Goal: Task Accomplishment & Management: Use online tool/utility

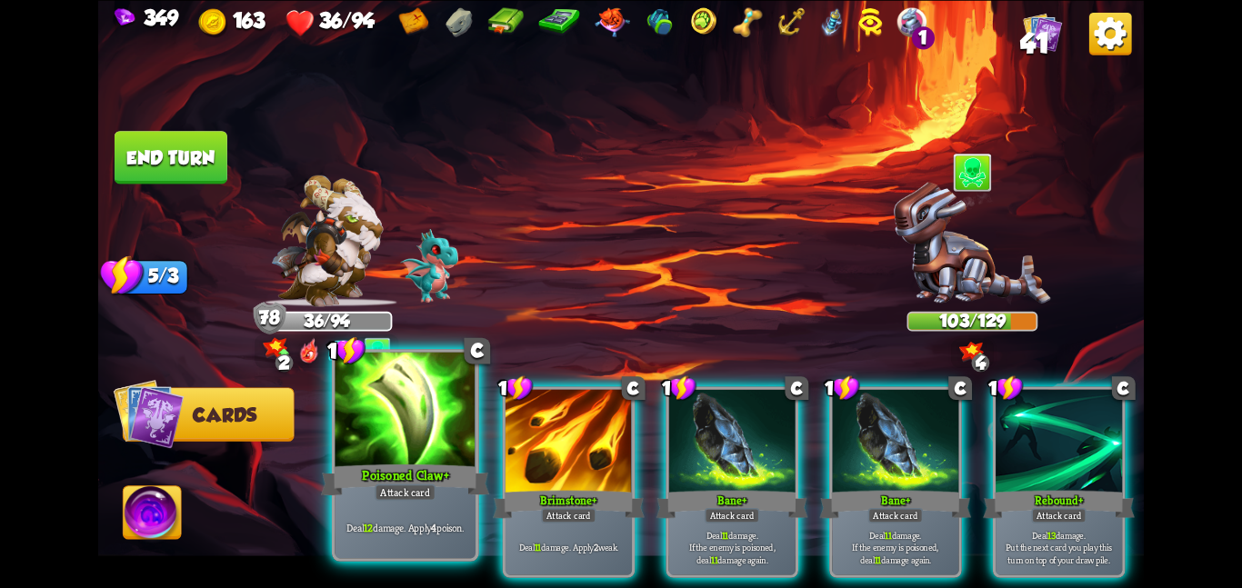
click at [417, 463] on div "Poisoned Claw+" at bounding box center [405, 479] width 168 height 37
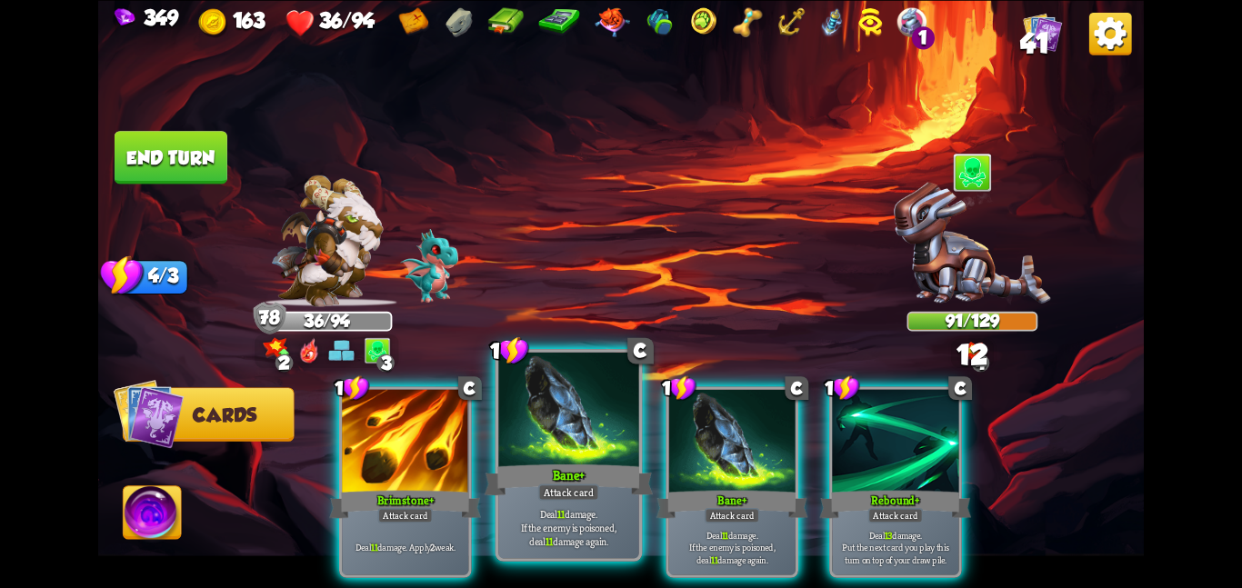
click at [517, 474] on div "Bane+" at bounding box center [569, 479] width 168 height 37
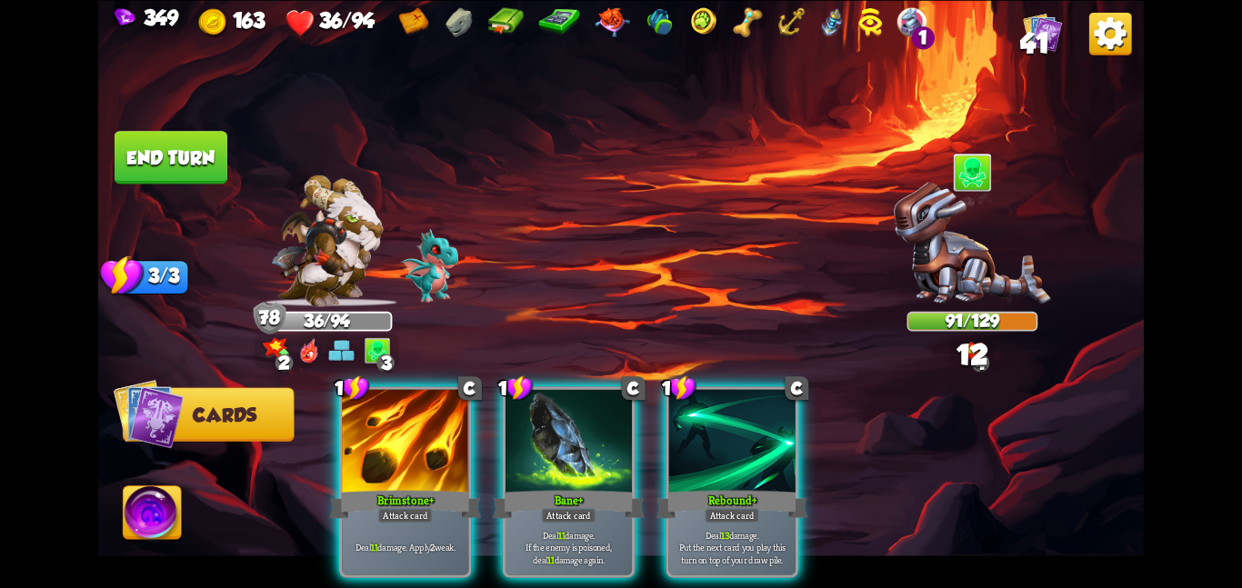
click at [517, 474] on div "1 C Brimstone+ Attack card Deal 11 damage. Apply 2 weak. 1 C Bane+ Attack card …" at bounding box center [725, 457] width 837 height 262
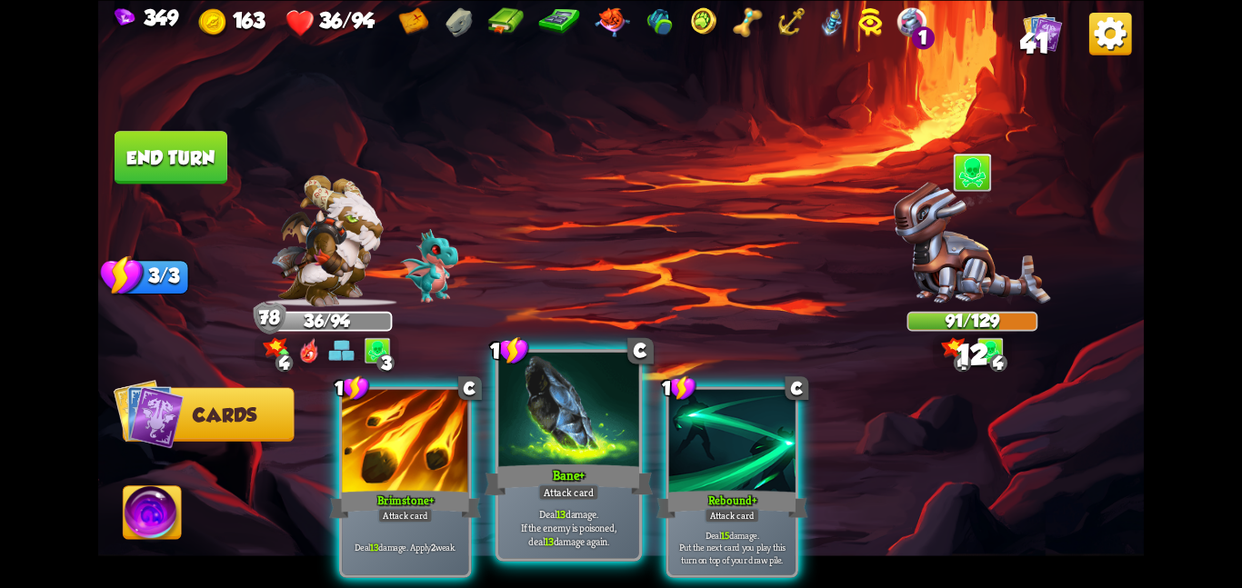
click at [514, 470] on div "Bane+" at bounding box center [569, 479] width 168 height 37
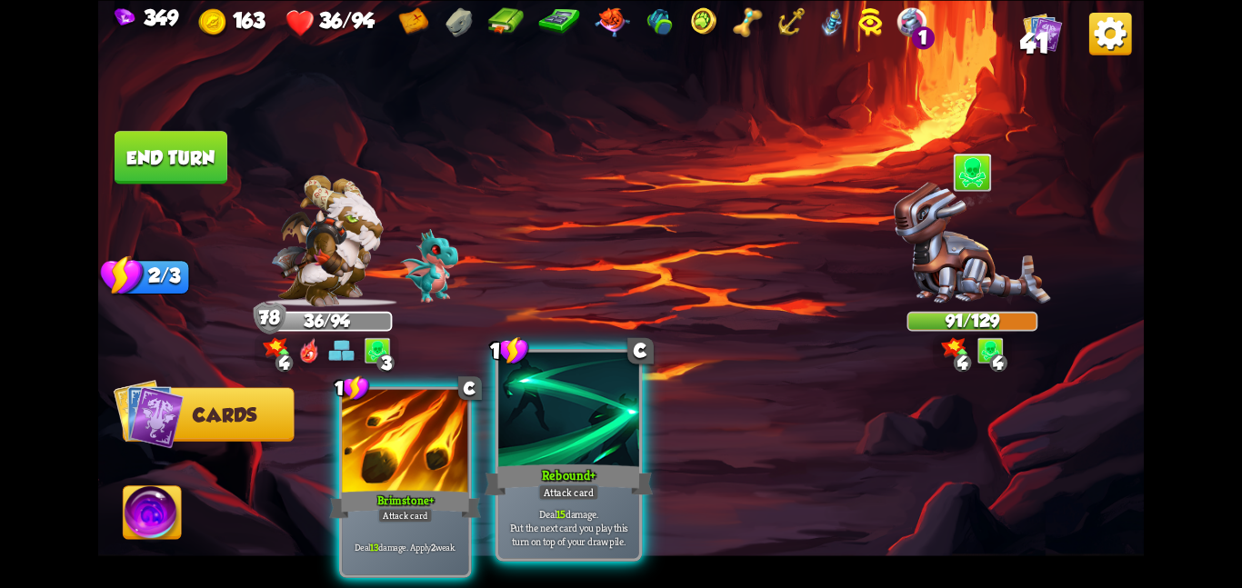
click at [536, 465] on div "Rebound+" at bounding box center [569, 479] width 168 height 37
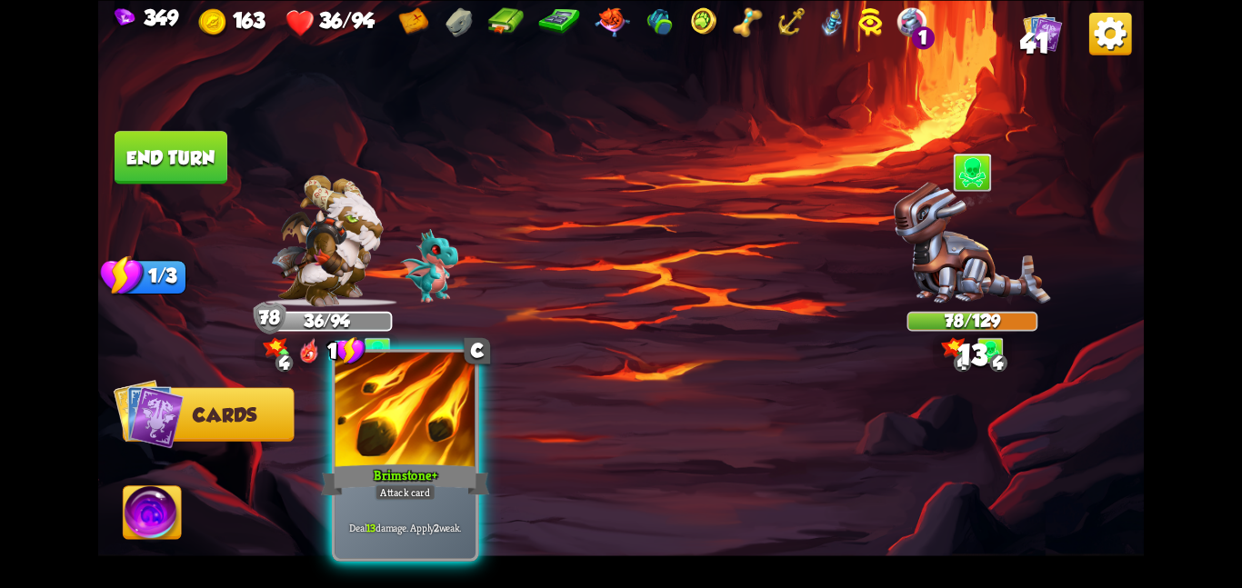
click at [458, 471] on div "Brimstone+" at bounding box center [405, 479] width 168 height 37
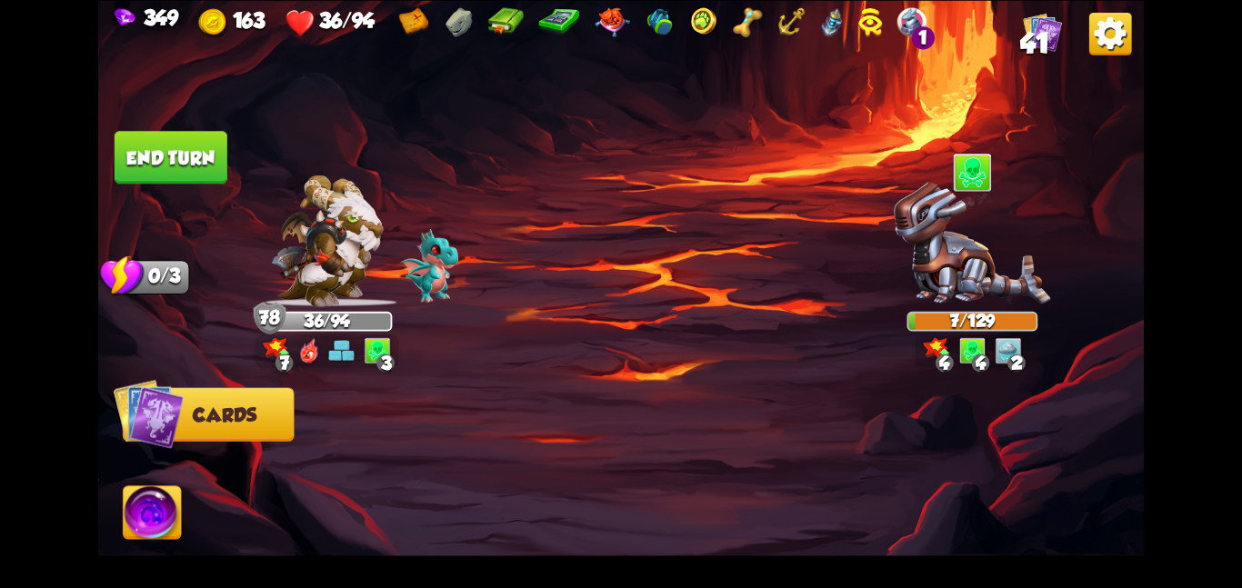
click at [173, 151] on button "End turn" at bounding box center [171, 157] width 113 height 53
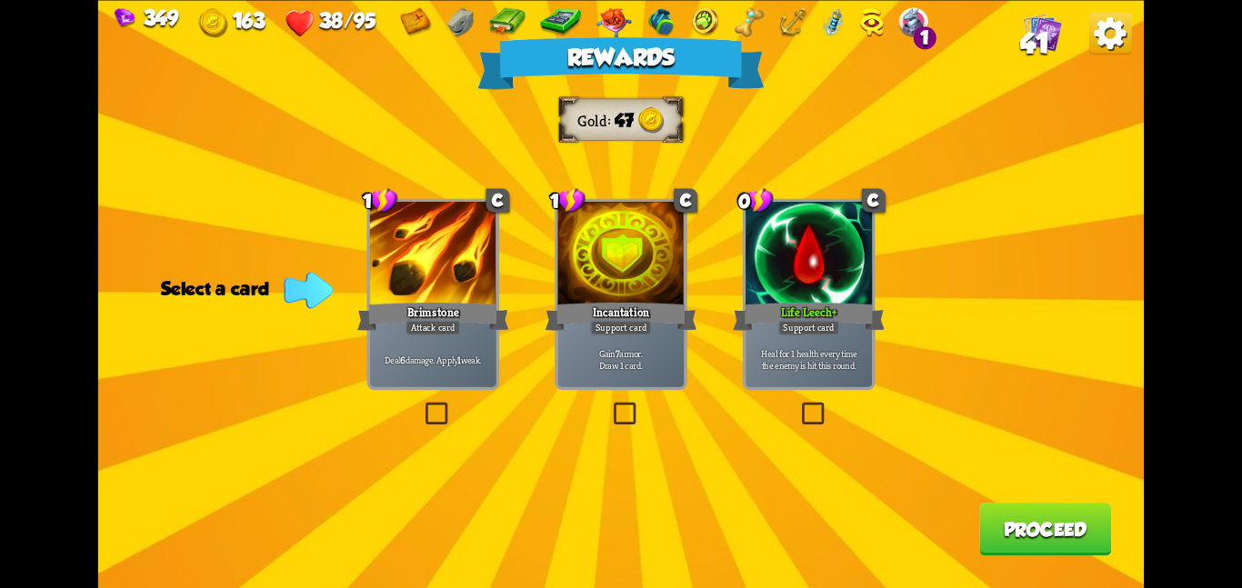
click at [581, 297] on div at bounding box center [620, 255] width 126 height 106
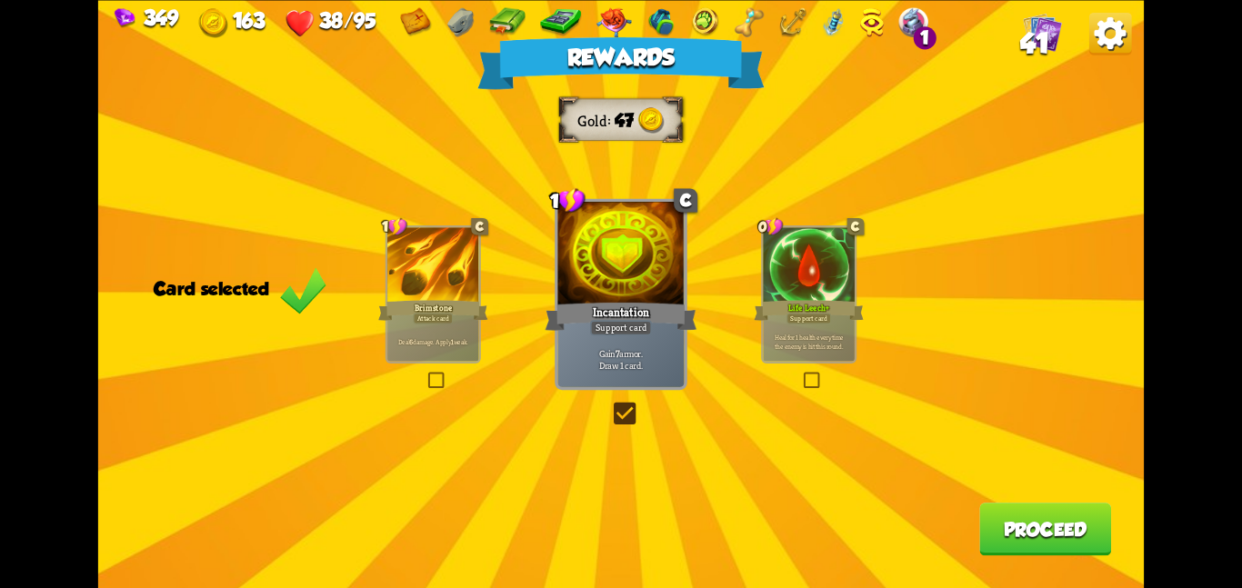
click at [1005, 515] on button "Proceed" at bounding box center [1045, 529] width 132 height 53
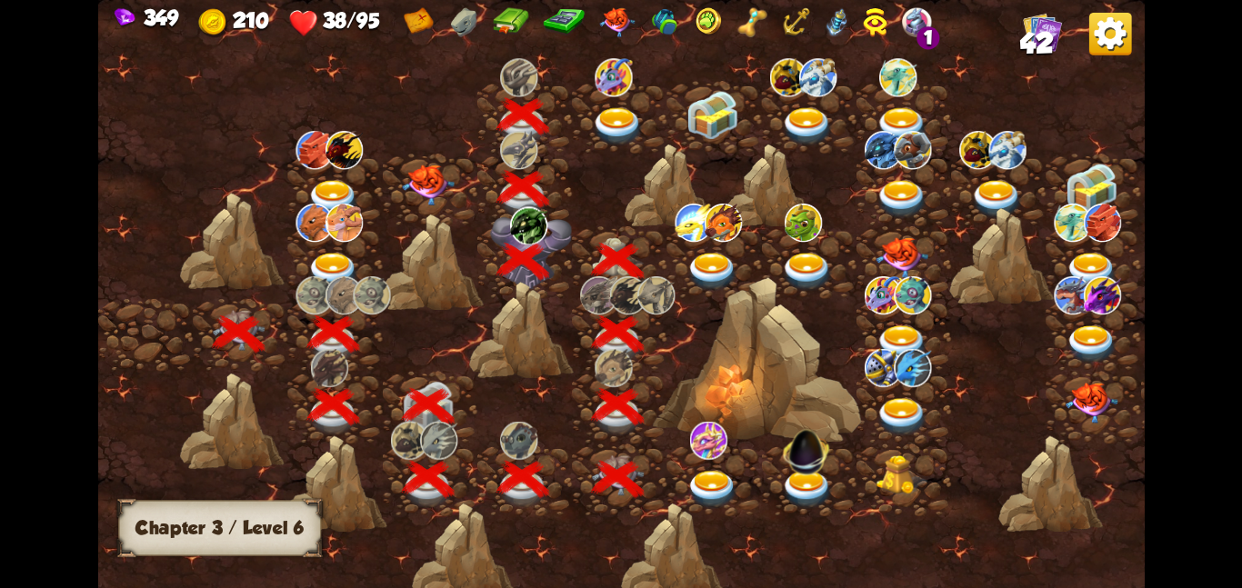
click at [622, 116] on img at bounding box center [618, 125] width 53 height 38
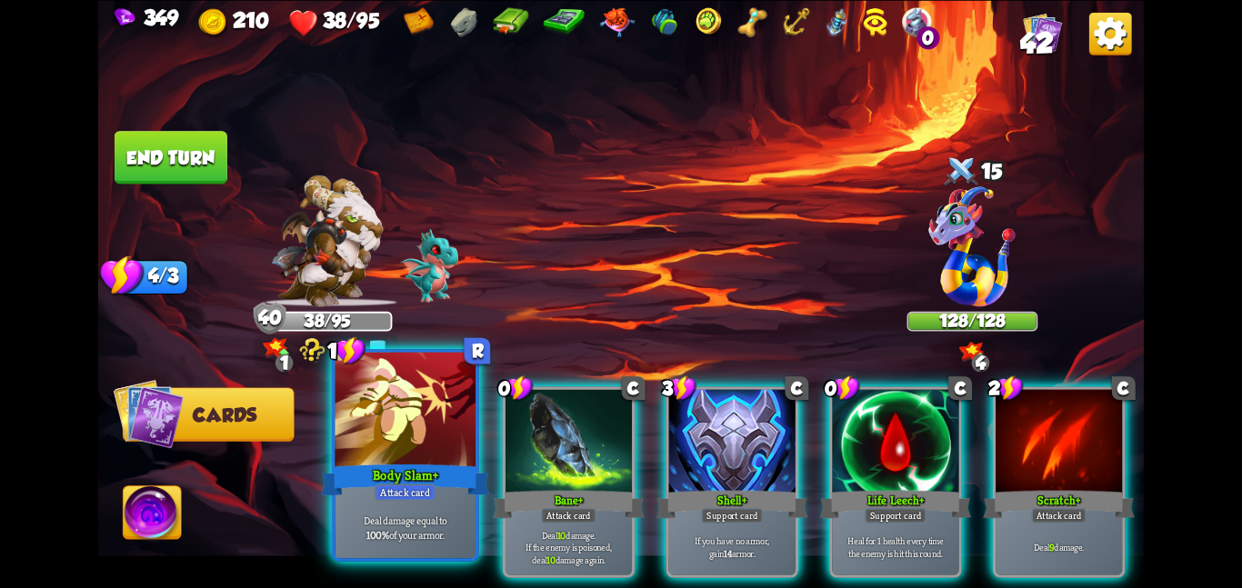
click at [384, 501] on div "Attack card" at bounding box center [405, 492] width 61 height 17
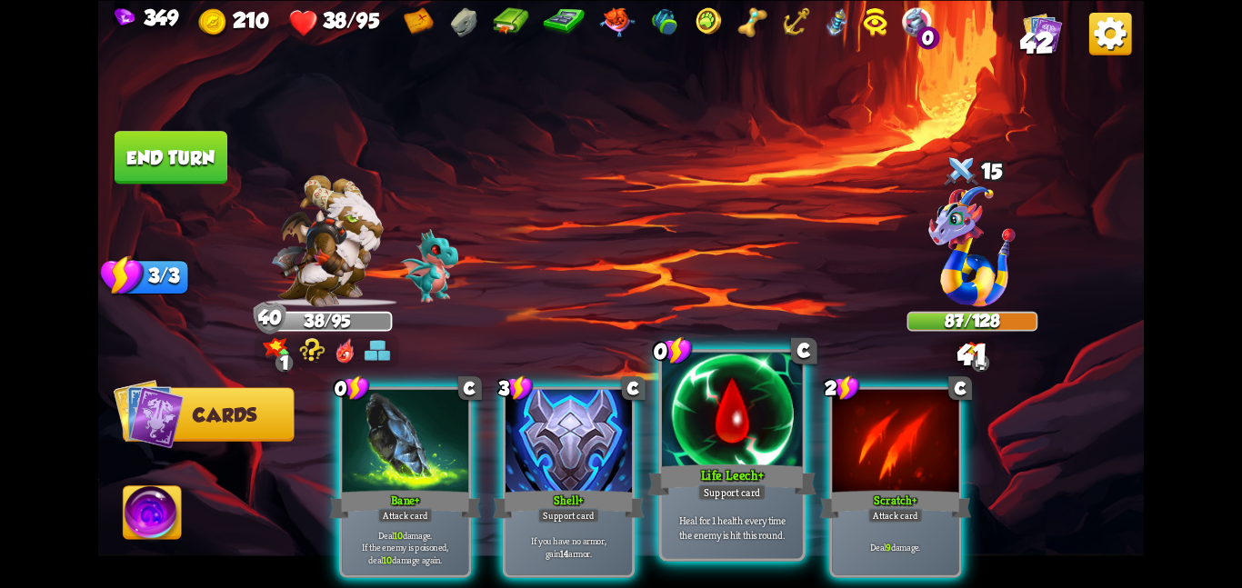
click at [708, 439] on div at bounding box center [732, 411] width 141 height 118
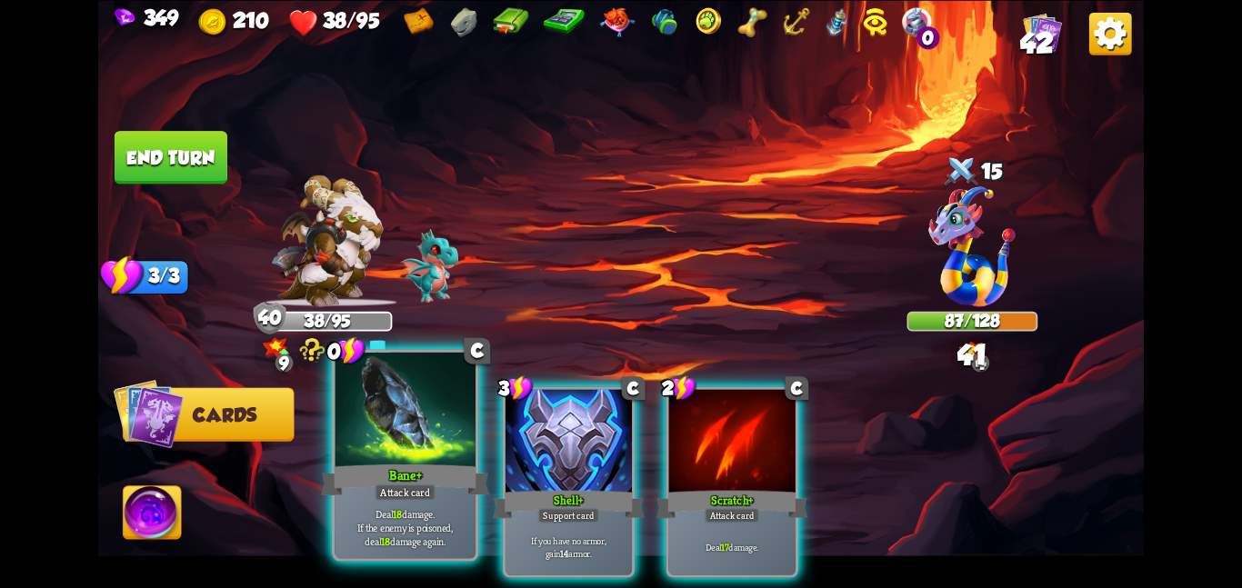
click at [389, 453] on div at bounding box center [405, 411] width 141 height 118
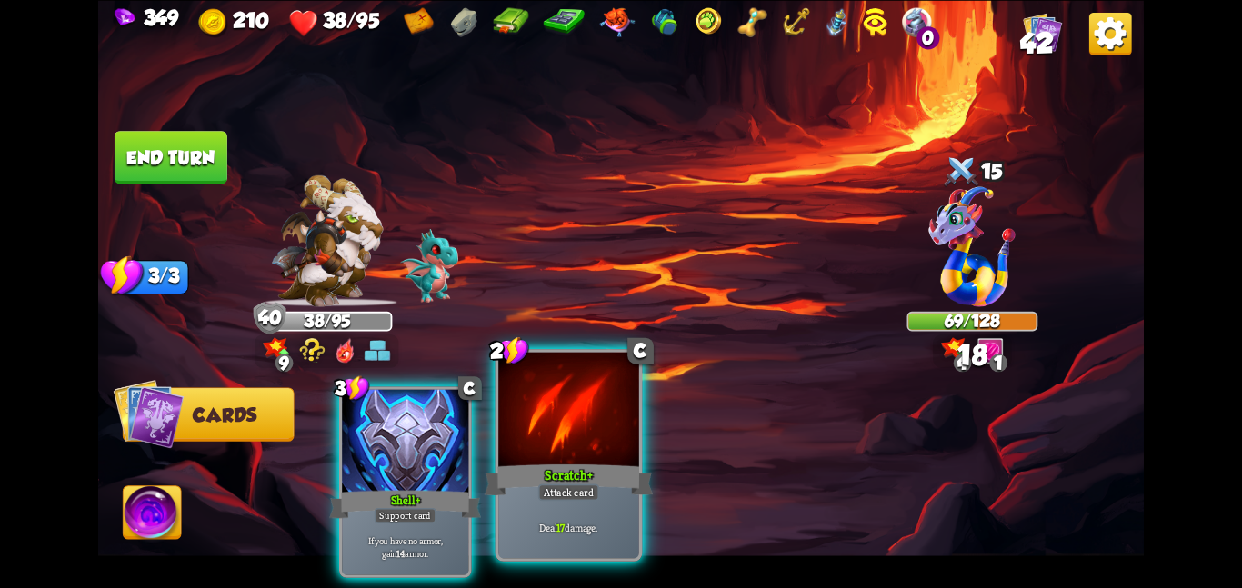
click at [530, 417] on div at bounding box center [568, 411] width 141 height 118
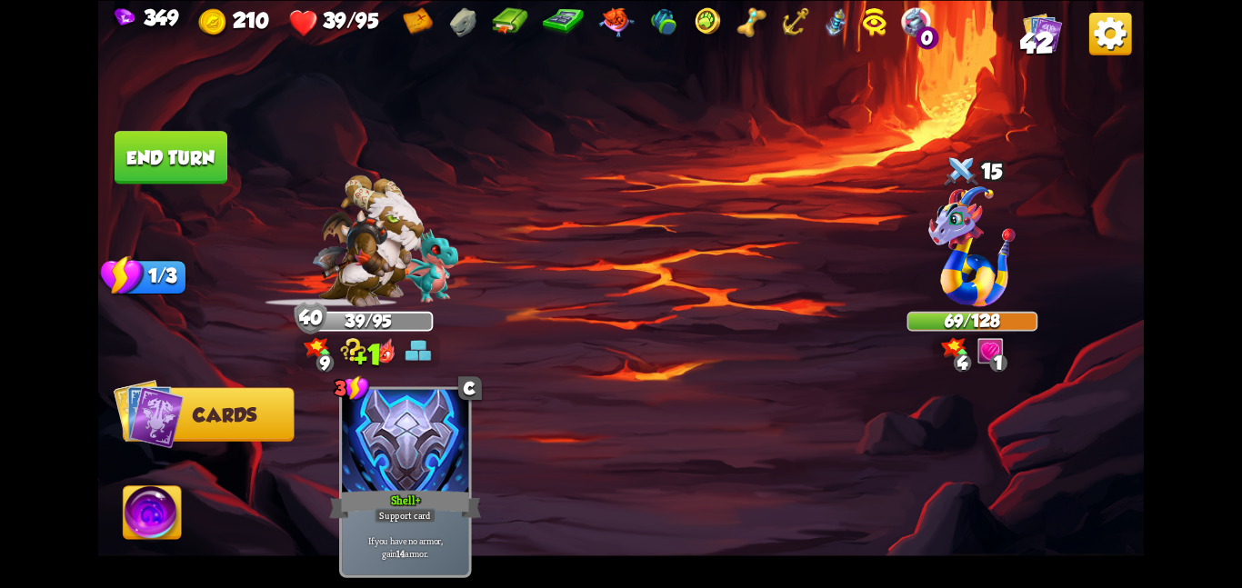
click at [189, 140] on button "End turn" at bounding box center [171, 157] width 113 height 53
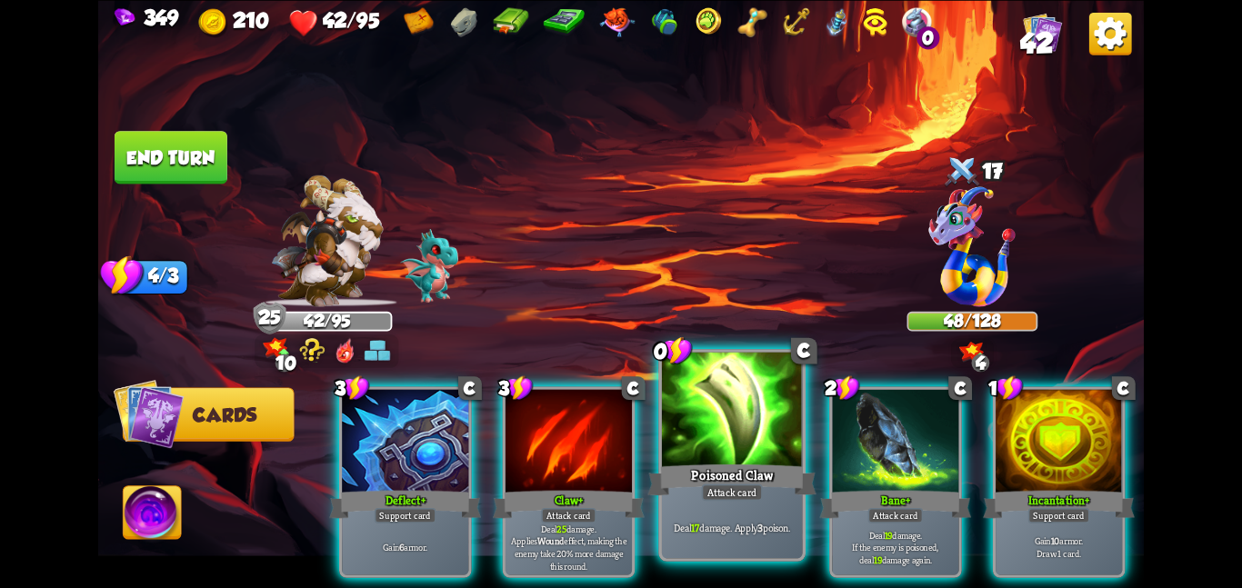
click at [693, 431] on div at bounding box center [732, 411] width 141 height 118
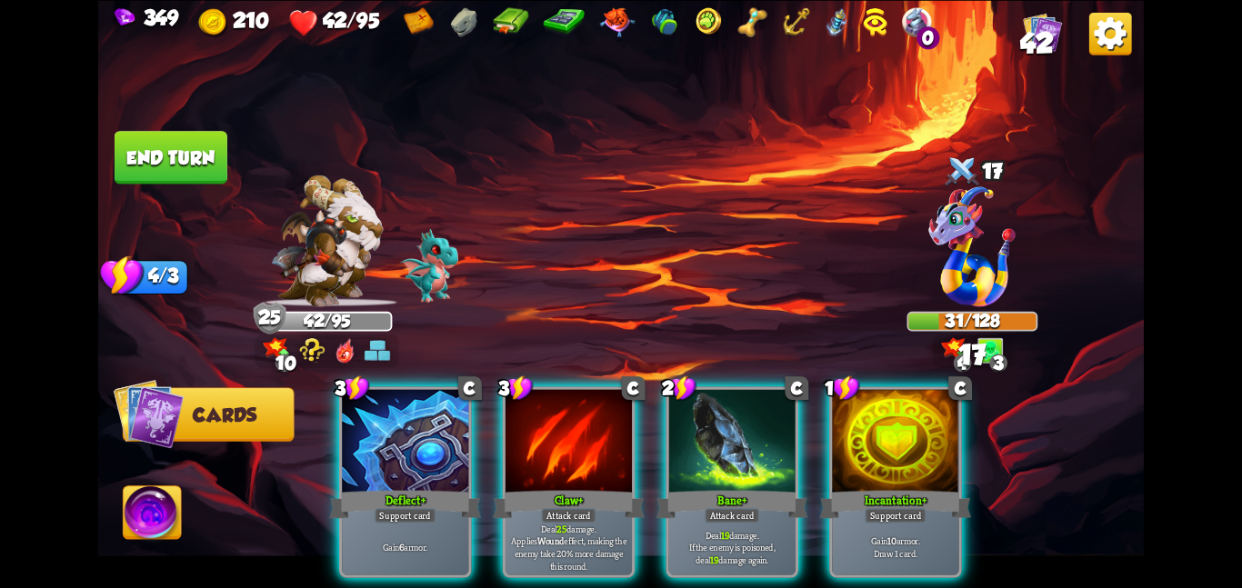
click at [693, 431] on div at bounding box center [732, 442] width 126 height 106
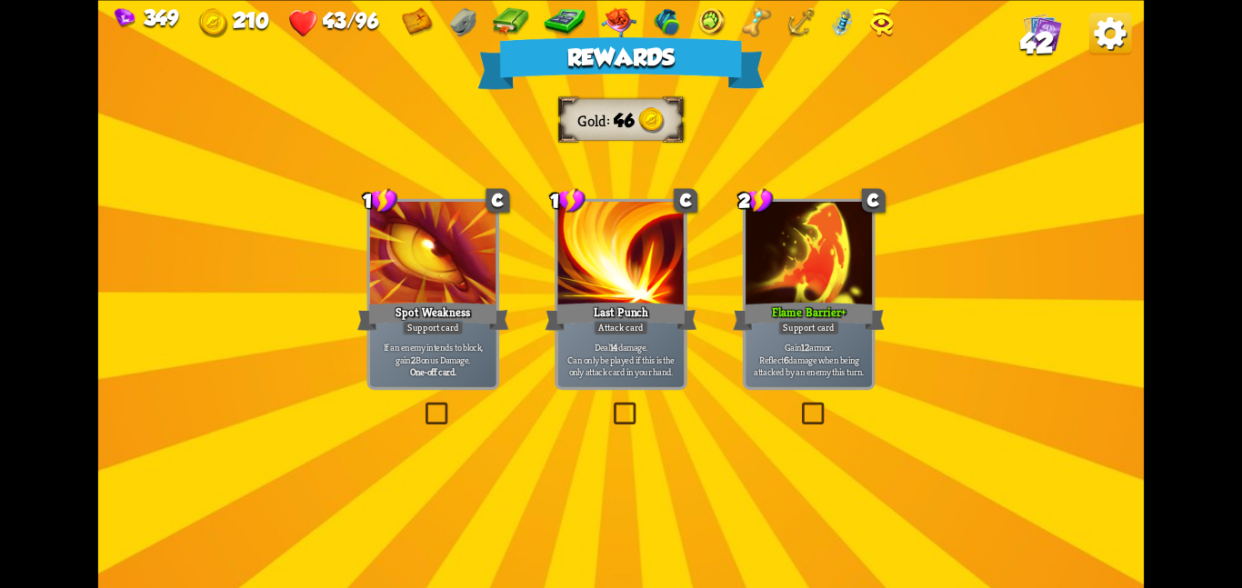
click at [760, 269] on div at bounding box center [809, 255] width 126 height 106
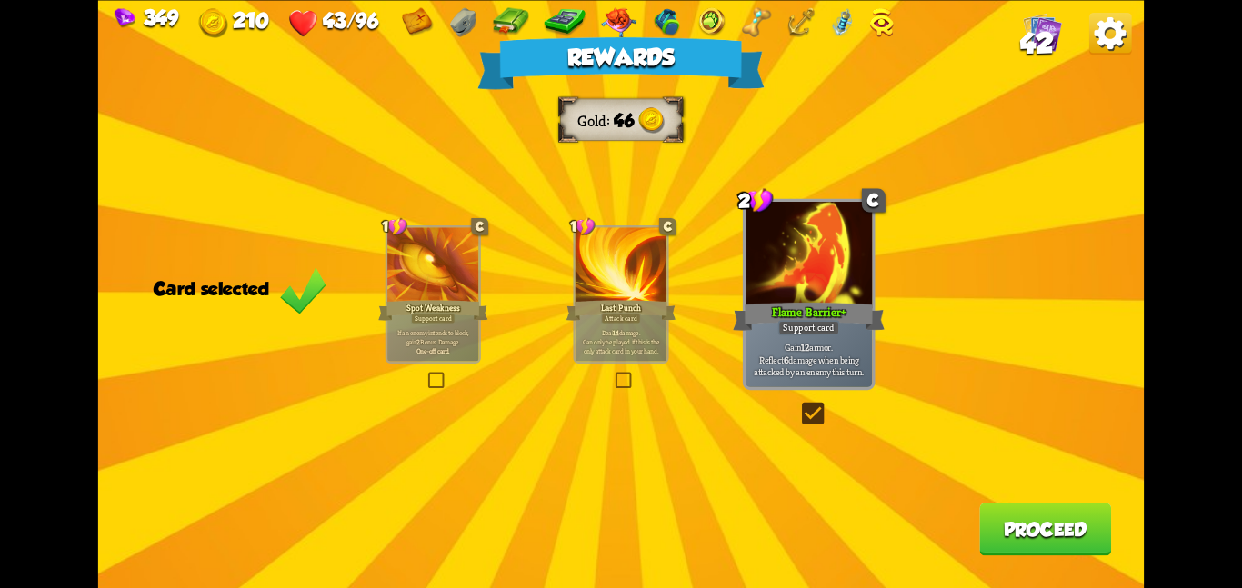
click at [1021, 526] on button "Proceed" at bounding box center [1045, 529] width 132 height 53
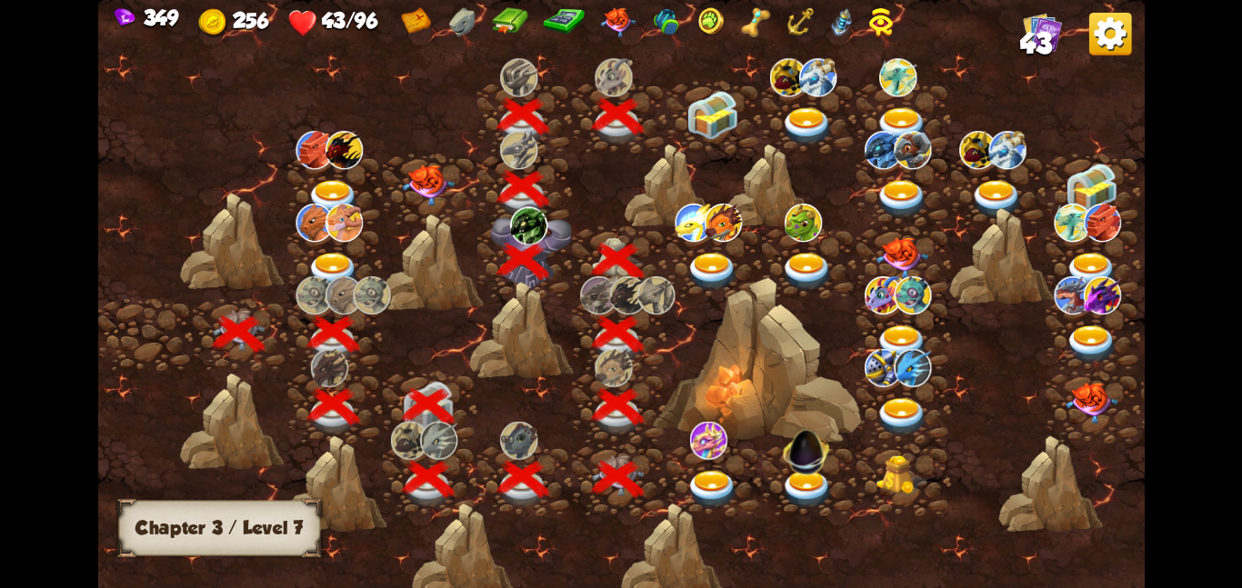
click at [677, 131] on div at bounding box center [714, 116] width 95 height 73
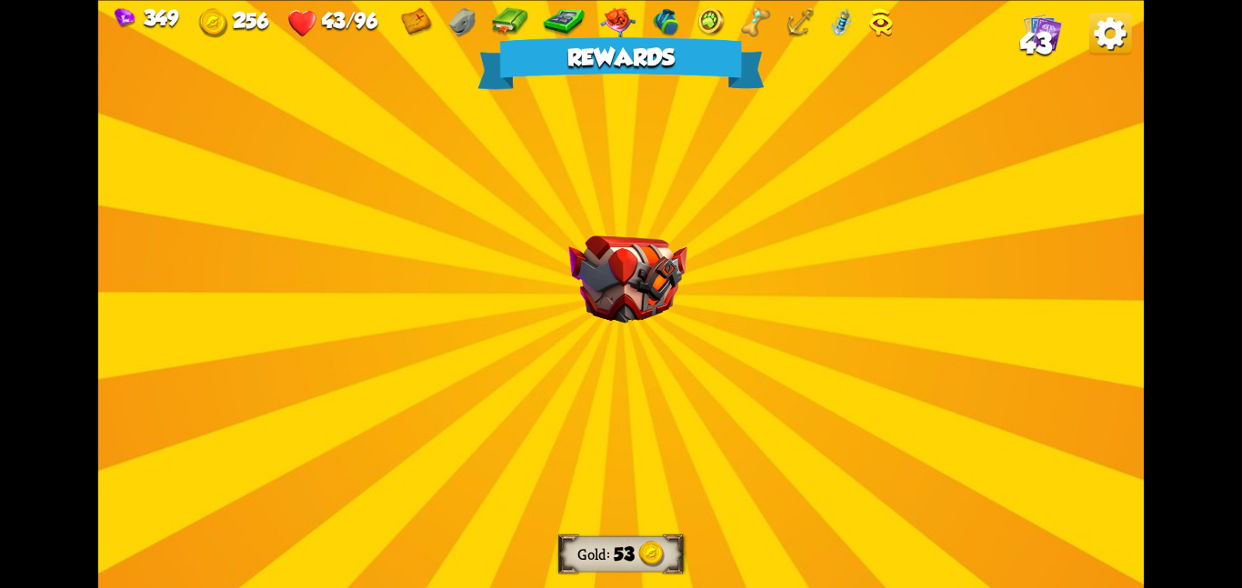
click at [610, 241] on img at bounding box center [627, 280] width 118 height 88
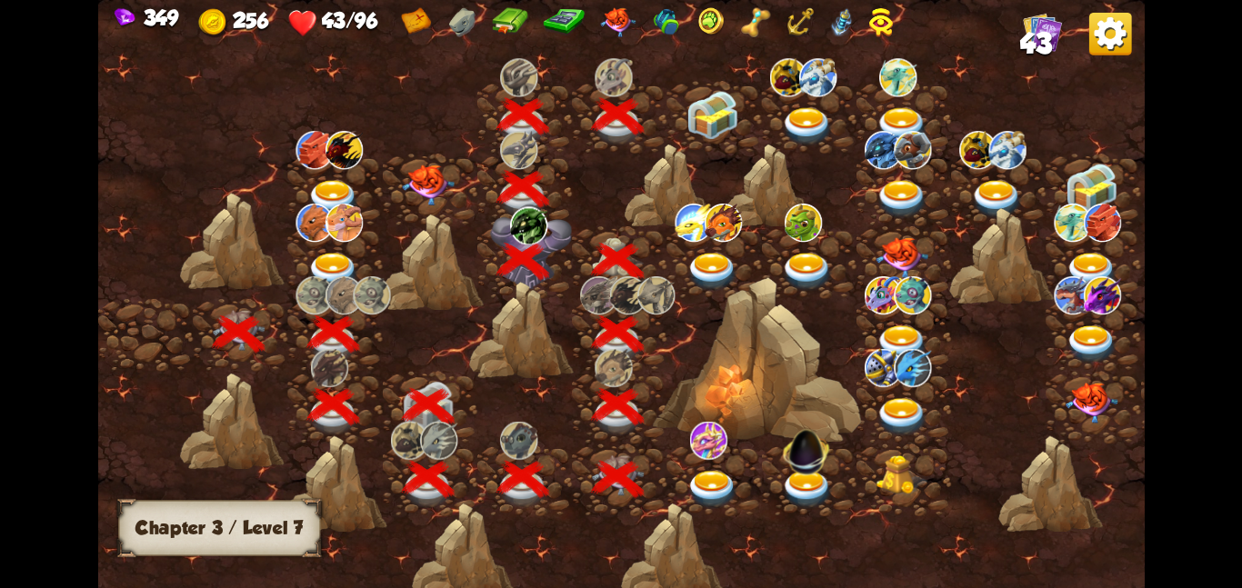
click at [688, 123] on img at bounding box center [713, 114] width 53 height 49
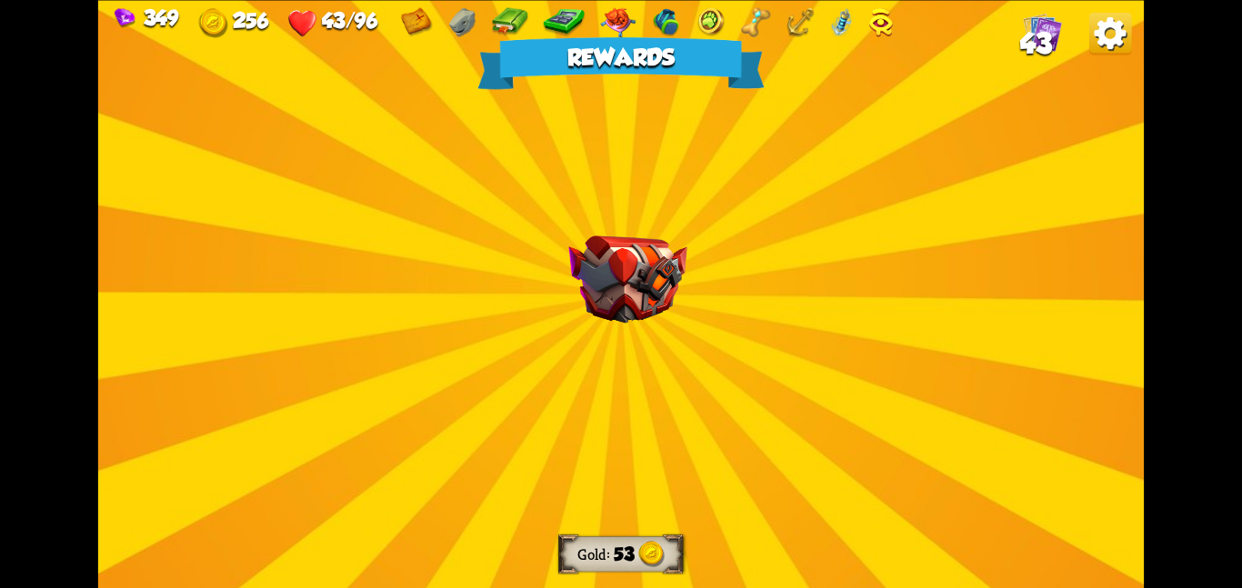
click at [605, 228] on div "Rewards Gold 53 Select a card 0 R Chaos Potion Potion card Trigger 2 random run…" at bounding box center [621, 294] width 1046 height 588
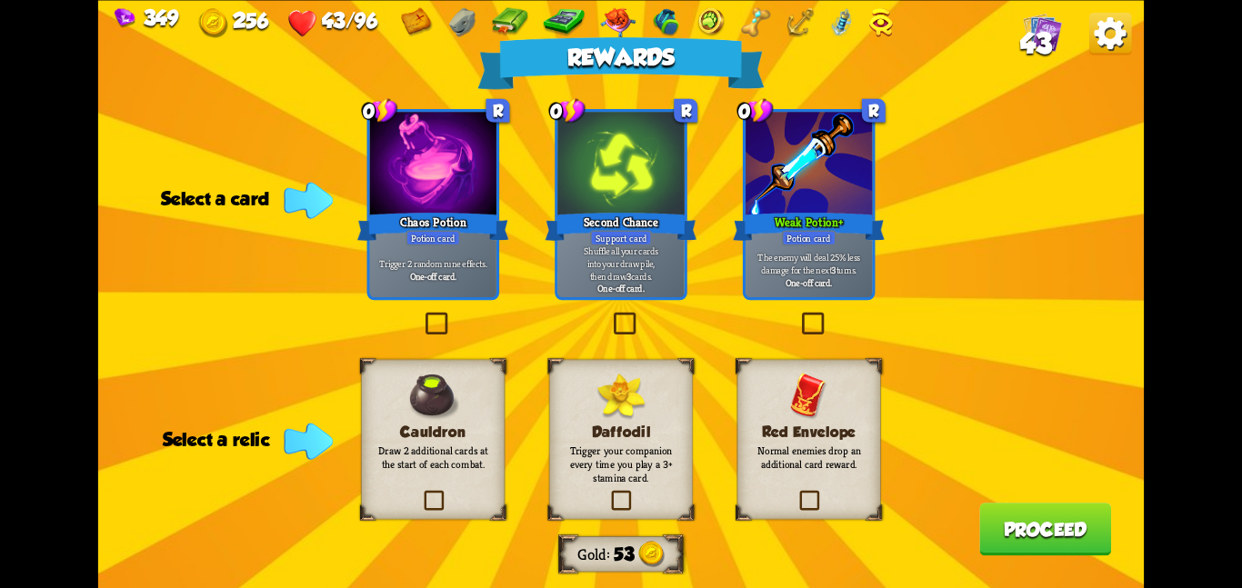
click at [800, 192] on div at bounding box center [809, 165] width 126 height 106
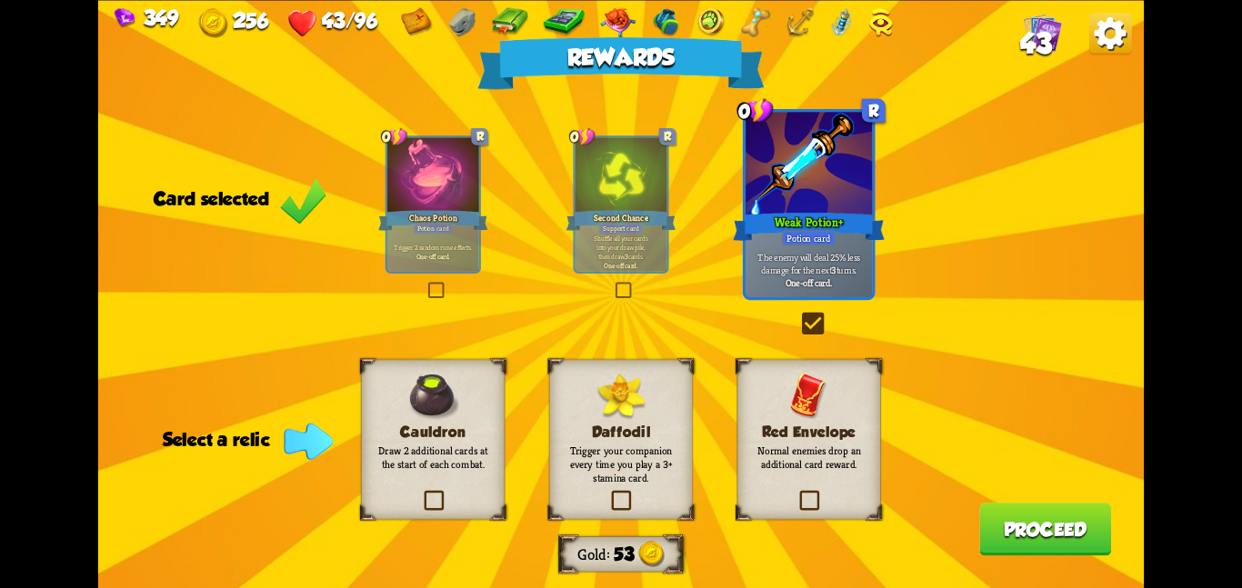
click at [485, 409] on div "Cauldron Draw 2 additional cards at the start of each combat." at bounding box center [433, 439] width 144 height 160
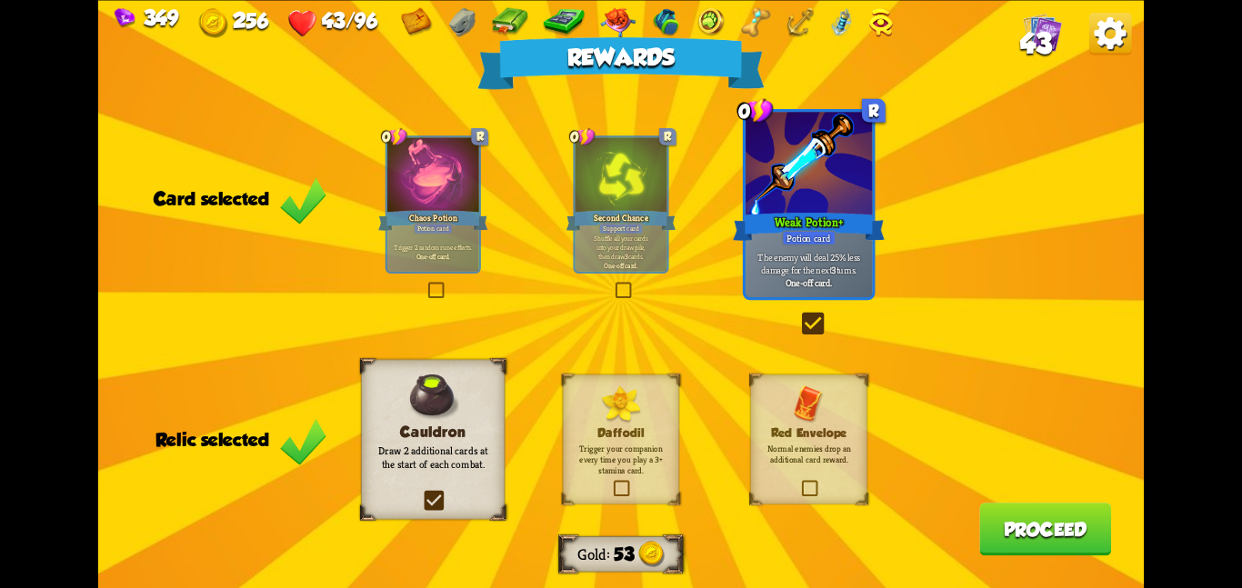
click at [1021, 532] on button "Proceed" at bounding box center [1045, 529] width 132 height 53
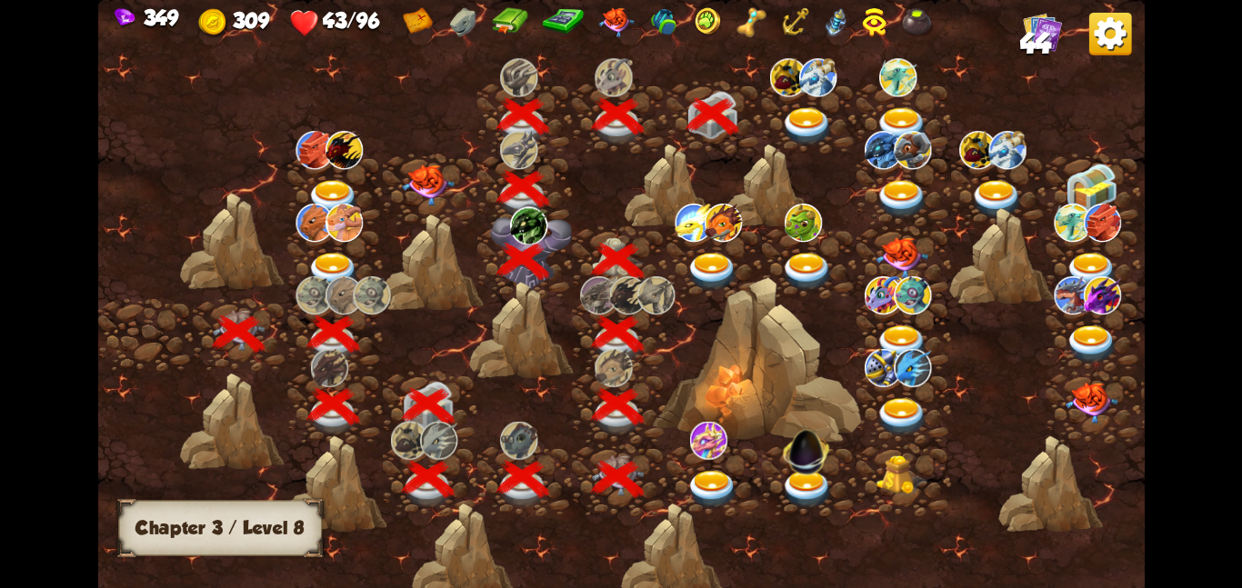
click at [804, 89] on img at bounding box center [788, 76] width 37 height 38
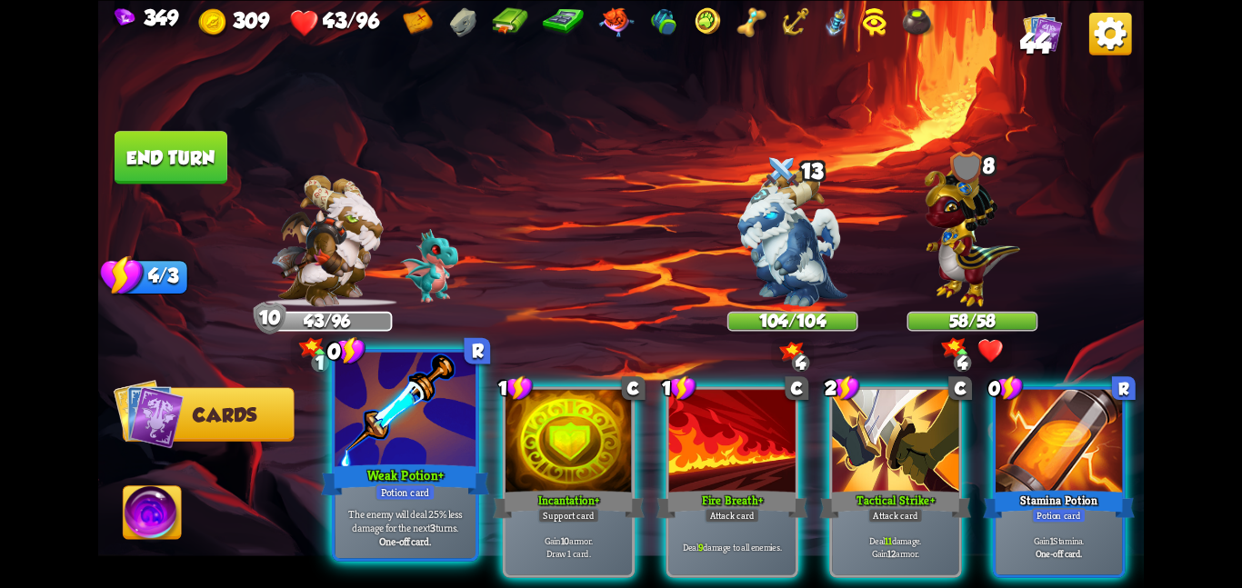
click at [441, 424] on div at bounding box center [405, 411] width 141 height 118
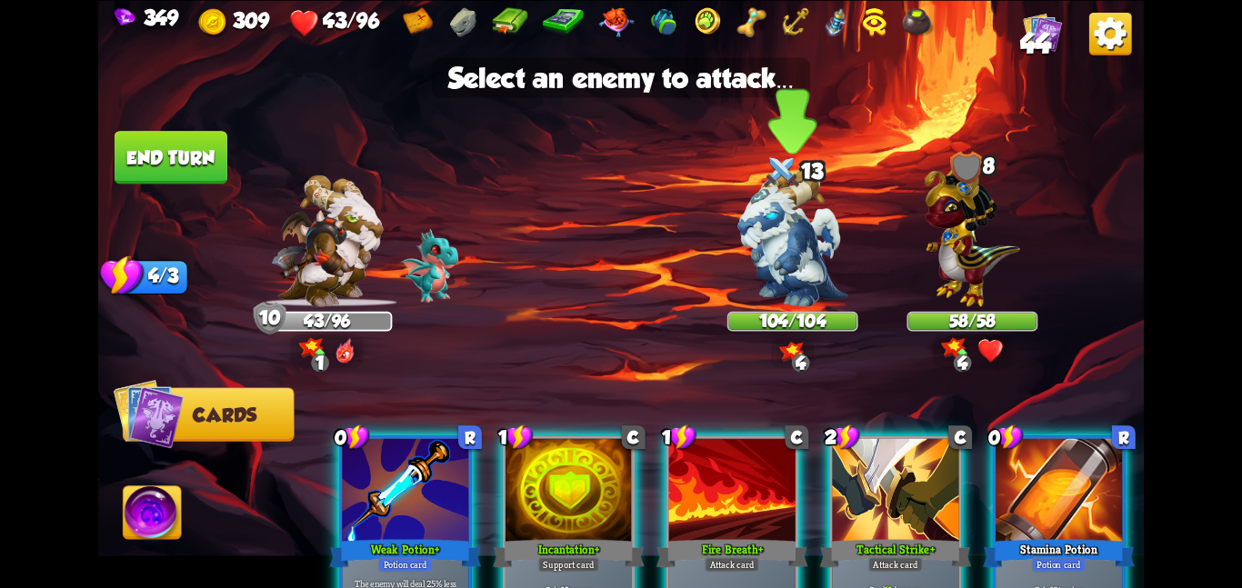
click at [778, 254] on img at bounding box center [792, 237] width 109 height 137
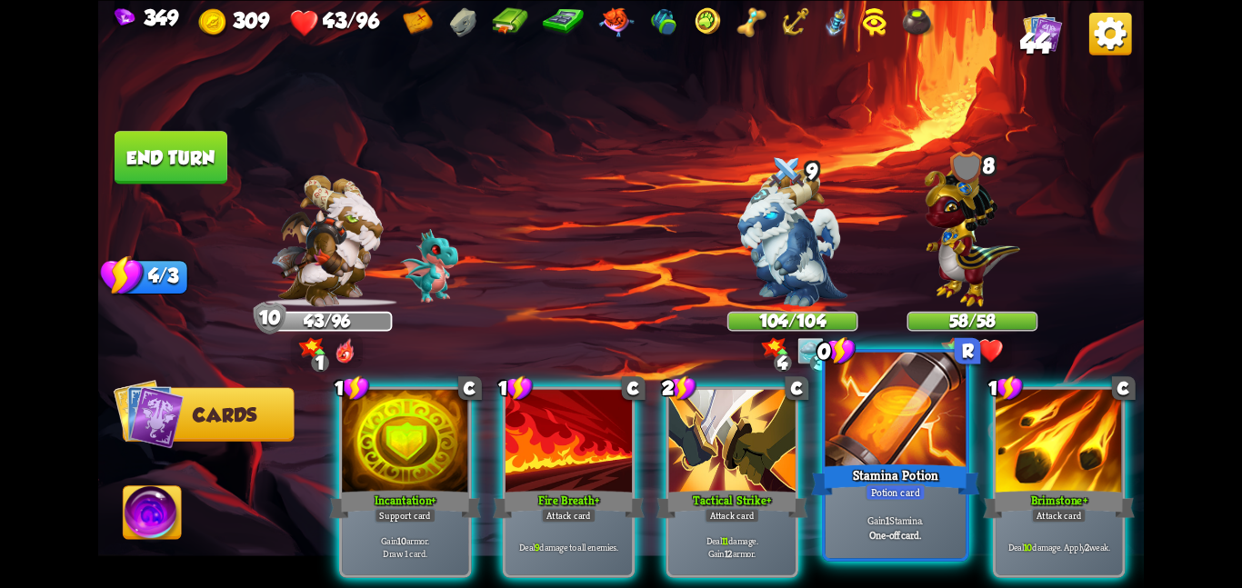
click at [839, 440] on div at bounding box center [896, 411] width 141 height 118
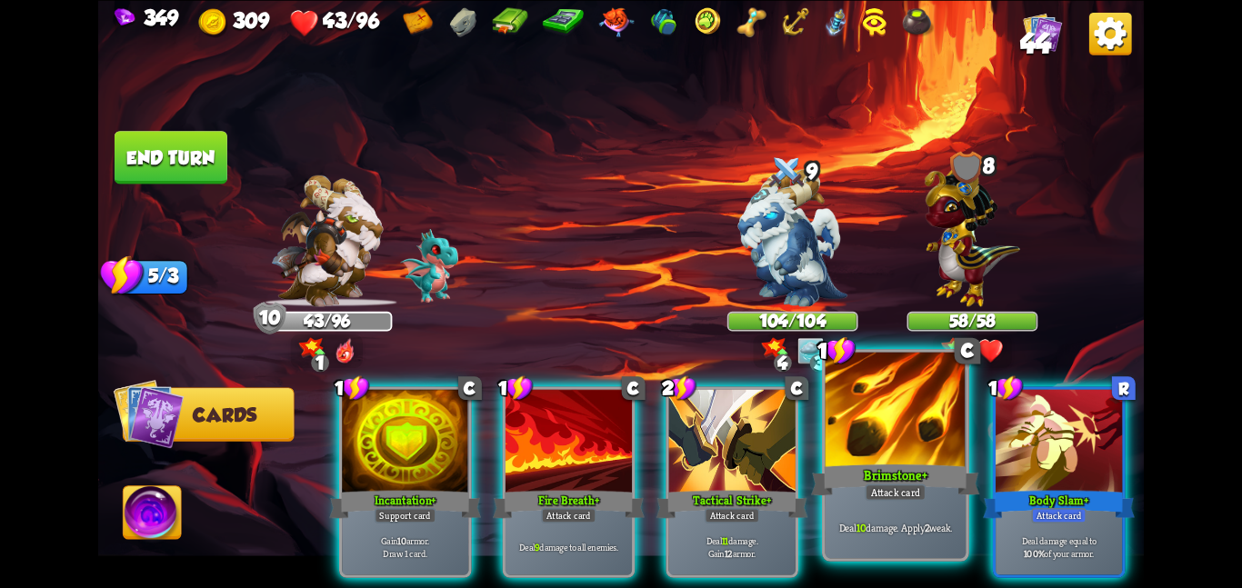
click at [907, 447] on div at bounding box center [896, 411] width 141 height 118
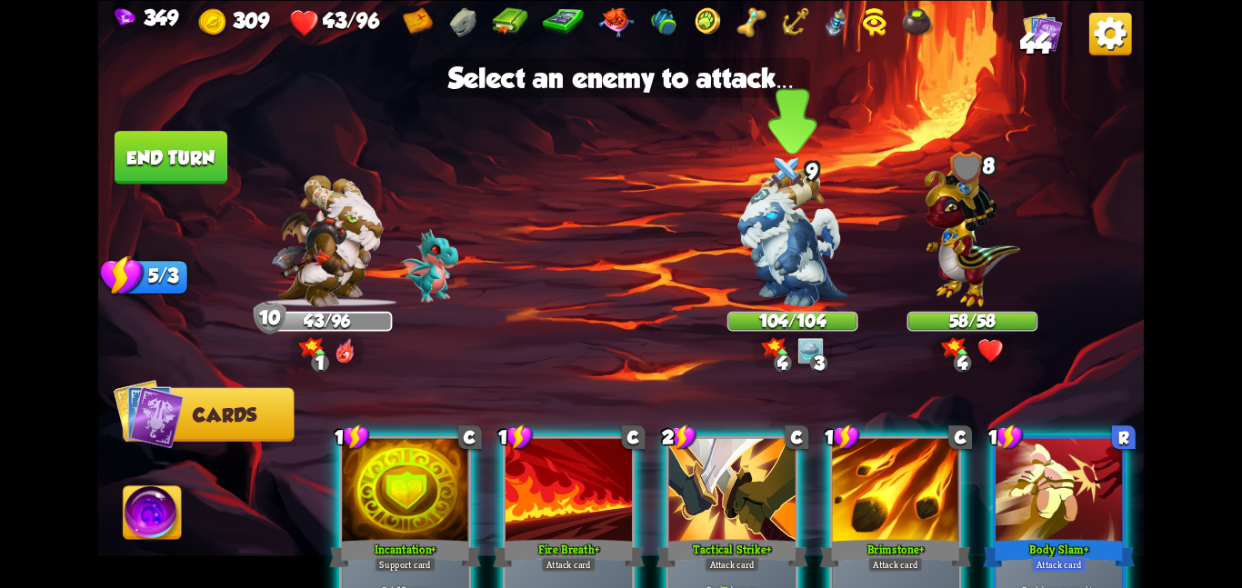
click at [820, 294] on img at bounding box center [792, 237] width 109 height 137
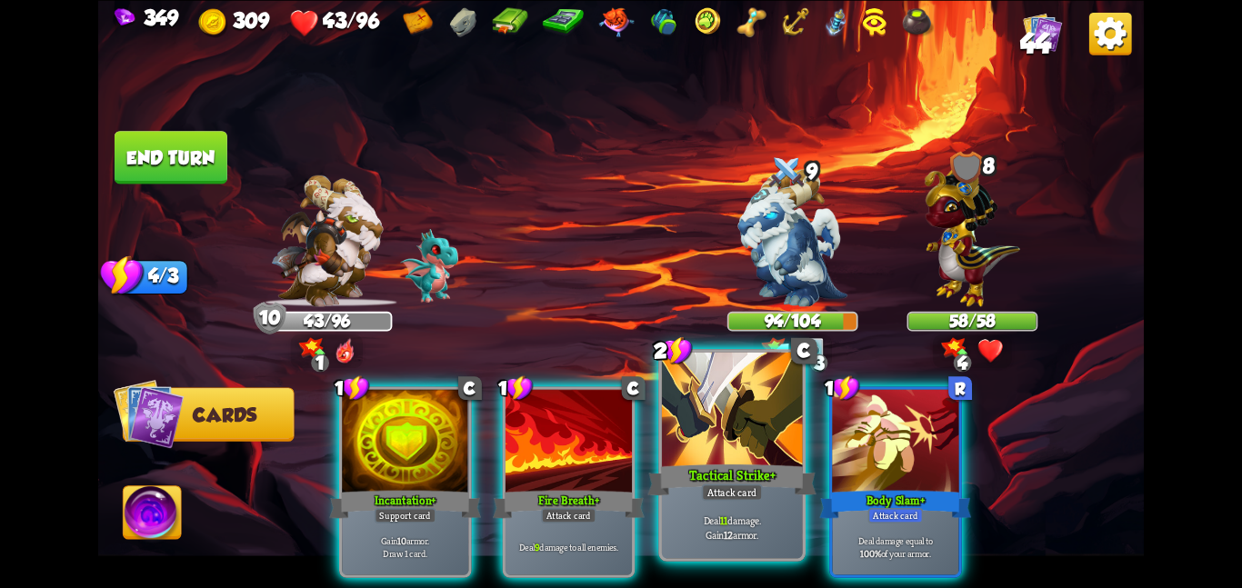
click at [744, 428] on div at bounding box center [732, 411] width 141 height 118
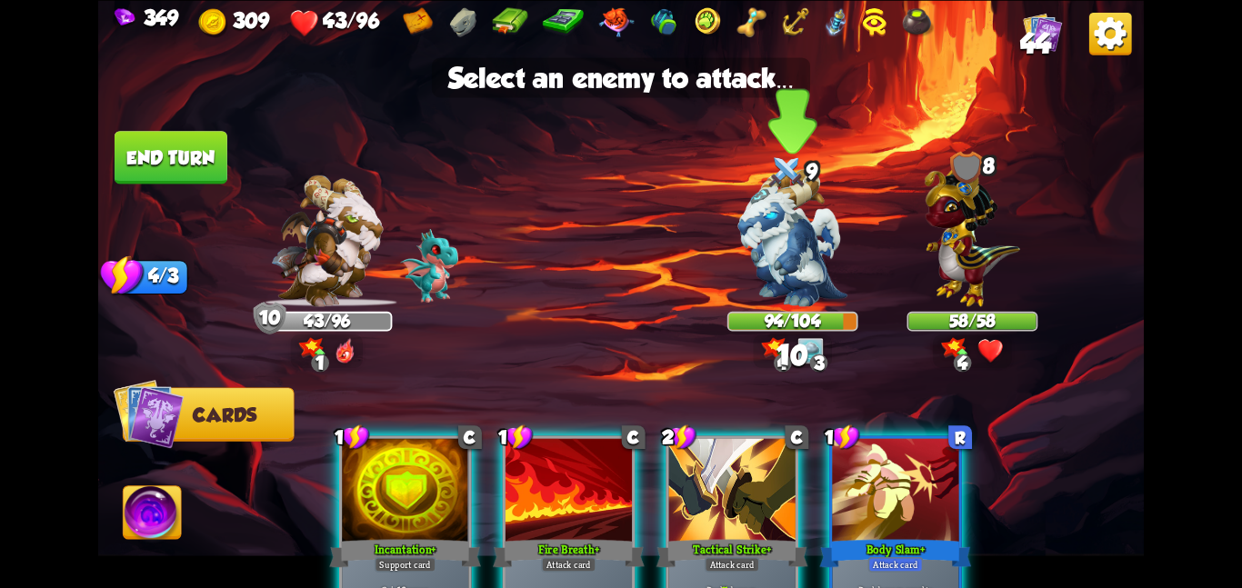
click at [772, 264] on img at bounding box center [792, 237] width 109 height 137
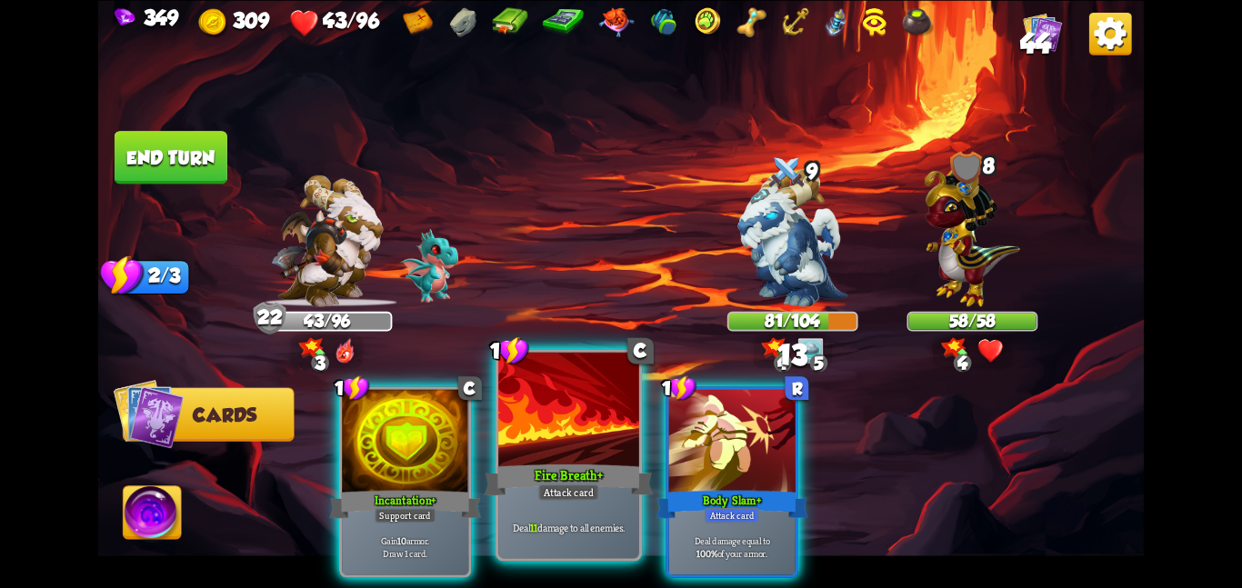
click at [537, 447] on div at bounding box center [568, 411] width 141 height 118
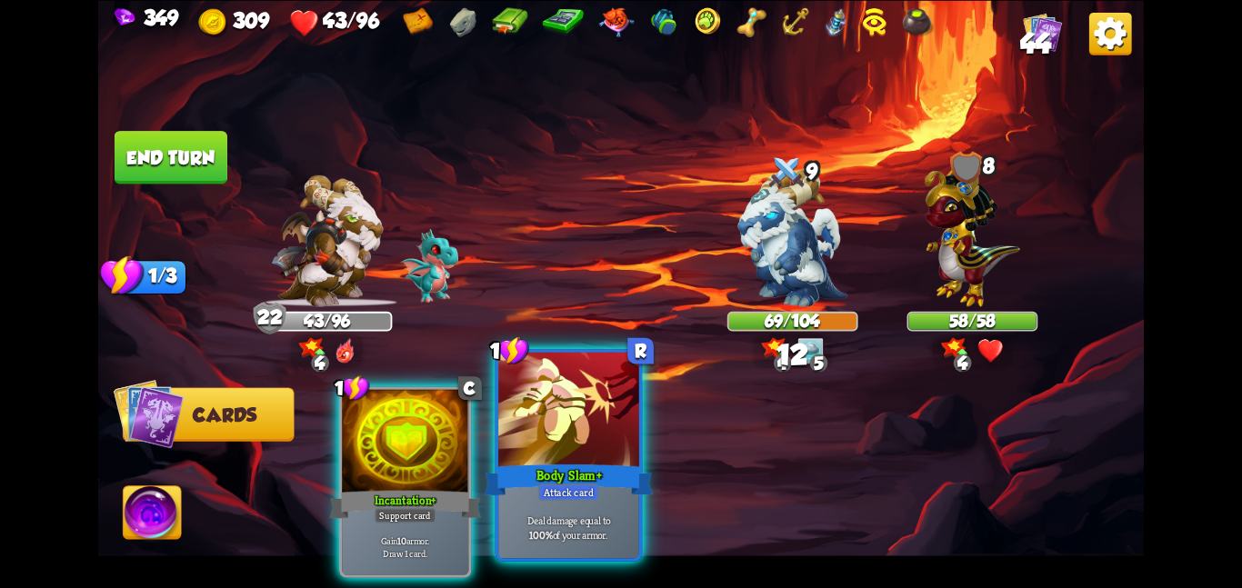
click at [544, 451] on div at bounding box center [568, 411] width 141 height 118
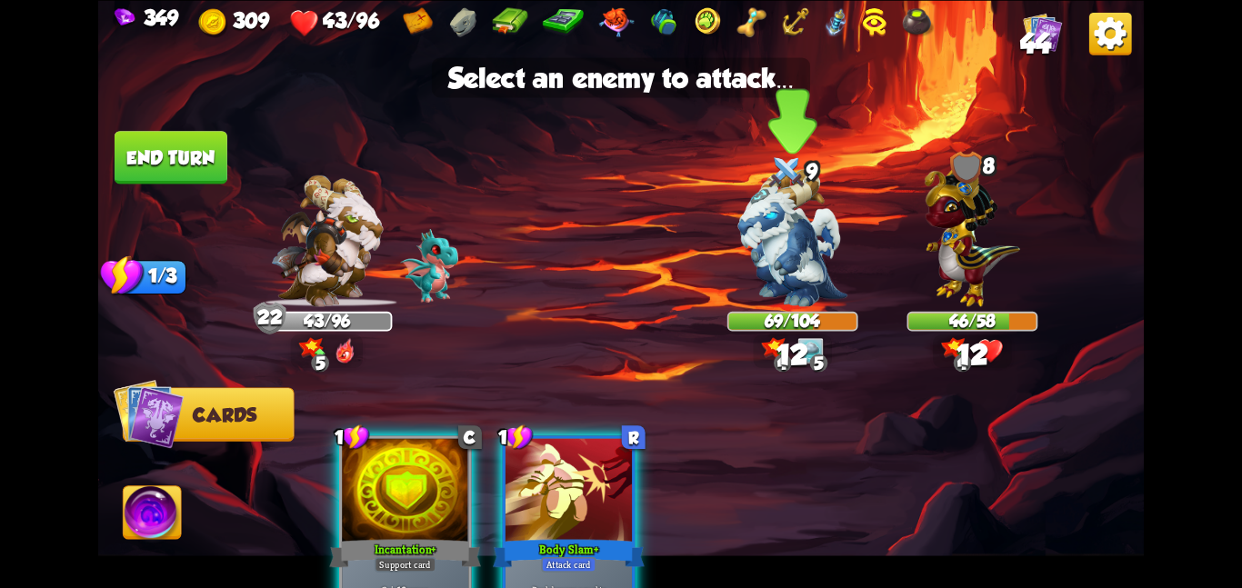
click at [827, 245] on img at bounding box center [792, 237] width 109 height 137
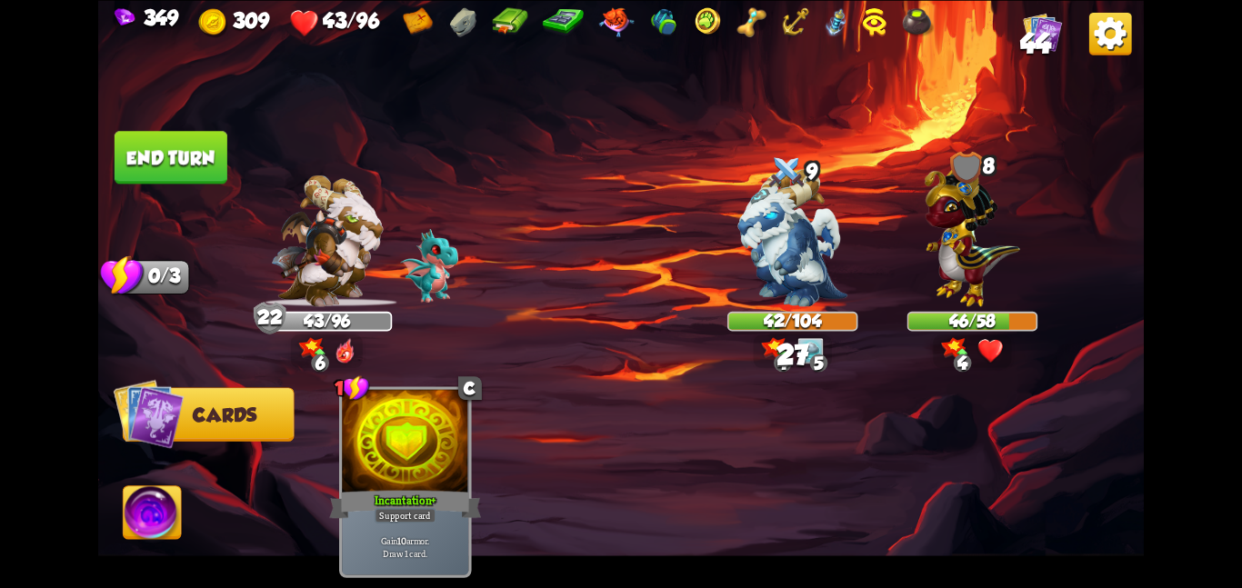
click at [186, 166] on button "End turn" at bounding box center [171, 157] width 113 height 53
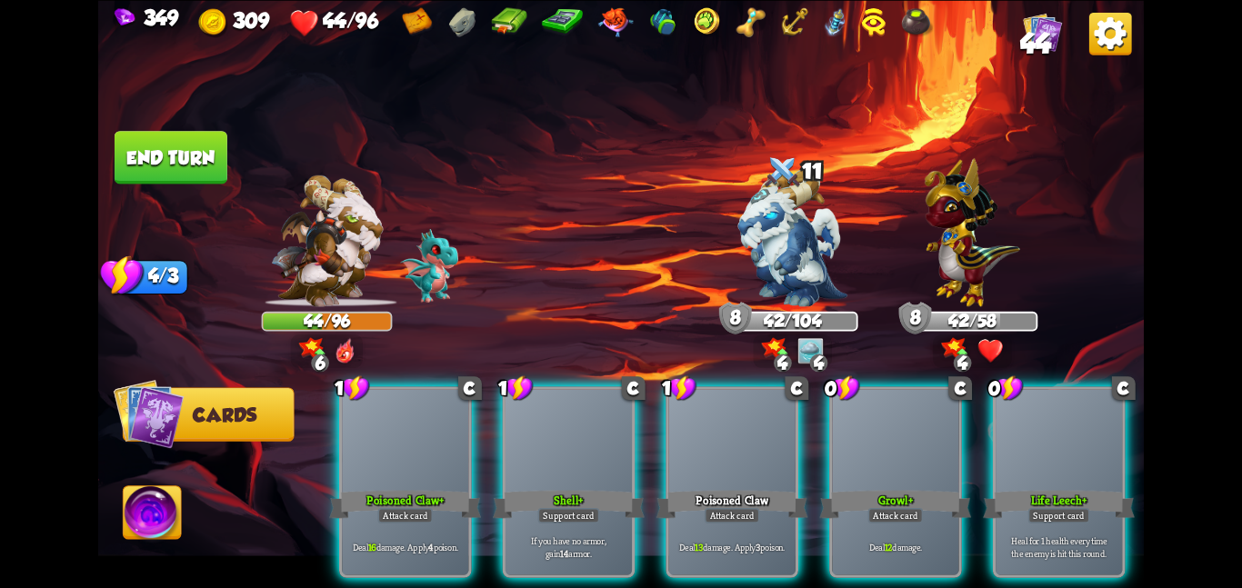
click at [384, 519] on div "Deal 16 damage. Apply 4 poison." at bounding box center [405, 546] width 126 height 55
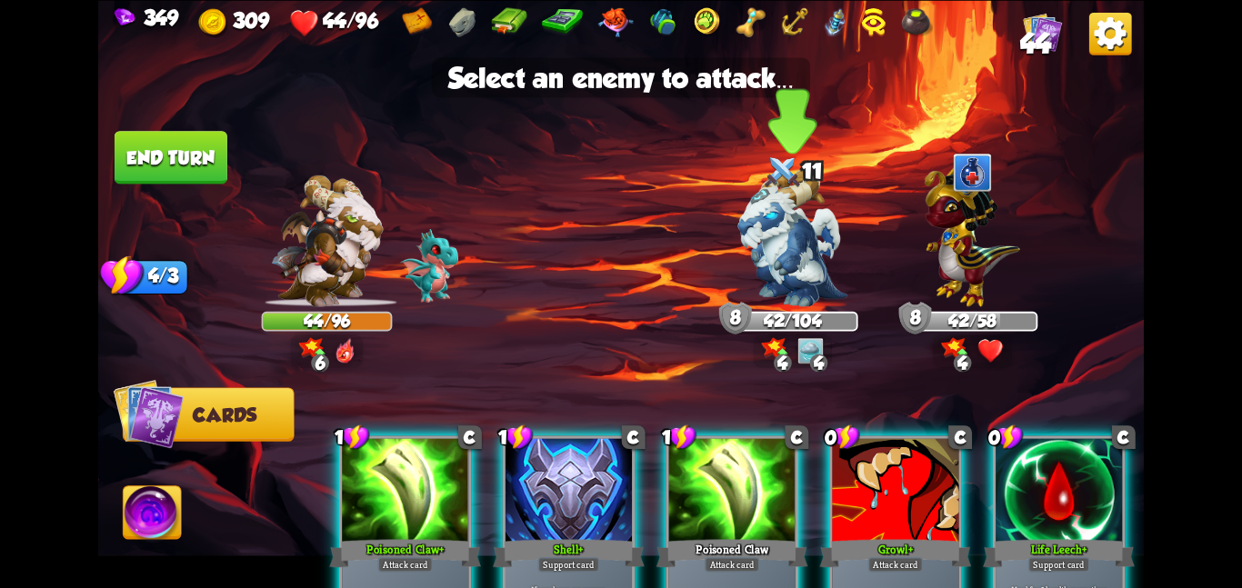
click at [808, 229] on img at bounding box center [792, 237] width 109 height 137
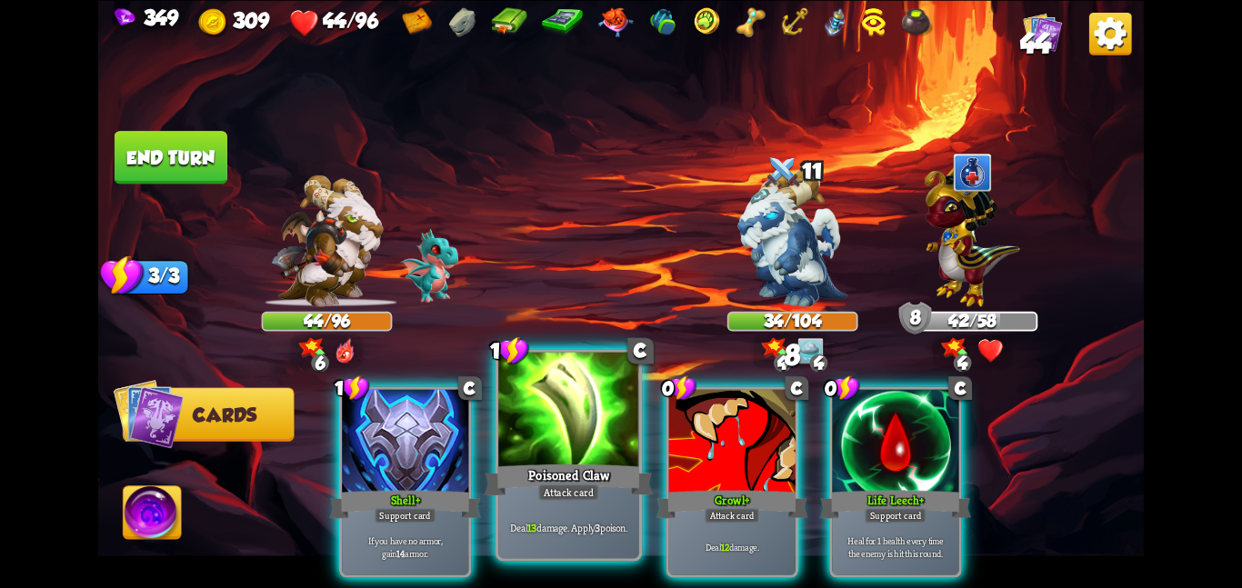
click at [563, 436] on div at bounding box center [568, 411] width 141 height 118
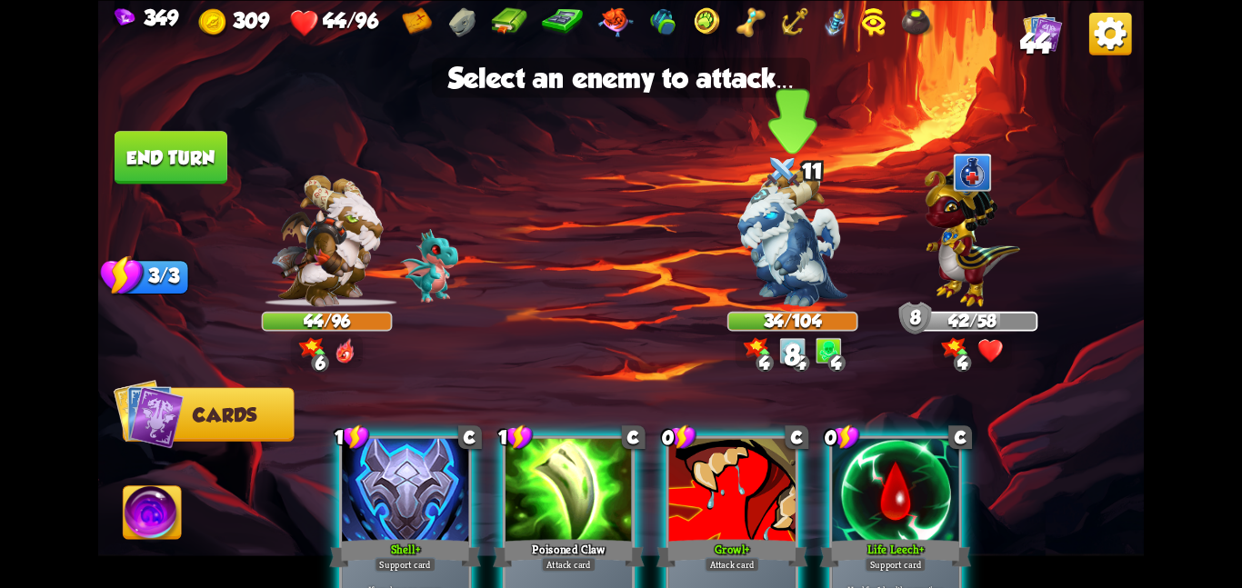
click at [777, 249] on img at bounding box center [792, 237] width 109 height 137
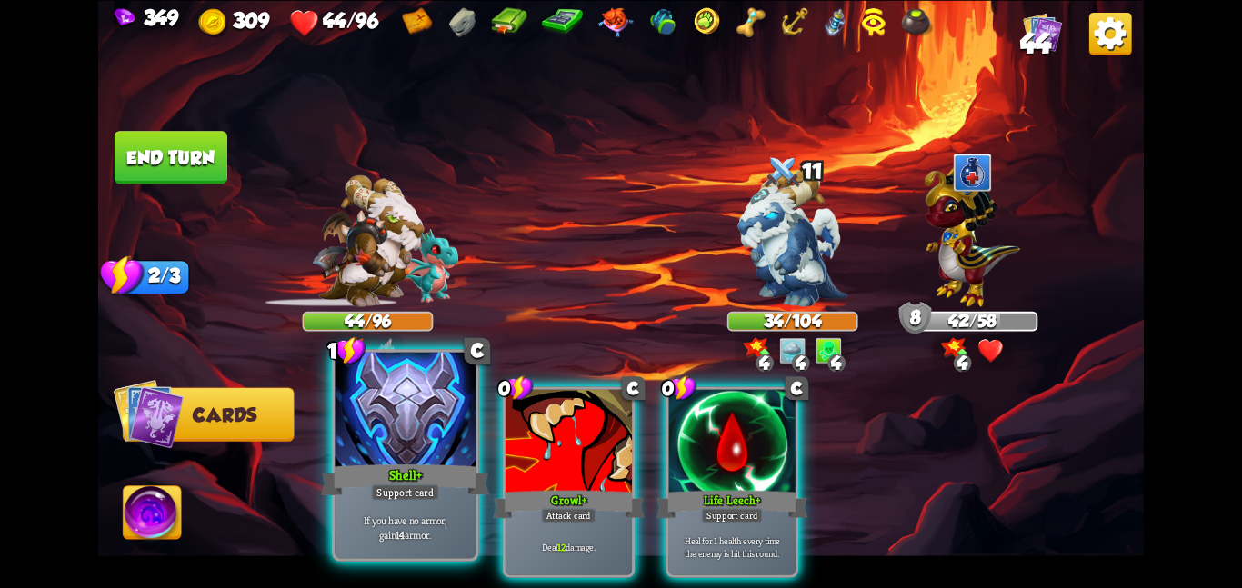
click at [433, 407] on div at bounding box center [405, 411] width 141 height 118
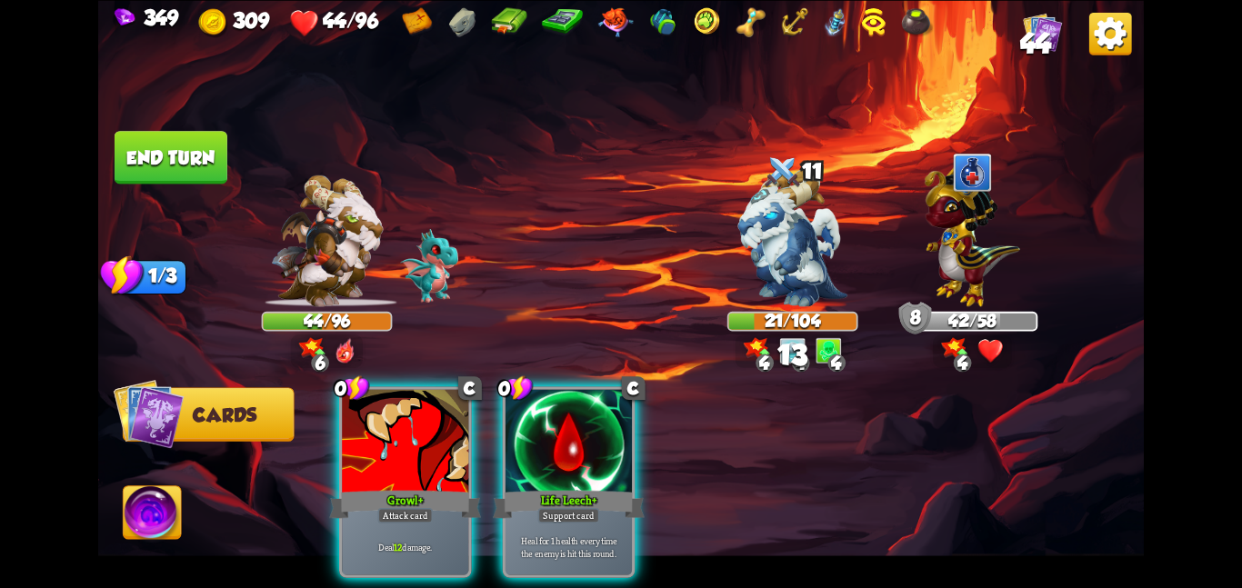
click at [433, 407] on div at bounding box center [405, 442] width 126 height 106
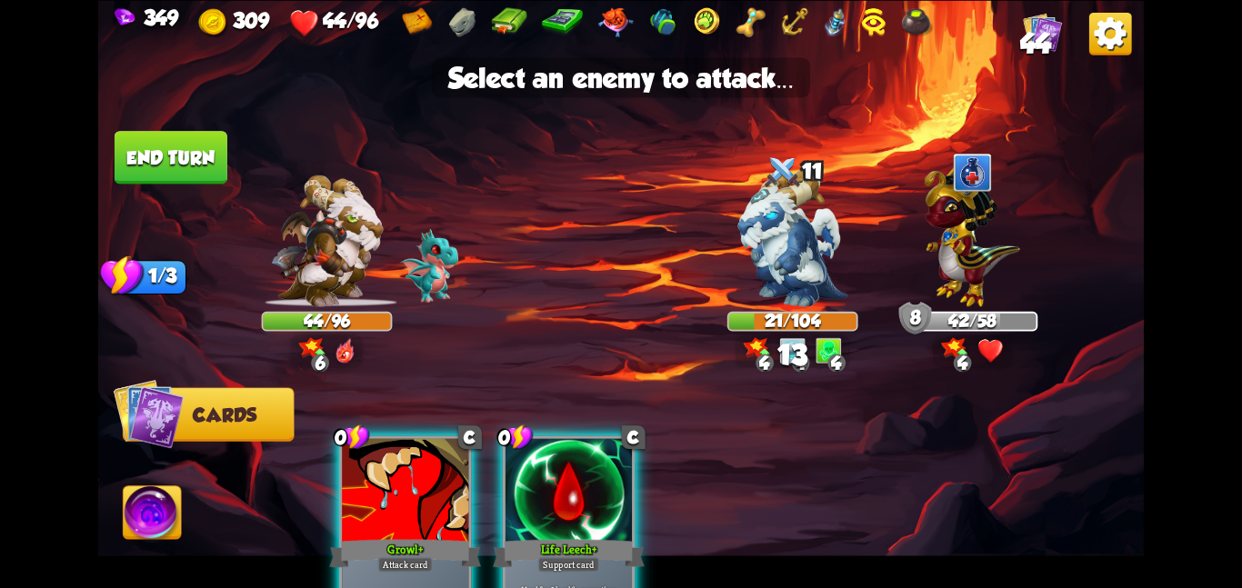
click at [433, 407] on div "0 C Growl+ Attack card Deal 12 damage. 0 C Life Leech+ Support card Heal for 1 …" at bounding box center [725, 507] width 837 height 262
click at [788, 234] on img at bounding box center [792, 237] width 109 height 137
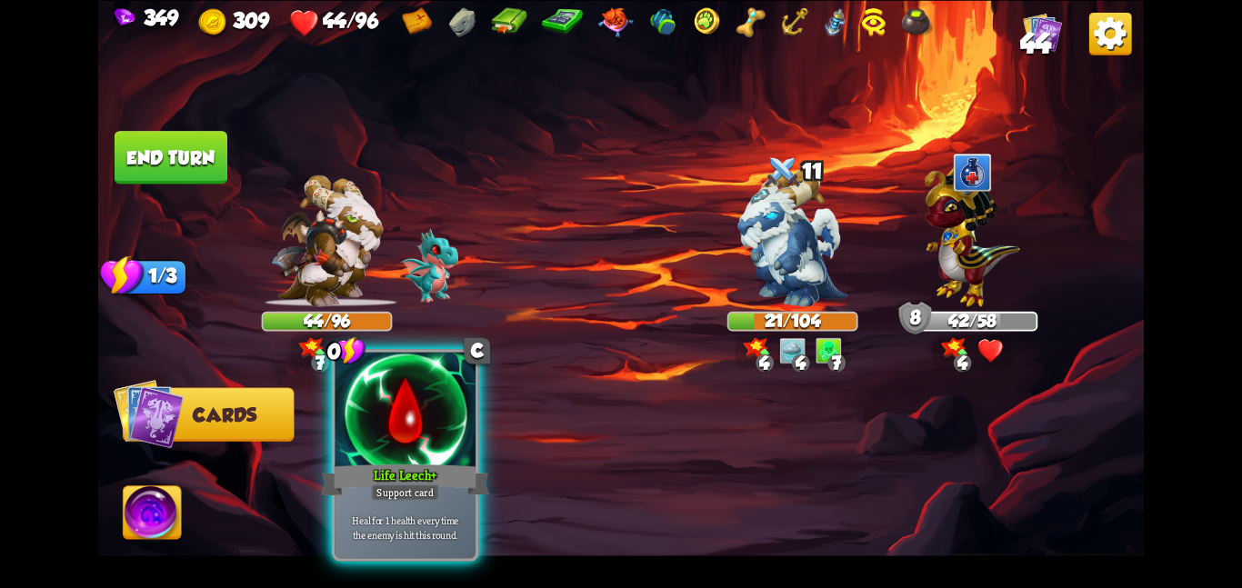
click at [421, 454] on div at bounding box center [405, 411] width 141 height 118
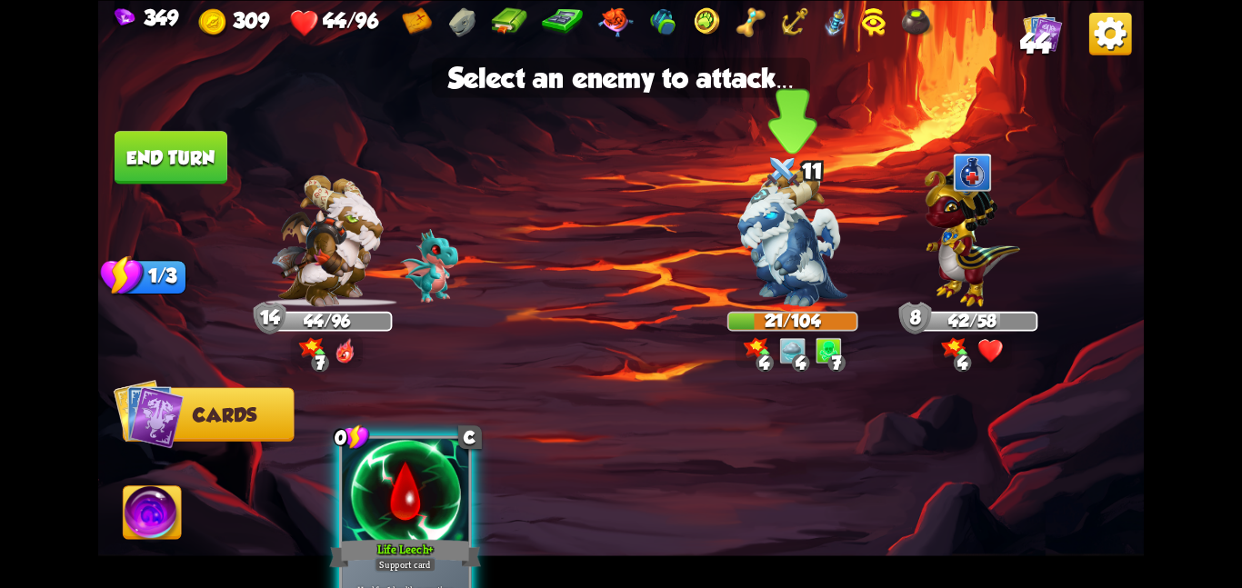
click at [810, 259] on img at bounding box center [792, 237] width 109 height 137
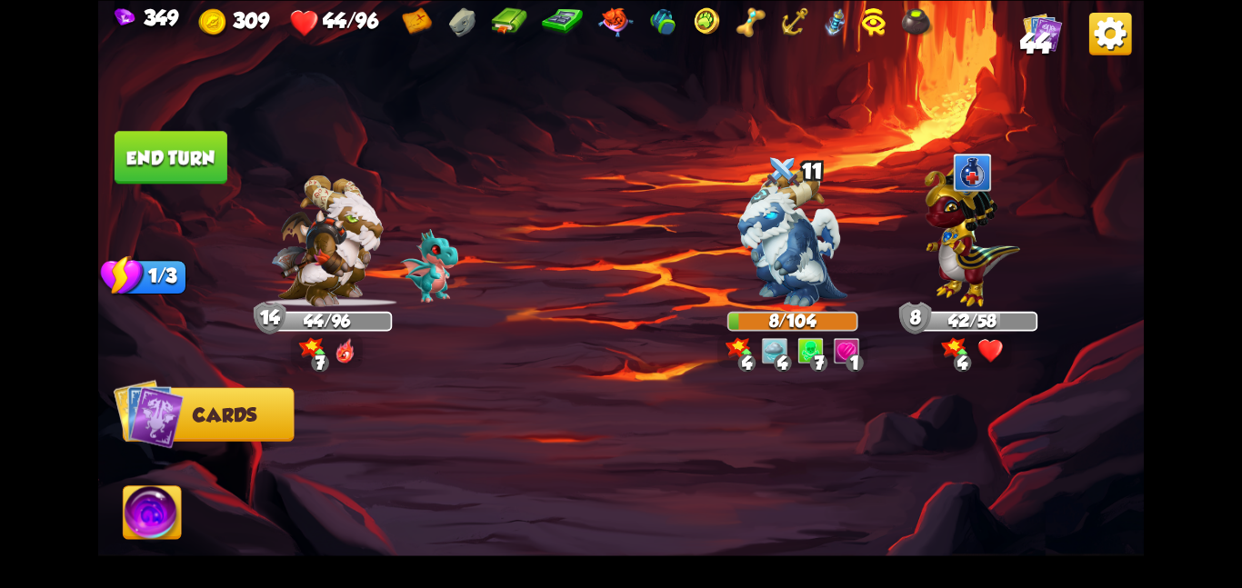
click at [196, 154] on button "End turn" at bounding box center [171, 157] width 113 height 53
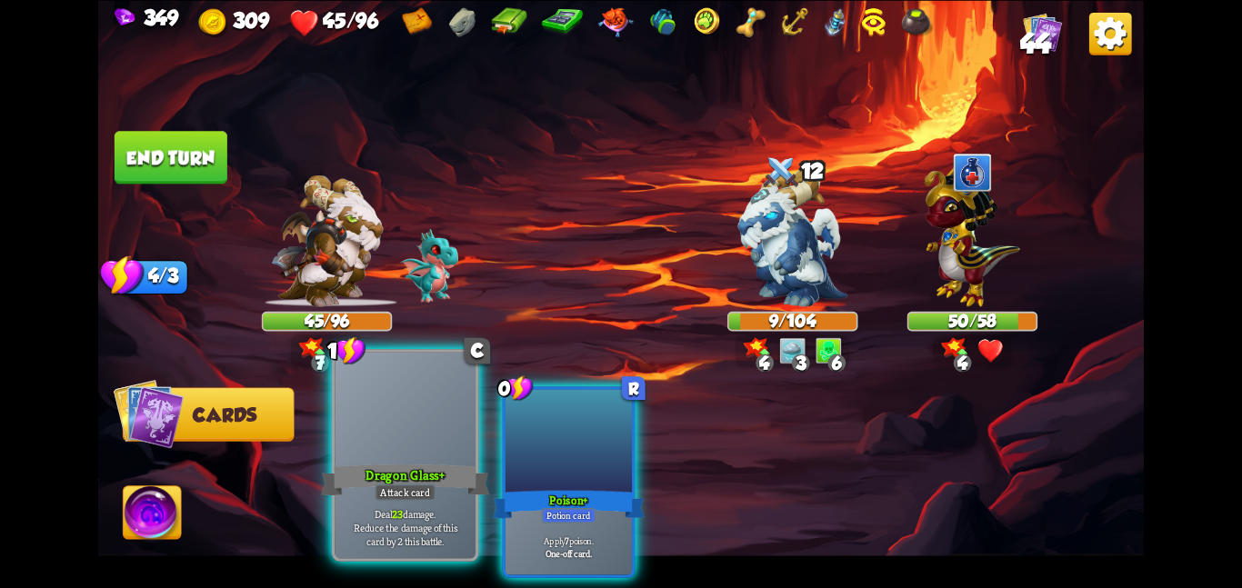
click at [426, 454] on div at bounding box center [405, 411] width 141 height 118
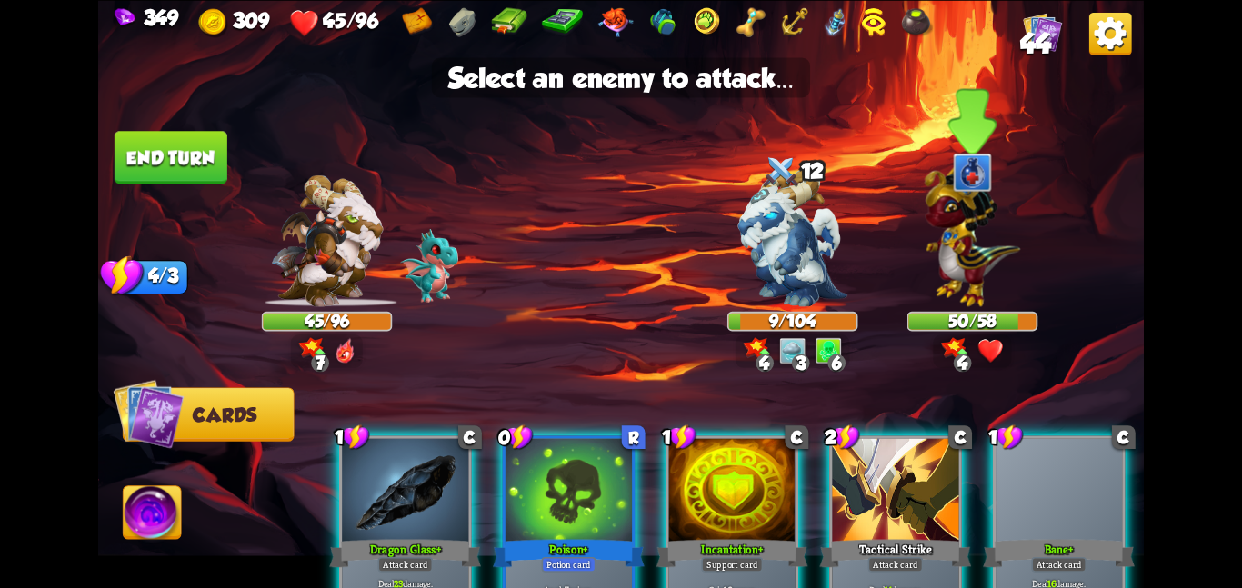
click at [964, 275] on img at bounding box center [972, 231] width 95 height 149
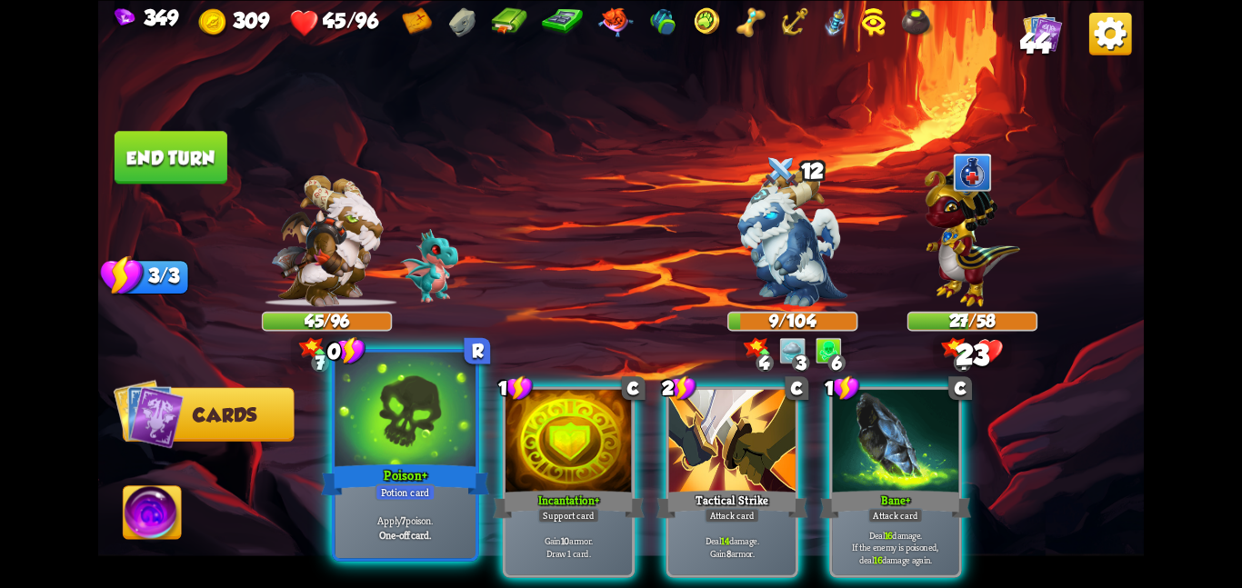
click at [454, 434] on div at bounding box center [405, 411] width 141 height 118
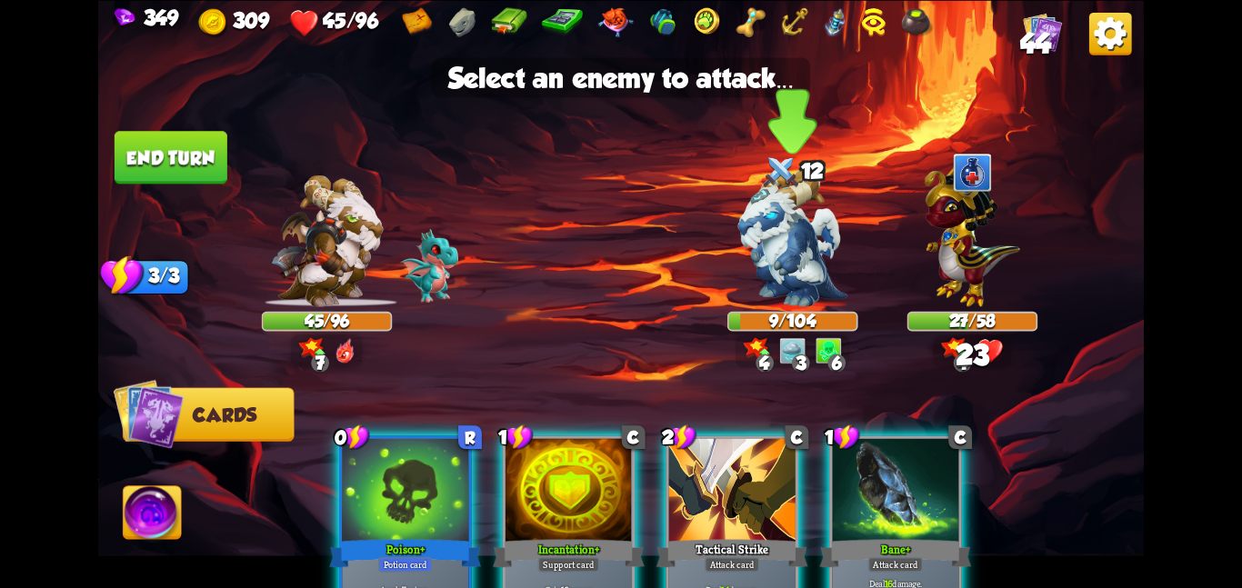
click at [785, 289] on img at bounding box center [792, 237] width 109 height 137
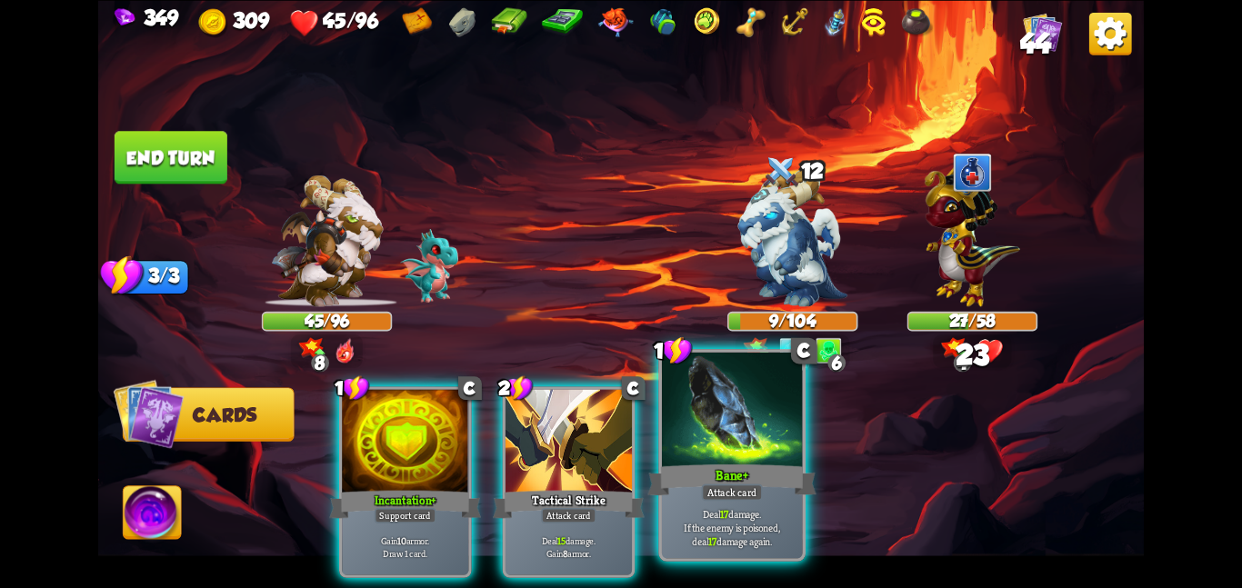
click at [722, 461] on div "Bane+" at bounding box center [732, 479] width 168 height 37
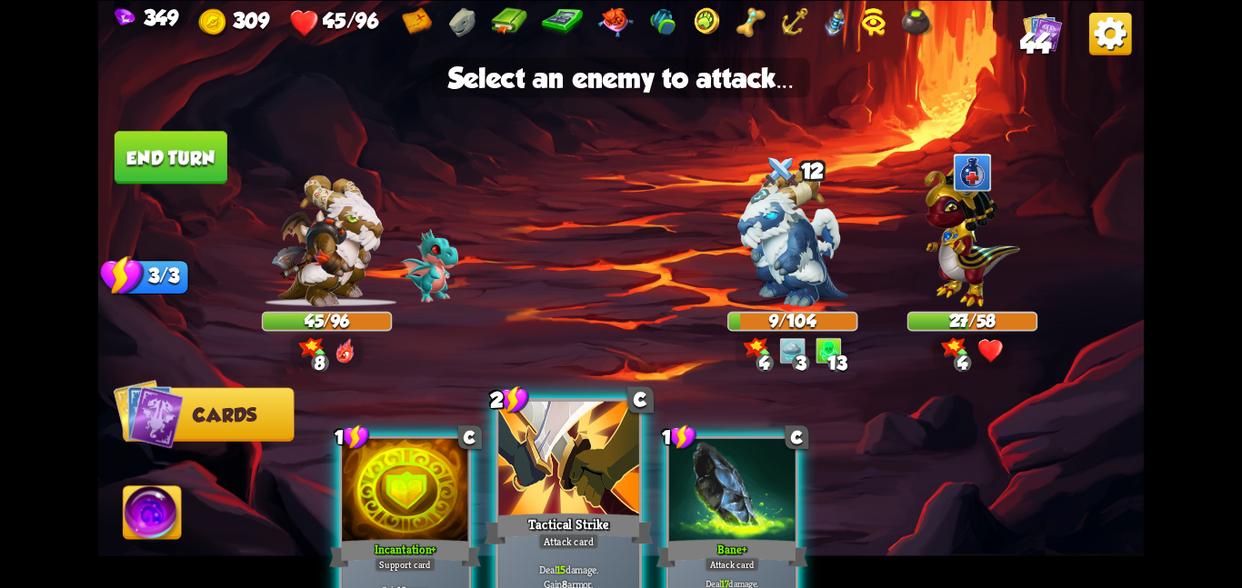
click at [581, 462] on div at bounding box center [568, 460] width 141 height 118
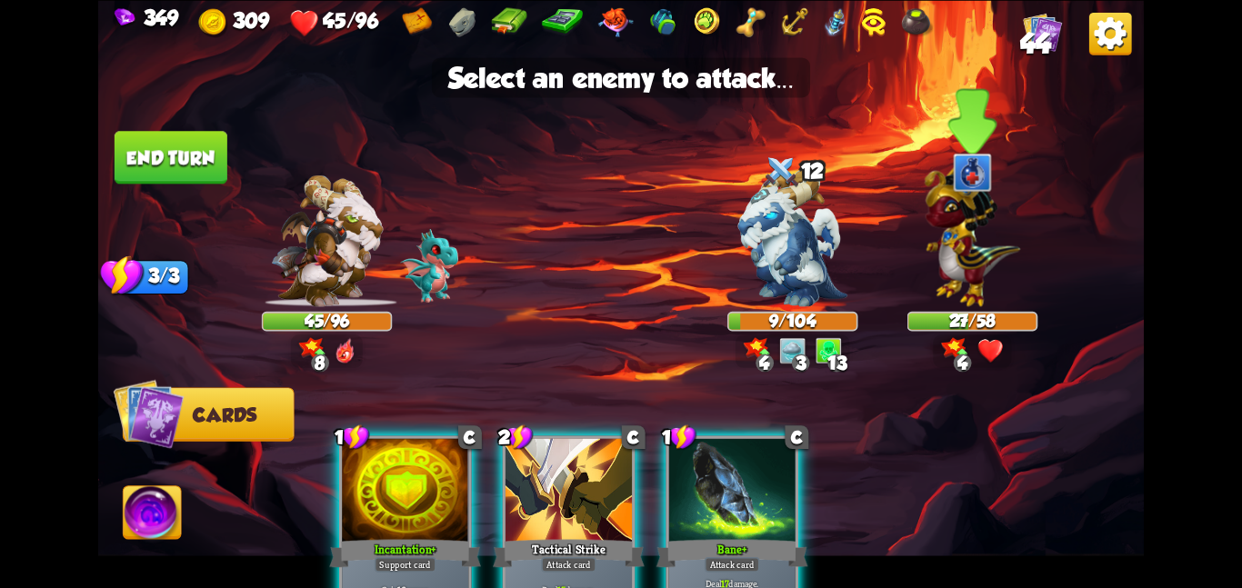
click at [951, 279] on img at bounding box center [972, 231] width 95 height 149
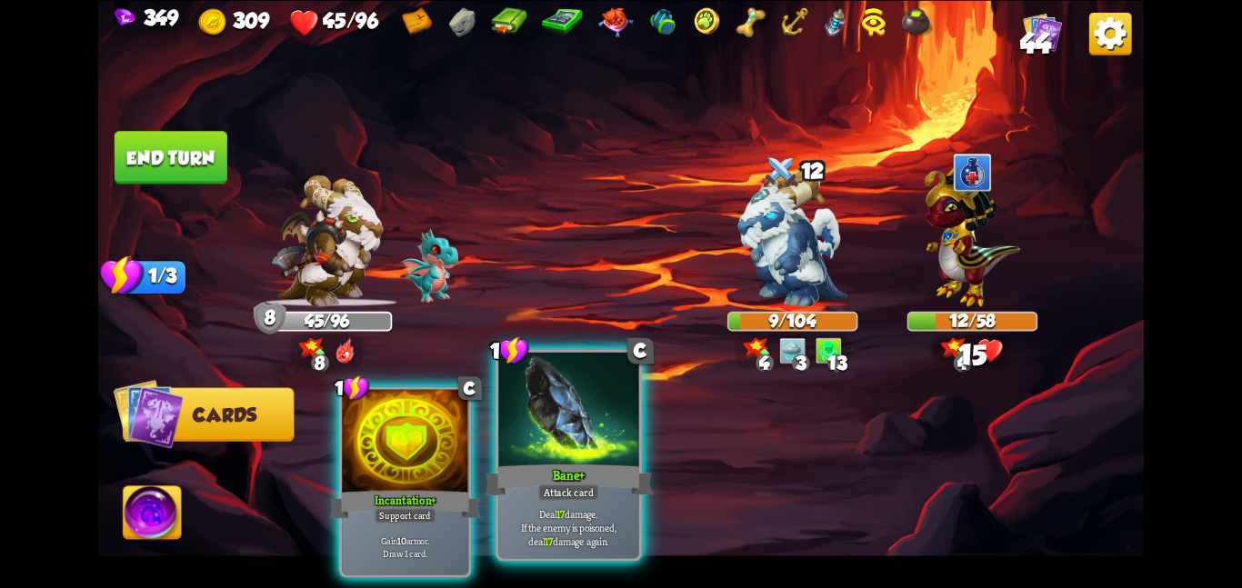
click at [537, 467] on div "Bane+" at bounding box center [569, 479] width 168 height 37
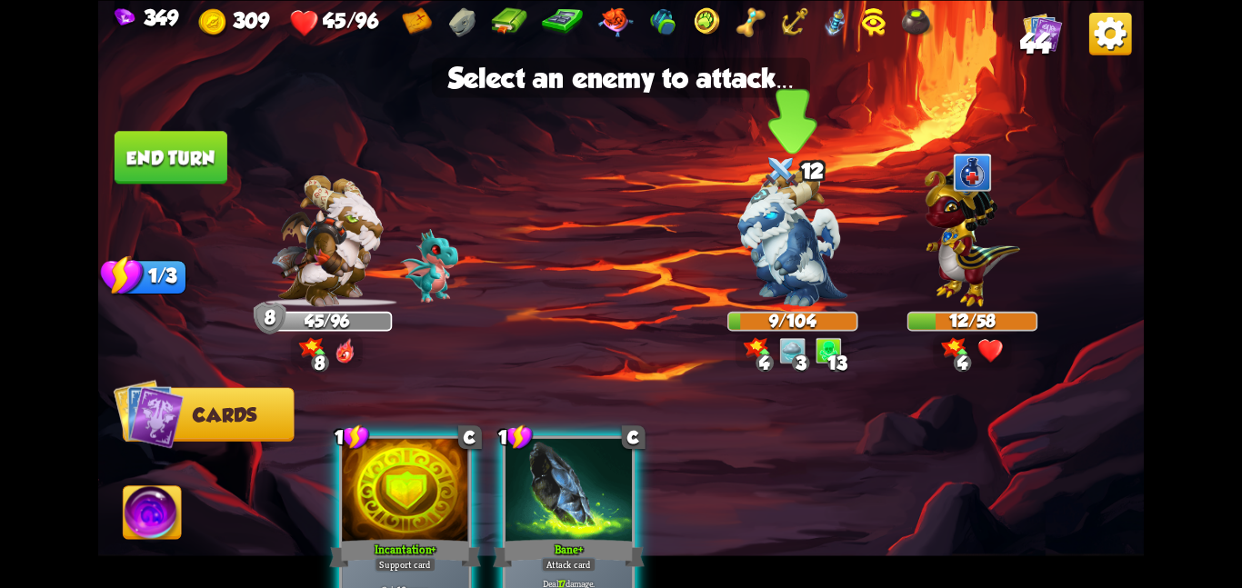
click at [754, 273] on img at bounding box center [792, 237] width 109 height 137
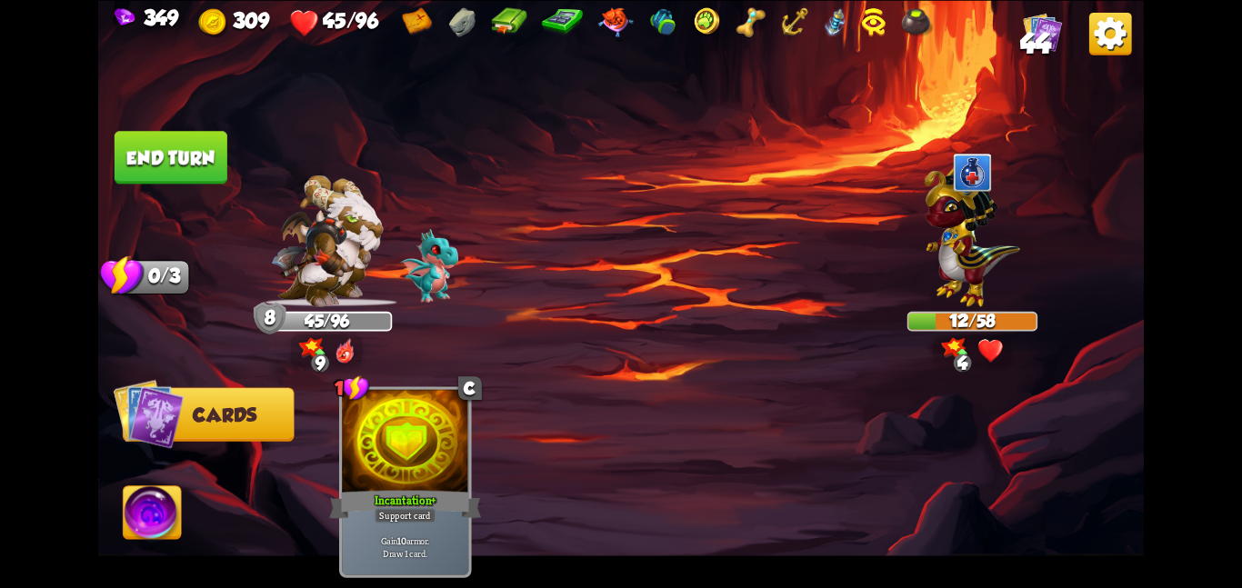
click at [179, 154] on button "End turn" at bounding box center [171, 157] width 113 height 53
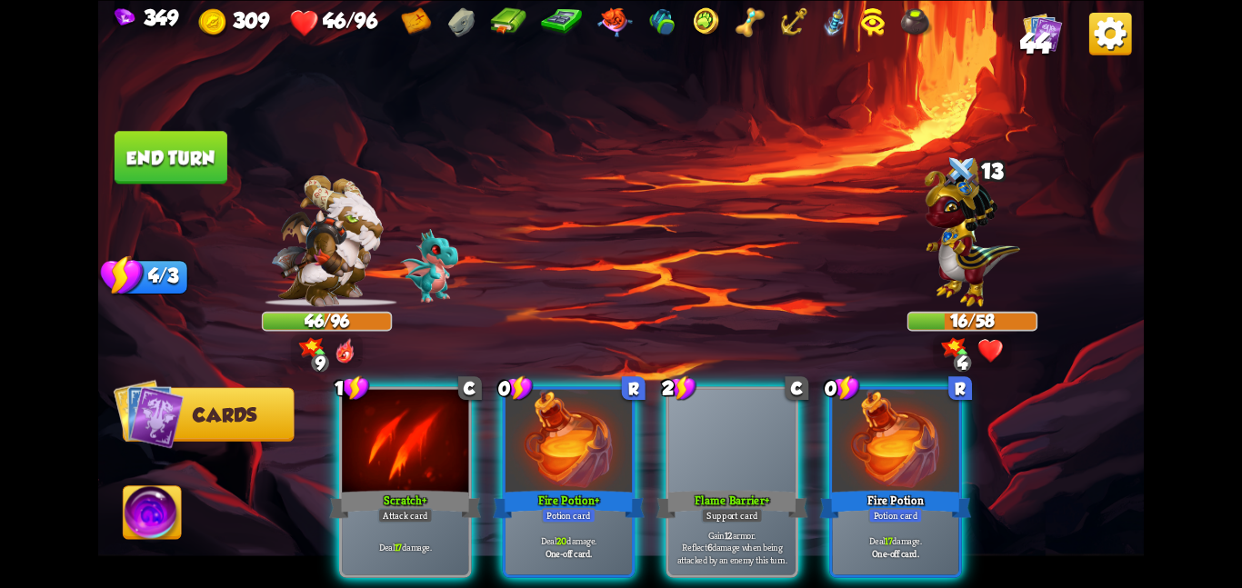
click at [386, 409] on div at bounding box center [405, 442] width 126 height 106
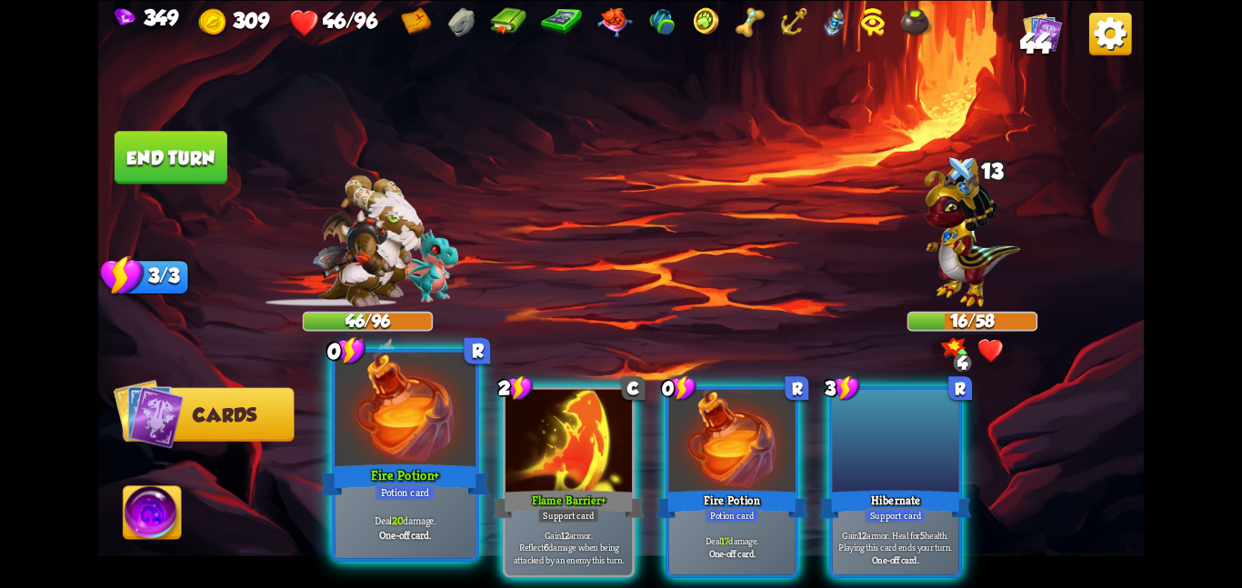
click at [421, 427] on img at bounding box center [621, 294] width 1046 height 588
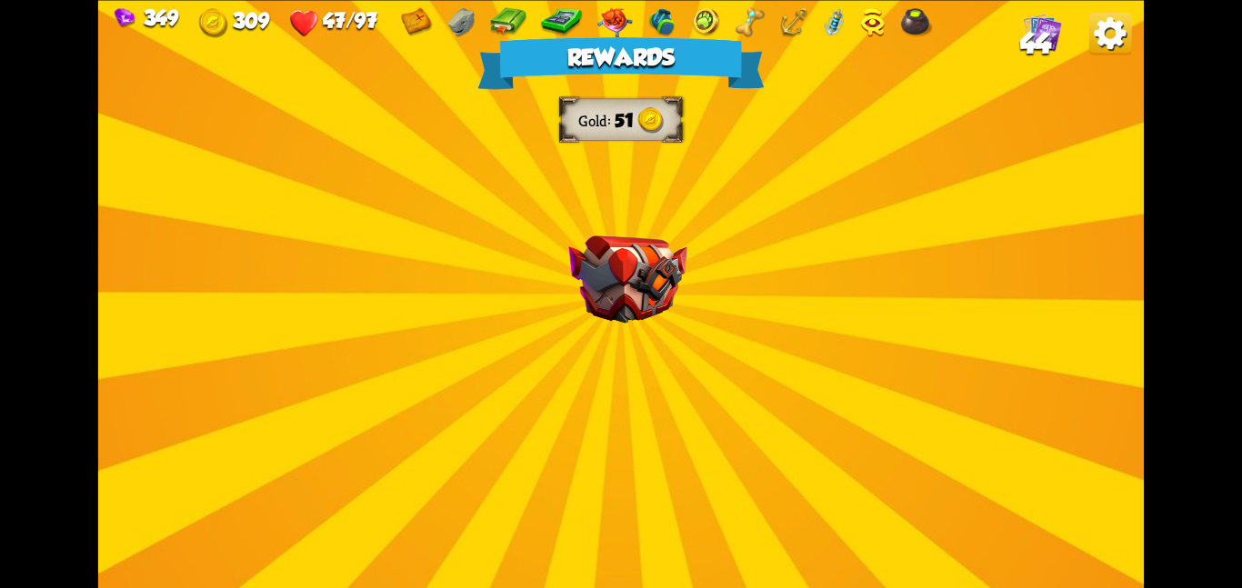
click at [623, 326] on div "Rewards Gold 51 Select a card 1 C Rage Support card Whenever you deal direct da…" at bounding box center [621, 294] width 1046 height 588
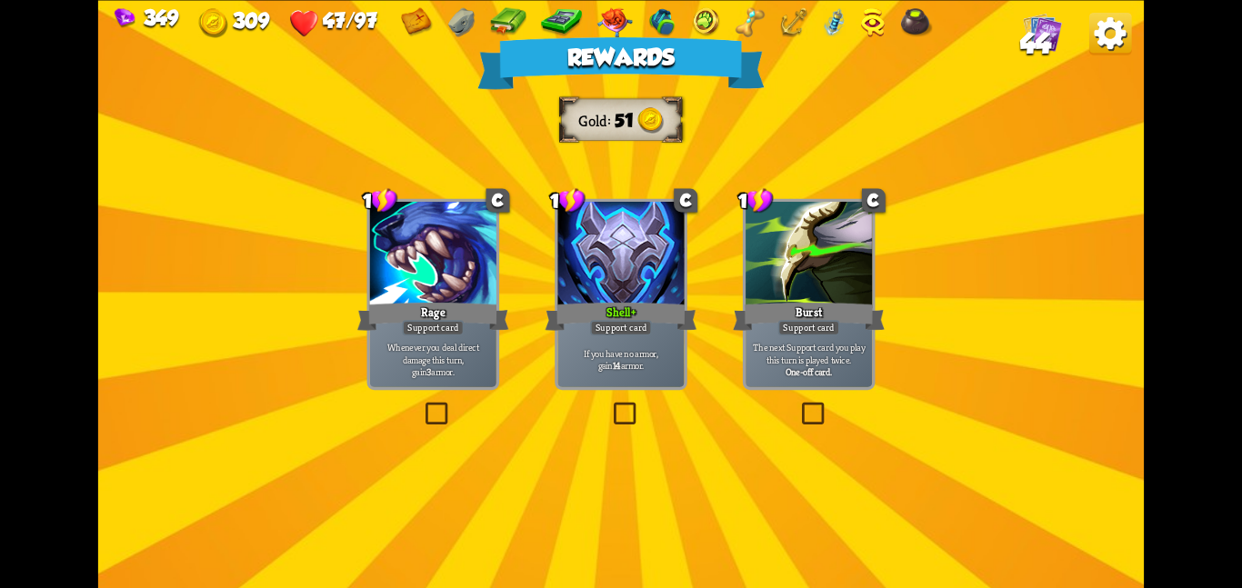
click at [623, 326] on div "Support card" at bounding box center [621, 327] width 62 height 15
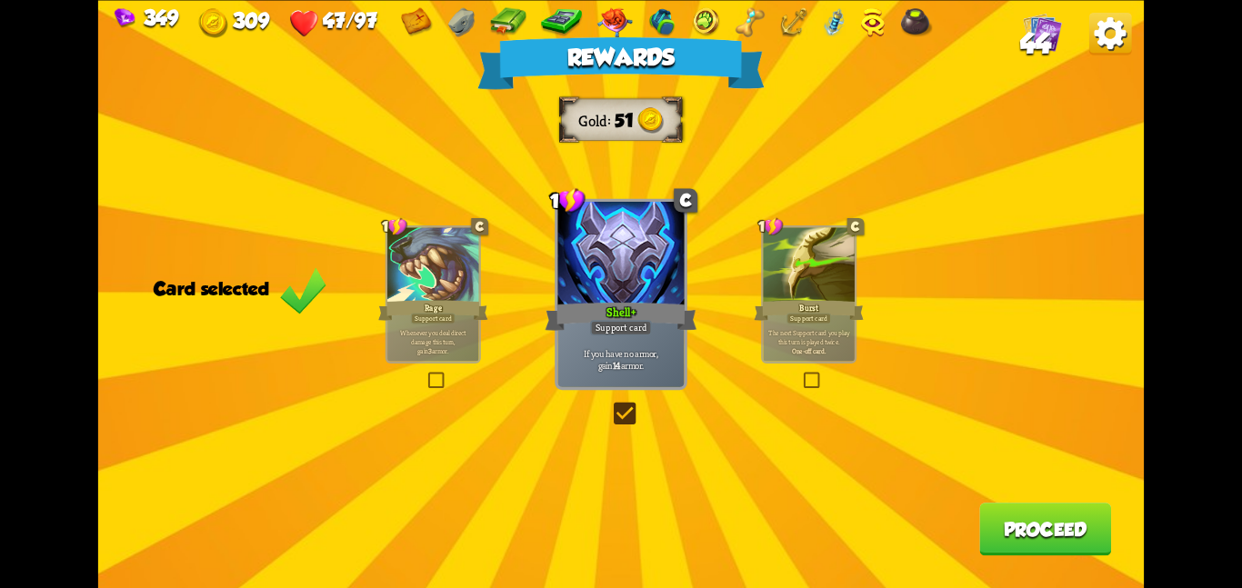
click at [1063, 545] on button "Proceed" at bounding box center [1045, 529] width 132 height 53
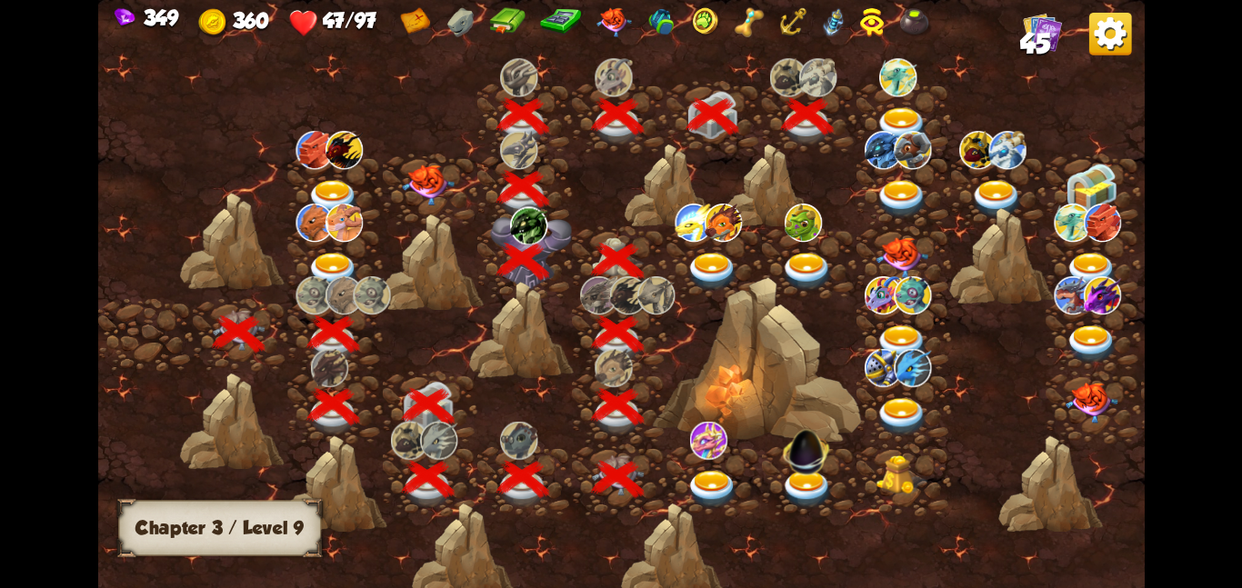
click at [886, 113] on img at bounding box center [902, 125] width 53 height 38
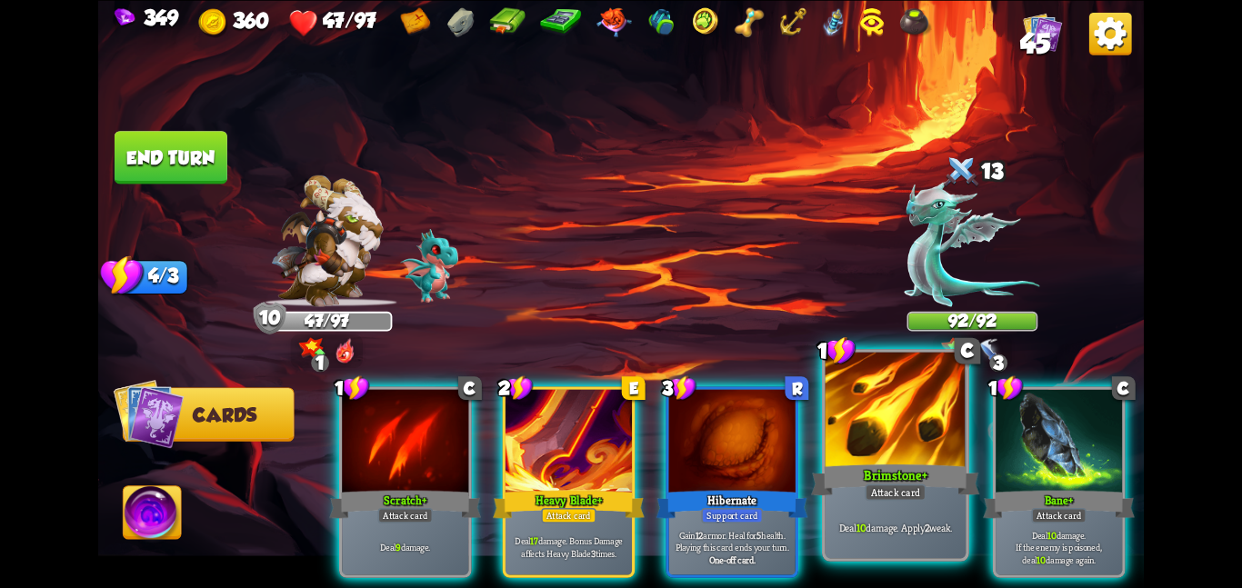
click at [915, 447] on div at bounding box center [896, 411] width 141 height 118
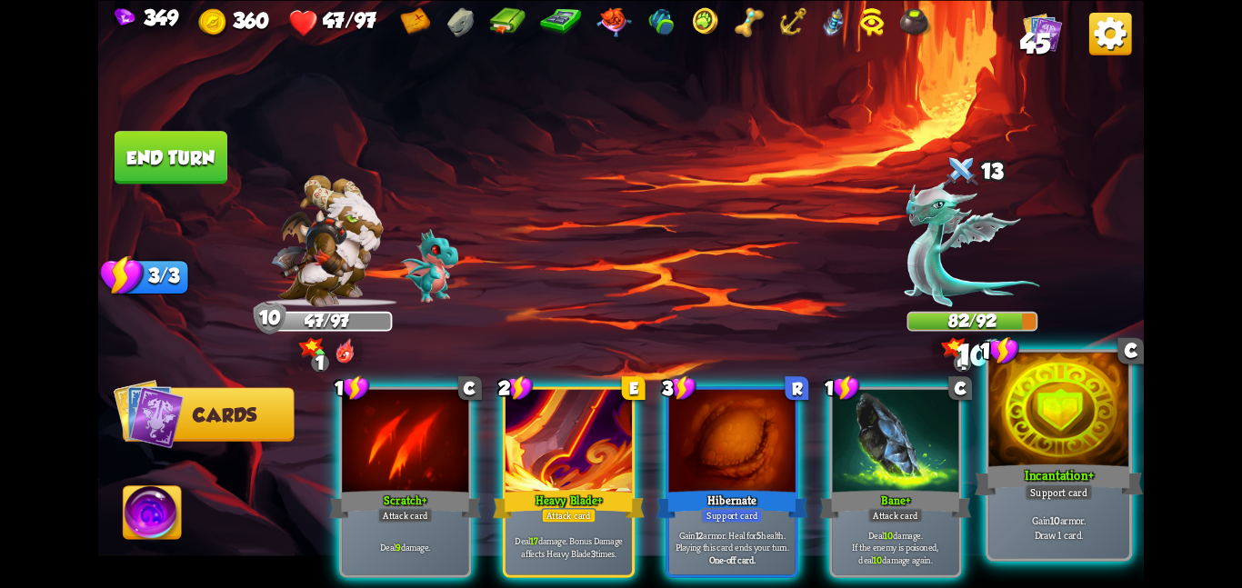
click at [1016, 427] on div at bounding box center [1059, 411] width 141 height 118
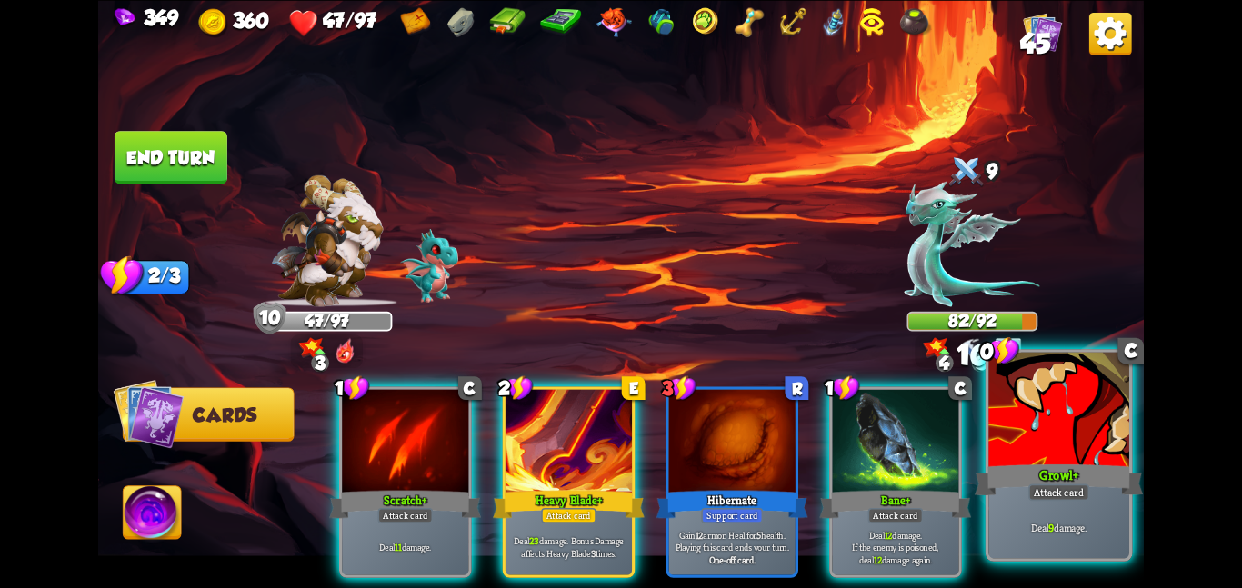
click at [1041, 446] on div at bounding box center [1059, 411] width 141 height 118
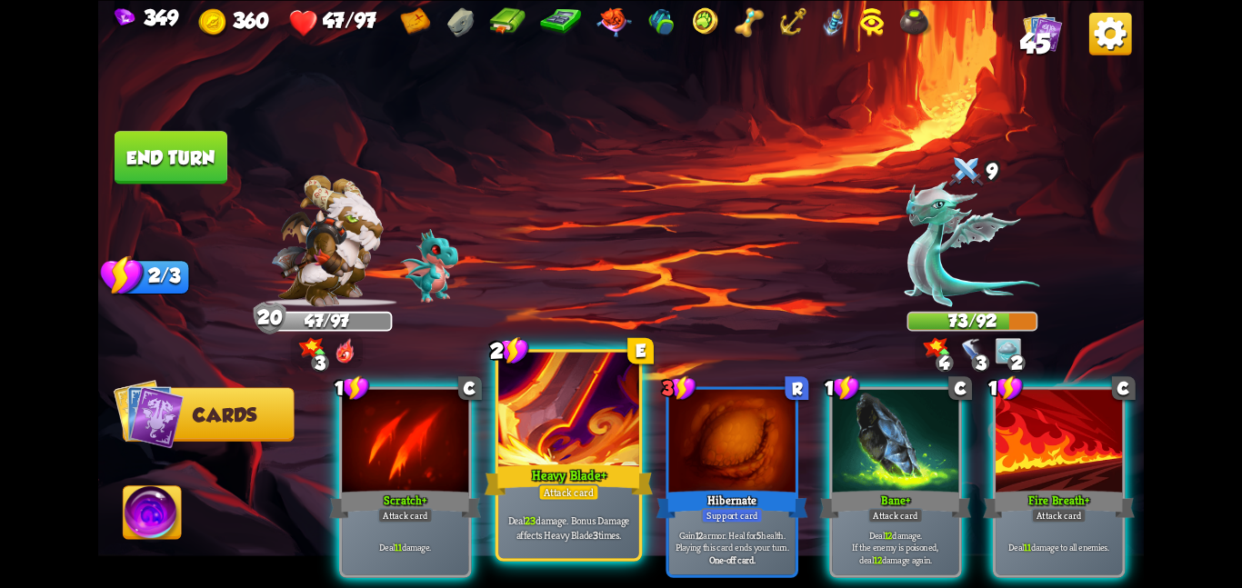
click at [606, 459] on div at bounding box center [568, 411] width 141 height 118
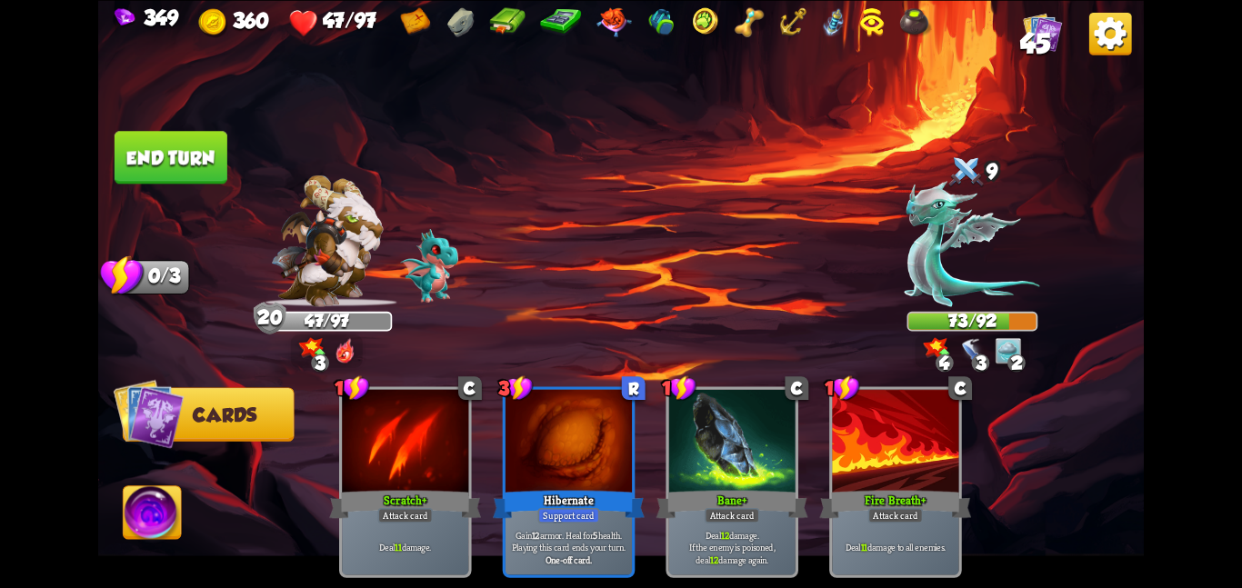
click at [216, 161] on button "End turn" at bounding box center [171, 157] width 113 height 53
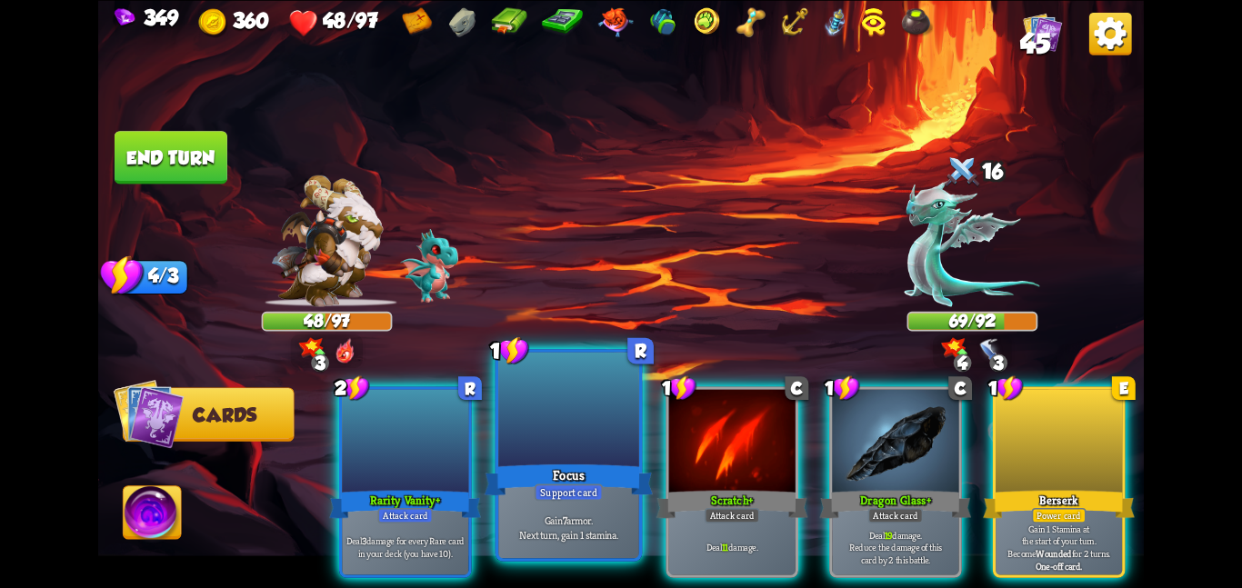
click at [557, 451] on div at bounding box center [568, 411] width 141 height 118
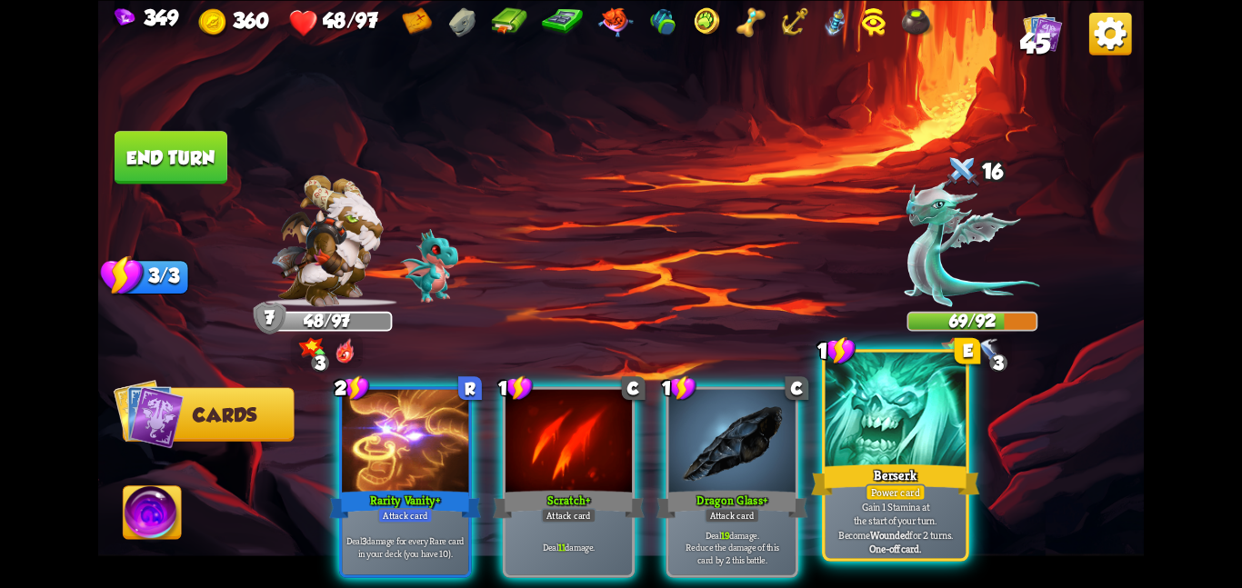
click at [887, 437] on div at bounding box center [896, 411] width 141 height 118
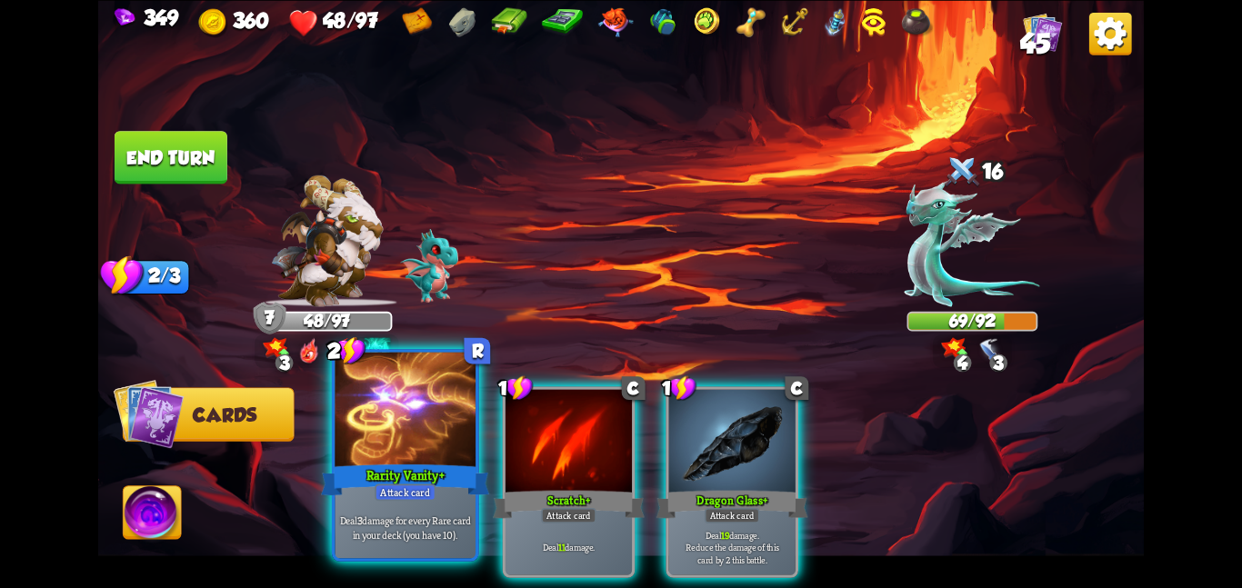
click at [415, 442] on div at bounding box center [405, 411] width 141 height 118
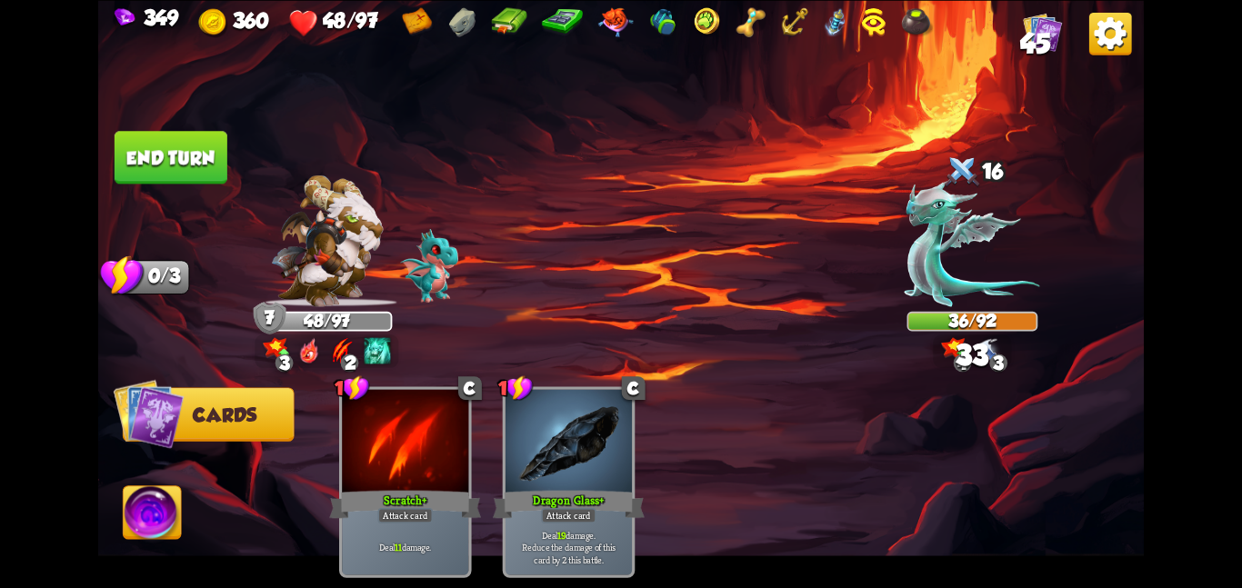
click at [177, 146] on button "End turn" at bounding box center [171, 157] width 113 height 53
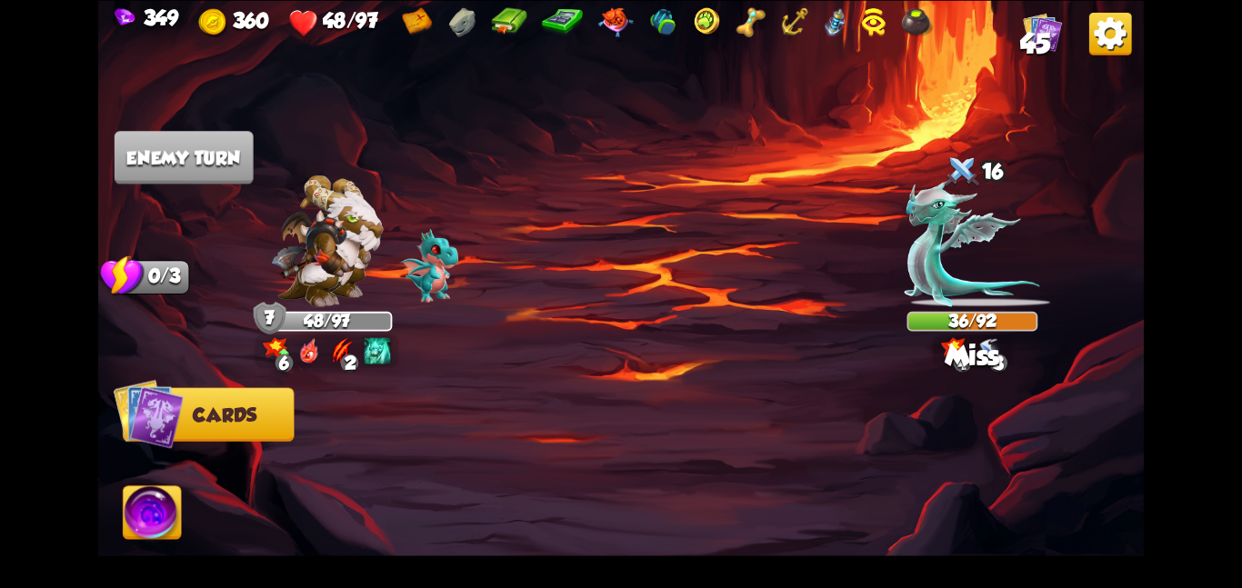
click at [359, 248] on img at bounding box center [327, 241] width 112 height 132
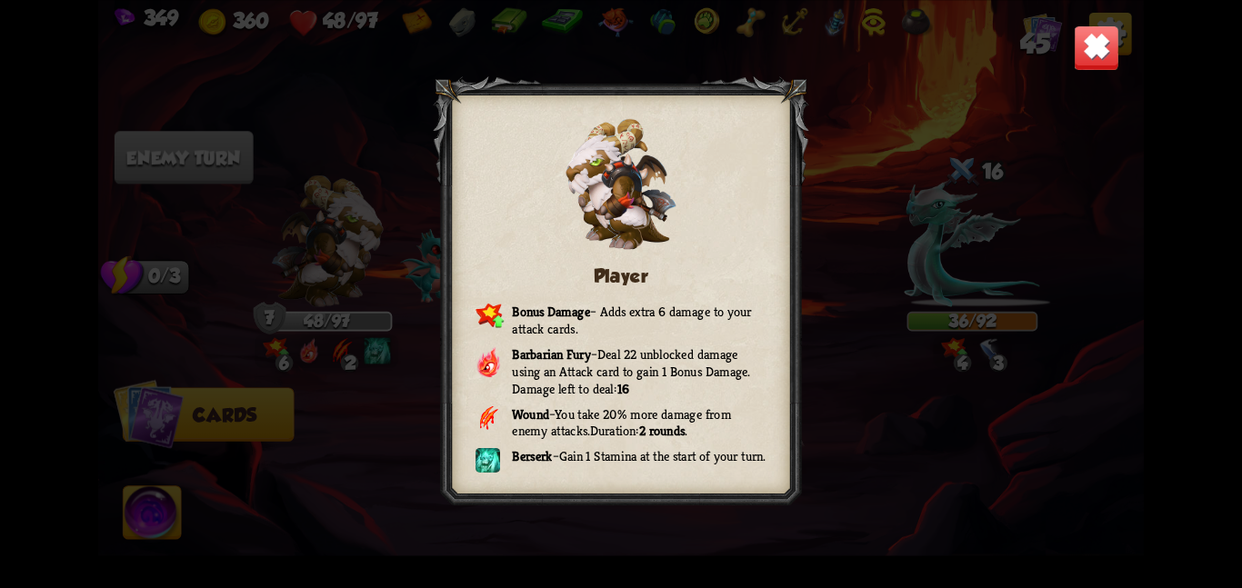
click at [1102, 55] on img at bounding box center [1096, 47] width 45 height 45
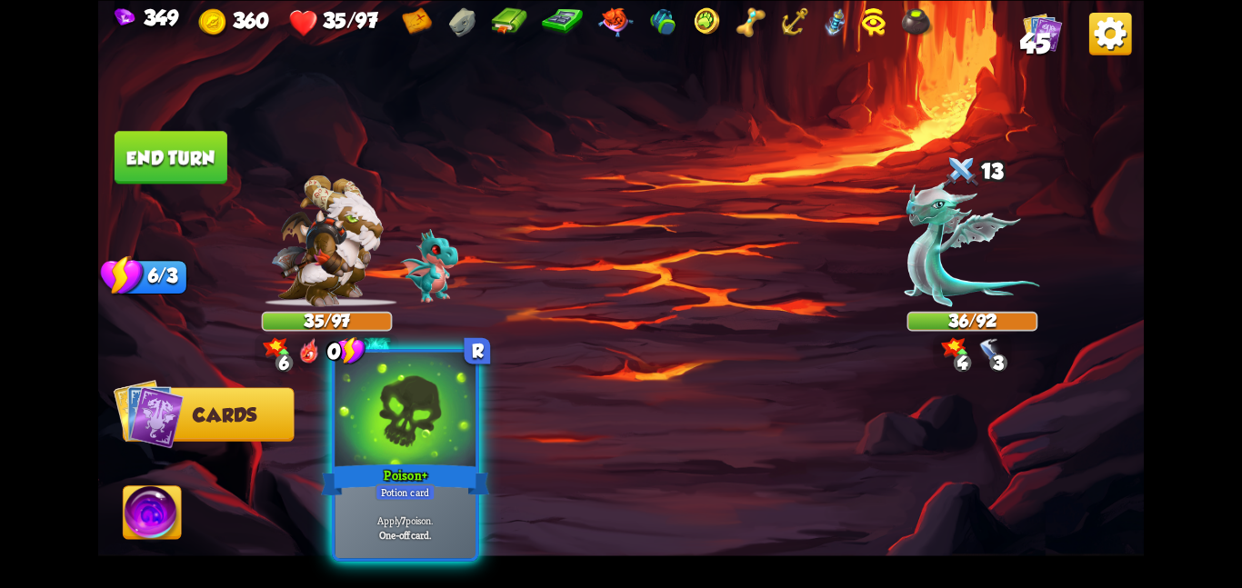
click at [383, 459] on div at bounding box center [405, 411] width 141 height 118
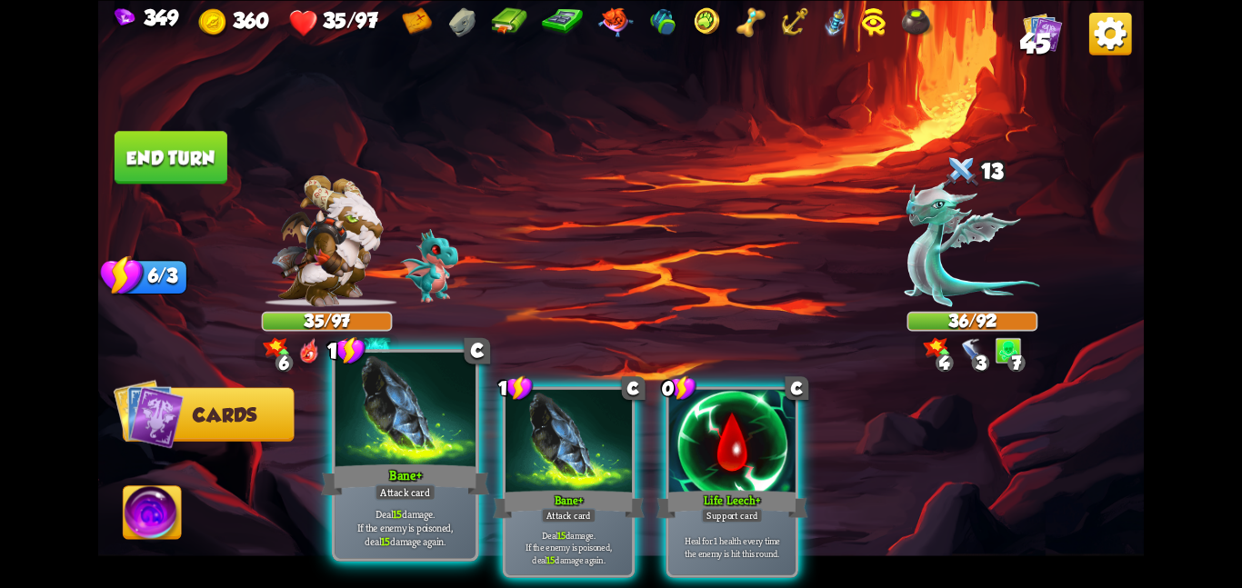
click at [407, 442] on div at bounding box center [405, 411] width 141 height 118
click at [506, 442] on div at bounding box center [569, 442] width 126 height 106
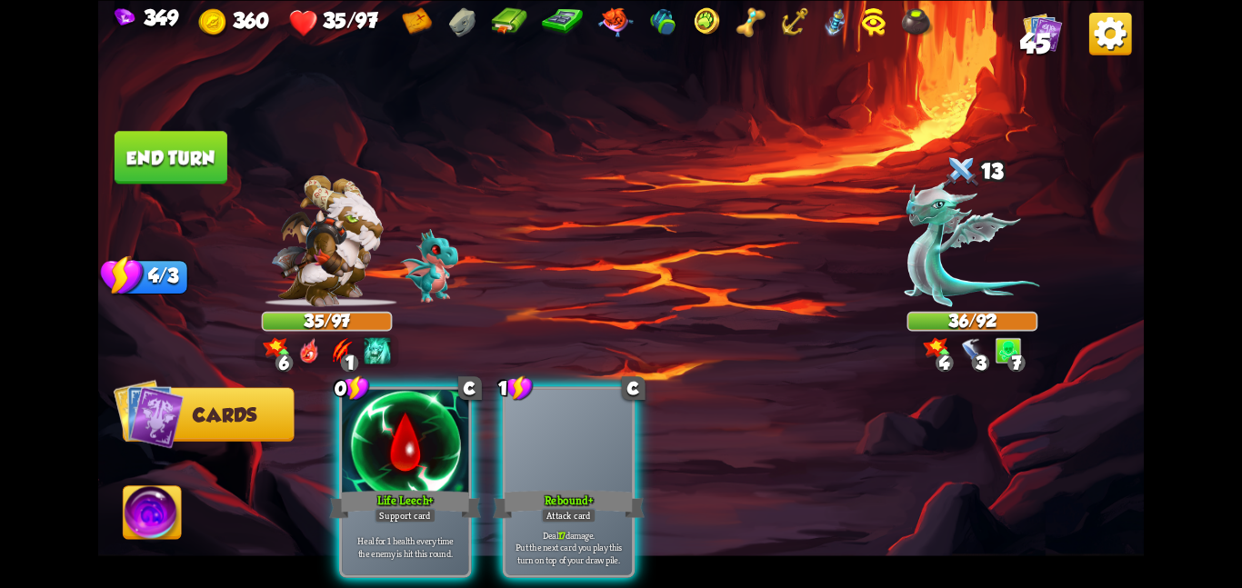
click at [407, 442] on div at bounding box center [405, 442] width 126 height 106
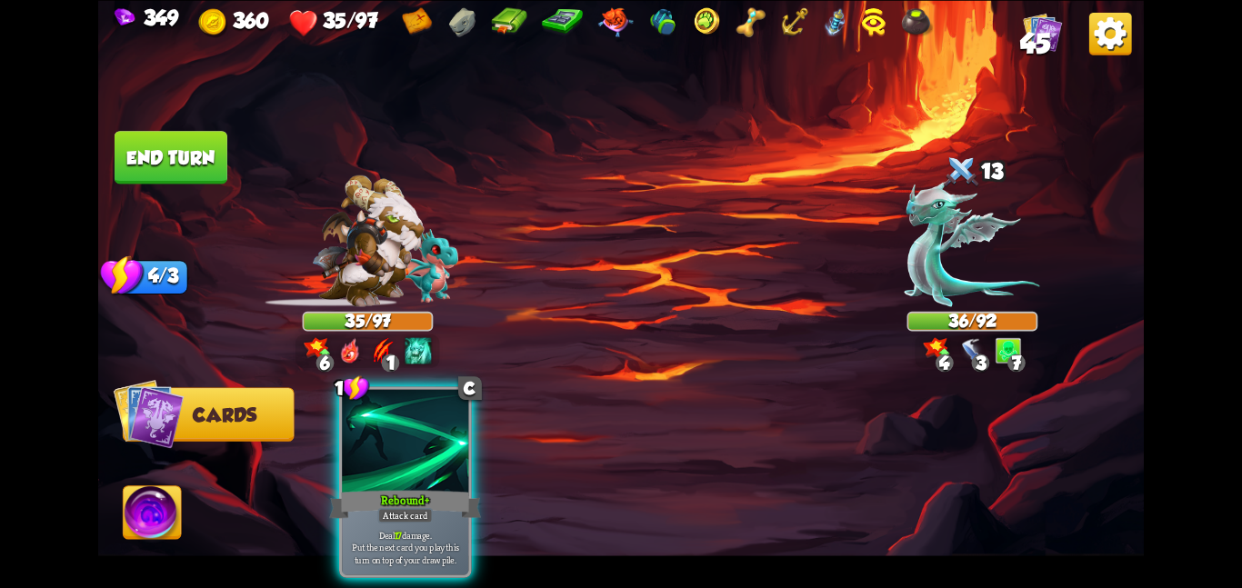
click at [407, 442] on div at bounding box center [405, 442] width 126 height 106
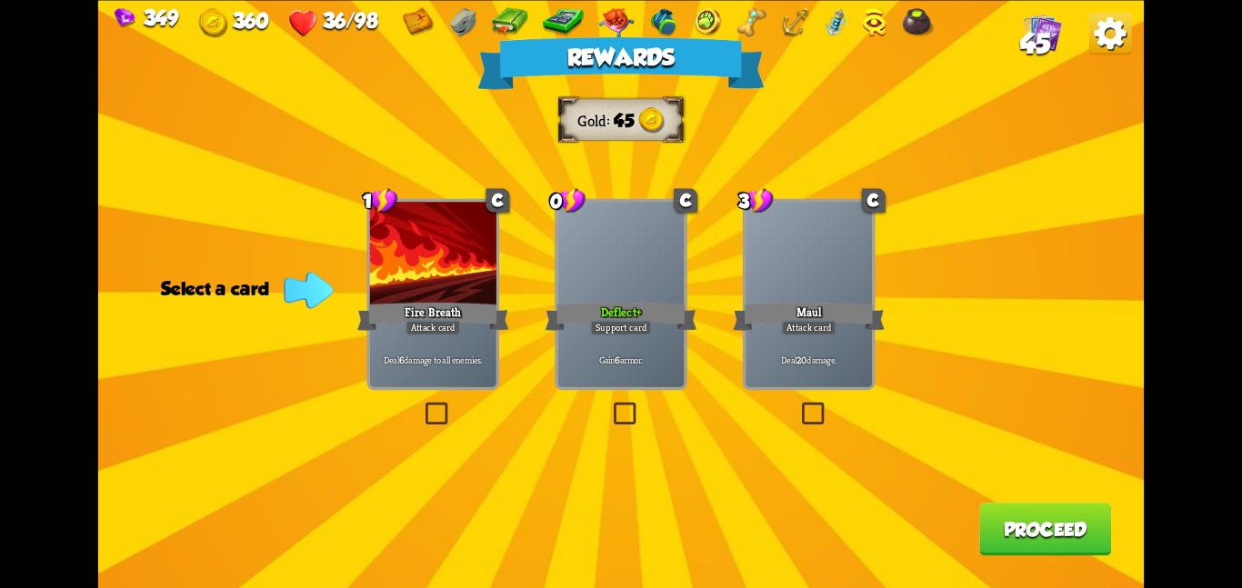
click at [628, 323] on div "Support card" at bounding box center [621, 327] width 62 height 15
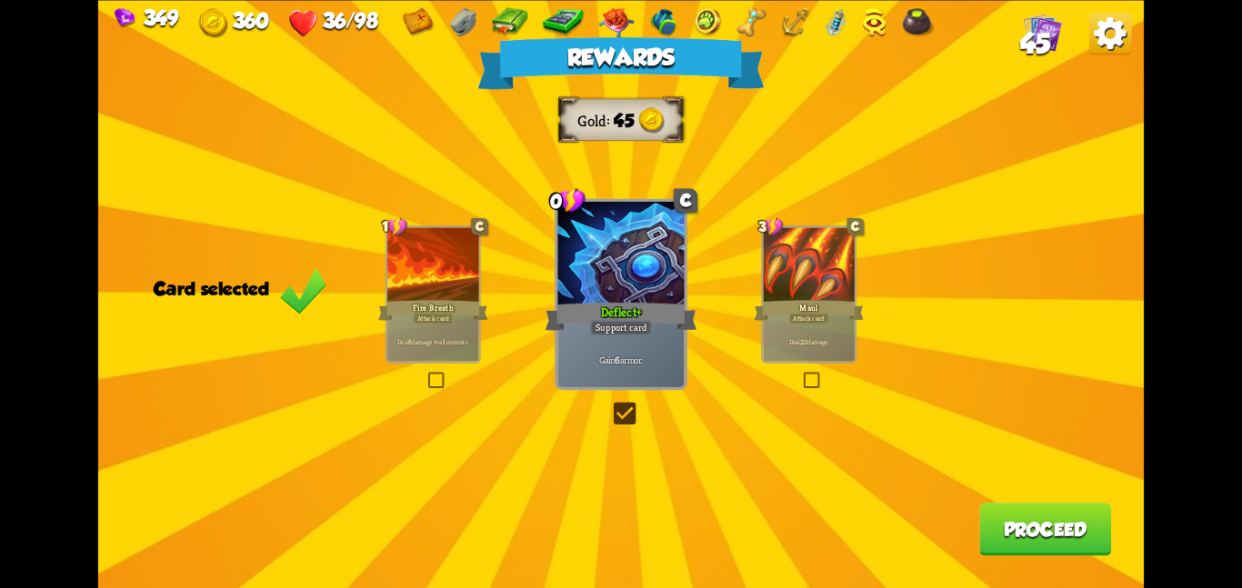
click at [1033, 512] on button "Proceed" at bounding box center [1045, 529] width 132 height 53
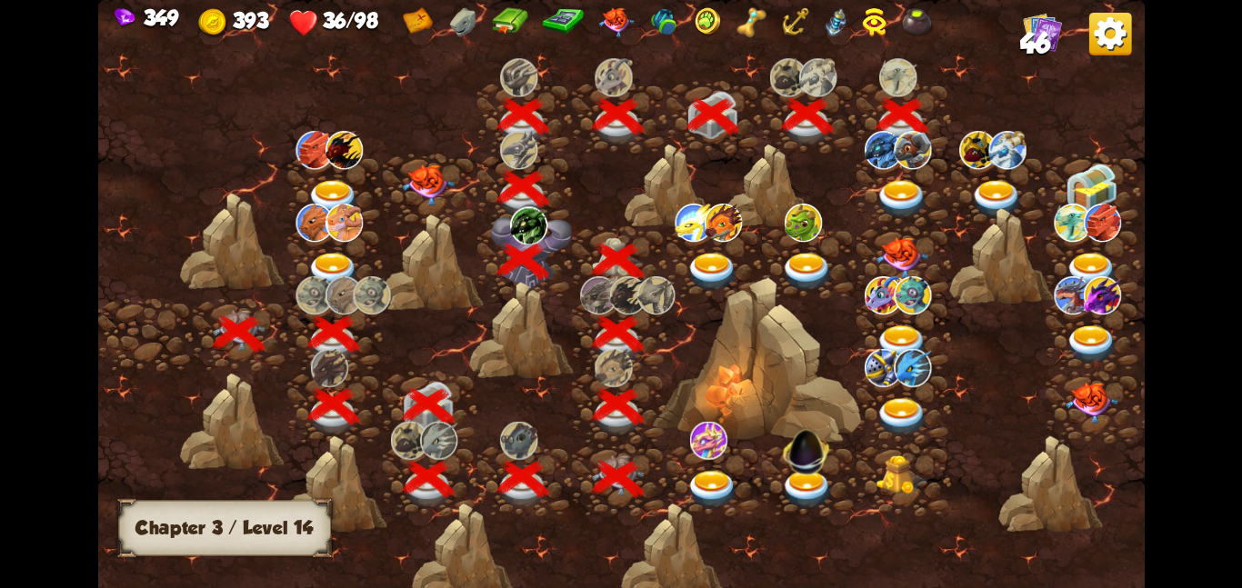
scroll to position [0, 276]
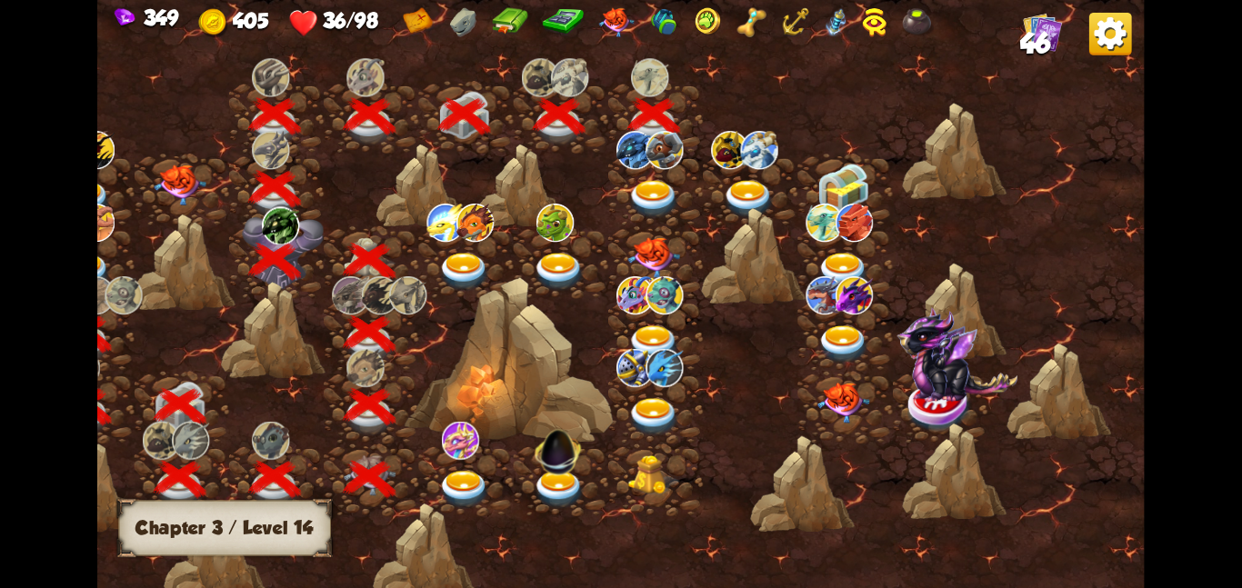
click at [657, 181] on img at bounding box center [654, 198] width 53 height 38
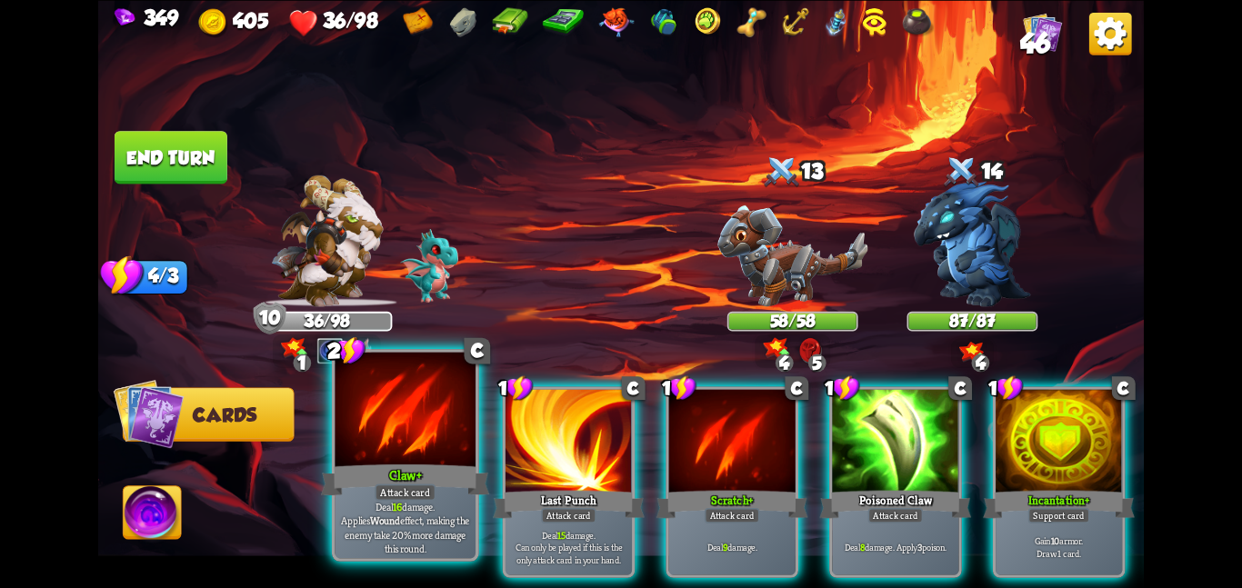
click at [454, 412] on div at bounding box center [405, 411] width 141 height 118
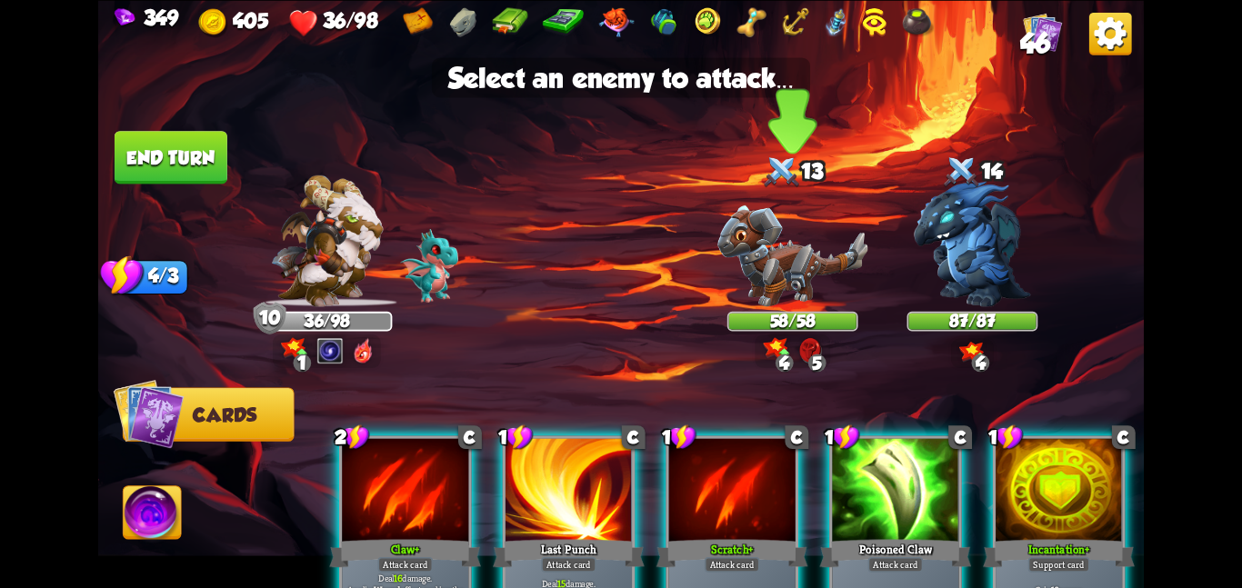
click at [801, 253] on img at bounding box center [793, 256] width 150 height 102
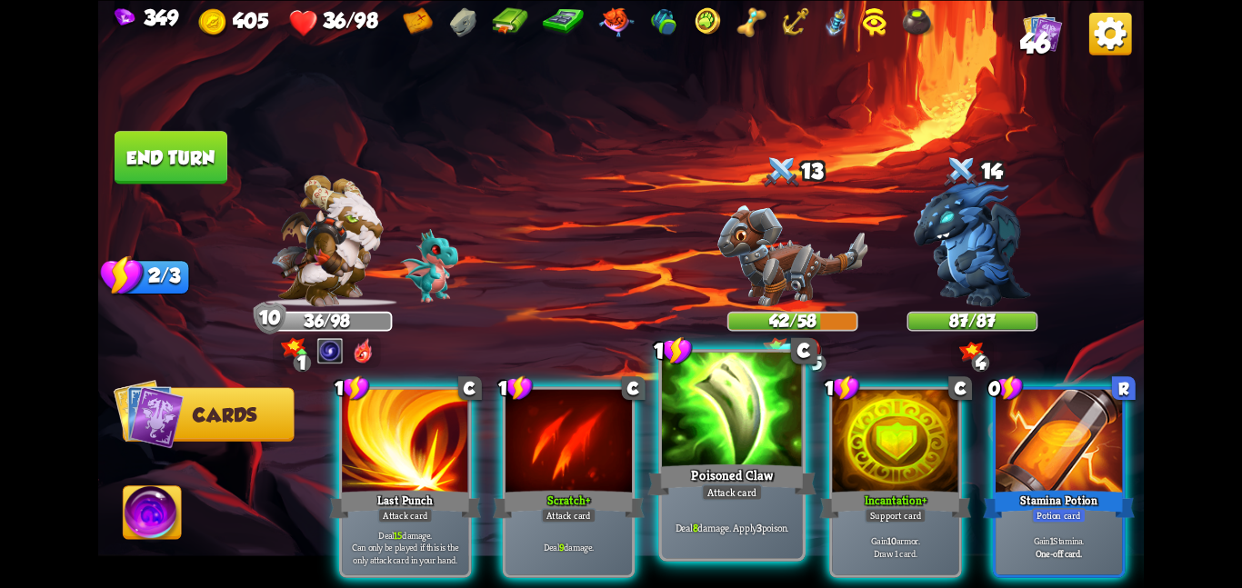
click at [681, 439] on div at bounding box center [732, 411] width 141 height 118
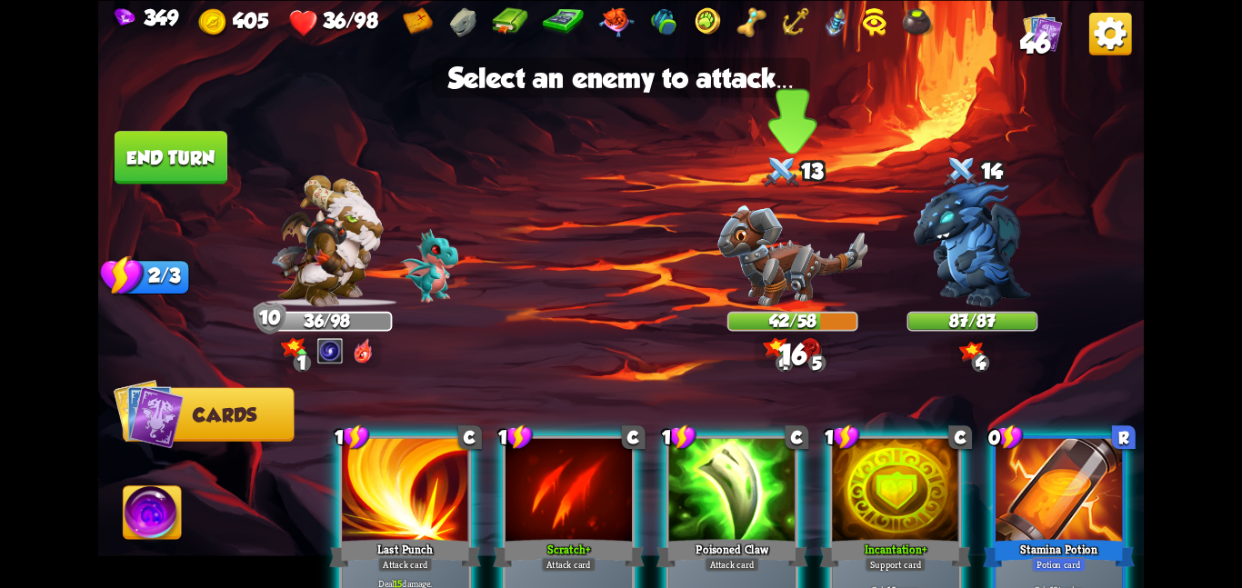
click at [768, 256] on img at bounding box center [793, 256] width 150 height 102
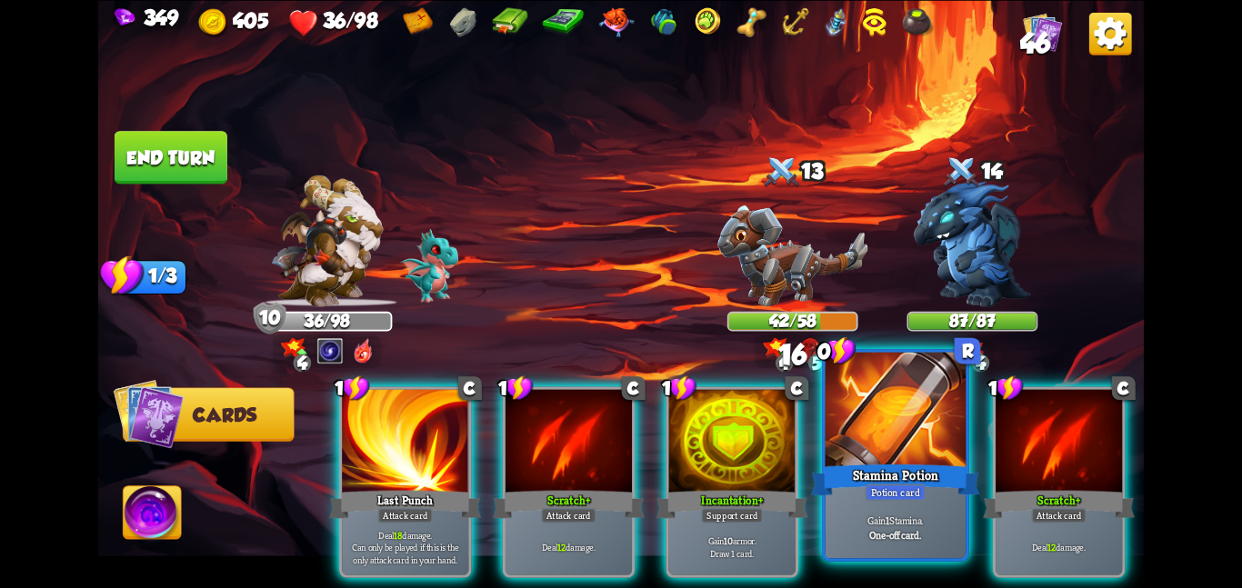
click at [858, 418] on div at bounding box center [896, 411] width 141 height 118
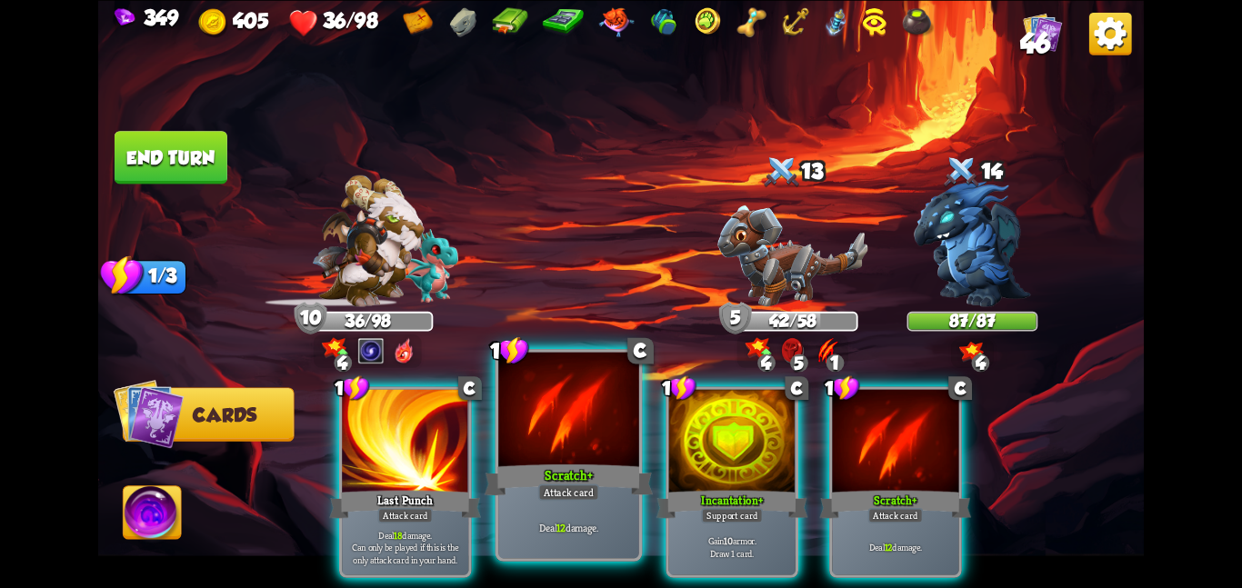
click at [622, 409] on div at bounding box center [568, 411] width 141 height 118
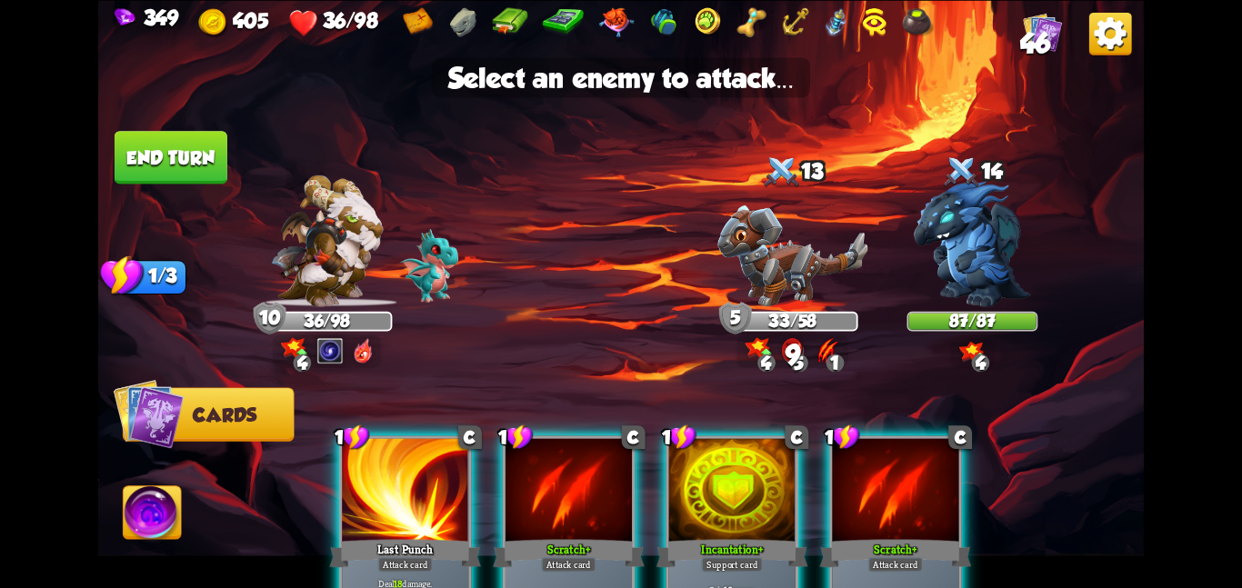
click at [547, 500] on div at bounding box center [569, 491] width 126 height 106
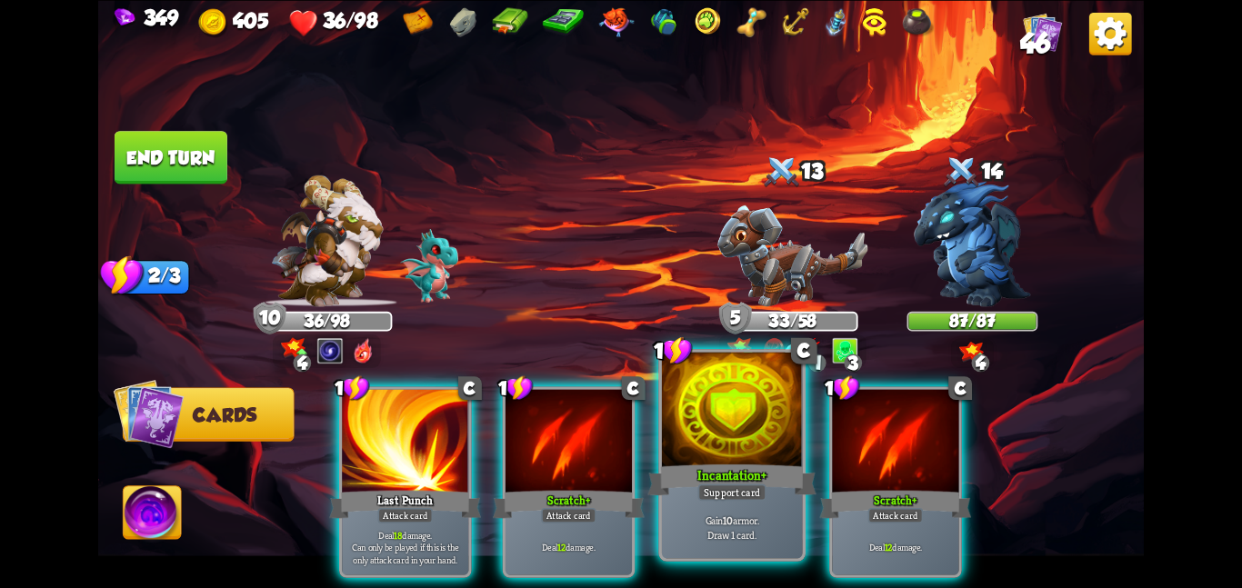
click at [686, 450] on div at bounding box center [732, 411] width 141 height 118
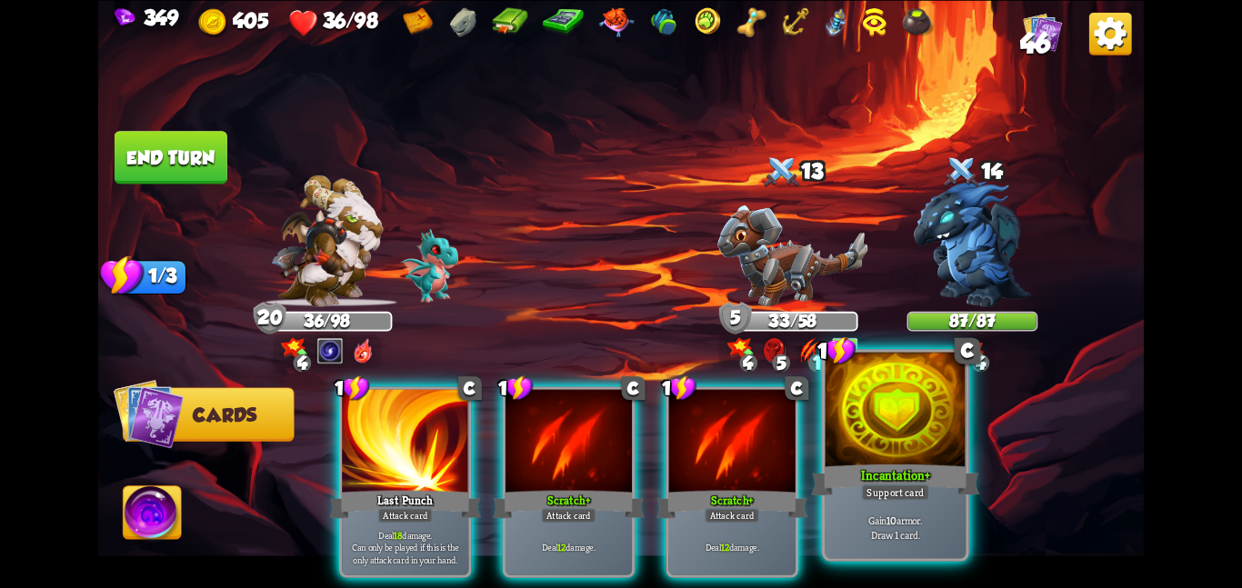
click at [887, 421] on div at bounding box center [896, 411] width 141 height 118
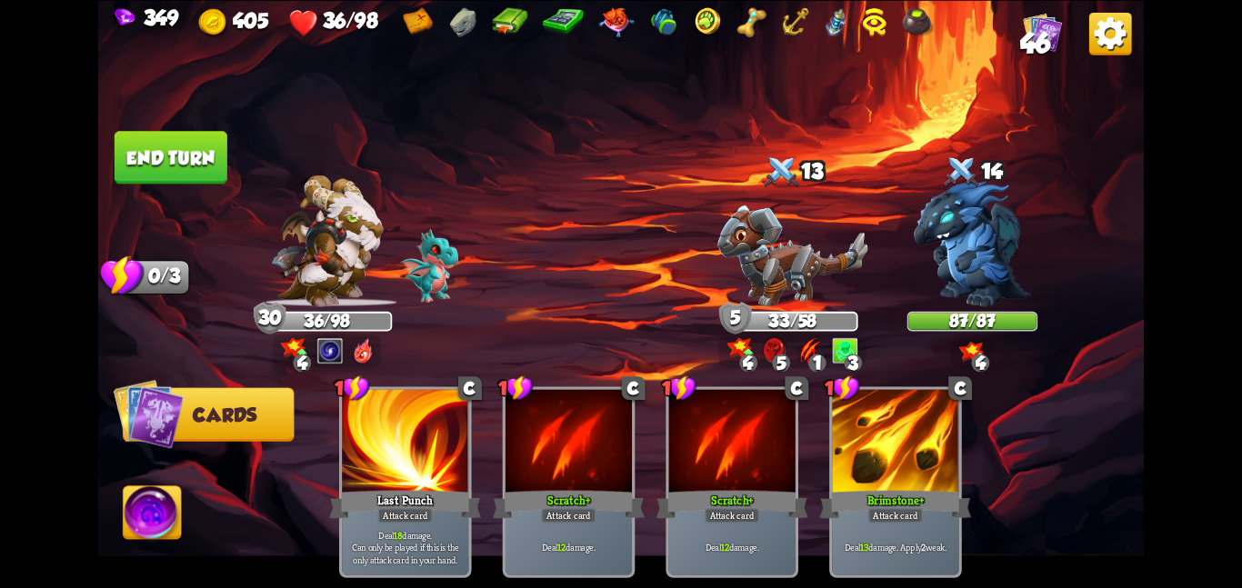
click at [208, 169] on button "End turn" at bounding box center [171, 157] width 113 height 53
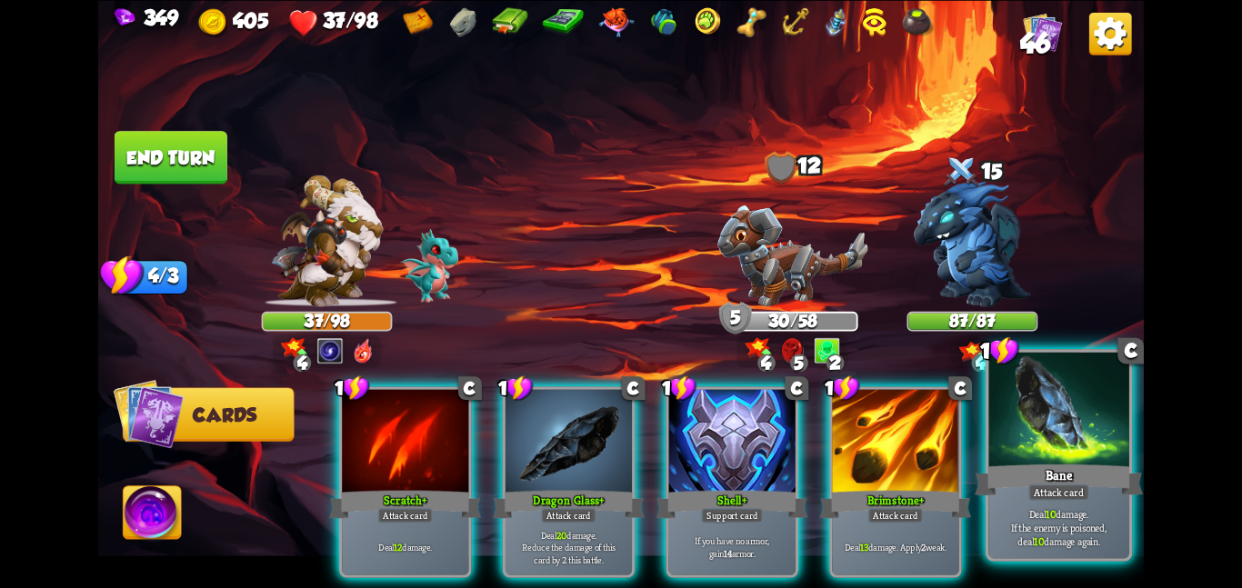
click at [1037, 461] on div "Bane" at bounding box center [1059, 479] width 168 height 37
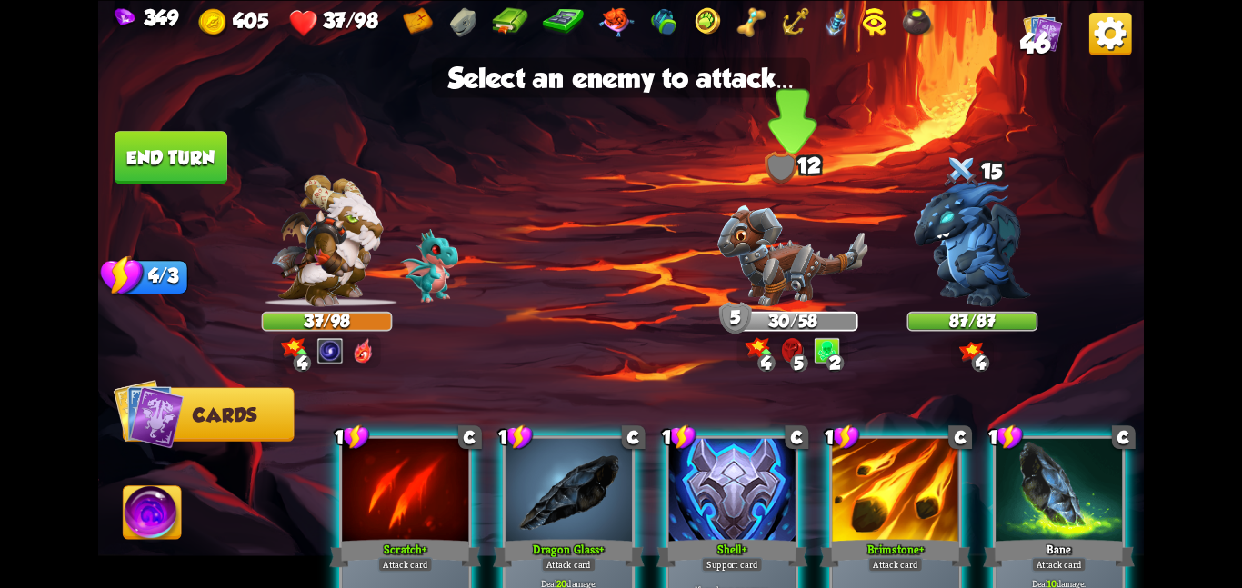
click at [798, 303] on img at bounding box center [793, 256] width 150 height 102
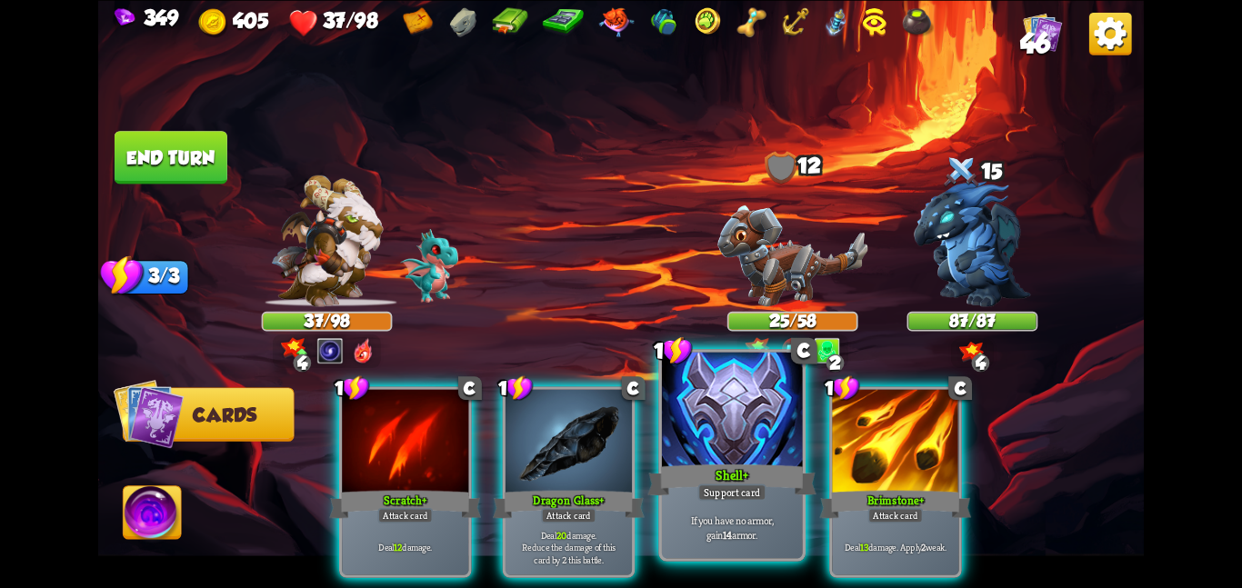
click at [738, 443] on div at bounding box center [732, 411] width 141 height 118
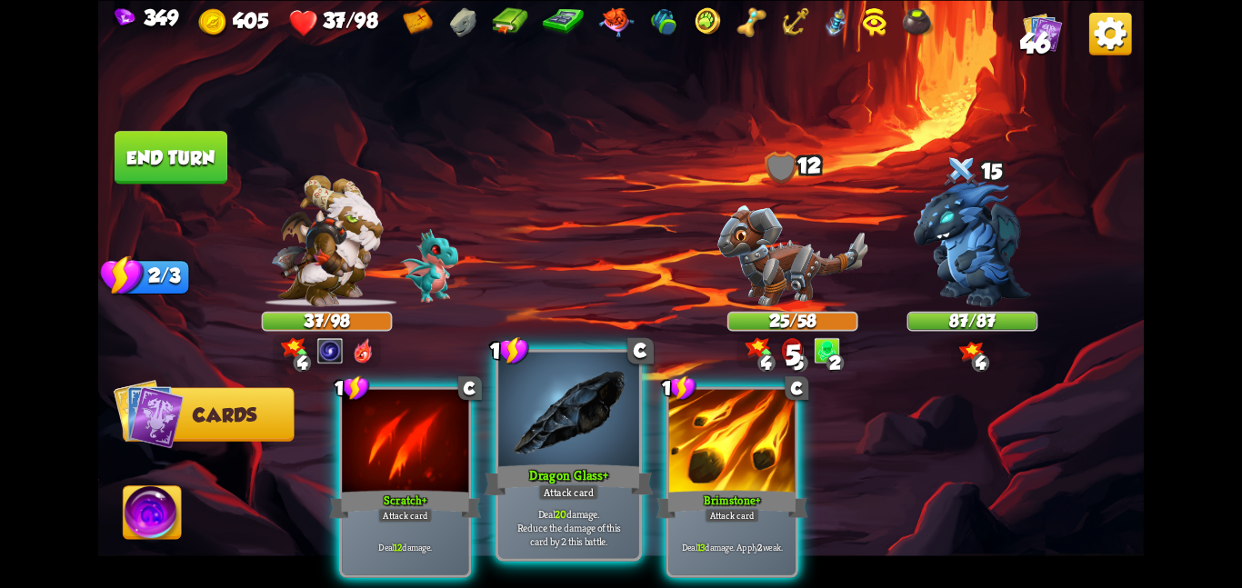
click at [628, 440] on div at bounding box center [568, 411] width 141 height 118
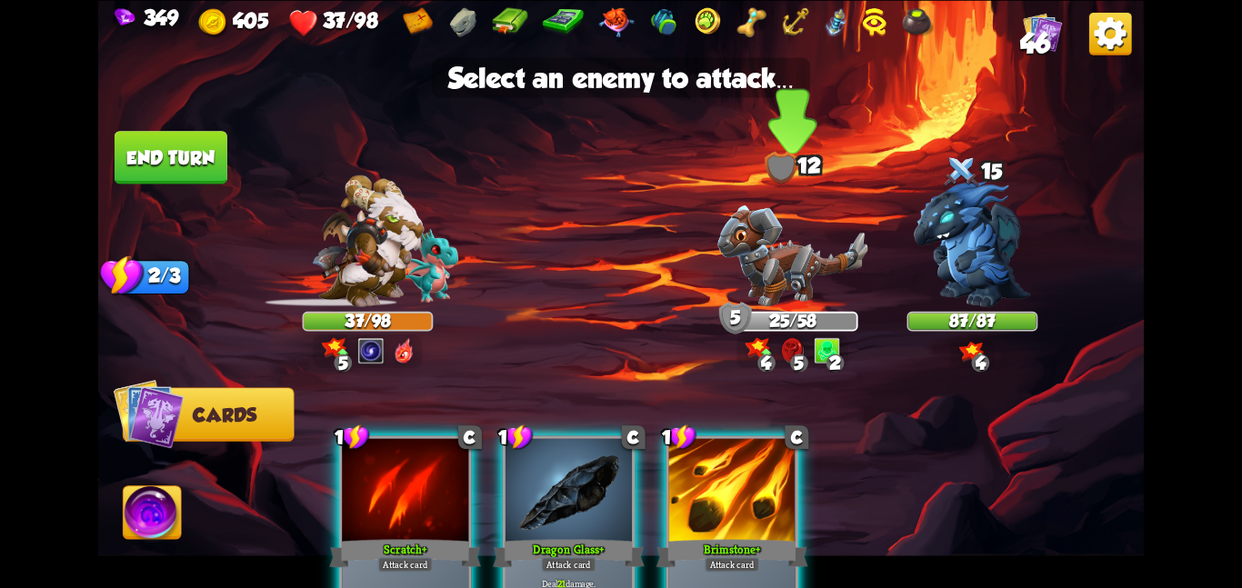
click at [727, 322] on div "5" at bounding box center [735, 318] width 33 height 33
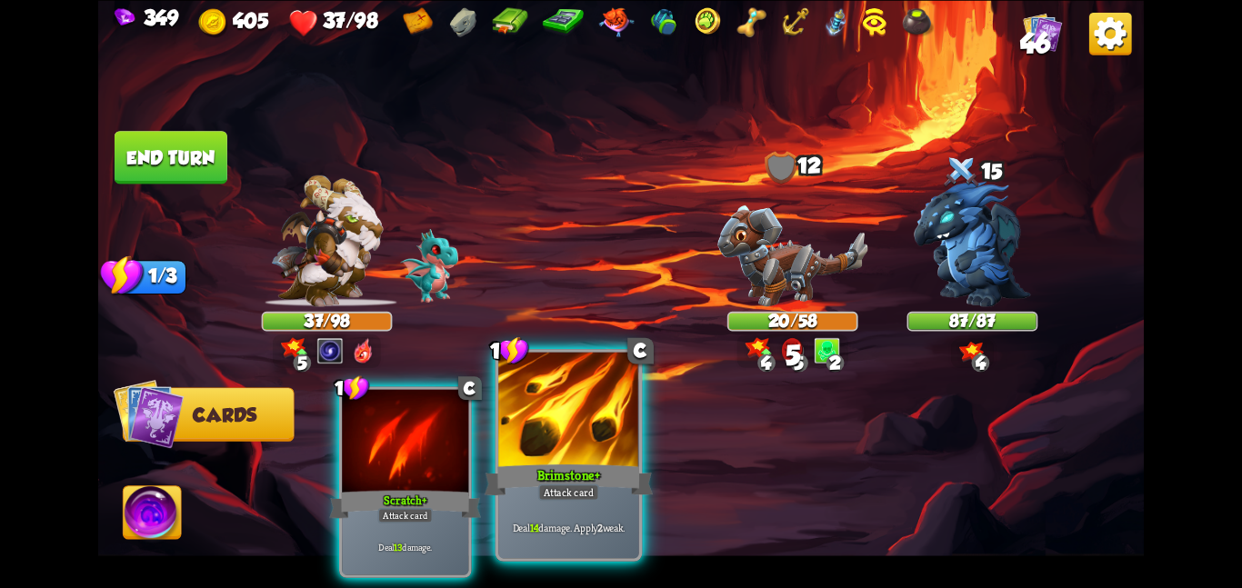
click at [591, 466] on div "Brimstone+" at bounding box center [569, 479] width 168 height 37
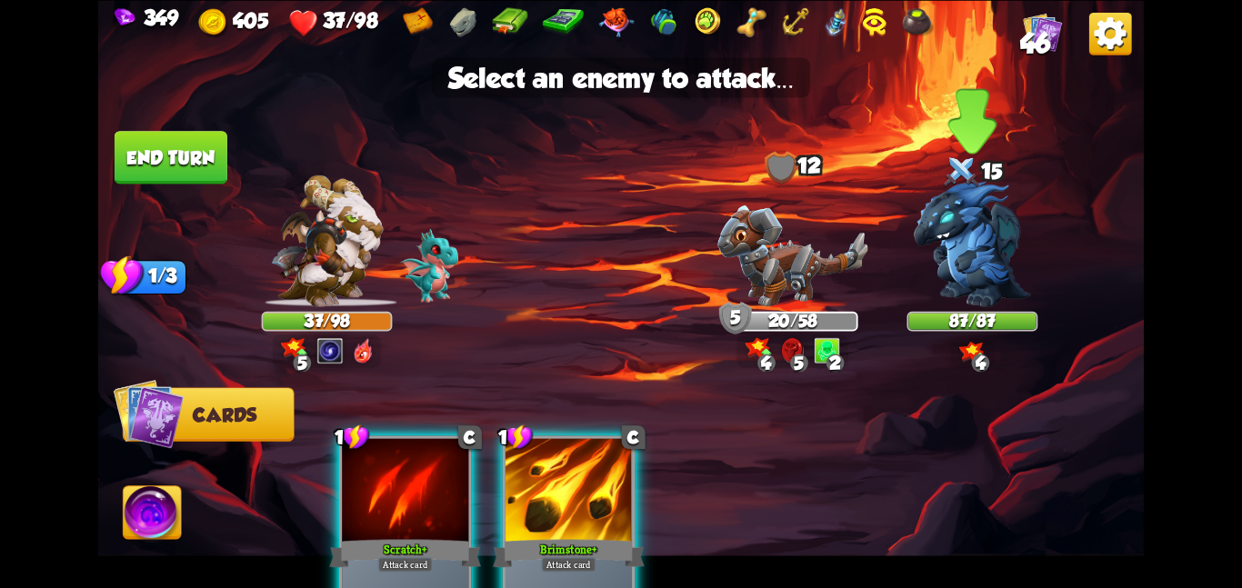
click at [948, 270] on img at bounding box center [972, 244] width 117 height 126
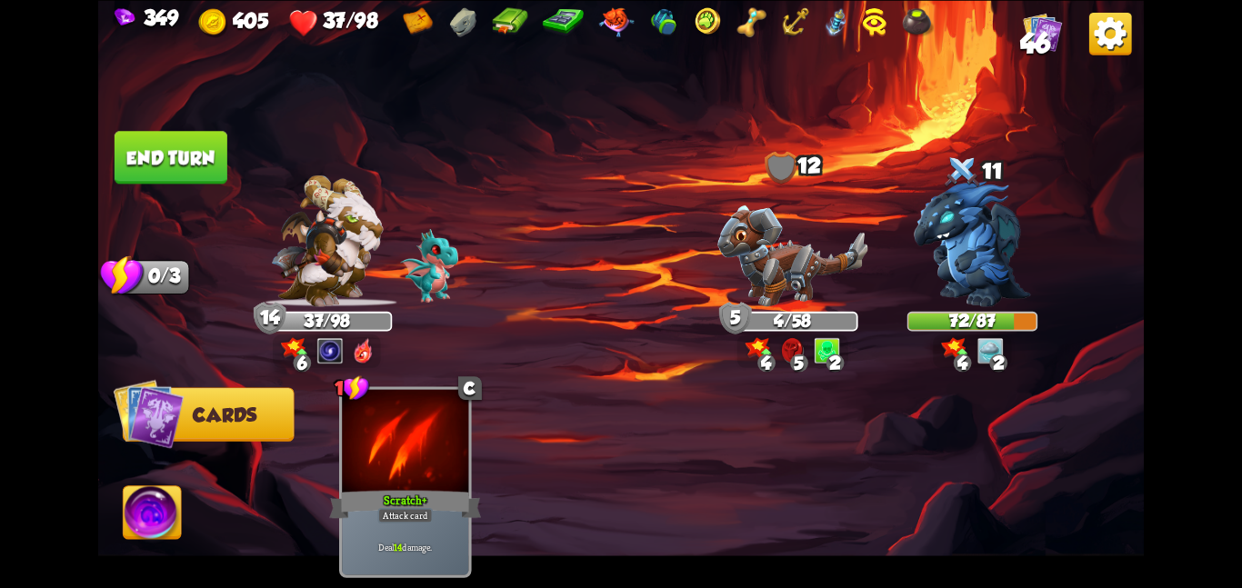
click at [227, 123] on img at bounding box center [621, 294] width 1046 height 588
click at [186, 160] on button "End turn" at bounding box center [171, 157] width 113 height 53
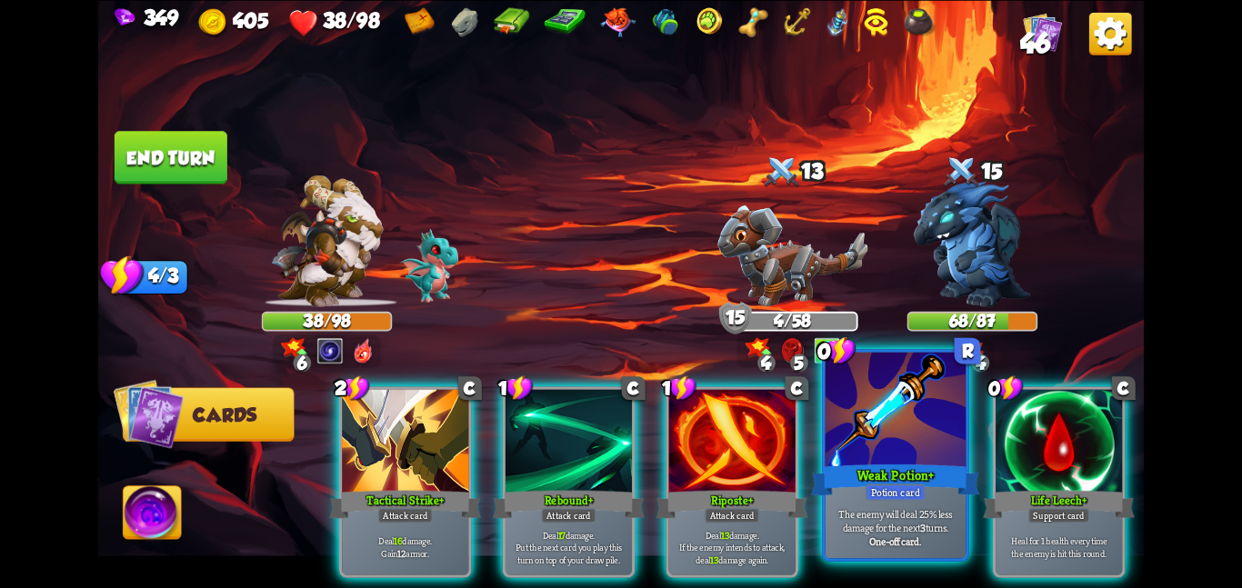
click at [883, 455] on div at bounding box center [896, 411] width 141 height 118
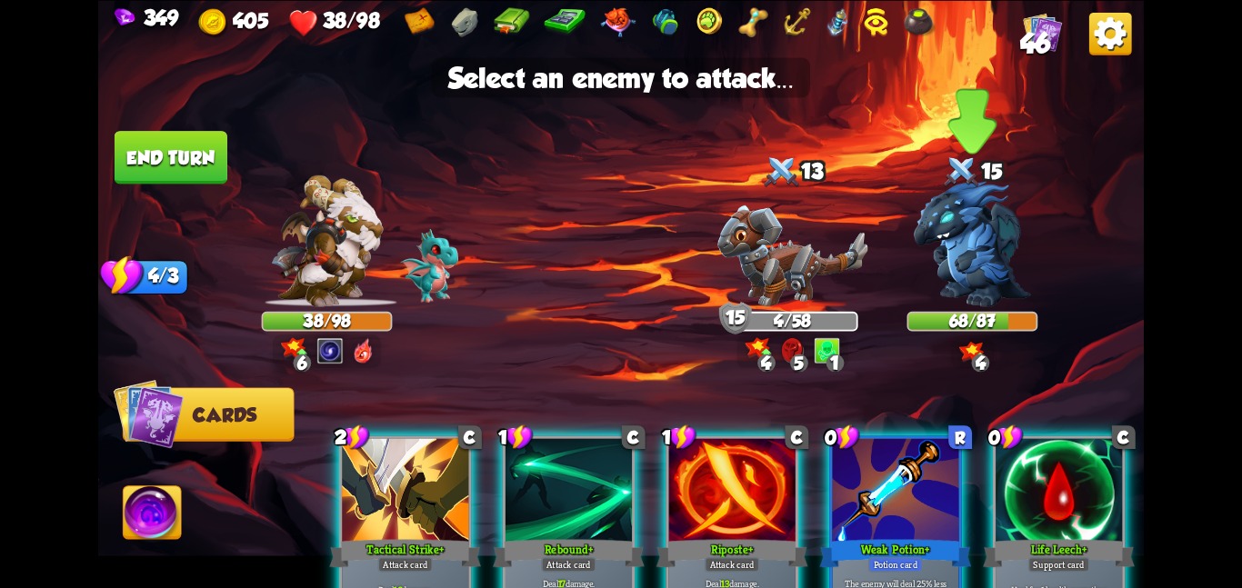
click at [956, 283] on img at bounding box center [972, 244] width 117 height 126
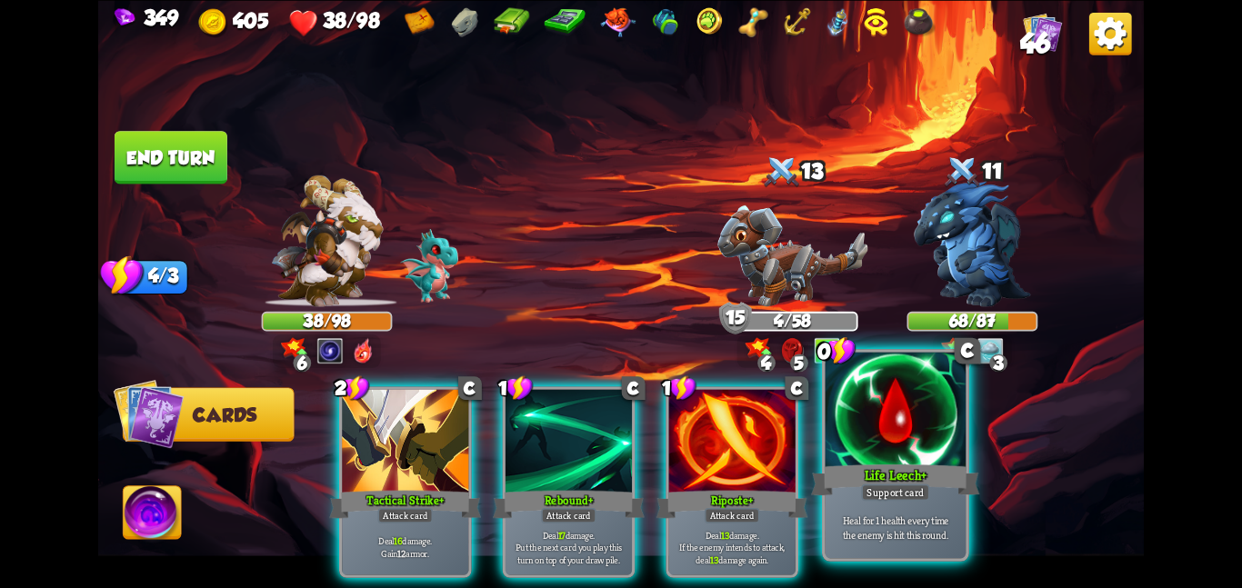
click at [905, 504] on div "Heal for 1 health every time the enemy is hit this round." at bounding box center [896, 527] width 141 height 61
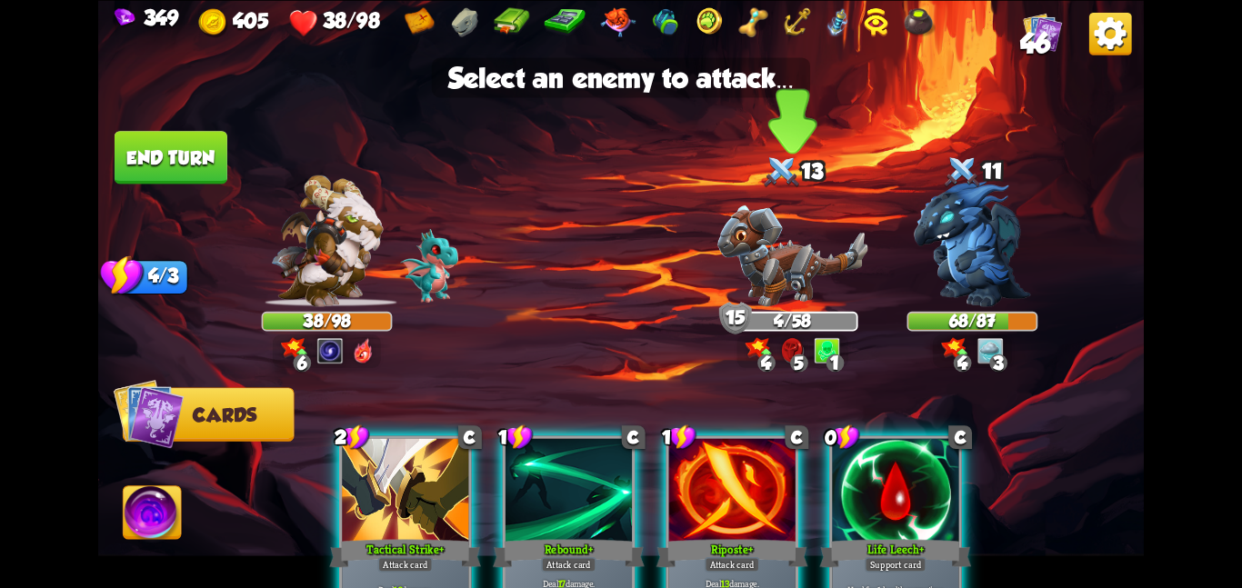
click at [805, 283] on img at bounding box center [793, 256] width 150 height 102
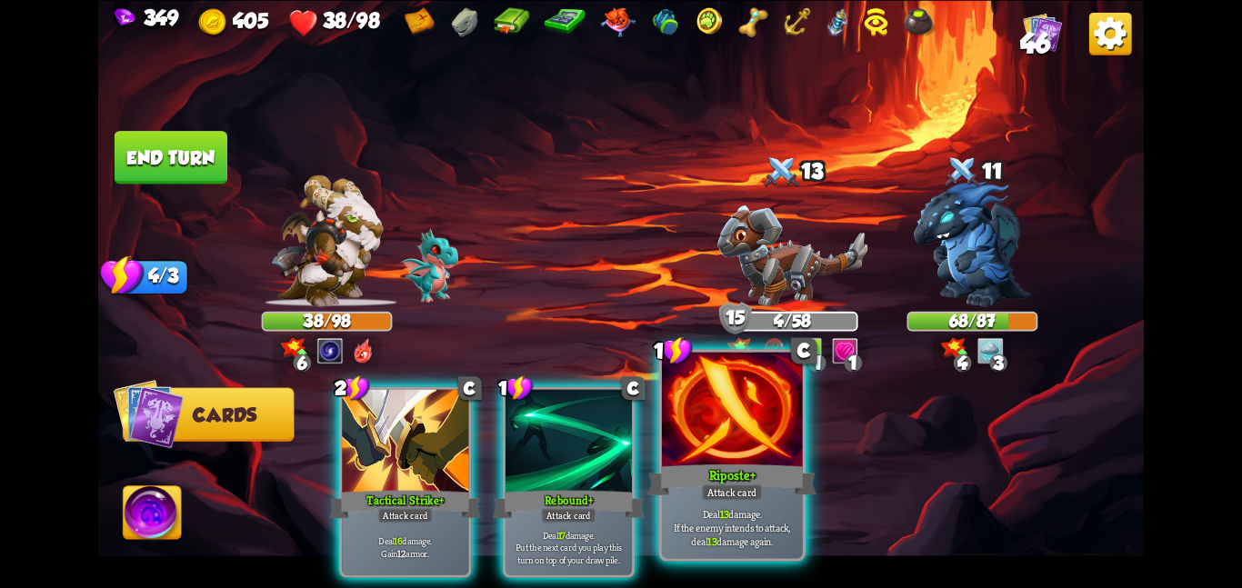
click at [719, 455] on div at bounding box center [732, 411] width 141 height 118
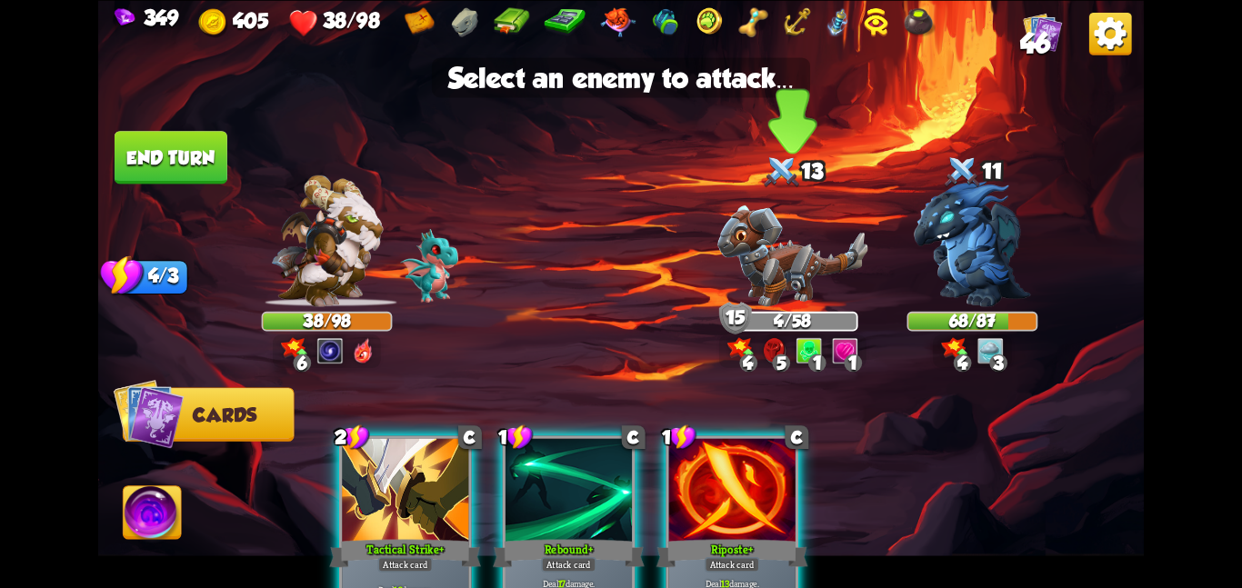
click at [777, 255] on img at bounding box center [793, 256] width 150 height 102
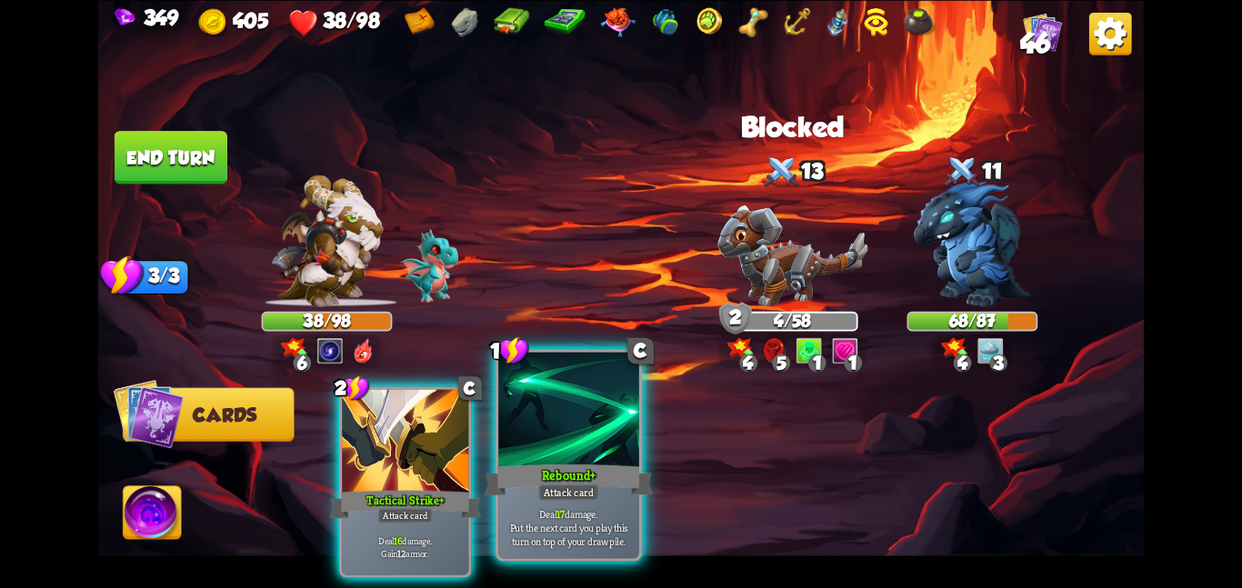
click at [576, 391] on div at bounding box center [568, 411] width 141 height 118
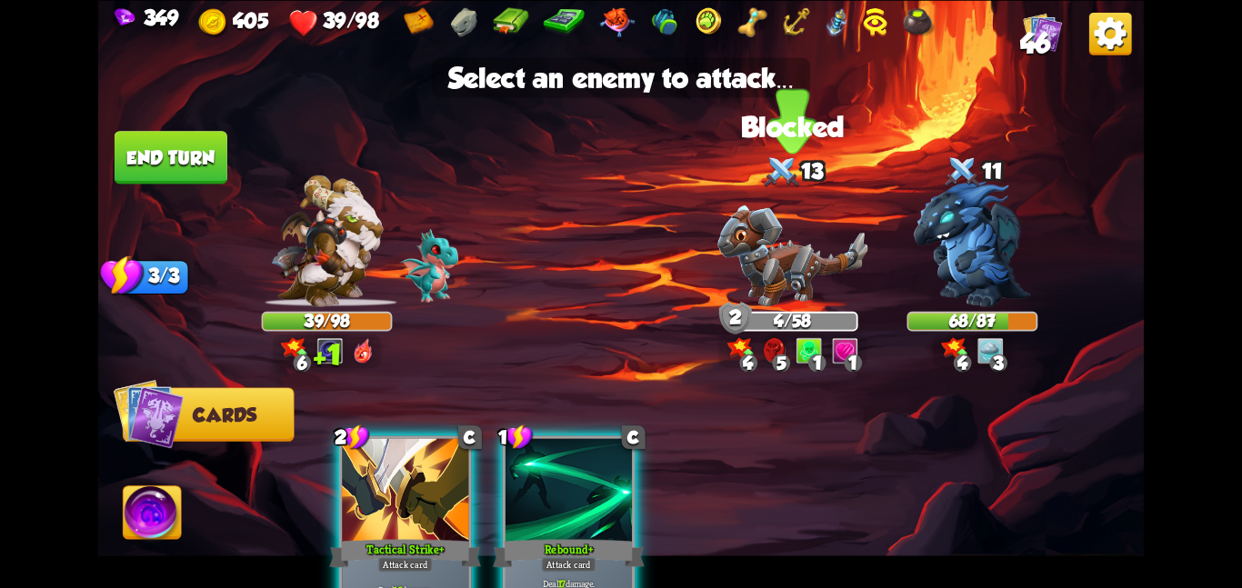
click at [773, 268] on img at bounding box center [793, 256] width 150 height 102
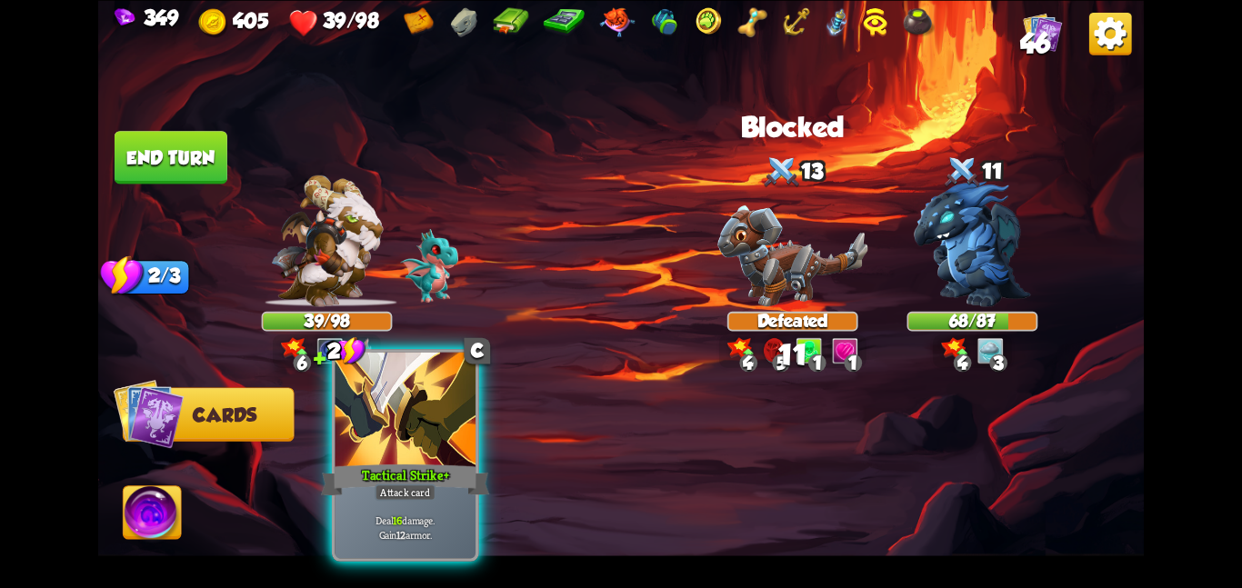
click at [386, 453] on div at bounding box center [405, 411] width 141 height 118
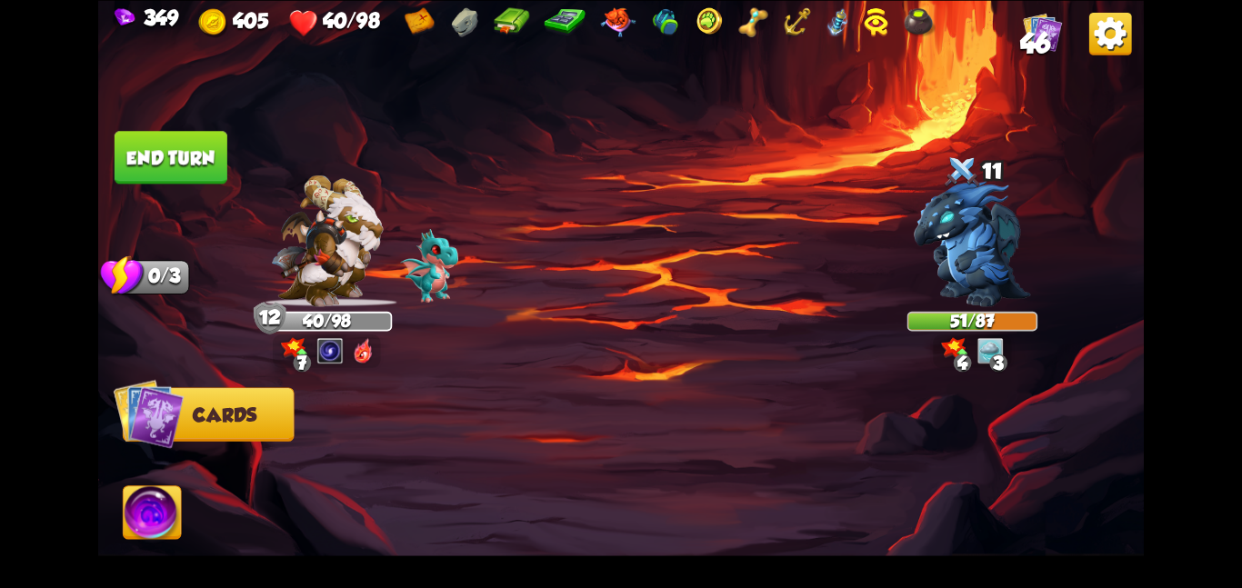
click at [122, 144] on button "End turn" at bounding box center [171, 157] width 113 height 53
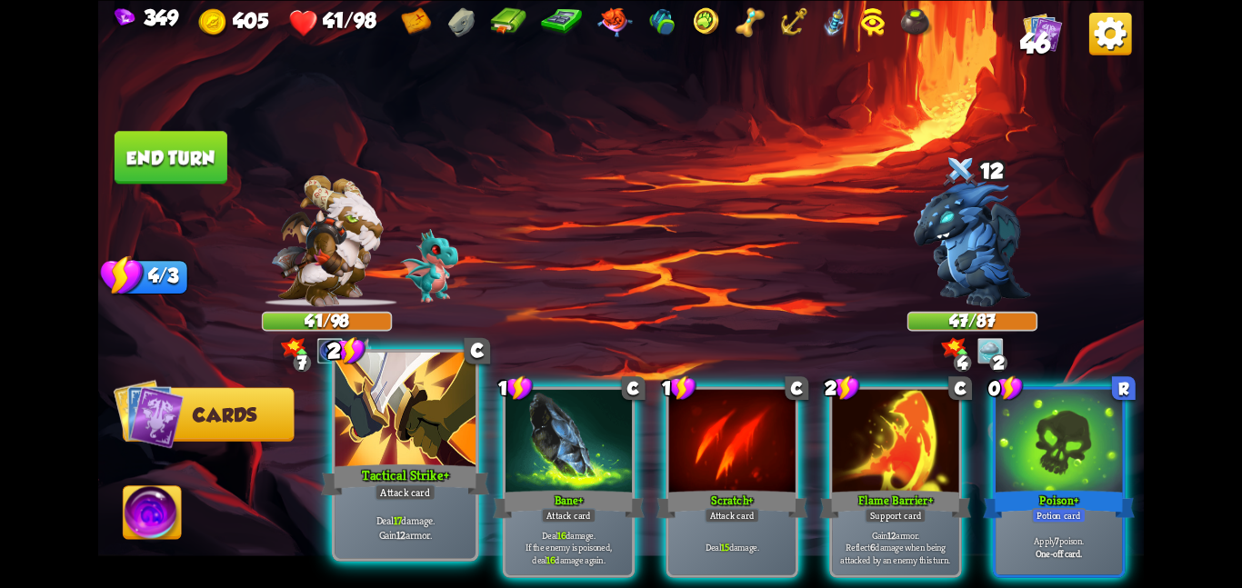
click at [418, 456] on div at bounding box center [405, 411] width 141 height 118
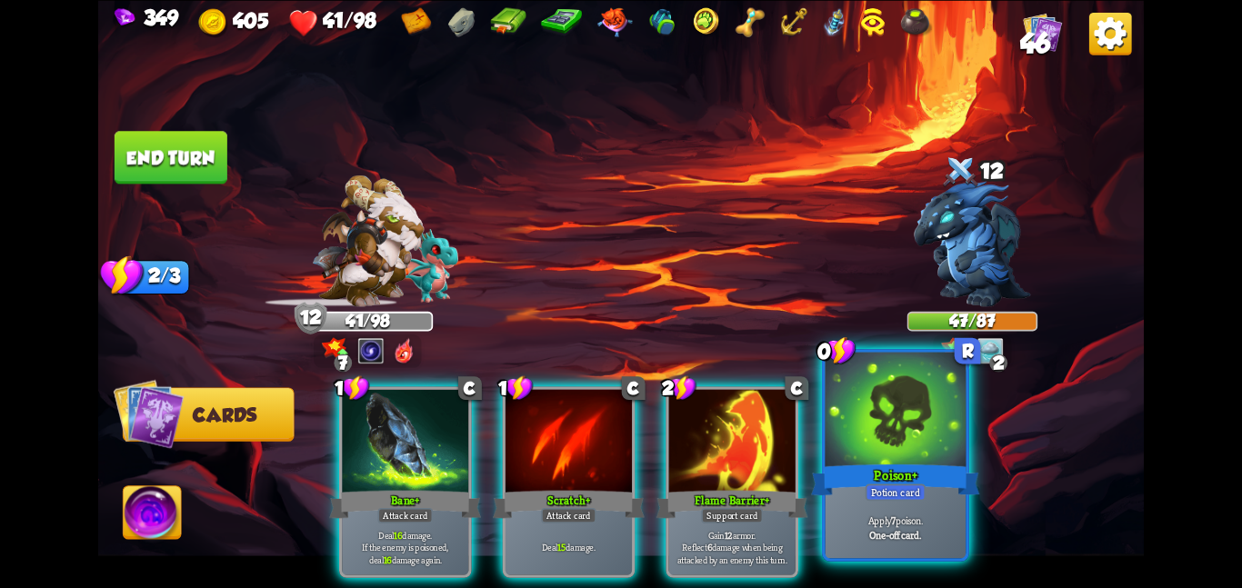
click at [865, 407] on div at bounding box center [896, 411] width 141 height 118
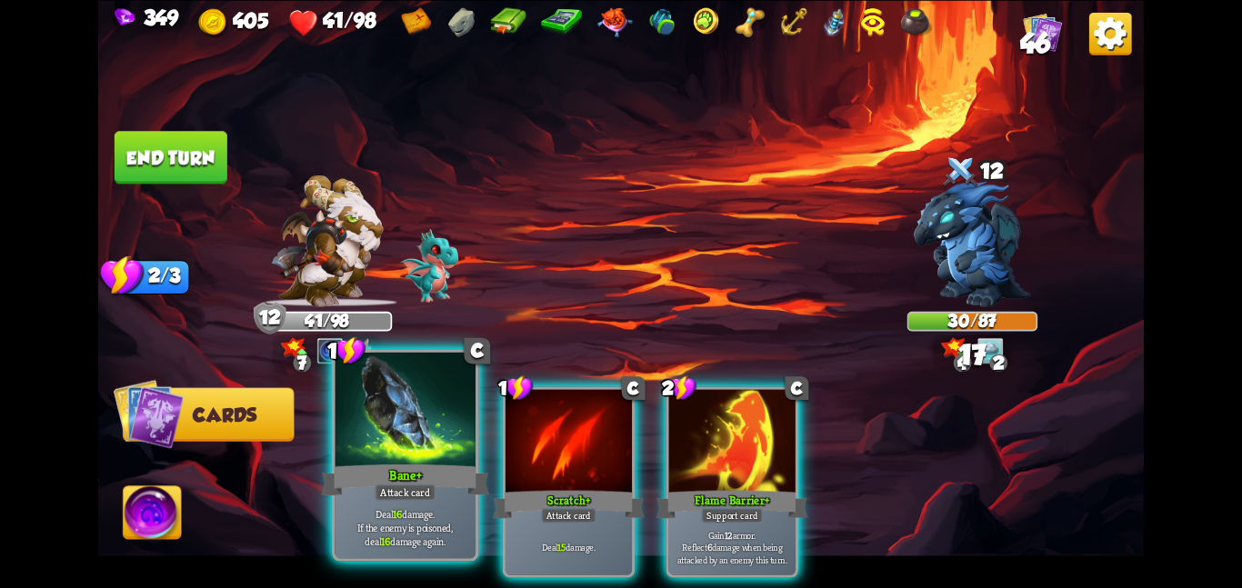
click at [383, 450] on div at bounding box center [405, 411] width 141 height 118
click at [383, 450] on div "1 C Bane+ Attack card Deal 16 damage. If the enemy is poisoned, deal 16 damage …" at bounding box center [725, 457] width 837 height 262
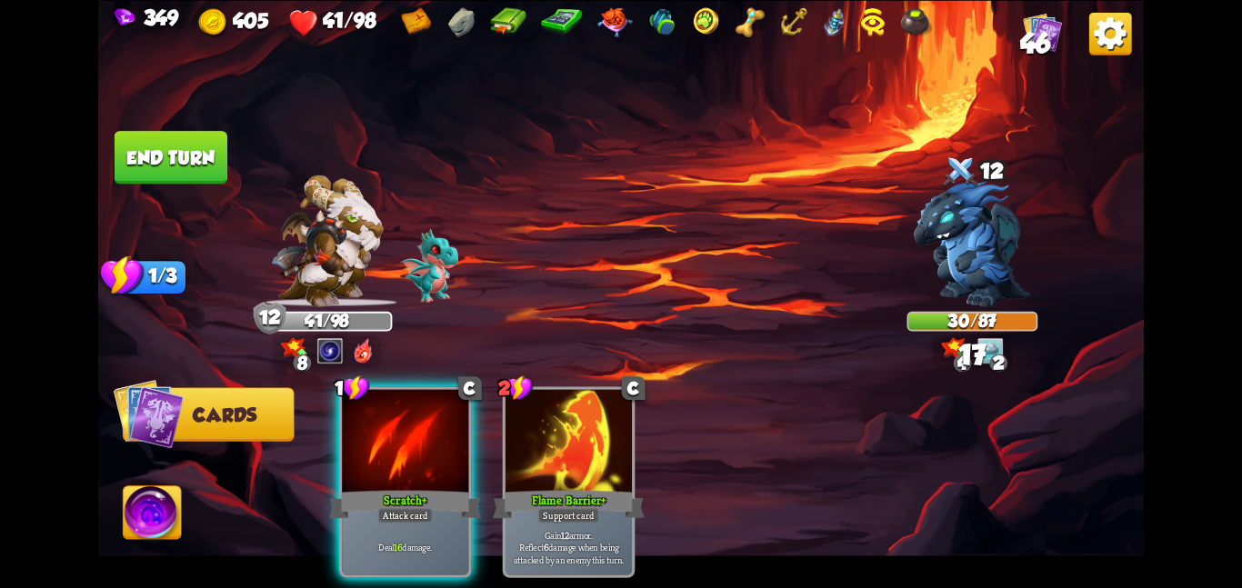
click at [383, 450] on div at bounding box center [405, 442] width 126 height 106
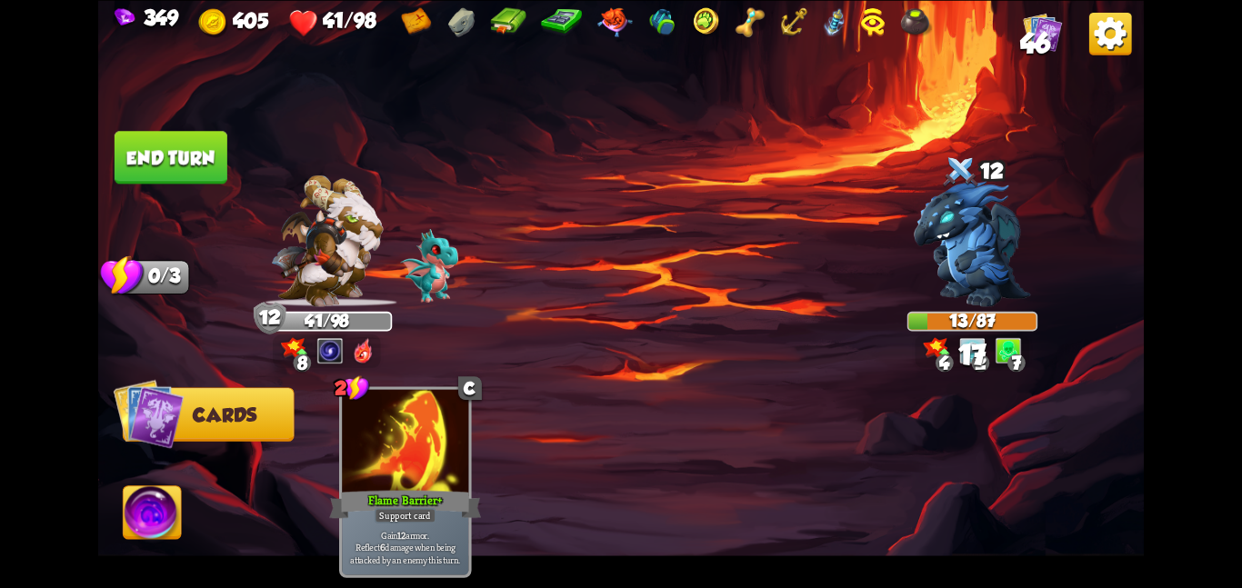
click at [176, 146] on button "End turn" at bounding box center [171, 157] width 113 height 53
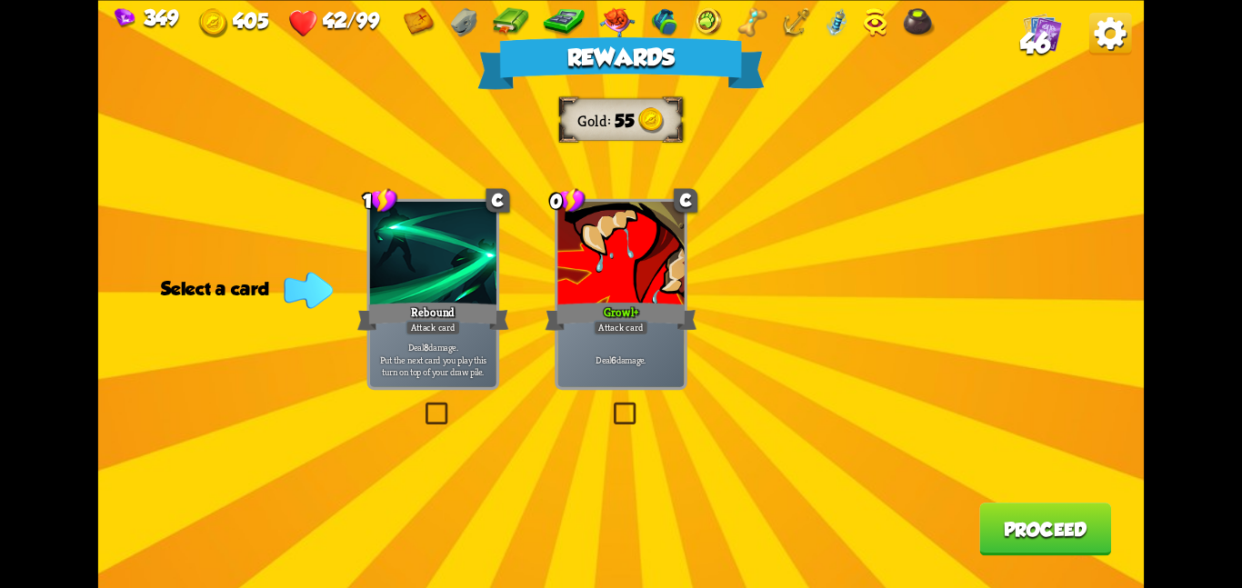
click at [639, 296] on div at bounding box center [620, 255] width 126 height 106
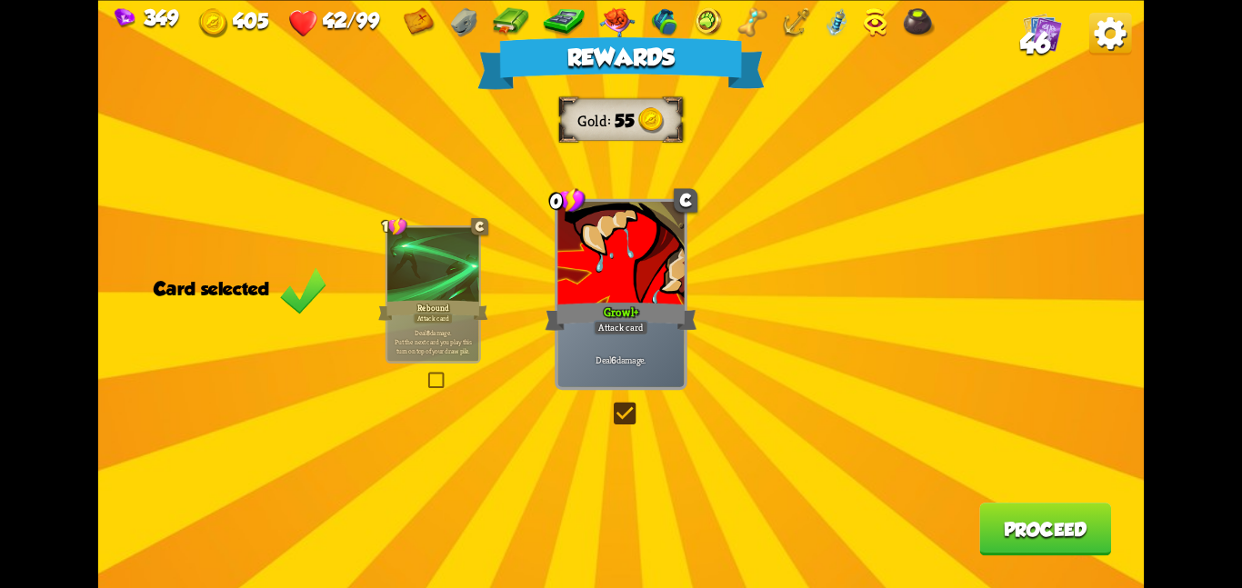
click at [1007, 509] on button "Proceed" at bounding box center [1045, 529] width 132 height 53
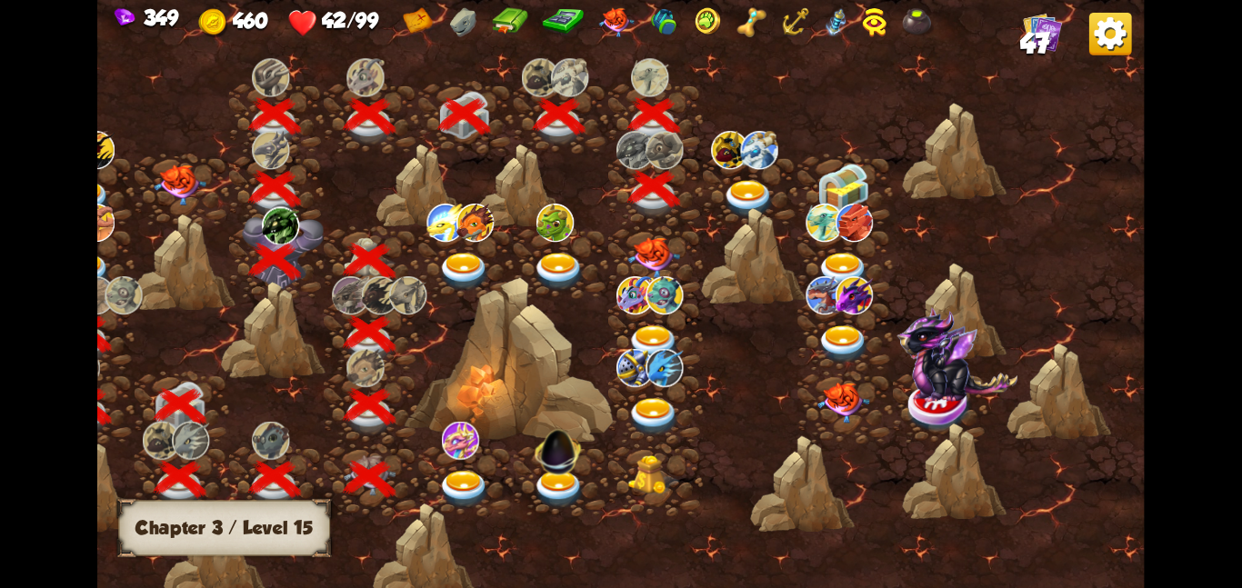
click at [737, 196] on img at bounding box center [748, 198] width 53 height 38
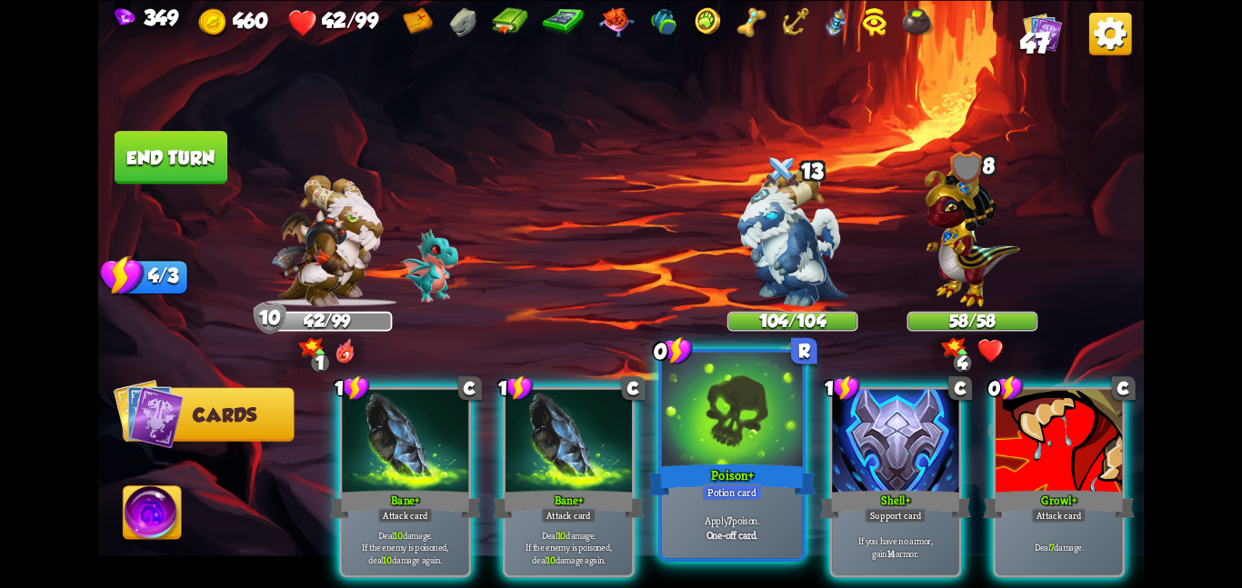
click at [734, 478] on div "Poison+" at bounding box center [732, 479] width 168 height 37
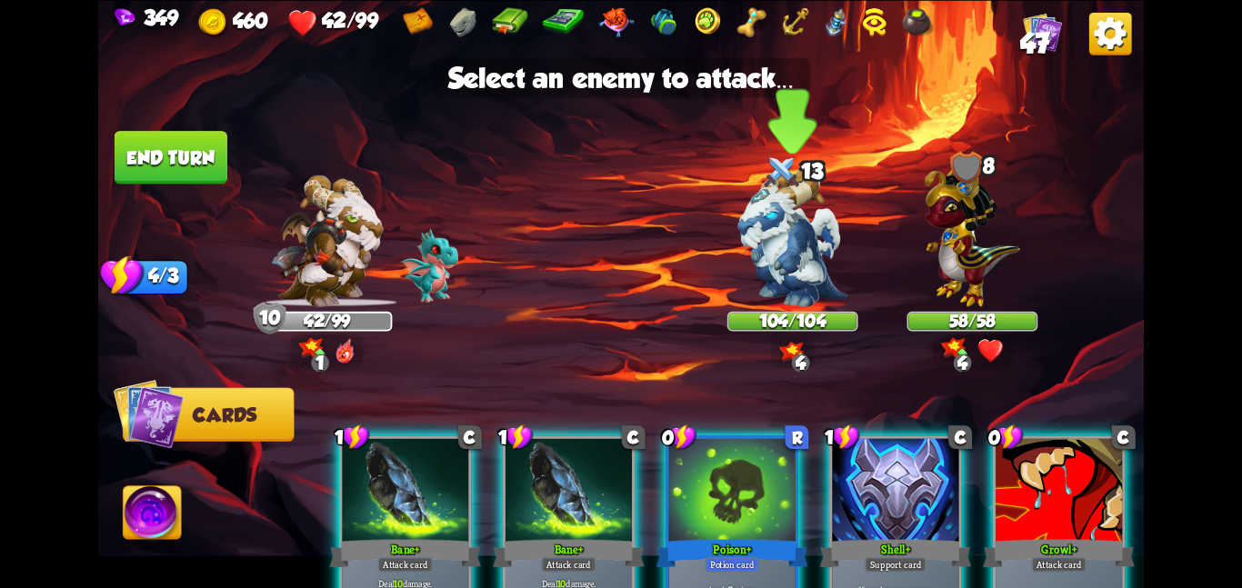
click at [746, 303] on img at bounding box center [792, 237] width 109 height 137
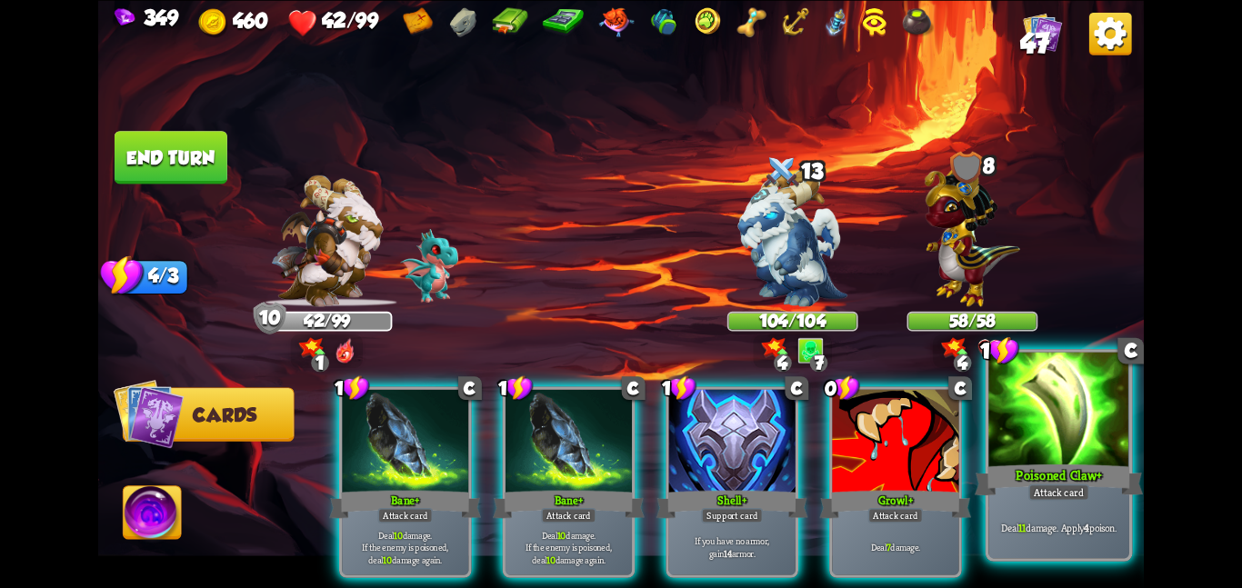
click at [1068, 436] on div at bounding box center [1059, 411] width 141 height 118
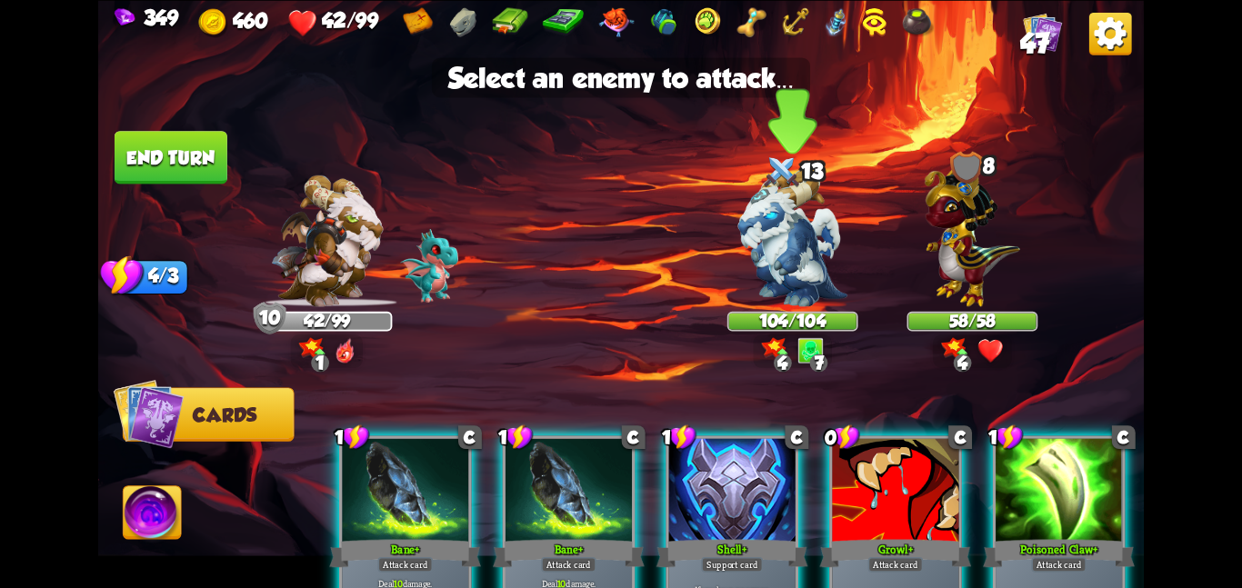
click at [767, 238] on img at bounding box center [792, 237] width 109 height 137
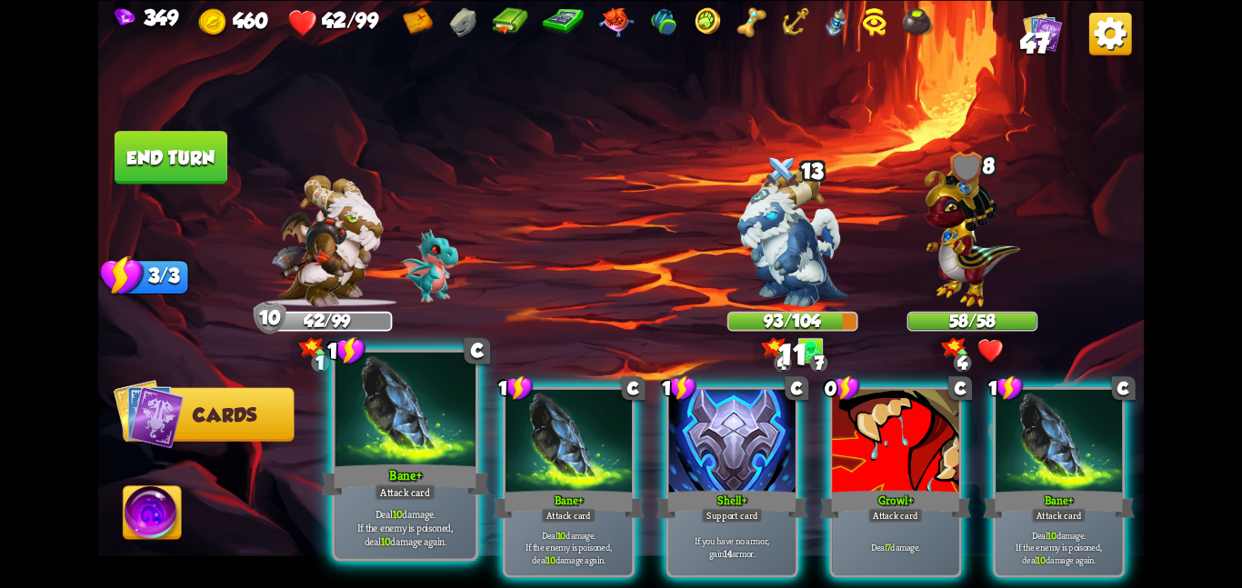
click at [437, 413] on div at bounding box center [405, 411] width 141 height 118
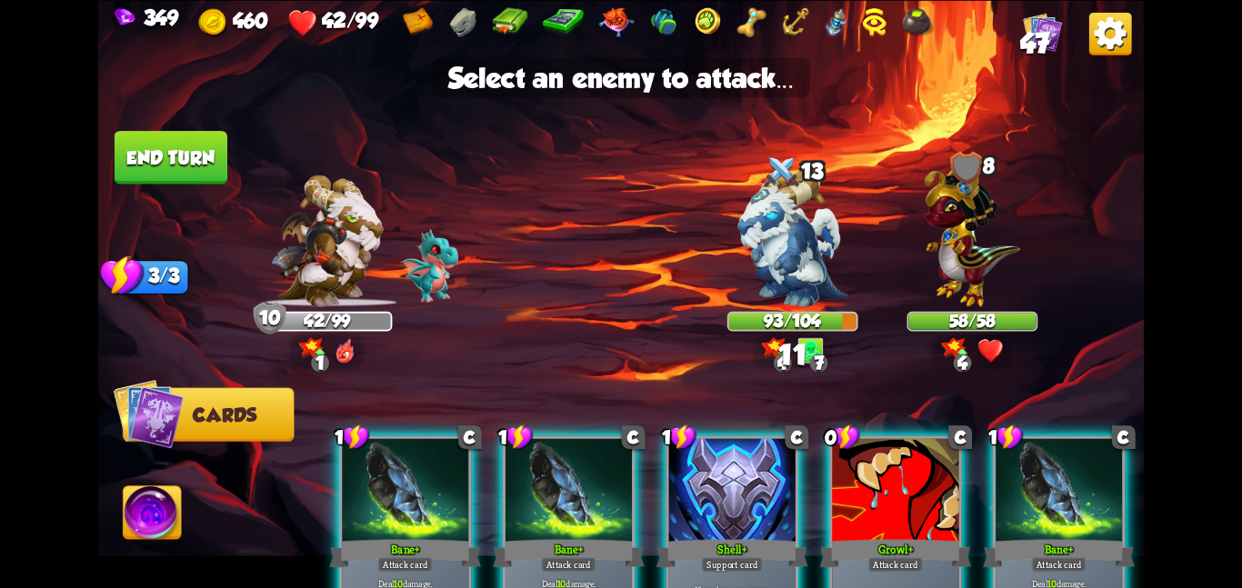
click at [437, 438] on div at bounding box center [405, 491] width 126 height 106
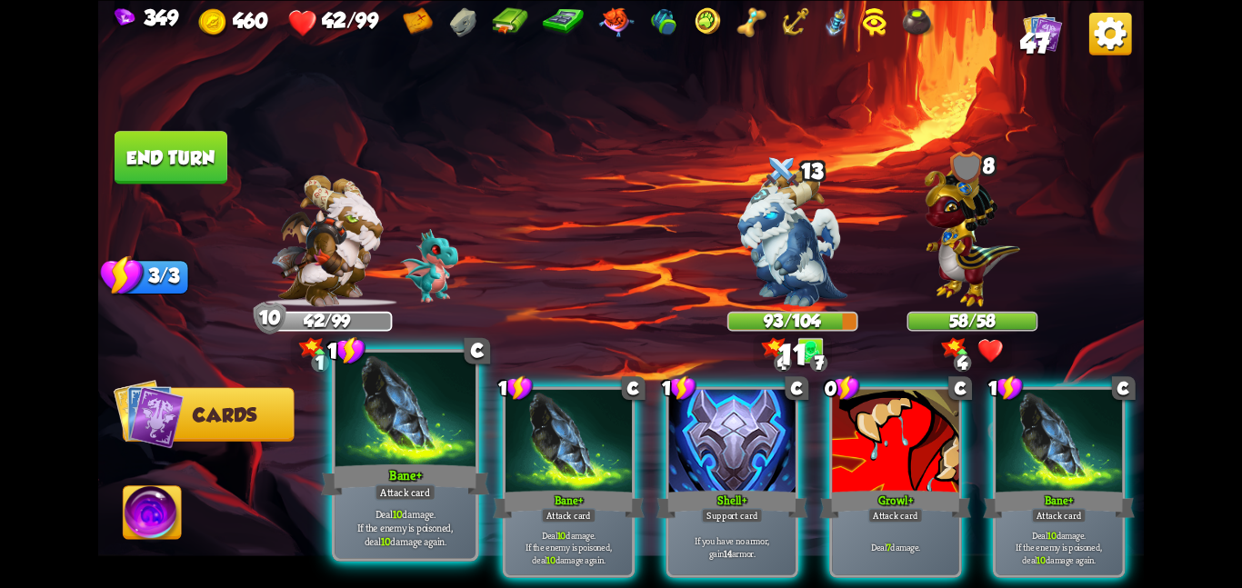
click at [437, 413] on div at bounding box center [405, 411] width 141 height 118
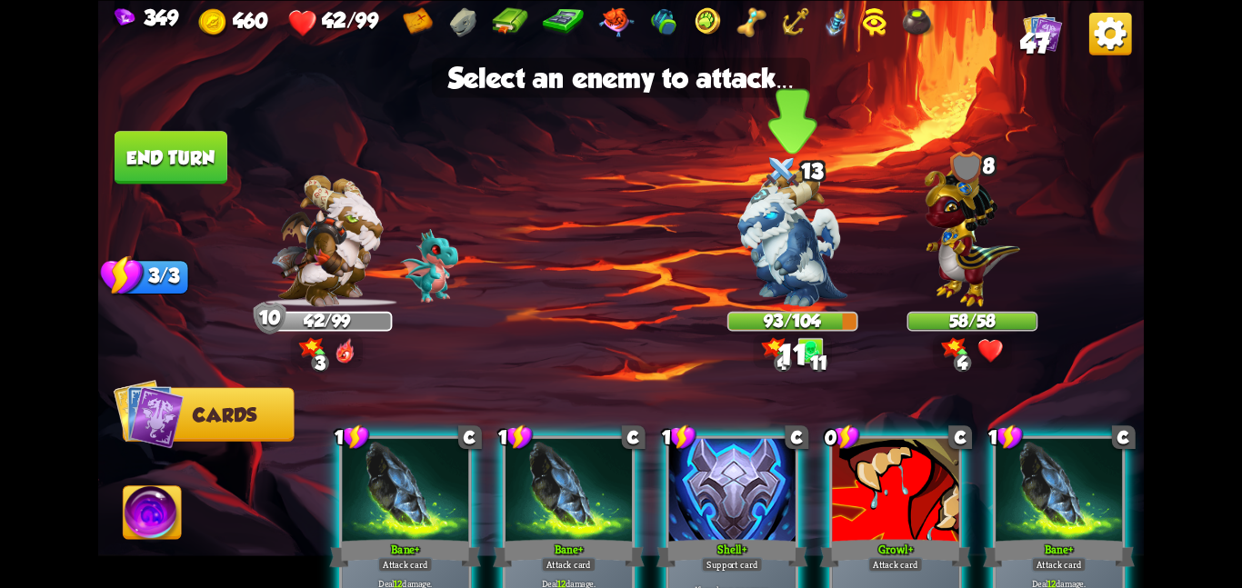
click at [821, 282] on img at bounding box center [792, 237] width 109 height 137
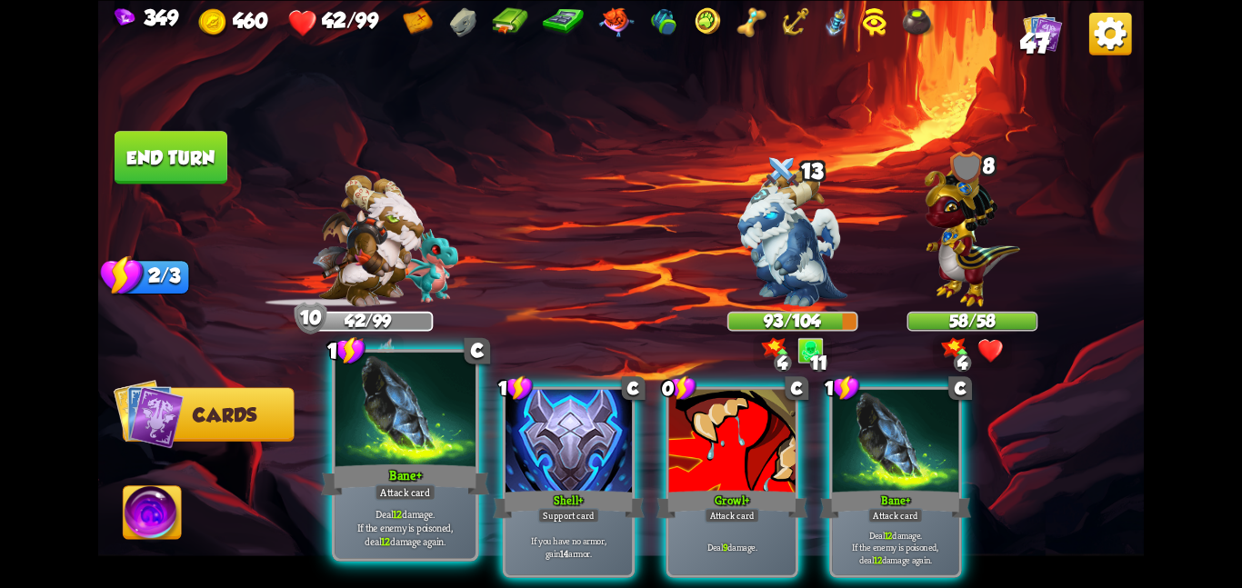
click at [416, 418] on div at bounding box center [405, 411] width 141 height 118
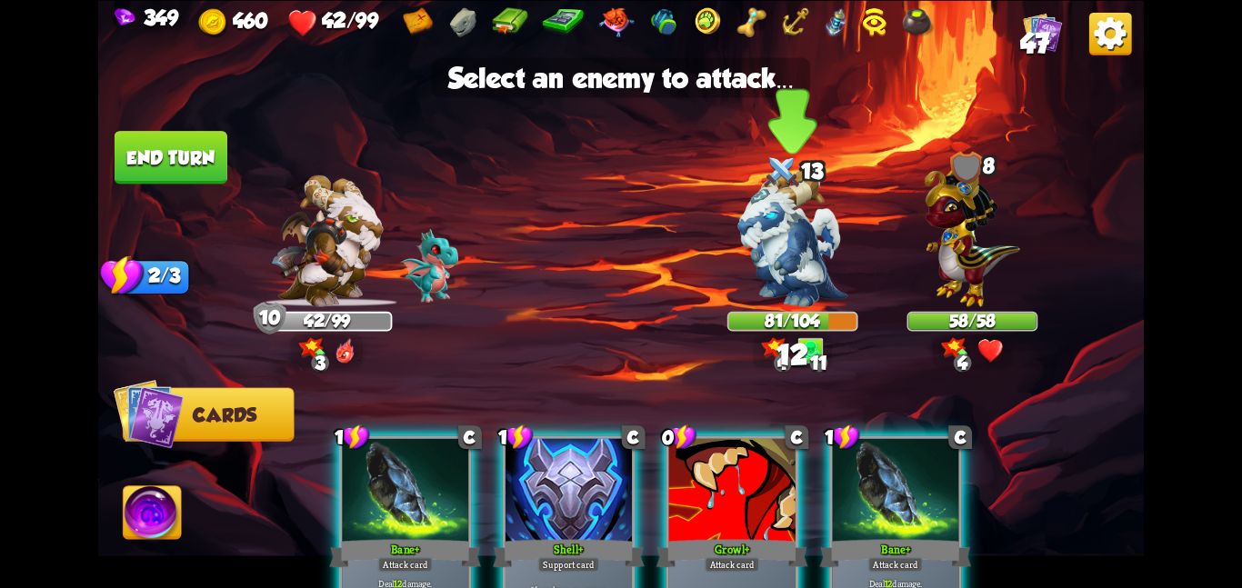
click at [819, 276] on img at bounding box center [792, 237] width 109 height 137
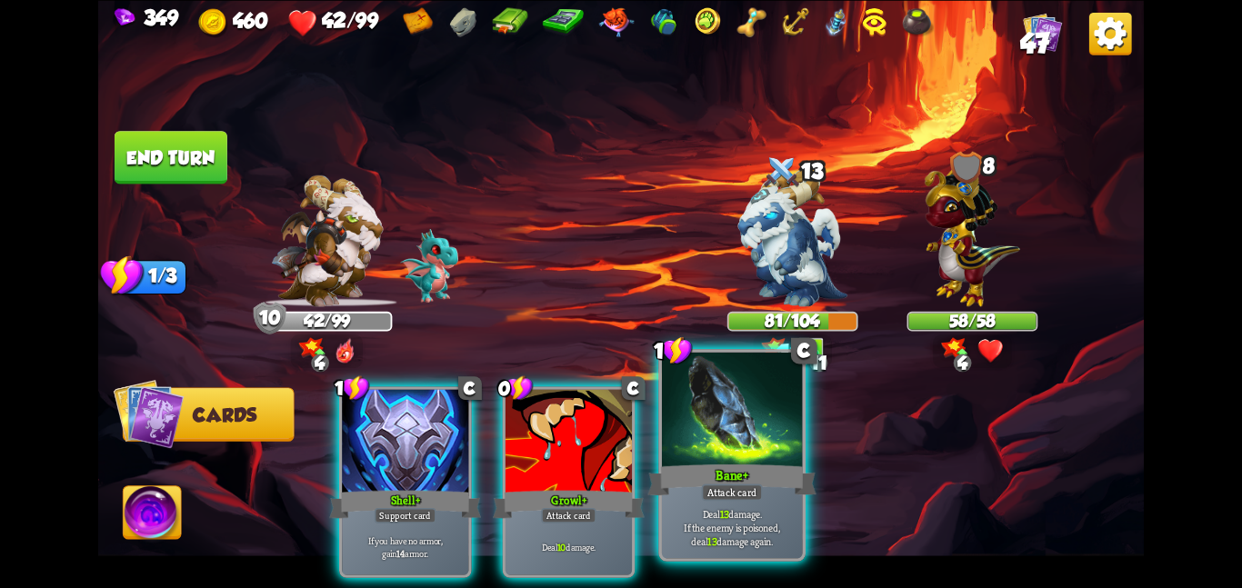
click at [710, 445] on div at bounding box center [732, 411] width 141 height 118
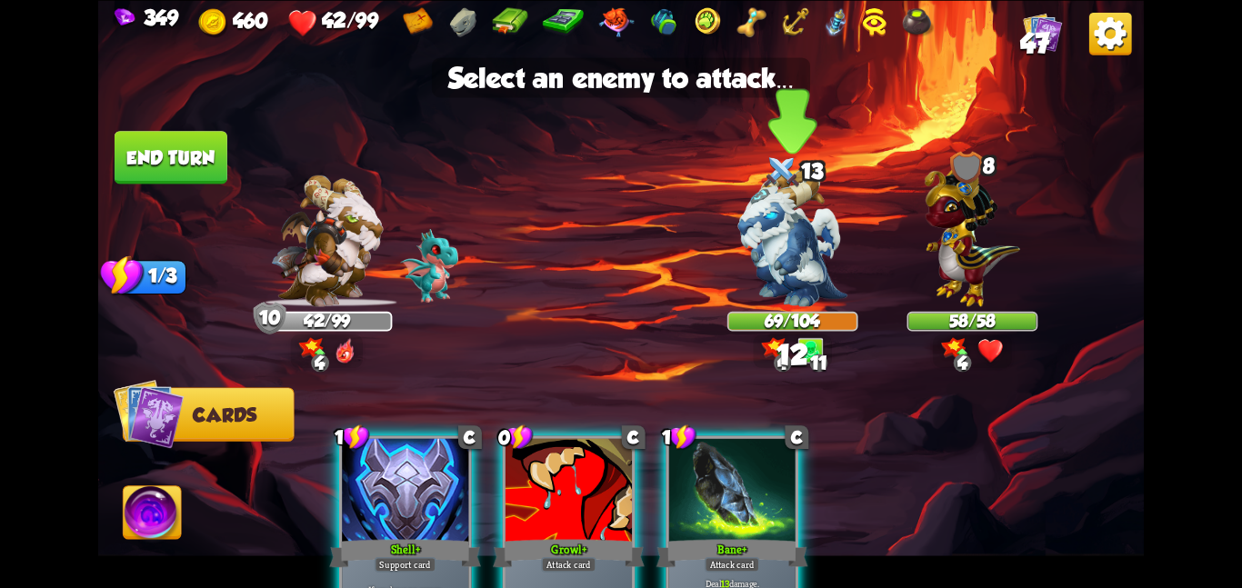
click at [770, 297] on img at bounding box center [792, 237] width 109 height 137
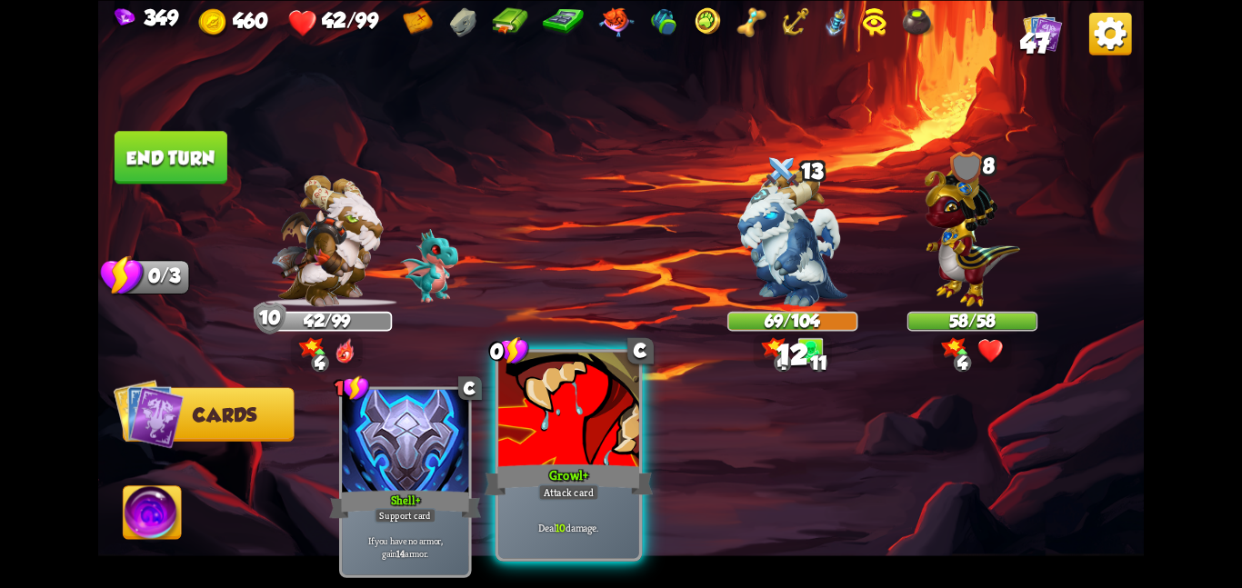
click at [636, 402] on div at bounding box center [568, 411] width 141 height 118
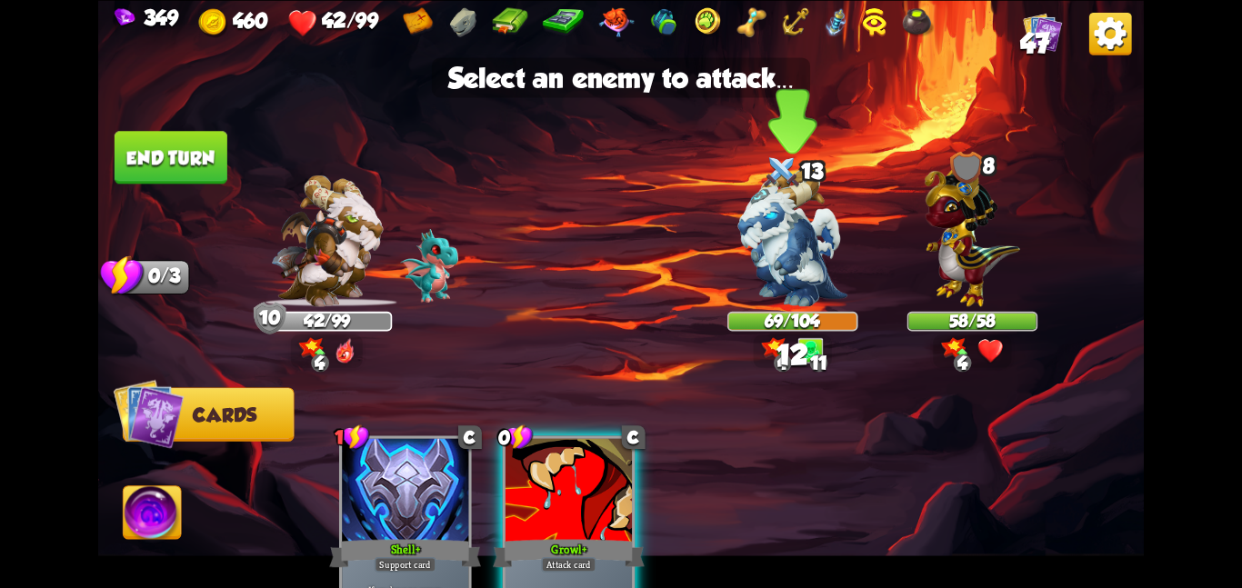
click at [764, 280] on img at bounding box center [792, 237] width 109 height 137
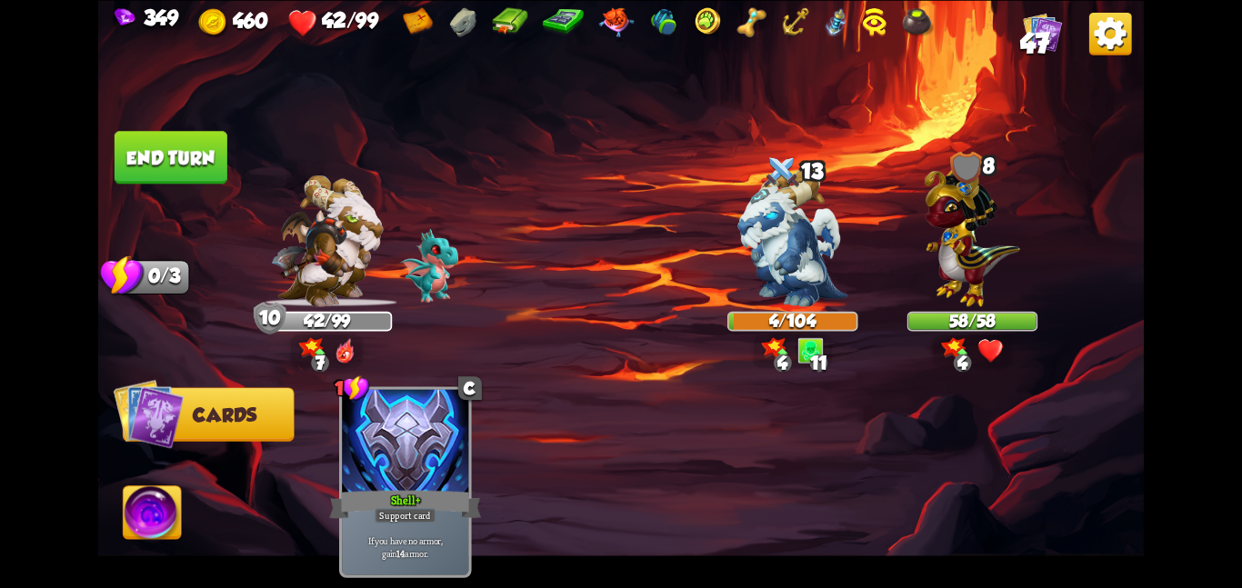
click at [176, 137] on button "End turn" at bounding box center [171, 157] width 113 height 53
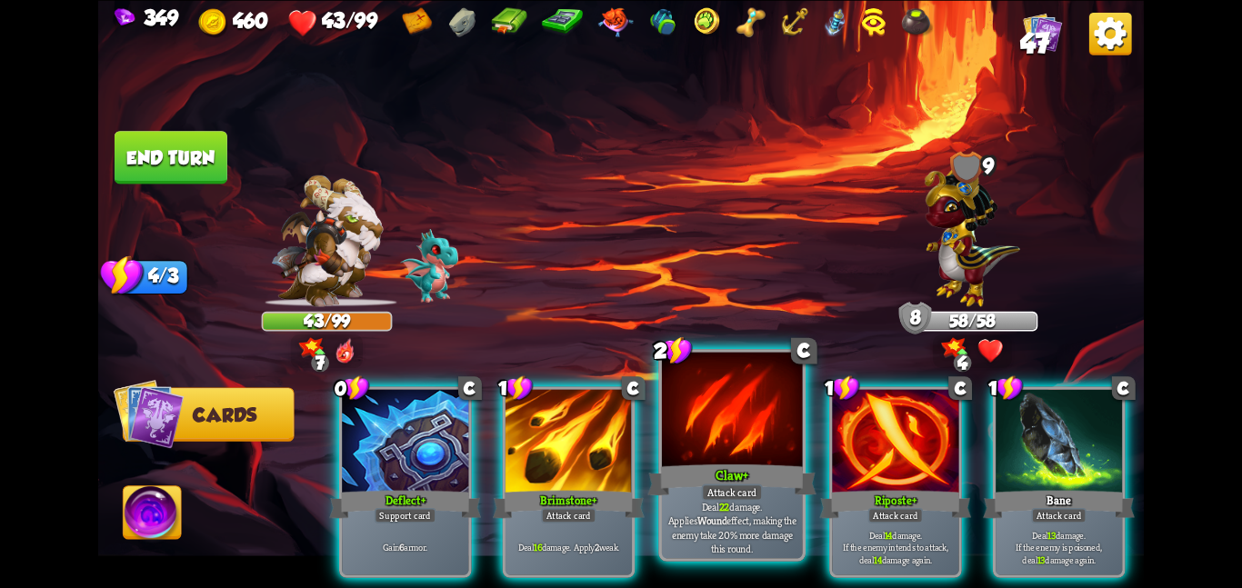
click at [728, 476] on div "Claw+" at bounding box center [732, 479] width 168 height 37
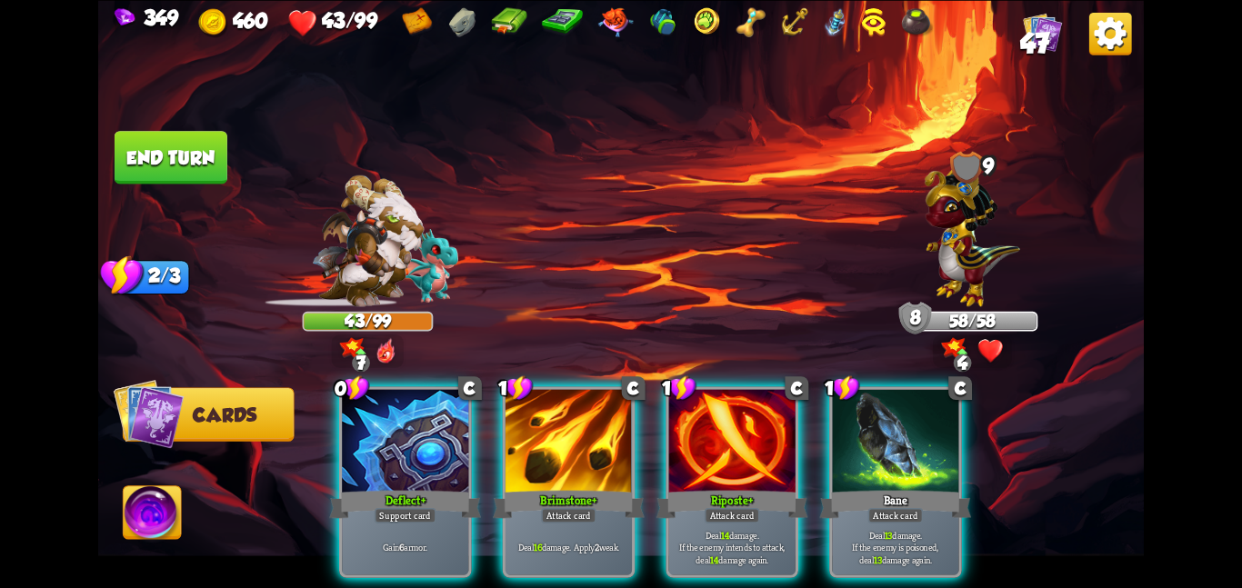
click at [728, 487] on div "Riposte+" at bounding box center [733, 504] width 152 height 34
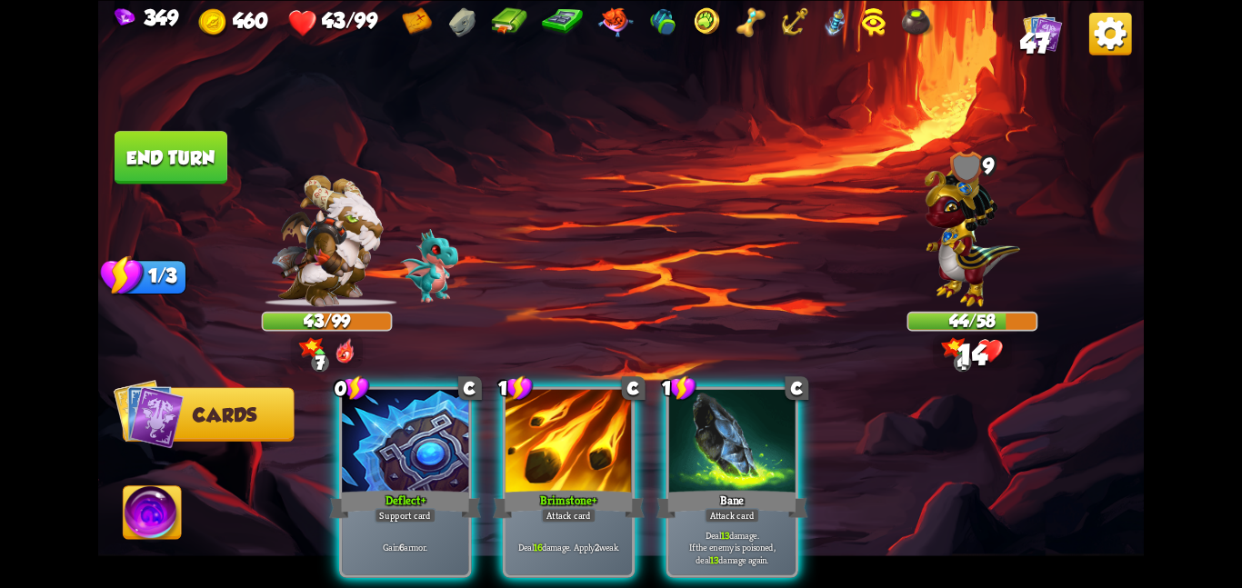
click at [728, 487] on div "Bane" at bounding box center [733, 504] width 152 height 34
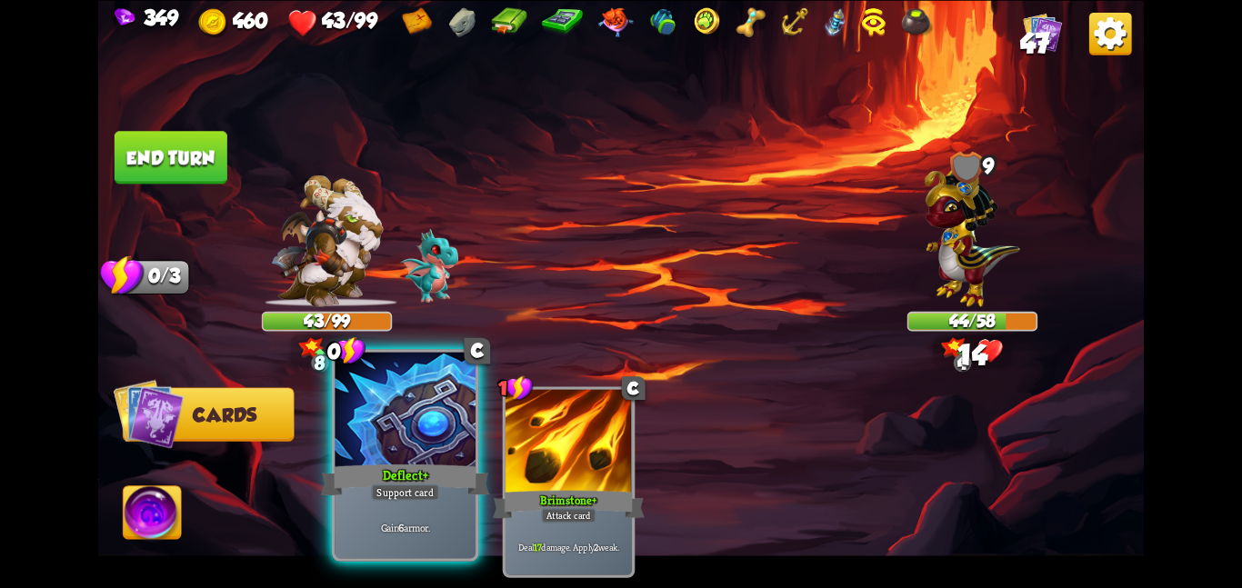
click at [445, 437] on div at bounding box center [405, 411] width 141 height 118
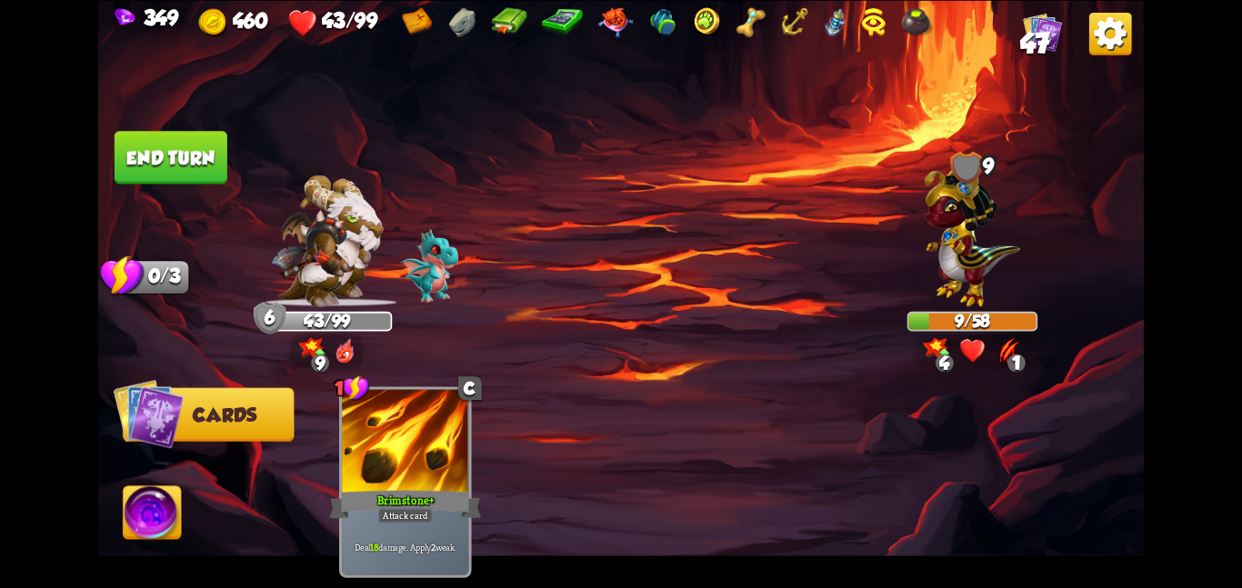
click at [206, 172] on button "End turn" at bounding box center [171, 157] width 113 height 53
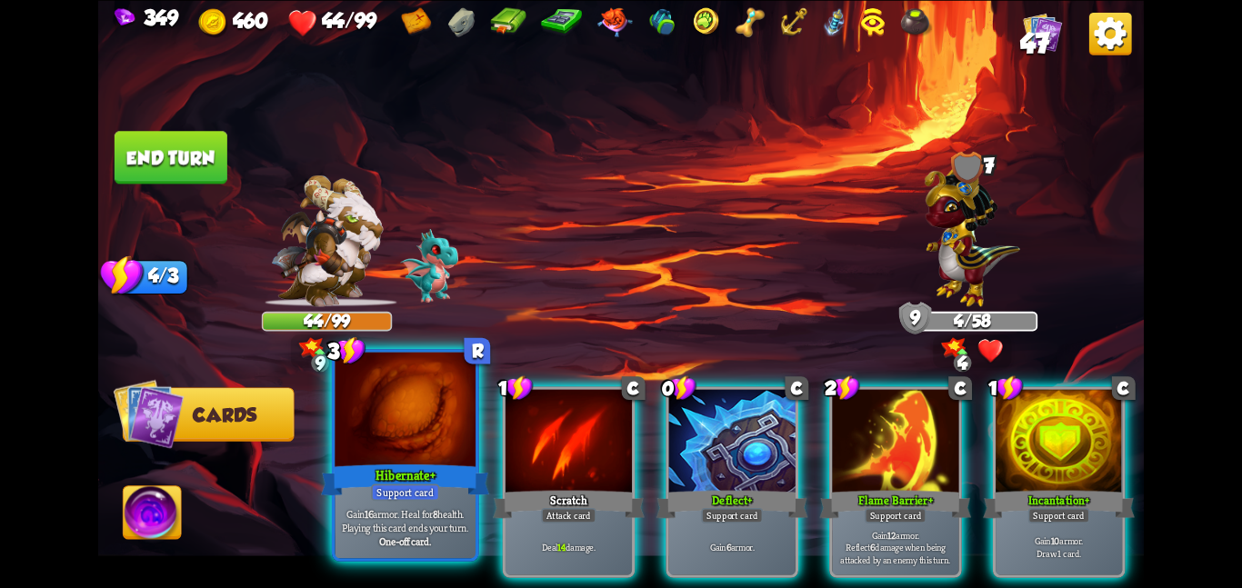
click at [384, 441] on div at bounding box center [405, 411] width 141 height 118
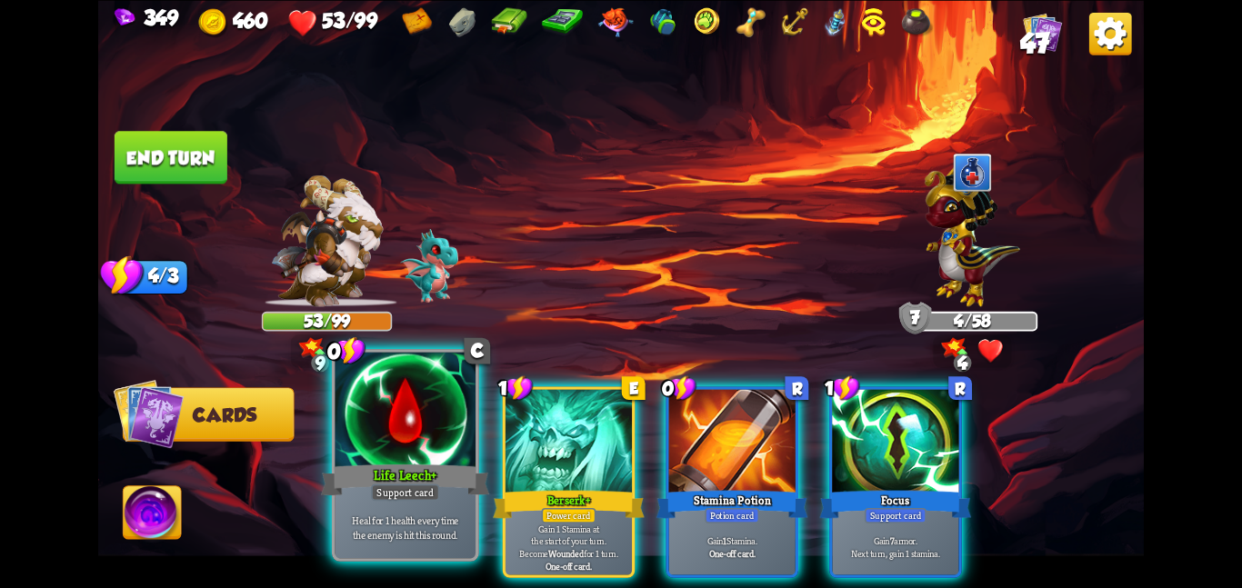
click at [407, 447] on div at bounding box center [405, 411] width 141 height 118
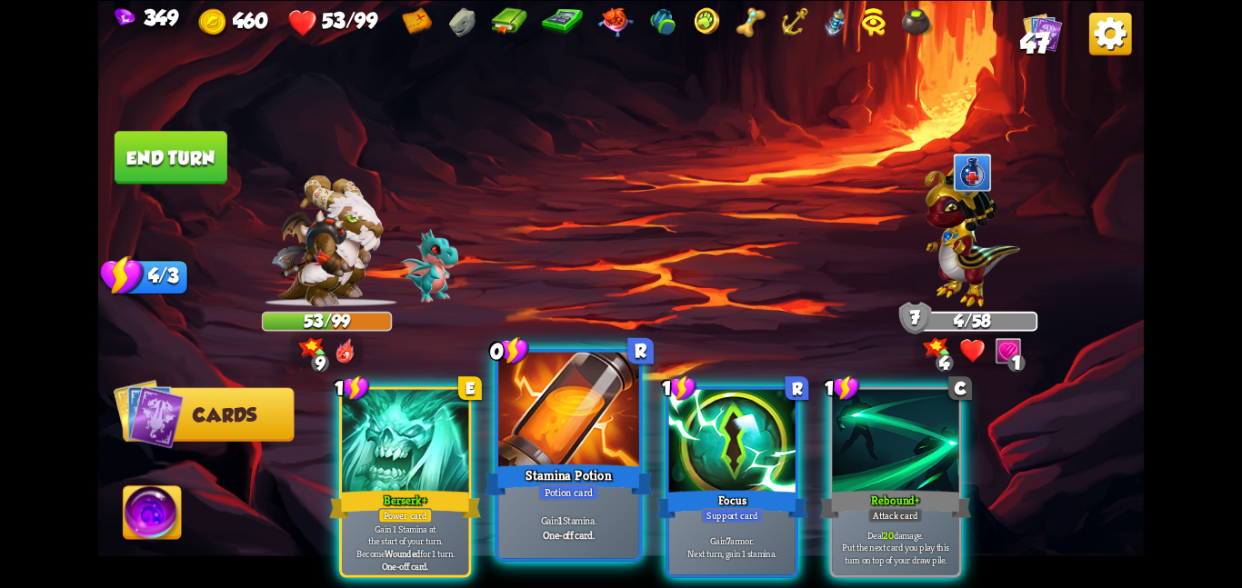
click at [517, 450] on div at bounding box center [568, 411] width 141 height 118
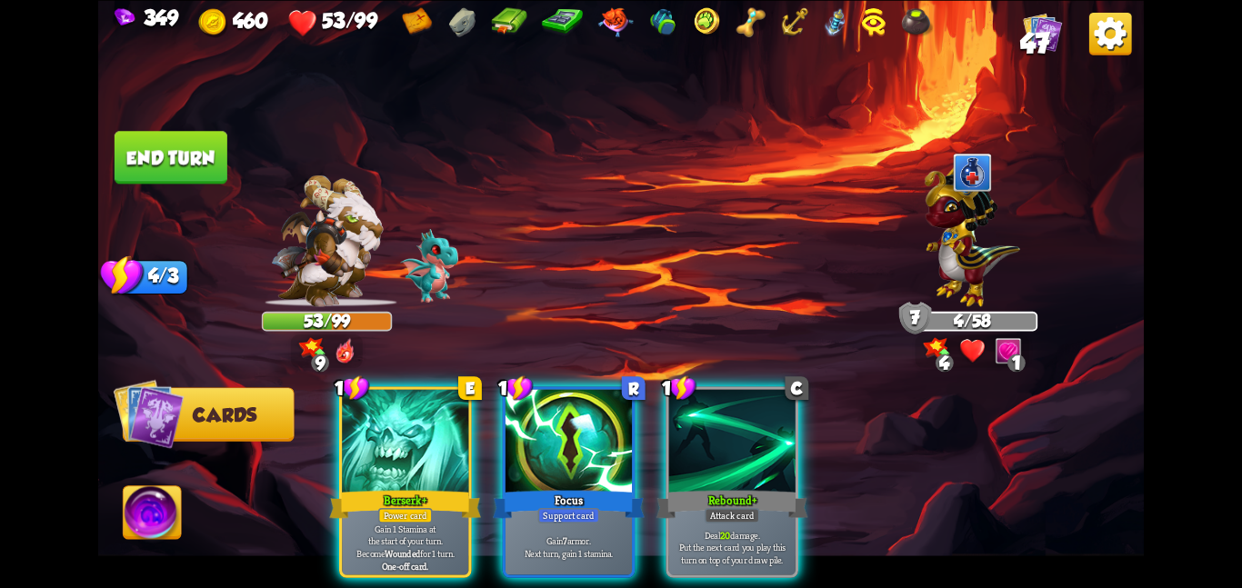
click at [517, 450] on div "1 E Berserk+ Power card Gain 1 Stamina at the start of your turn. Become Wounde…" at bounding box center [725, 457] width 837 height 262
click at [517, 450] on div at bounding box center [569, 442] width 126 height 106
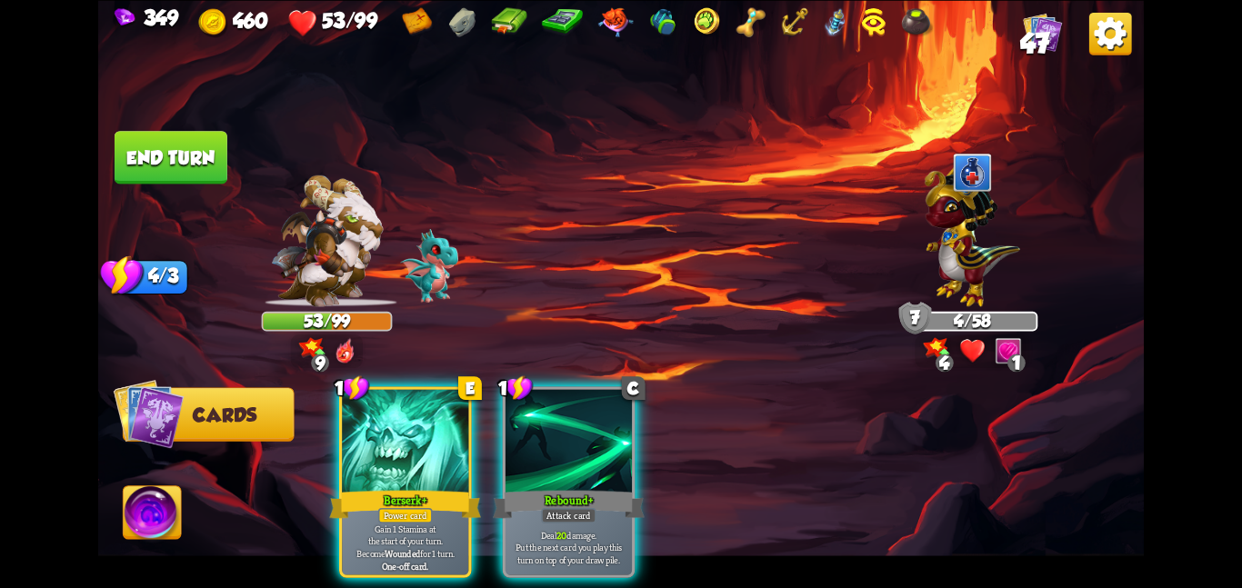
click at [517, 450] on div "1 E Berserk+ Power card Gain 1 Stamina at the start of your turn. Become Wounde…" at bounding box center [725, 457] width 837 height 262
click at [517, 450] on div at bounding box center [569, 442] width 126 height 106
click at [517, 450] on div "1 E Berserk+ Power card Gain 1 Stamina at the start of your turn. Become Wounde…" at bounding box center [725, 457] width 837 height 262
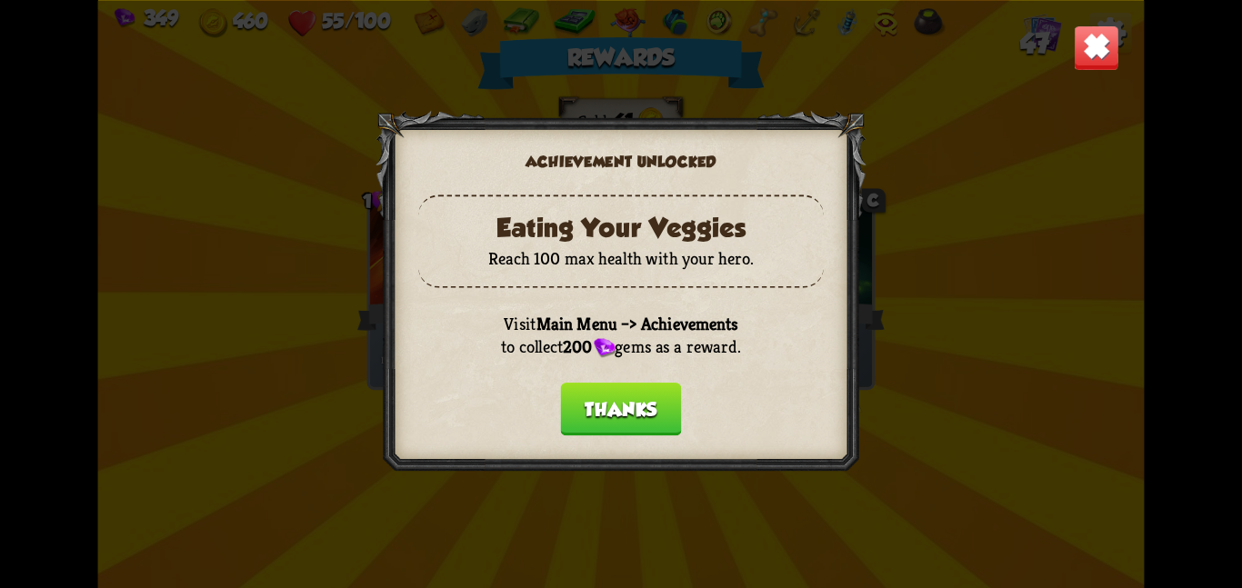
click at [577, 417] on button "Thanks" at bounding box center [621, 409] width 121 height 53
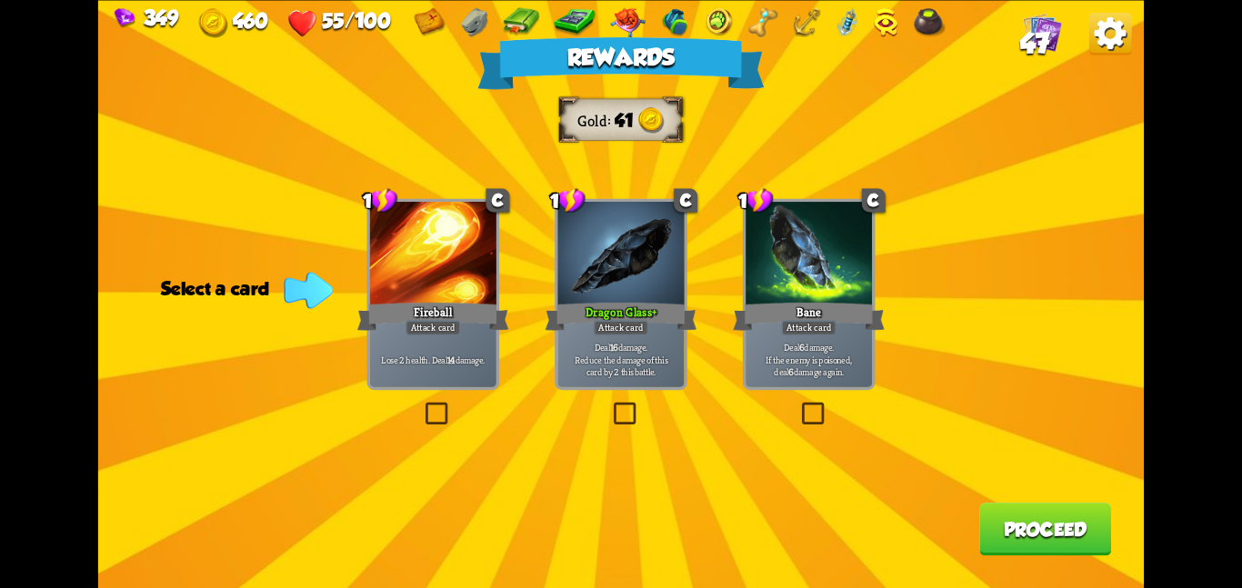
click at [678, 297] on div at bounding box center [620, 255] width 126 height 106
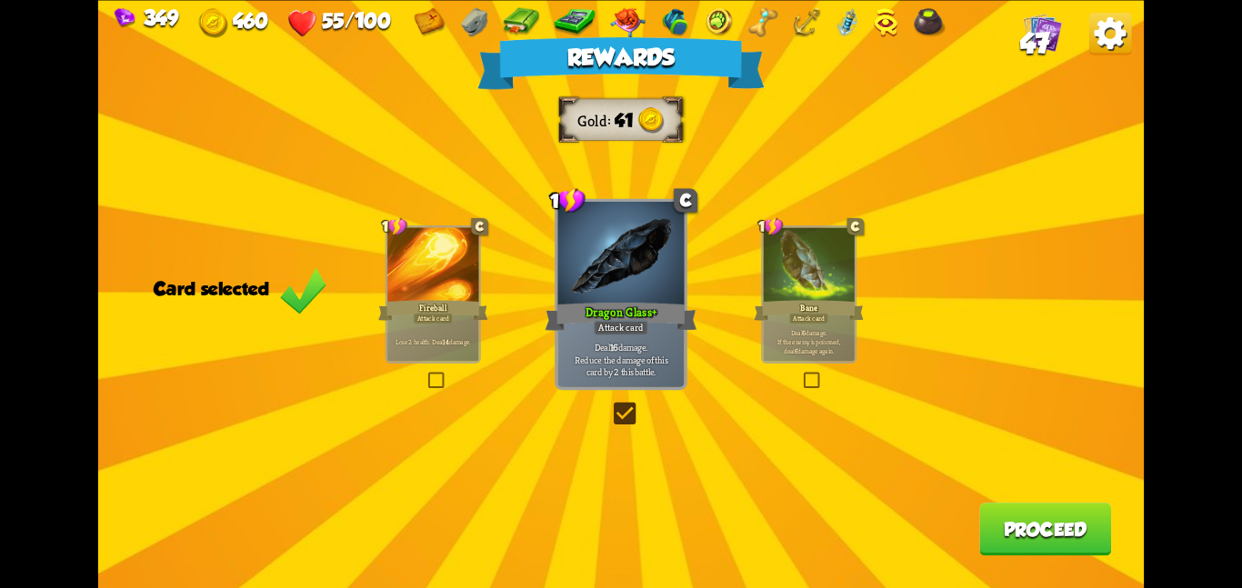
click at [985, 516] on button "Proceed" at bounding box center [1045, 529] width 132 height 53
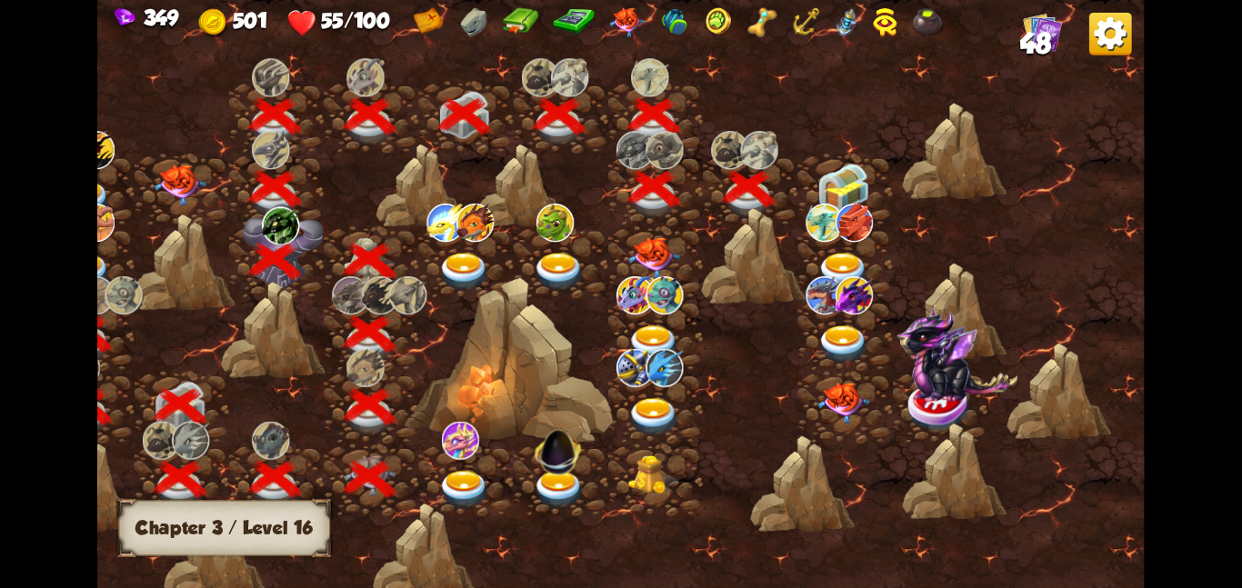
click at [808, 185] on div at bounding box center [845, 189] width 95 height 73
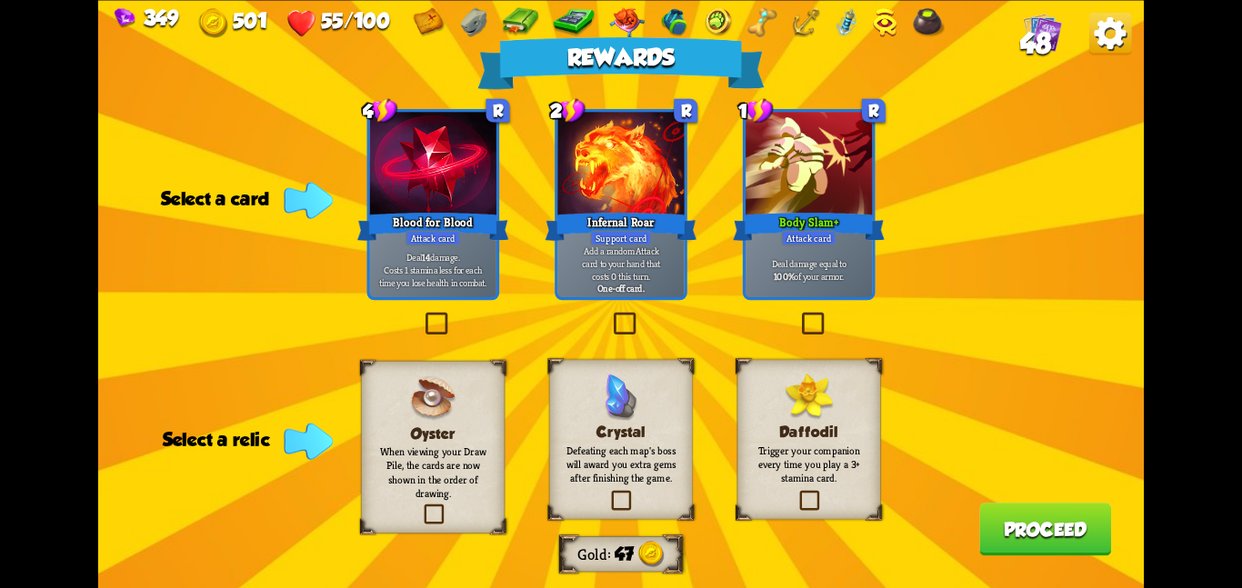
click at [608, 493] on label at bounding box center [608, 493] width 0 height 0
click at [0, 0] on input "checkbox" at bounding box center [0, 0] width 0 height 0
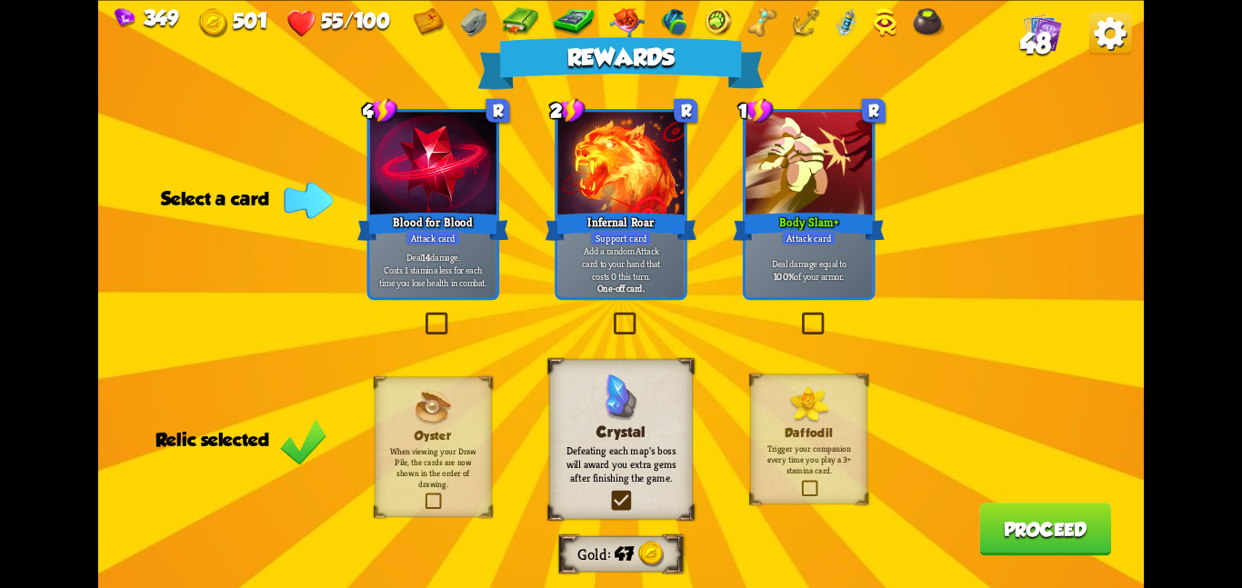
click at [360, 449] on div "Rewards Gold 47 Select a card 4 R Blood for Blood Attack card Deal 14 damage. C…" at bounding box center [621, 294] width 1046 height 588
click at [538, 440] on div "Rewards Gold 47 Select a card 4 R Blood for Blood Attack card Deal 14 damage. C…" at bounding box center [621, 294] width 1046 height 588
click at [403, 427] on div "Oyster When viewing your Draw Pile, the cards are now shown in the order of dra…" at bounding box center [433, 447] width 117 height 140
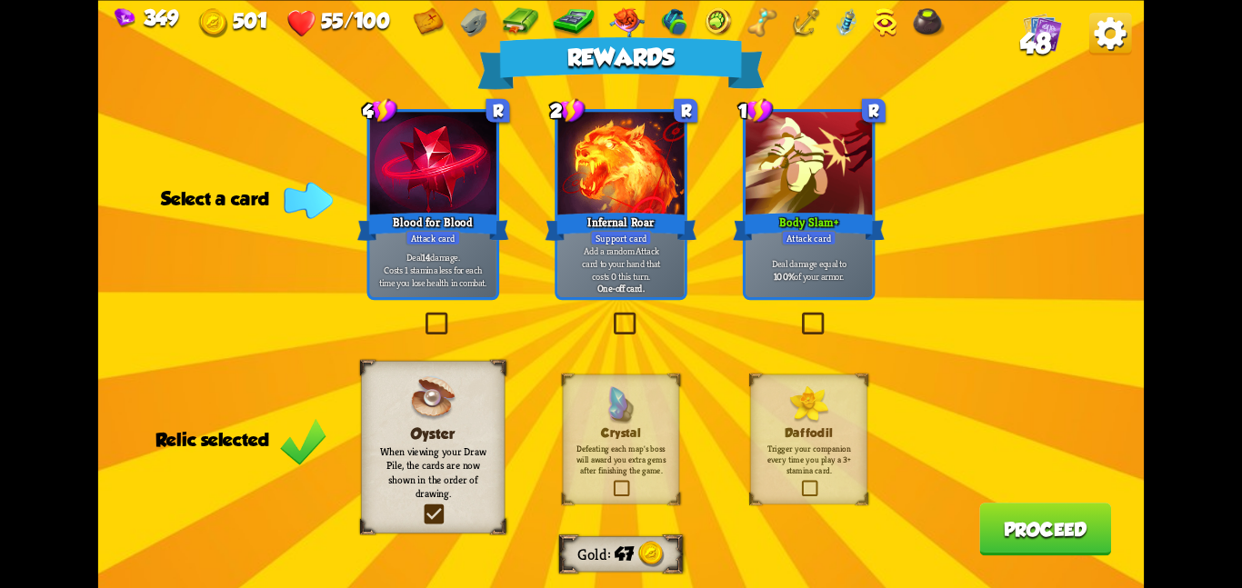
click at [494, 243] on div "Blood for Blood" at bounding box center [433, 226] width 152 height 34
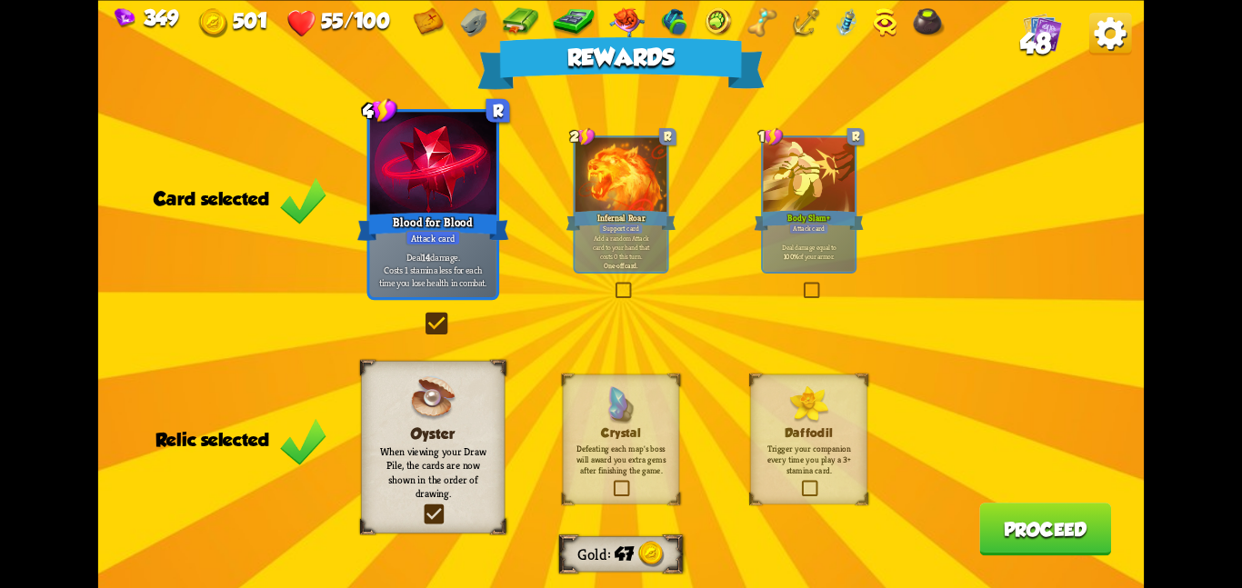
click at [1018, 522] on button "Proceed" at bounding box center [1045, 529] width 132 height 53
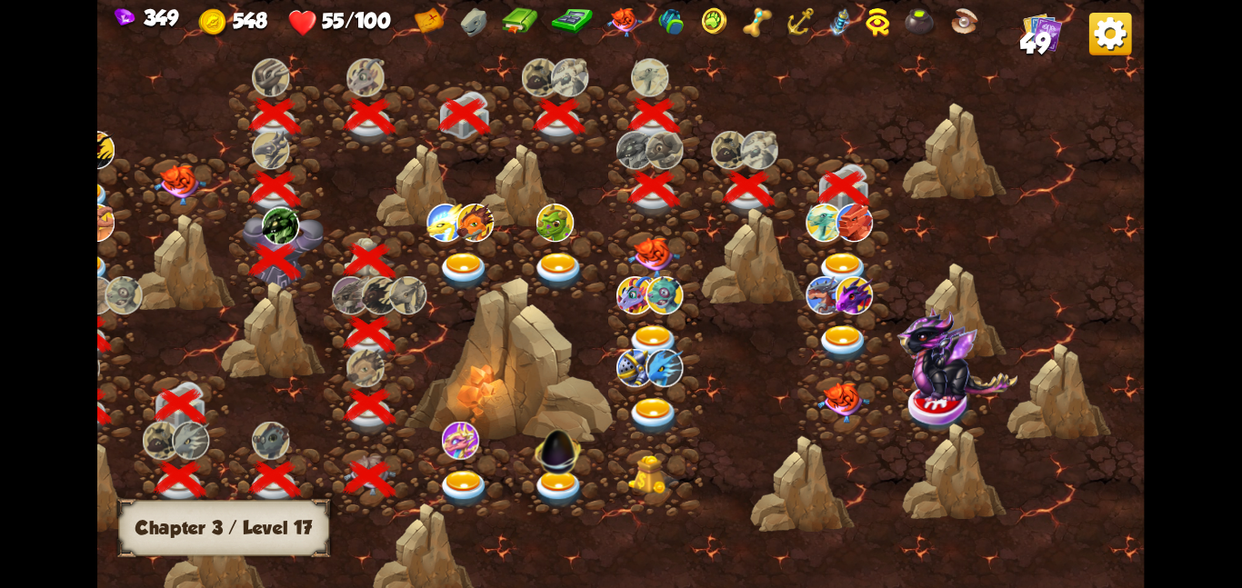
click at [846, 249] on div at bounding box center [845, 262] width 95 height 73
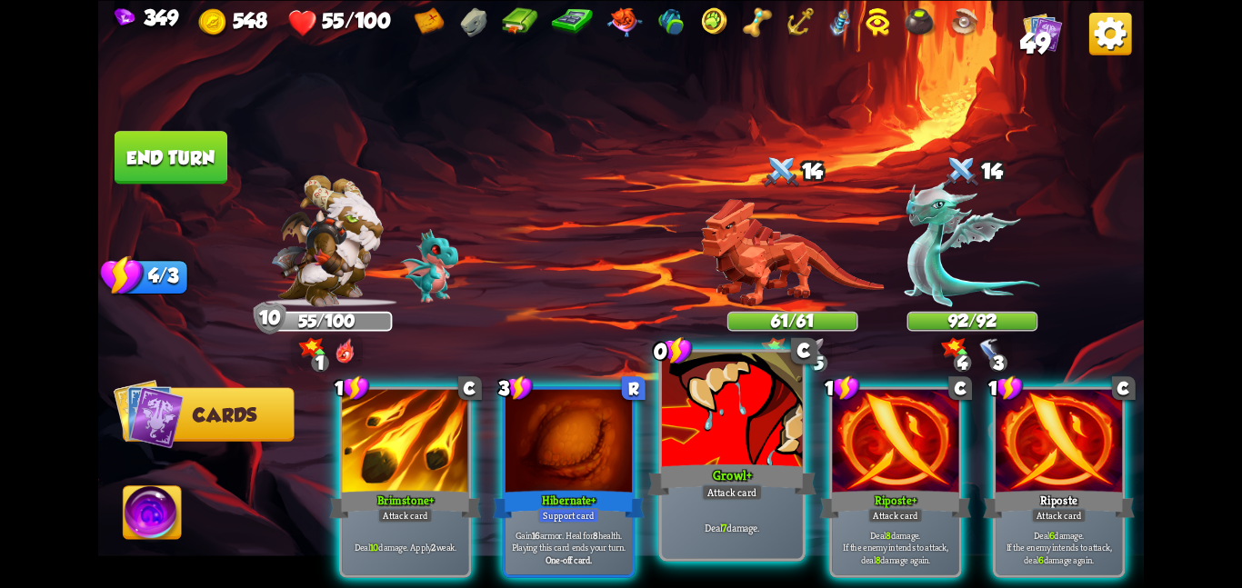
click at [727, 460] on div at bounding box center [732, 411] width 141 height 118
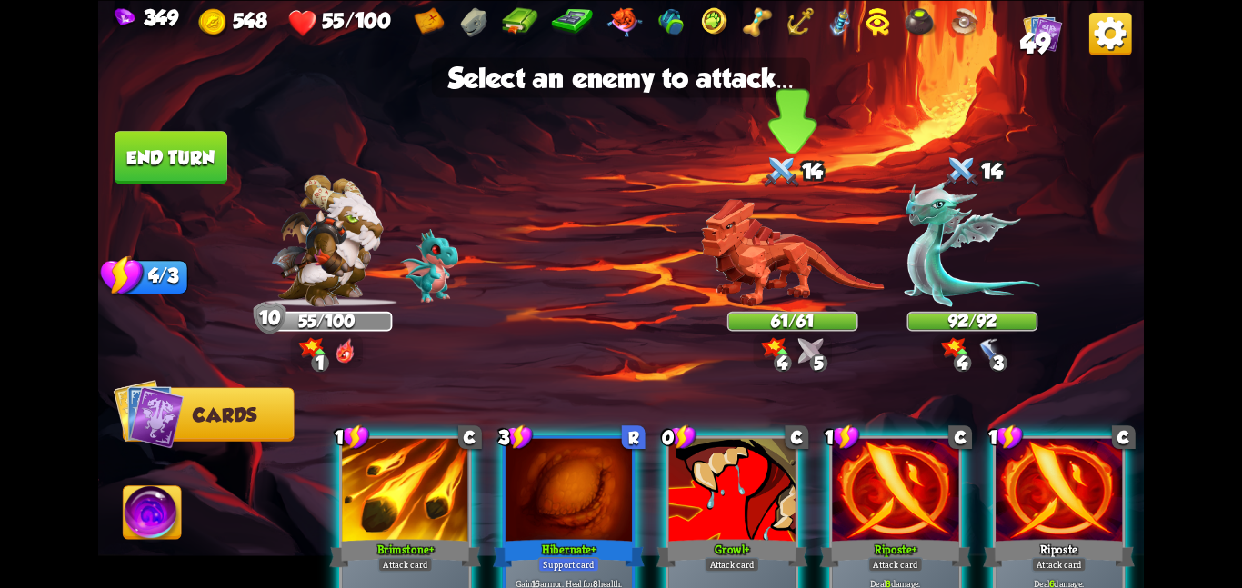
click at [728, 322] on div "61/61" at bounding box center [793, 321] width 131 height 20
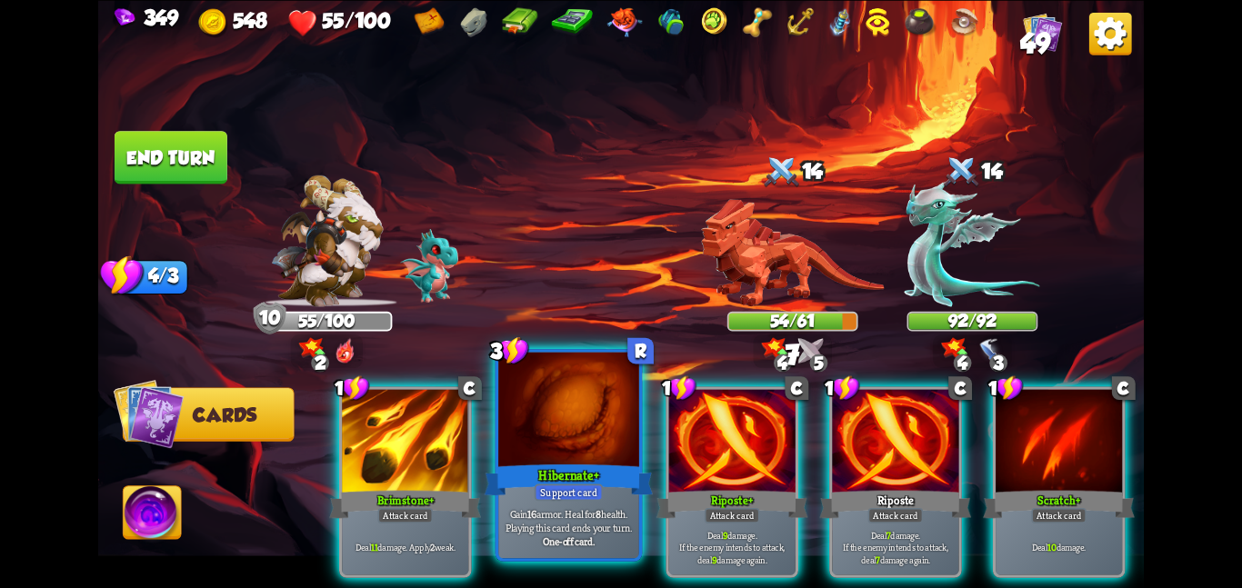
scroll to position [0, 173]
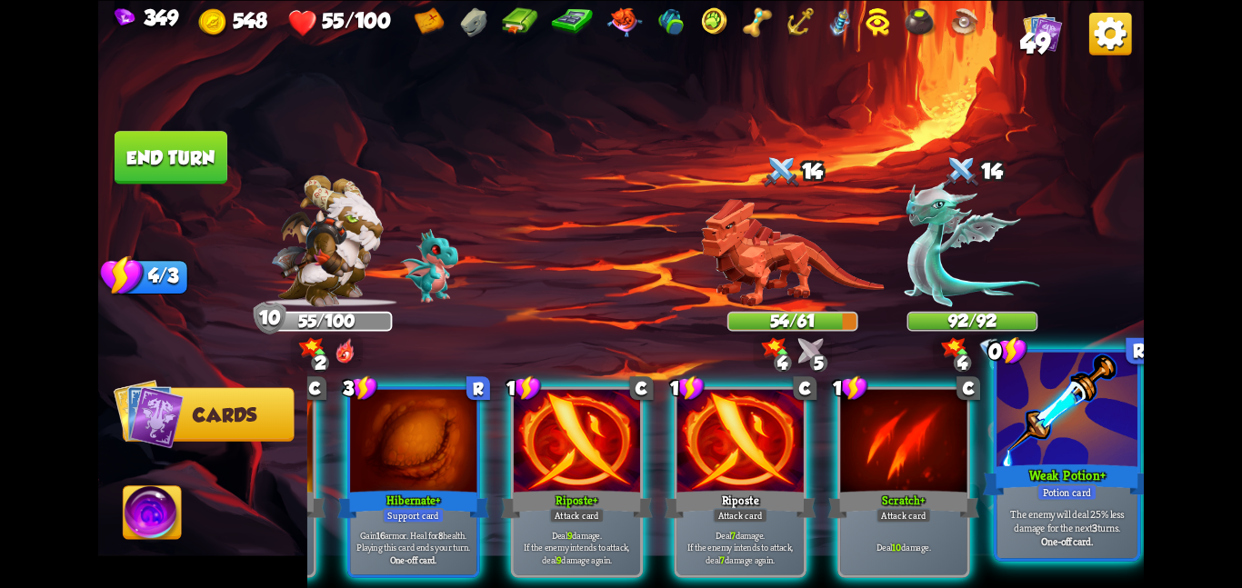
click at [1071, 427] on div at bounding box center [1067, 411] width 141 height 118
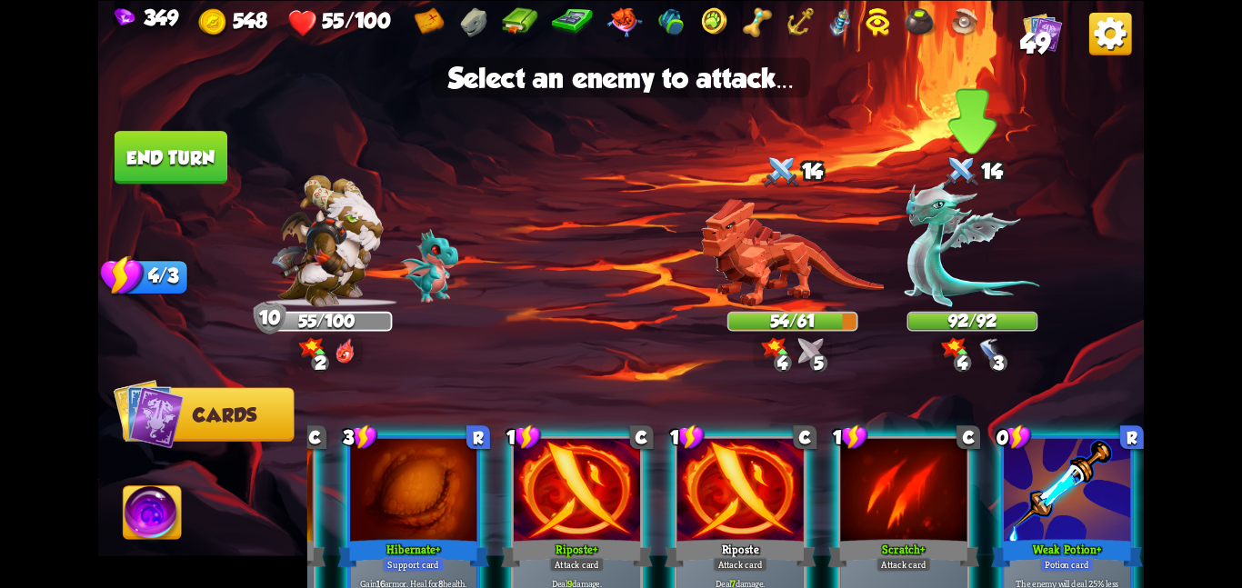
click at [947, 296] on img at bounding box center [973, 244] width 136 height 126
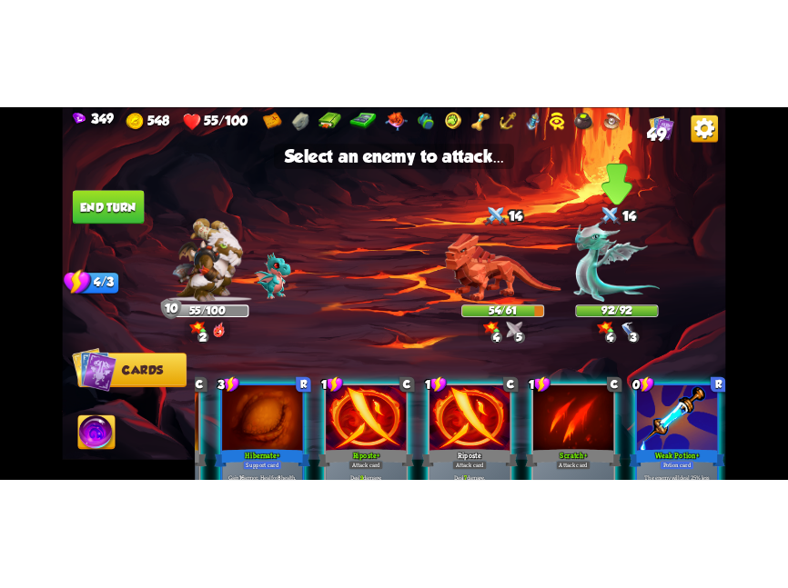
scroll to position [0, 0]
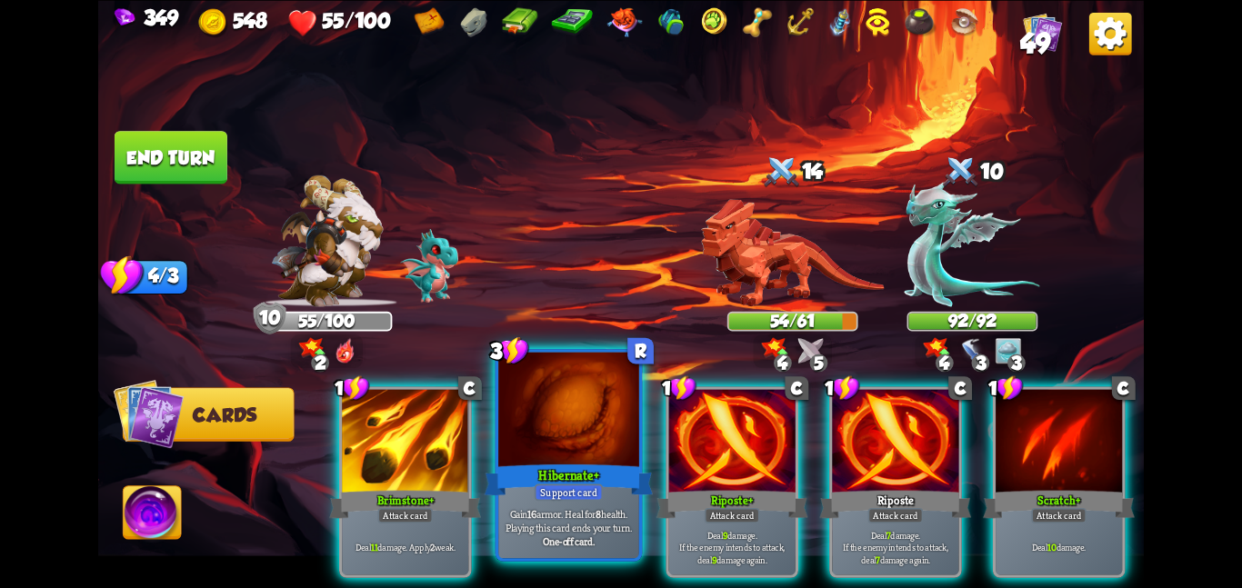
click at [571, 426] on div at bounding box center [568, 411] width 141 height 118
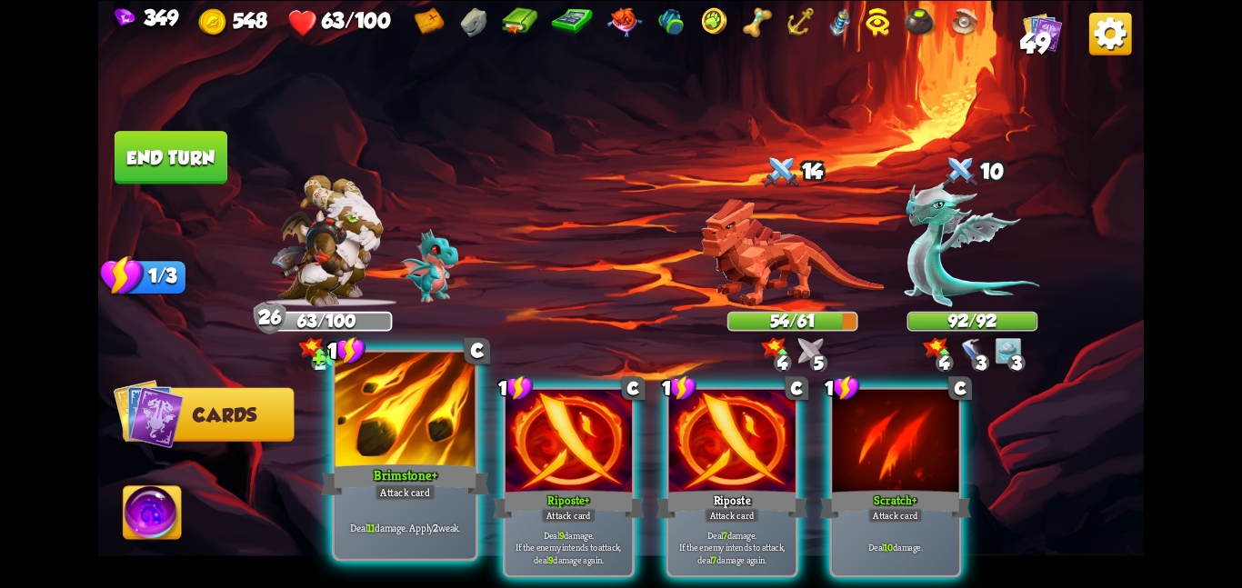
click at [392, 438] on div at bounding box center [405, 411] width 141 height 118
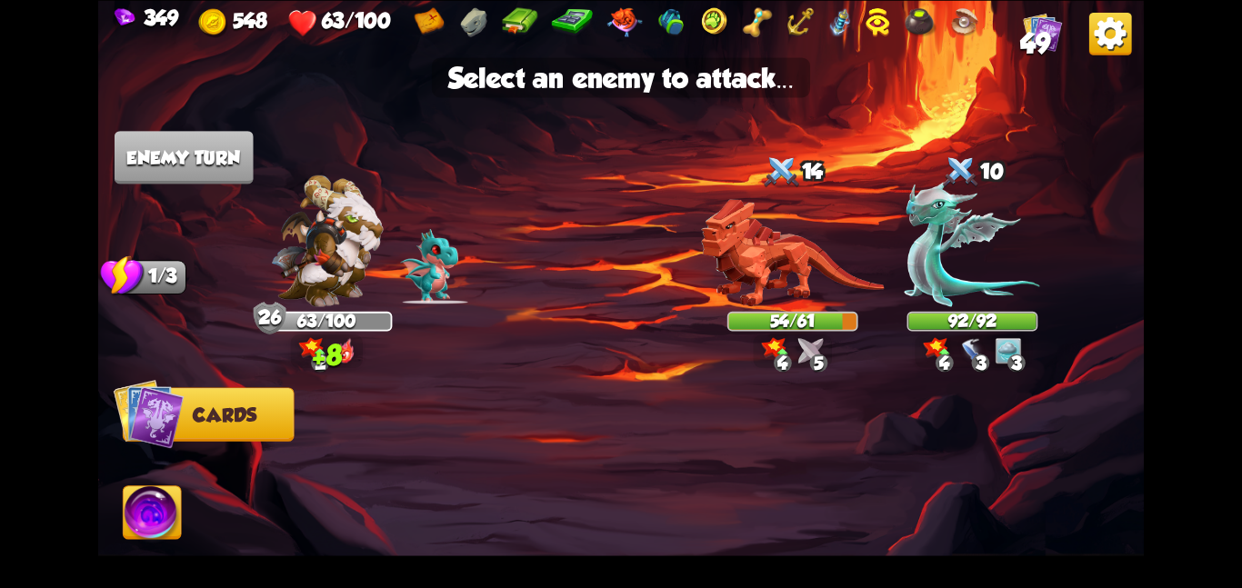
click at [693, 261] on img at bounding box center [621, 294] width 1046 height 588
click at [729, 264] on img at bounding box center [792, 252] width 183 height 108
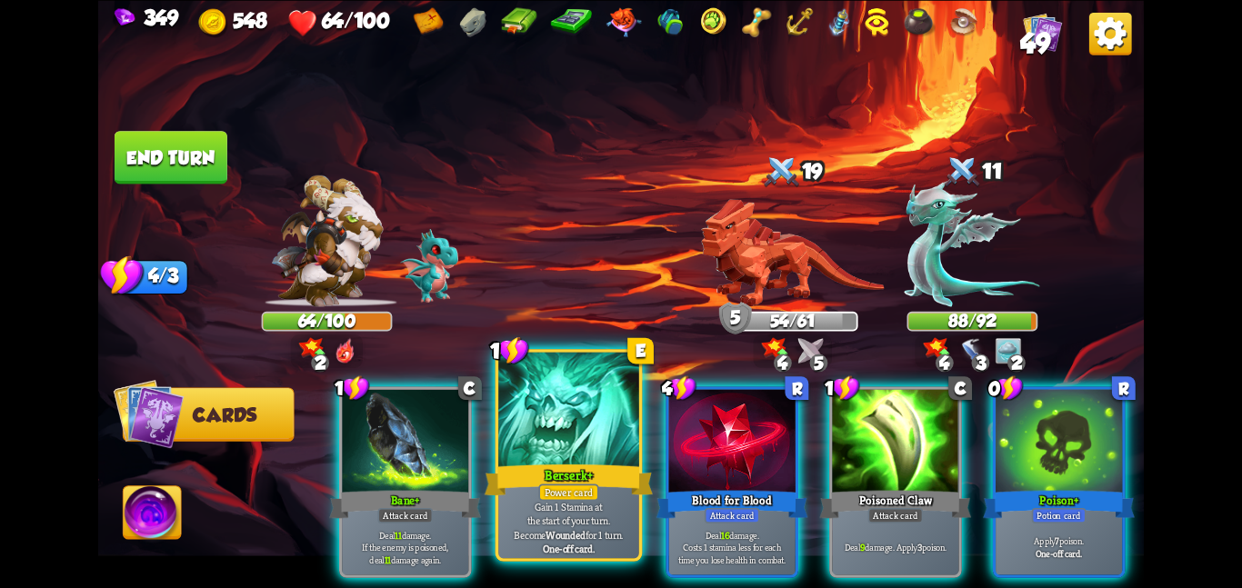
click at [582, 455] on div at bounding box center [568, 411] width 141 height 118
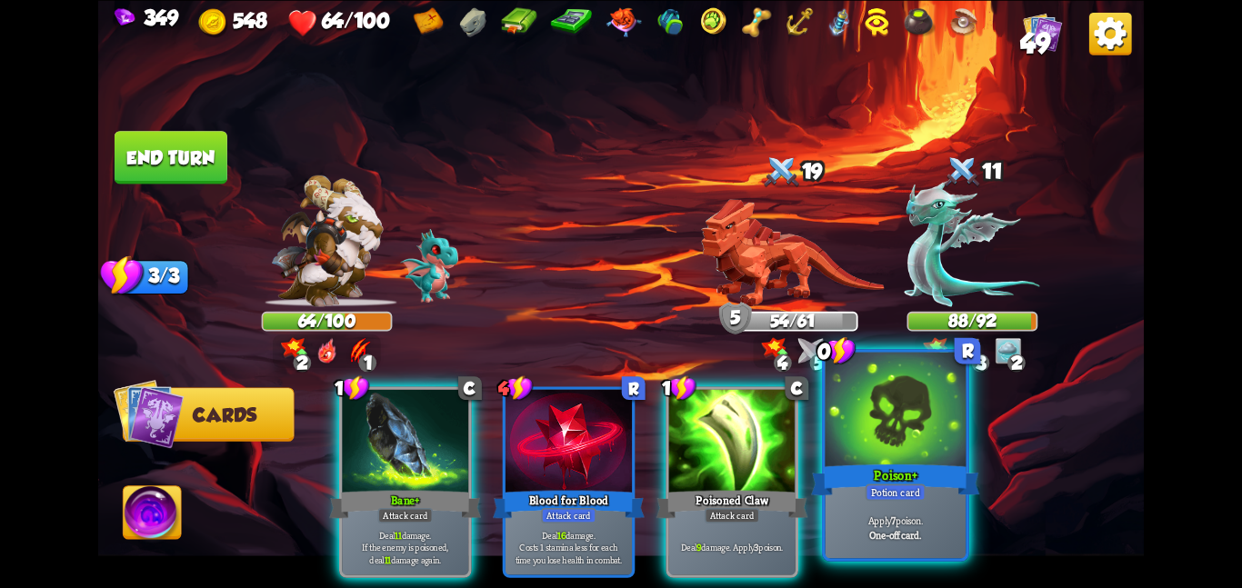
click at [859, 442] on div at bounding box center [896, 411] width 141 height 118
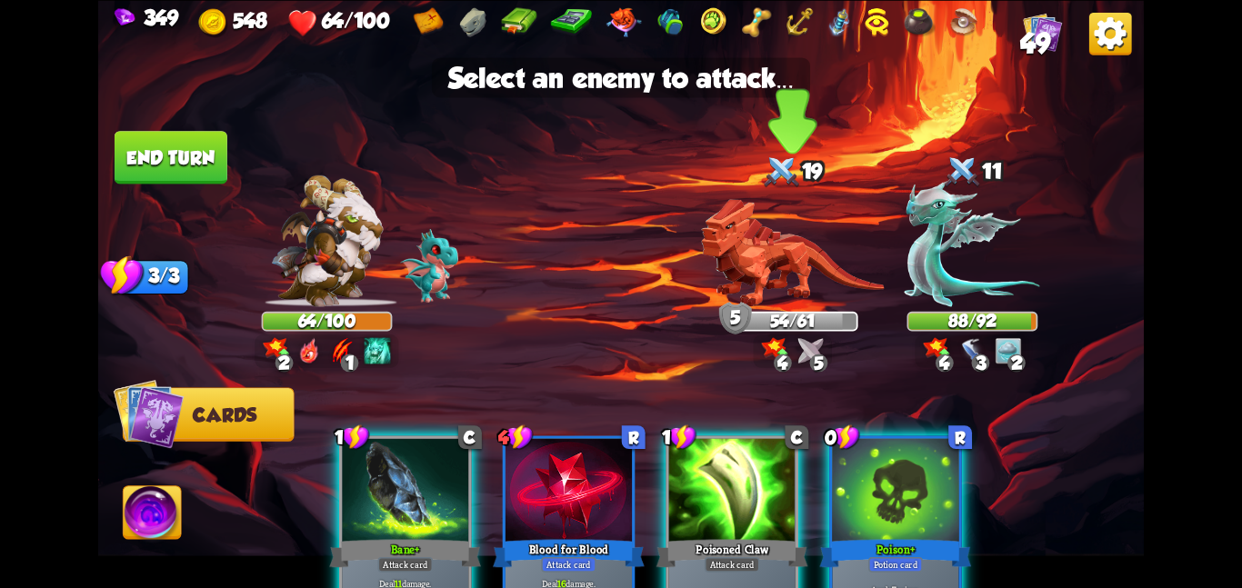
click at [743, 189] on div "19" at bounding box center [793, 172] width 131 height 43
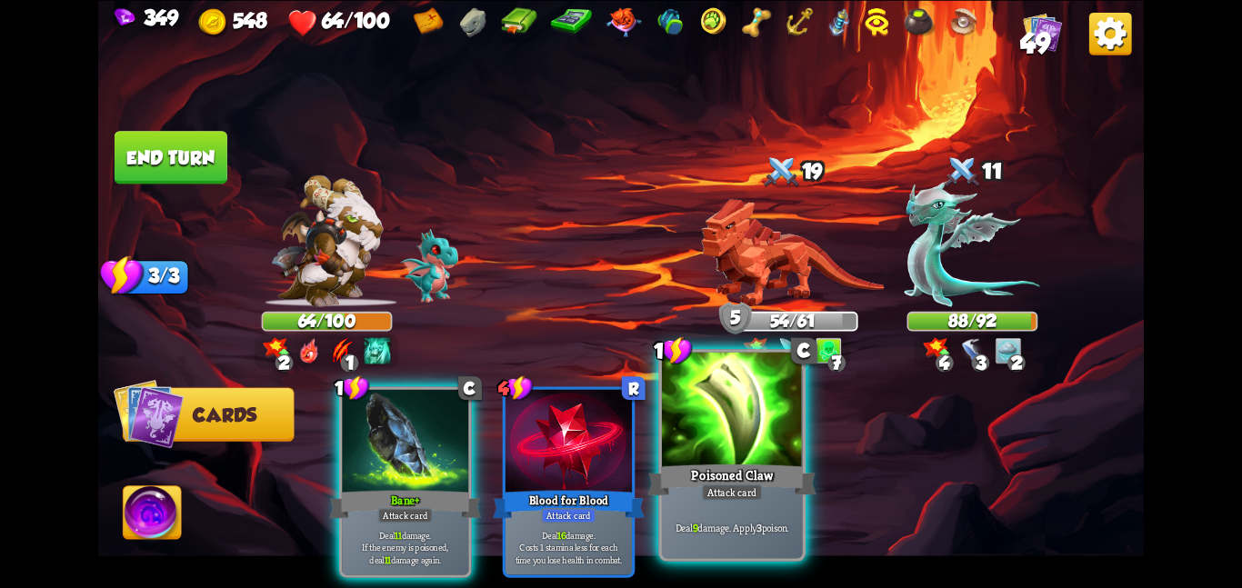
click at [708, 432] on div at bounding box center [732, 411] width 141 height 118
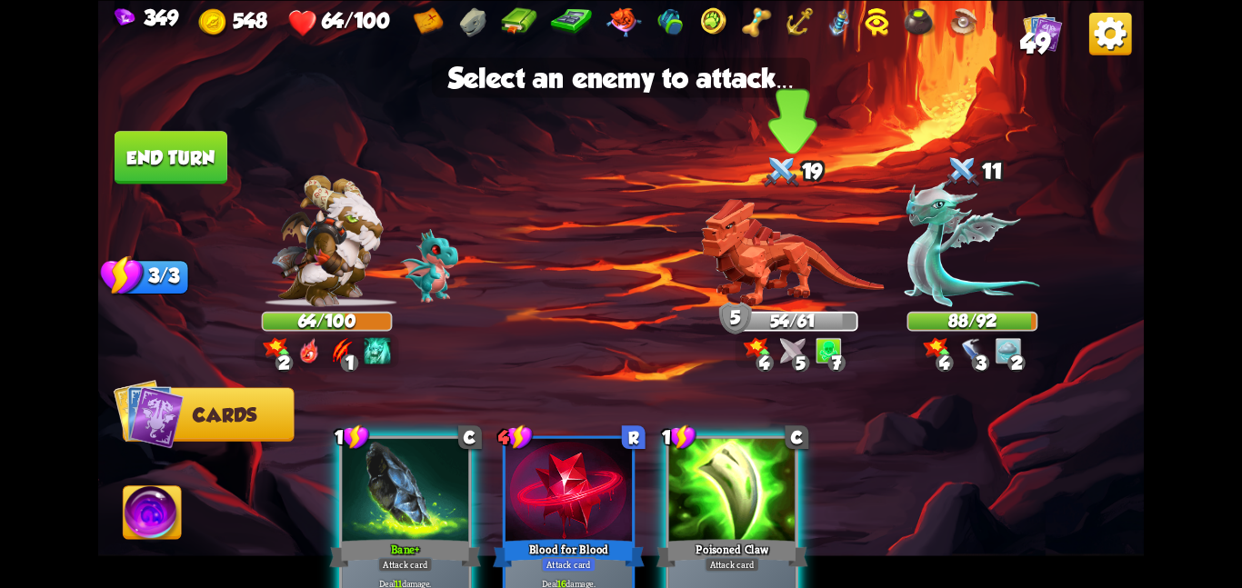
click at [748, 274] on img at bounding box center [792, 252] width 183 height 108
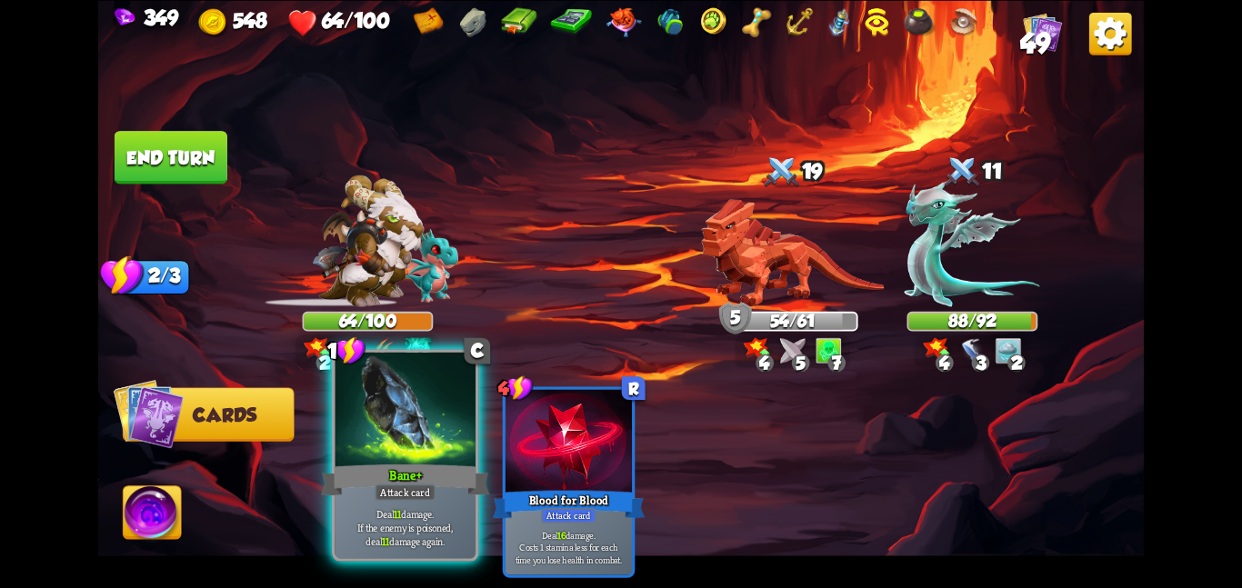
click at [400, 412] on div at bounding box center [405, 411] width 141 height 118
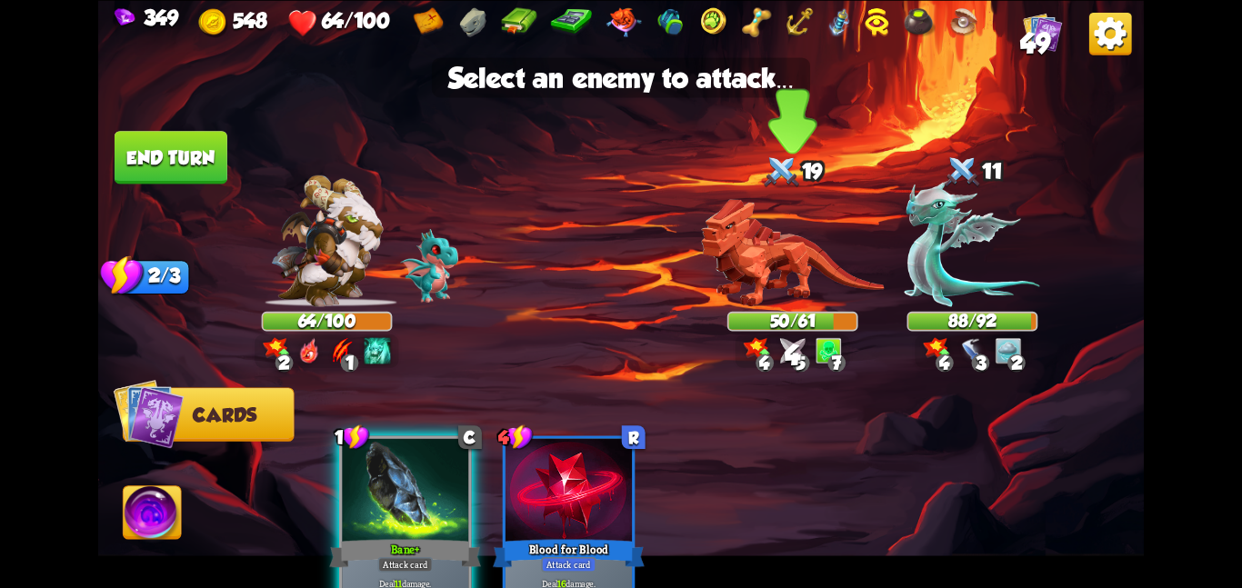
click at [763, 256] on img at bounding box center [792, 252] width 183 height 108
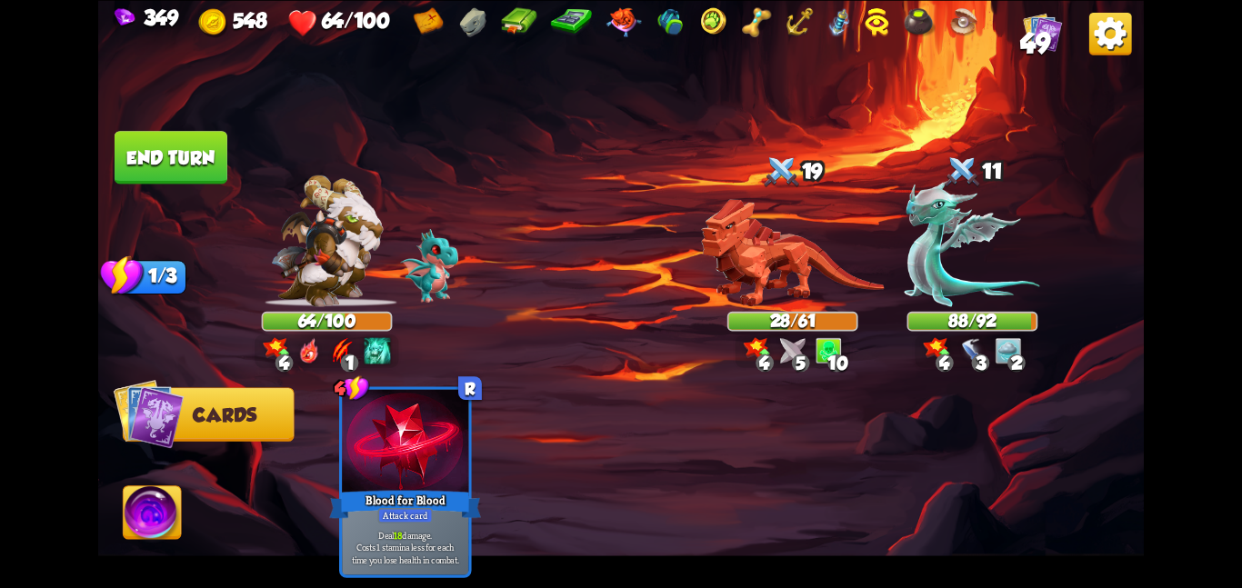
click at [132, 507] on img at bounding box center [153, 516] width 58 height 59
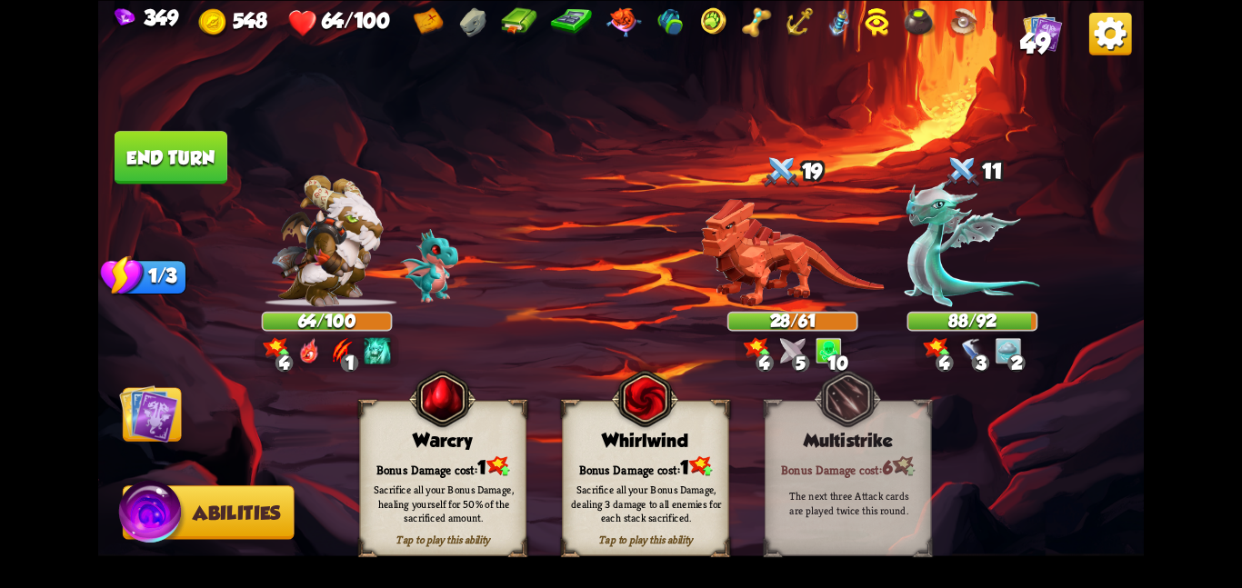
click at [568, 459] on div "Bonus Damage cost: 1" at bounding box center [646, 467] width 166 height 24
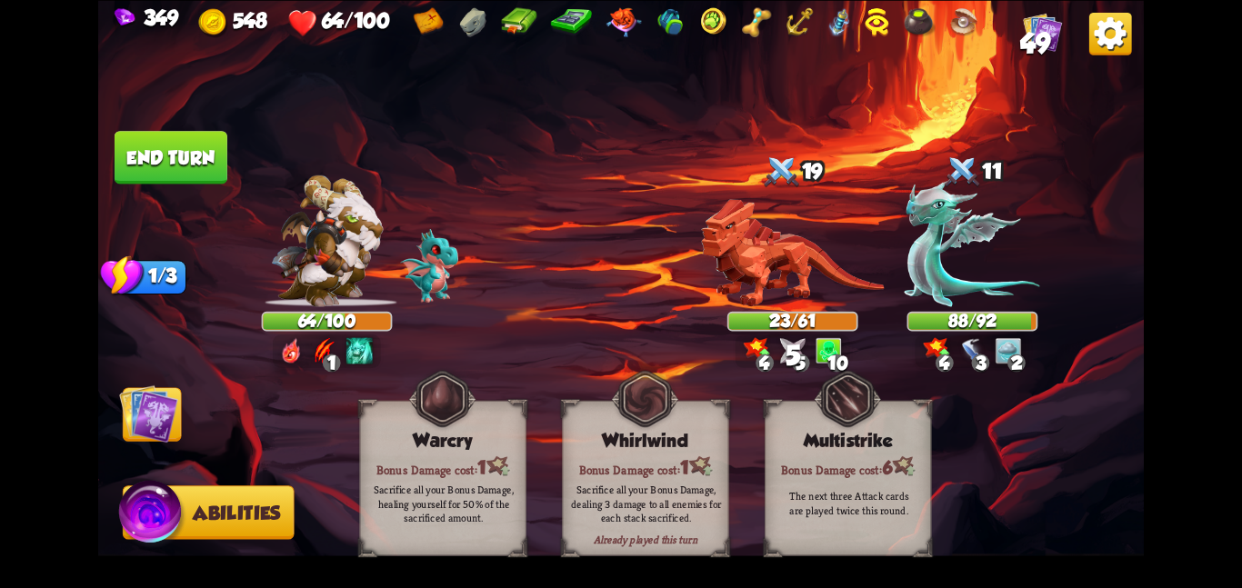
click at [153, 419] on img at bounding box center [148, 413] width 59 height 59
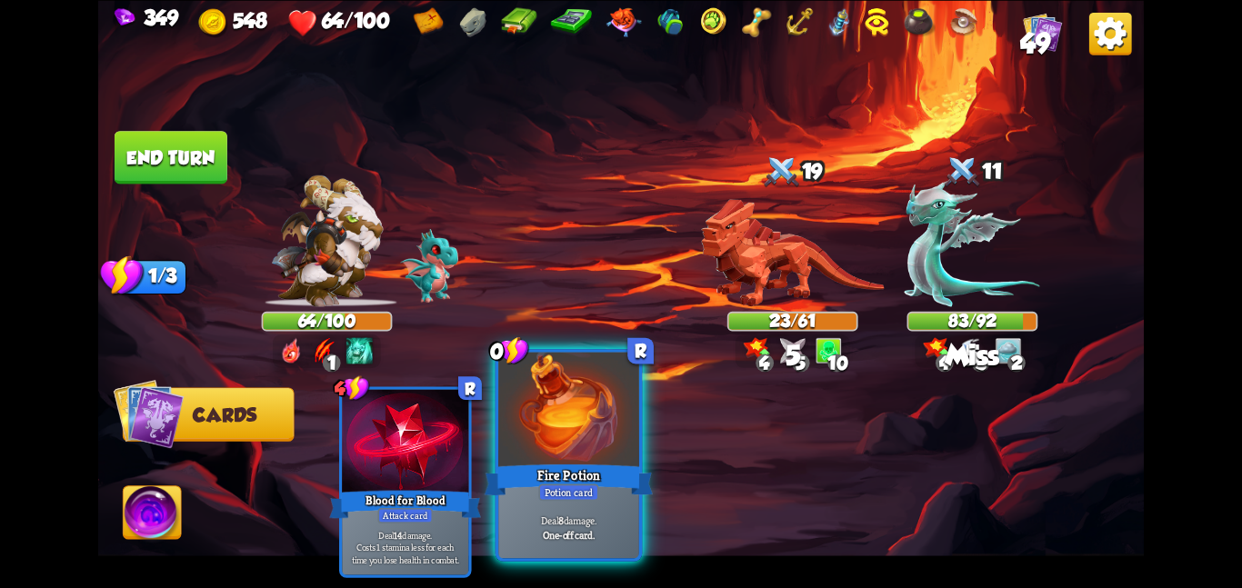
click at [583, 417] on div at bounding box center [568, 411] width 141 height 118
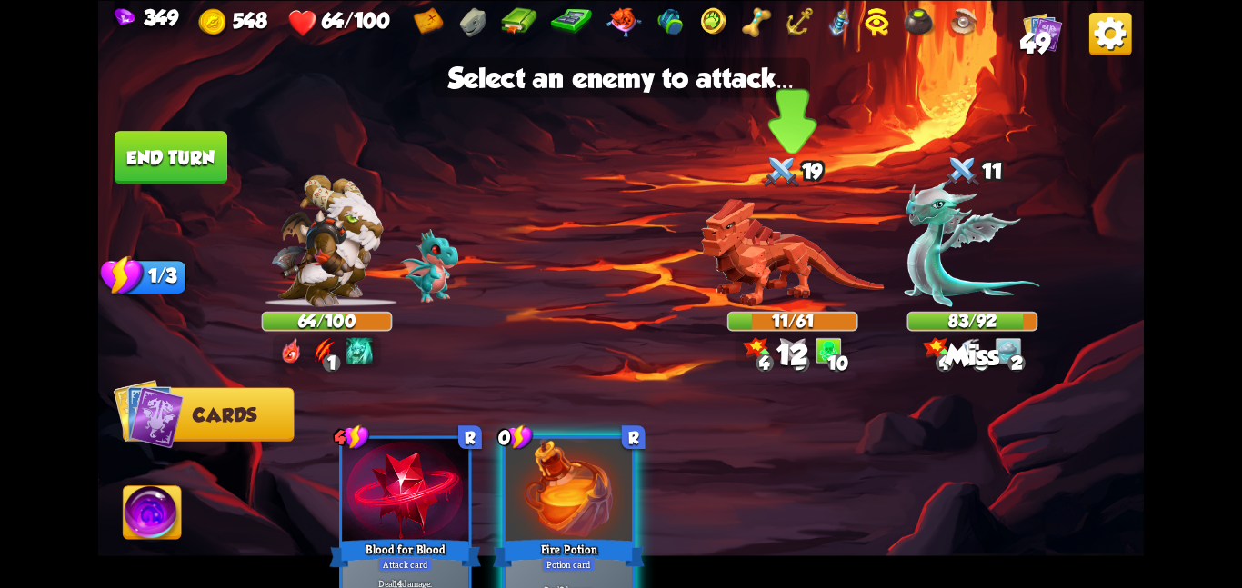
click at [720, 281] on img at bounding box center [792, 252] width 183 height 108
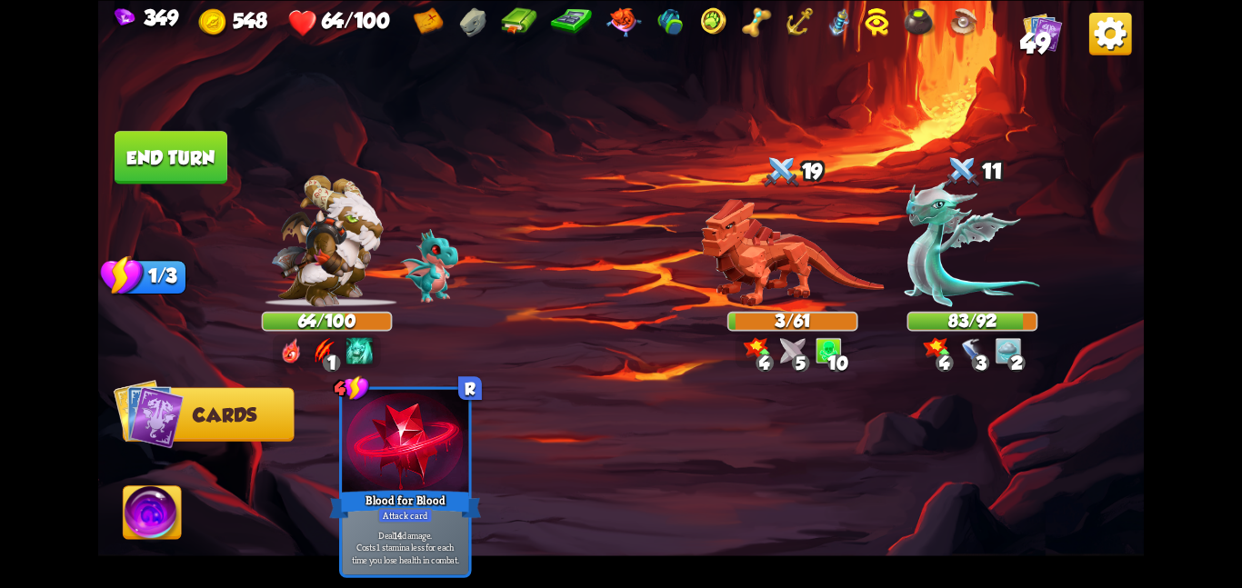
click at [235, 153] on img at bounding box center [621, 294] width 1046 height 588
click at [189, 140] on button "End turn" at bounding box center [171, 157] width 113 height 53
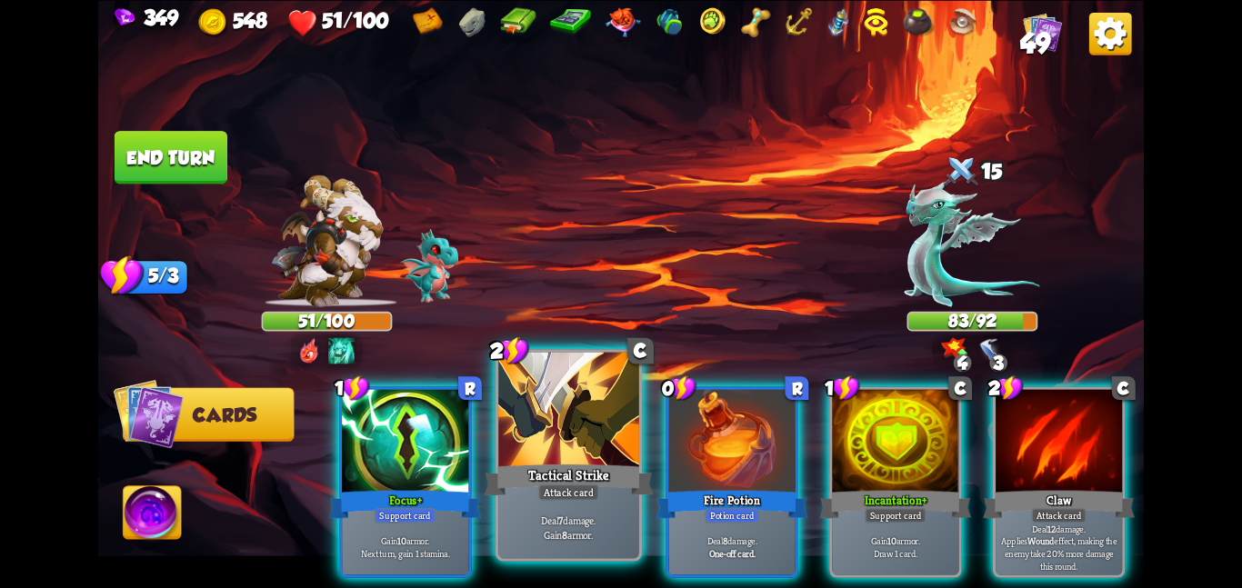
click at [531, 413] on div at bounding box center [568, 411] width 141 height 118
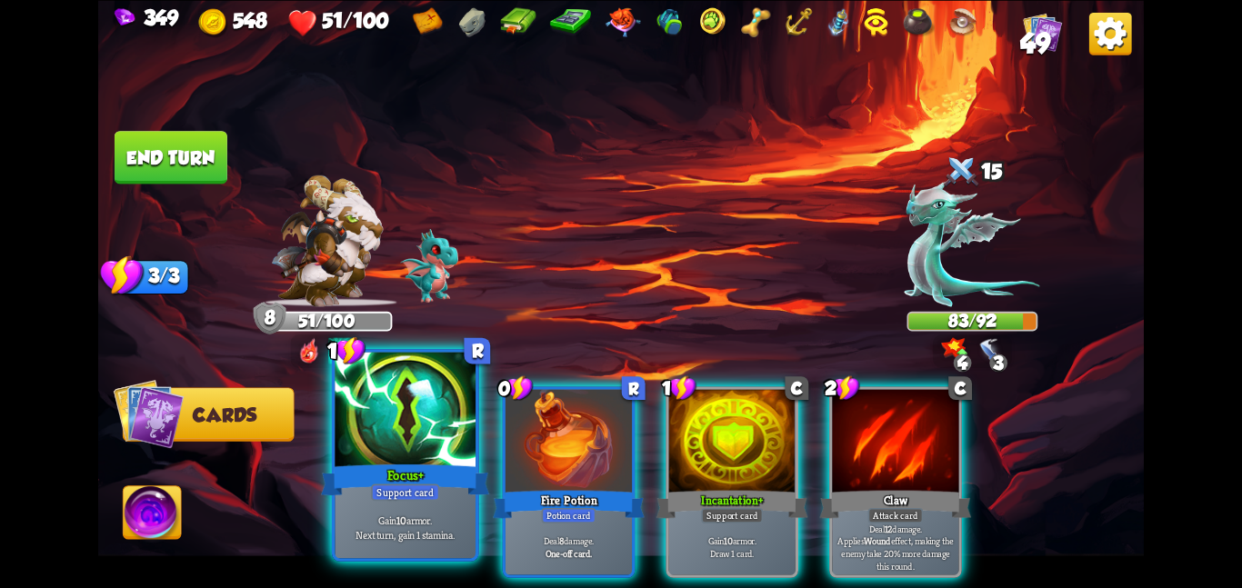
click at [413, 447] on div at bounding box center [405, 411] width 141 height 118
click at [506, 447] on div at bounding box center [569, 442] width 126 height 106
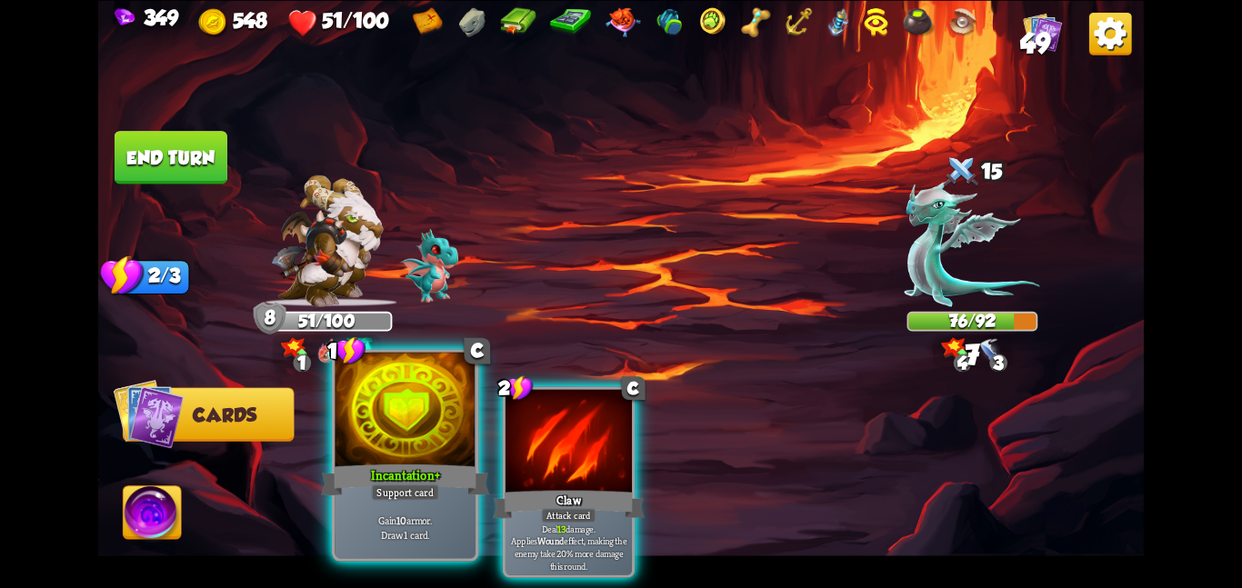
click at [367, 485] on div "Incantation+" at bounding box center [405, 479] width 168 height 37
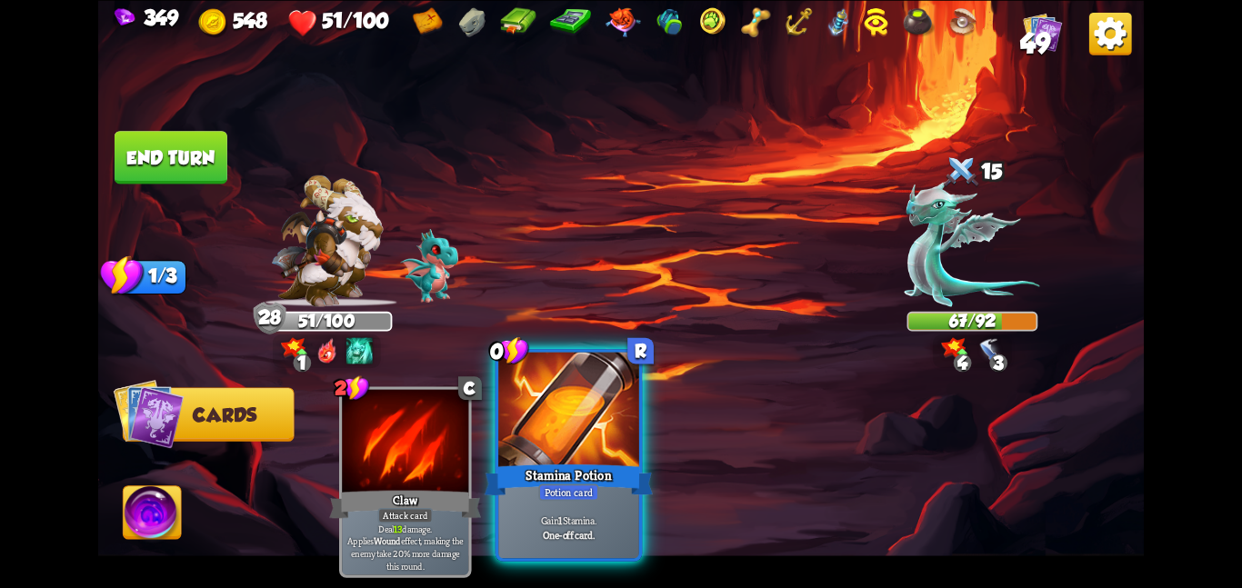
click at [592, 461] on div "Stamina Potion" at bounding box center [569, 479] width 168 height 37
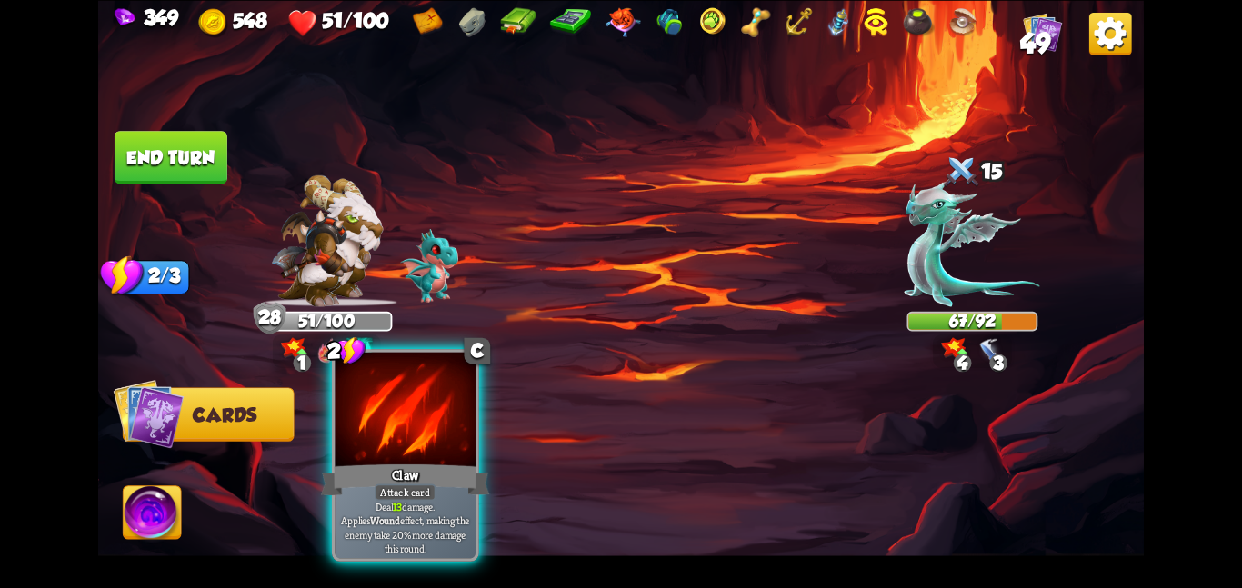
click at [386, 439] on div at bounding box center [405, 411] width 141 height 118
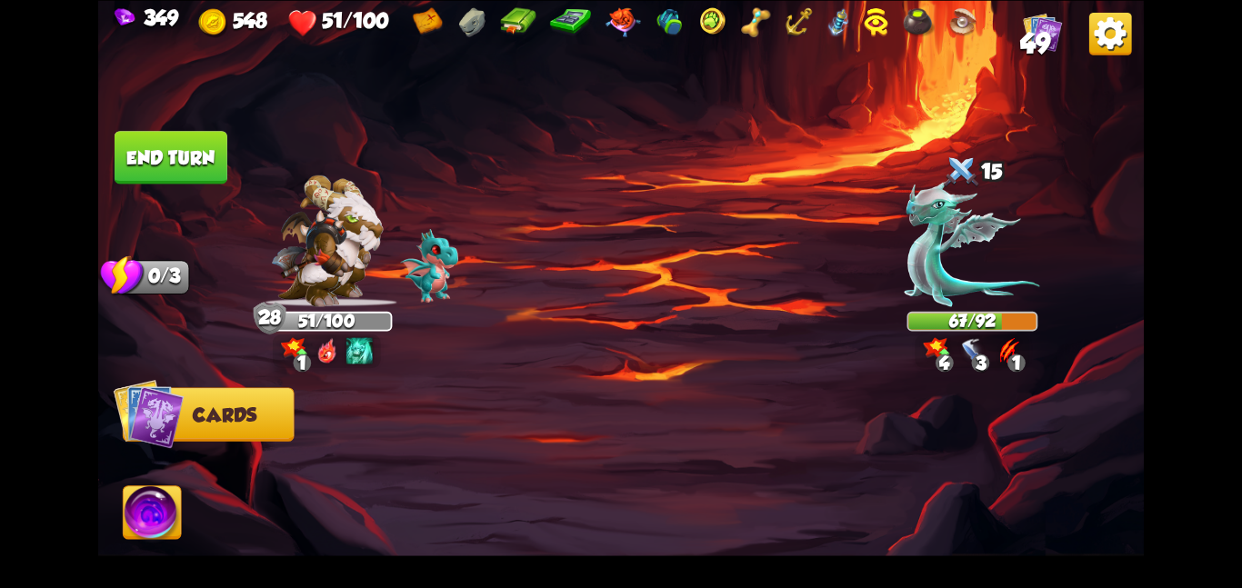
click at [201, 171] on button "End turn" at bounding box center [171, 157] width 113 height 53
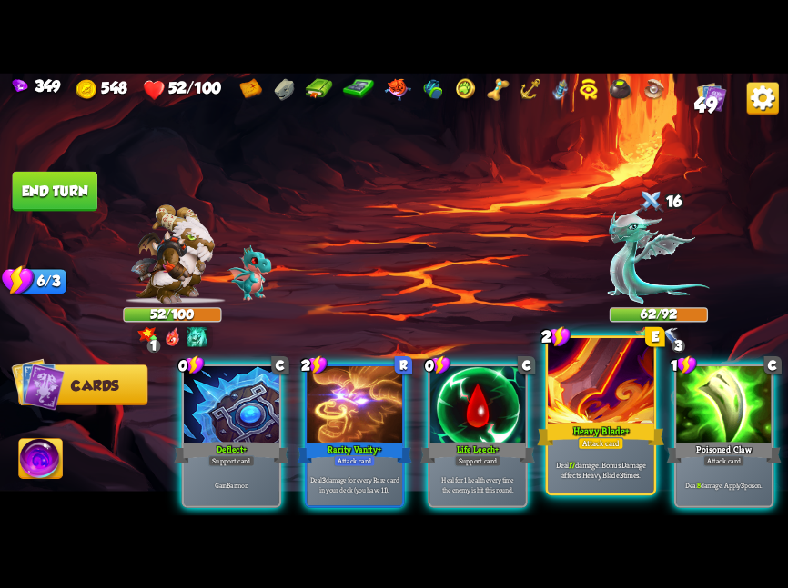
click at [586, 420] on div "Heavy Blade+" at bounding box center [600, 434] width 127 height 28
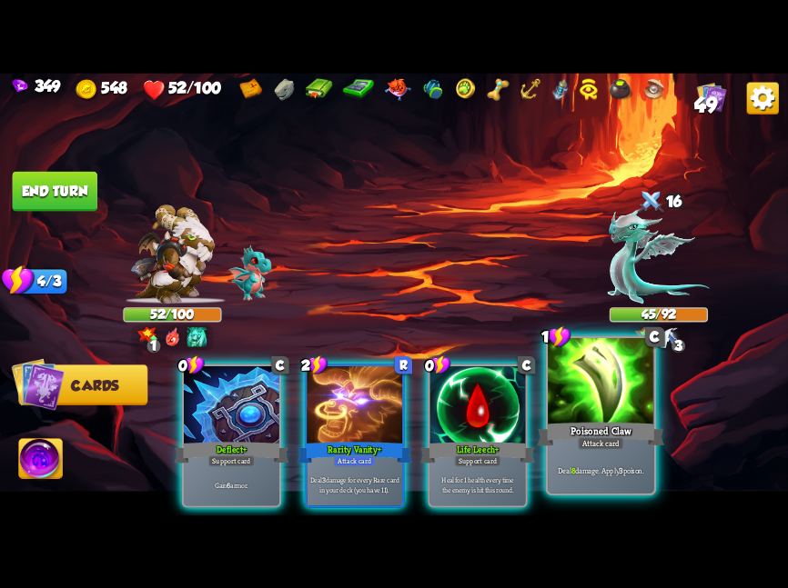
click at [567, 399] on div at bounding box center [599, 382] width 105 height 89
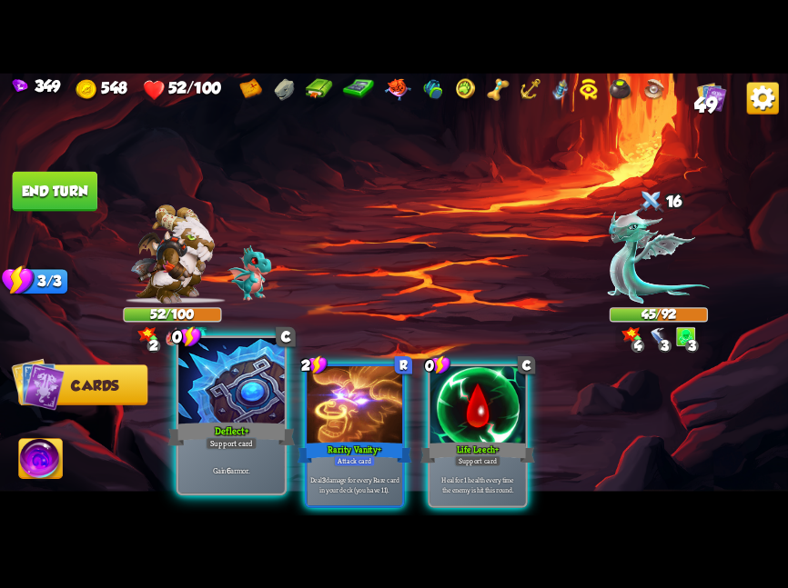
click at [259, 418] on div at bounding box center [230, 382] width 105 height 89
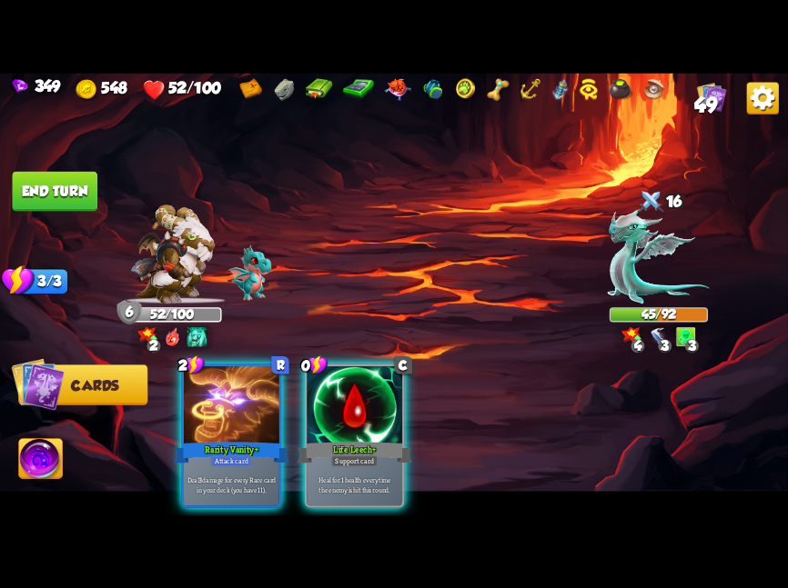
click at [259, 418] on div at bounding box center [231, 406] width 95 height 80
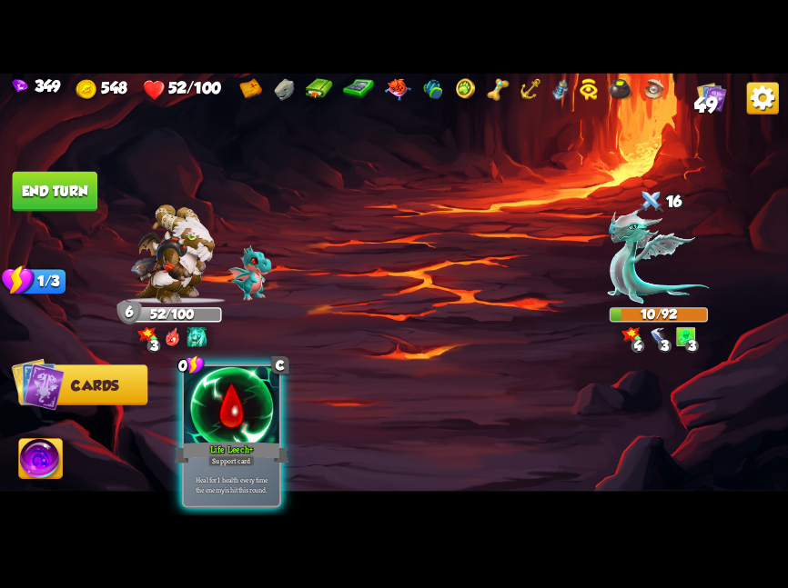
click at [25, 464] on img at bounding box center [41, 460] width 44 height 45
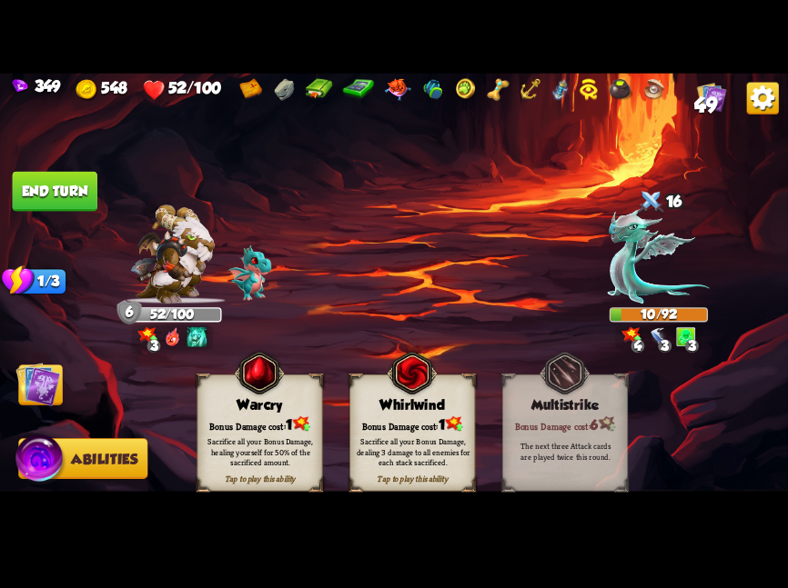
click at [59, 381] on img at bounding box center [38, 384] width 45 height 45
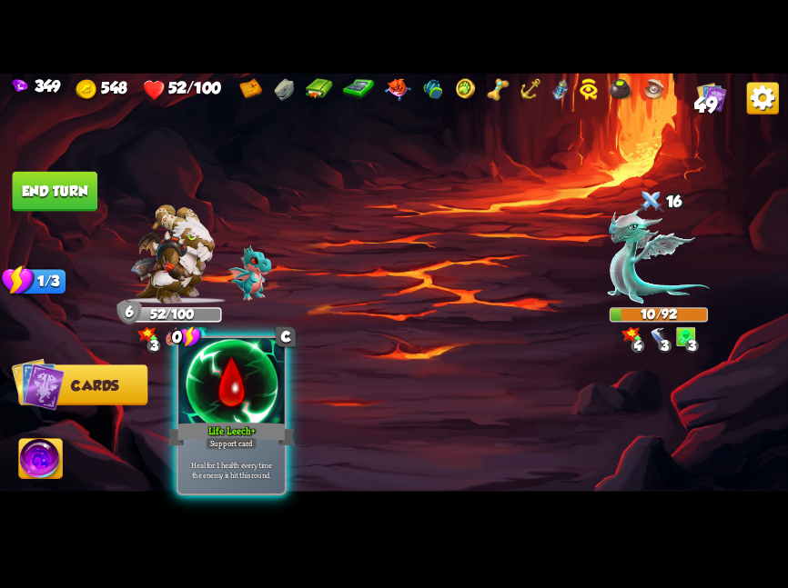
click at [201, 402] on div at bounding box center [230, 382] width 105 height 89
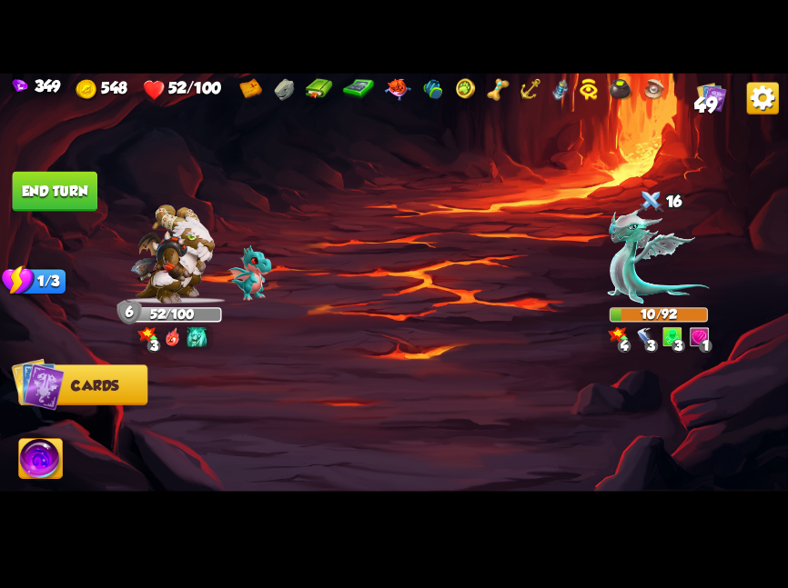
click at [38, 466] on img at bounding box center [41, 460] width 44 height 45
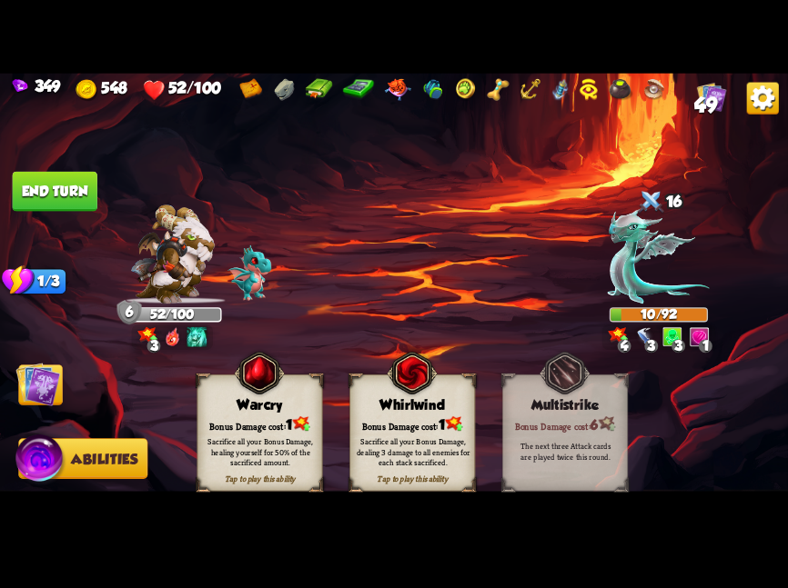
click at [407, 400] on div "Whirlwind" at bounding box center [412, 405] width 125 height 16
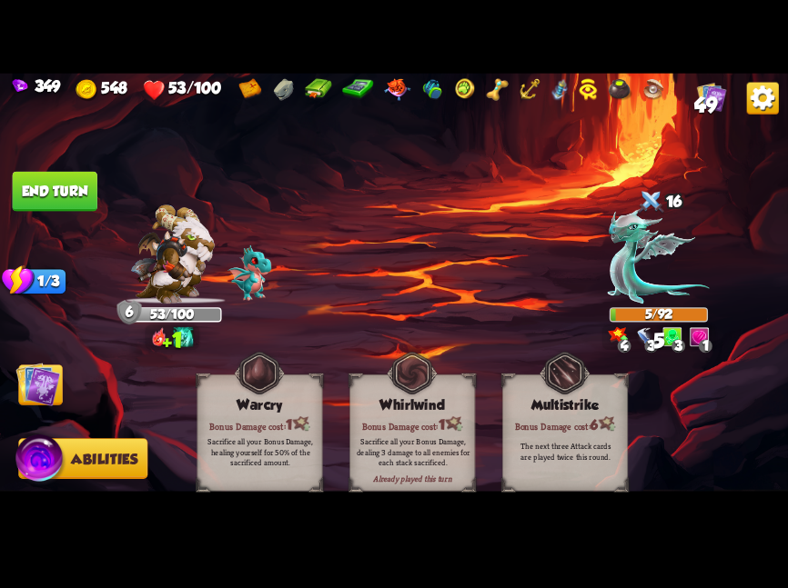
click at [99, 386] on img at bounding box center [394, 294] width 788 height 443
click at [45, 386] on img at bounding box center [38, 384] width 45 height 45
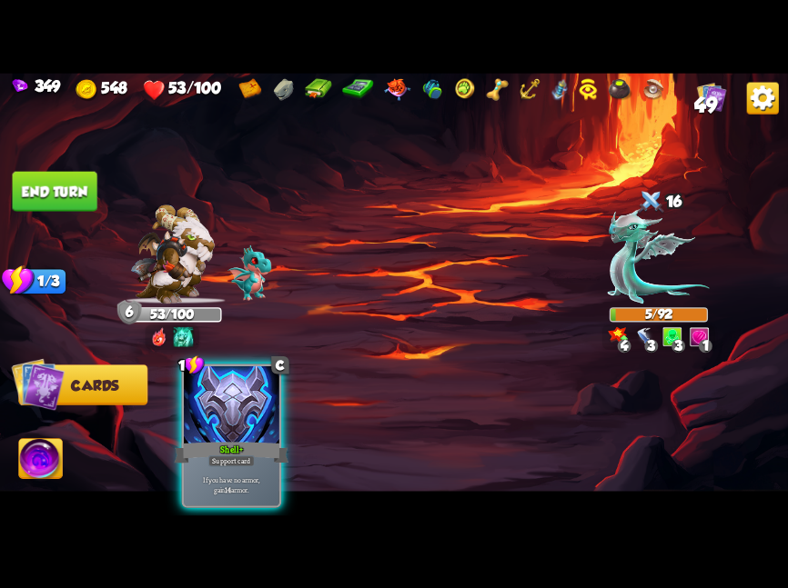
click at [64, 195] on button "End turn" at bounding box center [55, 191] width 85 height 40
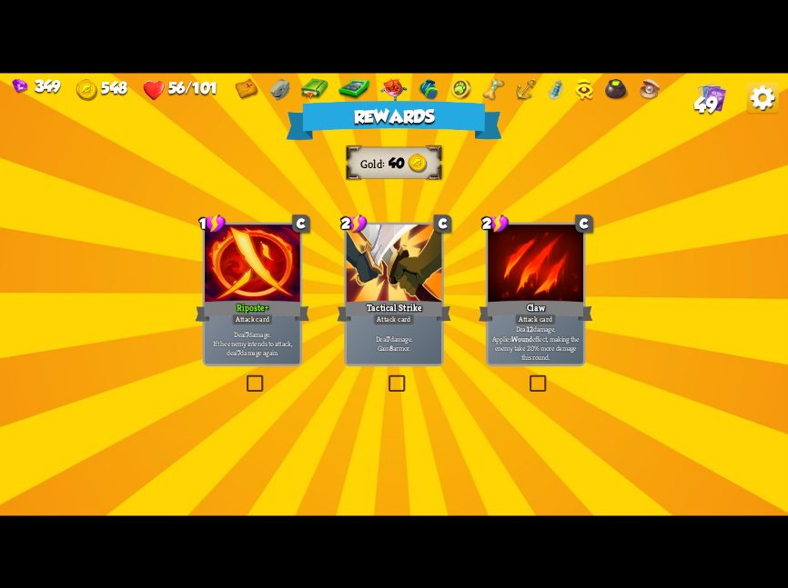
click at [234, 316] on div "Attack card" at bounding box center [253, 320] width 42 height 12
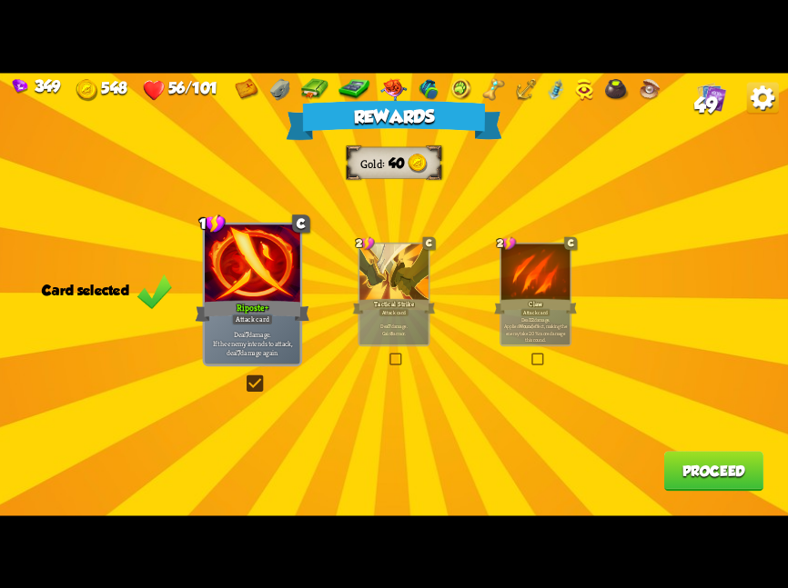
click at [677, 487] on button "Proceed" at bounding box center [713, 471] width 99 height 40
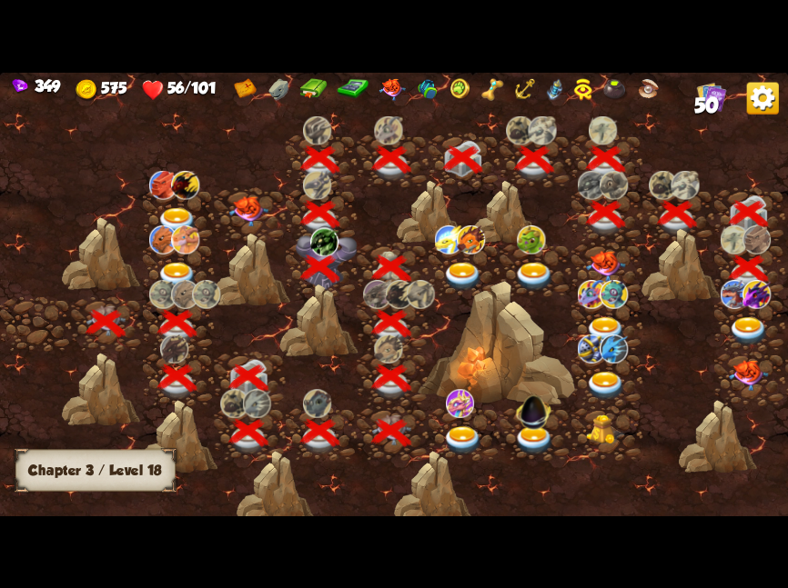
scroll to position [0, 276]
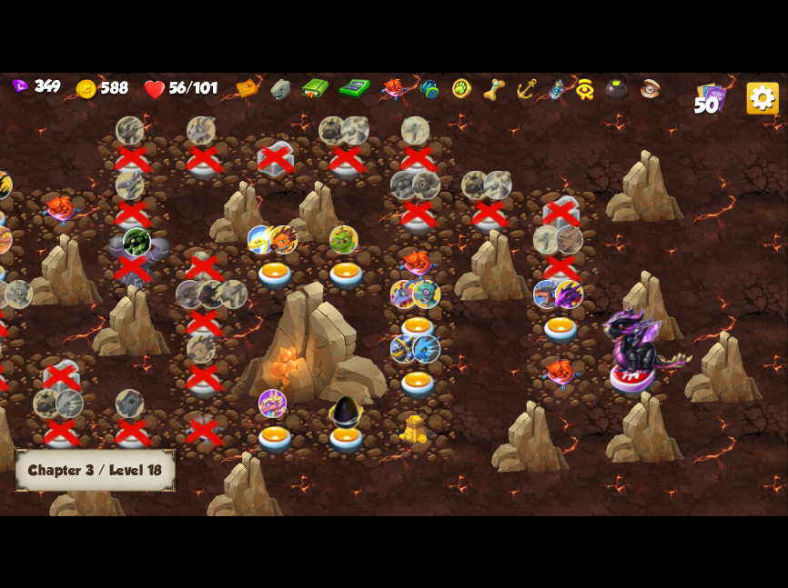
click at [539, 306] on img at bounding box center [547, 294] width 28 height 29
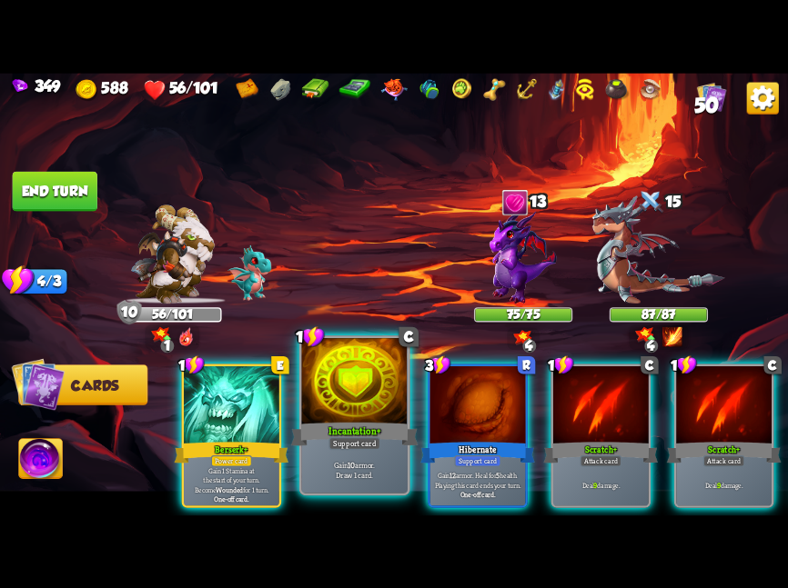
click at [331, 417] on div at bounding box center [354, 382] width 105 height 89
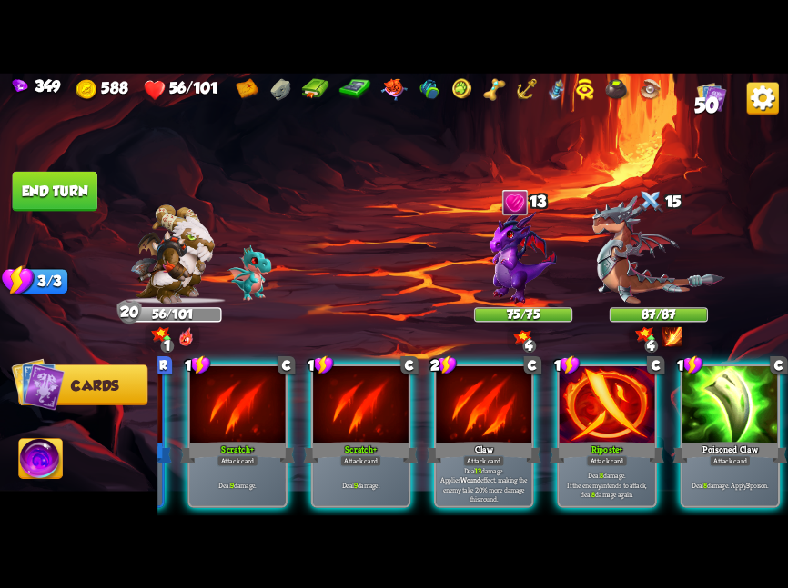
scroll to position [0, 0]
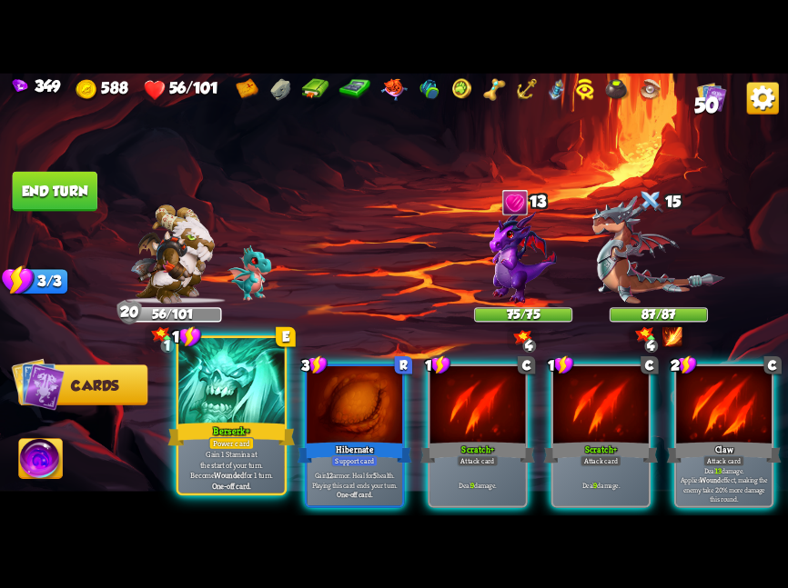
click at [234, 417] on div at bounding box center [230, 382] width 105 height 89
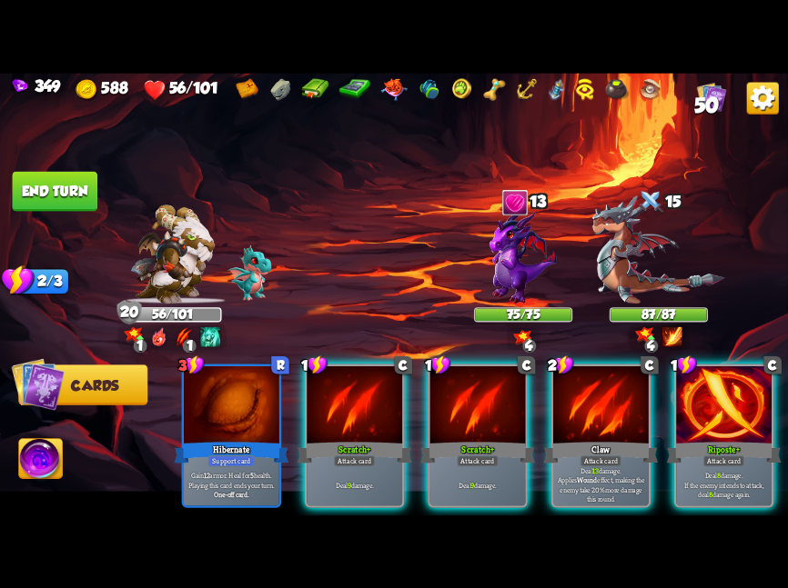
scroll to position [0, 173]
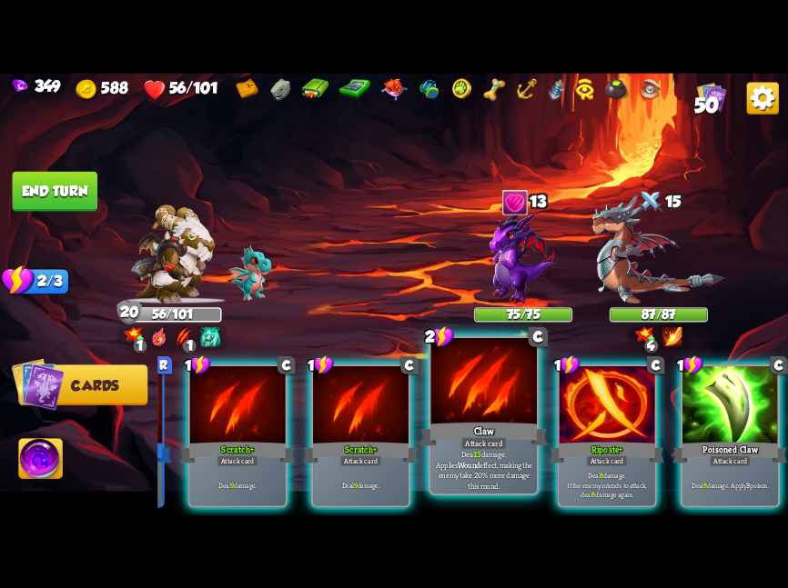
click at [508, 415] on div at bounding box center [483, 382] width 105 height 89
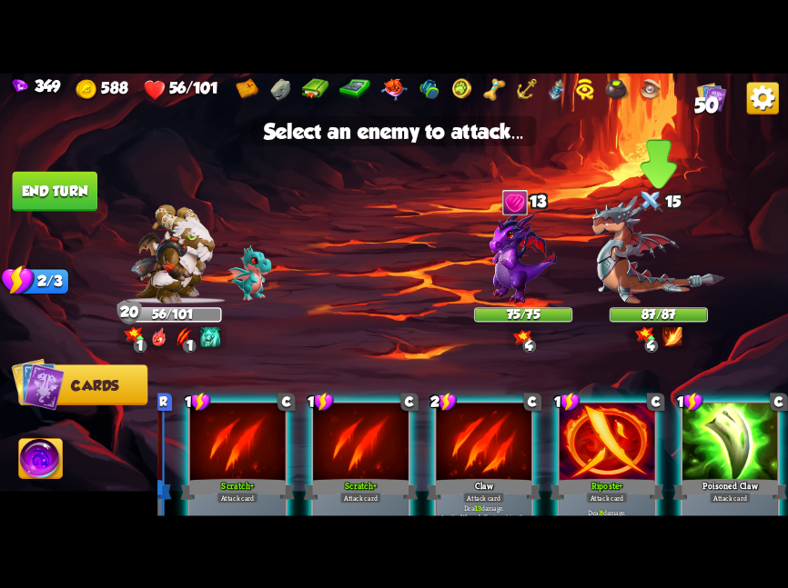
click at [599, 265] on img at bounding box center [658, 250] width 133 height 108
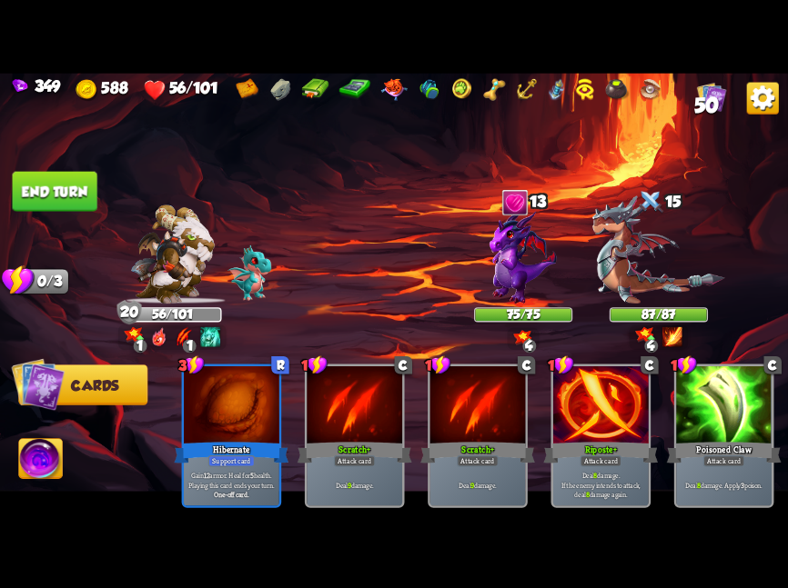
scroll to position [0, 0]
click at [63, 205] on button "End turn" at bounding box center [55, 191] width 85 height 40
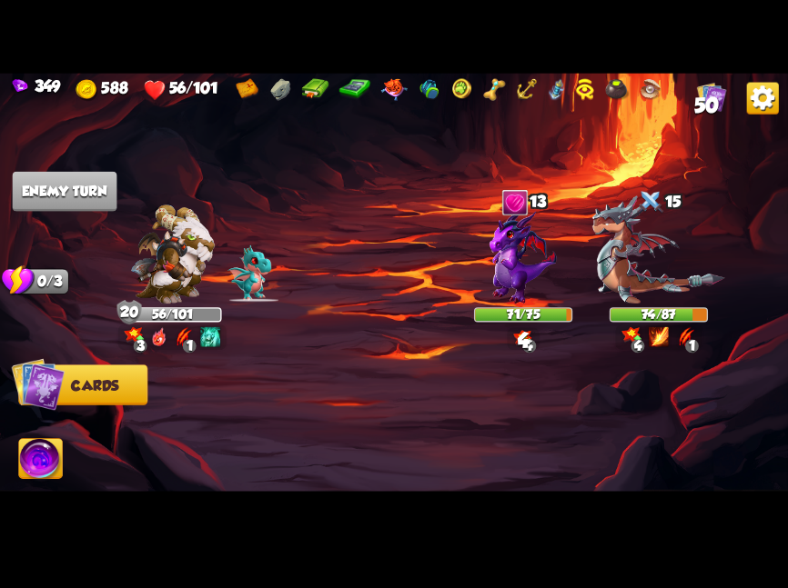
click at [180, 257] on img at bounding box center [172, 254] width 85 height 99
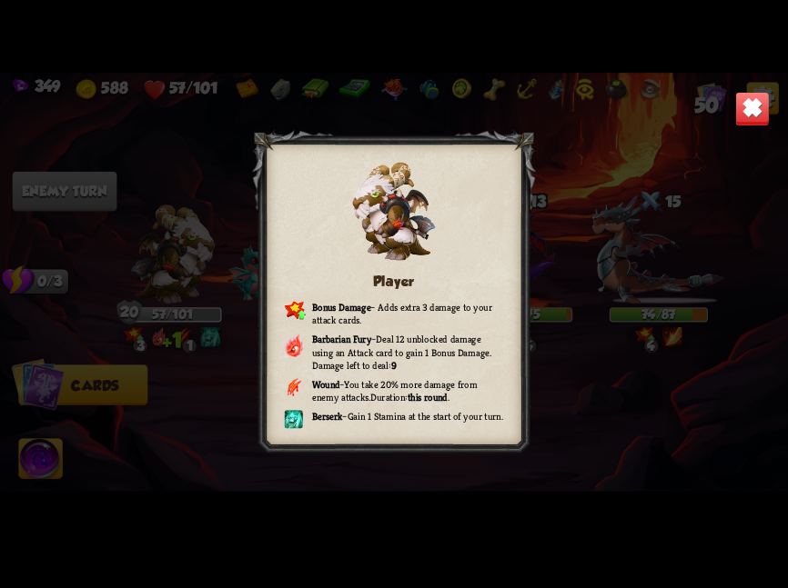
click at [748, 112] on img at bounding box center [752, 108] width 35 height 35
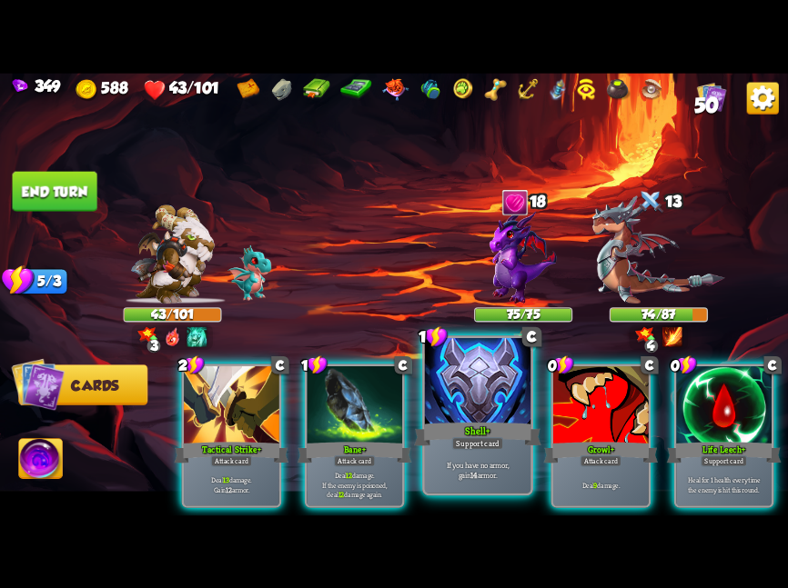
click at [483, 420] on div "Shell+" at bounding box center [477, 434] width 127 height 28
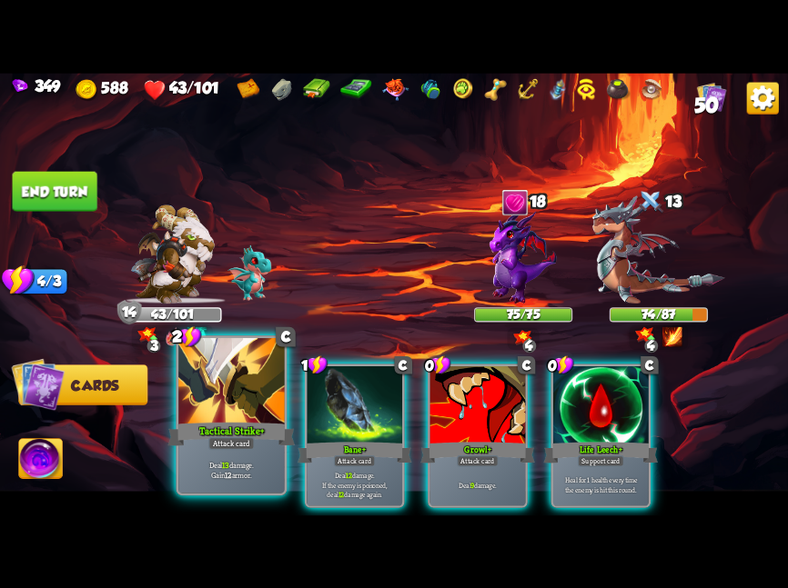
click at [246, 420] on div "Tactical Strike+" at bounding box center [231, 434] width 127 height 28
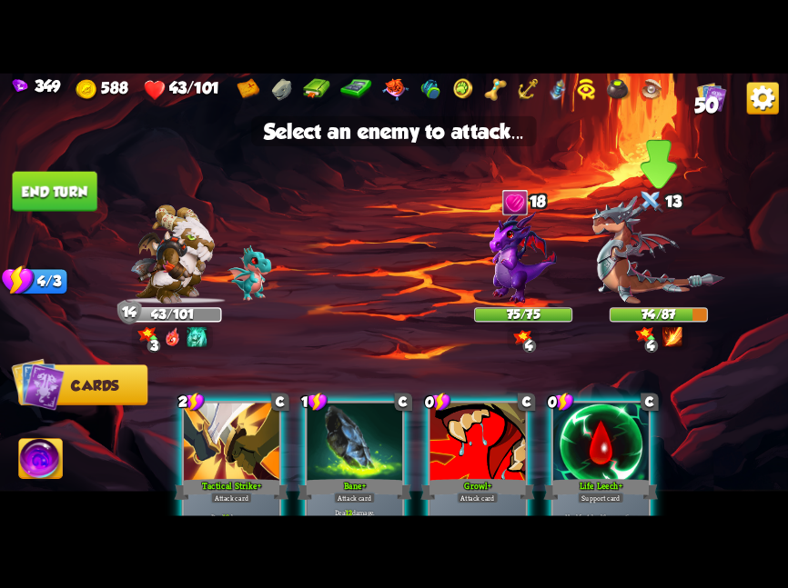
click at [636, 247] on img at bounding box center [658, 250] width 133 height 108
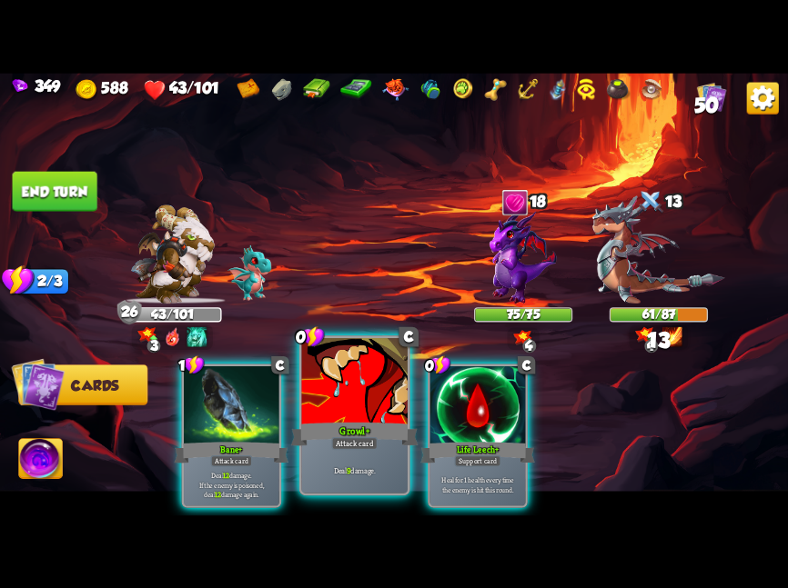
click at [349, 384] on div at bounding box center [354, 382] width 105 height 89
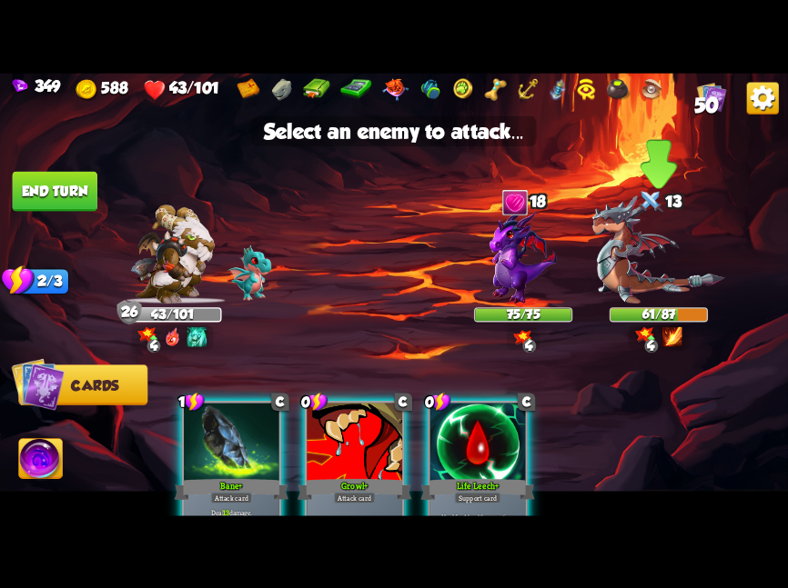
click at [595, 286] on img at bounding box center [658, 250] width 133 height 108
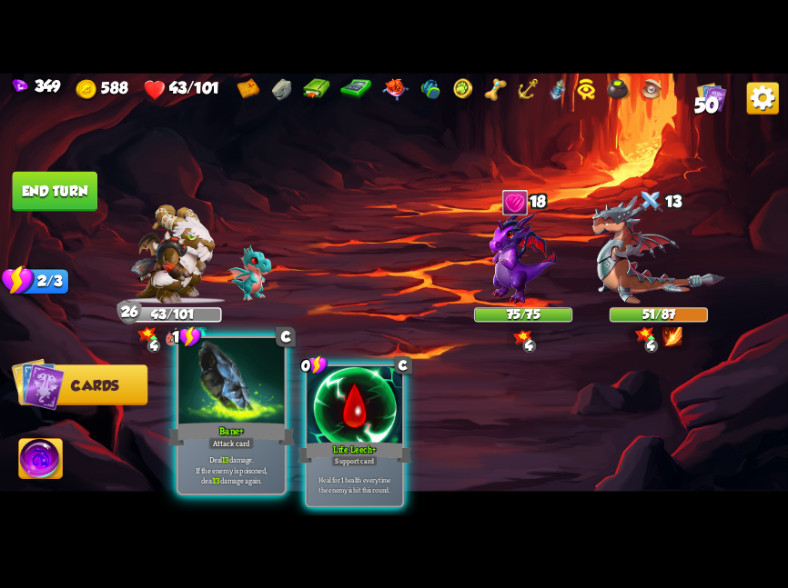
click at [238, 410] on div at bounding box center [230, 382] width 105 height 89
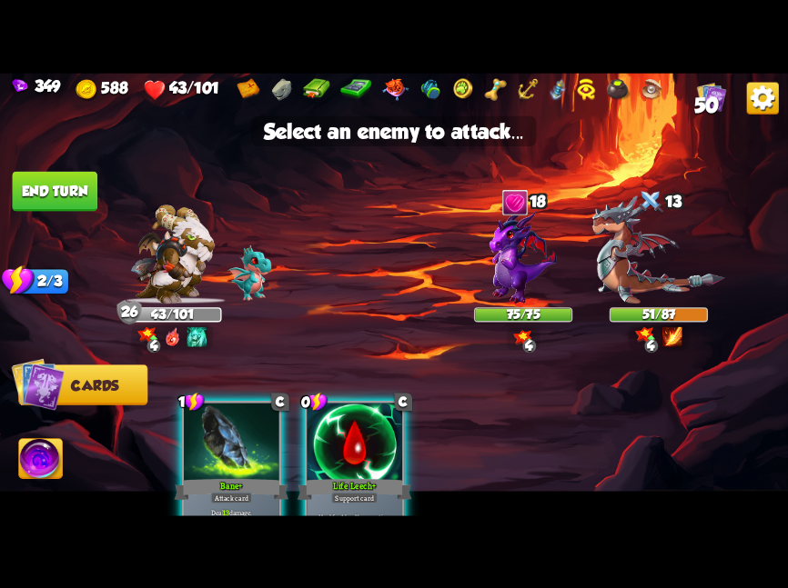
click at [586, 267] on img at bounding box center [394, 294] width 788 height 443
click at [606, 264] on img at bounding box center [658, 250] width 133 height 108
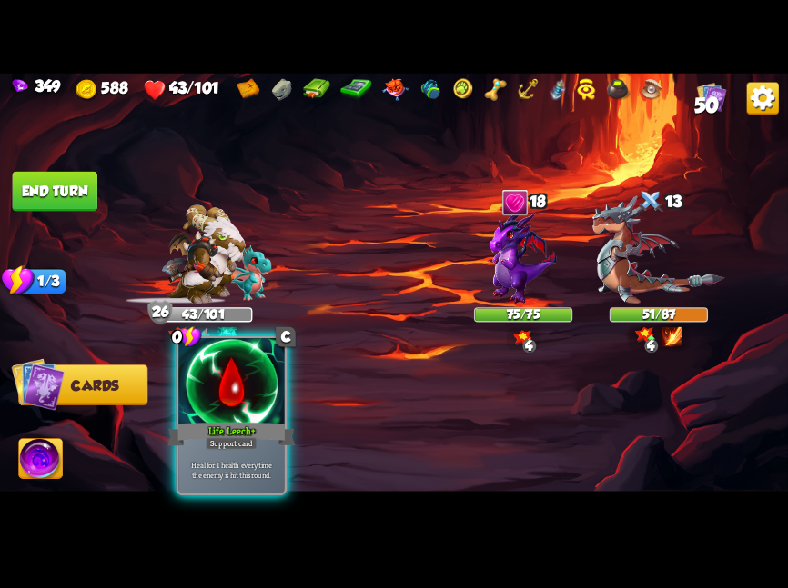
click at [193, 408] on div at bounding box center [230, 382] width 105 height 89
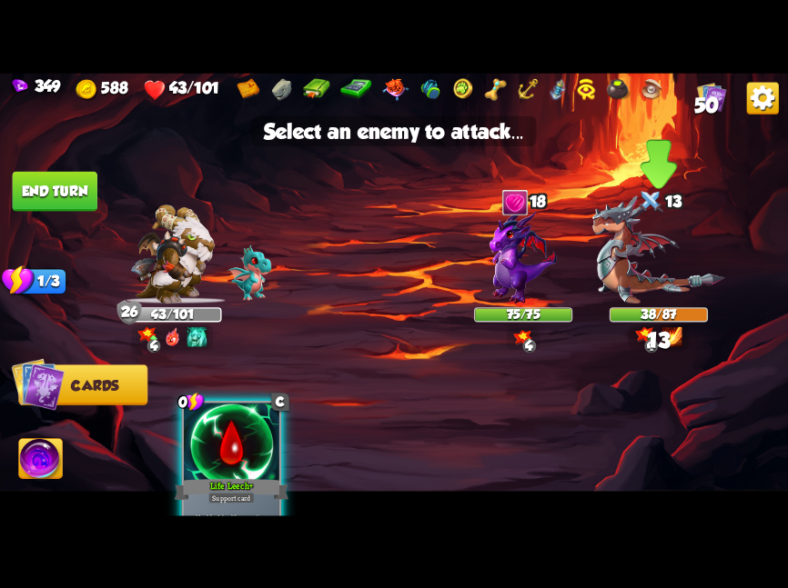
click at [682, 294] on img at bounding box center [658, 250] width 133 height 108
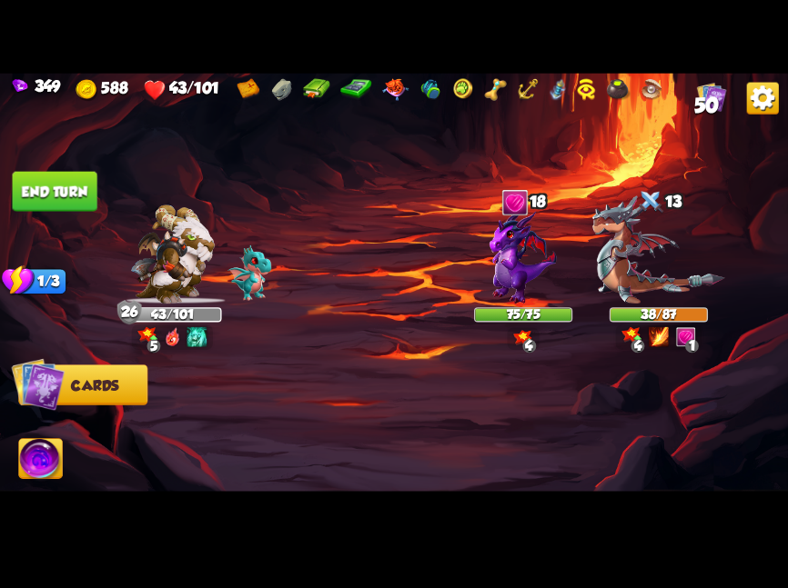
click at [70, 181] on button "End turn" at bounding box center [55, 191] width 85 height 40
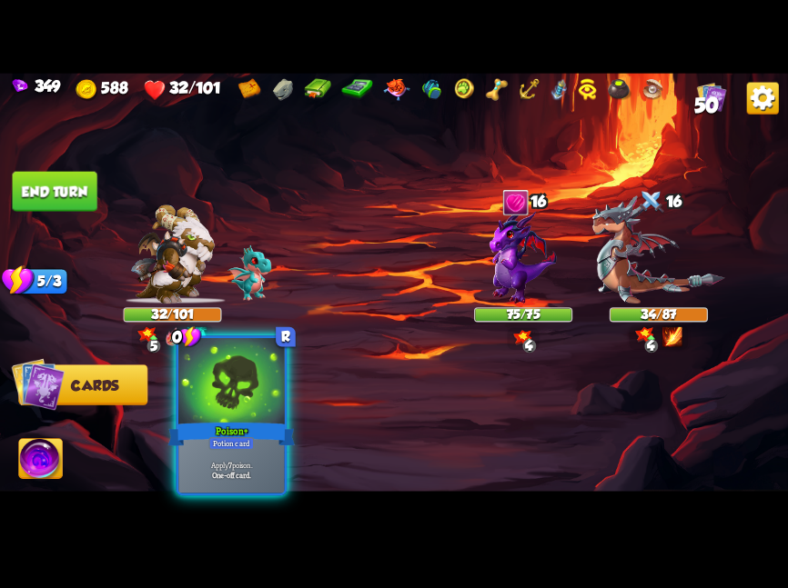
click at [250, 420] on div "Poison+" at bounding box center [231, 434] width 127 height 28
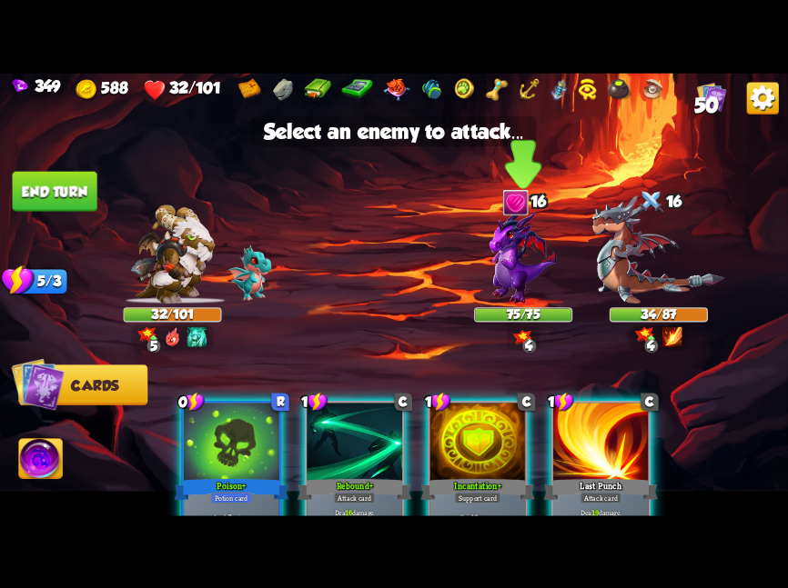
click at [530, 279] on img at bounding box center [522, 255] width 67 height 95
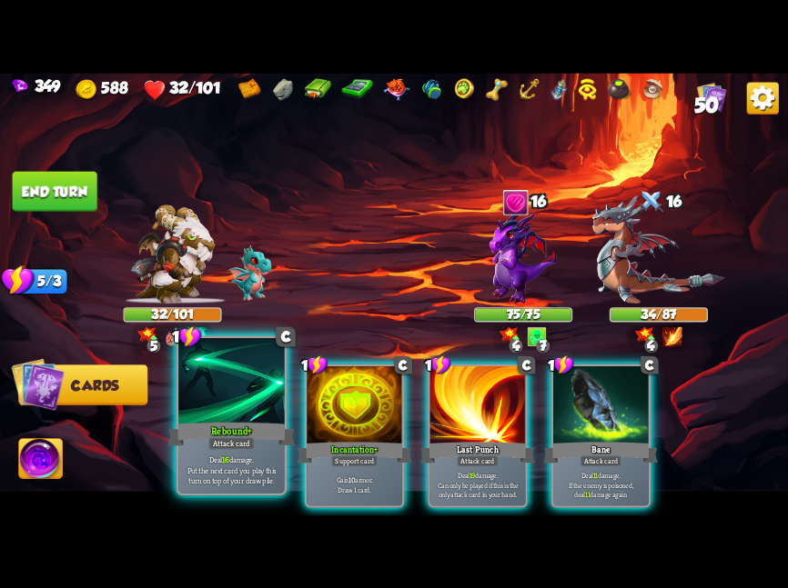
click at [223, 430] on div "Rebound+" at bounding box center [231, 434] width 127 height 28
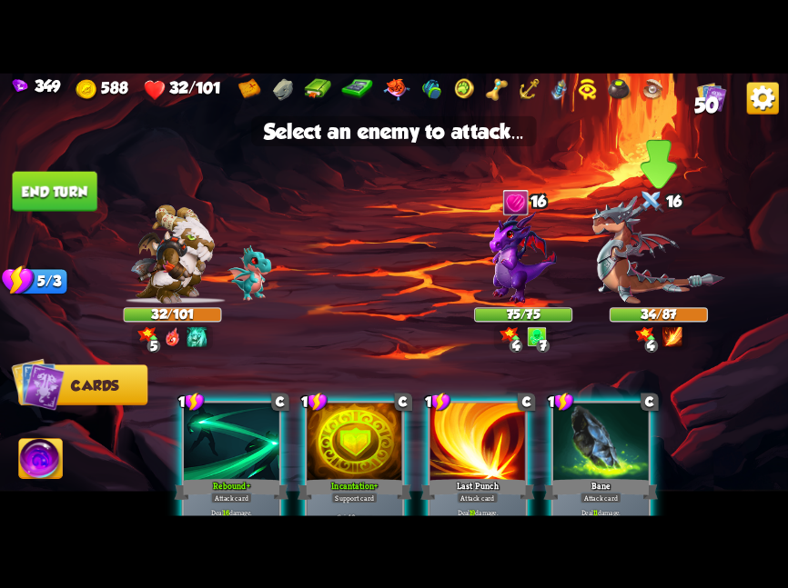
click at [624, 291] on img at bounding box center [658, 250] width 133 height 108
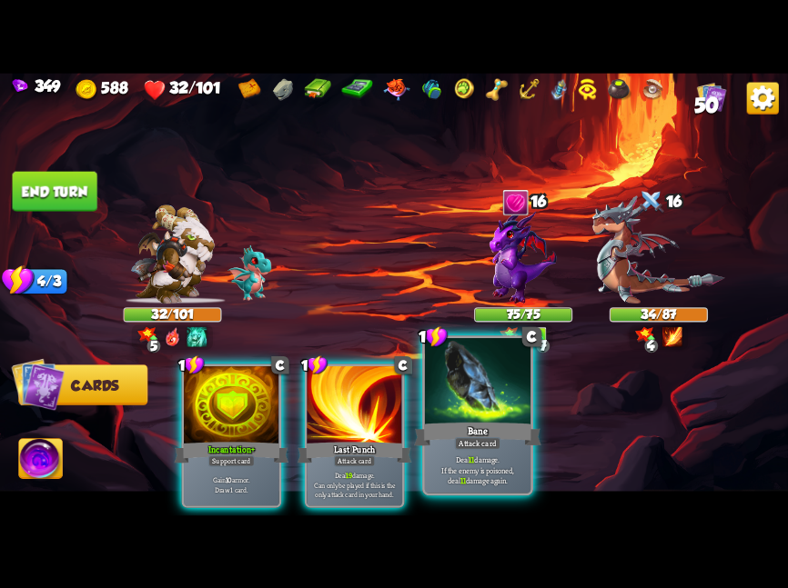
click at [455, 441] on div "Attack card" at bounding box center [478, 443] width 46 height 13
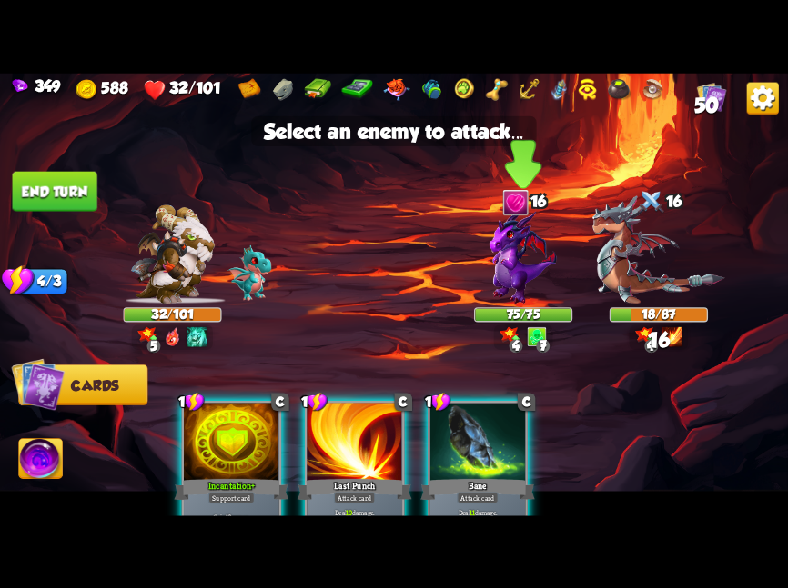
click at [547, 266] on img at bounding box center [522, 255] width 67 height 95
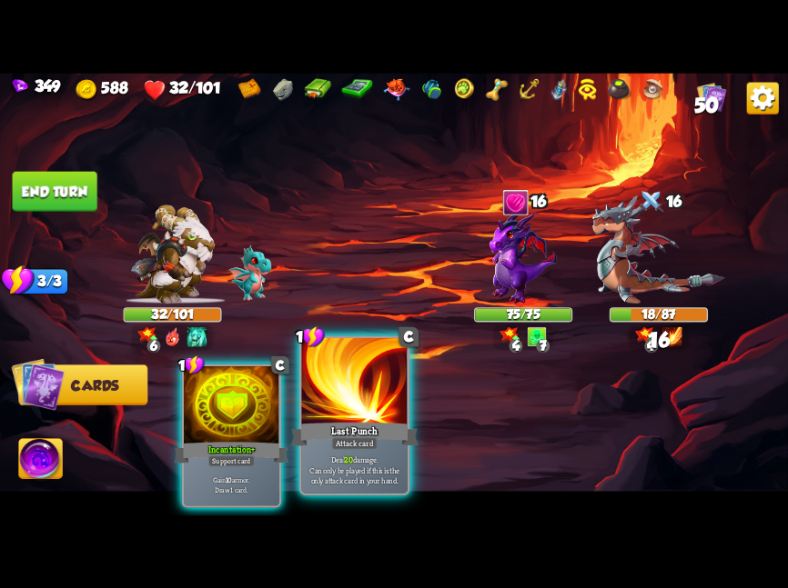
click at [323, 425] on div "Last Punch" at bounding box center [354, 434] width 127 height 28
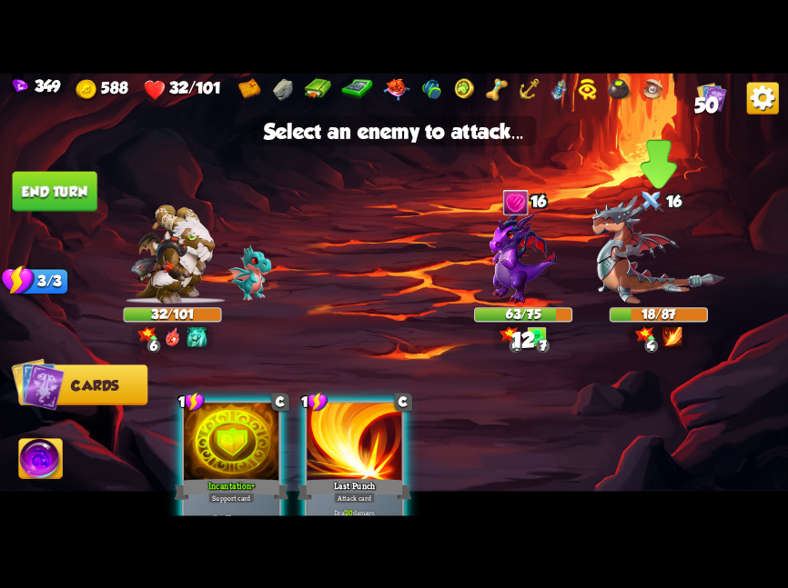
click at [618, 295] on img at bounding box center [658, 250] width 133 height 108
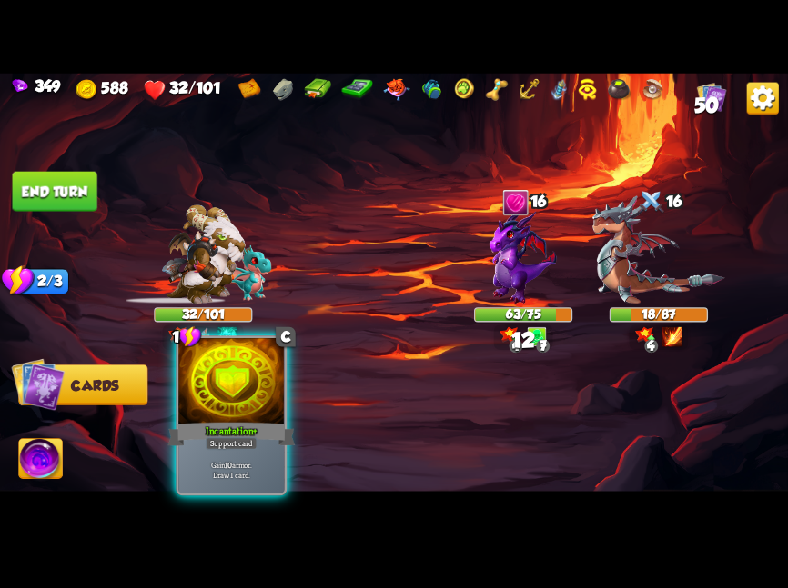
click at [225, 411] on div at bounding box center [230, 382] width 105 height 89
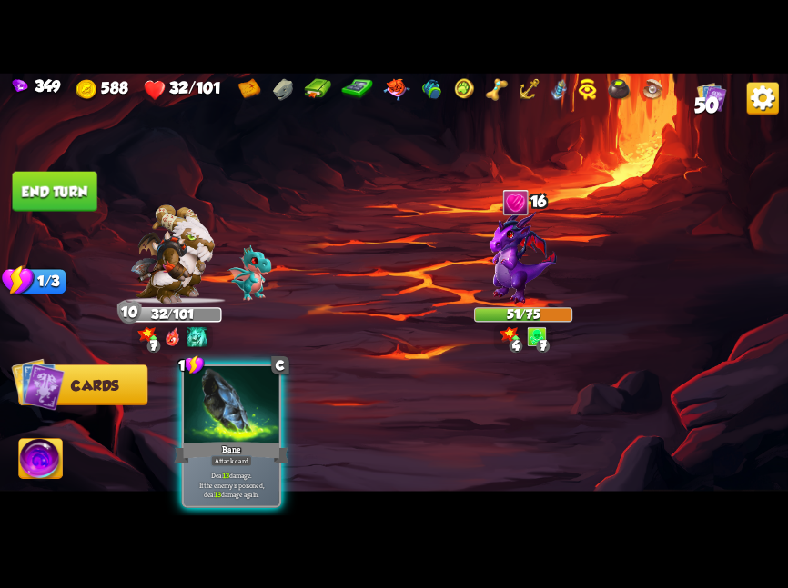
click at [225, 411] on div at bounding box center [231, 406] width 95 height 80
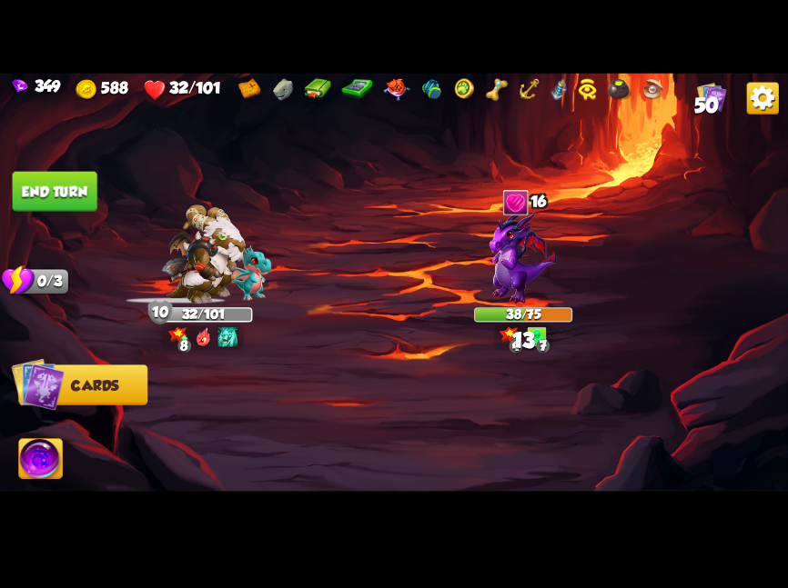
click at [90, 192] on button "End turn" at bounding box center [55, 191] width 85 height 40
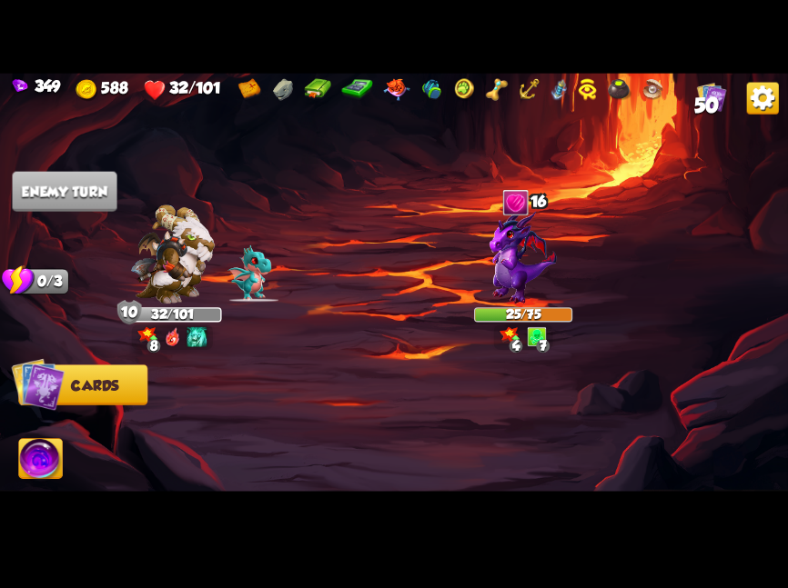
click at [43, 462] on img at bounding box center [41, 460] width 44 height 45
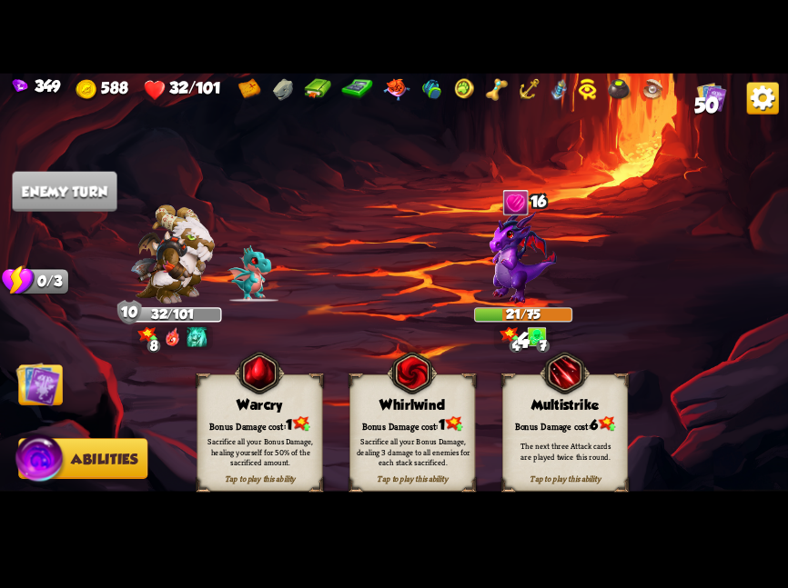
click at [364, 426] on div "Bonus Damage cost: 1" at bounding box center [412, 424] width 125 height 18
click at [23, 382] on img at bounding box center [38, 384] width 45 height 45
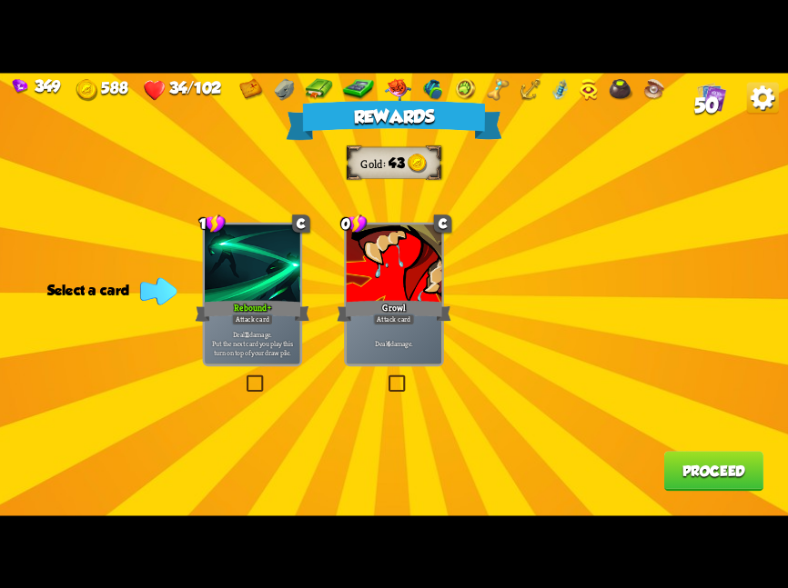
click at [374, 301] on div "Growl" at bounding box center [393, 310] width 115 height 25
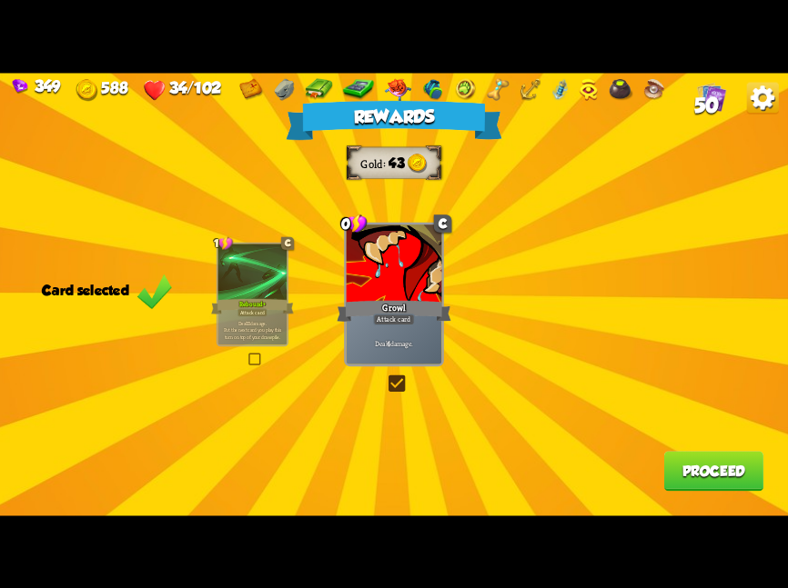
click at [231, 274] on div at bounding box center [252, 273] width 69 height 58
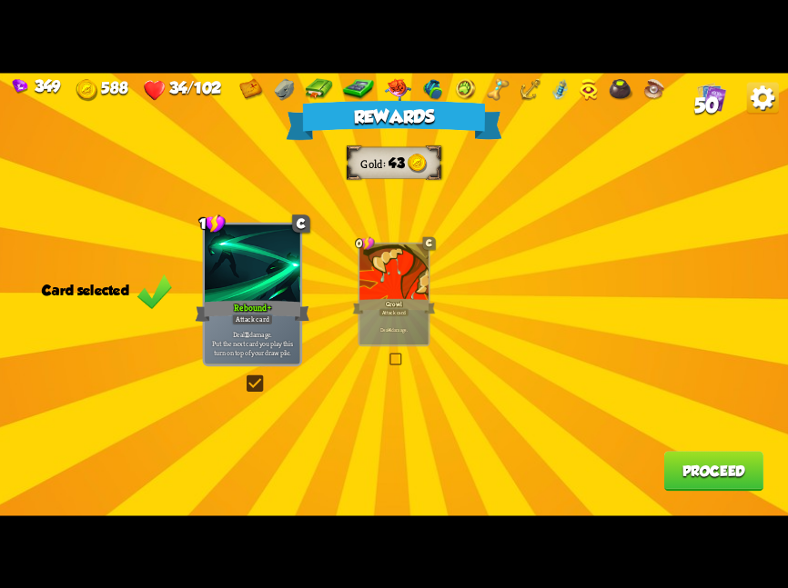
click at [687, 456] on button "Proceed" at bounding box center [713, 471] width 99 height 40
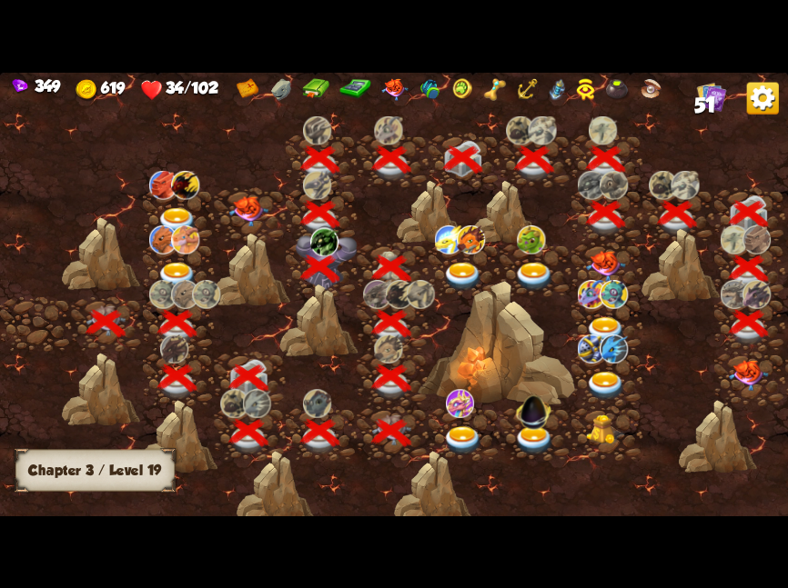
scroll to position [0, 276]
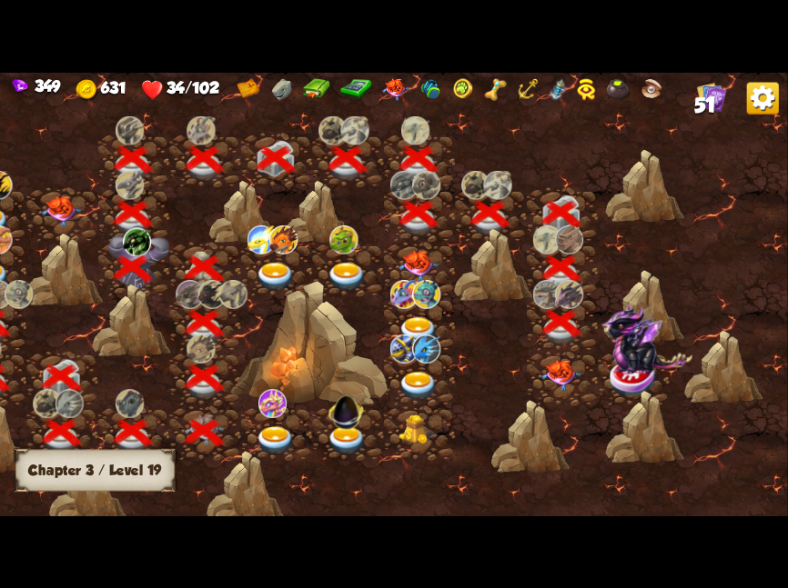
click at [578, 360] on img at bounding box center [560, 375] width 39 height 31
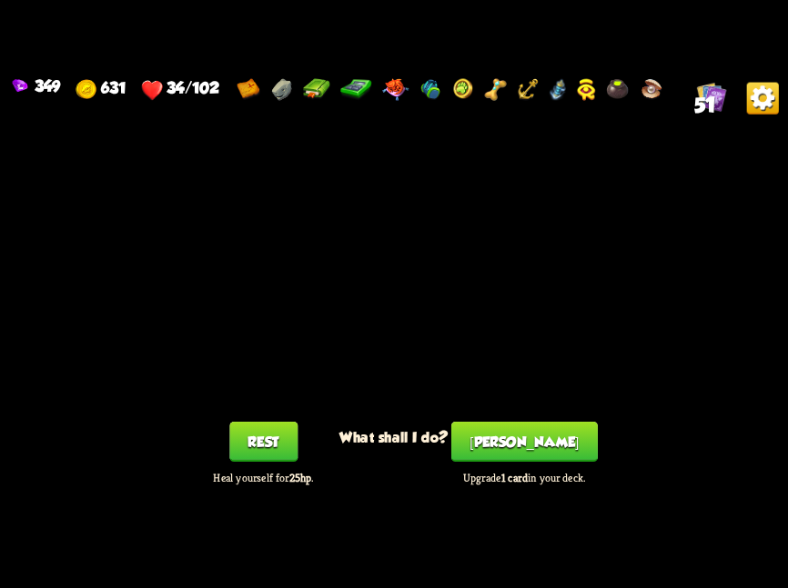
click at [578, 359] on div "You feel rested! What shall I do? Rest Heal yourself for 25hp . Smith Upgrade 1…" at bounding box center [394, 294] width 788 height 443
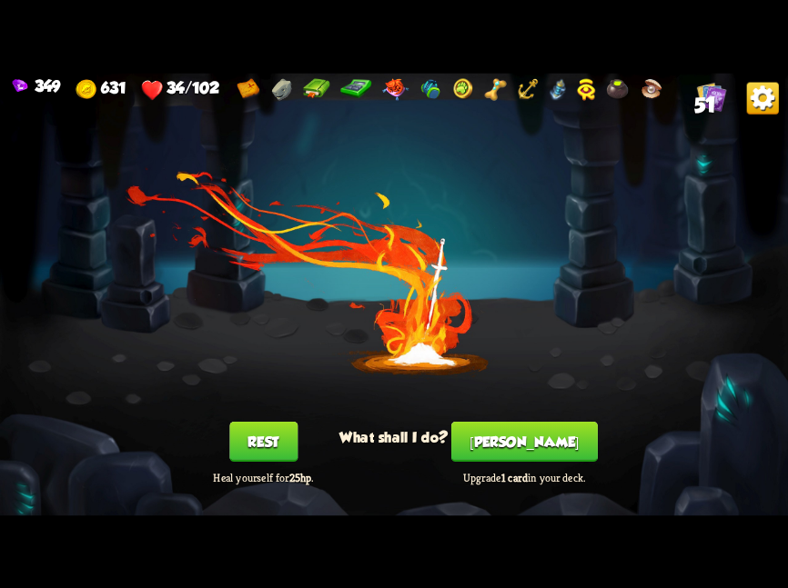
click at [276, 429] on button "Rest" at bounding box center [263, 442] width 68 height 40
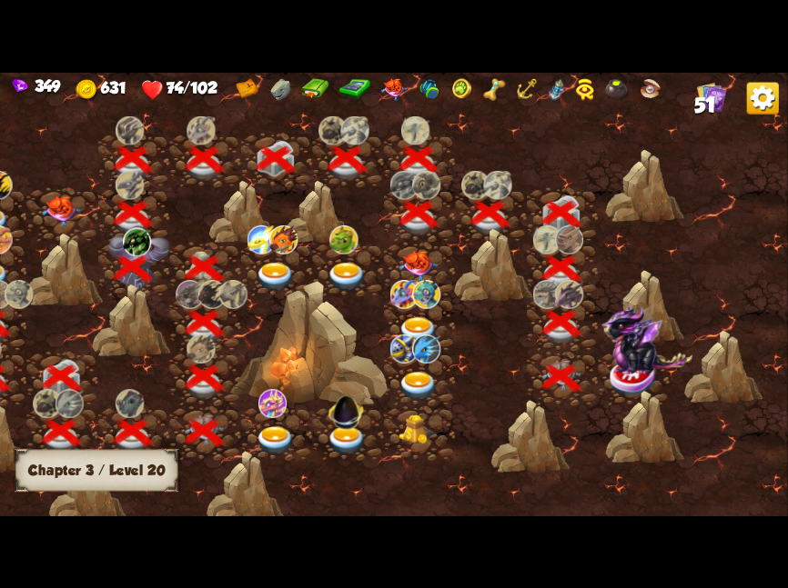
click at [603, 371] on img at bounding box center [646, 339] width 91 height 71
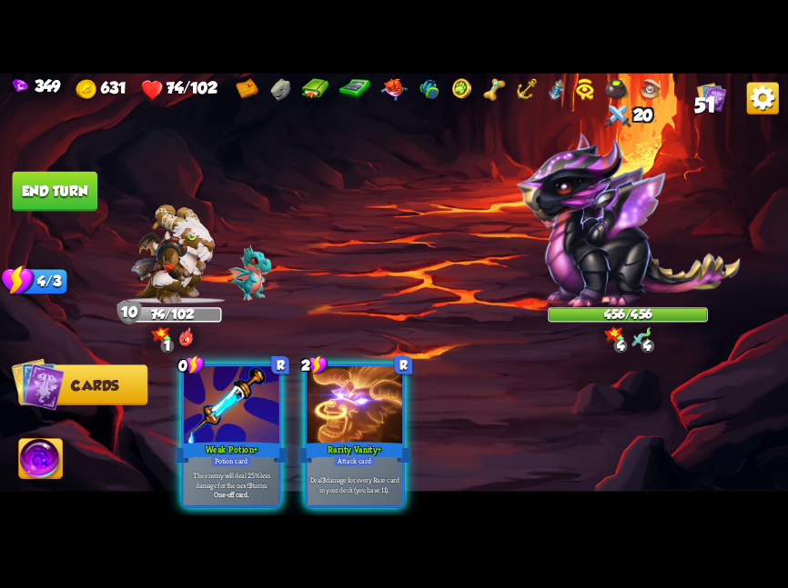
click at [632, 161] on img at bounding box center [628, 219] width 224 height 175
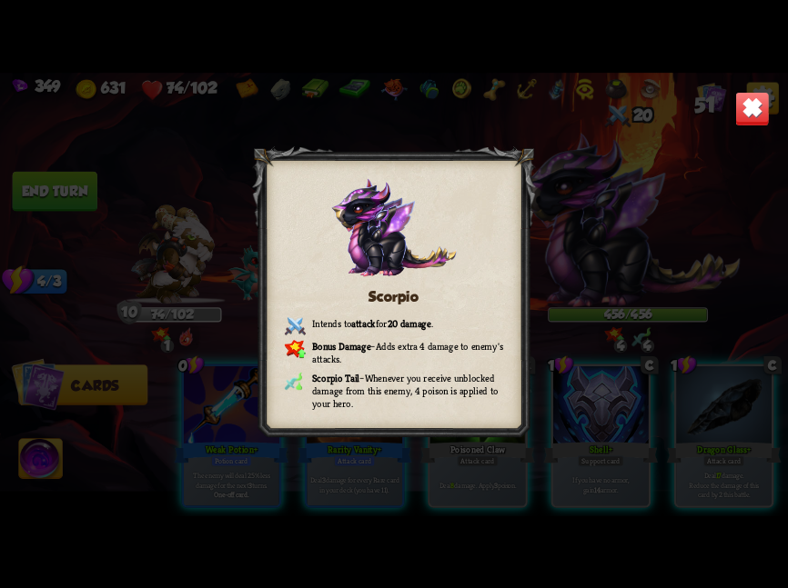
click at [748, 115] on img at bounding box center [752, 108] width 35 height 35
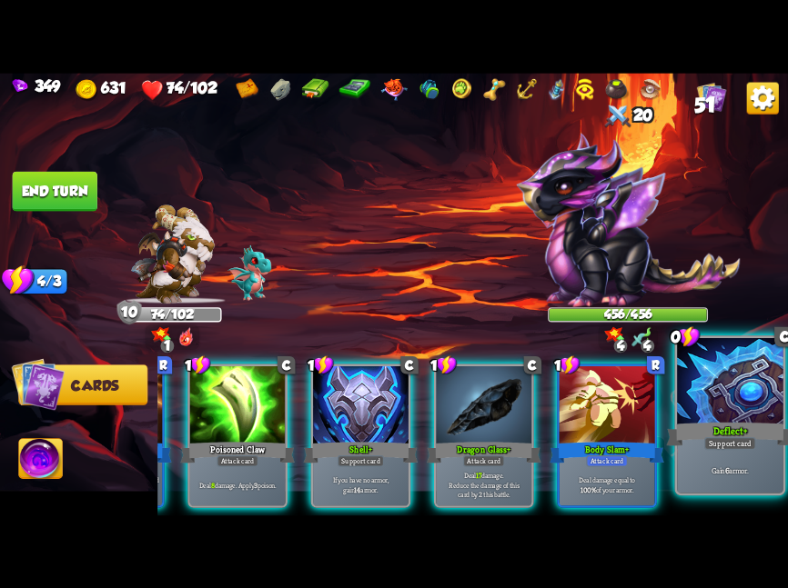
click at [698, 402] on div at bounding box center [729, 382] width 105 height 89
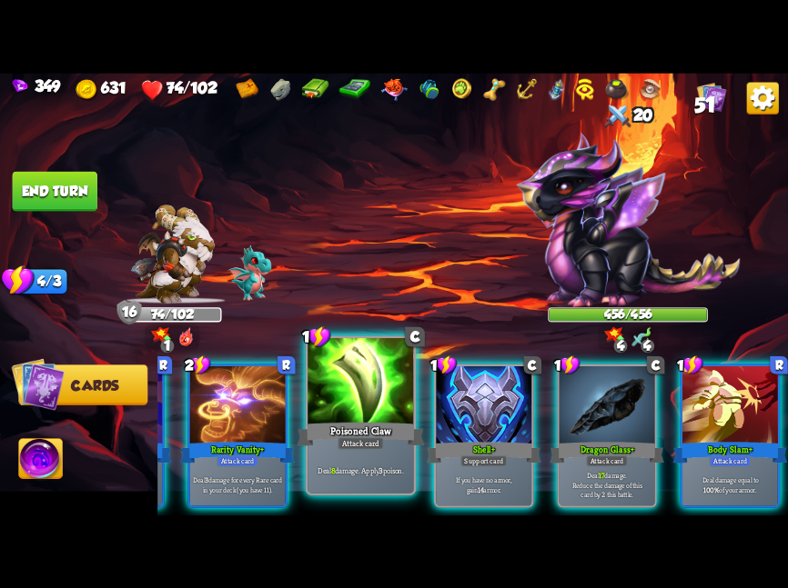
click at [376, 407] on div at bounding box center [359, 382] width 105 height 89
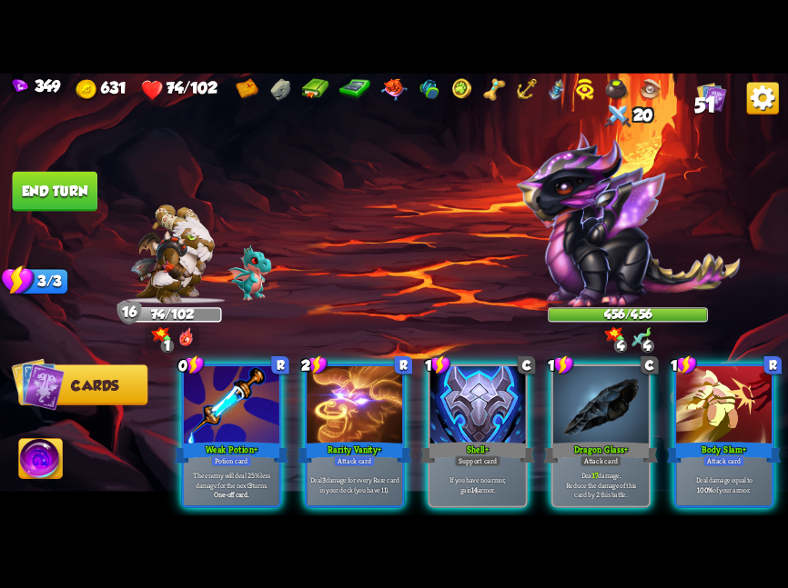
scroll to position [0, 0]
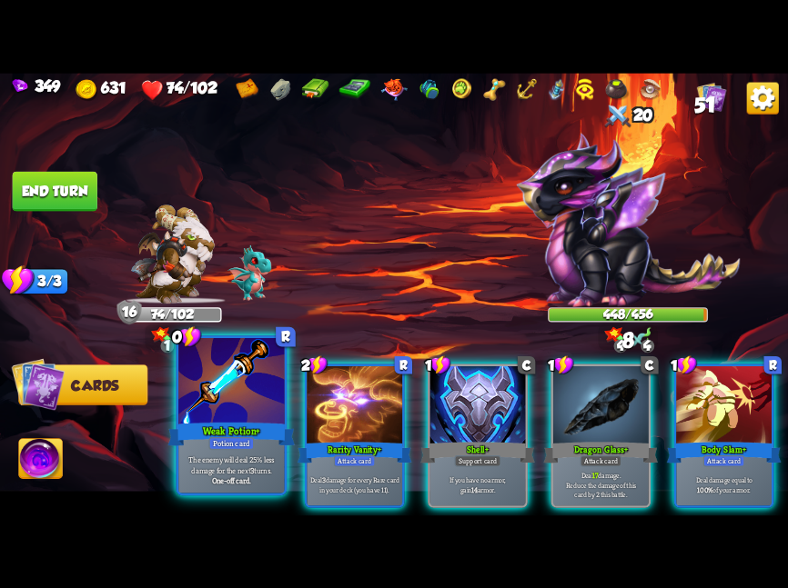
click at [226, 409] on div at bounding box center [230, 382] width 105 height 89
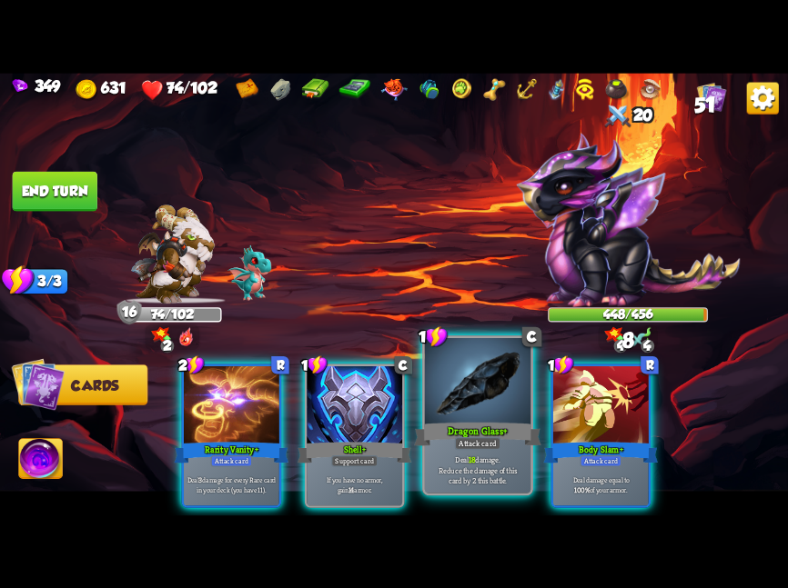
click at [452, 417] on div at bounding box center [477, 382] width 105 height 89
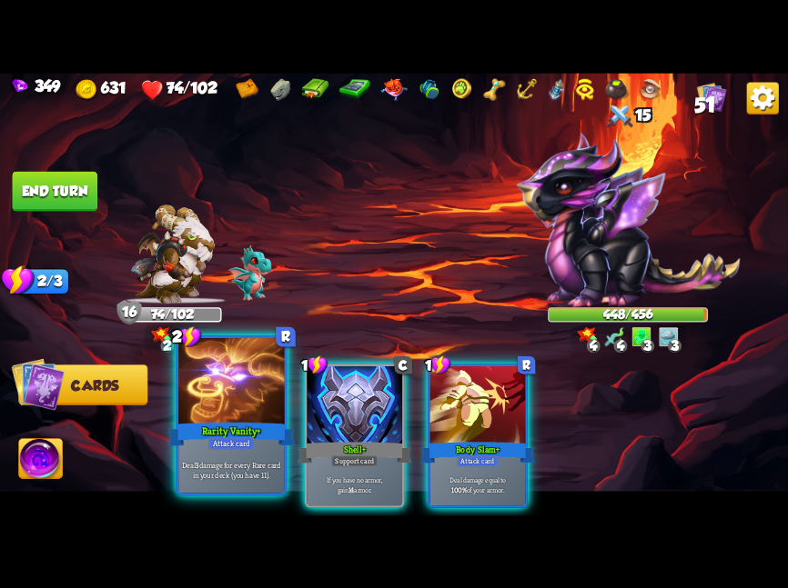
click at [257, 398] on div at bounding box center [230, 382] width 105 height 89
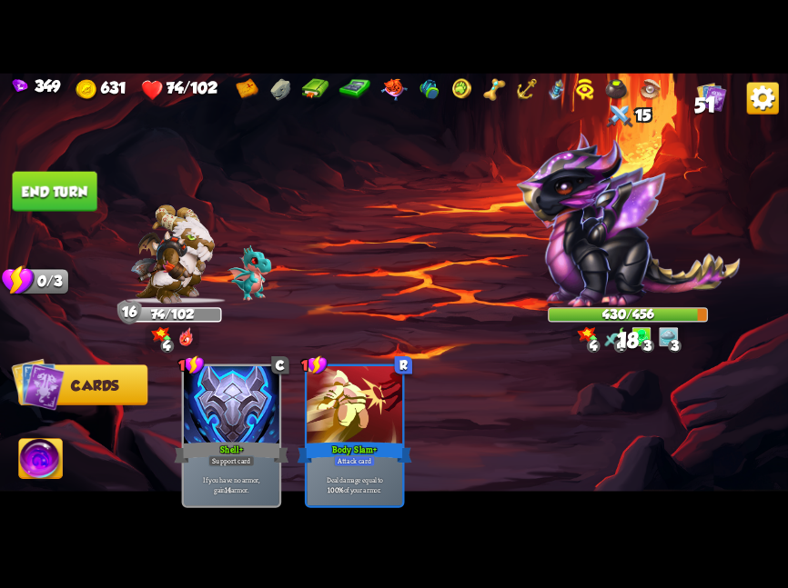
click at [83, 202] on button "End turn" at bounding box center [55, 191] width 85 height 40
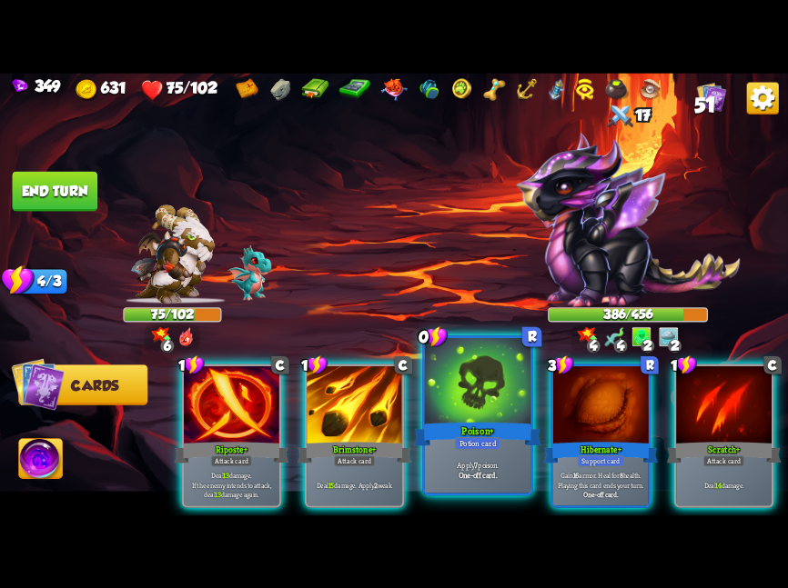
click at [497, 417] on div at bounding box center [477, 382] width 105 height 89
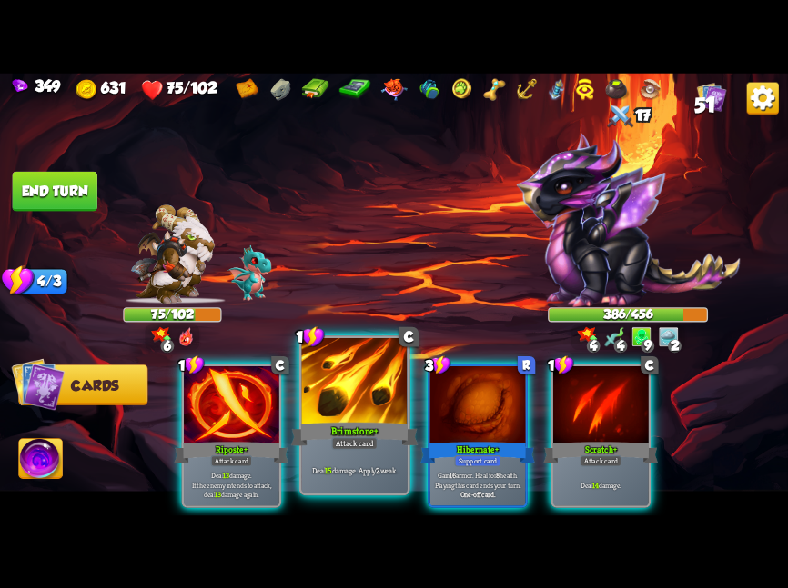
click at [317, 420] on div "Brimstone+" at bounding box center [354, 434] width 127 height 28
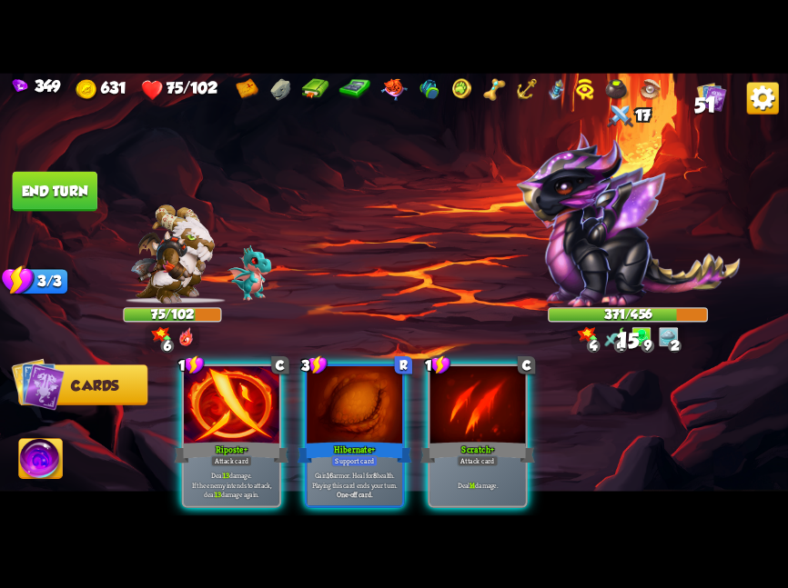
click at [317, 439] on div "Hibernate+" at bounding box center [354, 451] width 115 height 25
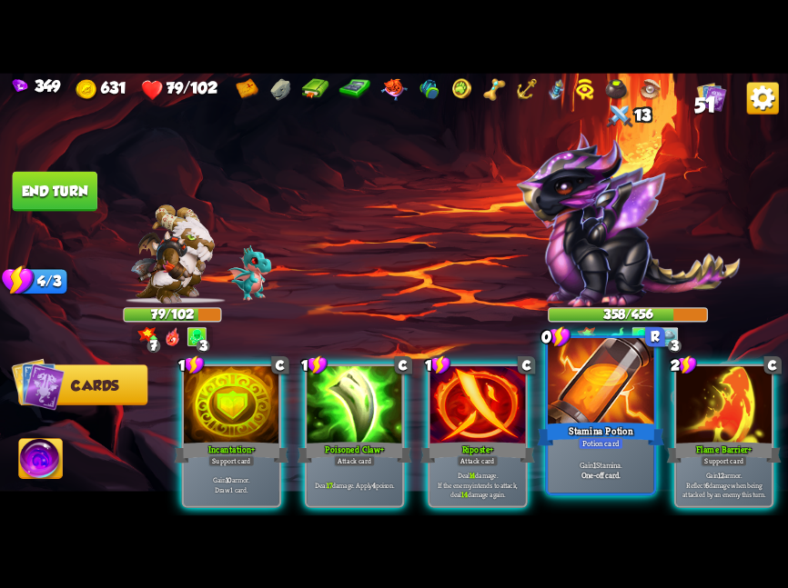
click at [566, 417] on div at bounding box center [599, 382] width 105 height 89
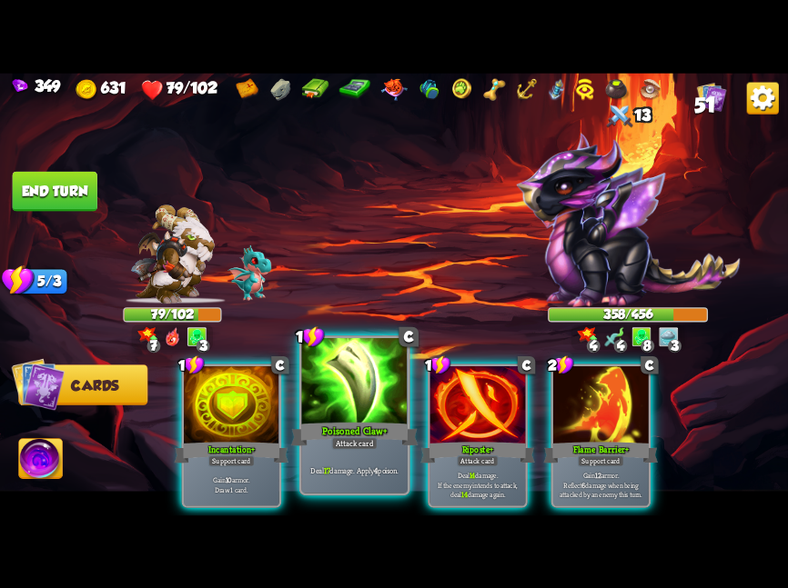
click at [326, 468] on b "17" at bounding box center [327, 470] width 6 height 11
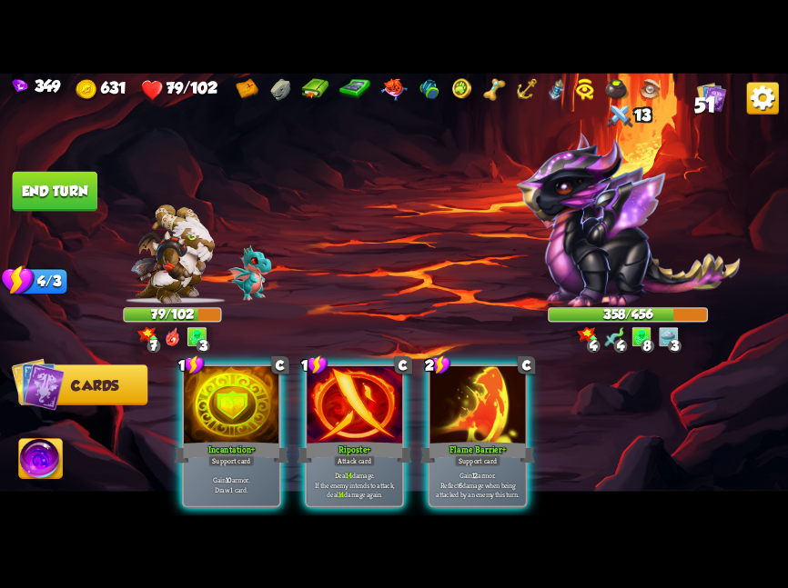
click at [326, 470] on p "Deal 14 damage. If the enemy intends to attack, deal 14 damage again." at bounding box center [354, 484] width 90 height 28
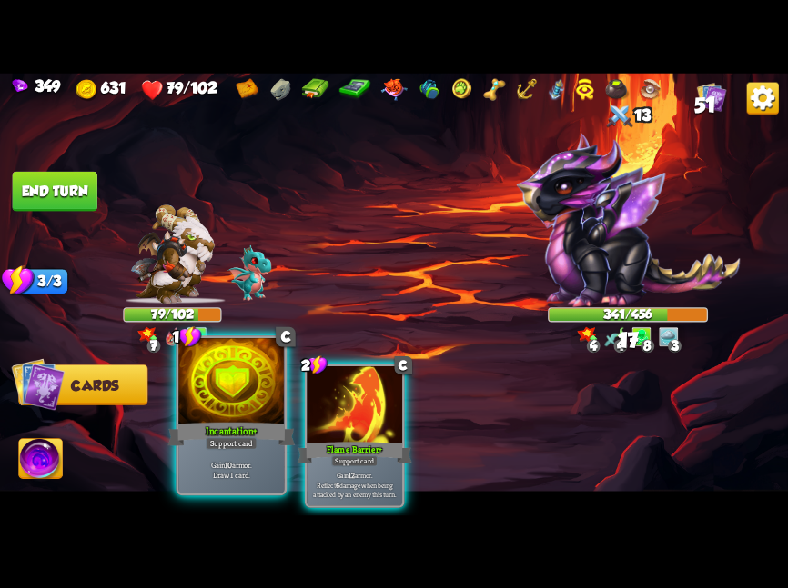
click at [254, 457] on div "Gain 10 armor. Draw 1 card." at bounding box center [230, 470] width 105 height 46
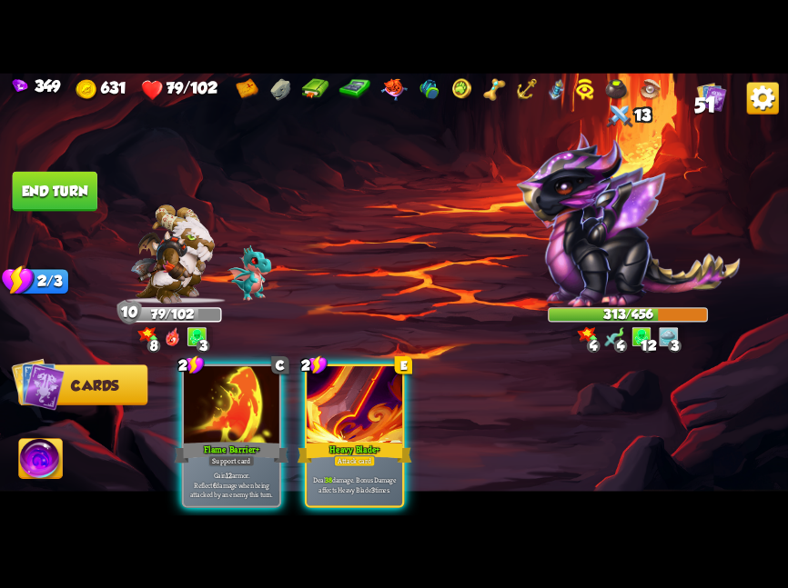
click at [326, 375] on div at bounding box center [353, 406] width 95 height 80
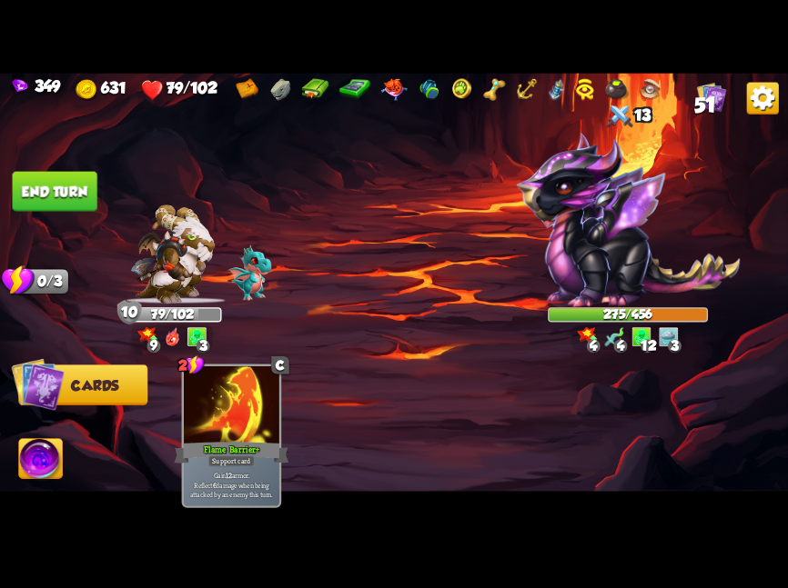
click at [63, 196] on button "End turn" at bounding box center [55, 191] width 85 height 40
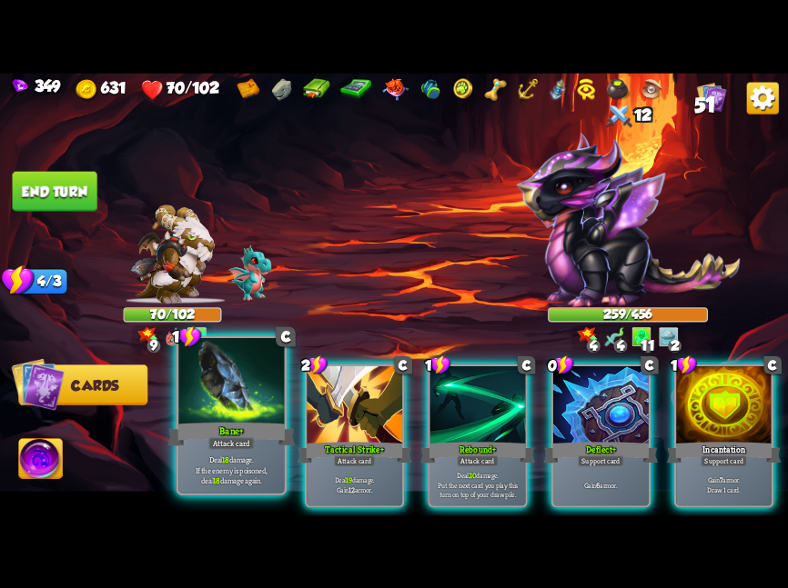
click at [253, 415] on div at bounding box center [230, 382] width 105 height 89
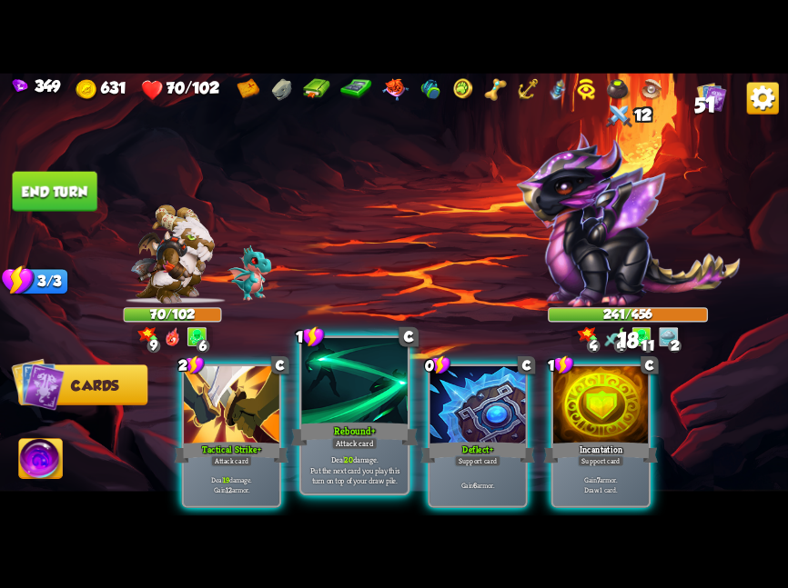
click at [334, 402] on div at bounding box center [354, 382] width 105 height 89
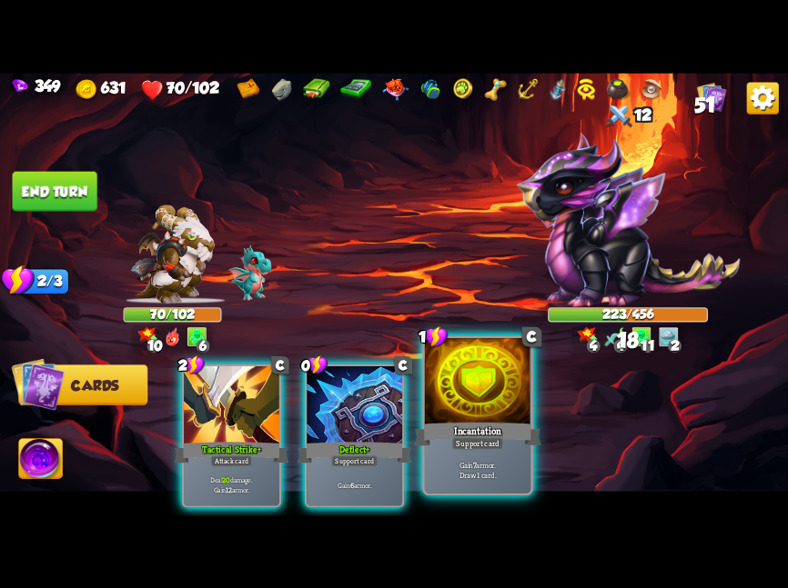
click at [503, 433] on div "Incantation" at bounding box center [477, 434] width 127 height 28
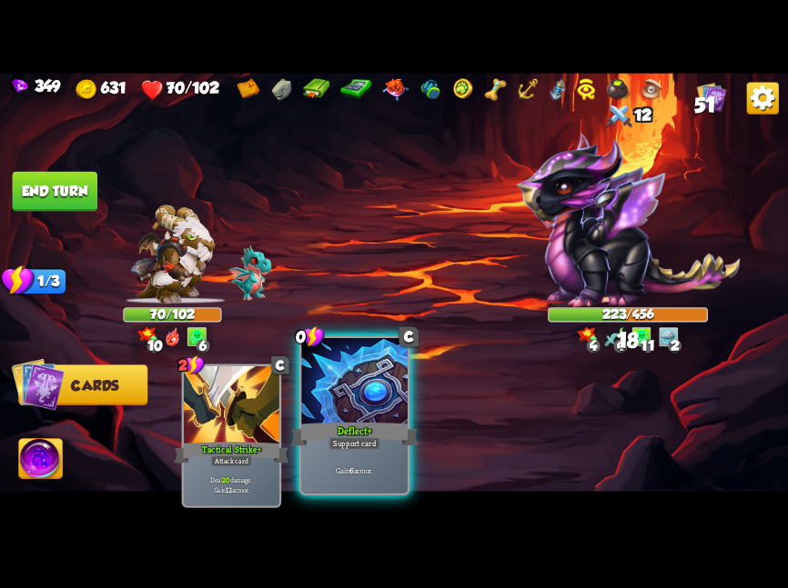
click at [388, 425] on div "Deflect+" at bounding box center [354, 434] width 127 height 28
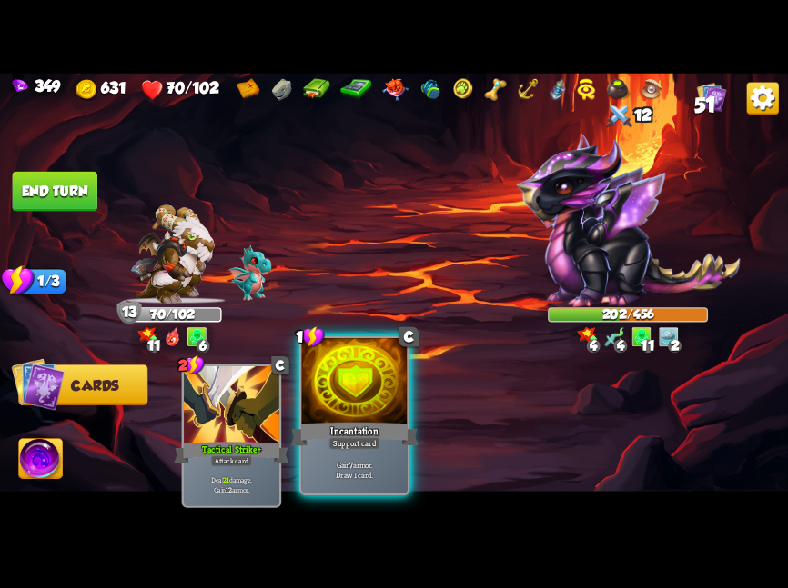
click at [348, 493] on div "1 C Incantation Support card Gain 7 armor. Draw 1 card." at bounding box center [354, 416] width 111 height 160
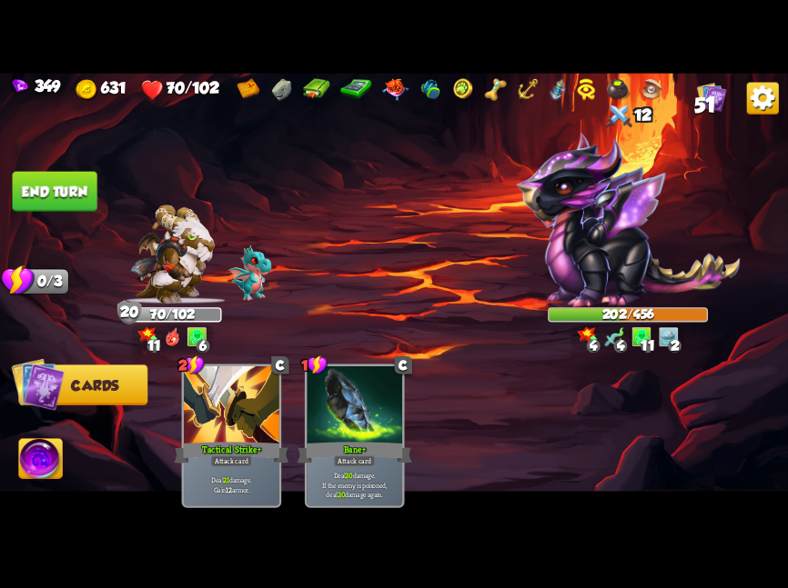
click at [54, 175] on button "End turn" at bounding box center [55, 191] width 85 height 40
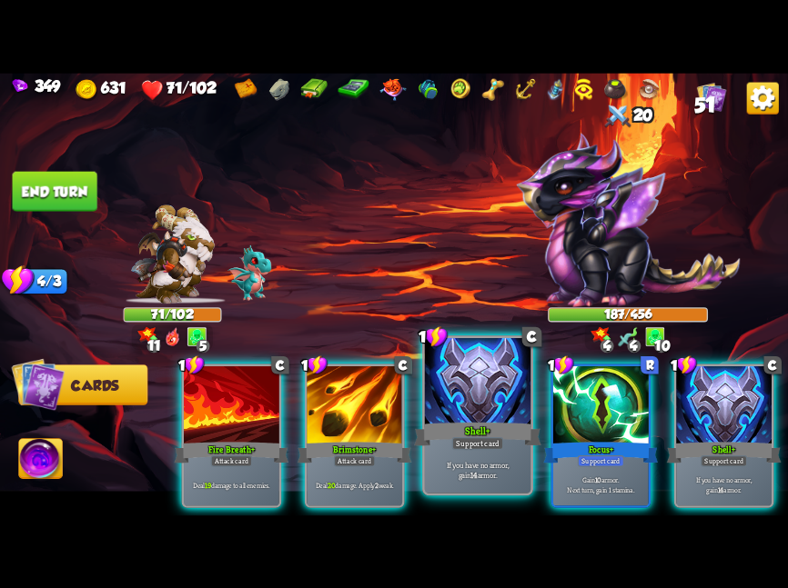
click at [510, 443] on div "Shell+" at bounding box center [477, 434] width 127 height 28
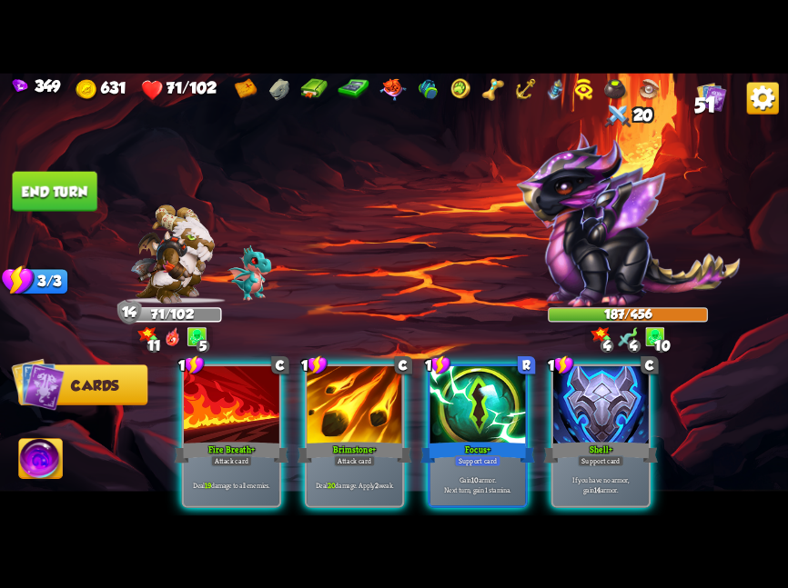
click at [510, 443] on div "Focus+" at bounding box center [477, 451] width 115 height 25
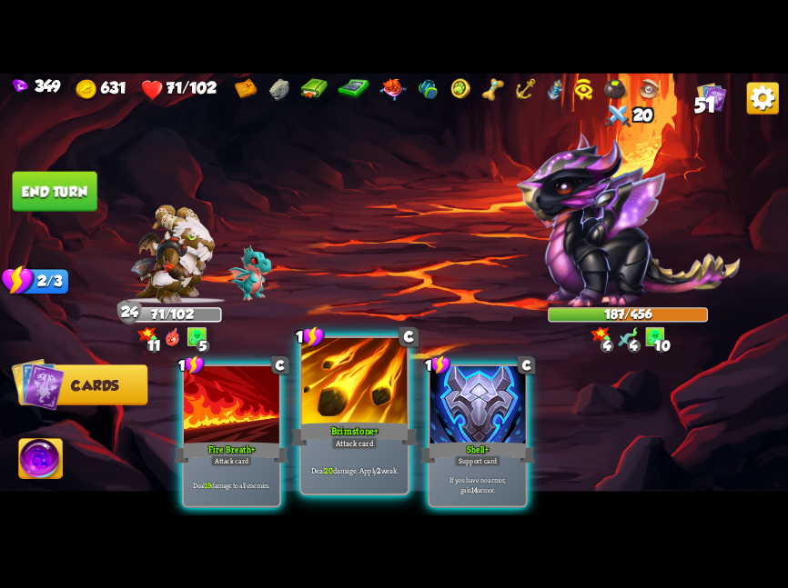
click at [333, 413] on div at bounding box center [354, 382] width 105 height 89
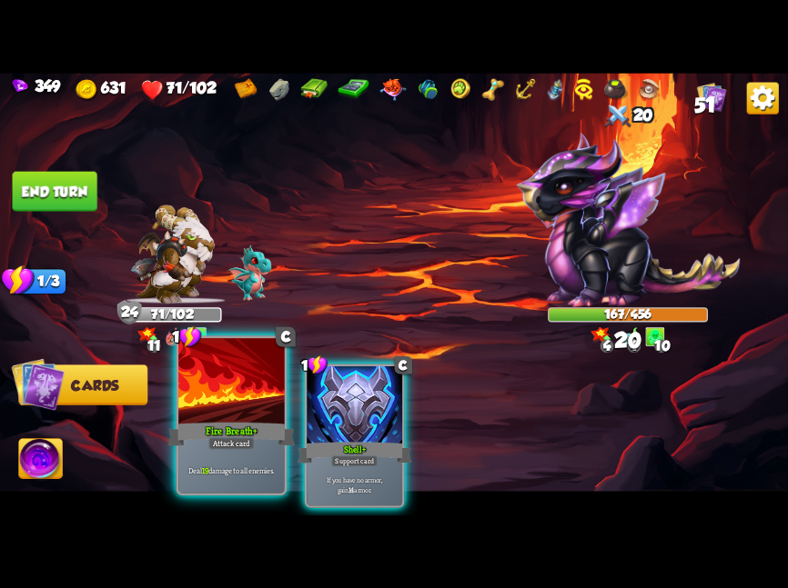
click at [241, 407] on div at bounding box center [230, 382] width 105 height 89
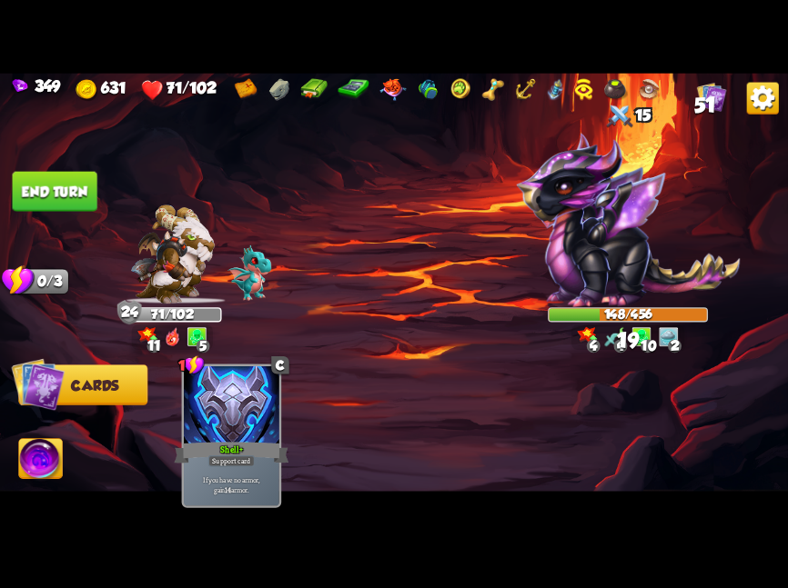
click at [69, 195] on button "End turn" at bounding box center [55, 191] width 85 height 40
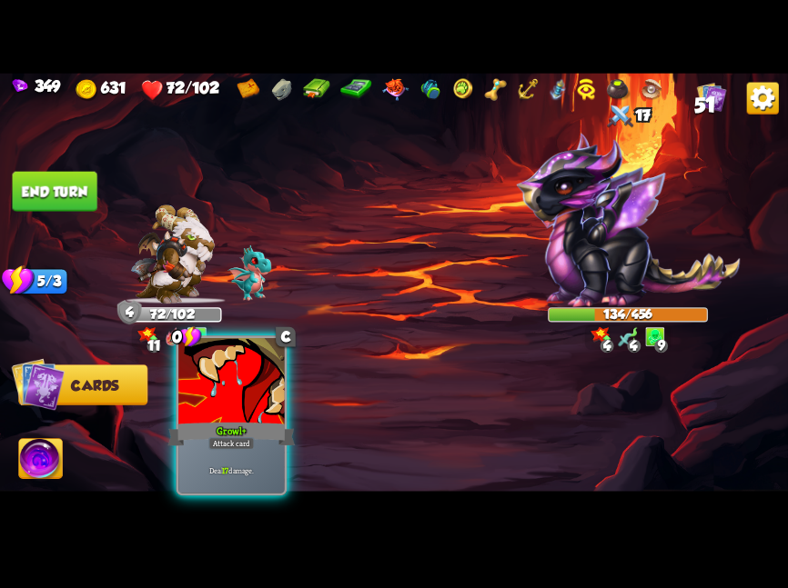
click at [246, 433] on div "Growl+" at bounding box center [231, 434] width 127 height 28
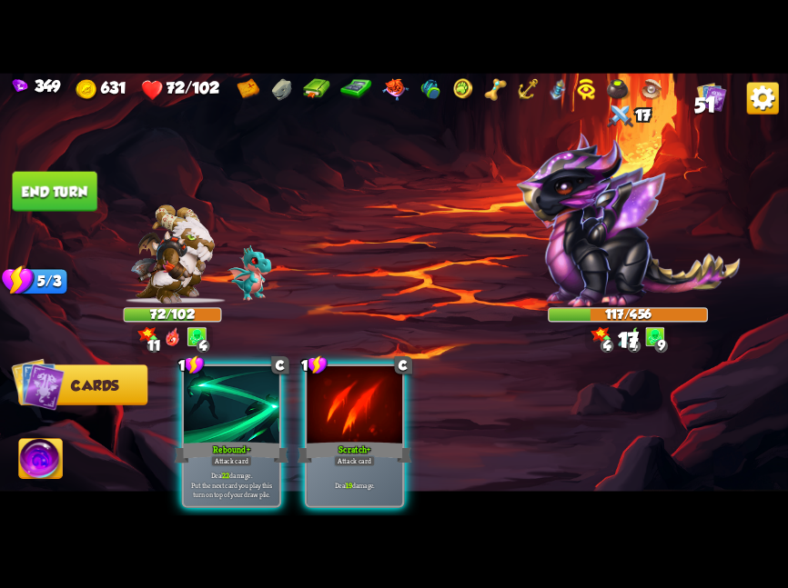
click at [246, 439] on div "Rebound+" at bounding box center [232, 451] width 115 height 25
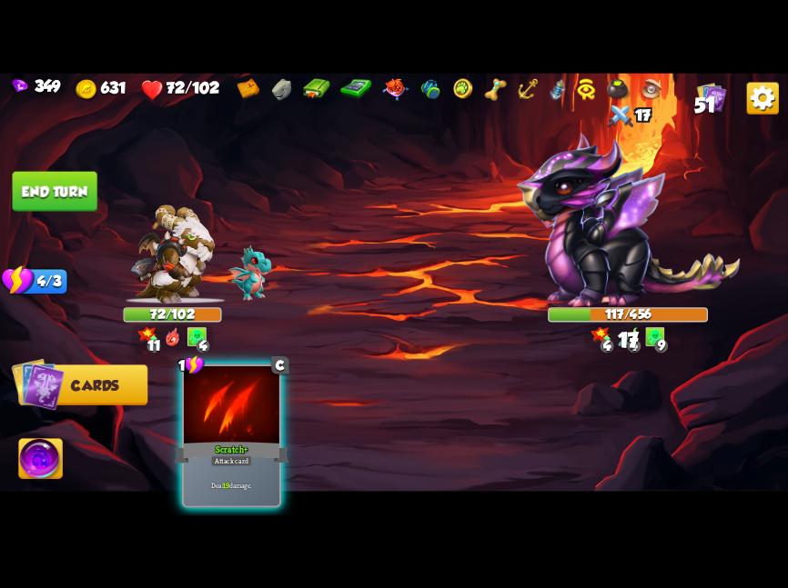
click at [246, 439] on div "Scratch+" at bounding box center [232, 451] width 115 height 25
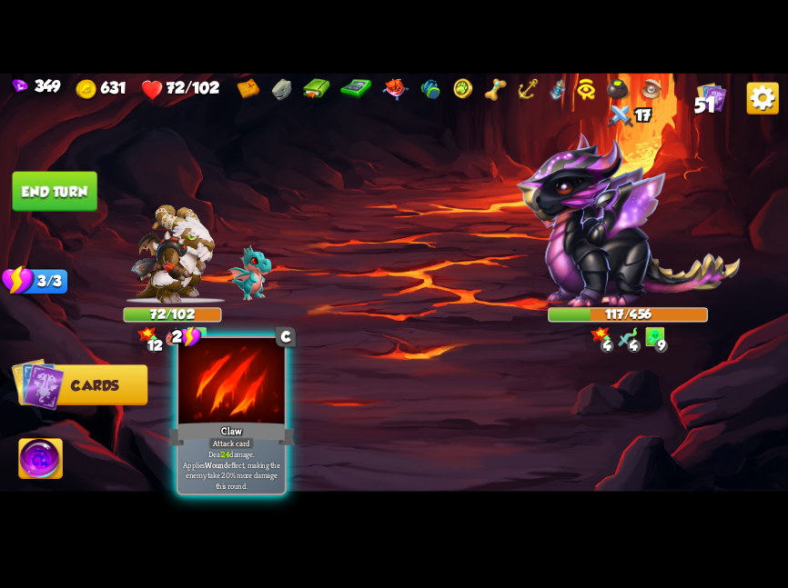
click at [239, 415] on div at bounding box center [230, 382] width 105 height 89
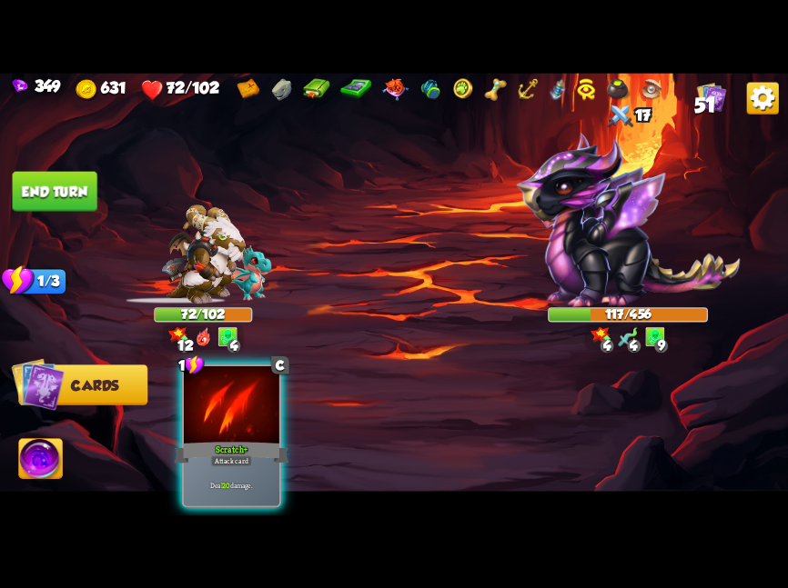
click at [239, 415] on div at bounding box center [231, 406] width 95 height 80
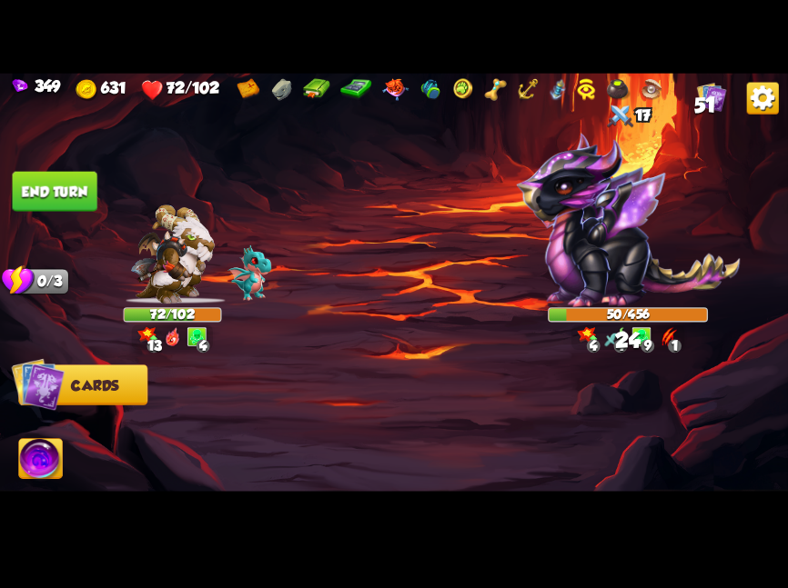
click at [39, 452] on img at bounding box center [41, 460] width 44 height 45
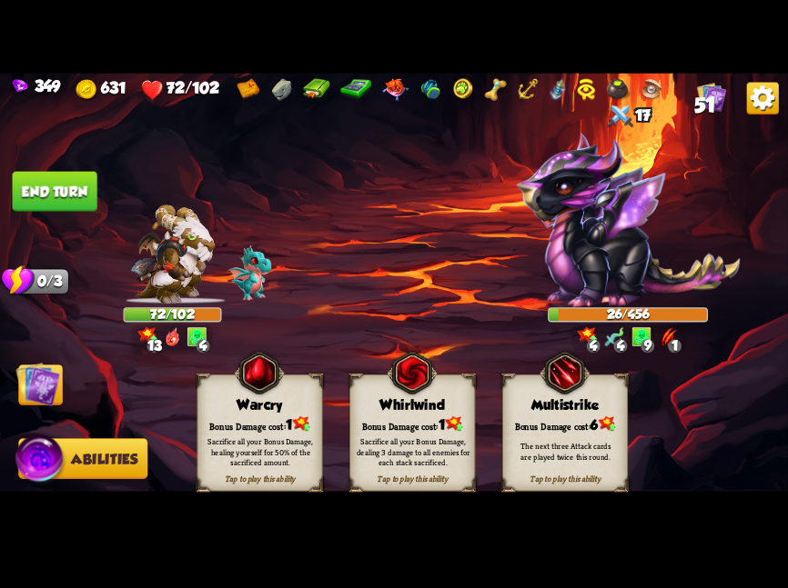
click at [371, 387] on div "Tap to play this ability Whirlwind Bonus Damage cost: 1 Sacrifice all your Bonu…" at bounding box center [412, 432] width 126 height 117
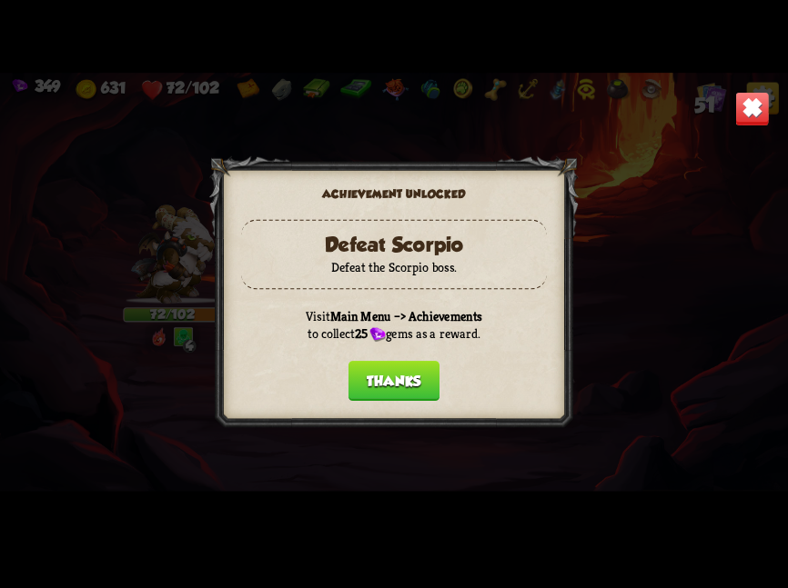
click at [386, 376] on button "Thanks" at bounding box center [393, 381] width 91 height 40
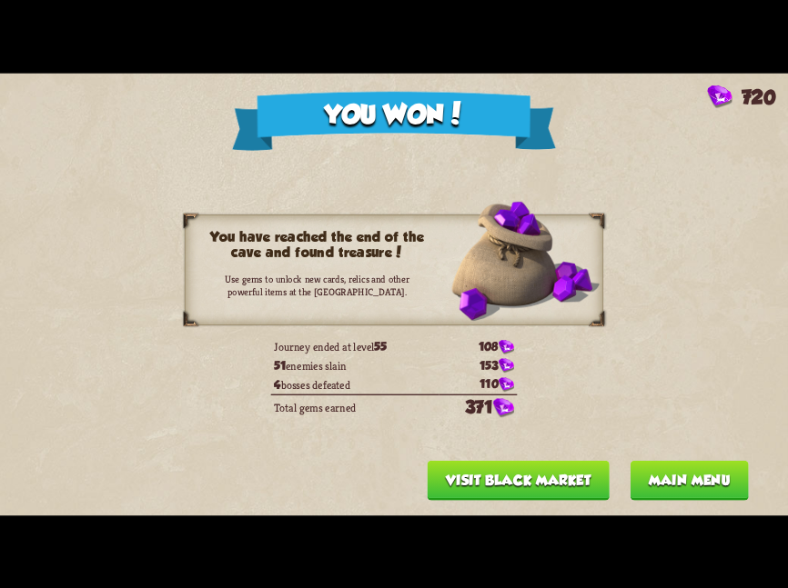
click at [479, 474] on button "Visit Black Market" at bounding box center [518, 480] width 182 height 40
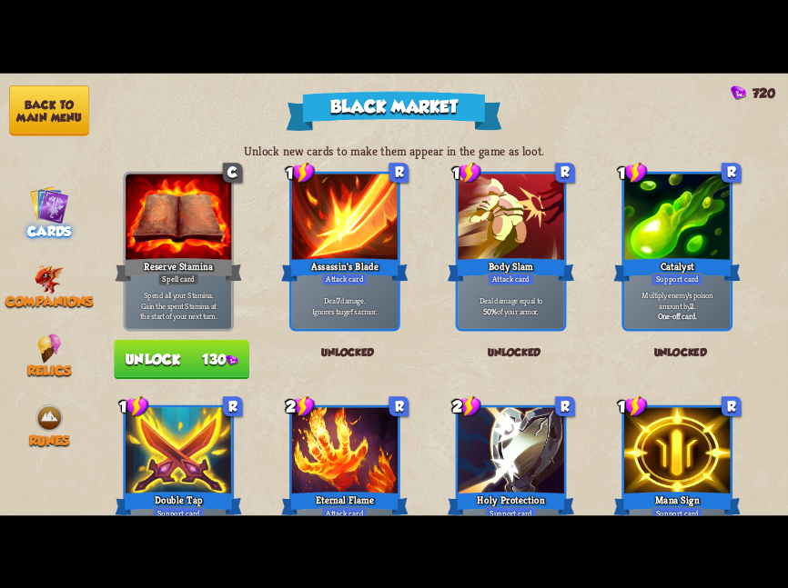
click at [65, 121] on button "Back to main menu" at bounding box center [49, 110] width 80 height 50
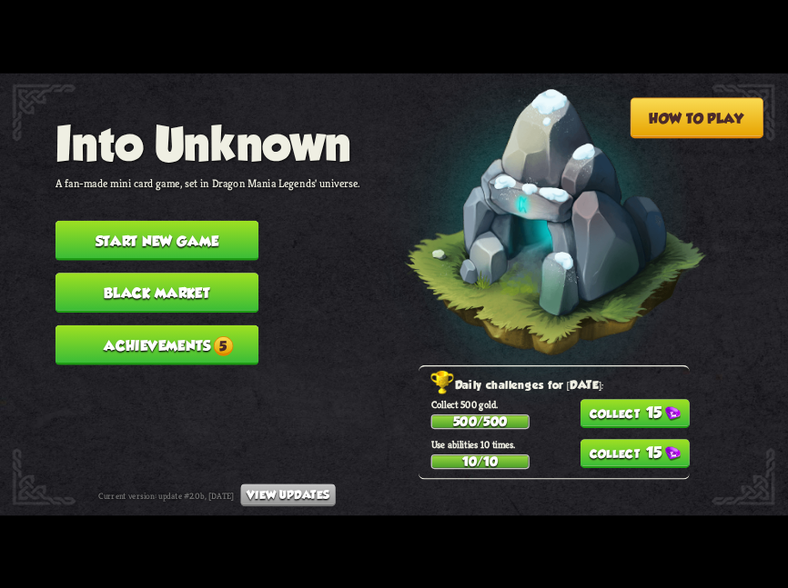
click at [230, 325] on button "Achievements 5" at bounding box center [156, 345] width 203 height 40
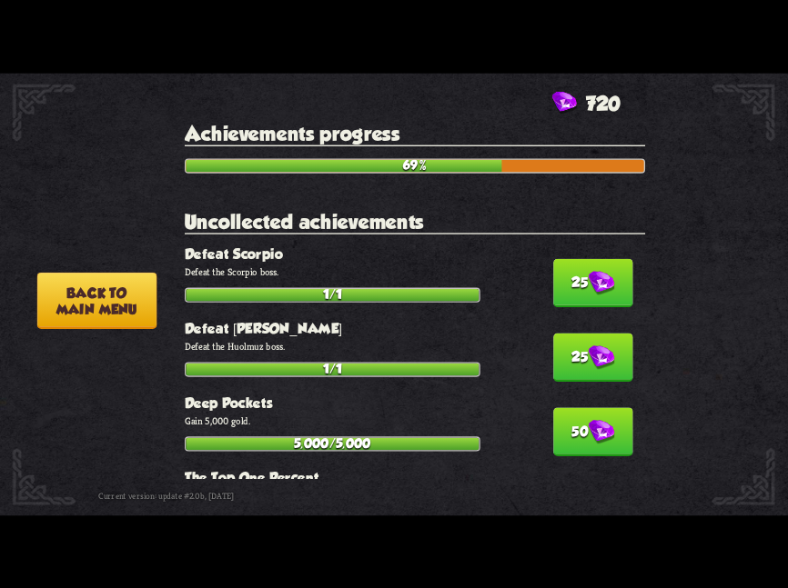
click at [623, 279] on div "25 Defeat Scorpio Defeat the Scorpio boss. 1/1" at bounding box center [415, 274] width 460 height 56
click at [595, 346] on img at bounding box center [600, 358] width 26 height 25
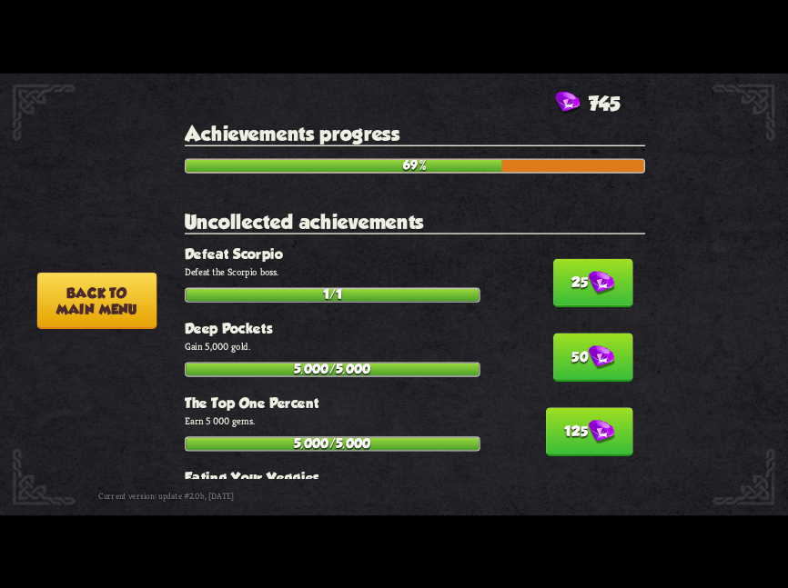
click at [576, 270] on button "25" at bounding box center [593, 282] width 80 height 48
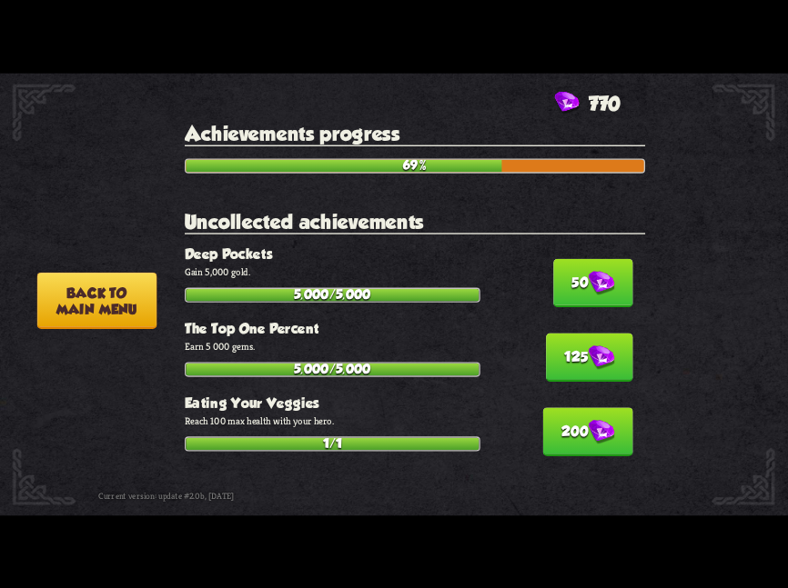
click at [576, 270] on button "50" at bounding box center [593, 282] width 80 height 48
click at [576, 333] on button "125" at bounding box center [589, 357] width 86 height 48
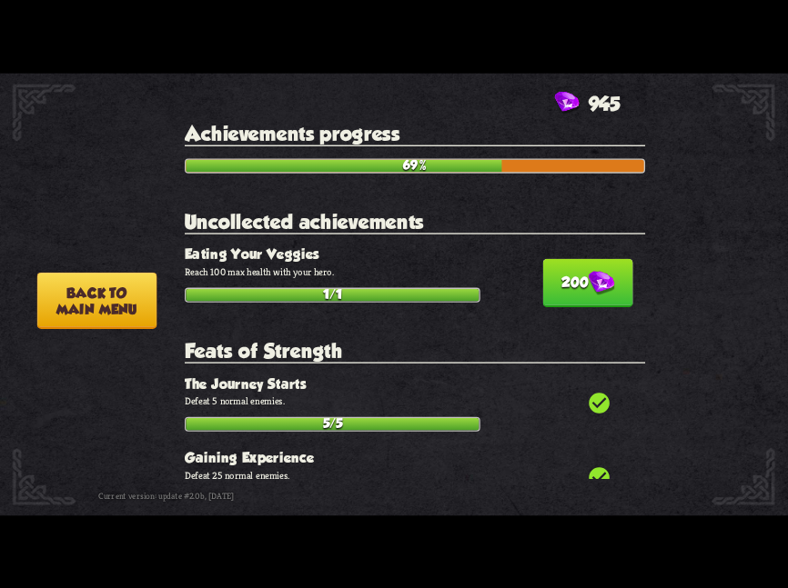
click at [576, 270] on button "200" at bounding box center [588, 282] width 90 height 48
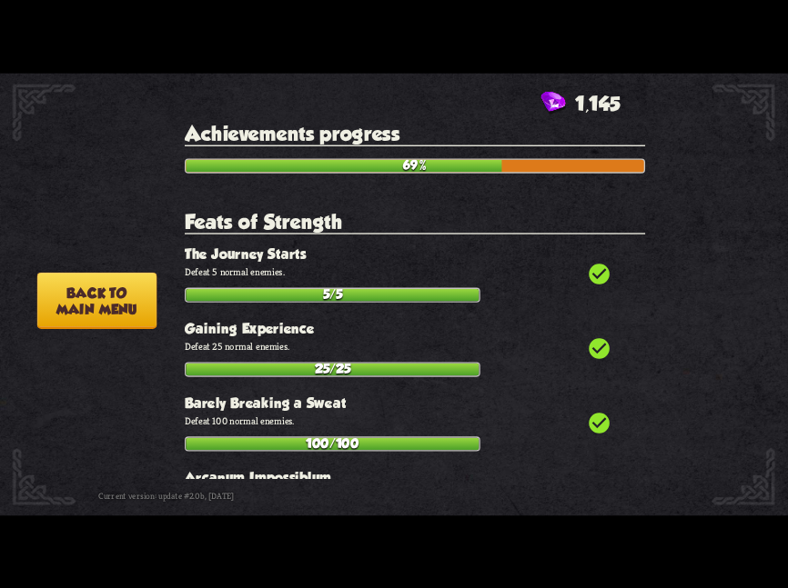
click at [587, 270] on icon "check_circle" at bounding box center [599, 274] width 25 height 25
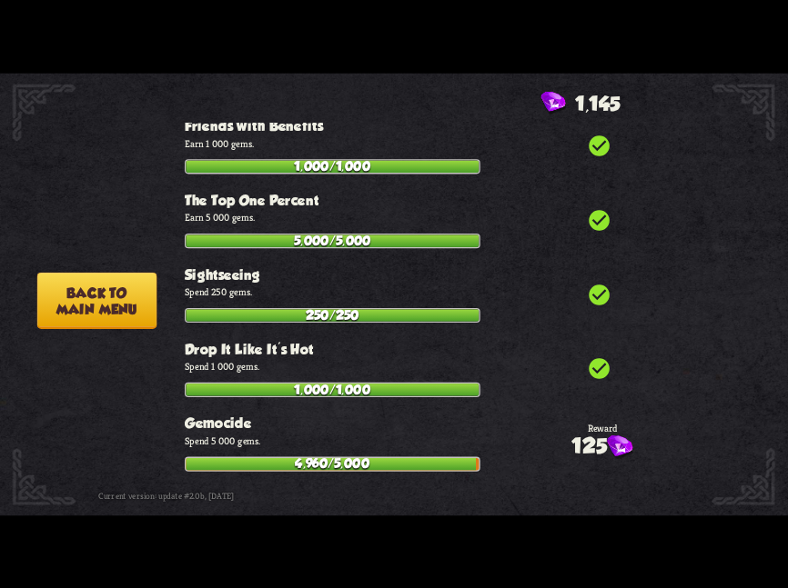
scroll to position [6406, 0]
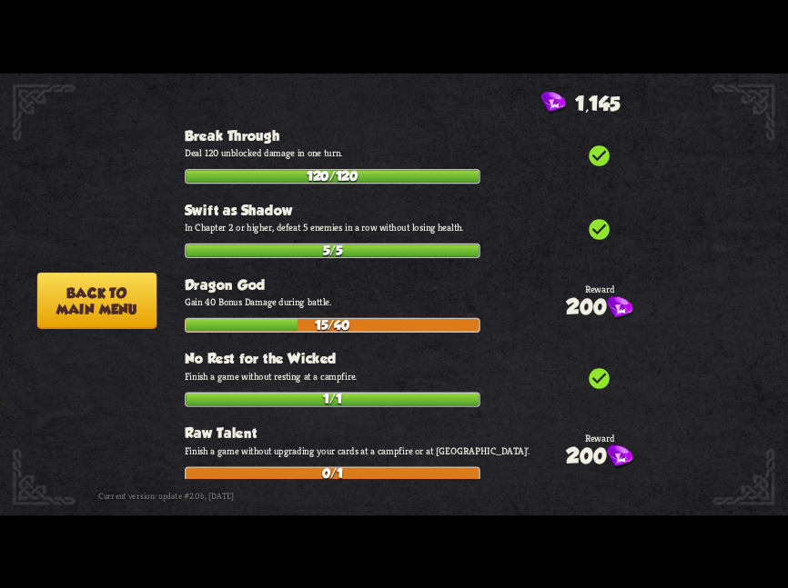
click at [115, 292] on button "Back to main menu" at bounding box center [97, 300] width 120 height 56
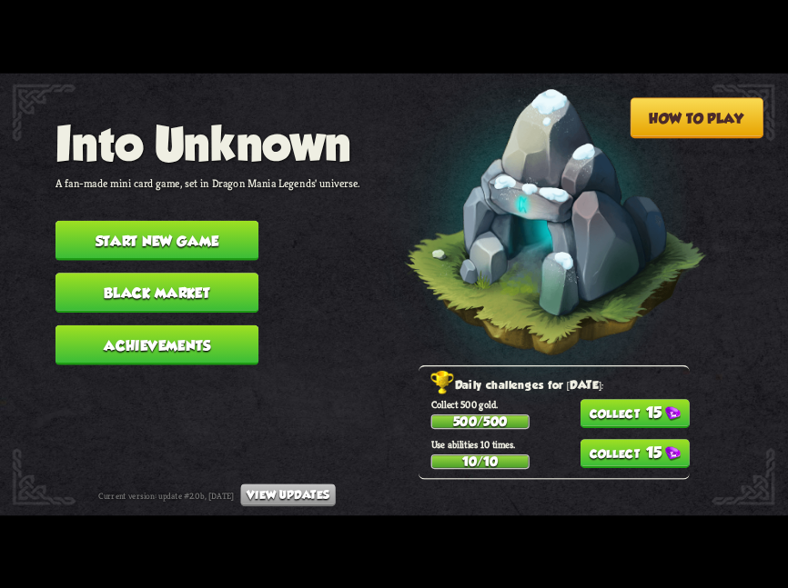
click at [646, 404] on button "15" at bounding box center [634, 413] width 109 height 29
click at [627, 454] on button "15" at bounding box center [634, 453] width 109 height 29
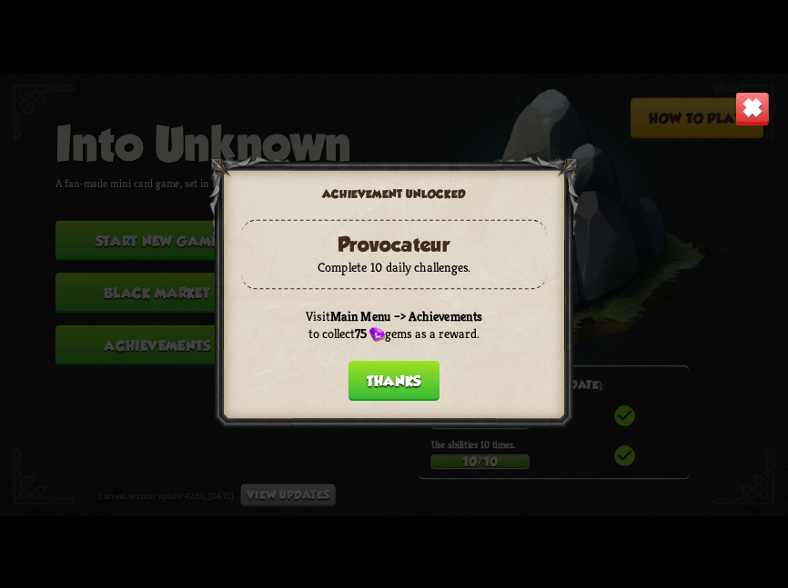
scroll to position [6586, 0]
click at [375, 372] on button "Thanks" at bounding box center [393, 381] width 91 height 40
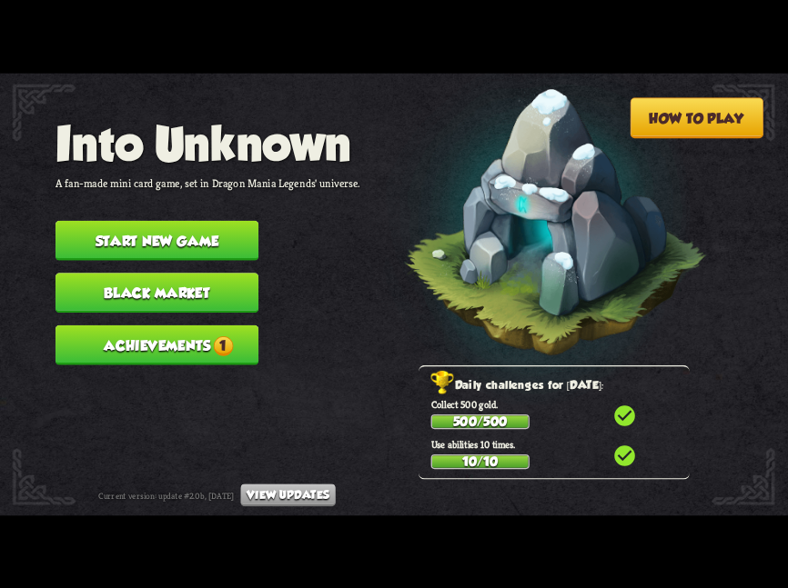
click at [219, 337] on span "1" at bounding box center [223, 346] width 20 height 20
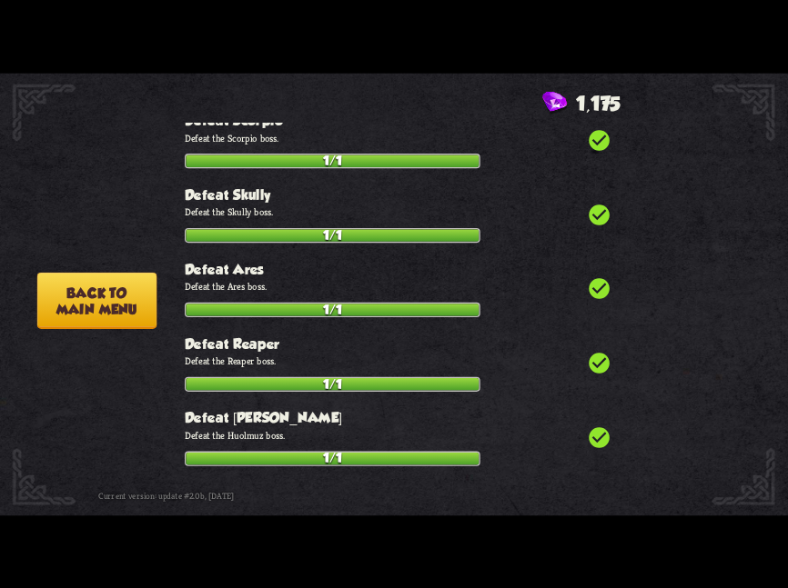
scroll to position [0, 0]
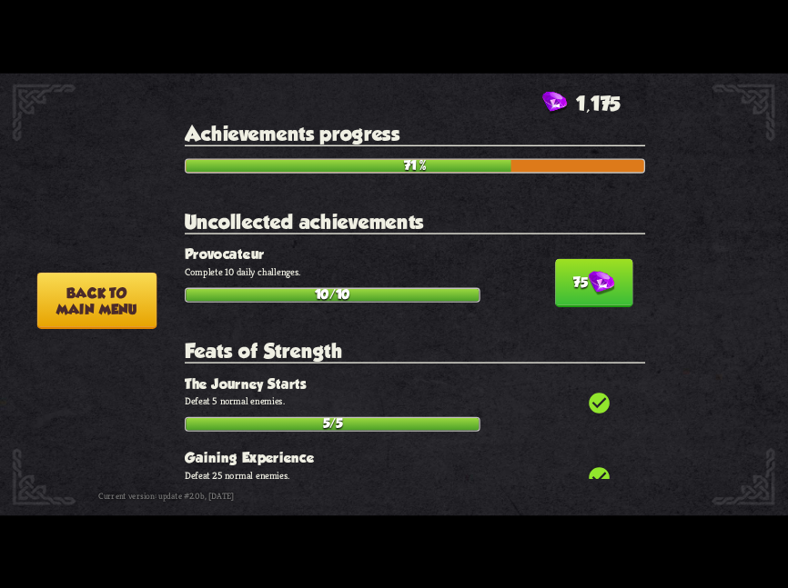
click at [563, 276] on button "75" at bounding box center [594, 282] width 78 height 48
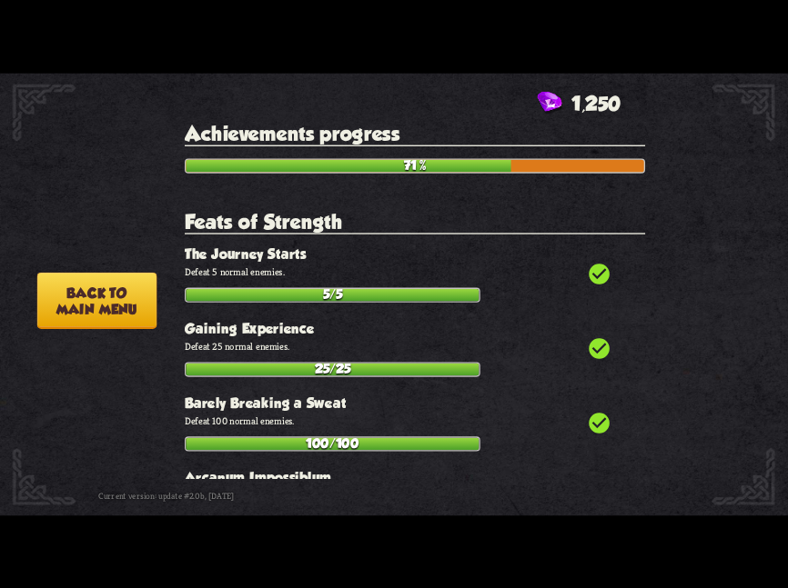
click at [70, 299] on button "Back to main menu" at bounding box center [97, 300] width 120 height 56
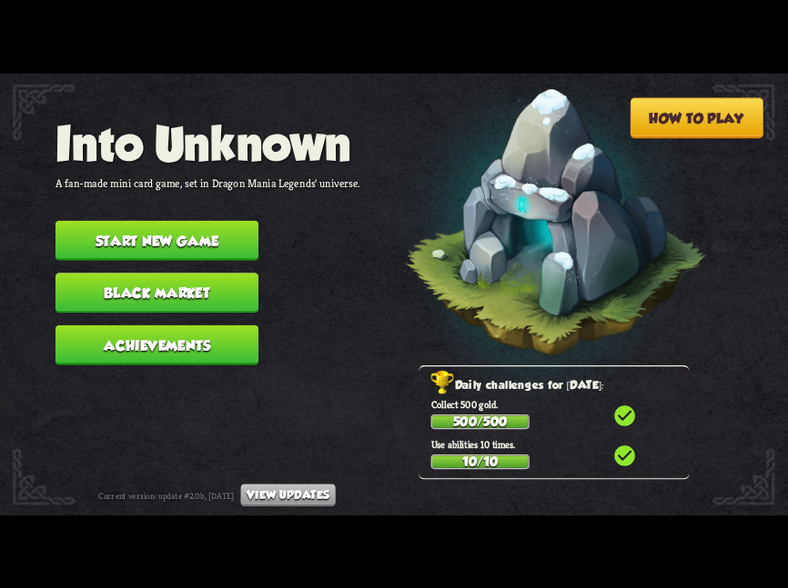
click at [205, 242] on button "Start new game" at bounding box center [156, 240] width 203 height 40
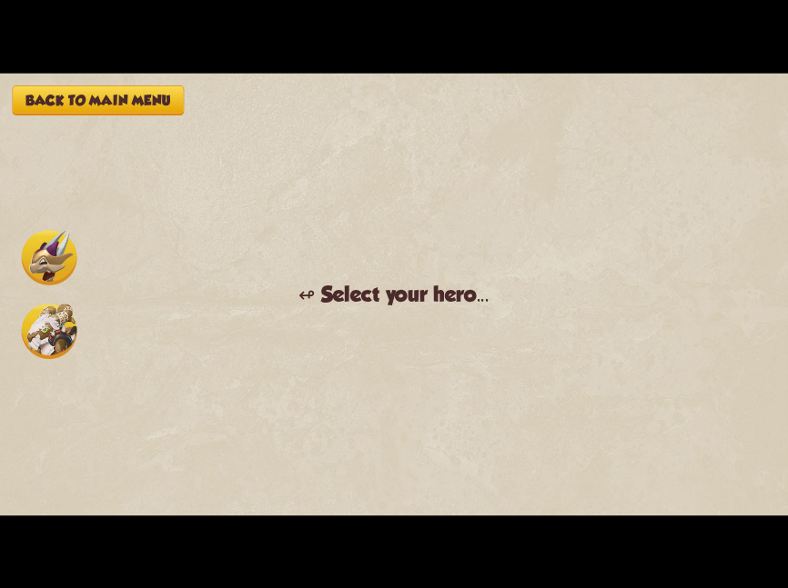
click at [69, 311] on img at bounding box center [49, 331] width 55 height 55
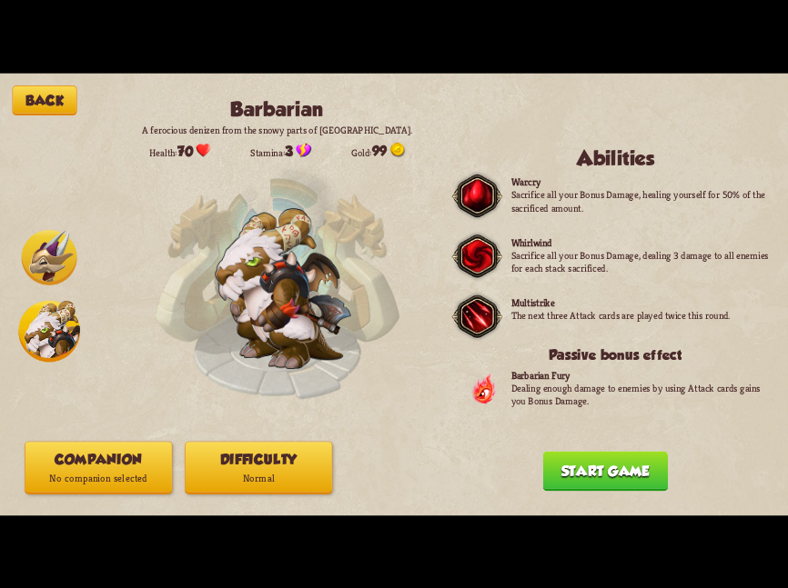
click at [162, 443] on div "Back Barbarian A ferocious denizen from the snowy parts of Northern Dragolandia…" at bounding box center [394, 294] width 788 height 443
click at [161, 450] on button "Companion No companion selected" at bounding box center [98, 467] width 147 height 53
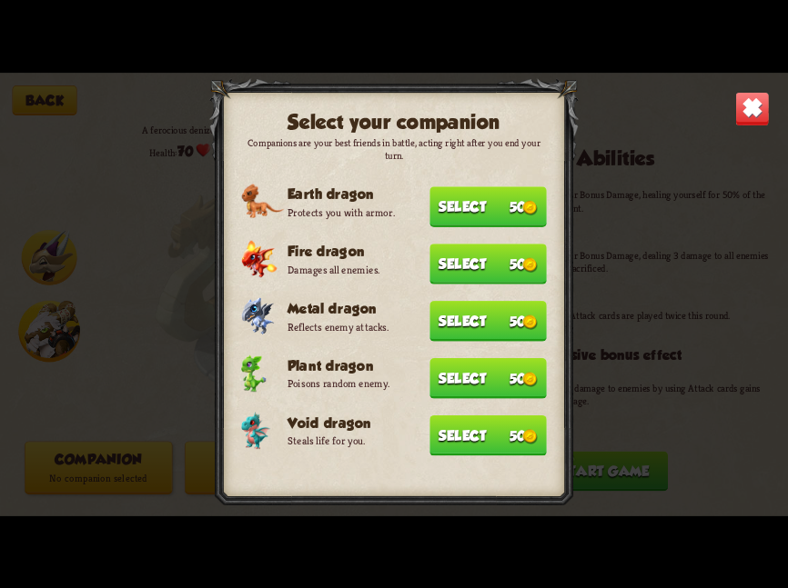
click at [456, 417] on button "Select 50" at bounding box center [487, 435] width 117 height 40
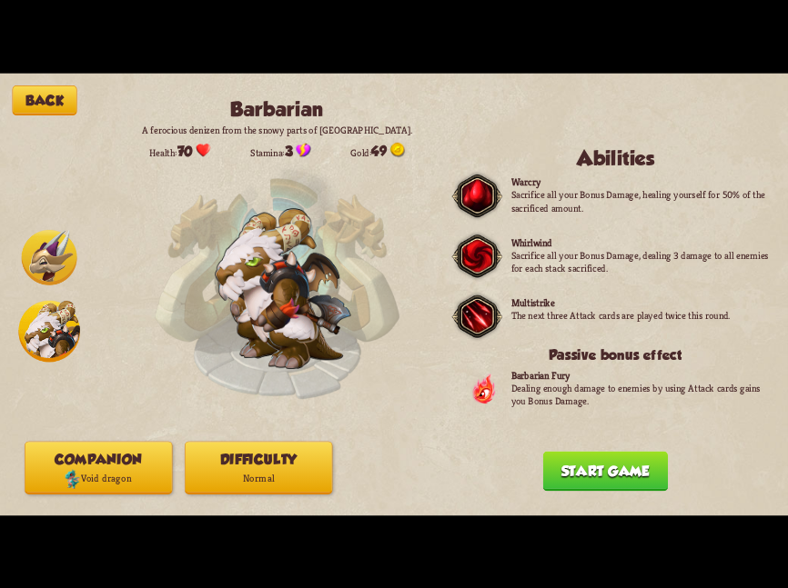
click at [326, 459] on button "Difficulty Normal" at bounding box center [258, 467] width 147 height 53
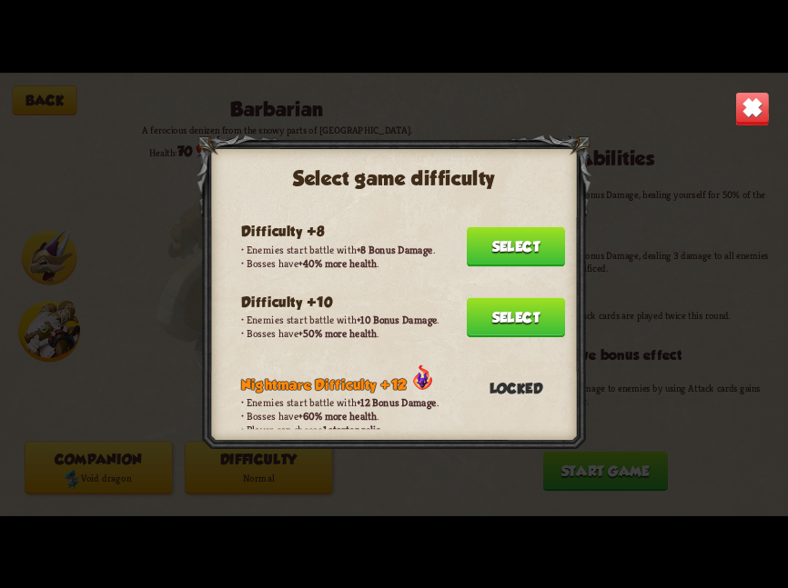
scroll to position [376, 0]
click at [475, 296] on button "Select" at bounding box center [516, 316] width 98 height 40
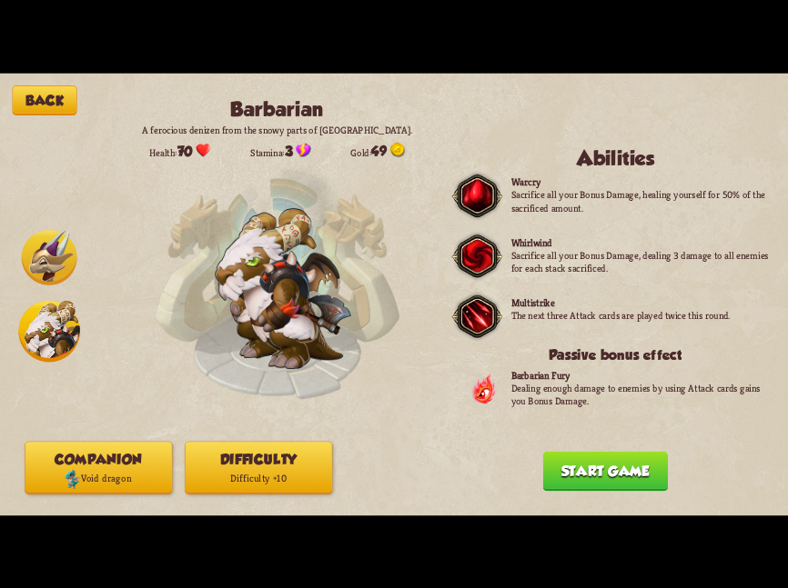
click at [557, 473] on button "Start game" at bounding box center [605, 471] width 125 height 40
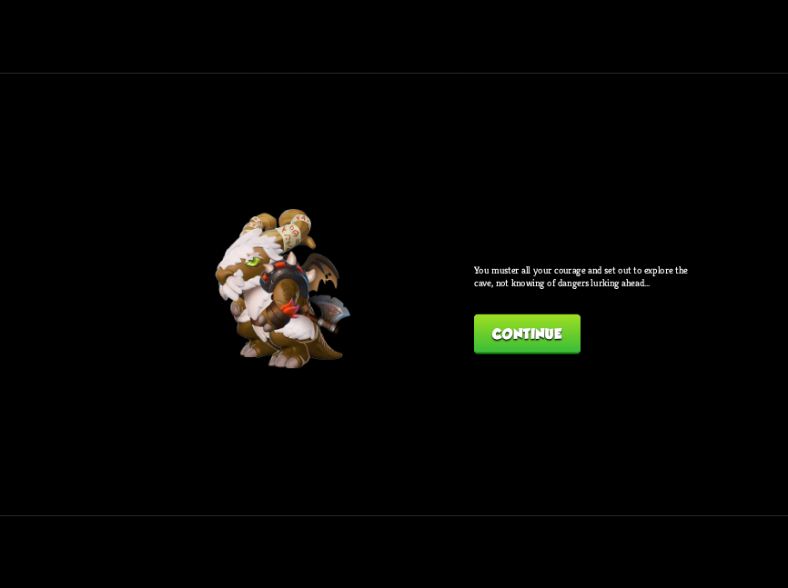
click at [546, 303] on div "You muster all your courage and set out to explore the cave, not knowing of dan…" at bounding box center [585, 309] width 222 height 90
click at [543, 312] on div "You muster all your courage and set out to explore the cave, not knowing of dan…" at bounding box center [585, 309] width 222 height 90
click at [544, 325] on button "Continue" at bounding box center [527, 334] width 106 height 40
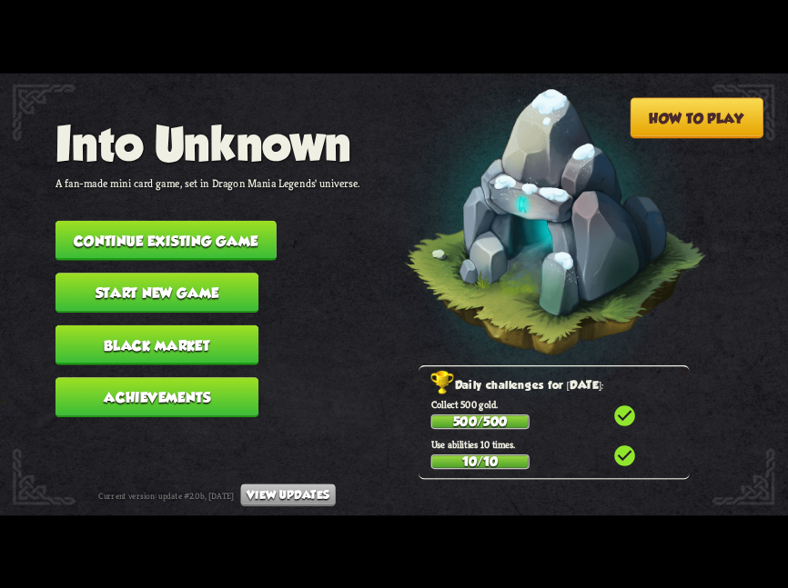
click at [75, 284] on button "Start new game" at bounding box center [156, 293] width 203 height 40
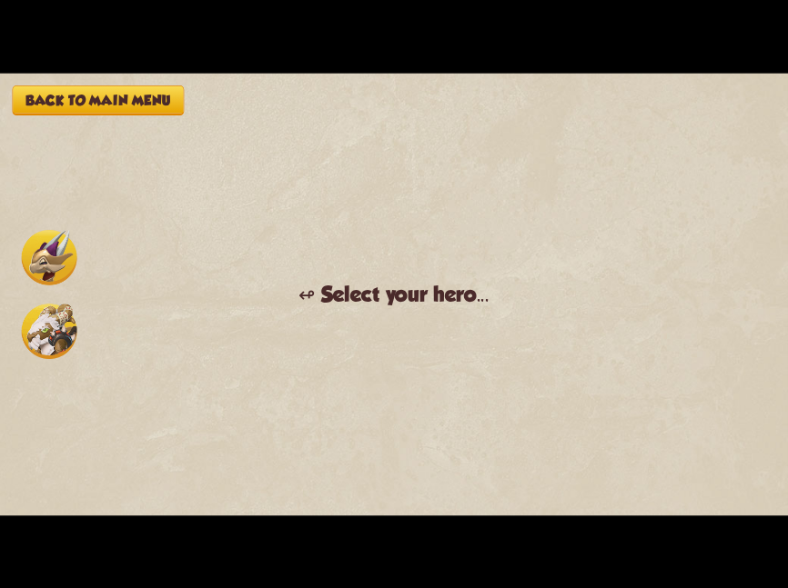
click at [50, 326] on img at bounding box center [49, 331] width 55 height 55
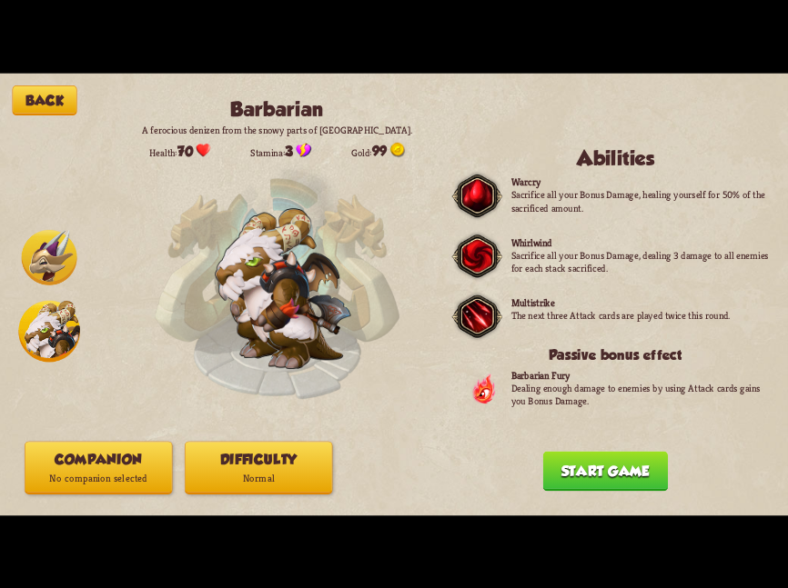
click at [102, 464] on button "Companion No companion selected" at bounding box center [98, 467] width 147 height 53
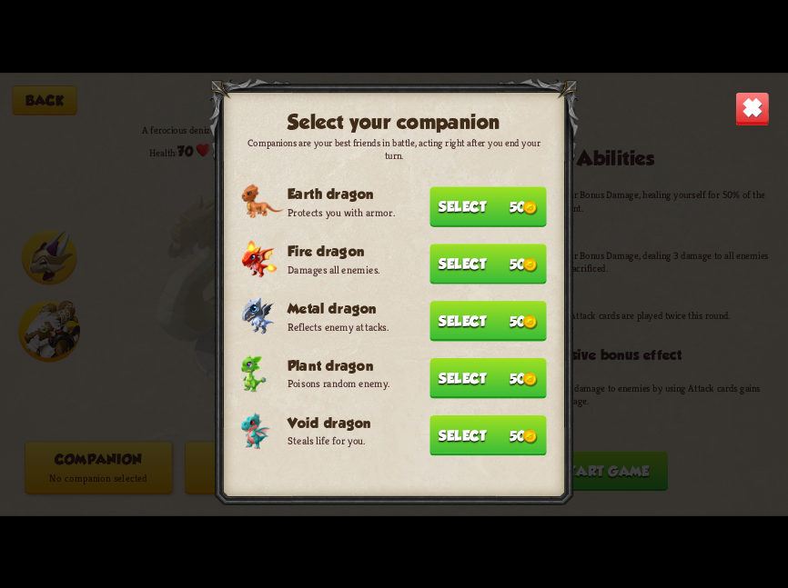
click at [436, 433] on button "Select 50" at bounding box center [487, 435] width 117 height 40
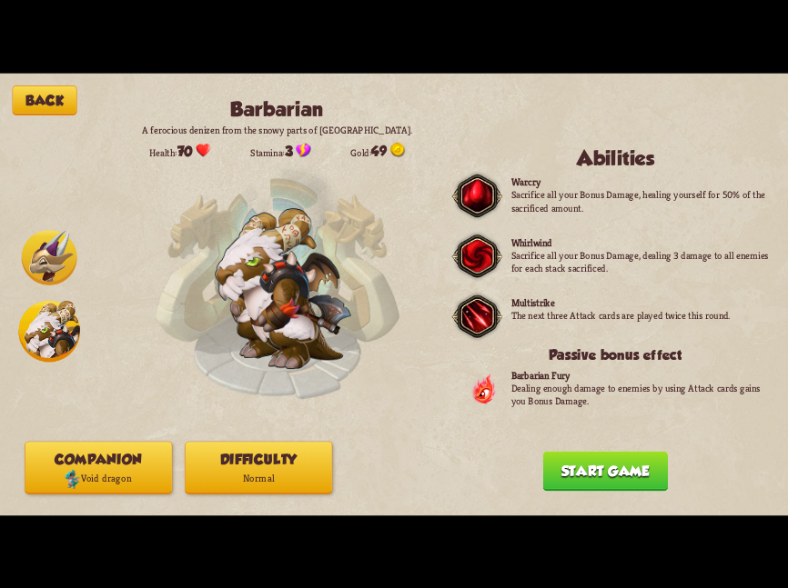
click at [346, 448] on div "Companion Void dragon Difficulty Normal" at bounding box center [258, 467] width 467 height 53
click at [278, 471] on p "Normal" at bounding box center [259, 479] width 146 height 20
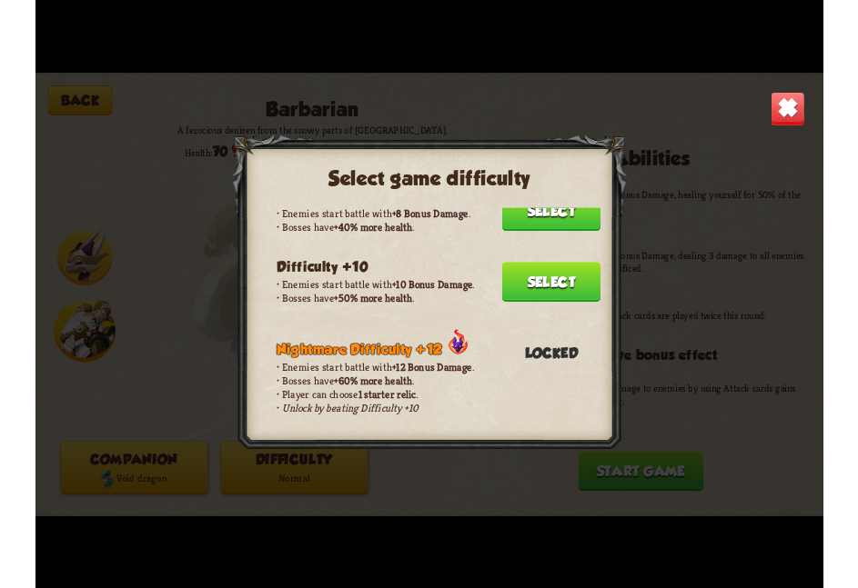
scroll to position [428, 0]
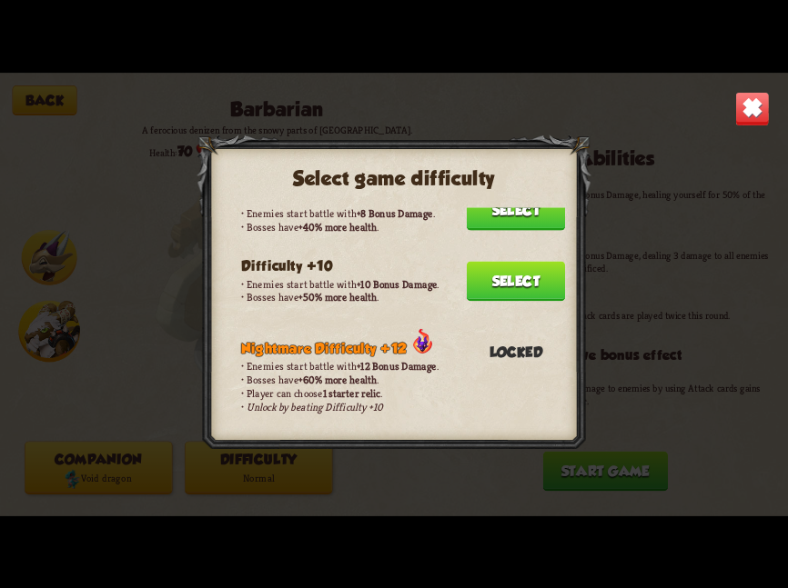
click at [467, 272] on button "Select" at bounding box center [516, 281] width 98 height 40
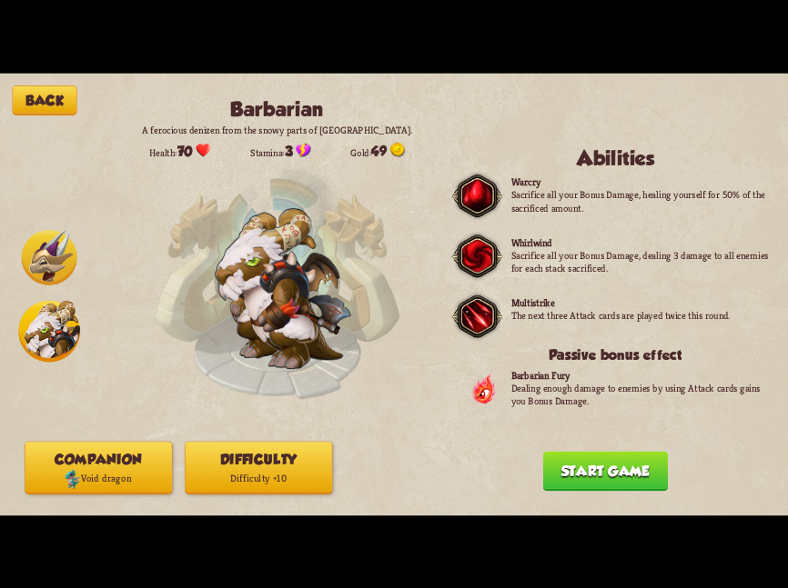
click at [601, 458] on button "Start game" at bounding box center [605, 471] width 125 height 40
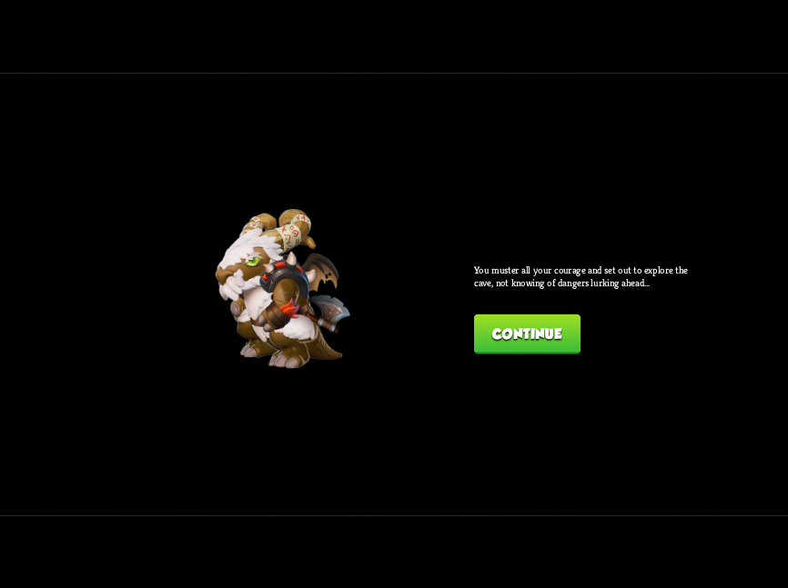
click at [517, 337] on button "Continue" at bounding box center [527, 334] width 106 height 40
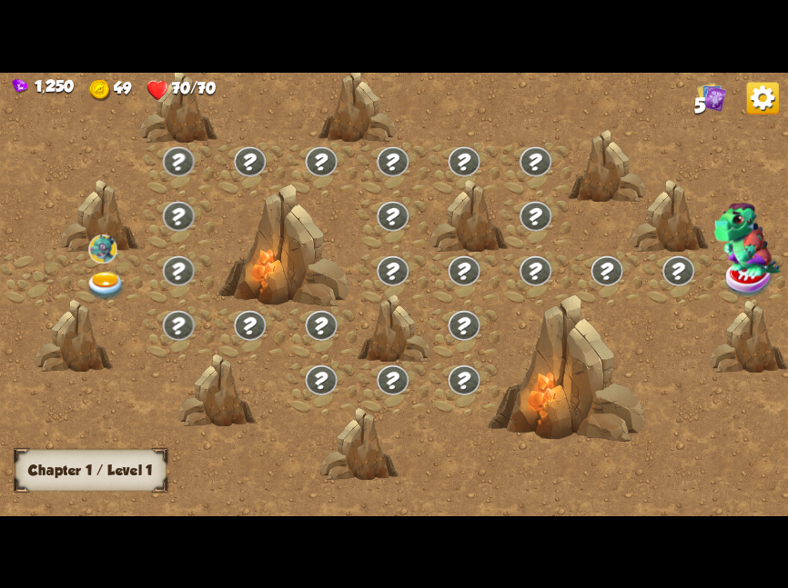
click at [134, 261] on div at bounding box center [106, 279] width 71 height 55
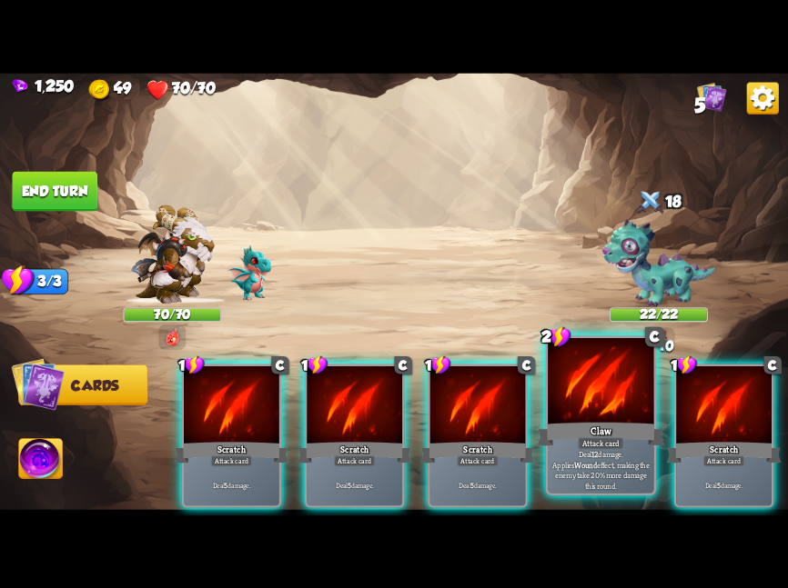
click at [579, 396] on div at bounding box center [599, 382] width 105 height 89
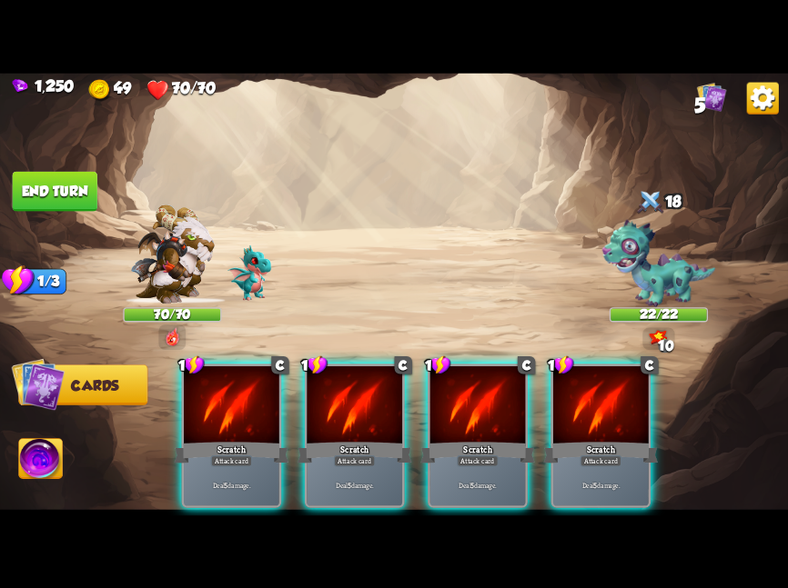
click at [579, 396] on div at bounding box center [600, 406] width 95 height 80
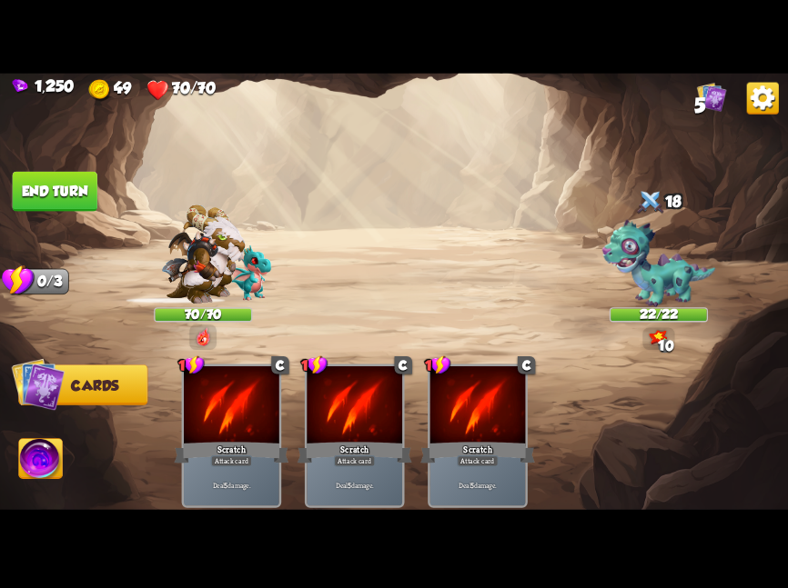
click at [579, 396] on div "1 C Scratch Attack card Deal 5 damage. 1 C Scratch Attack card Deal 5 damage. 1…" at bounding box center [472, 417] width 630 height 196
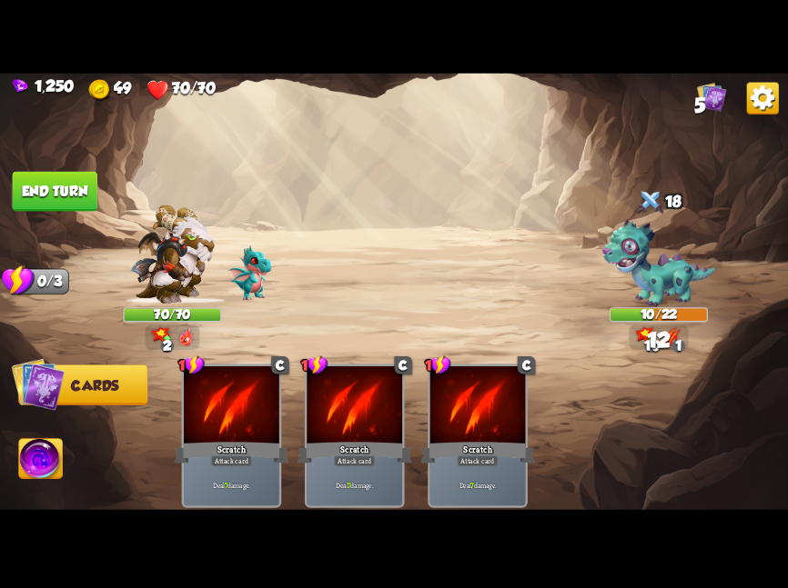
click at [65, 166] on img at bounding box center [394, 294] width 788 height 443
click at [65, 168] on img at bounding box center [394, 294] width 788 height 443
click at [71, 179] on button "End turn" at bounding box center [55, 191] width 85 height 40
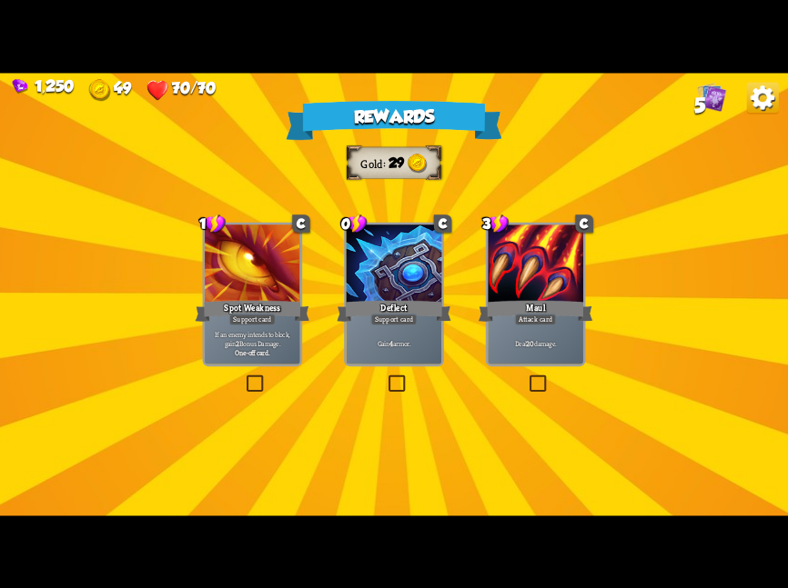
click at [381, 291] on div at bounding box center [393, 265] width 95 height 80
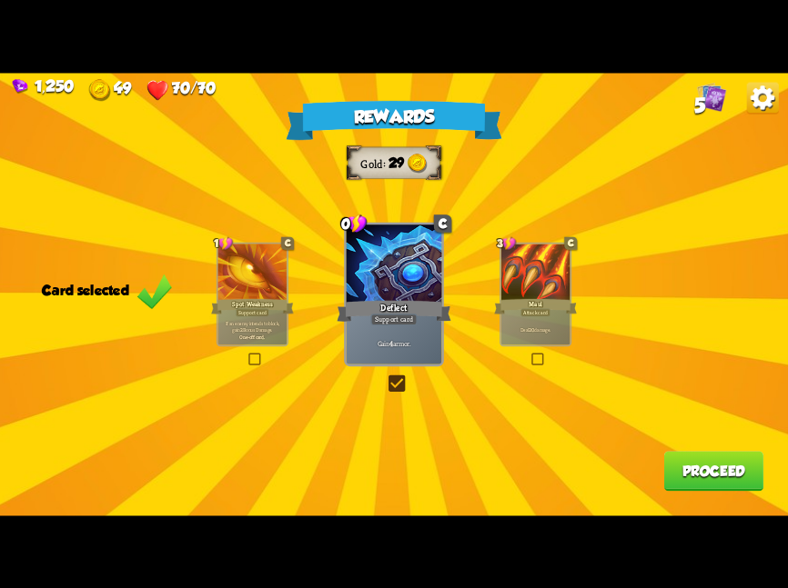
click at [719, 469] on button "Proceed" at bounding box center [713, 471] width 99 height 40
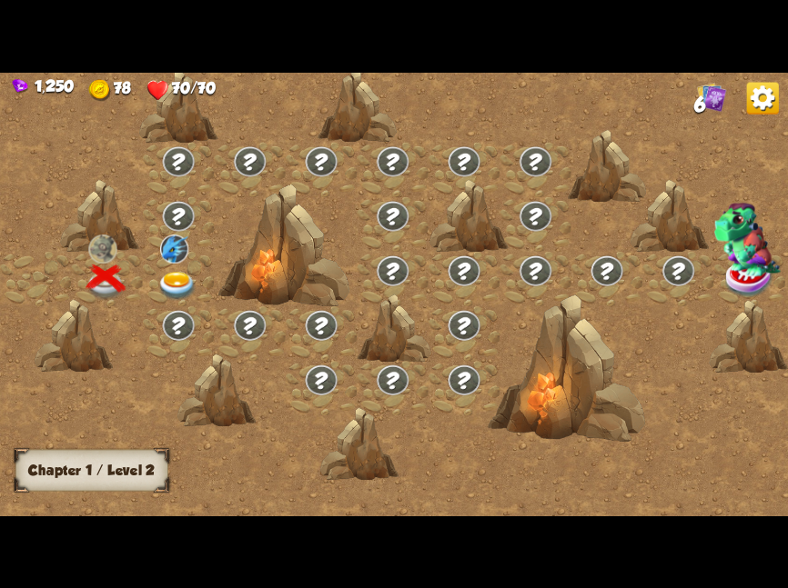
click at [180, 262] on img at bounding box center [174, 249] width 28 height 29
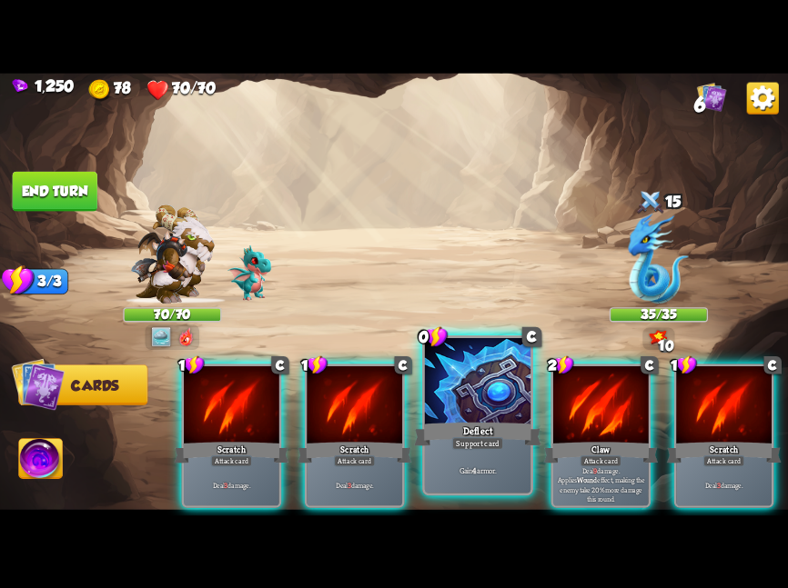
click at [517, 387] on div at bounding box center [477, 382] width 105 height 89
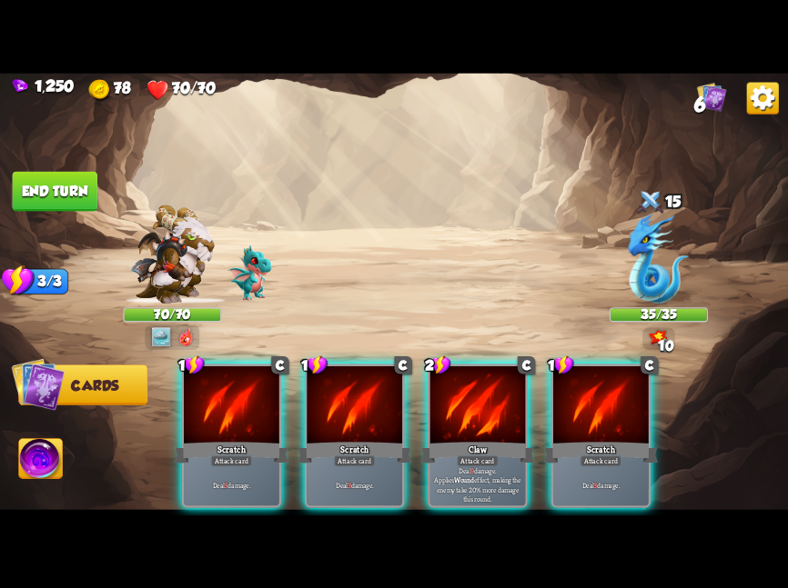
click at [517, 387] on div at bounding box center [477, 406] width 95 height 80
click at [553, 387] on div at bounding box center [600, 406] width 95 height 80
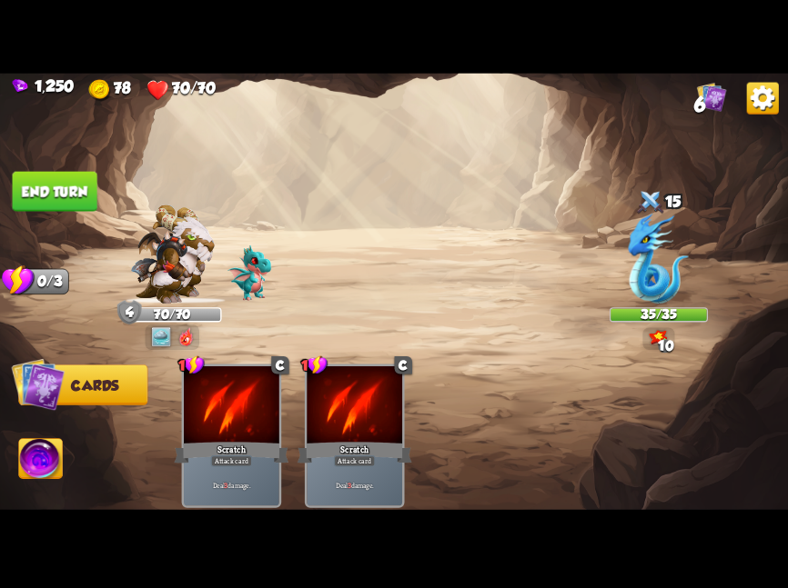
click at [517, 387] on div "1 C Scratch Attack card Deal 3 damage. 1 C Scratch Attack card Deal 3 damage." at bounding box center [472, 417] width 630 height 196
click at [60, 186] on button "End turn" at bounding box center [55, 191] width 85 height 40
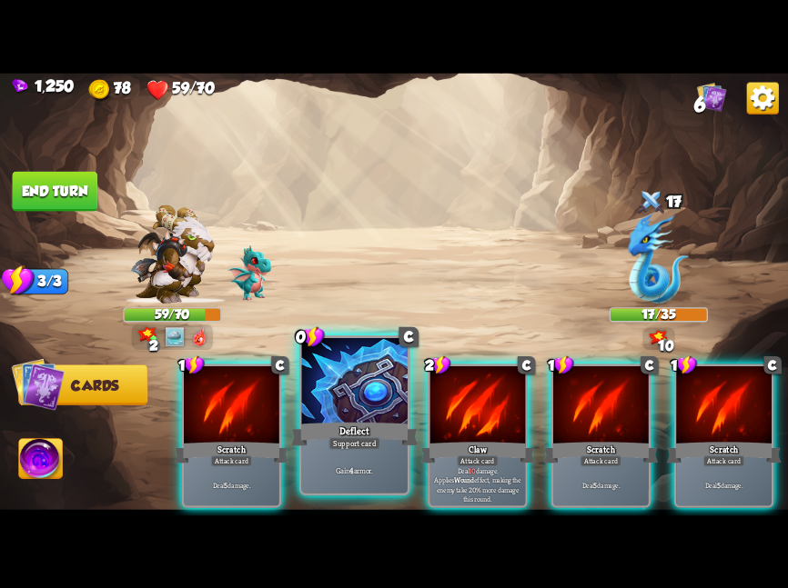
click at [381, 413] on div at bounding box center [354, 382] width 105 height 89
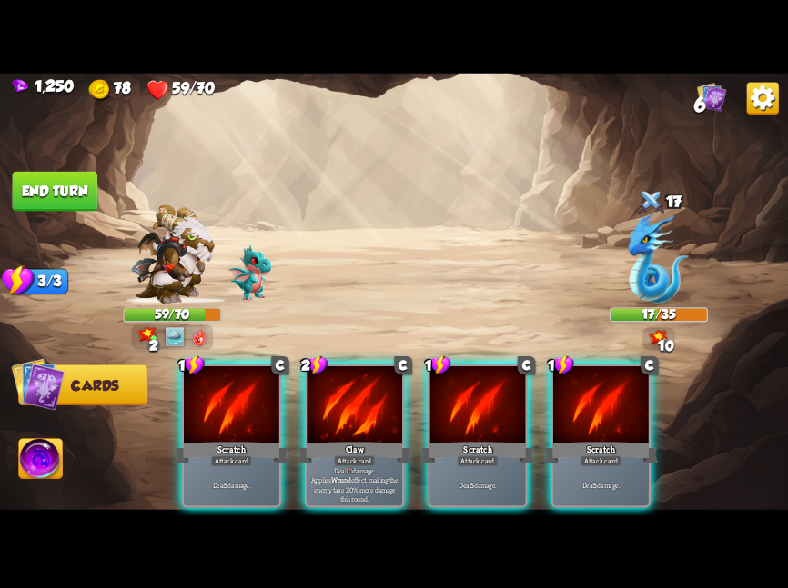
click at [381, 413] on div at bounding box center [353, 406] width 95 height 80
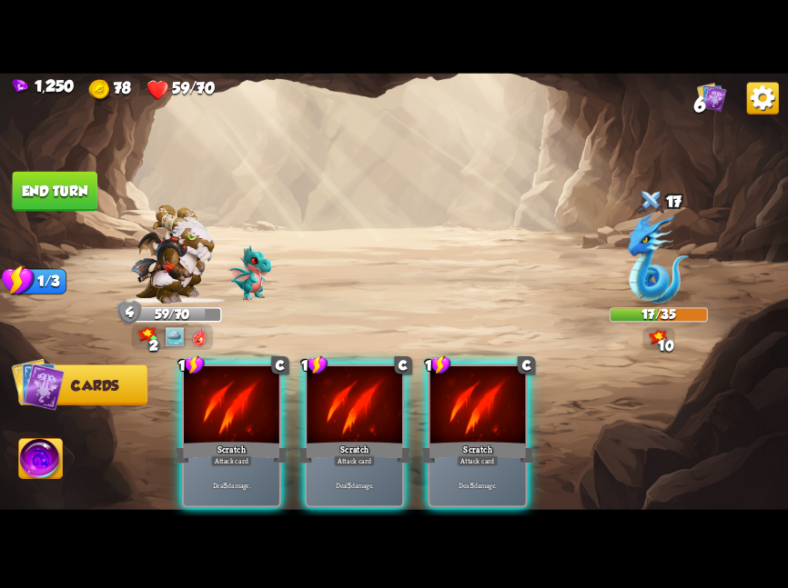
click at [381, 413] on div at bounding box center [353, 406] width 95 height 80
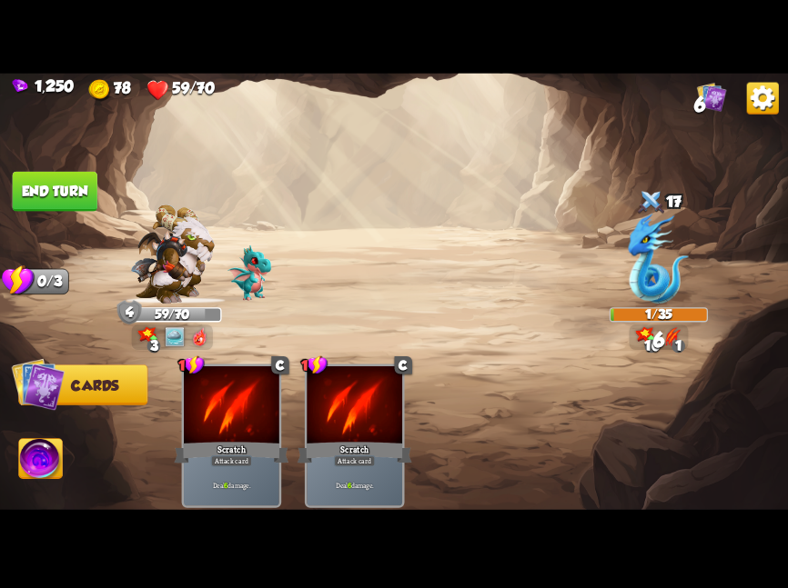
click at [34, 199] on button "End turn" at bounding box center [55, 191] width 85 height 40
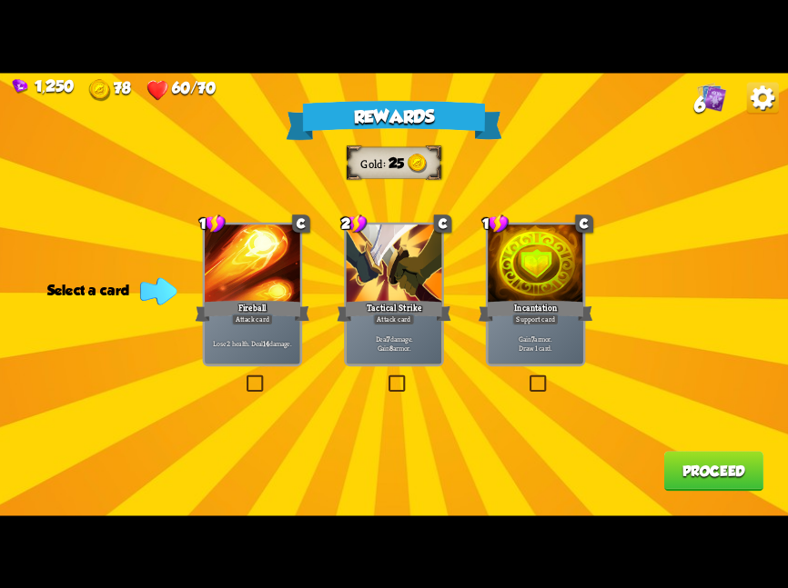
click at [378, 286] on div at bounding box center [393, 265] width 95 height 80
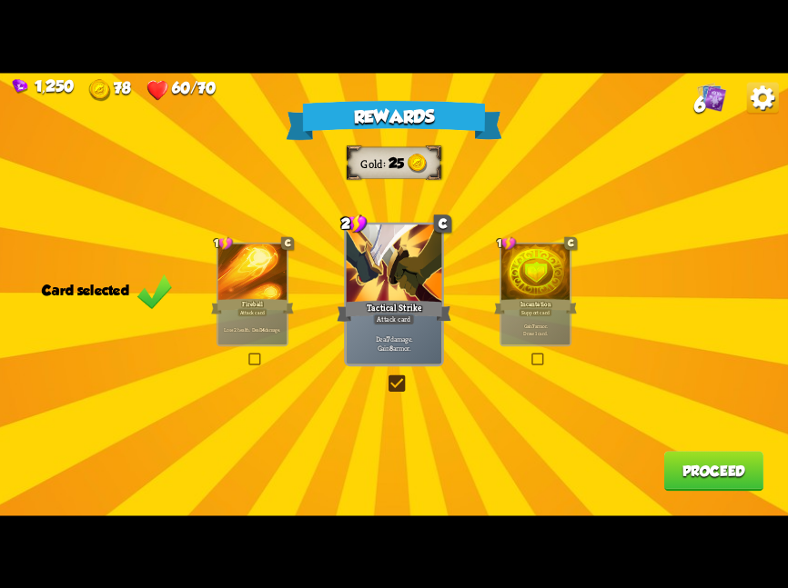
click at [669, 458] on button "Proceed" at bounding box center [713, 471] width 99 height 40
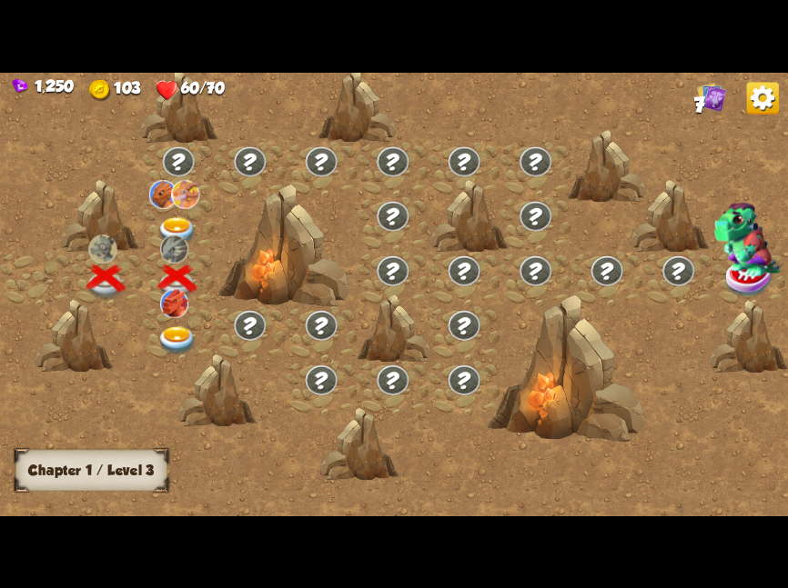
click at [174, 220] on img at bounding box center [176, 231] width 39 height 29
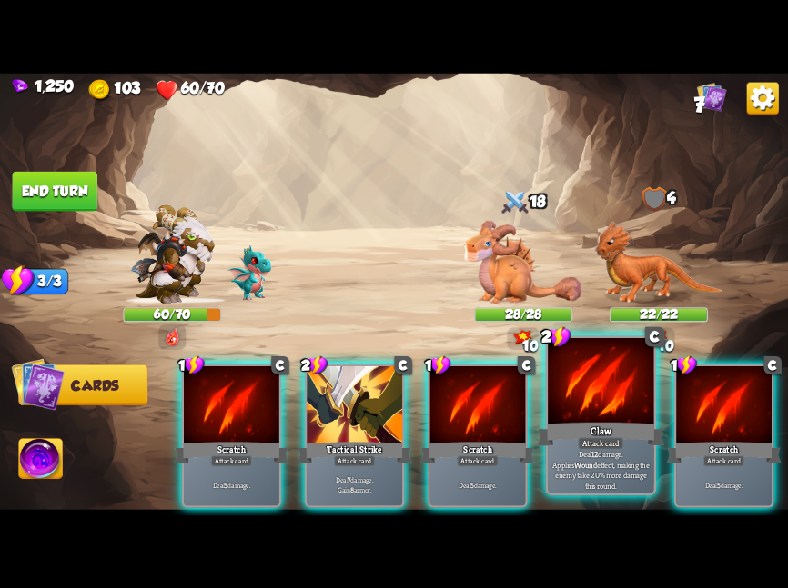
click at [617, 387] on div at bounding box center [599, 382] width 105 height 89
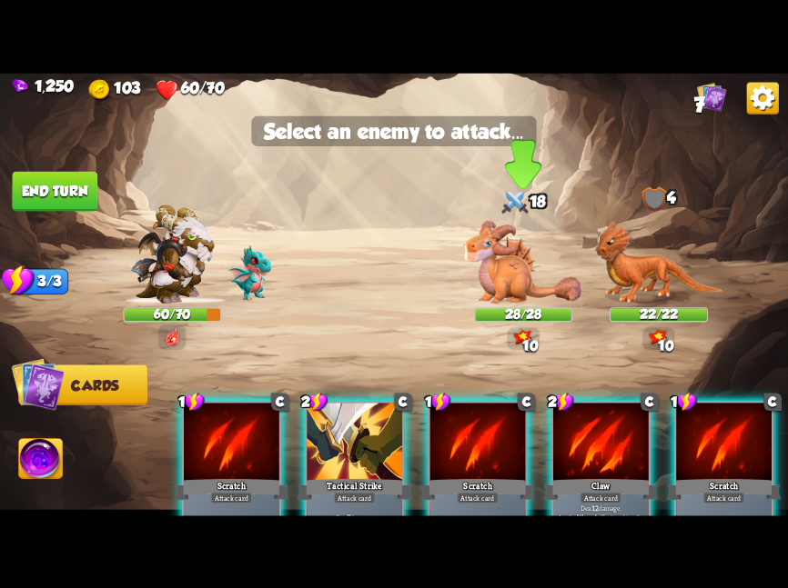
click at [517, 296] on img at bounding box center [523, 261] width 118 height 83
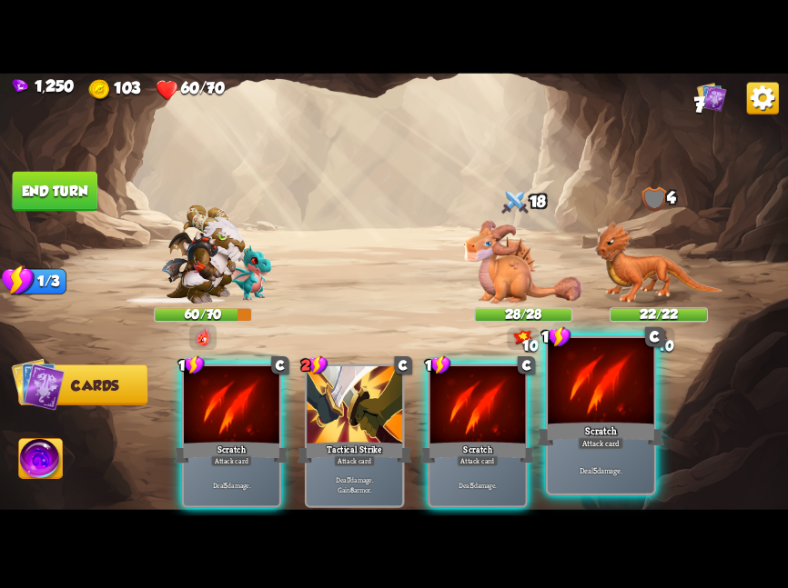
click at [564, 398] on div at bounding box center [599, 382] width 105 height 89
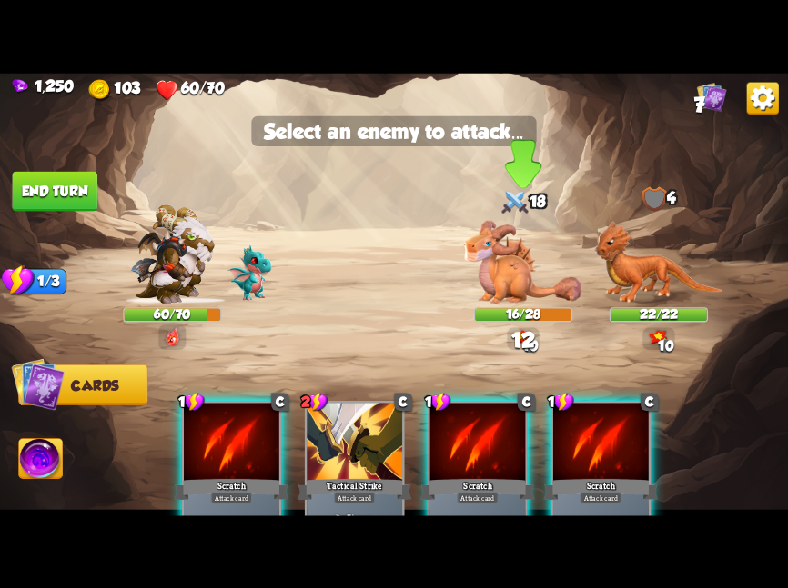
click at [507, 286] on img at bounding box center [523, 261] width 118 height 83
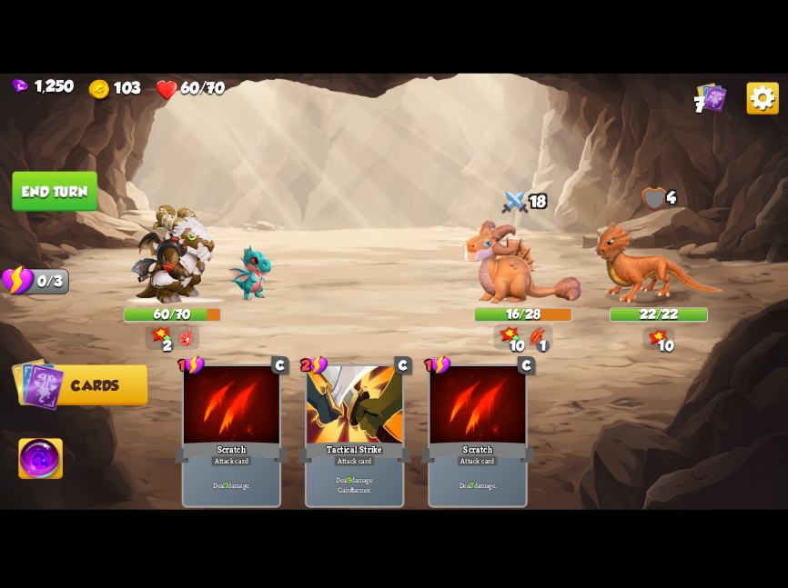
click at [48, 438] on img at bounding box center [394, 294] width 788 height 443
click at [45, 457] on img at bounding box center [41, 460] width 44 height 45
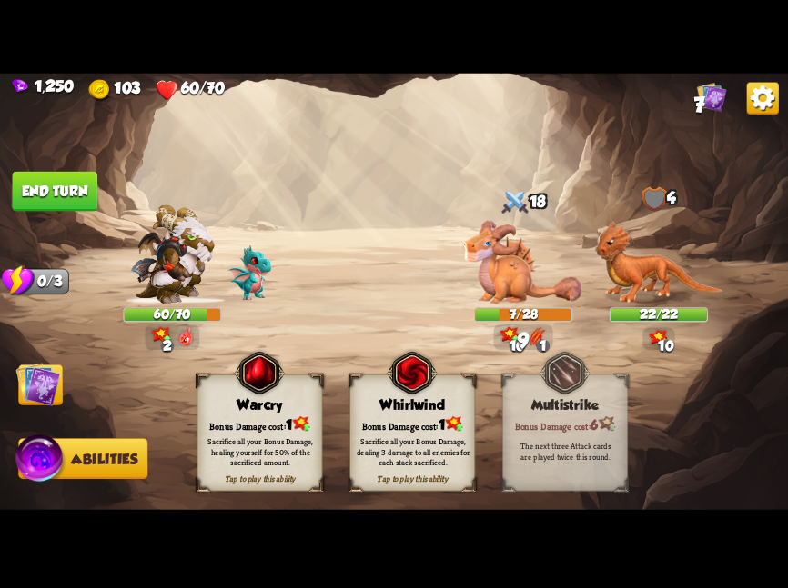
click at [368, 447] on div "Sacrifice all your Bonus Damage, dealing 3 damage to all enemies for each stack…" at bounding box center [412, 452] width 113 height 32
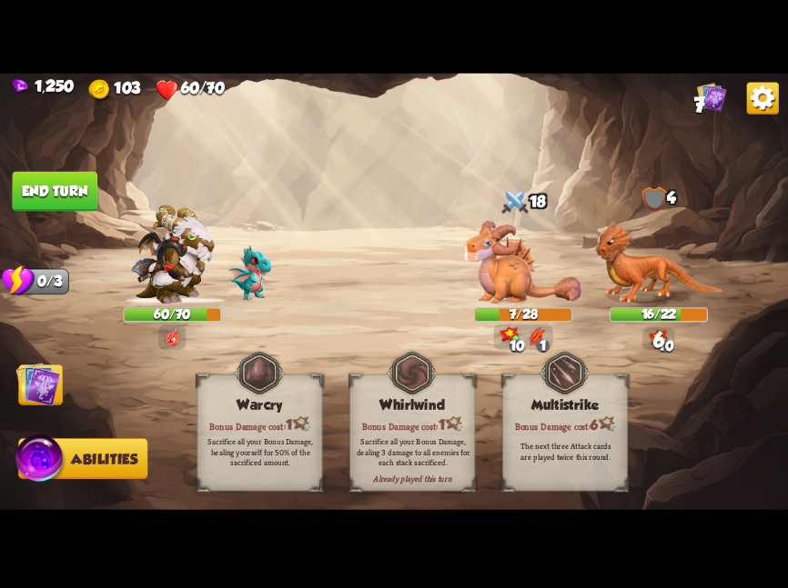
click at [46, 376] on img at bounding box center [38, 384] width 45 height 45
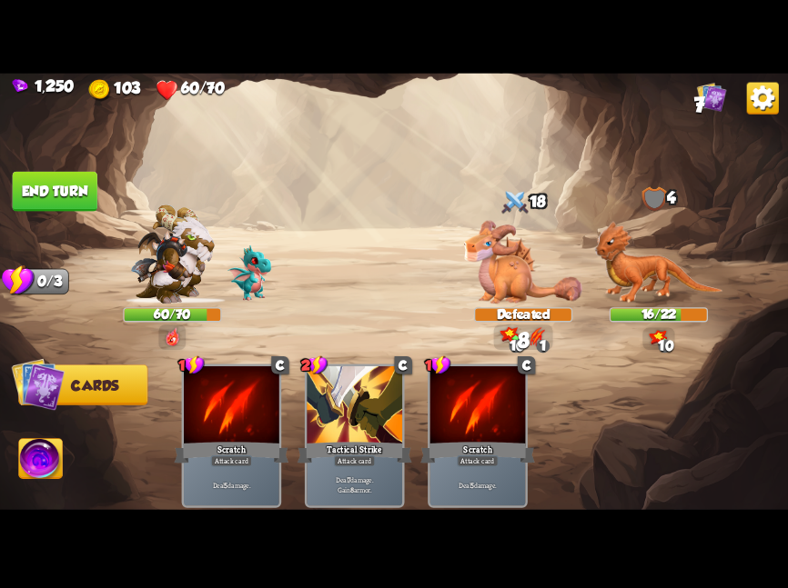
click at [75, 196] on button "End turn" at bounding box center [55, 191] width 85 height 40
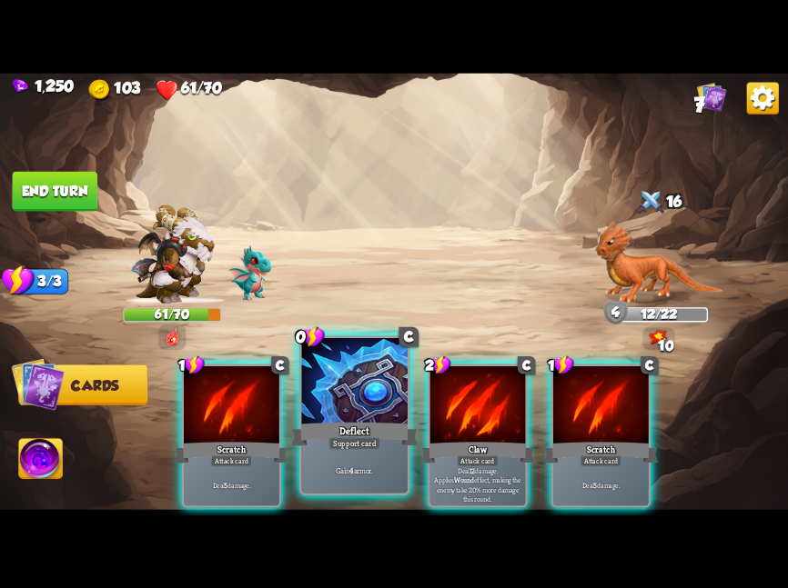
click at [352, 408] on div at bounding box center [354, 382] width 105 height 89
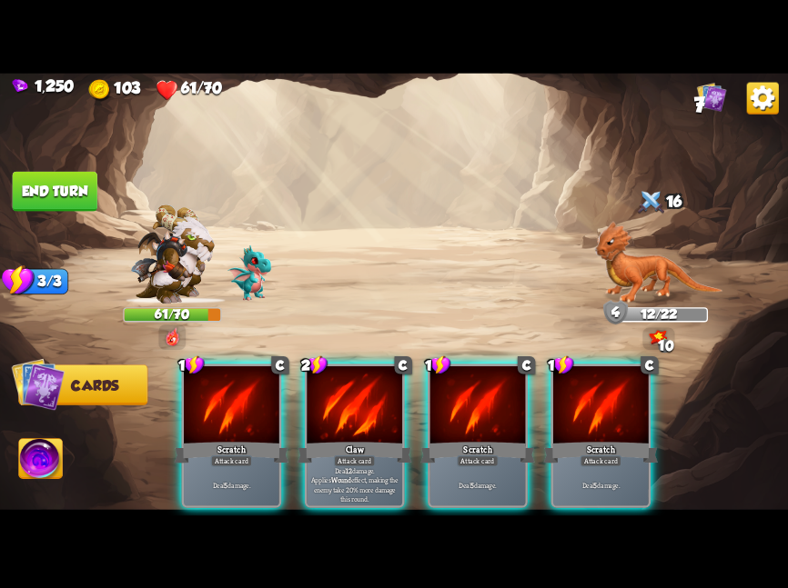
click at [352, 408] on div at bounding box center [353, 406] width 95 height 80
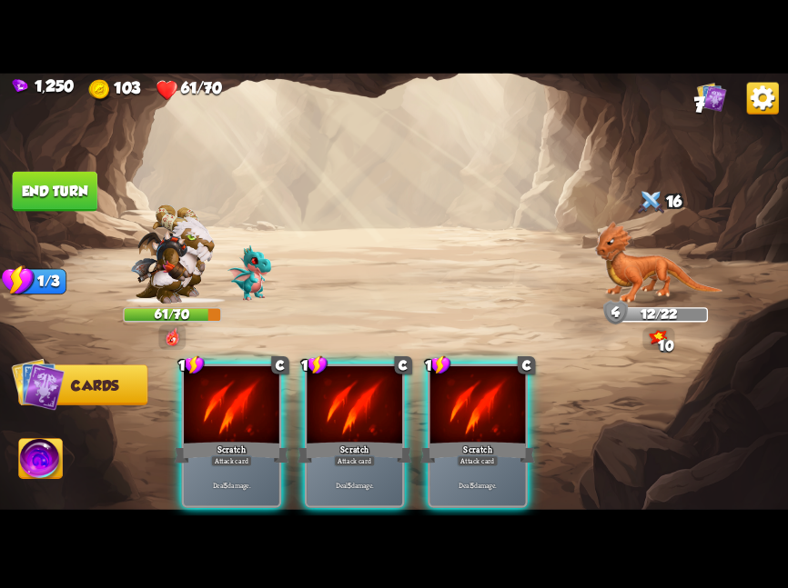
click at [352, 408] on div at bounding box center [353, 406] width 95 height 80
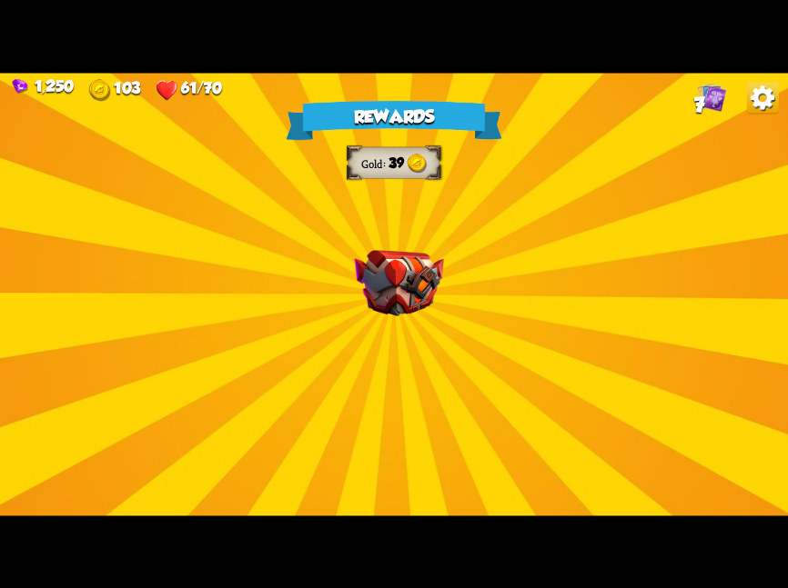
click at [387, 272] on img at bounding box center [399, 283] width 89 height 66
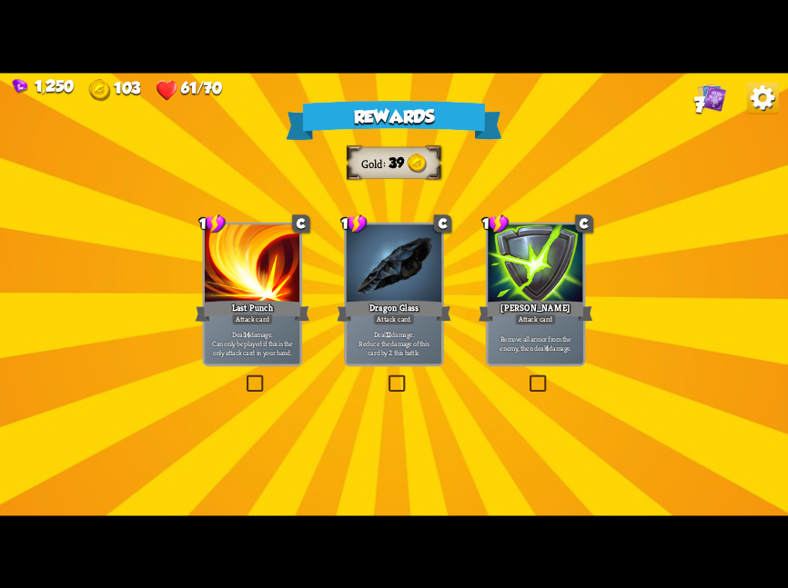
click at [387, 273] on div at bounding box center [393, 265] width 95 height 80
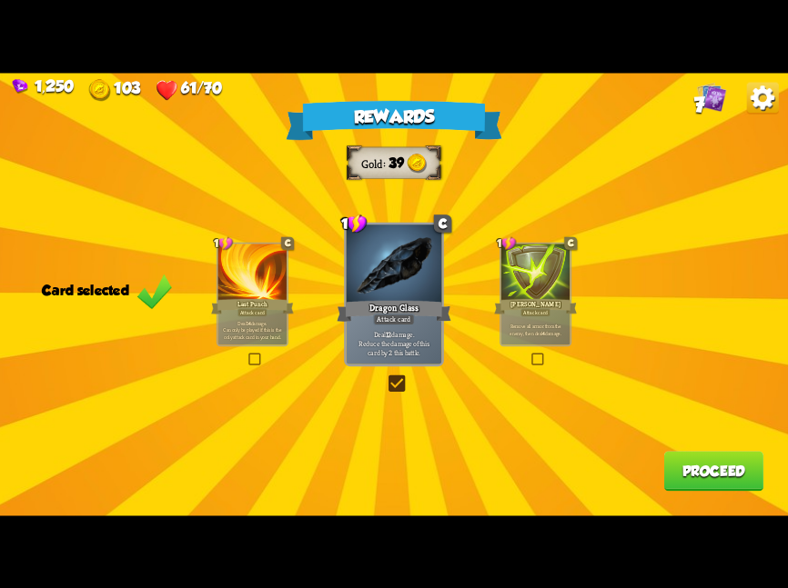
click at [519, 284] on div at bounding box center [535, 273] width 69 height 58
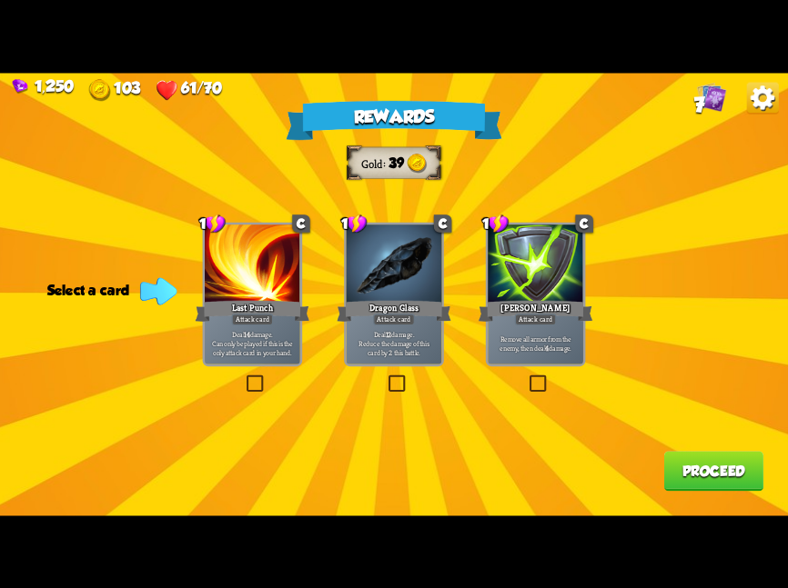
click at [519, 284] on div at bounding box center [534, 265] width 95 height 80
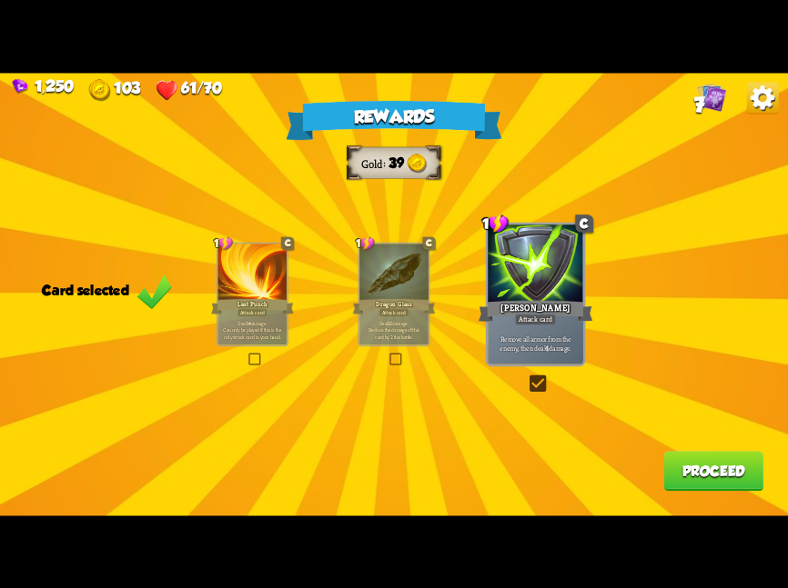
click at [705, 486] on button "Proceed" at bounding box center [713, 471] width 99 height 40
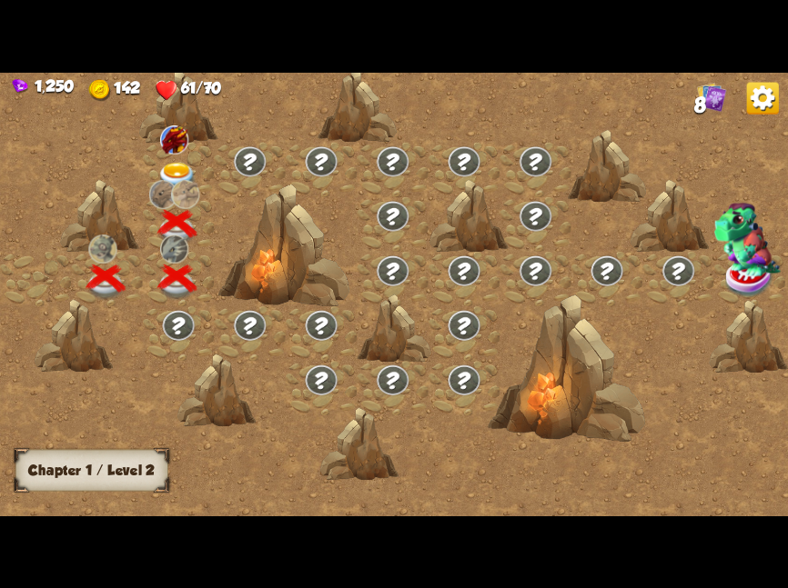
click at [195, 174] on img at bounding box center [176, 177] width 39 height 29
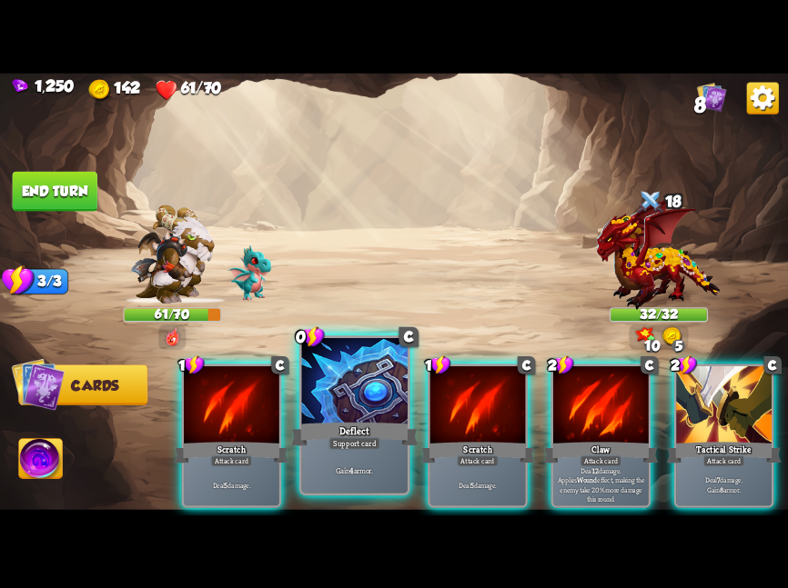
click at [370, 427] on div "Deflect" at bounding box center [354, 434] width 127 height 28
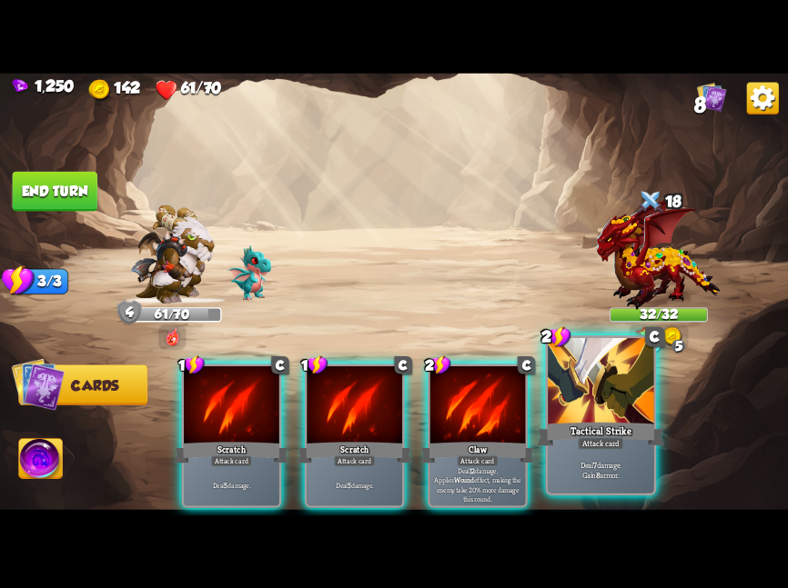
click at [620, 401] on div at bounding box center [599, 382] width 105 height 89
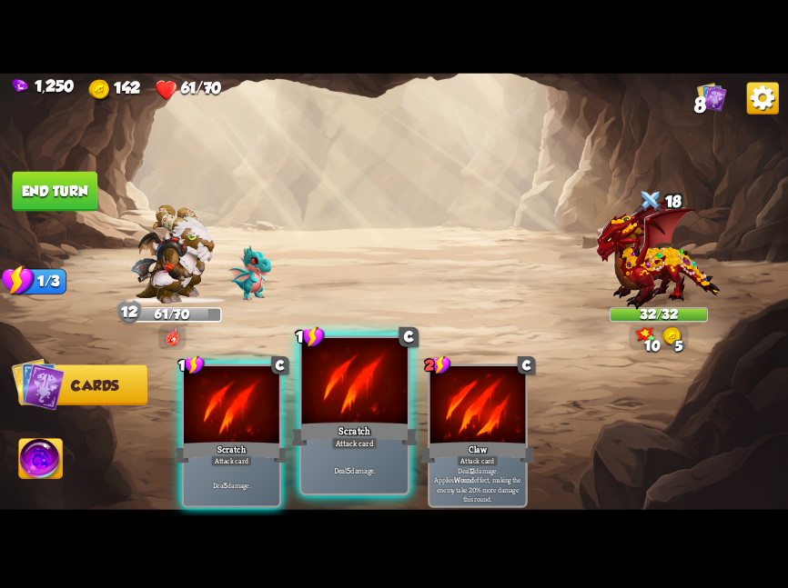
click at [326, 402] on div at bounding box center [354, 382] width 105 height 89
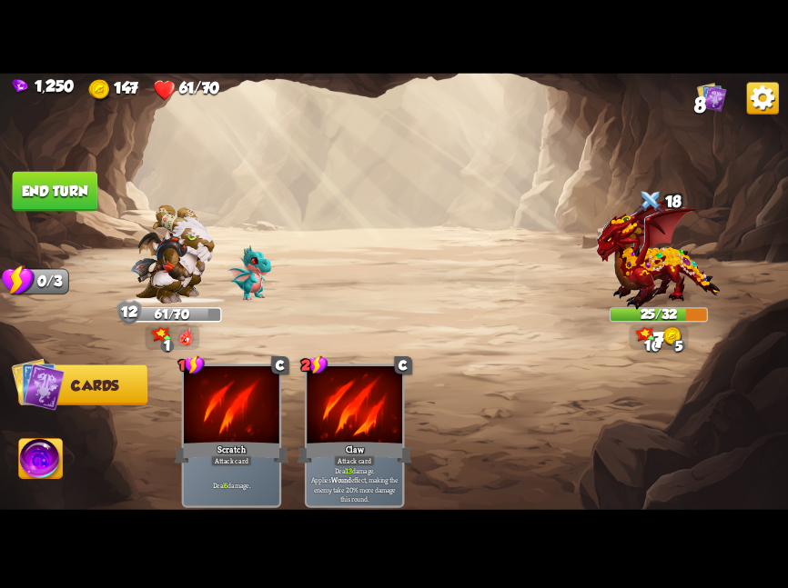
click at [50, 180] on button "End turn" at bounding box center [55, 191] width 85 height 40
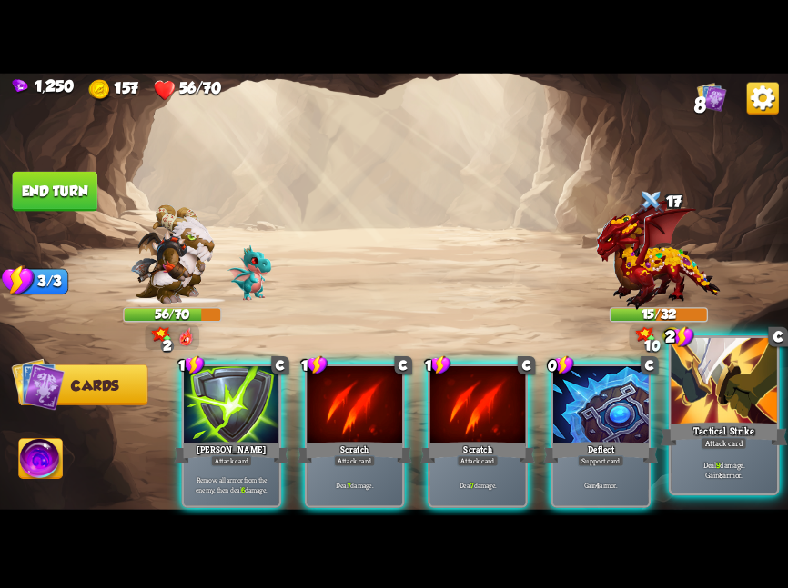
click at [713, 427] on div "Tactical Strike" at bounding box center [723, 434] width 127 height 28
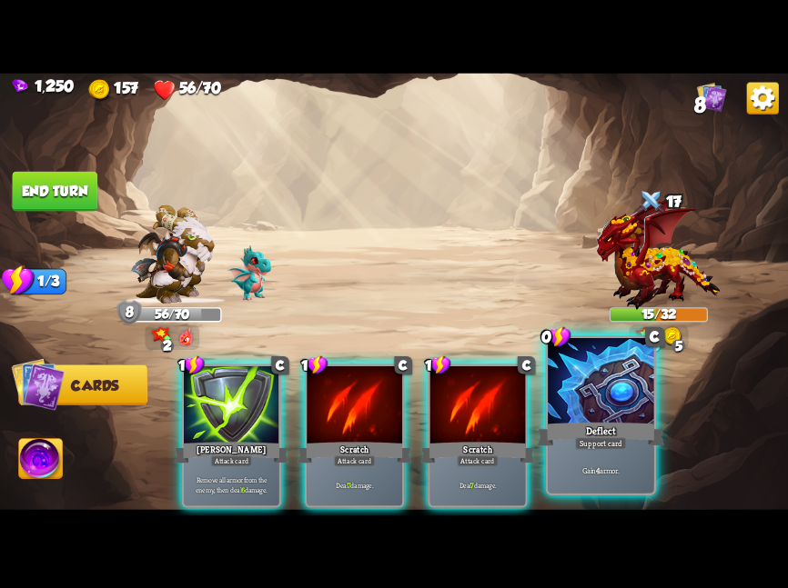
click at [585, 410] on div at bounding box center [599, 382] width 105 height 89
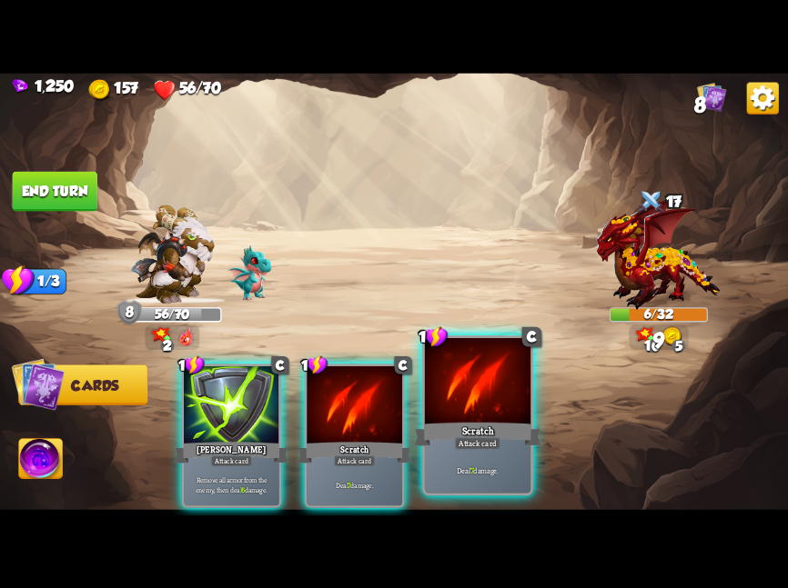
click at [500, 396] on div at bounding box center [477, 382] width 105 height 89
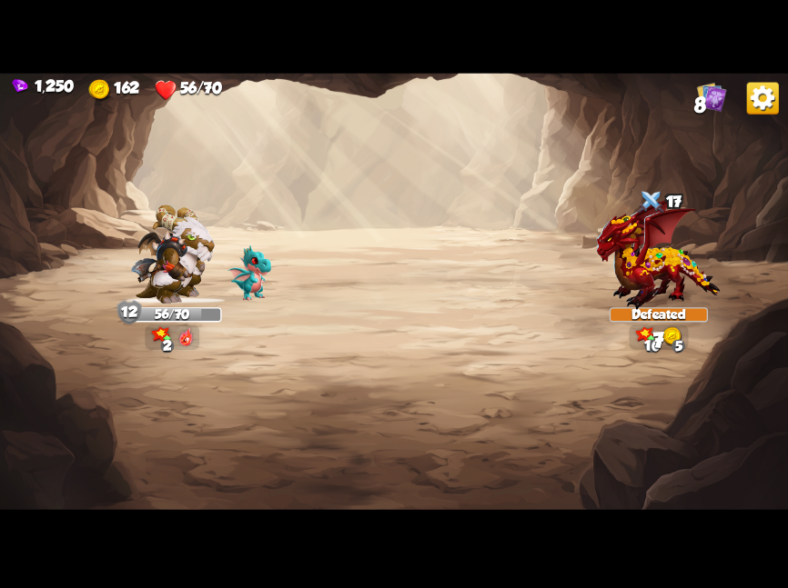
click at [55, 187] on img at bounding box center [394, 294] width 788 height 443
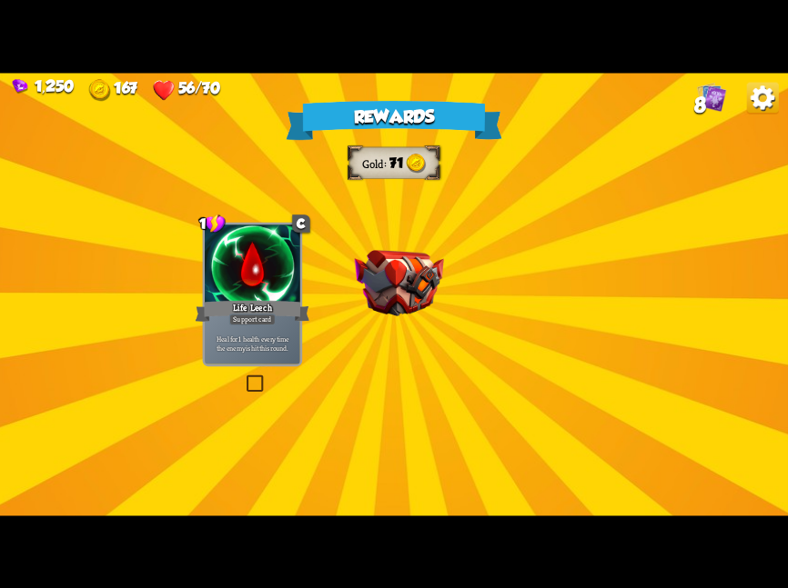
click at [351, 210] on div "Rewards Gold 71 Select a card 1 C Life Leech Support card Heal for 1 health eve…" at bounding box center [394, 294] width 788 height 443
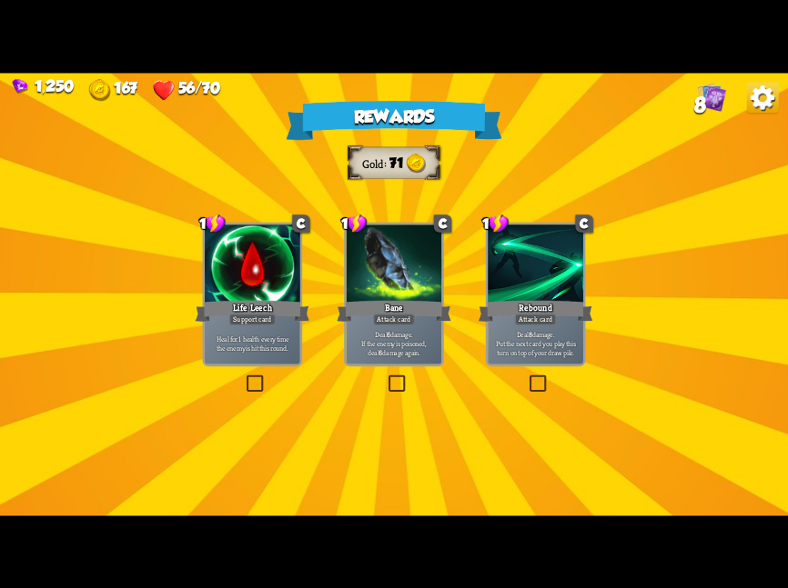
click at [427, 283] on div at bounding box center [393, 265] width 95 height 80
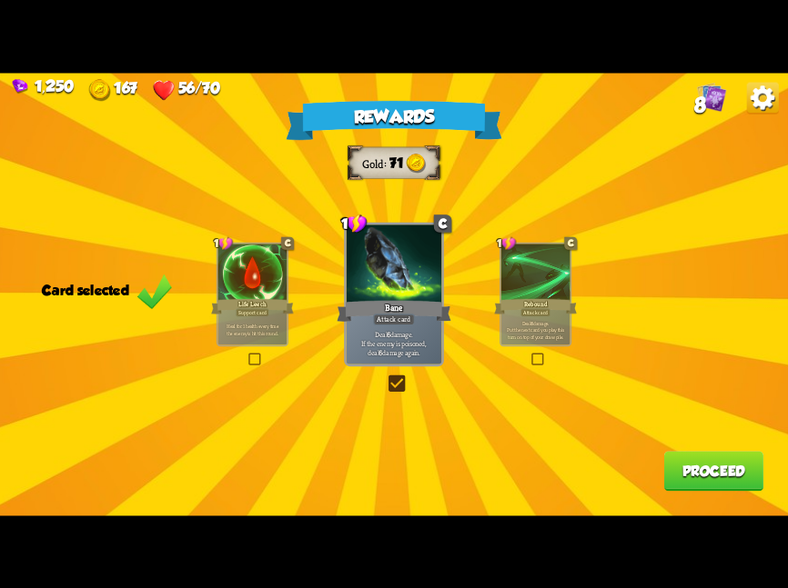
click at [686, 472] on button "Proceed" at bounding box center [713, 471] width 99 height 40
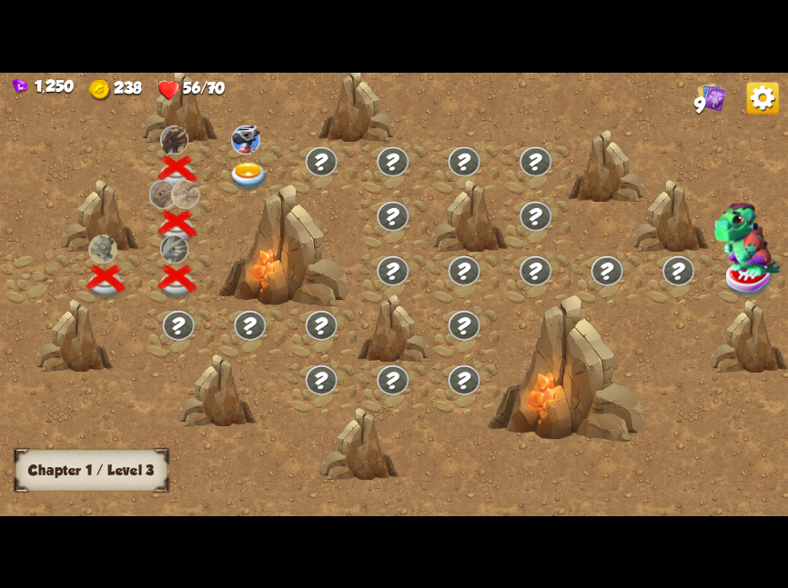
click at [269, 185] on div at bounding box center [284, 247] width 132 height 124
click at [253, 156] on div at bounding box center [249, 170] width 71 height 55
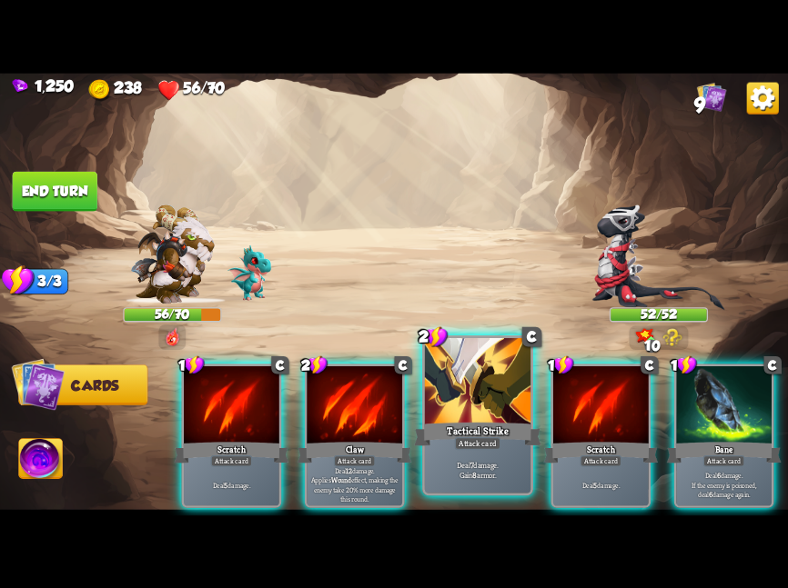
click at [453, 440] on div "Tactical Strike" at bounding box center [477, 434] width 127 height 28
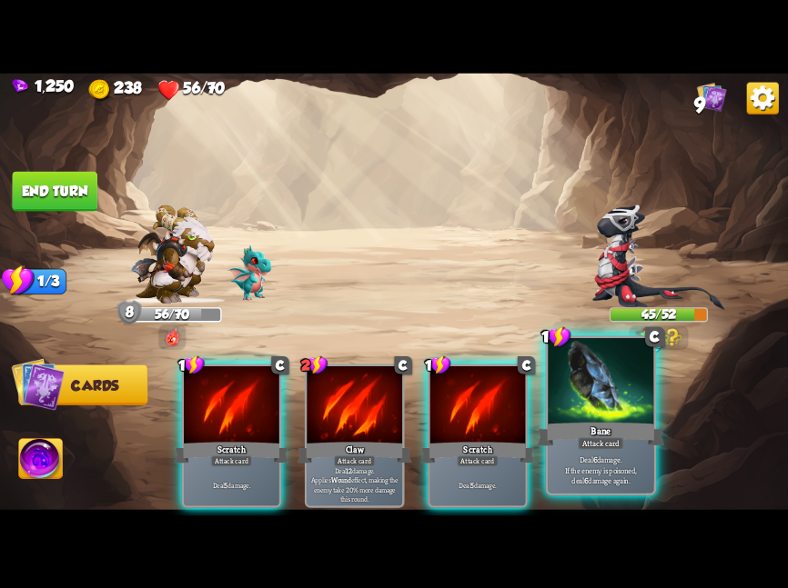
click at [567, 407] on div at bounding box center [599, 382] width 105 height 89
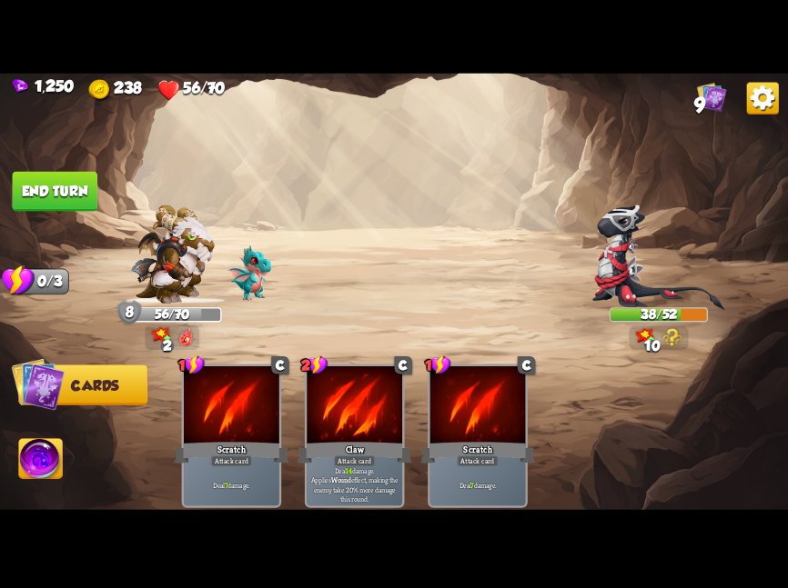
click at [46, 173] on button "End turn" at bounding box center [55, 191] width 85 height 40
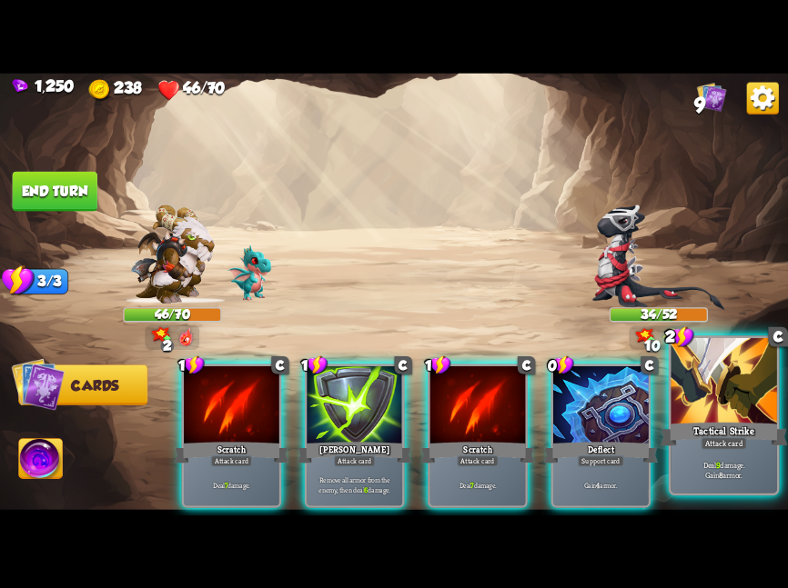
click at [718, 417] on div at bounding box center [722, 382] width 105 height 89
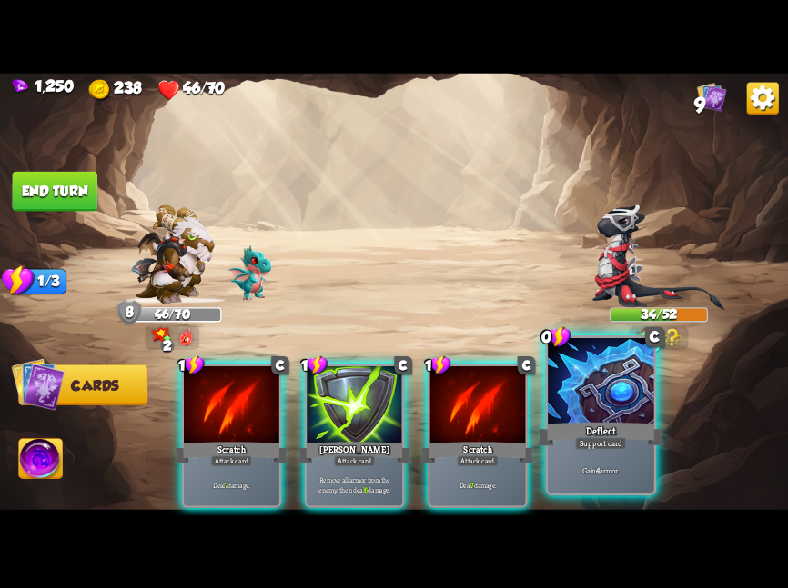
click at [640, 435] on div "Deflect" at bounding box center [600, 434] width 127 height 28
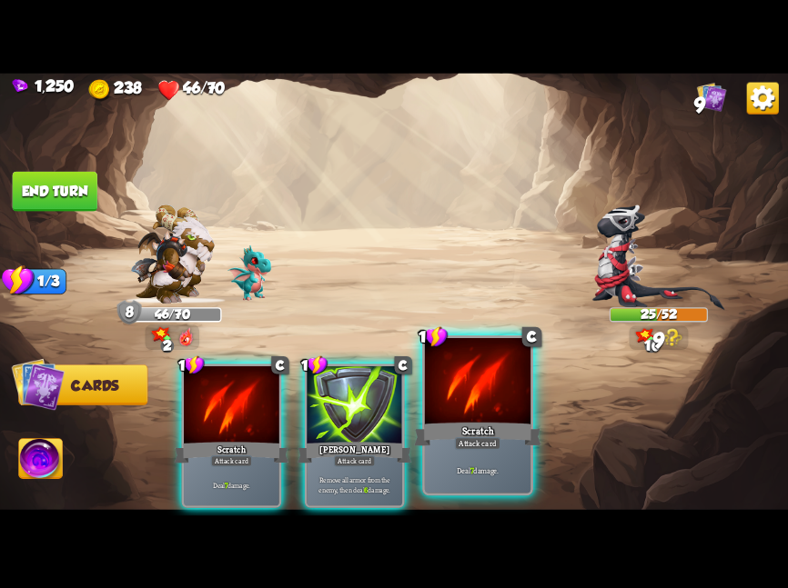
click at [487, 385] on div at bounding box center [477, 382] width 105 height 89
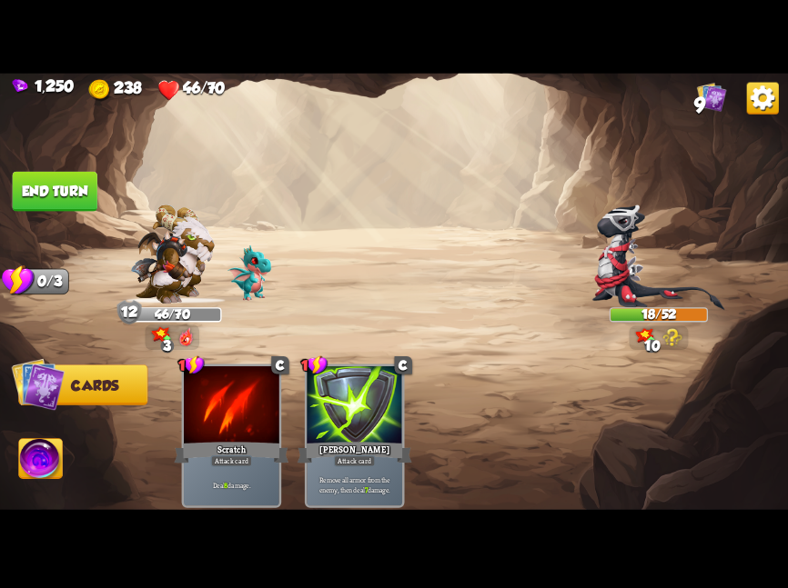
click at [85, 186] on button "End turn" at bounding box center [55, 191] width 85 height 40
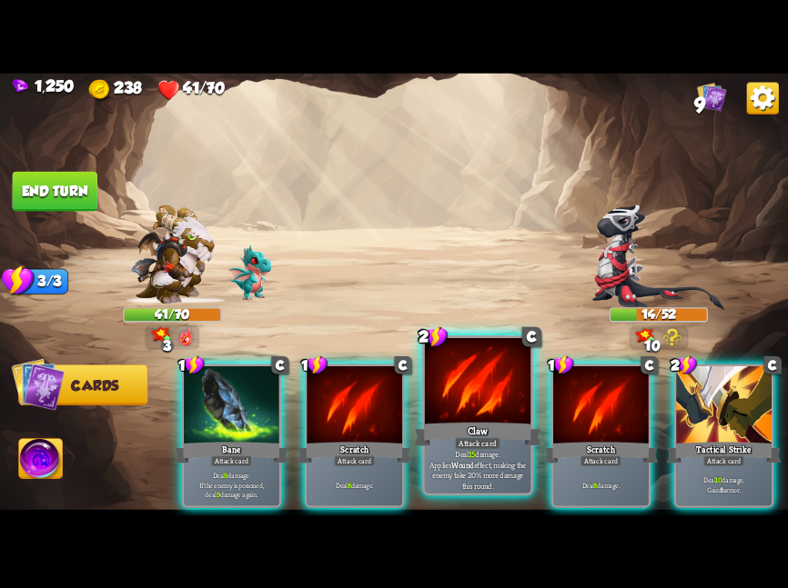
click at [431, 430] on div "Claw" at bounding box center [477, 434] width 127 height 28
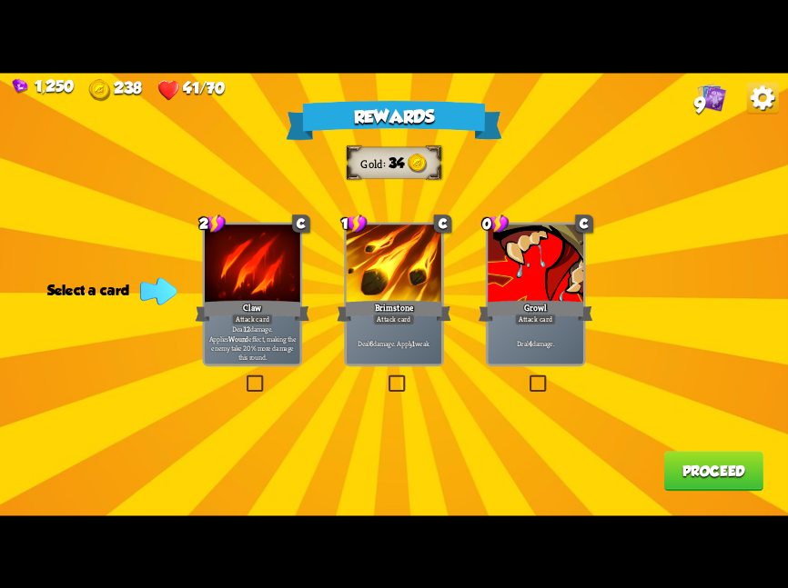
click at [276, 254] on div at bounding box center [252, 265] width 95 height 80
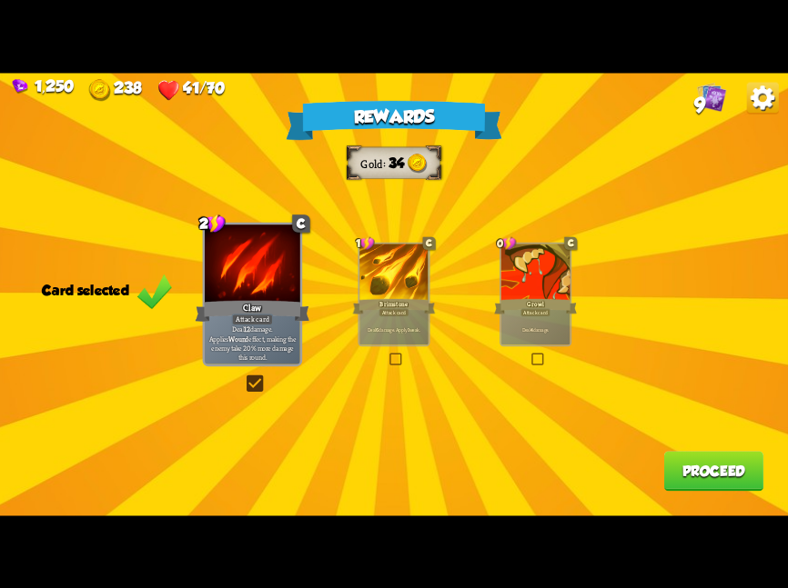
click at [361, 262] on div at bounding box center [393, 273] width 69 height 58
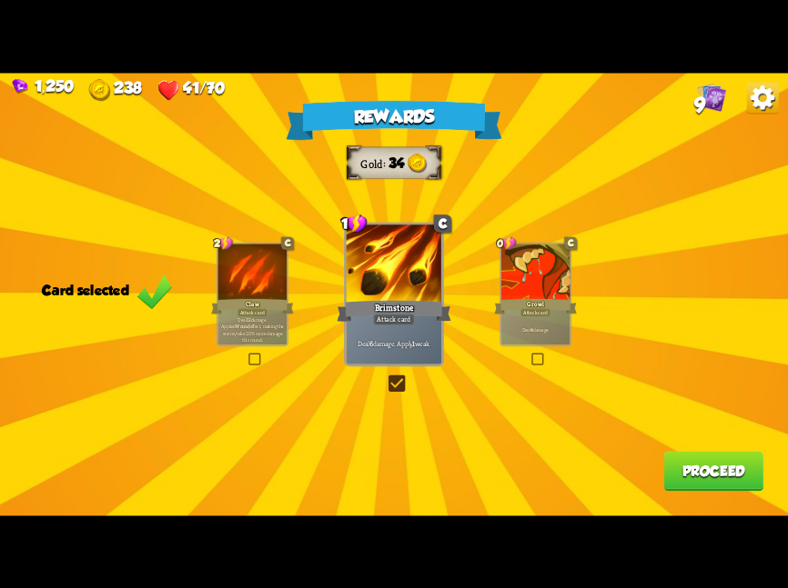
click at [678, 464] on button "Proceed" at bounding box center [713, 471] width 99 height 40
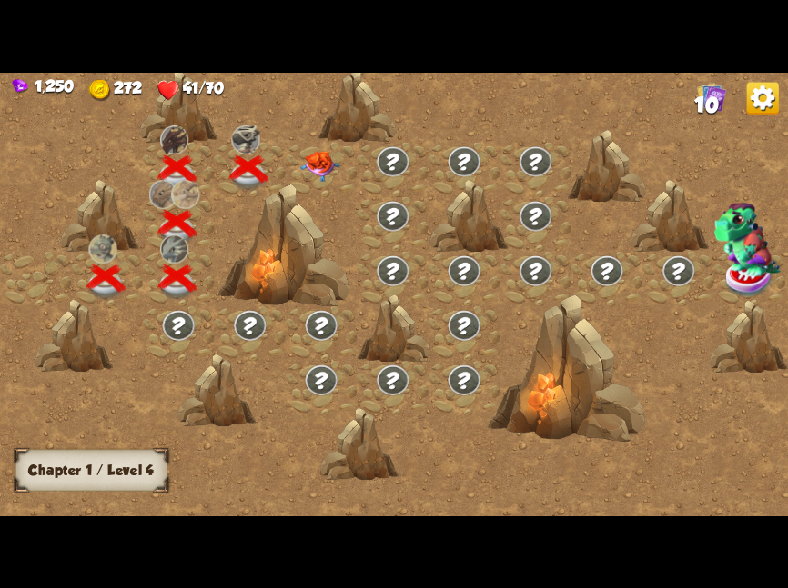
click at [334, 163] on img at bounding box center [319, 166] width 39 height 31
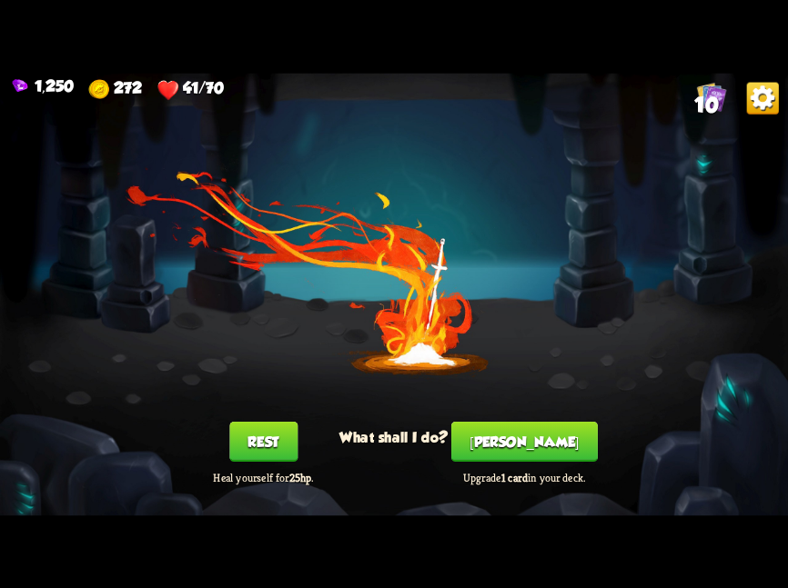
click at [245, 426] on button "Rest" at bounding box center [263, 442] width 68 height 40
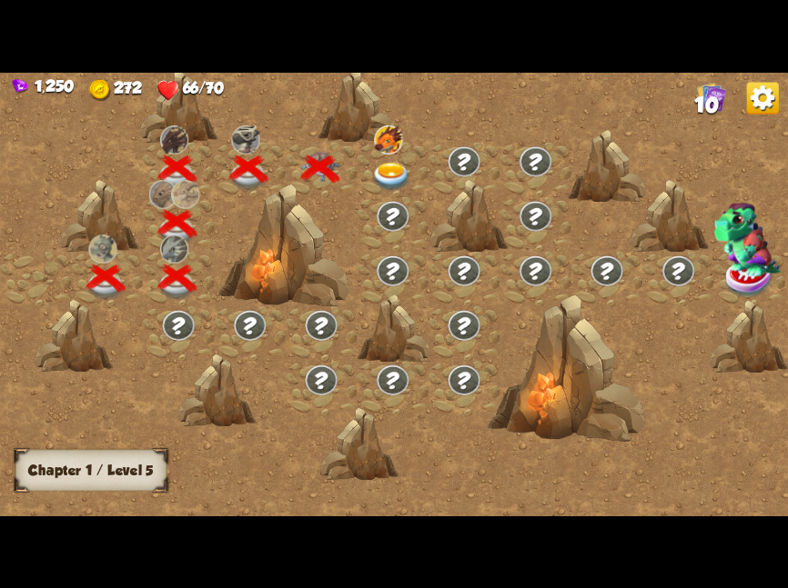
click at [377, 153] on img at bounding box center [388, 140] width 28 height 29
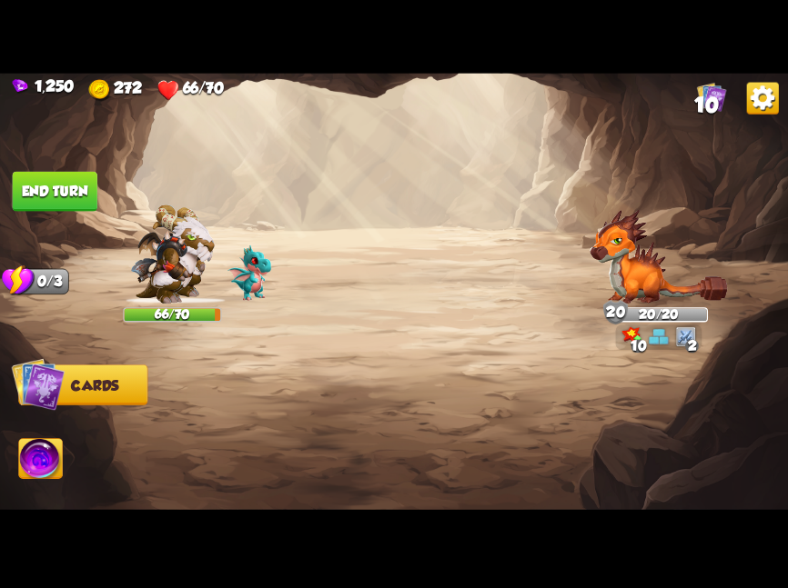
click at [377, 153] on img at bounding box center [394, 294] width 788 height 443
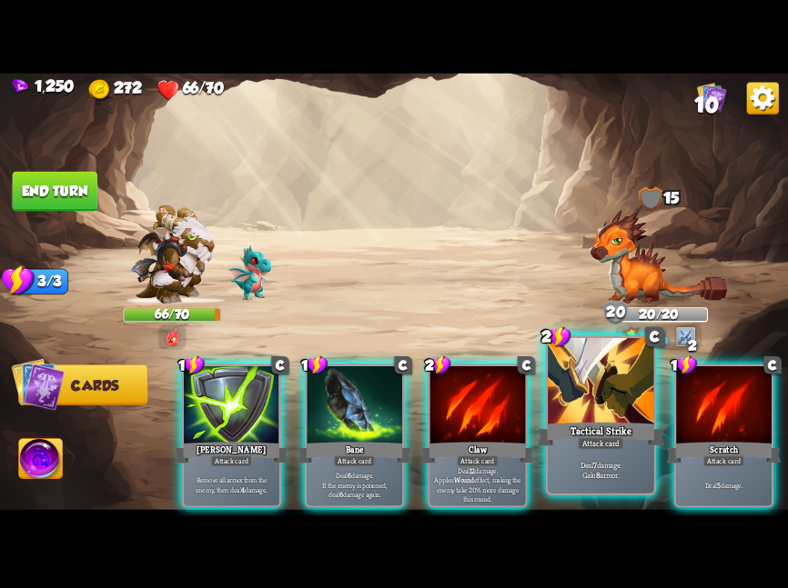
click at [592, 424] on div "Tactical Strike" at bounding box center [600, 434] width 127 height 28
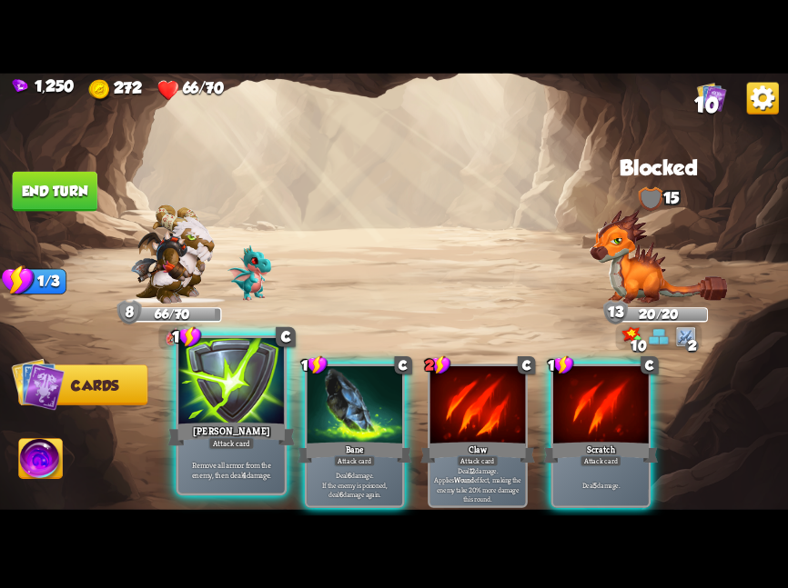
click at [276, 415] on div at bounding box center [230, 382] width 105 height 89
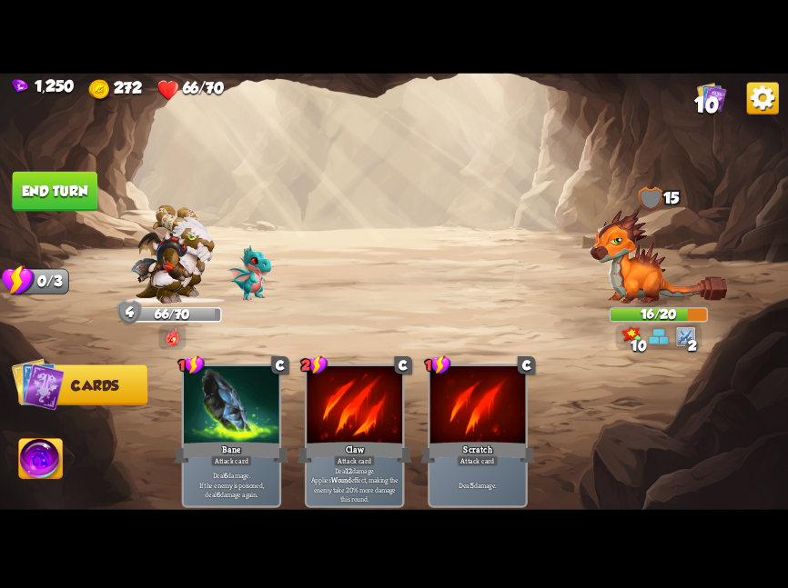
click at [56, 183] on button "End turn" at bounding box center [55, 191] width 85 height 40
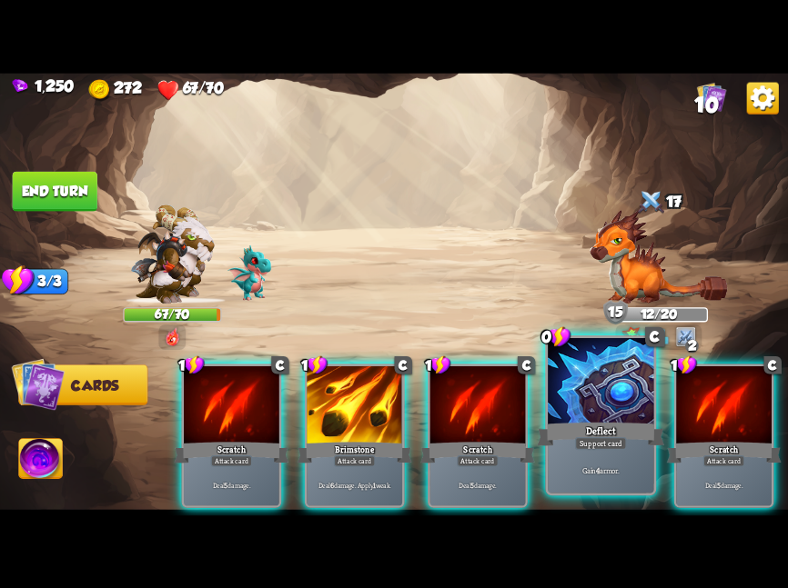
click at [566, 383] on div at bounding box center [599, 382] width 105 height 89
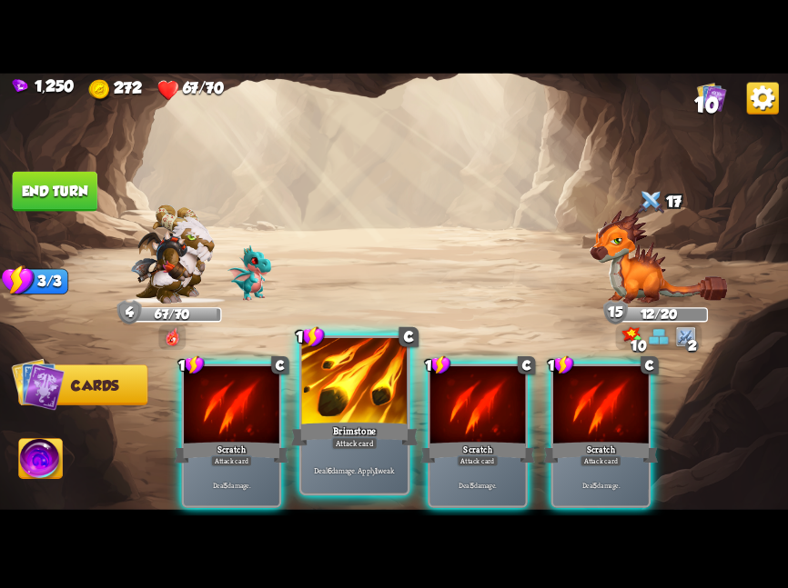
click at [358, 428] on div "Brimstone" at bounding box center [354, 434] width 127 height 28
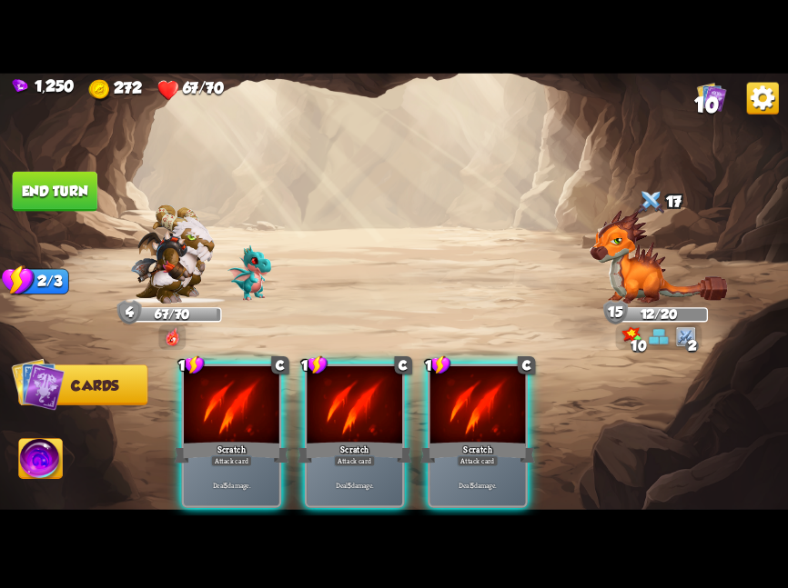
click at [358, 439] on div "Scratch" at bounding box center [354, 451] width 115 height 25
click at [420, 439] on div "Scratch" at bounding box center [477, 451] width 115 height 25
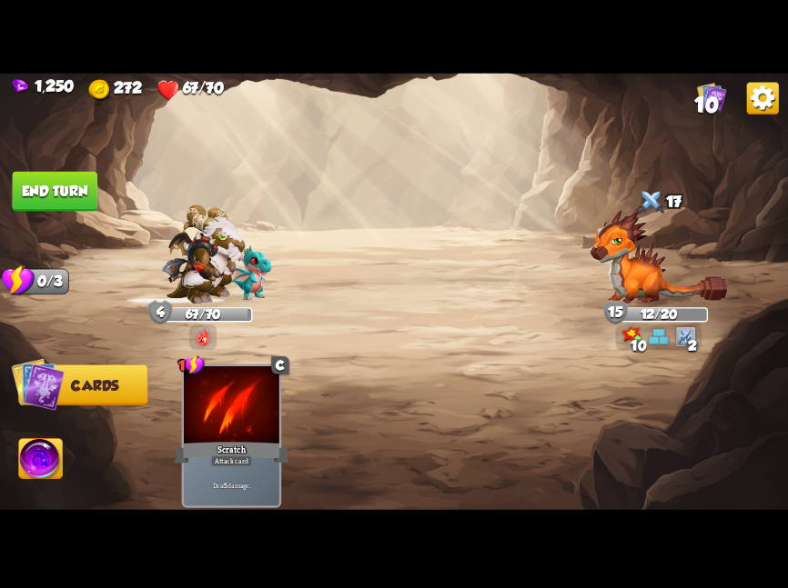
click at [358, 428] on div "1 C Scratch Attack card Deal 5 damage." at bounding box center [472, 417] width 630 height 196
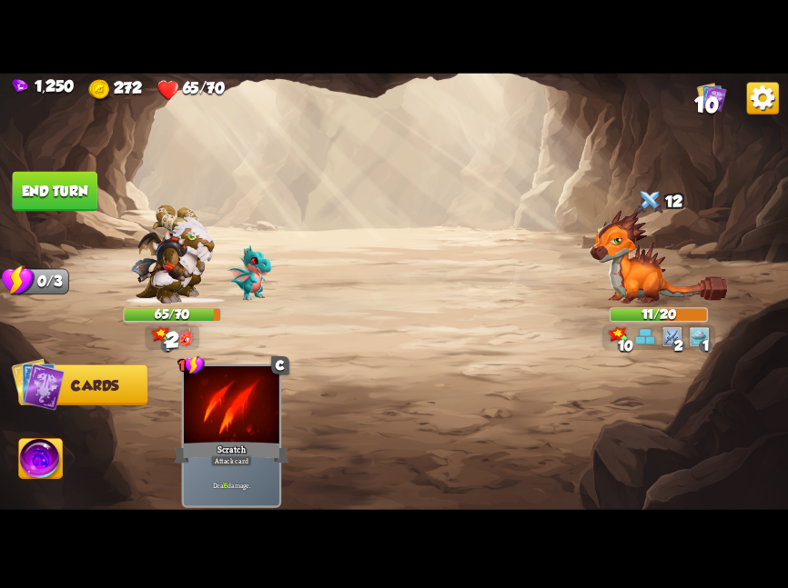
click at [70, 200] on button "End turn" at bounding box center [55, 191] width 85 height 40
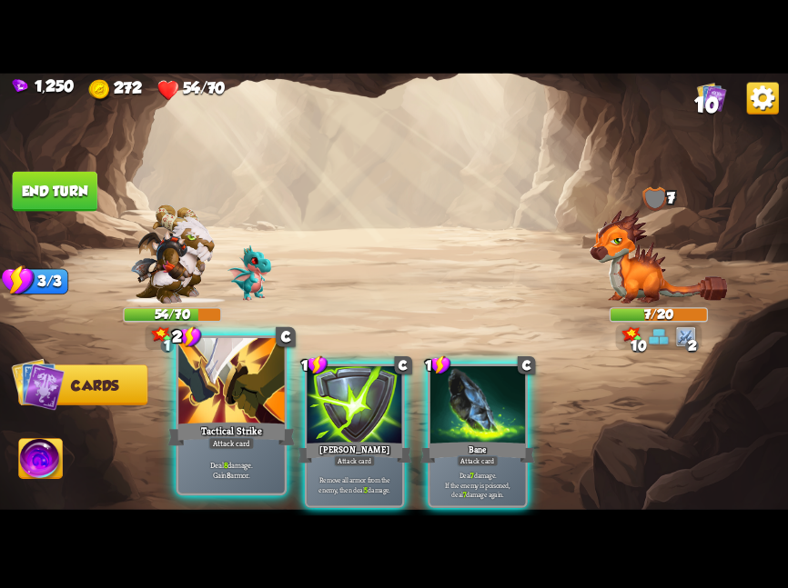
click at [242, 431] on div "Tactical Strike" at bounding box center [231, 434] width 127 height 28
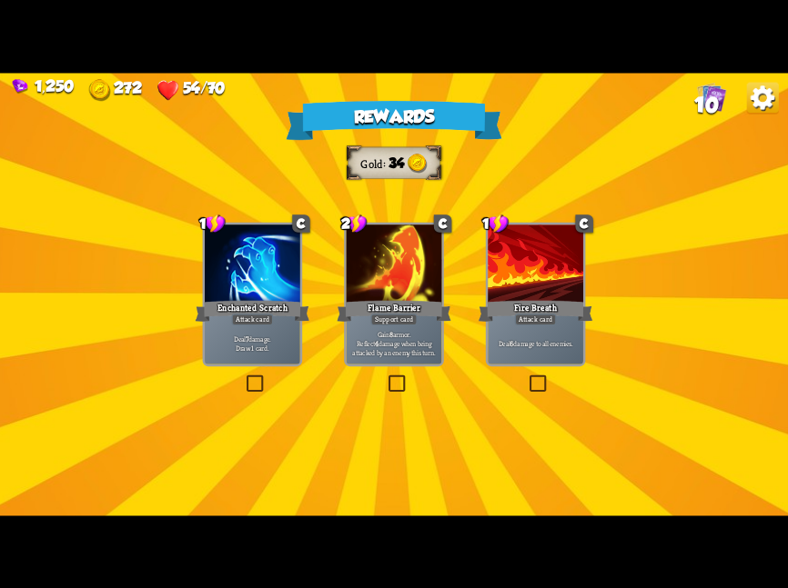
click at [430, 266] on div at bounding box center [393, 265] width 95 height 80
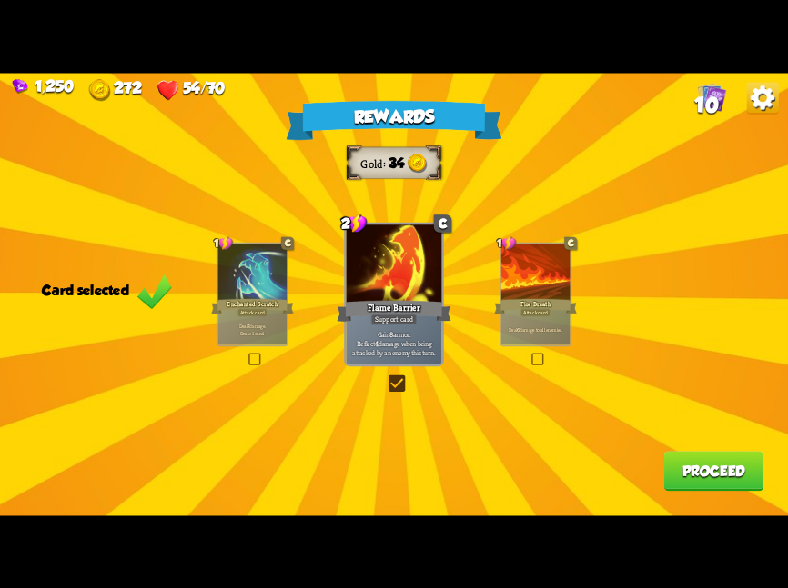
click at [707, 477] on button "Proceed" at bounding box center [713, 471] width 99 height 40
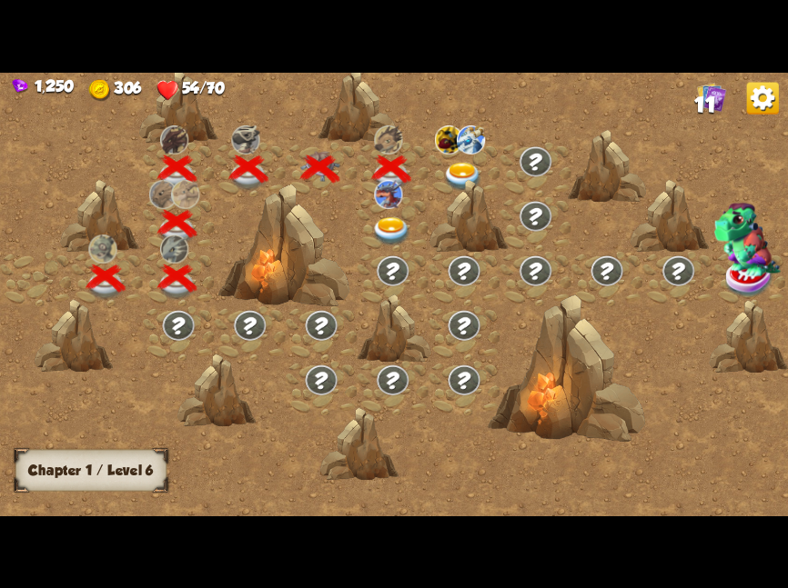
click at [391, 235] on img at bounding box center [391, 231] width 39 height 29
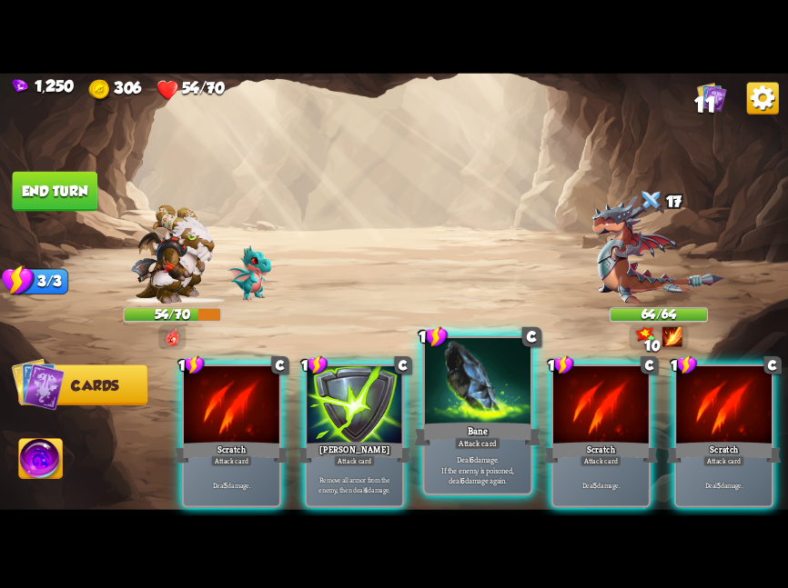
click at [498, 410] on div at bounding box center [477, 382] width 105 height 89
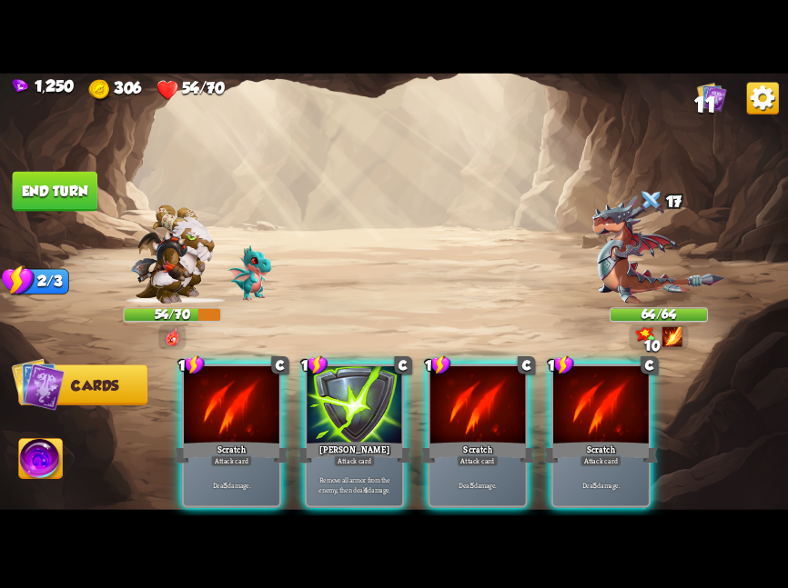
click at [498, 410] on div at bounding box center [477, 406] width 95 height 80
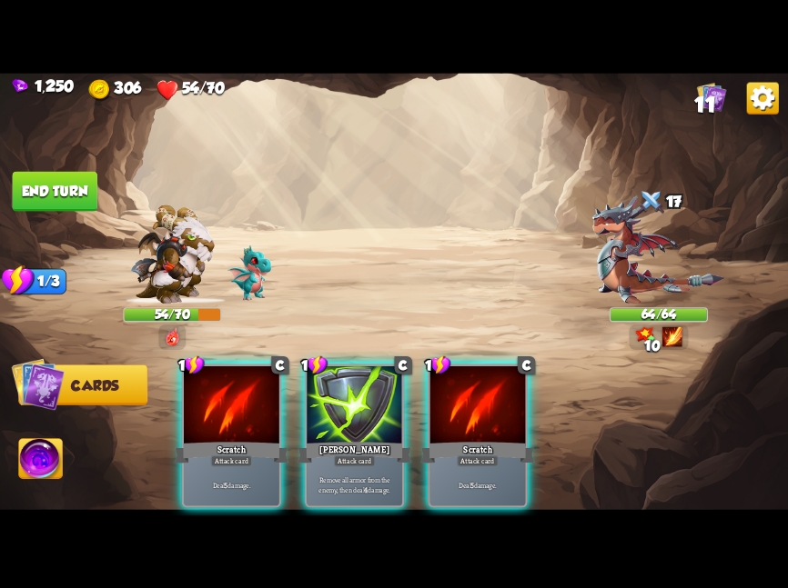
click at [498, 410] on div at bounding box center [477, 406] width 95 height 80
click at [498, 410] on div "1 C Scratch Attack card Deal 5 damage. 1 C Pierce Attack card Remove all armor …" at bounding box center [472, 417] width 630 height 196
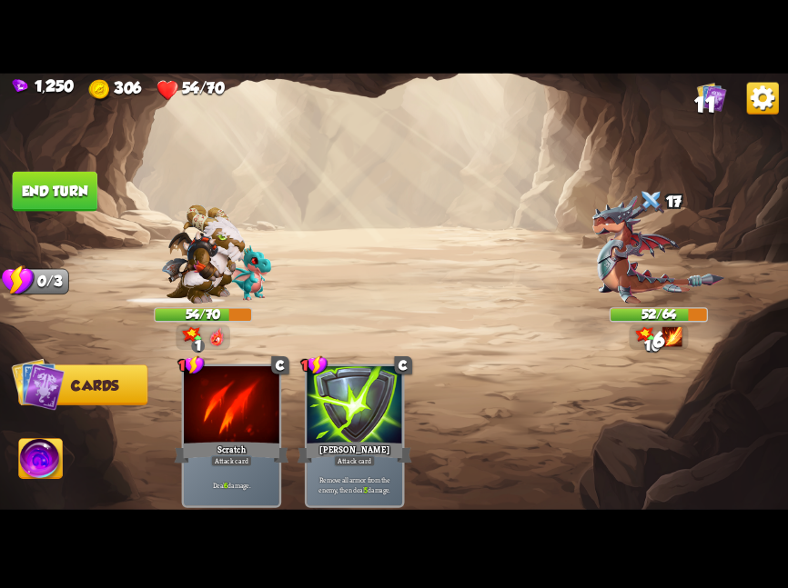
click at [83, 186] on button "End turn" at bounding box center [55, 191] width 85 height 40
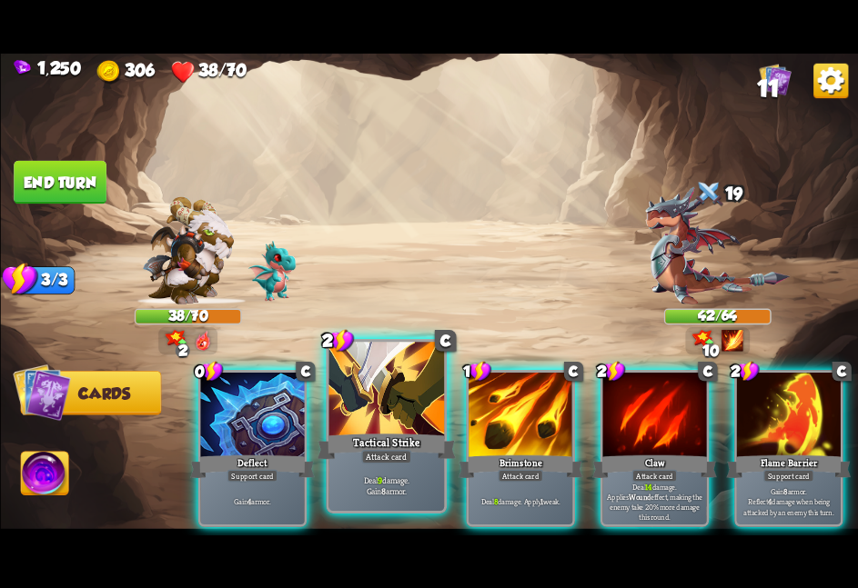
click at [352, 400] on div at bounding box center [385, 390] width 115 height 97
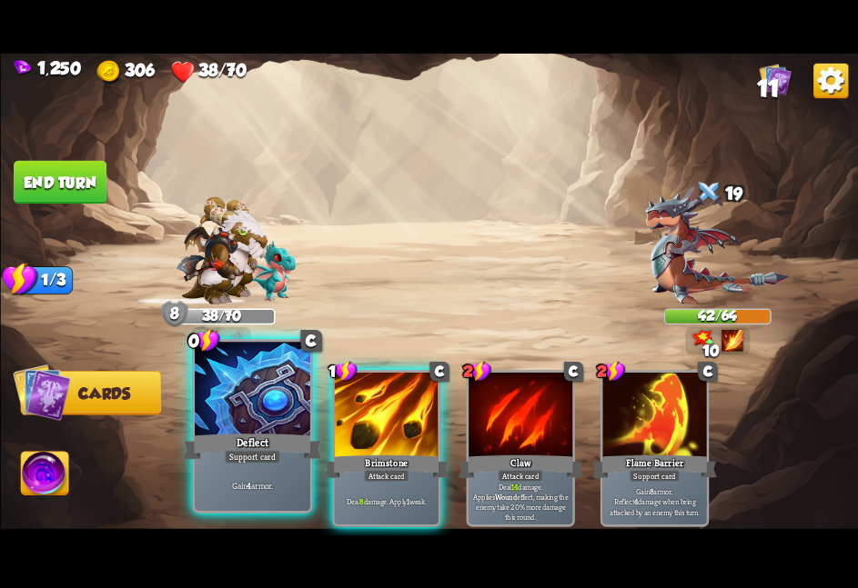
click at [277, 401] on div at bounding box center [252, 390] width 115 height 97
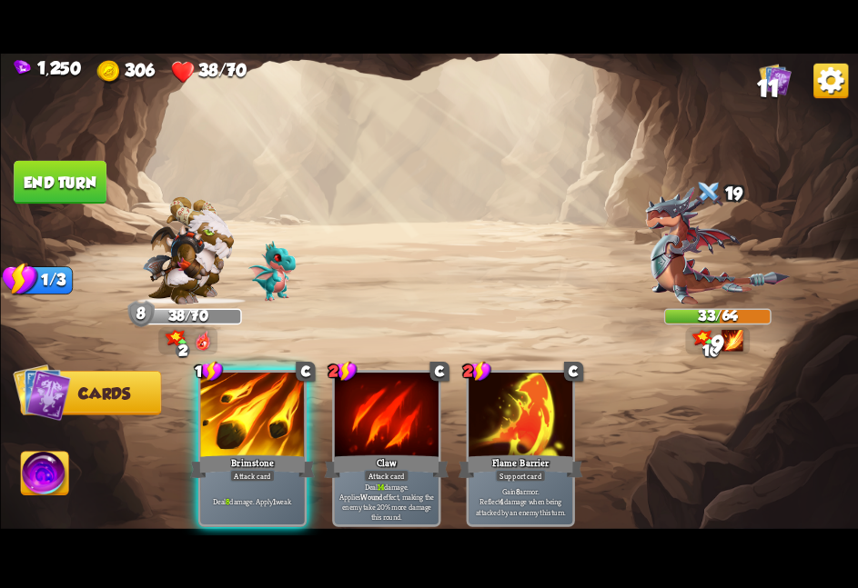
click at [277, 401] on div at bounding box center [252, 415] width 104 height 87
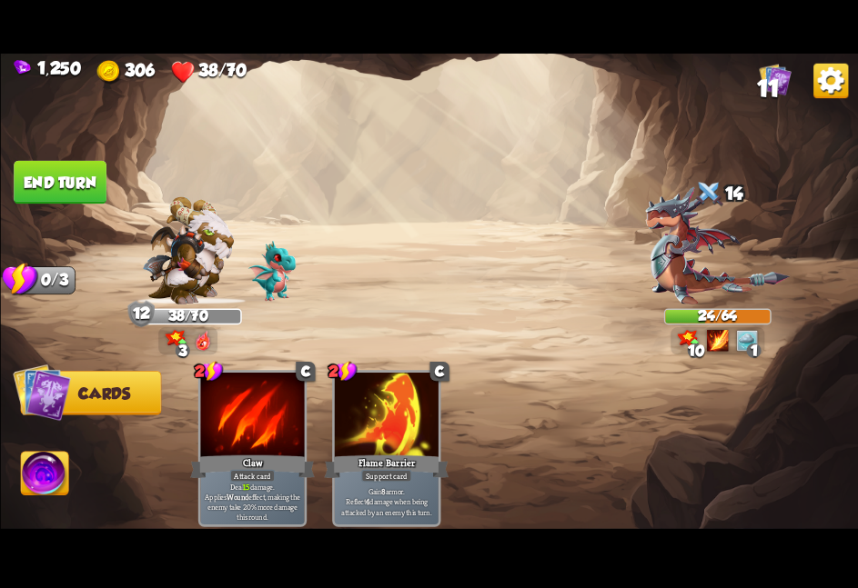
click at [62, 168] on button "End turn" at bounding box center [60, 182] width 93 height 44
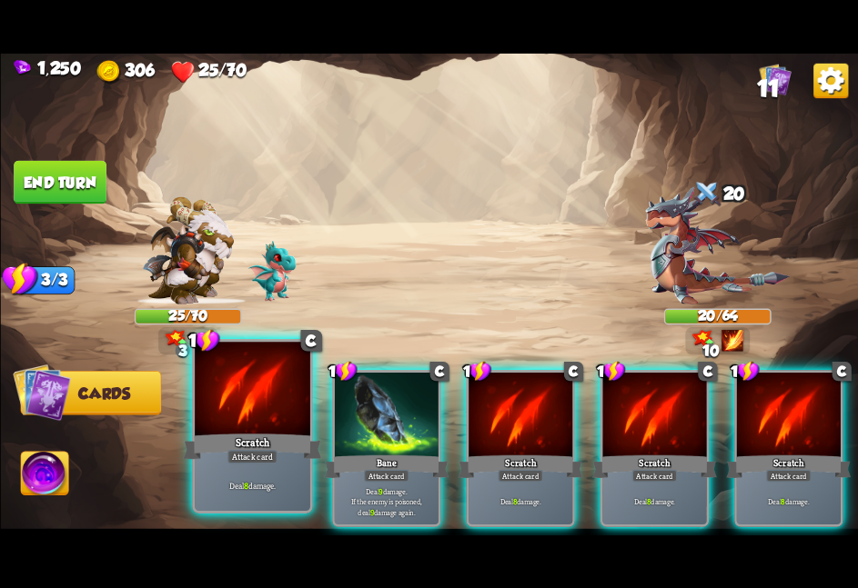
click at [254, 438] on div "Scratch" at bounding box center [252, 446] width 138 height 31
click at [324, 453] on div "Bane" at bounding box center [386, 467] width 125 height 28
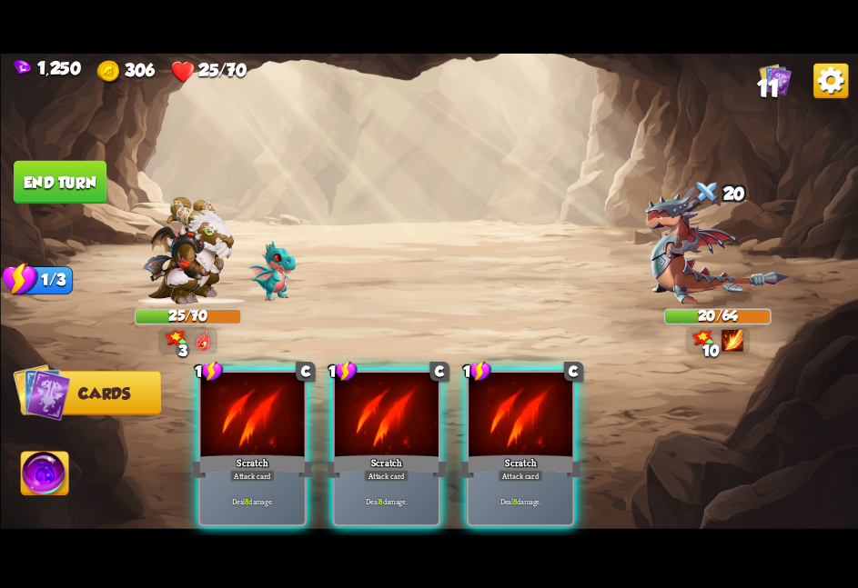
click at [254, 453] on div "Scratch" at bounding box center [252, 467] width 125 height 28
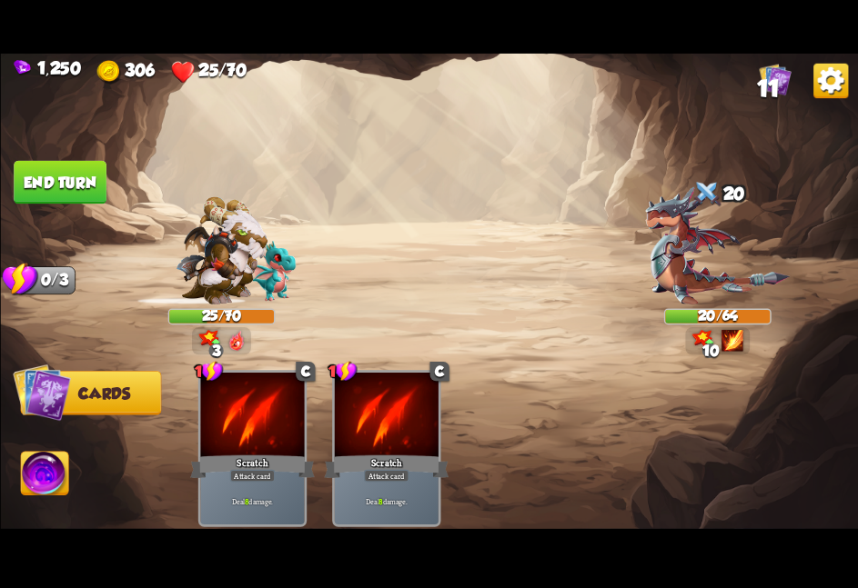
click at [254, 453] on div "Scratch" at bounding box center [252, 467] width 125 height 28
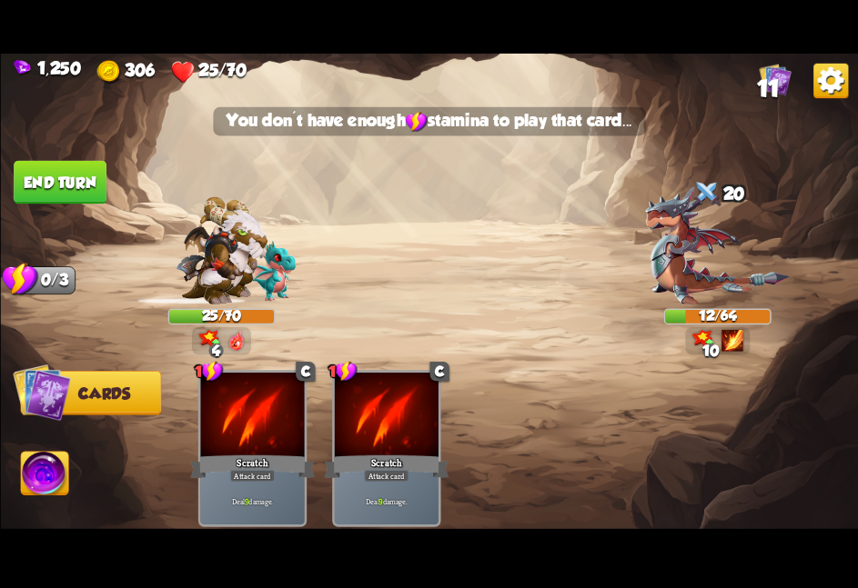
click at [90, 179] on button "End turn" at bounding box center [60, 182] width 93 height 44
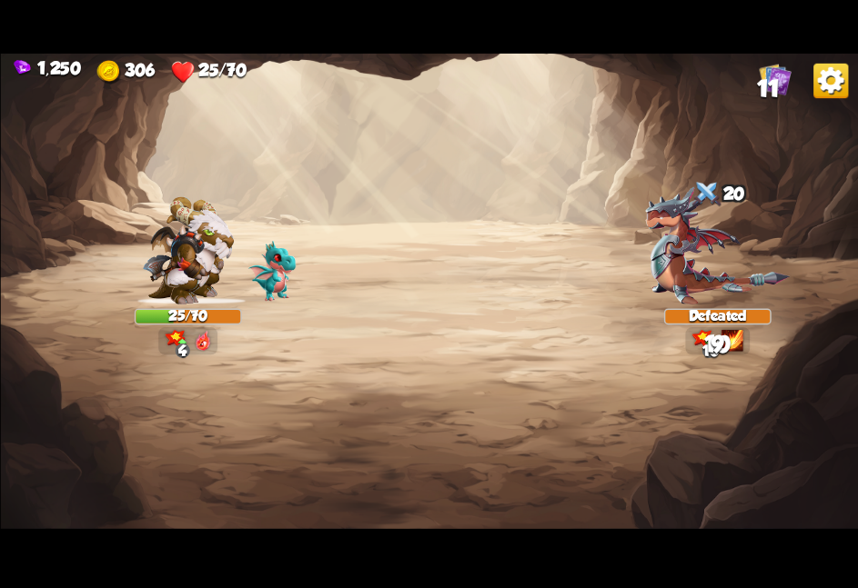
click at [90, 179] on img at bounding box center [429, 294] width 858 height 482
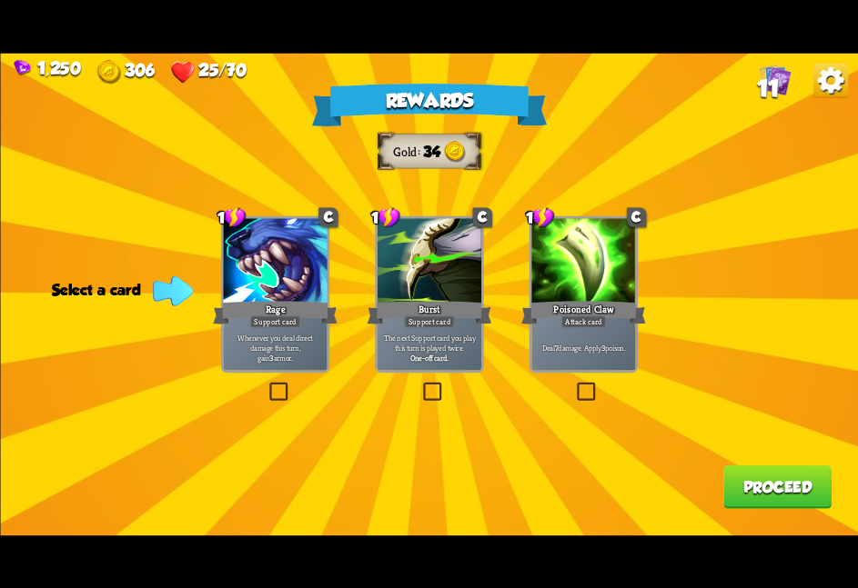
click at [557, 268] on div at bounding box center [583, 261] width 104 height 87
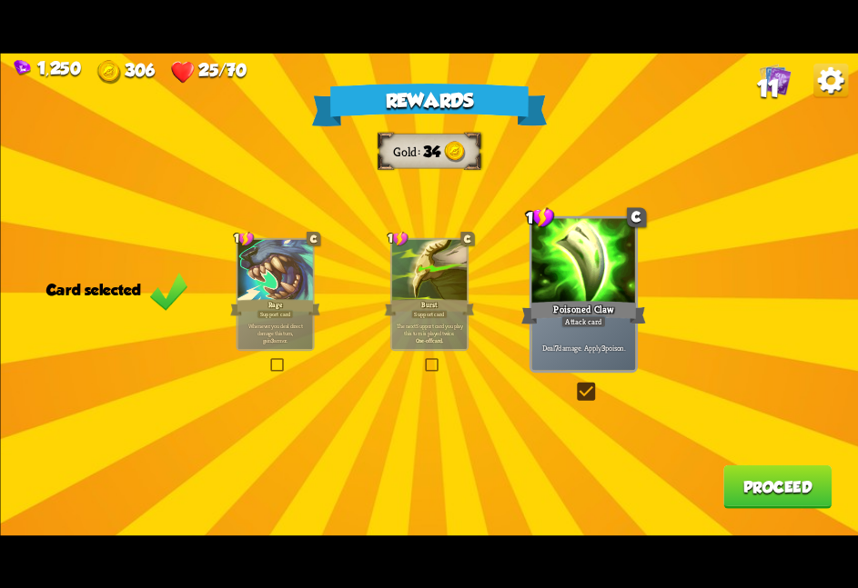
click at [772, 494] on button "Proceed" at bounding box center [777, 487] width 108 height 44
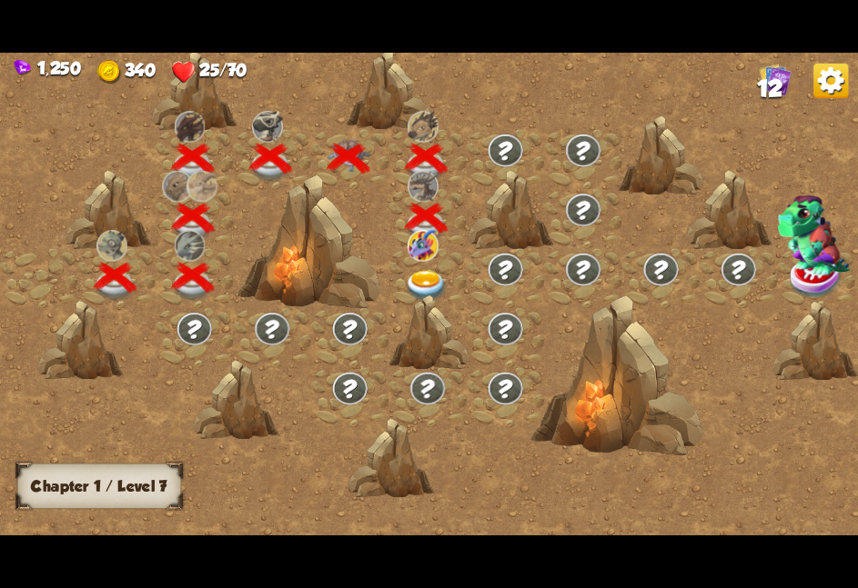
click at [417, 275] on img at bounding box center [426, 286] width 43 height 32
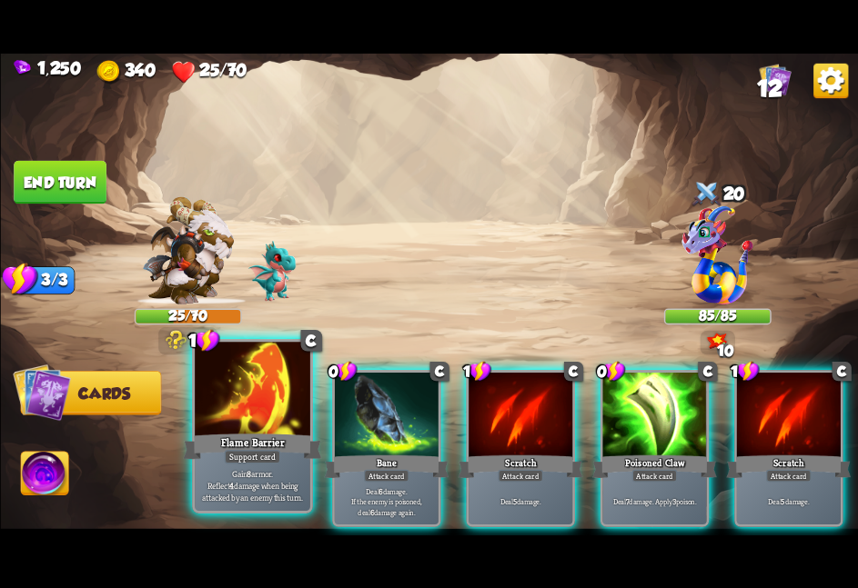
click at [238, 415] on div at bounding box center [252, 390] width 115 height 97
click at [334, 415] on div at bounding box center [386, 415] width 104 height 87
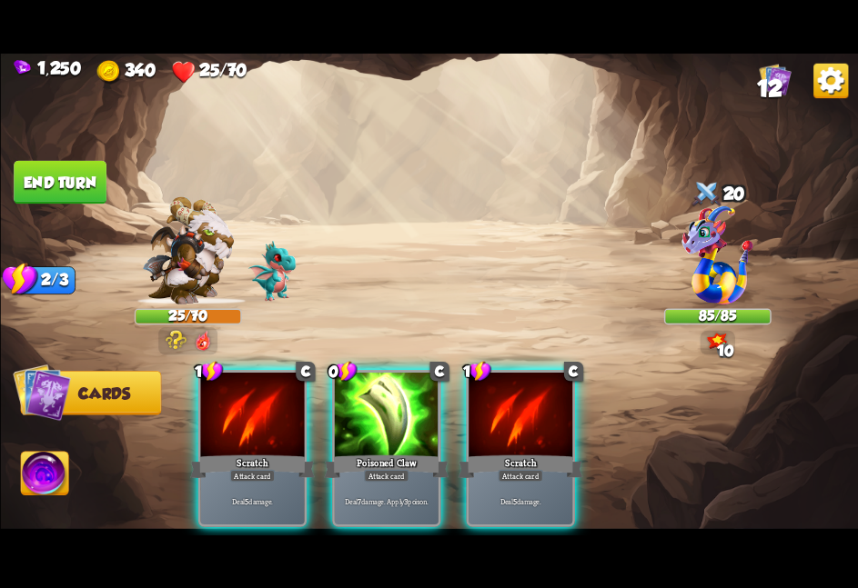
click at [238, 415] on div at bounding box center [252, 415] width 104 height 87
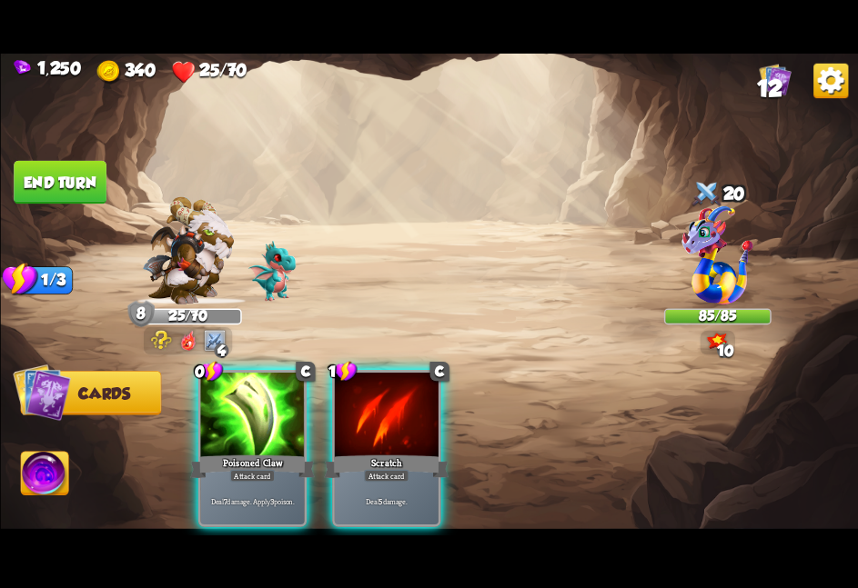
click at [238, 415] on div at bounding box center [252, 415] width 104 height 87
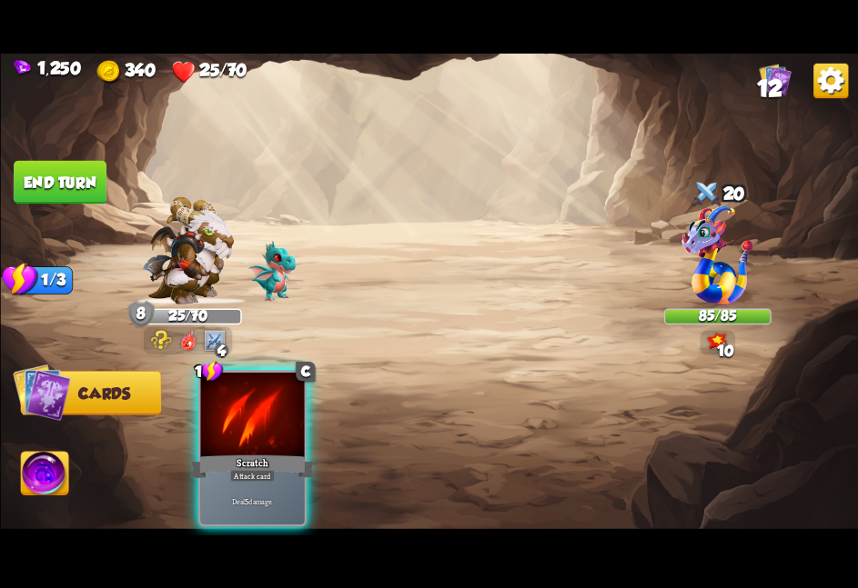
click at [238, 415] on div at bounding box center [252, 415] width 104 height 87
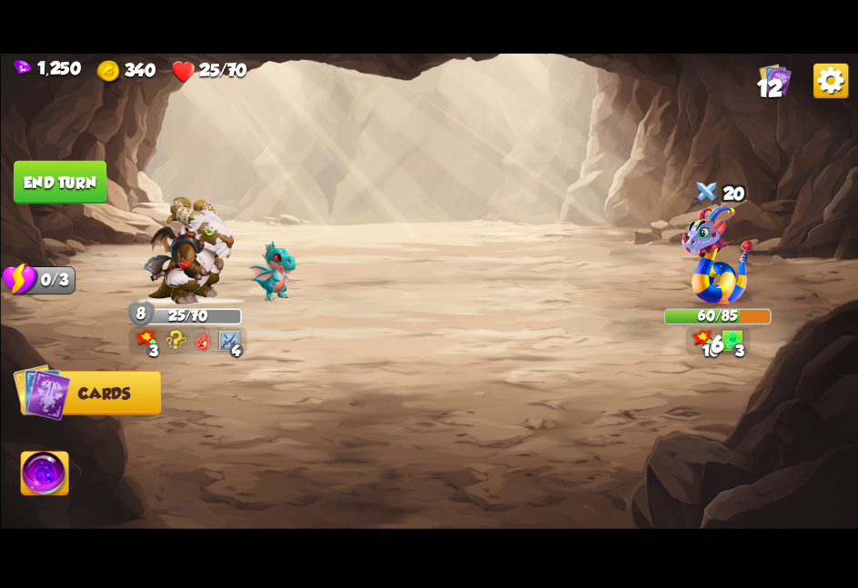
click at [50, 192] on button "End turn" at bounding box center [60, 182] width 93 height 44
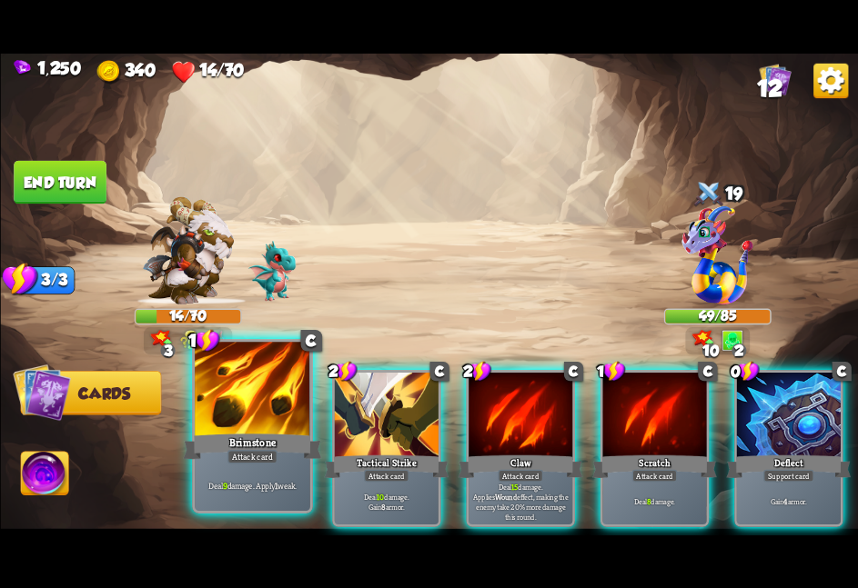
click at [228, 423] on div at bounding box center [252, 390] width 115 height 97
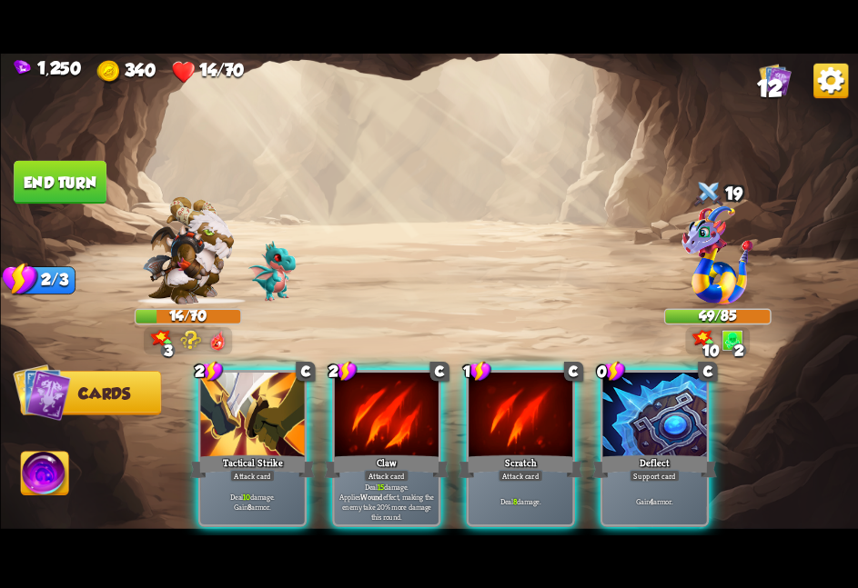
click at [228, 423] on div "2 C Tactical Strike Attack card Deal 10 damage. Gain 8 armor. 2 C Claw Attack c…" at bounding box center [515, 428] width 686 height 215
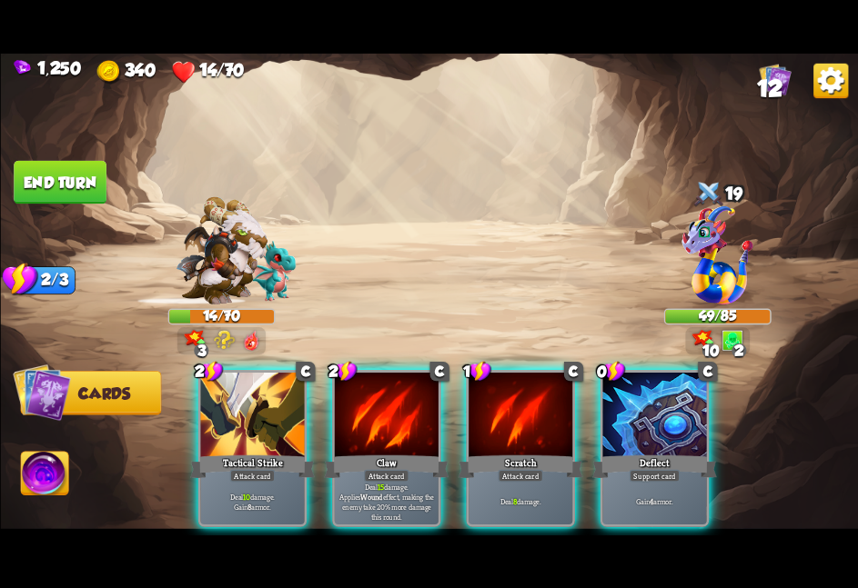
click at [228, 423] on div at bounding box center [252, 415] width 104 height 87
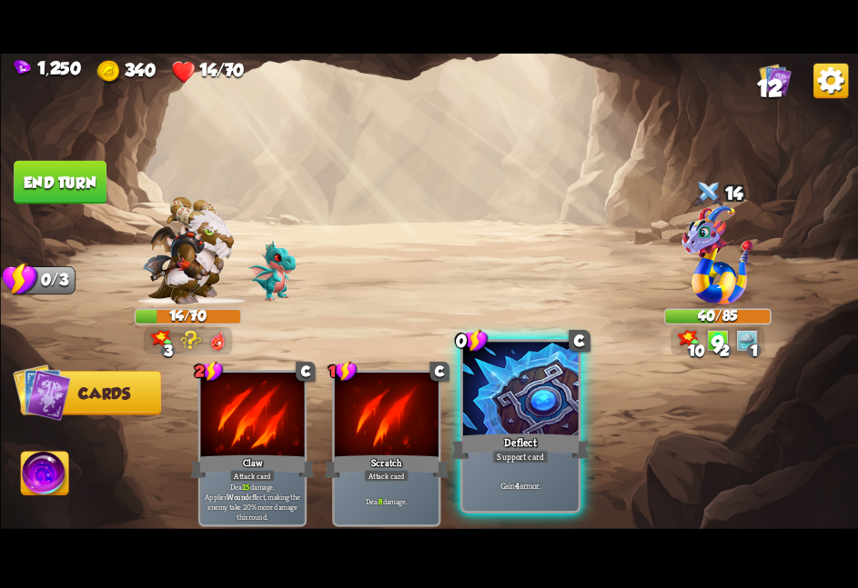
click at [487, 457] on div "Deflect" at bounding box center [520, 446] width 138 height 31
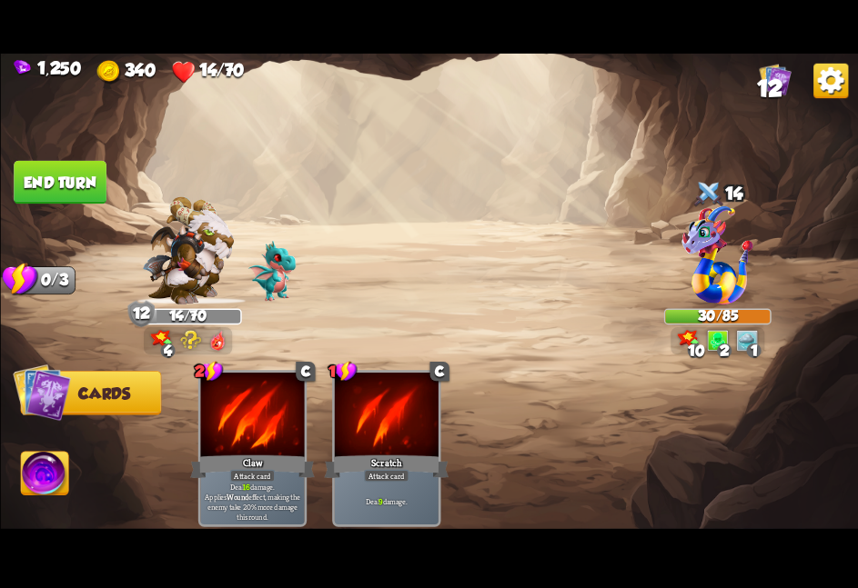
click at [89, 185] on button "End turn" at bounding box center [60, 182] width 93 height 44
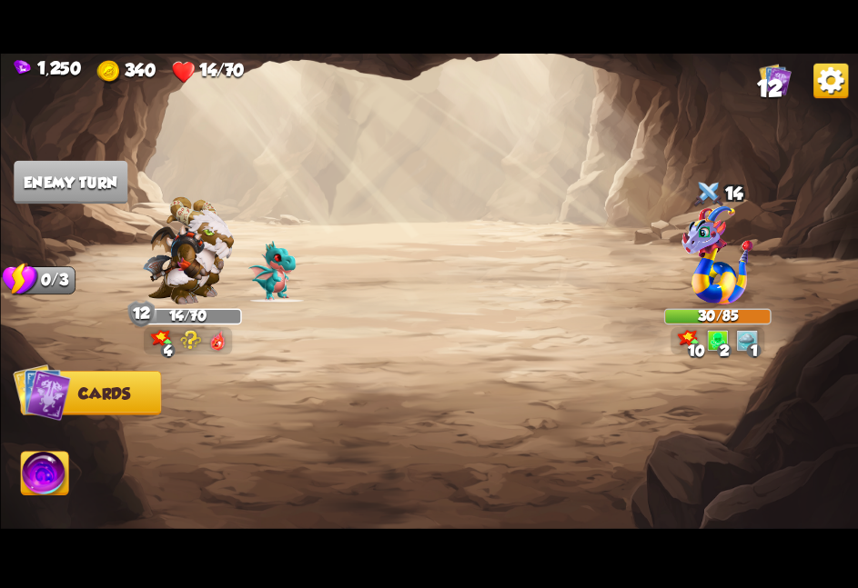
click at [327, 219] on img at bounding box center [429, 294] width 858 height 482
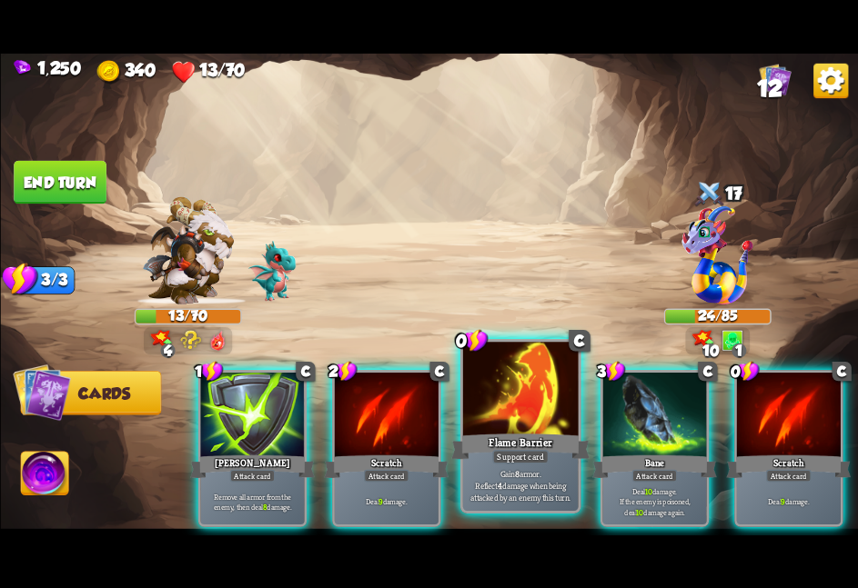
click at [531, 455] on div "Support card" at bounding box center [520, 456] width 56 height 14
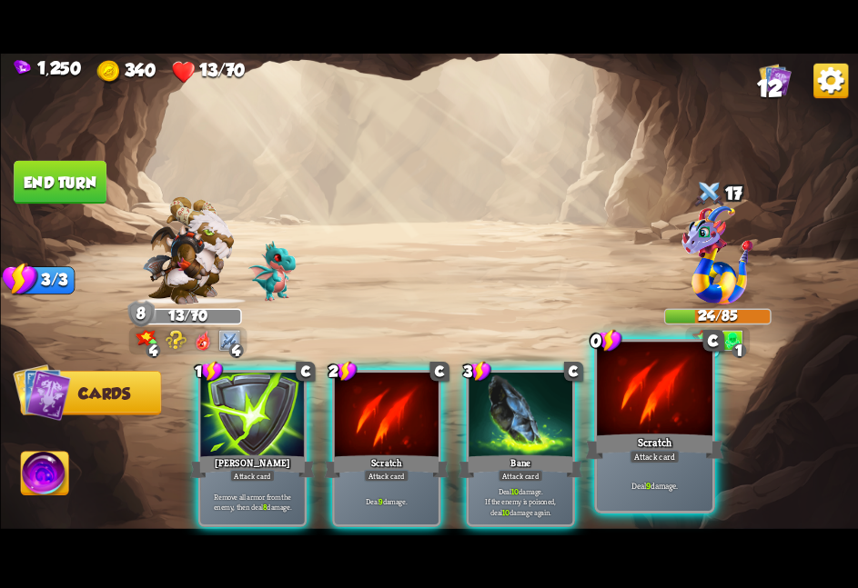
click at [623, 429] on div at bounding box center [654, 390] width 115 height 97
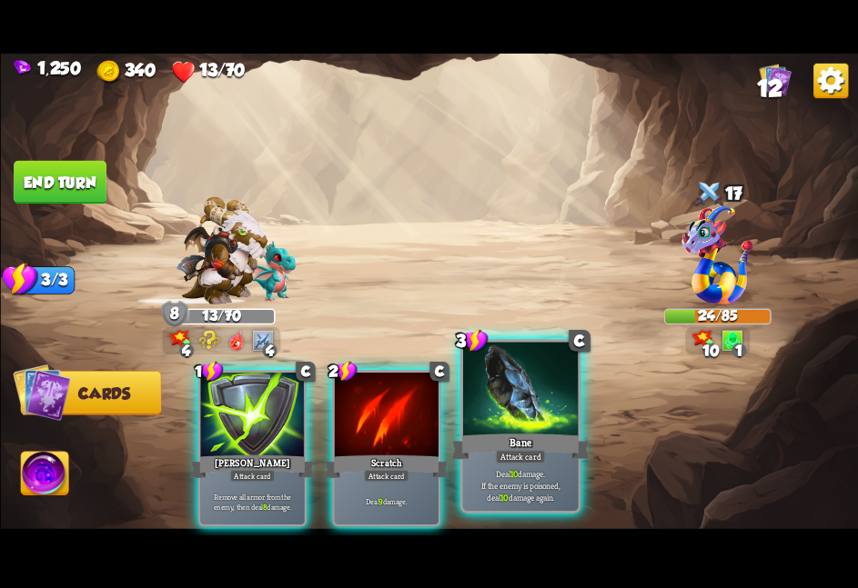
click at [553, 417] on div at bounding box center [519, 390] width 115 height 97
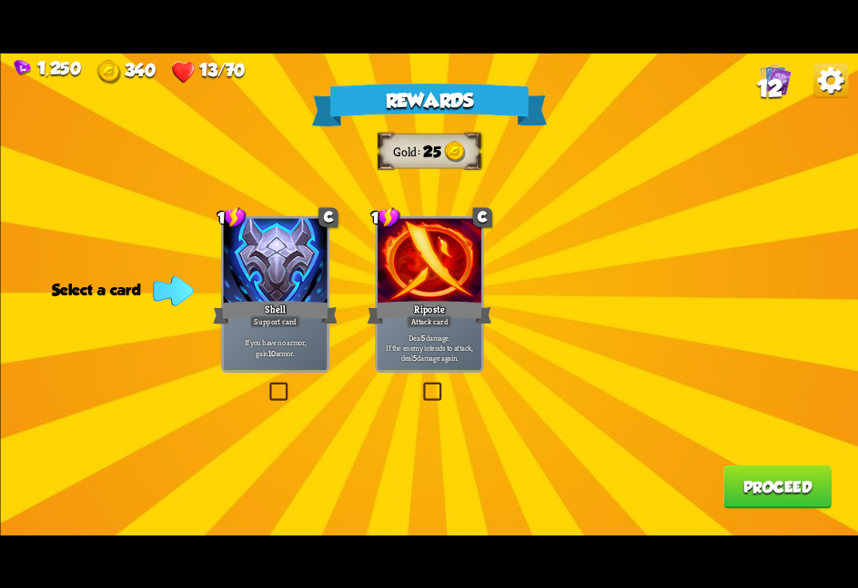
click at [304, 281] on div at bounding box center [275, 261] width 104 height 87
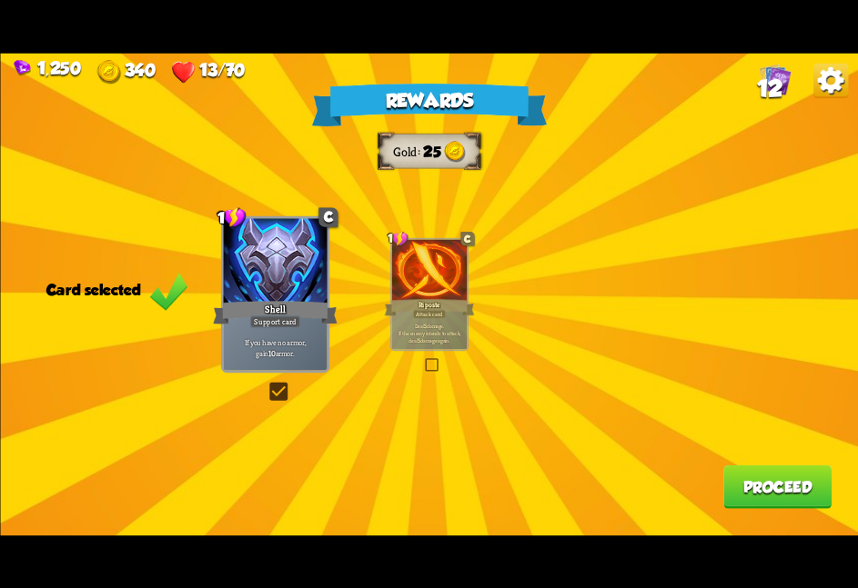
click at [772, 494] on button "Proceed" at bounding box center [777, 487] width 108 height 44
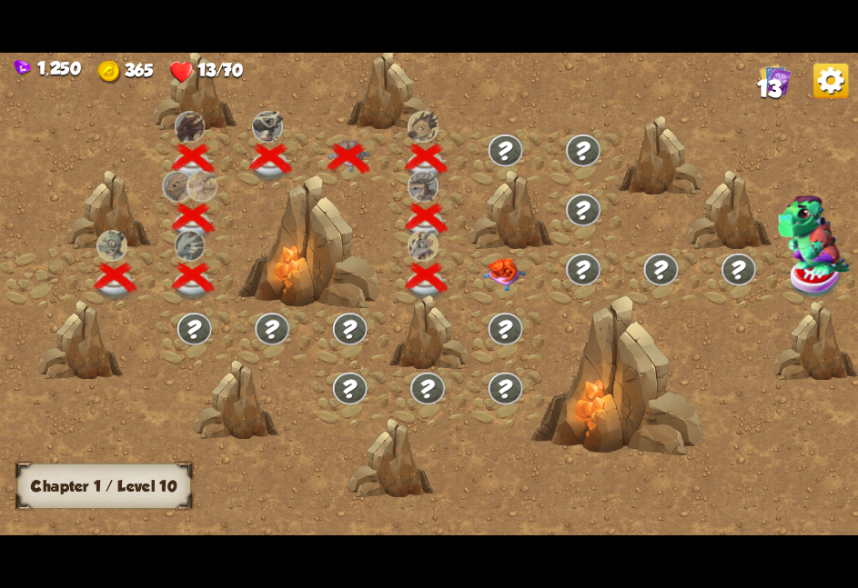
click at [490, 293] on div at bounding box center [505, 277] width 77 height 59
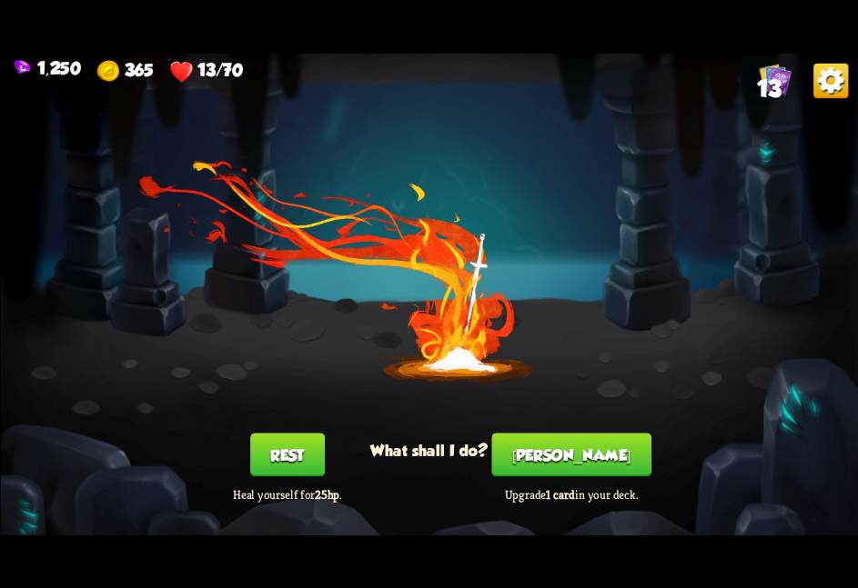
click at [283, 477] on div "Rest Heal yourself for 25hp ." at bounding box center [287, 467] width 172 height 69
click at [291, 467] on button "Rest" at bounding box center [286, 455] width 75 height 44
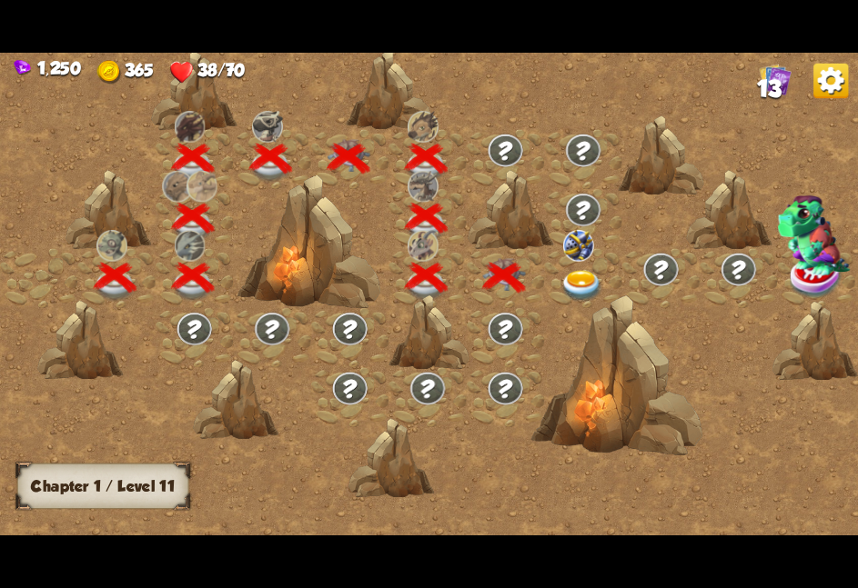
scroll to position [0, 276]
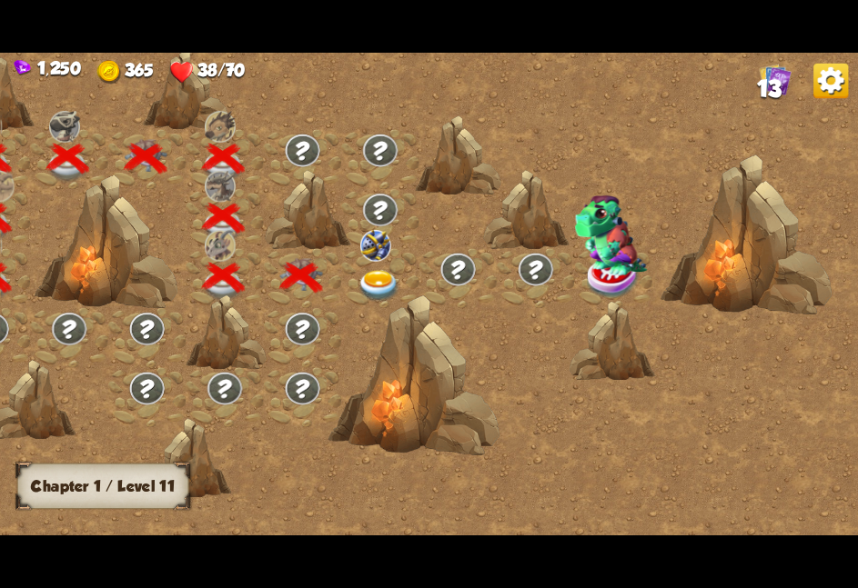
click at [394, 284] on img at bounding box center [377, 286] width 43 height 32
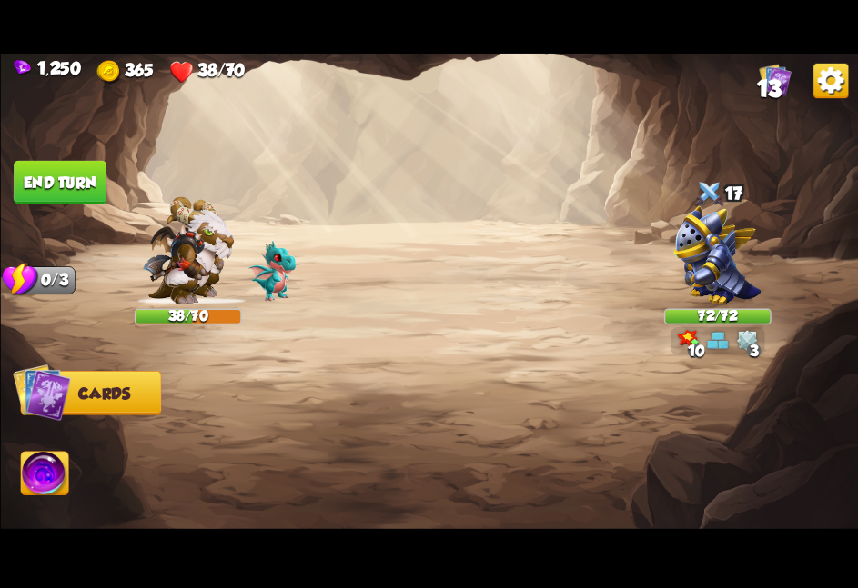
click at [769, 95] on span "13" at bounding box center [768, 88] width 25 height 26
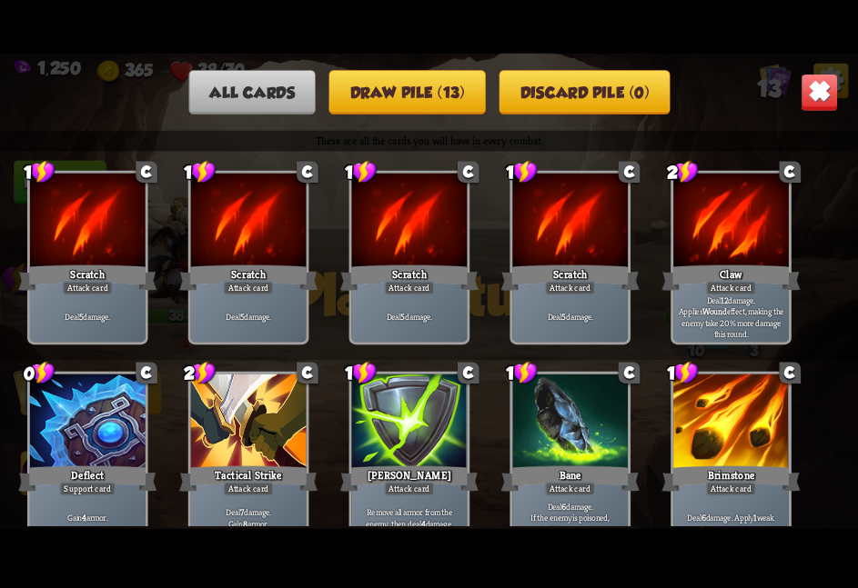
scroll to position [69, 0]
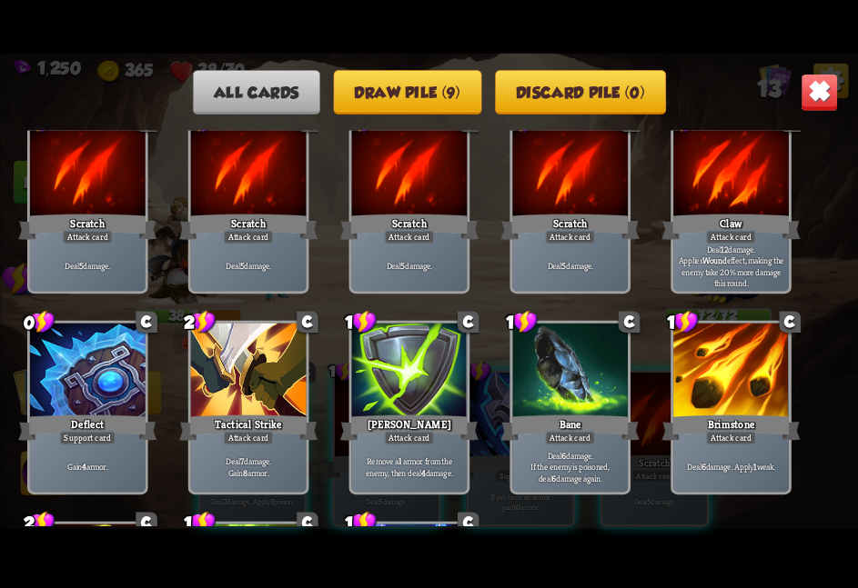
click at [787, 95] on img at bounding box center [818, 91] width 37 height 37
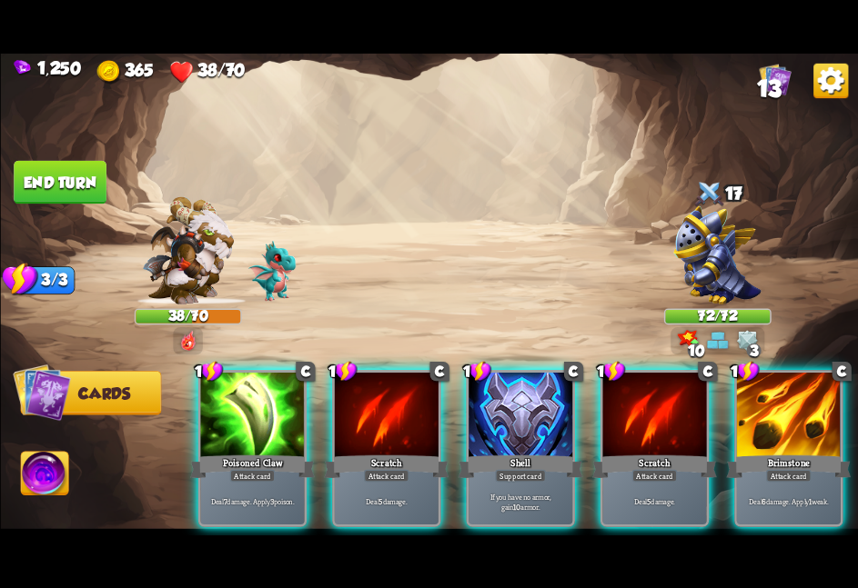
click at [768, 152] on img at bounding box center [429, 294] width 858 height 482
click at [744, 199] on div "17" at bounding box center [716, 194] width 107 height 35
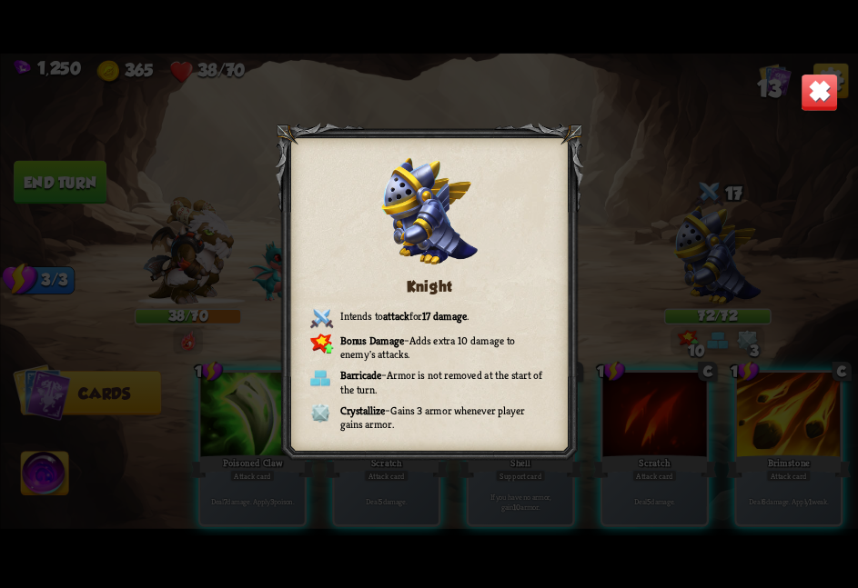
click at [787, 93] on img at bounding box center [818, 91] width 37 height 37
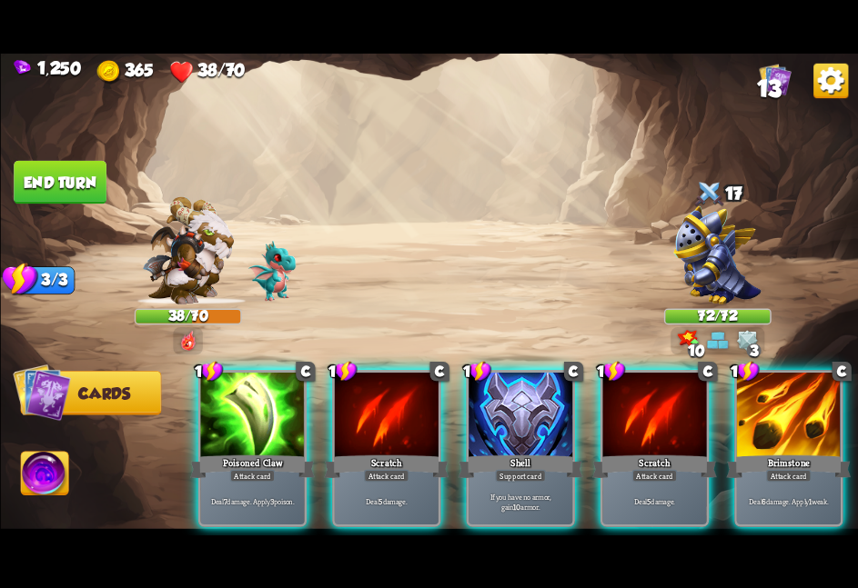
click at [457, 385] on div "1 C Poisoned Claw Attack card Deal 7 damage. Apply 3 poison. 1 C Scratch Attack…" at bounding box center [515, 428] width 686 height 215
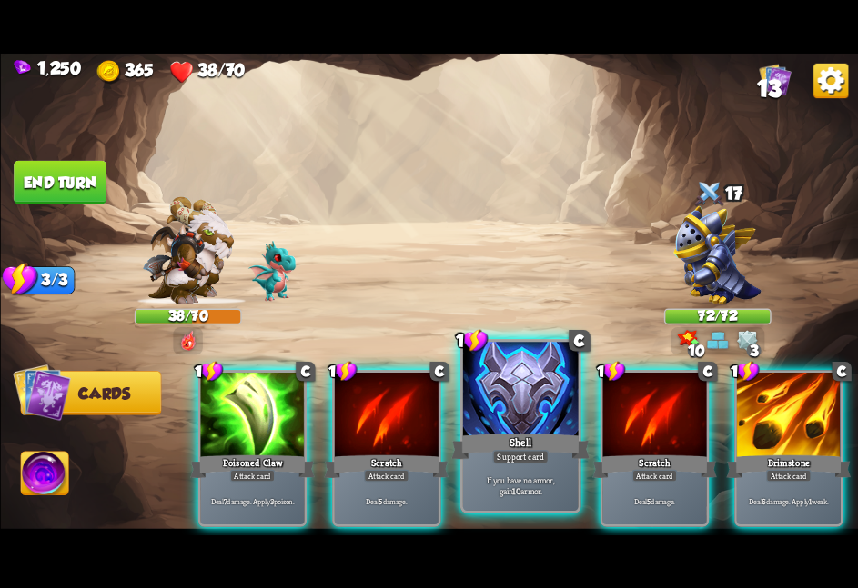
click at [486, 401] on div at bounding box center [519, 390] width 115 height 97
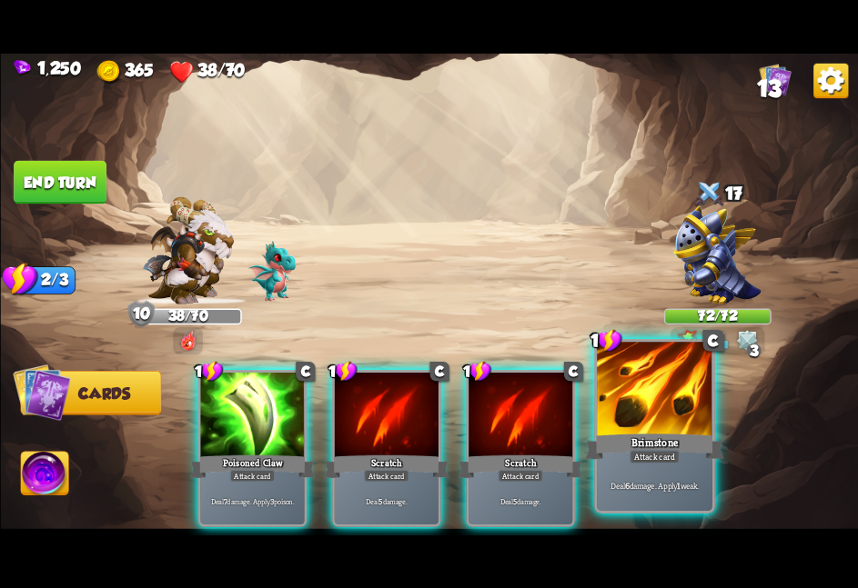
click at [631, 425] on div at bounding box center [654, 390] width 115 height 97
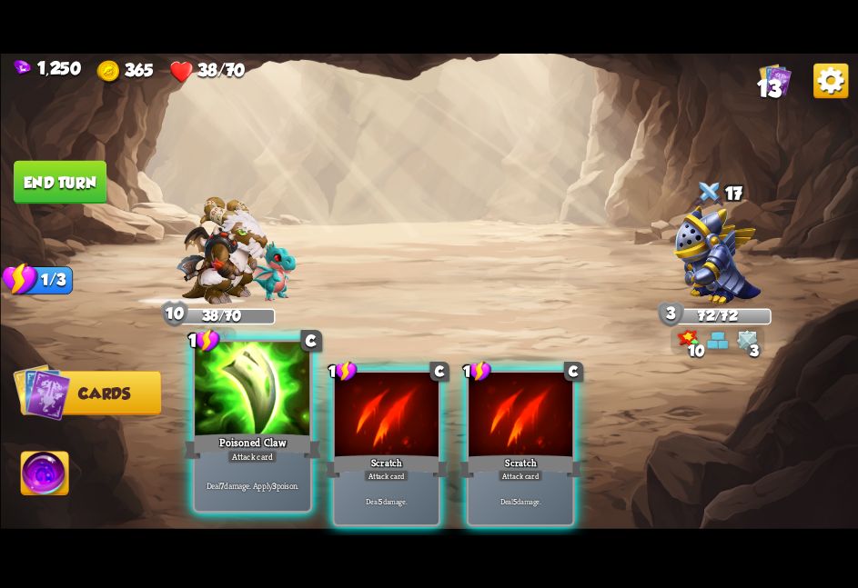
click at [293, 424] on div at bounding box center [252, 390] width 115 height 97
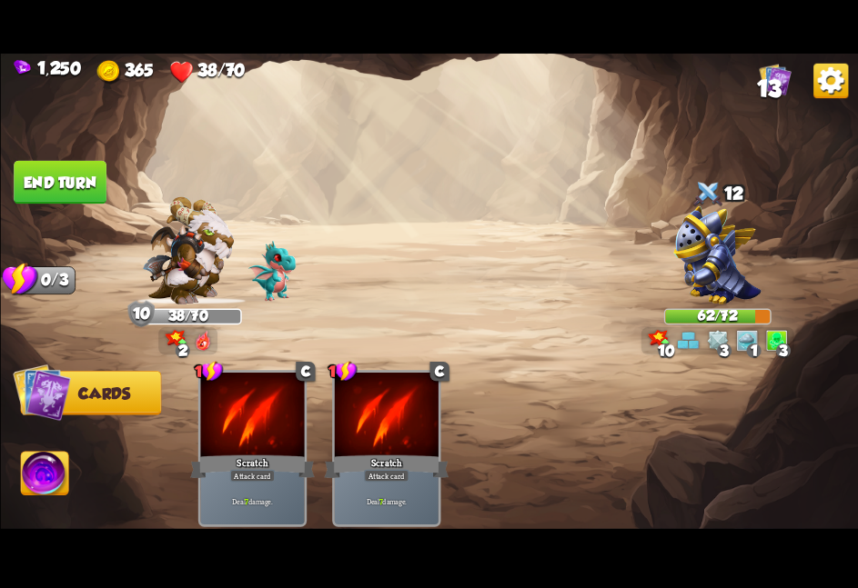
click at [293, 424] on div at bounding box center [252, 415] width 104 height 87
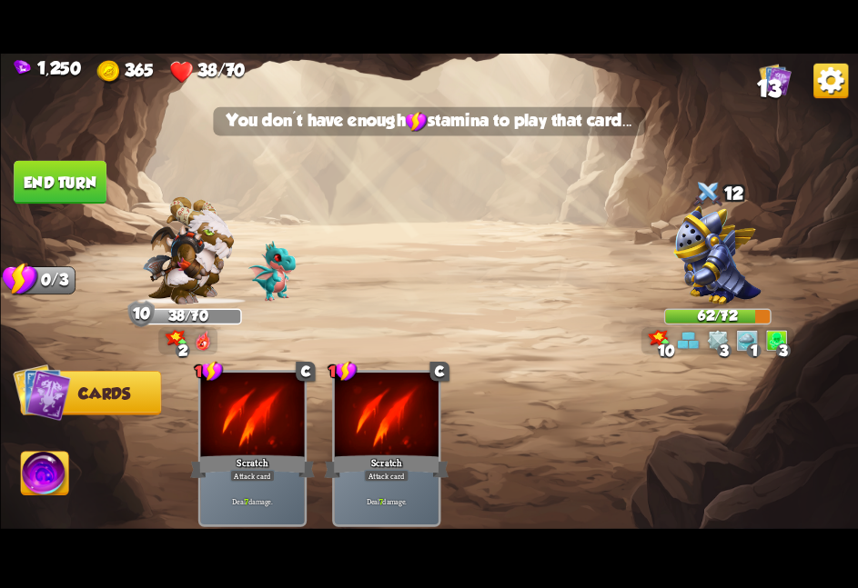
click at [293, 424] on div at bounding box center [252, 415] width 104 height 87
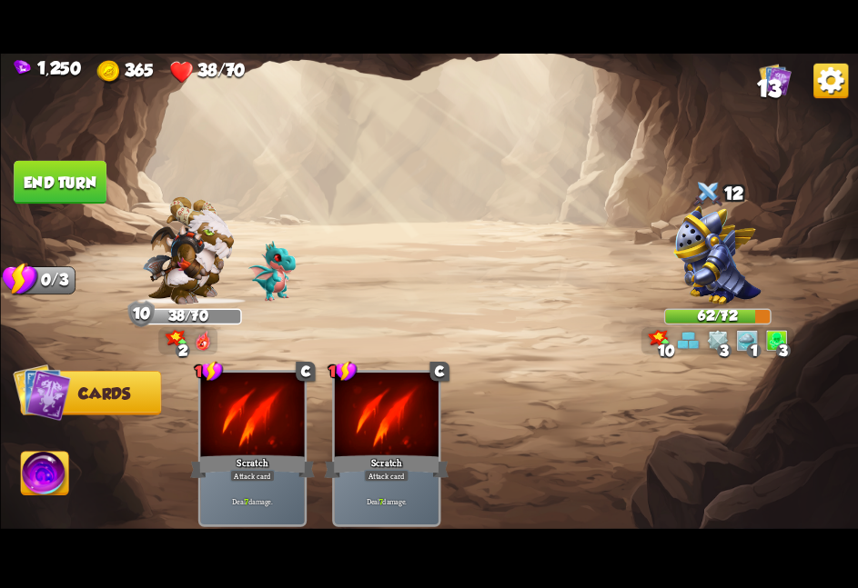
click at [67, 206] on img at bounding box center [429, 294] width 858 height 482
click at [103, 157] on img at bounding box center [429, 294] width 858 height 482
click at [101, 161] on button "End turn" at bounding box center [60, 182] width 93 height 44
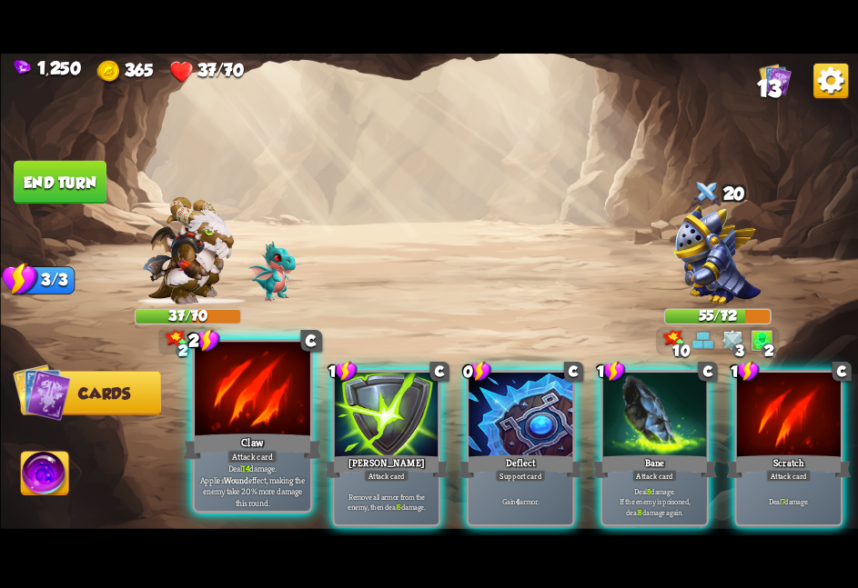
click at [248, 433] on div "Claw" at bounding box center [252, 446] width 138 height 31
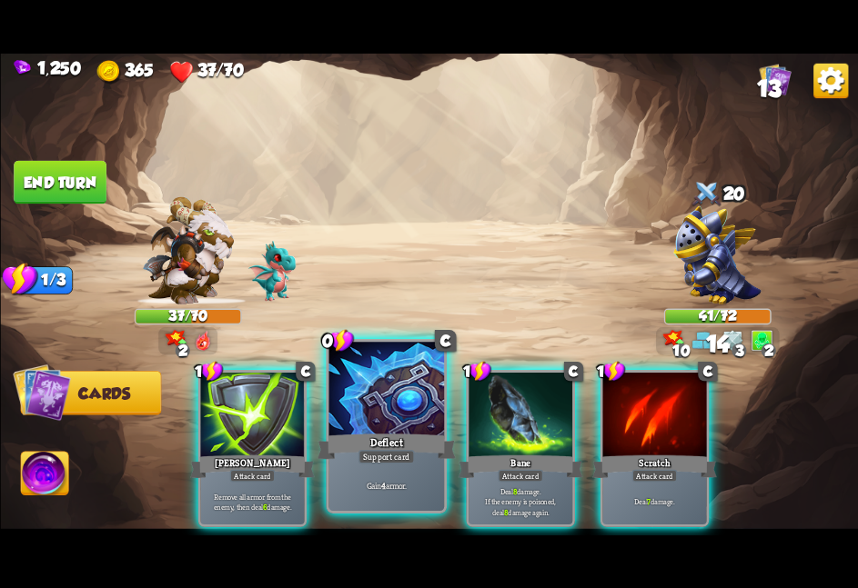
click at [385, 435] on div "Deflect" at bounding box center [385, 446] width 138 height 31
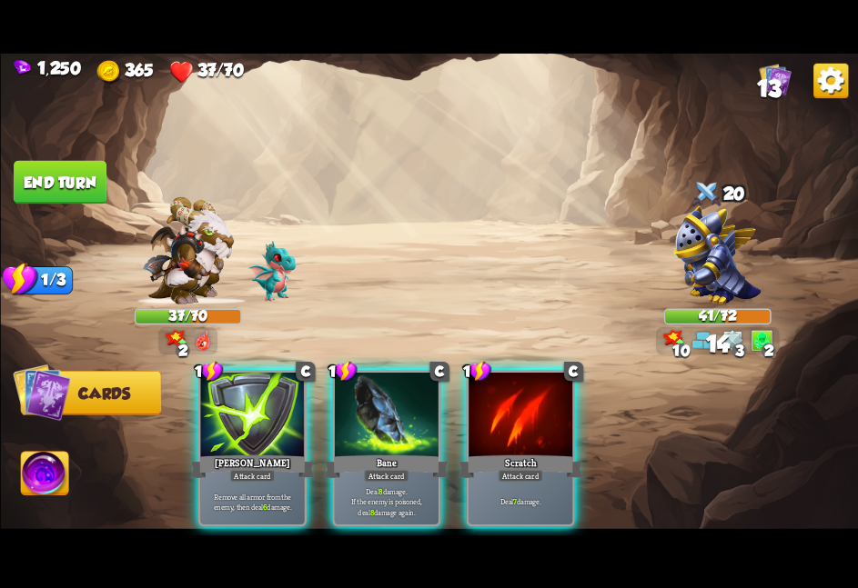
click at [385, 453] on div "Bane" at bounding box center [386, 467] width 125 height 28
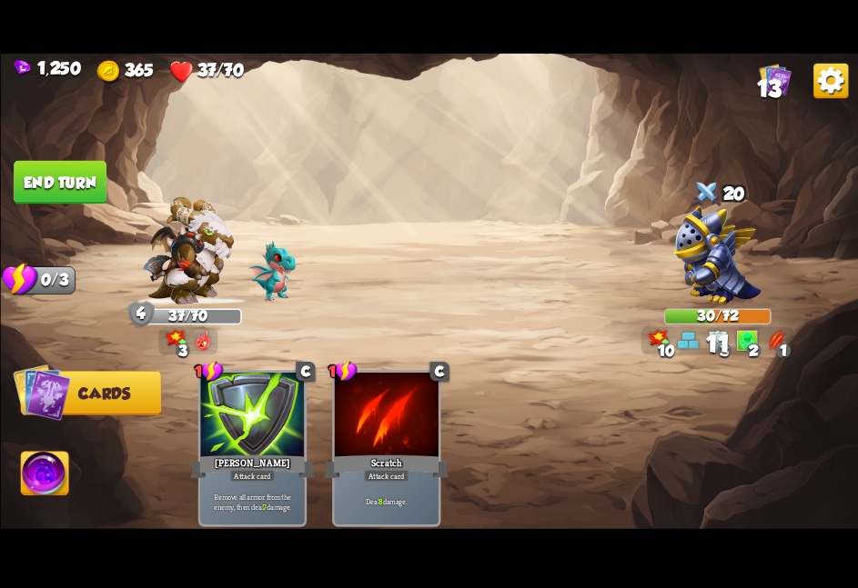
click at [104, 169] on button "End turn" at bounding box center [60, 182] width 93 height 44
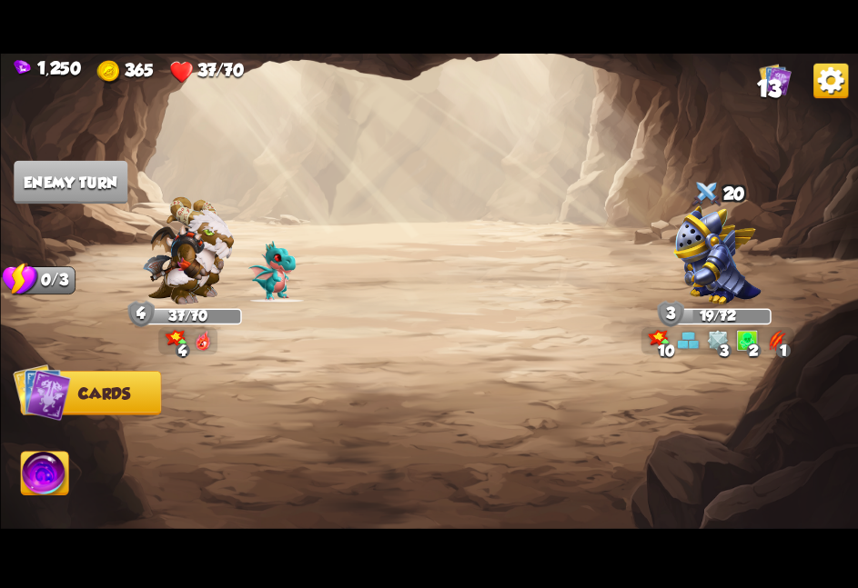
click at [44, 475] on img at bounding box center [44, 476] width 47 height 48
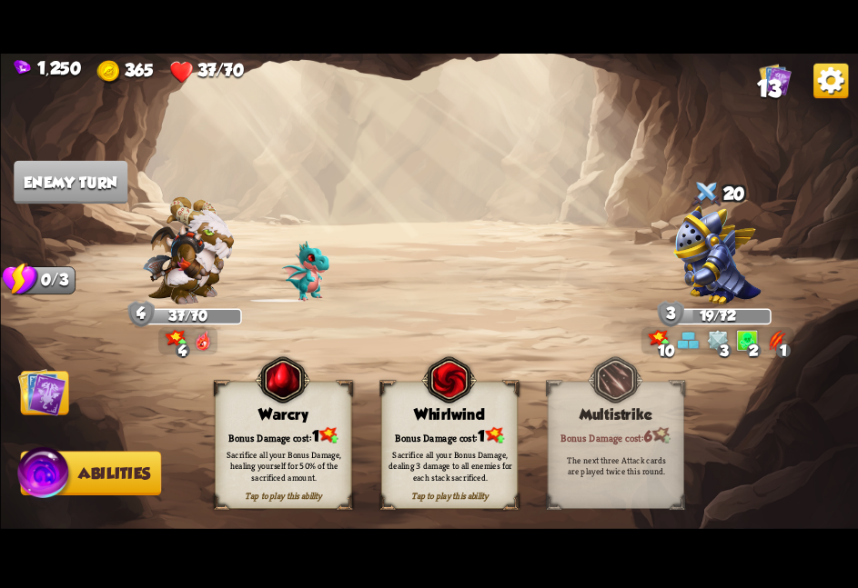
click at [436, 414] on div "Whirlwind" at bounding box center [449, 414] width 136 height 17
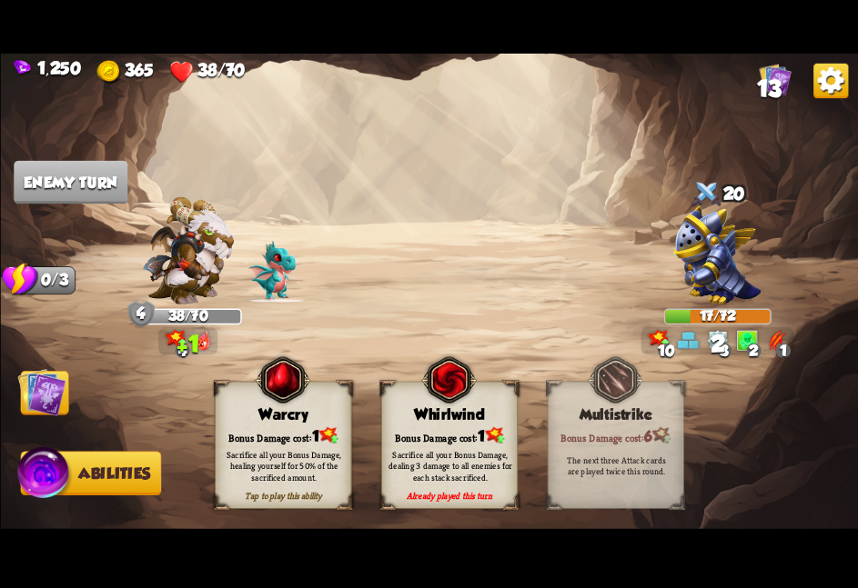
click at [41, 396] on img at bounding box center [41, 392] width 48 height 48
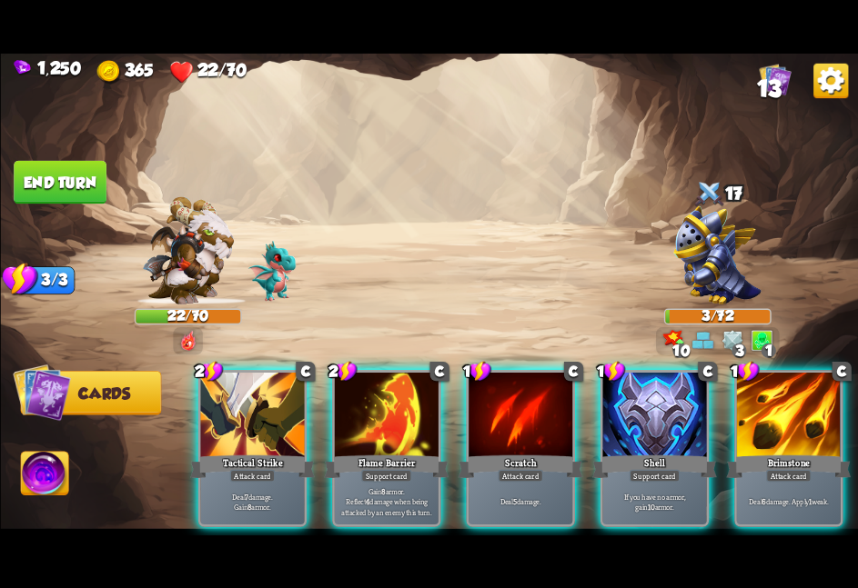
click at [81, 189] on button "End turn" at bounding box center [60, 182] width 93 height 44
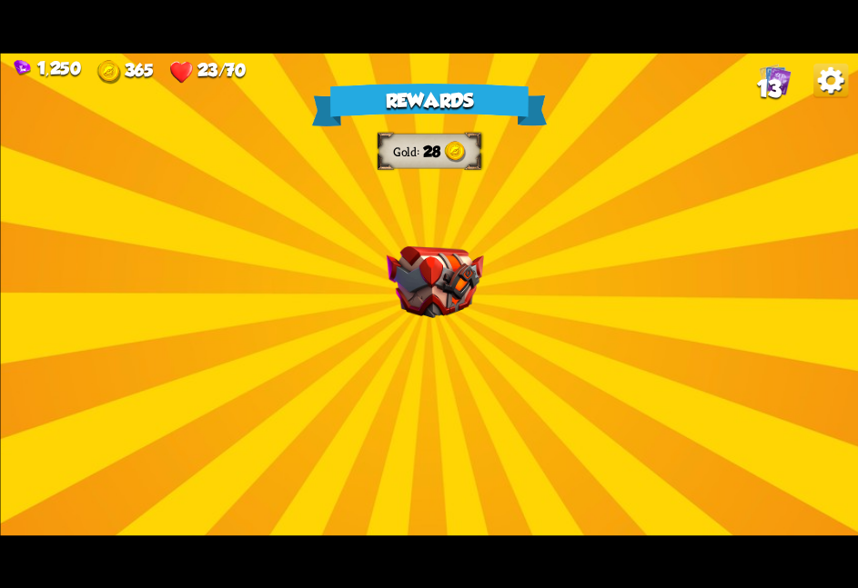
click at [436, 243] on div "Rewards Gold 28 Select a card 0 C Deflect Support card Gain 4 armor. 1 C Spot W…" at bounding box center [429, 294] width 858 height 482
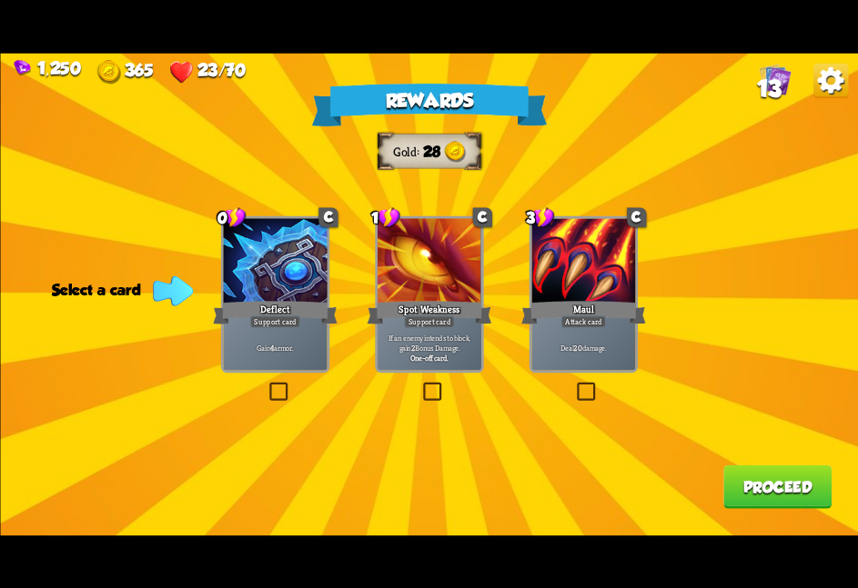
click at [296, 293] on div at bounding box center [275, 261] width 104 height 87
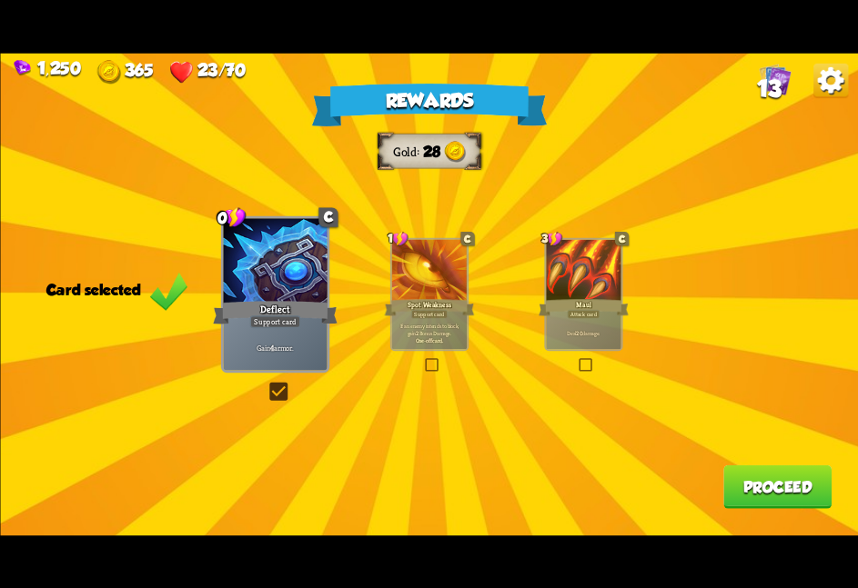
click at [742, 477] on button "Proceed" at bounding box center [777, 487] width 108 height 44
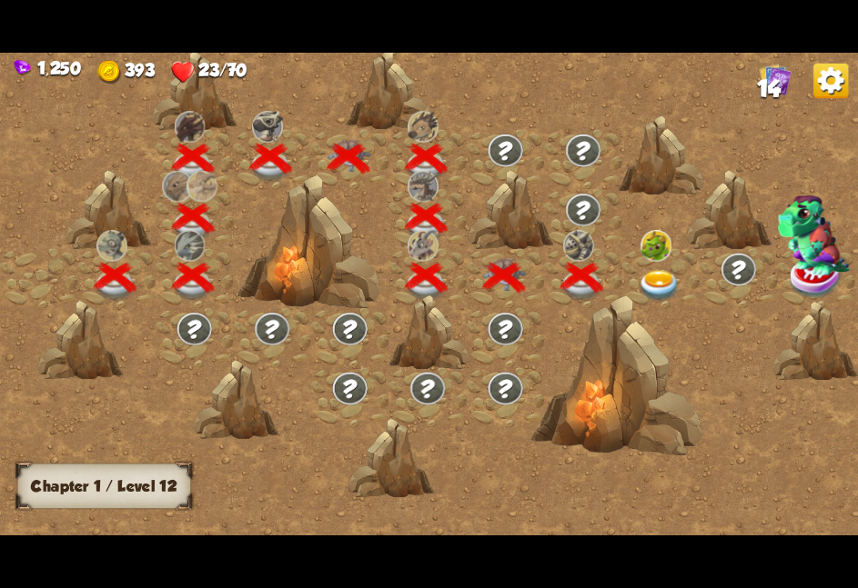
scroll to position [0, 276]
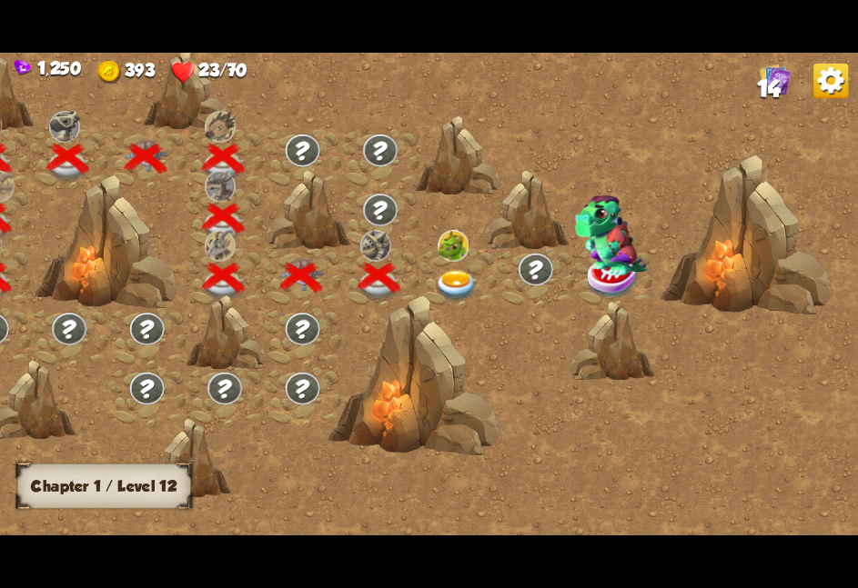
click at [475, 292] on img at bounding box center [455, 286] width 43 height 32
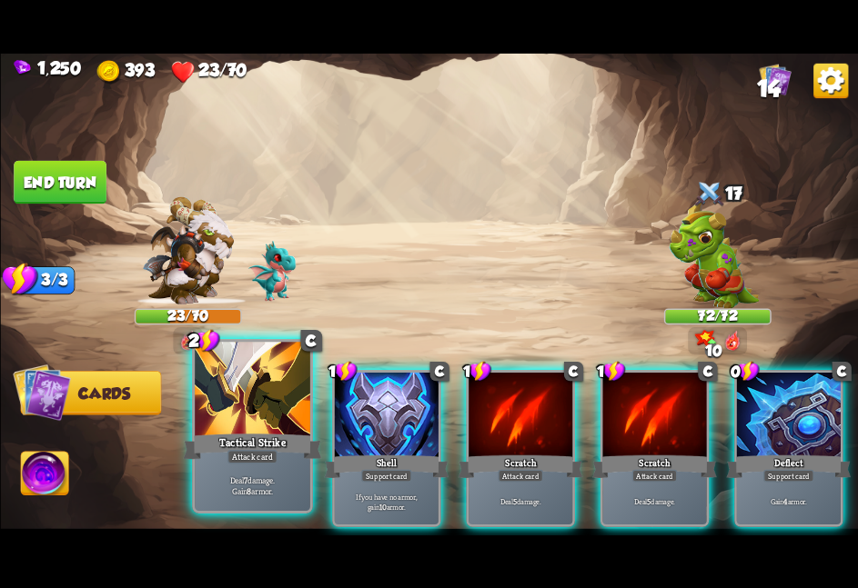
click at [288, 398] on div at bounding box center [252, 390] width 115 height 97
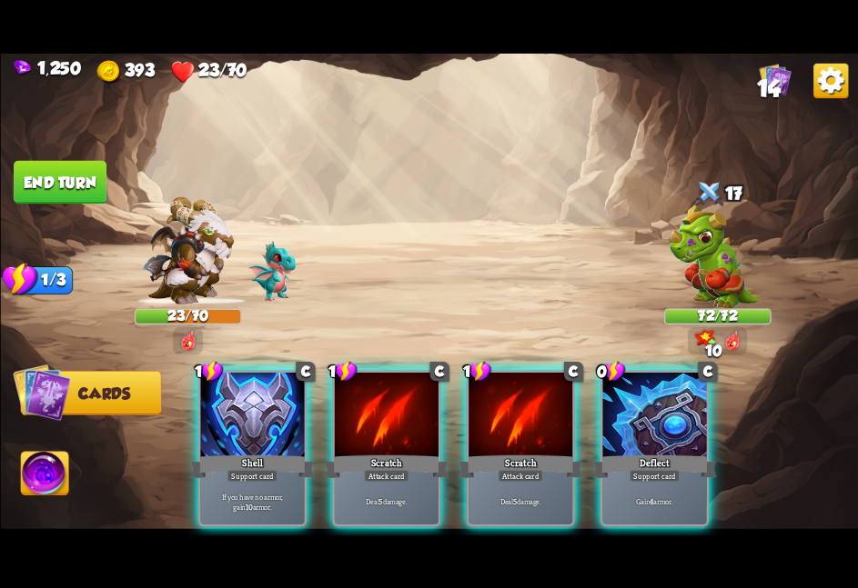
click at [288, 398] on div at bounding box center [252, 415] width 104 height 87
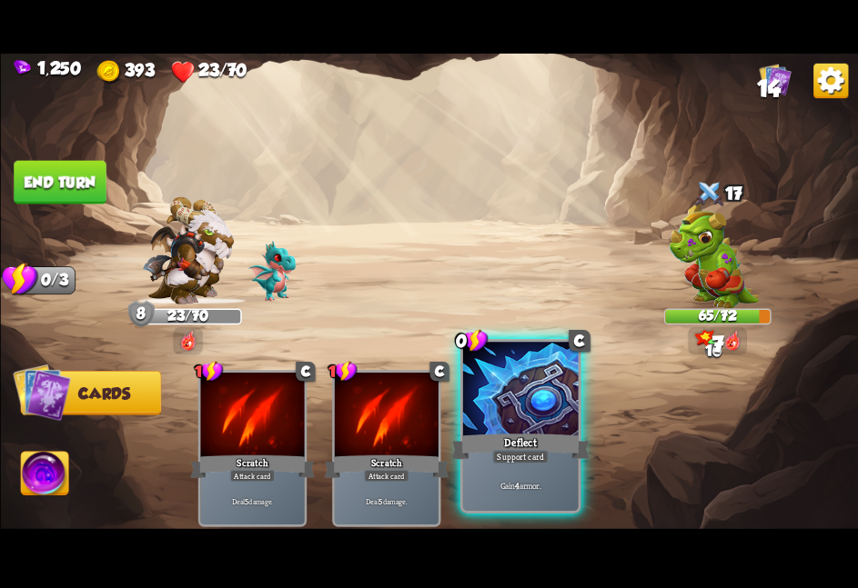
click at [488, 425] on div at bounding box center [519, 390] width 115 height 97
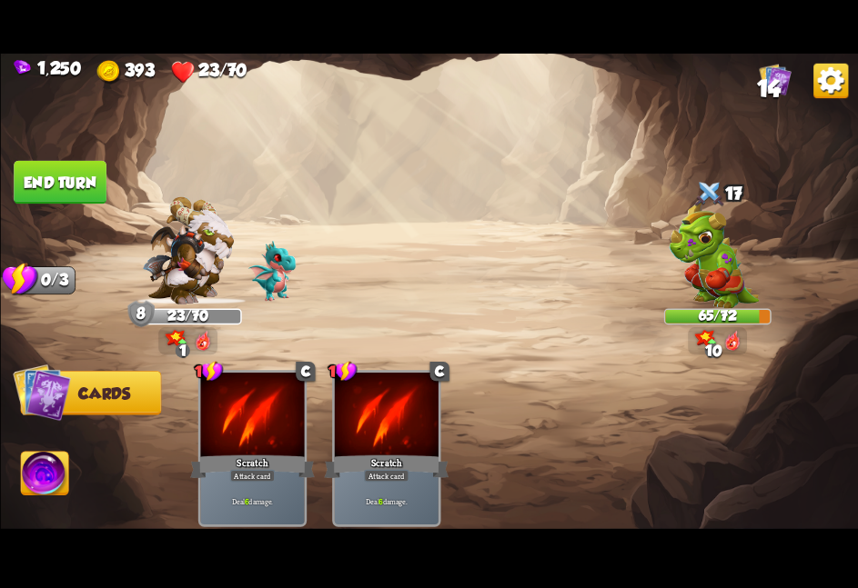
click at [77, 196] on button "End turn" at bounding box center [60, 182] width 93 height 44
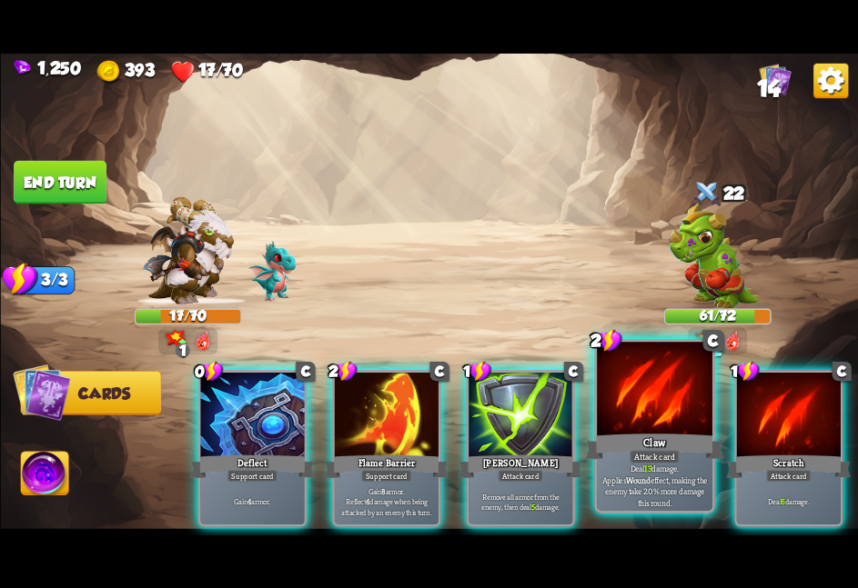
click at [658, 413] on div at bounding box center [654, 390] width 115 height 97
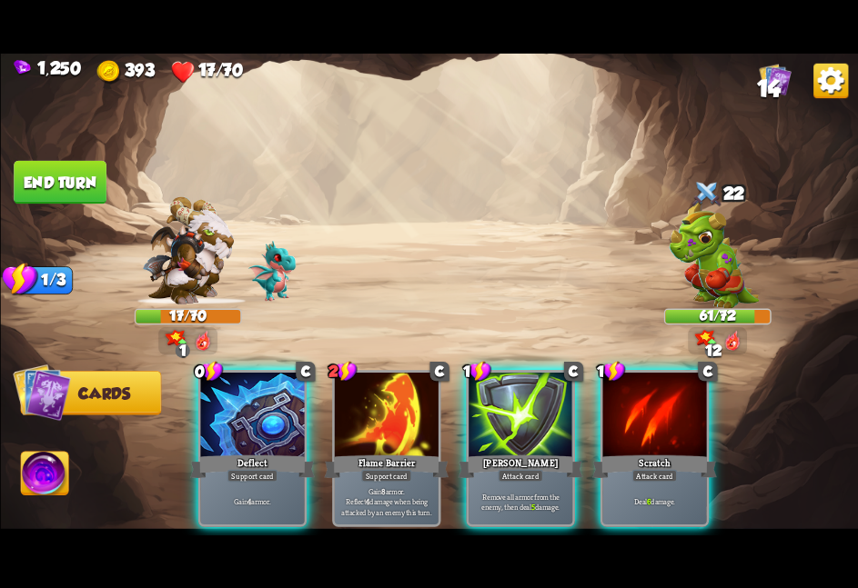
click at [658, 413] on div at bounding box center [654, 415] width 104 height 87
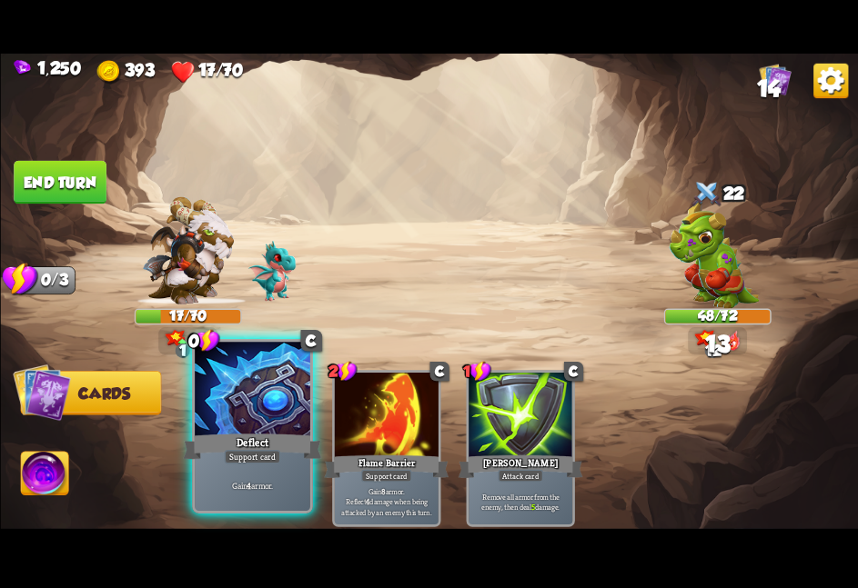
click at [224, 398] on div at bounding box center [252, 390] width 115 height 97
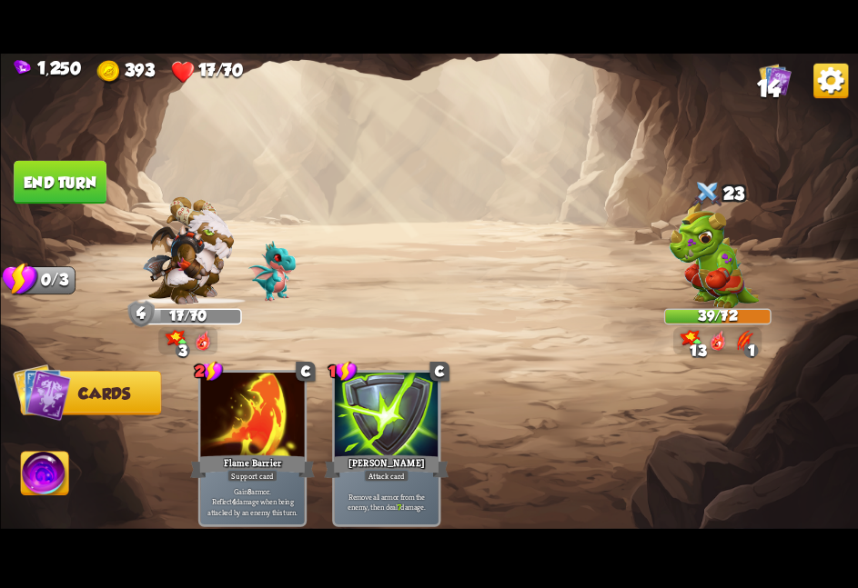
click at [92, 175] on button "End turn" at bounding box center [60, 182] width 93 height 44
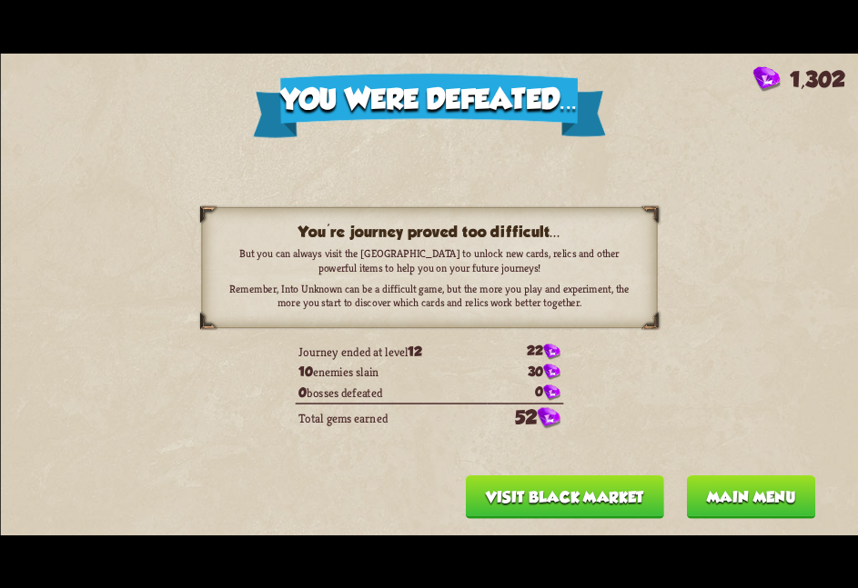
click at [611, 498] on button "Visit Black Market" at bounding box center [564, 497] width 198 height 44
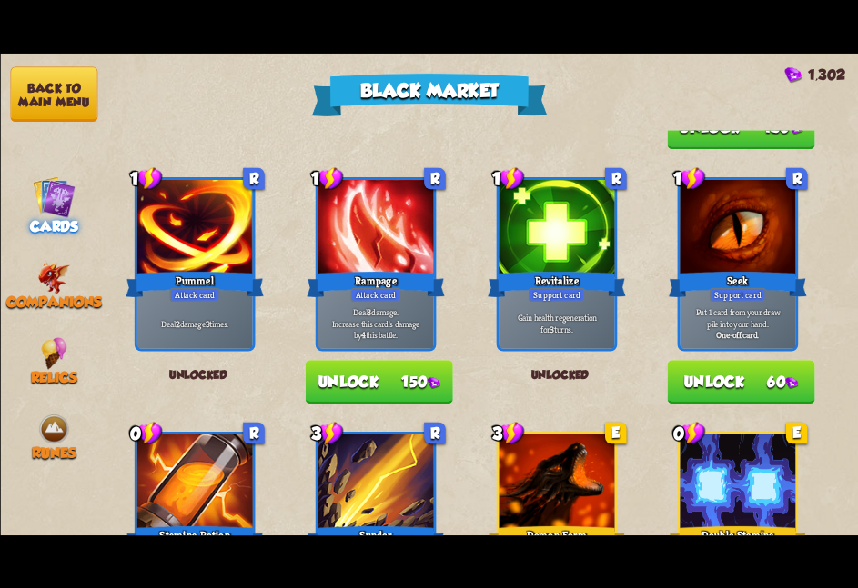
scroll to position [672, 0]
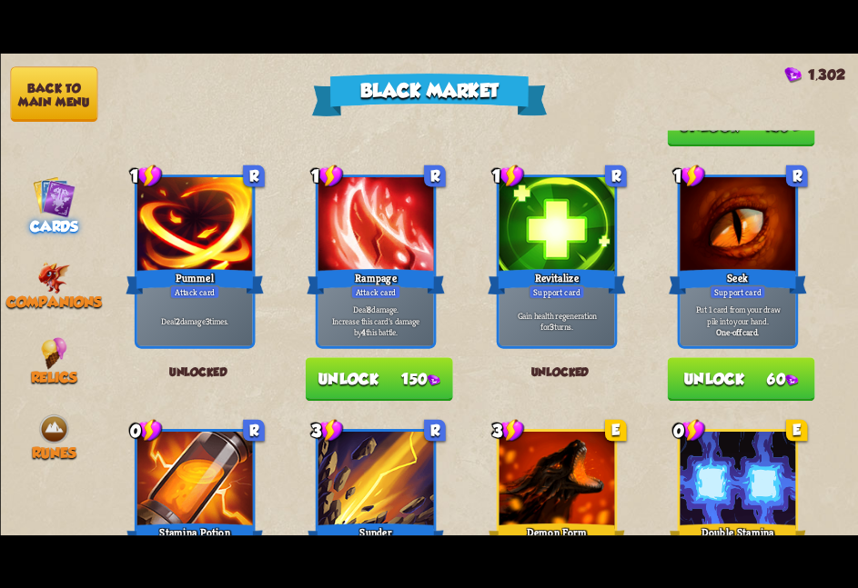
click at [362, 364] on button "Unlock 150" at bounding box center [378, 379] width 147 height 44
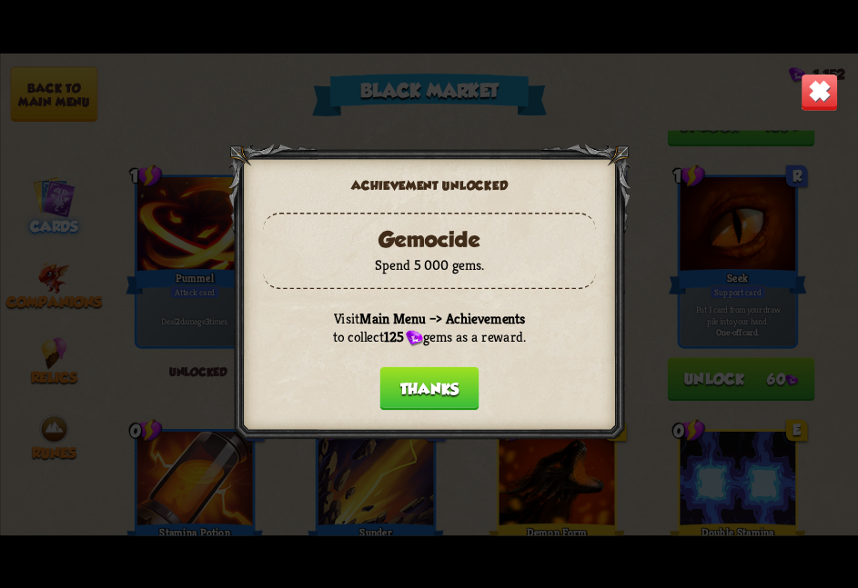
click at [408, 387] on button "Thanks" at bounding box center [428, 388] width 99 height 44
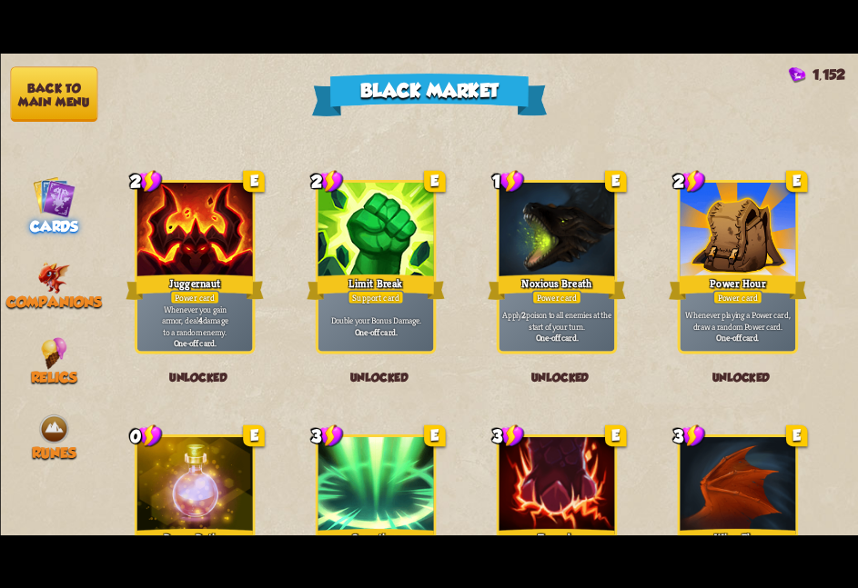
scroll to position [1892, 0]
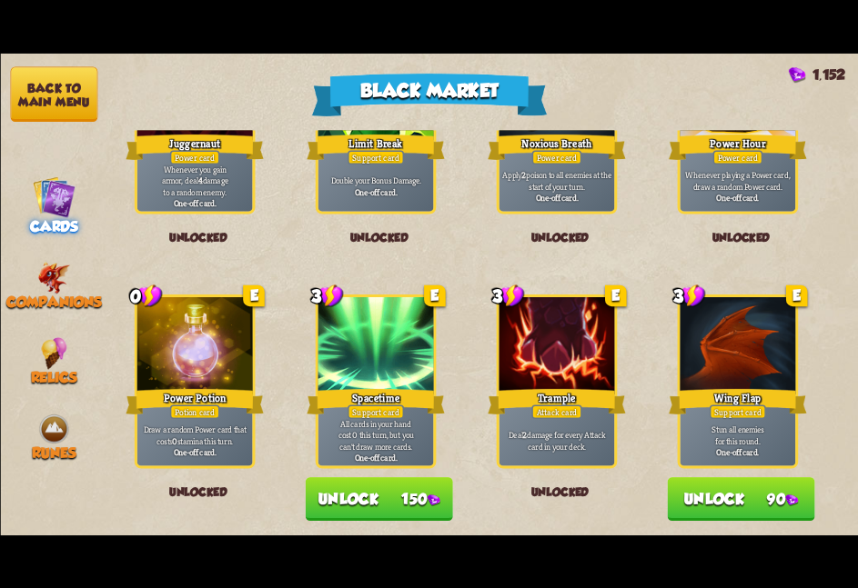
click at [723, 483] on button "Unlock 90" at bounding box center [740, 499] width 147 height 44
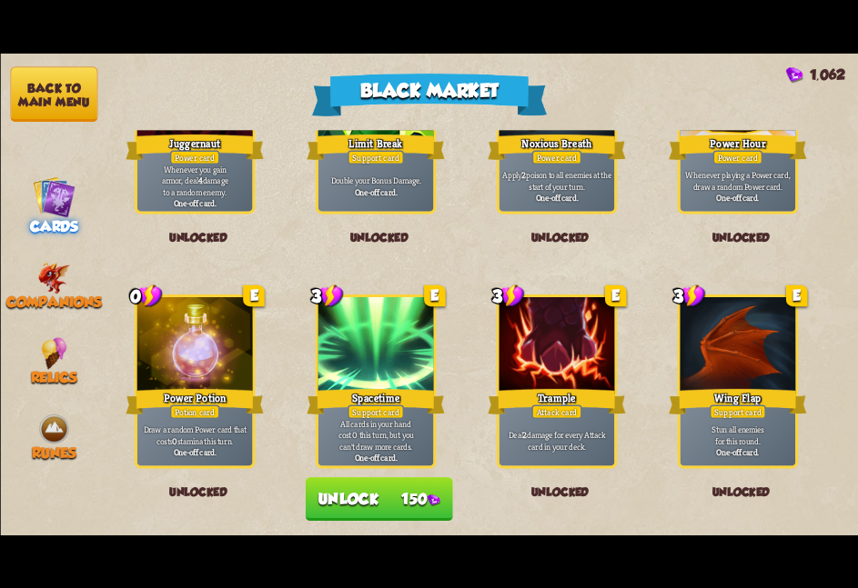
click at [415, 500] on button "Unlock 150" at bounding box center [378, 499] width 147 height 44
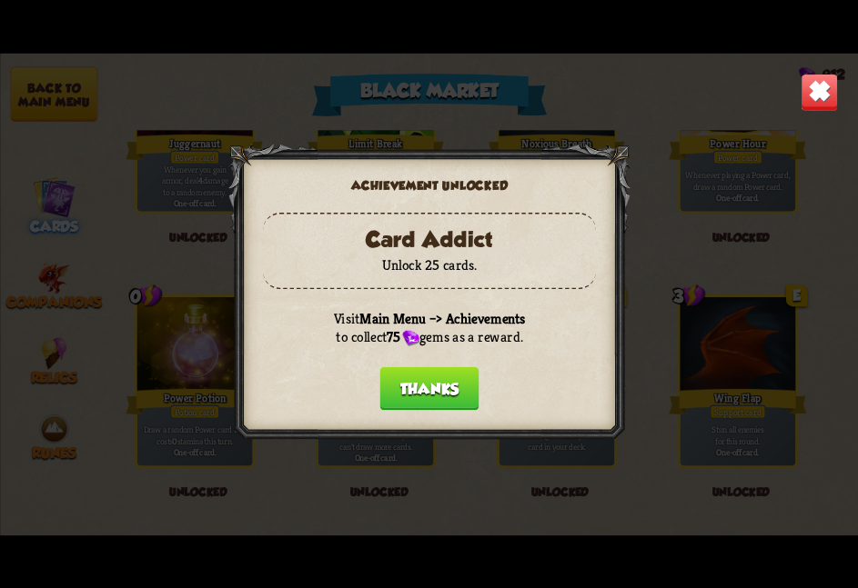
click at [443, 407] on div at bounding box center [428, 295] width 402 height 302
click at [454, 344] on p "Visit Main Menu –> Achievements to collect 75 gems as a reward." at bounding box center [429, 327] width 332 height 37
click at [447, 378] on button "Thanks" at bounding box center [428, 388] width 99 height 44
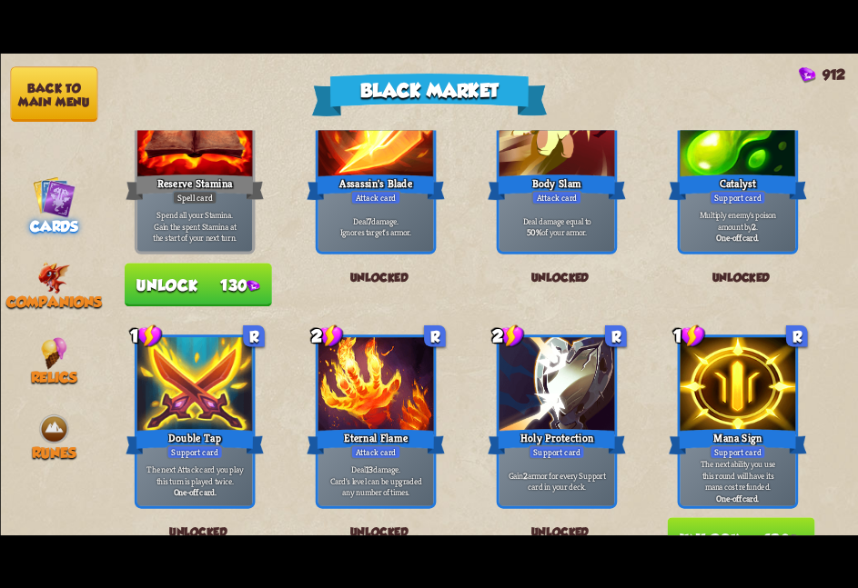
scroll to position [0, 0]
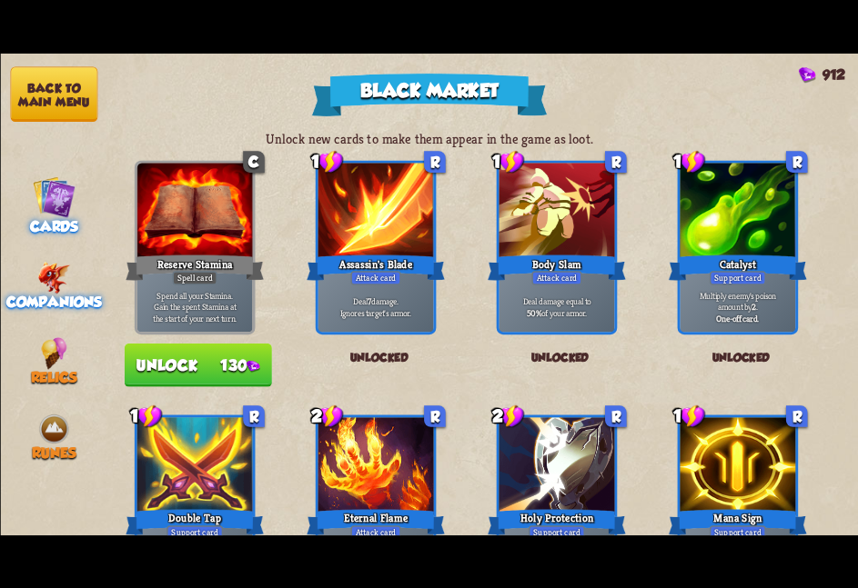
click at [52, 273] on img at bounding box center [53, 277] width 33 height 32
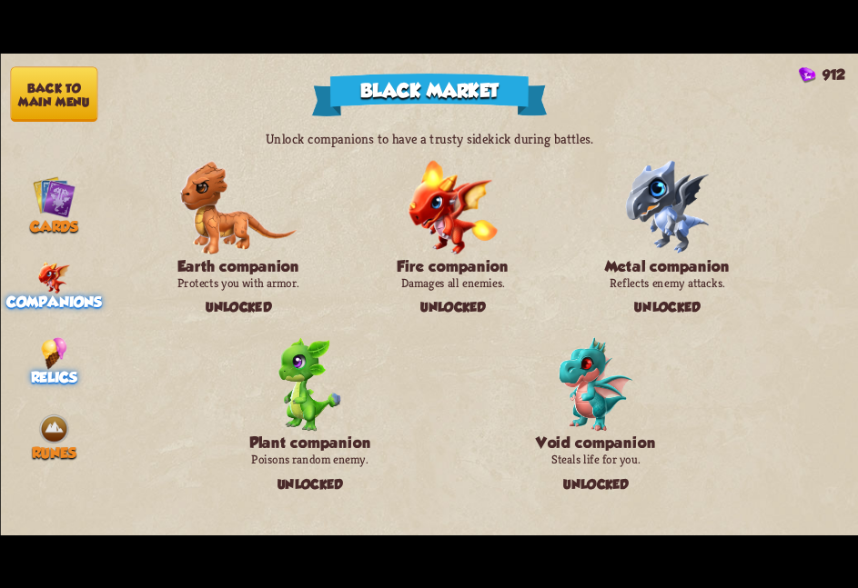
click at [72, 352] on div "Relics" at bounding box center [53, 361] width 107 height 49
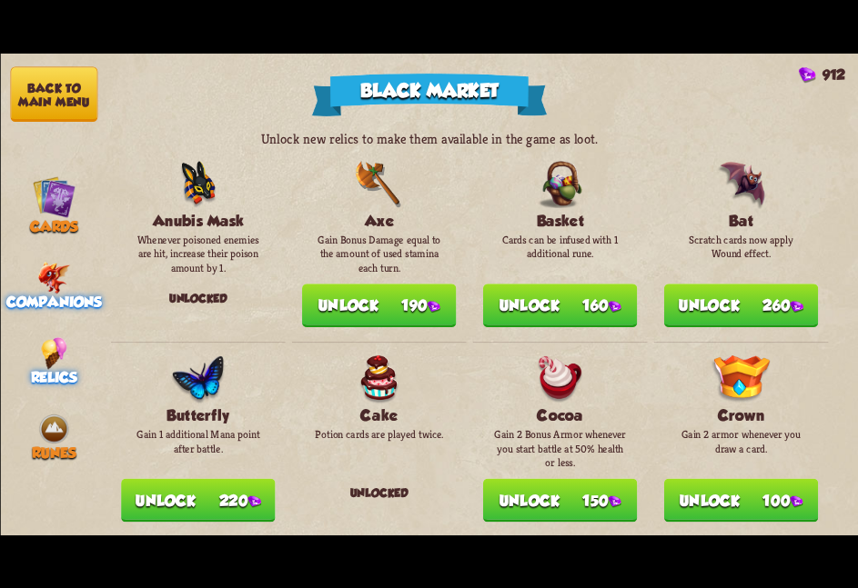
click at [56, 277] on img at bounding box center [53, 277] width 33 height 32
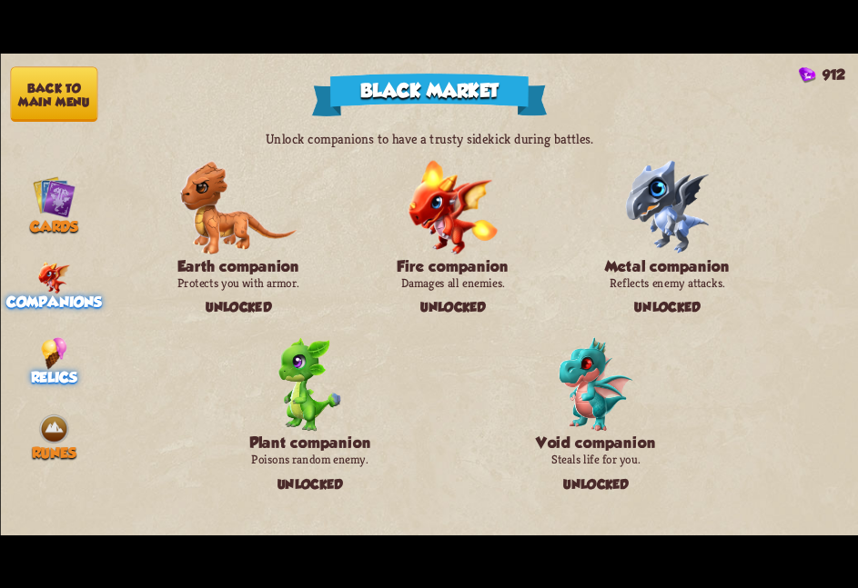
click at [48, 338] on img at bounding box center [53, 353] width 25 height 32
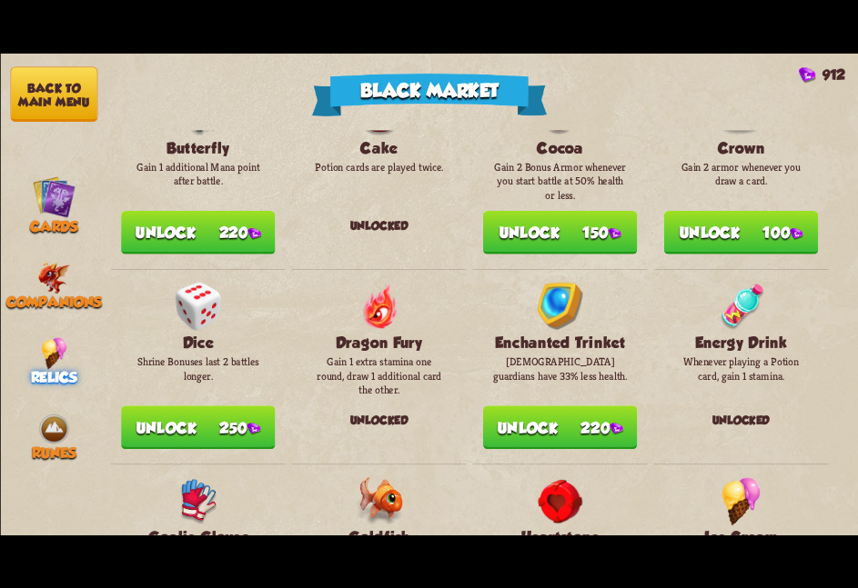
scroll to position [367, 0]
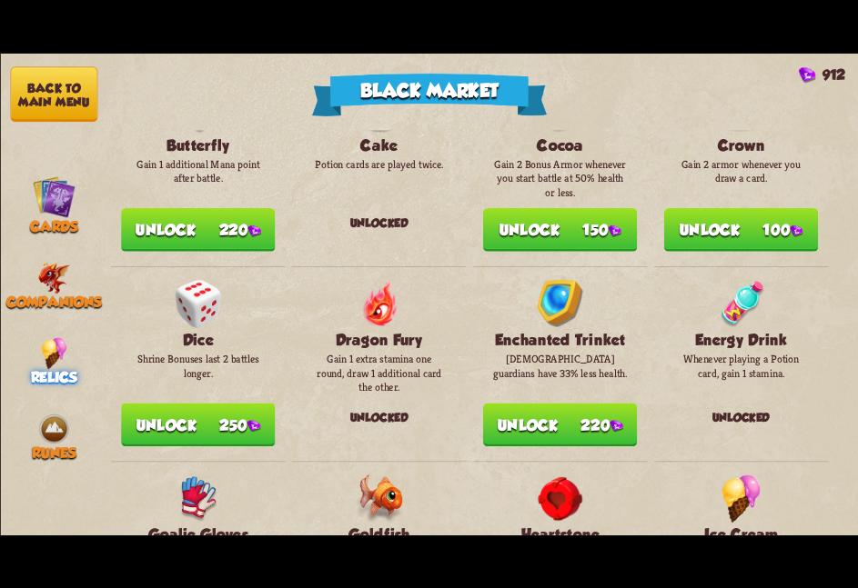
click at [530, 404] on button "Unlock 220" at bounding box center [559, 425] width 154 height 44
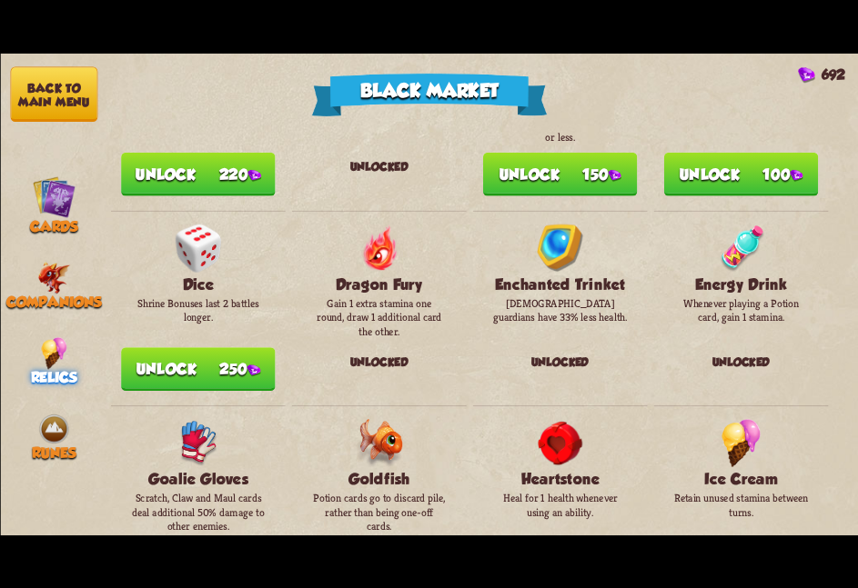
scroll to position [444, 0]
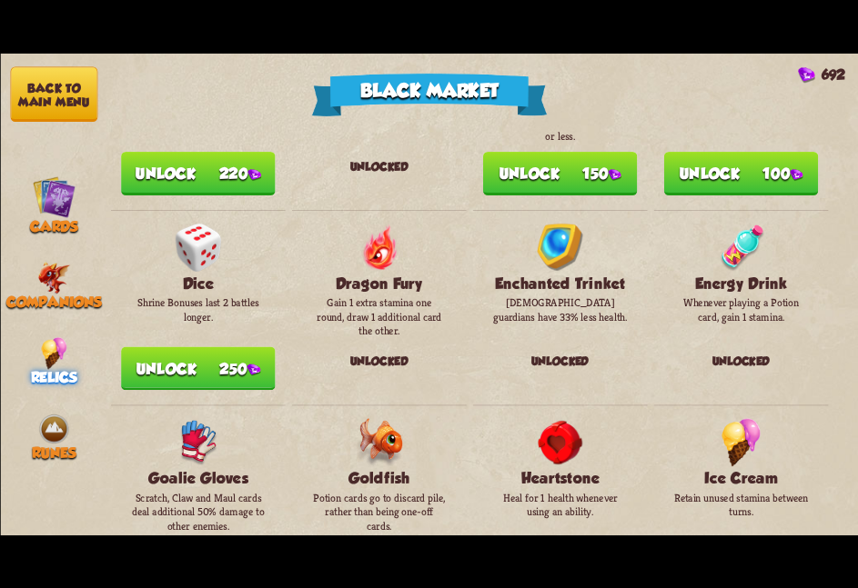
click at [231, 357] on button "Unlock 250" at bounding box center [198, 368] width 154 height 44
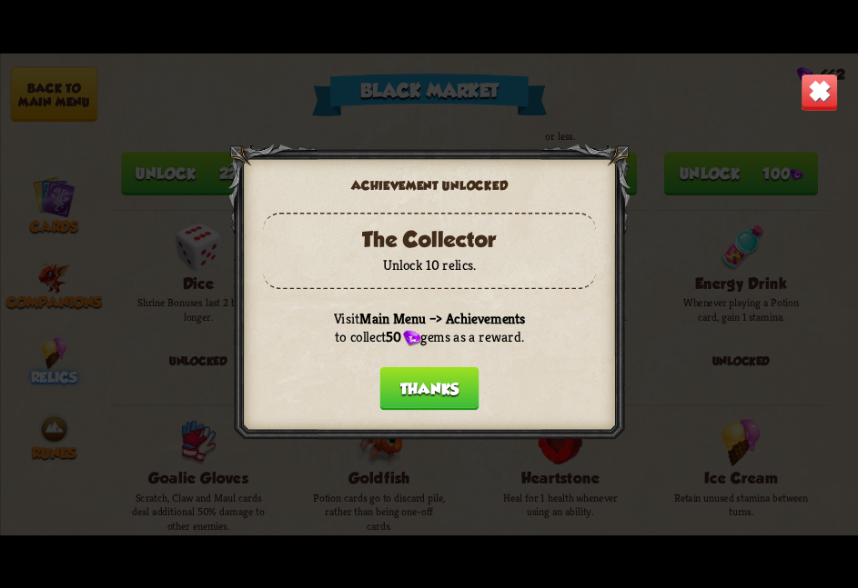
click at [447, 385] on button "Thanks" at bounding box center [428, 388] width 99 height 44
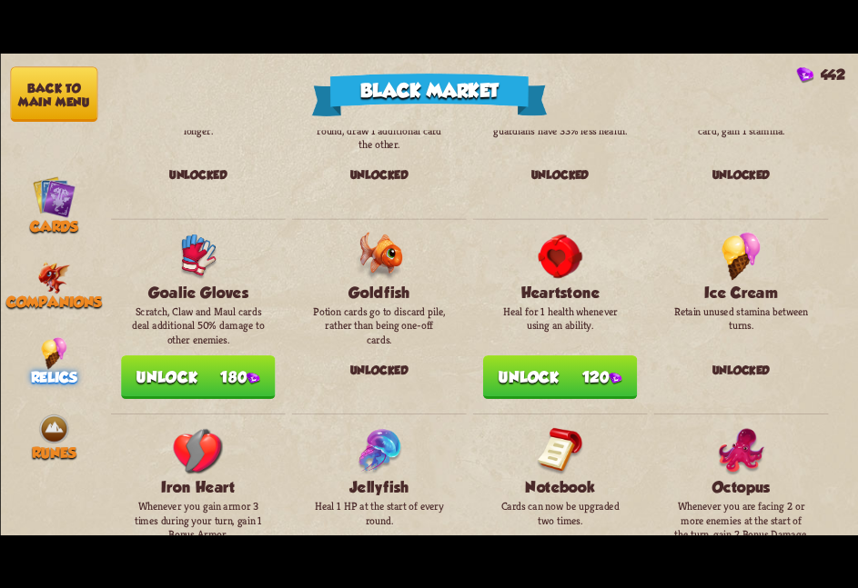
scroll to position [702, 0]
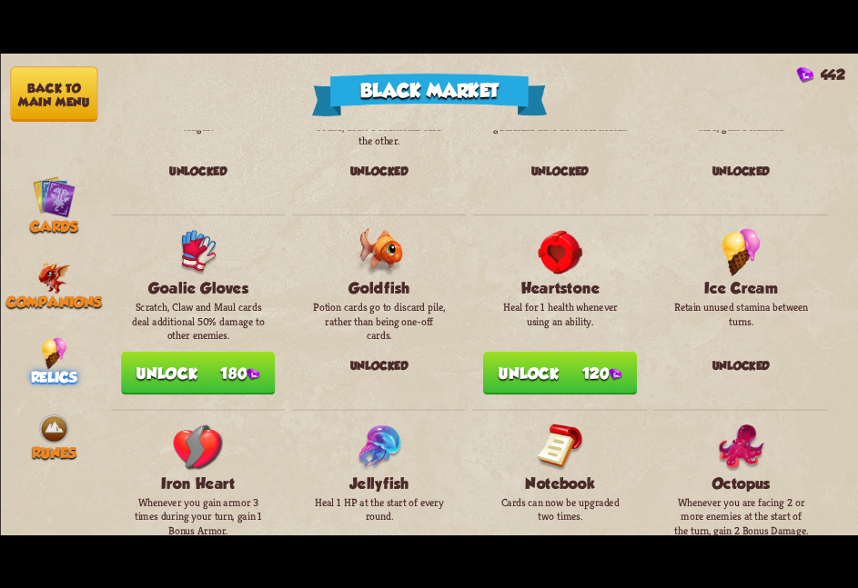
click at [223, 365] on button "Unlock 180" at bounding box center [198, 373] width 154 height 44
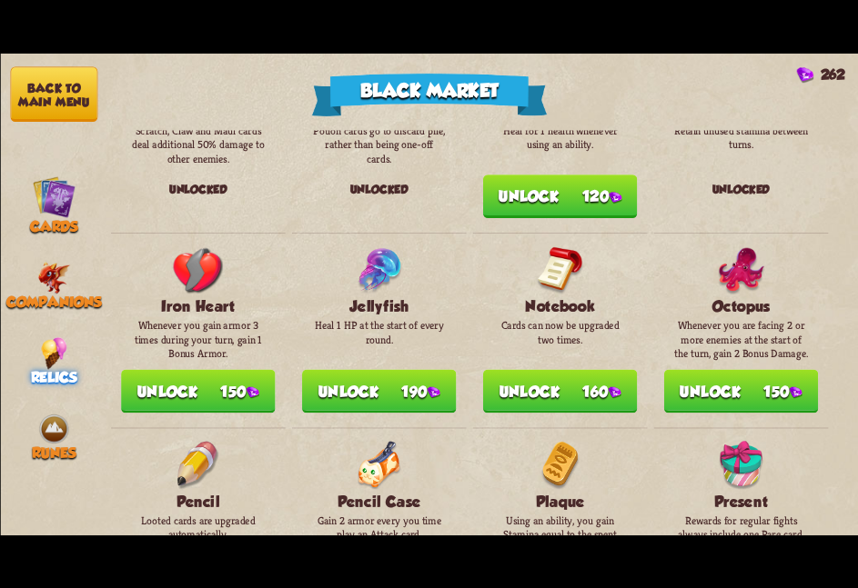
scroll to position [946, 0]
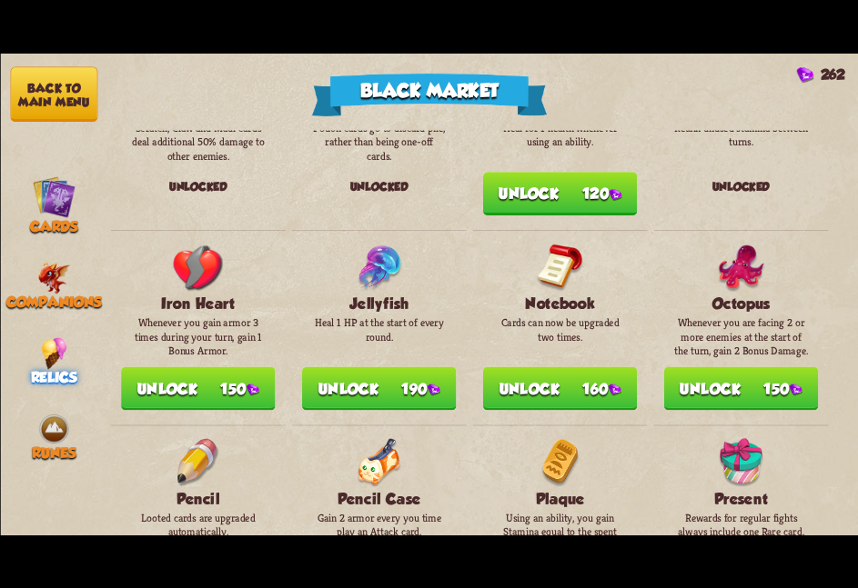
click at [528, 372] on button "Unlock 160" at bounding box center [559, 388] width 154 height 44
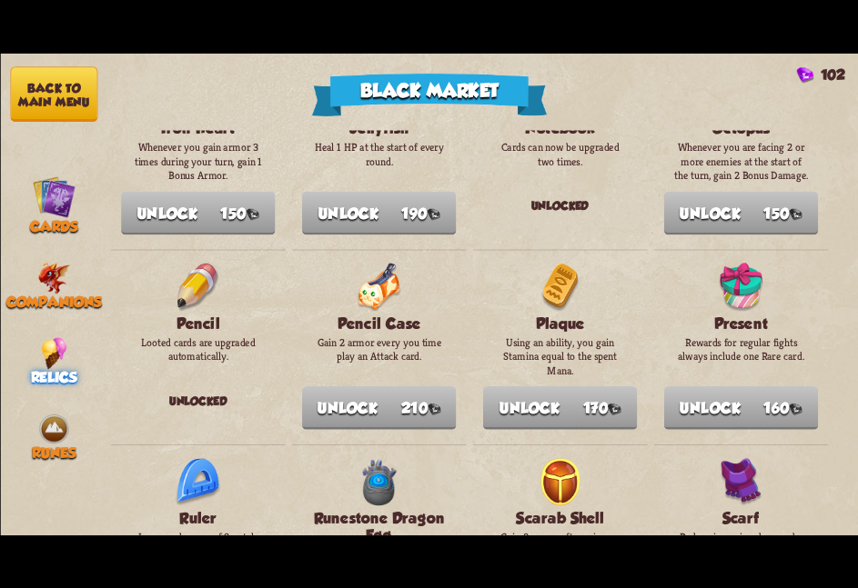
scroll to position [1201, 0]
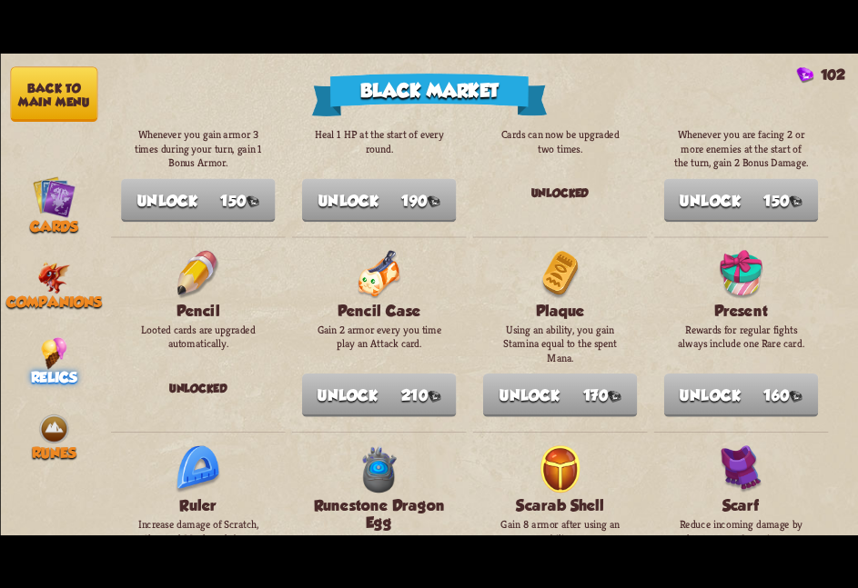
click at [49, 100] on button "Back to main menu" at bounding box center [53, 93] width 87 height 55
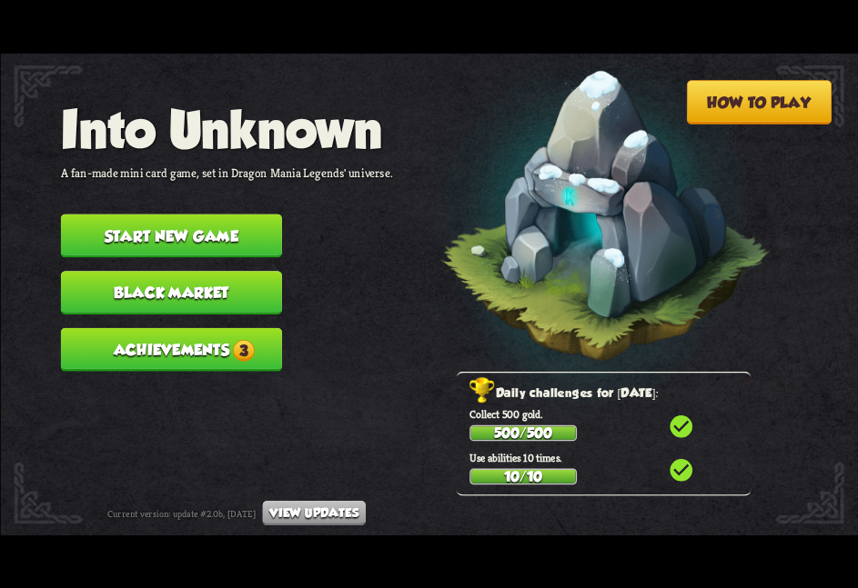
click at [140, 327] on button "Achievements 3" at bounding box center [170, 349] width 221 height 44
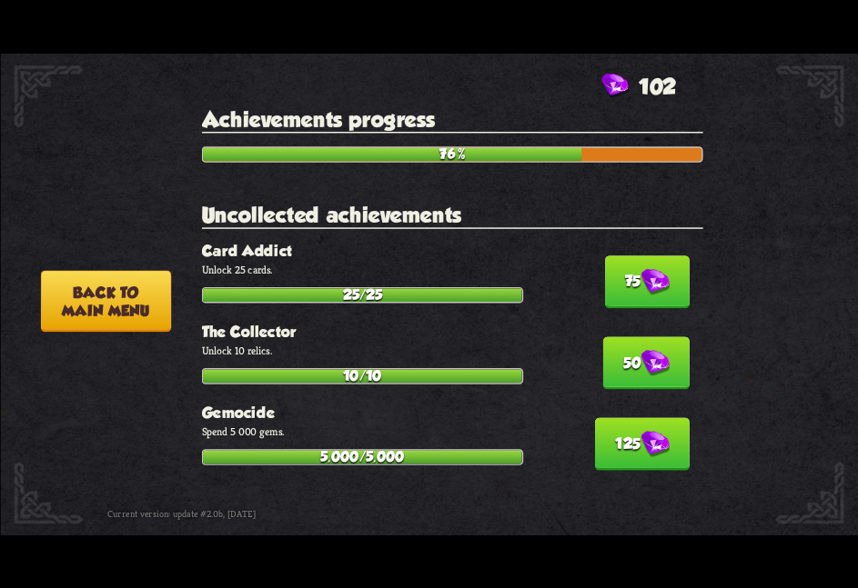
click at [621, 266] on button "75" at bounding box center [646, 282] width 85 height 53
click at [621, 336] on button "50" at bounding box center [645, 362] width 86 height 53
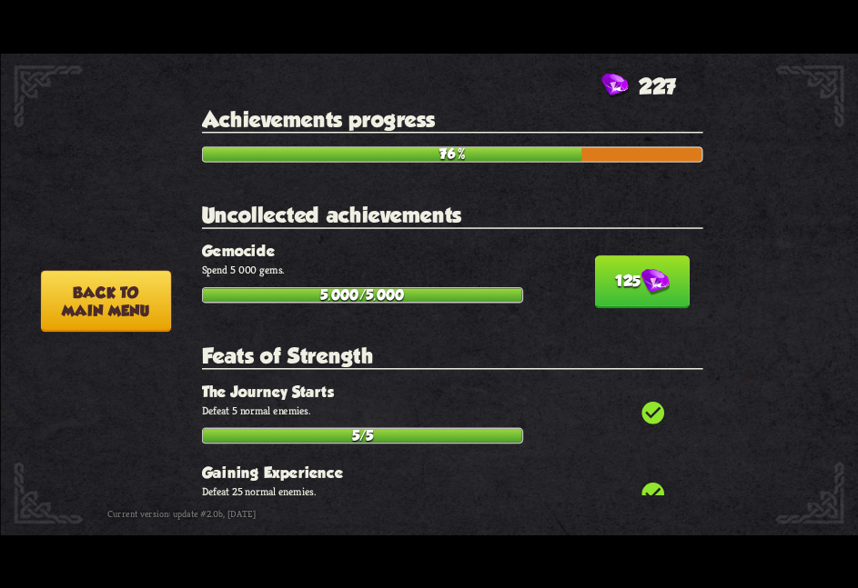
click at [621, 266] on button "125" at bounding box center [642, 282] width 95 height 53
click at [621, 383] on div "check_circle The Journey Starts Defeat 5 normal enemies. 5/5" at bounding box center [451, 413] width 501 height 61
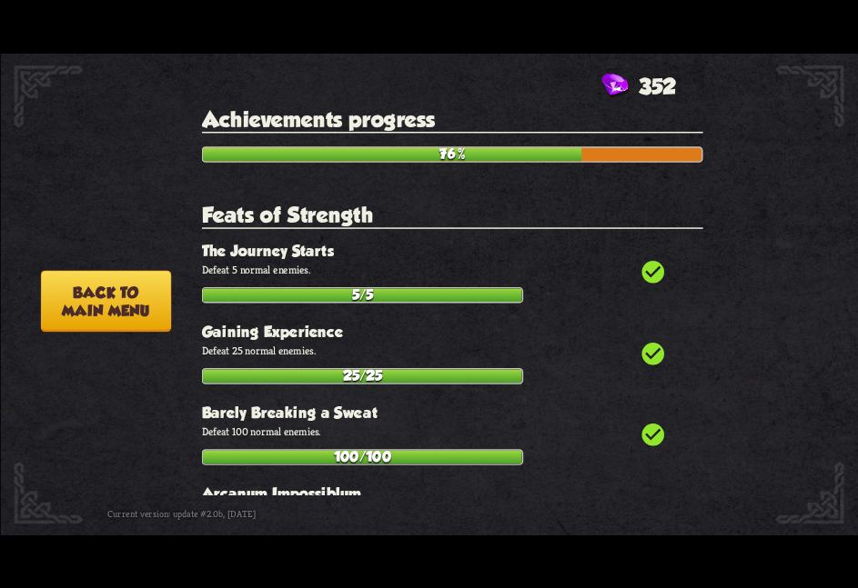
click at [119, 306] on button "Back to main menu" at bounding box center [105, 301] width 130 height 62
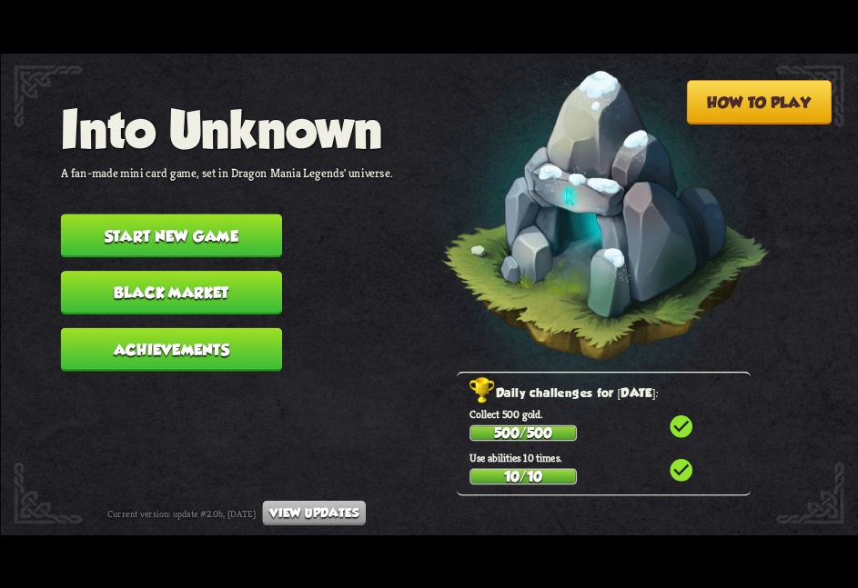
click at [135, 293] on button "Black Market" at bounding box center [170, 293] width 221 height 44
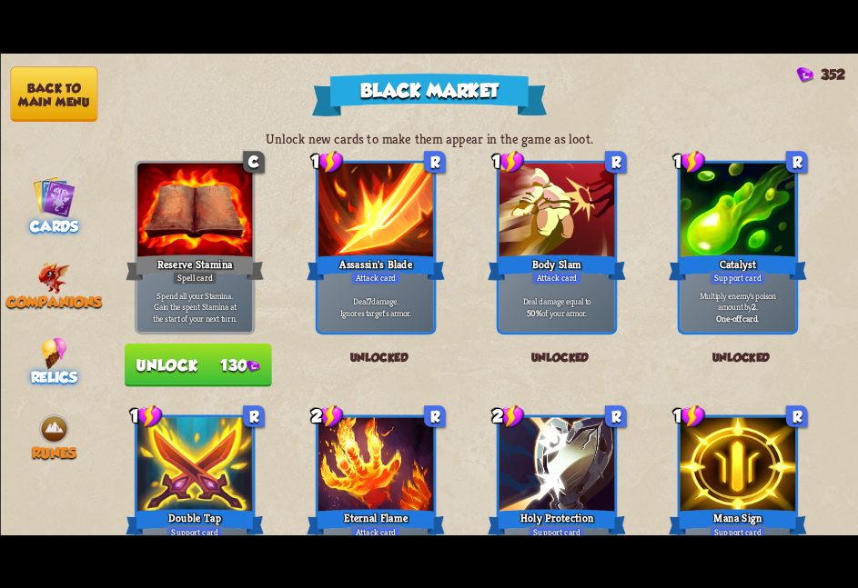
click at [61, 369] on span "Relics" at bounding box center [53, 377] width 47 height 16
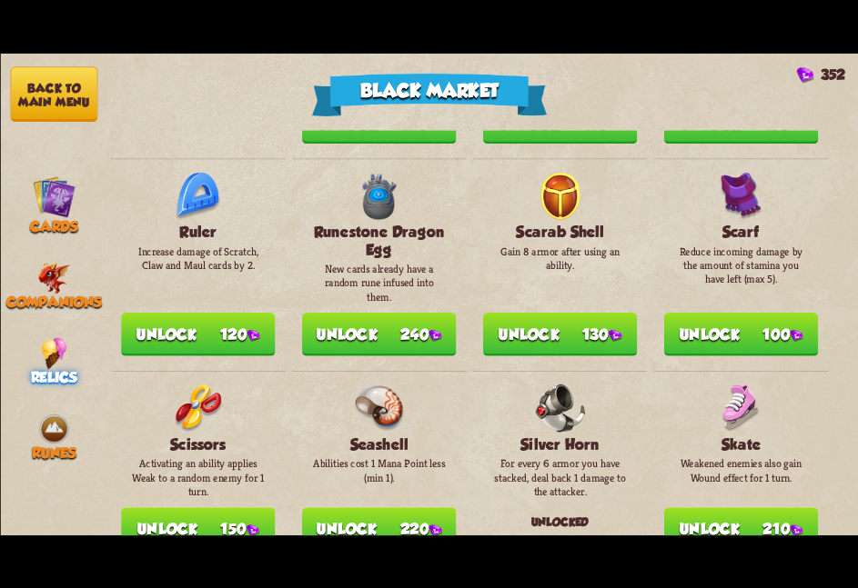
scroll to position [1573, 0]
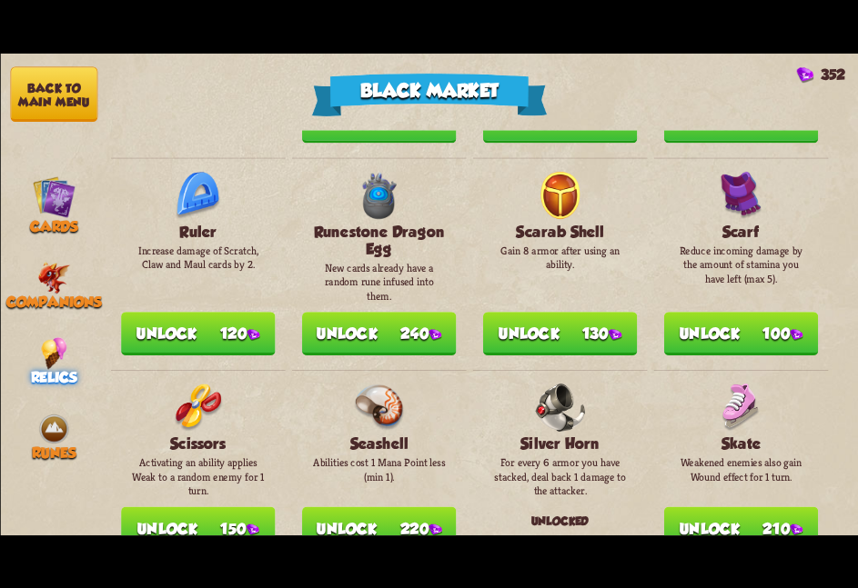
click at [429, 329] on img at bounding box center [434, 335] width 13 height 12
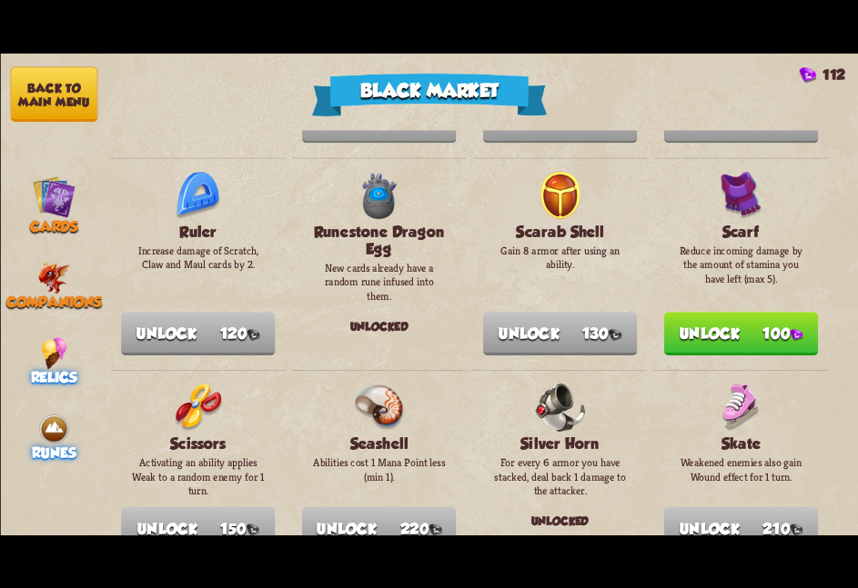
click at [43, 428] on img at bounding box center [53, 429] width 32 height 32
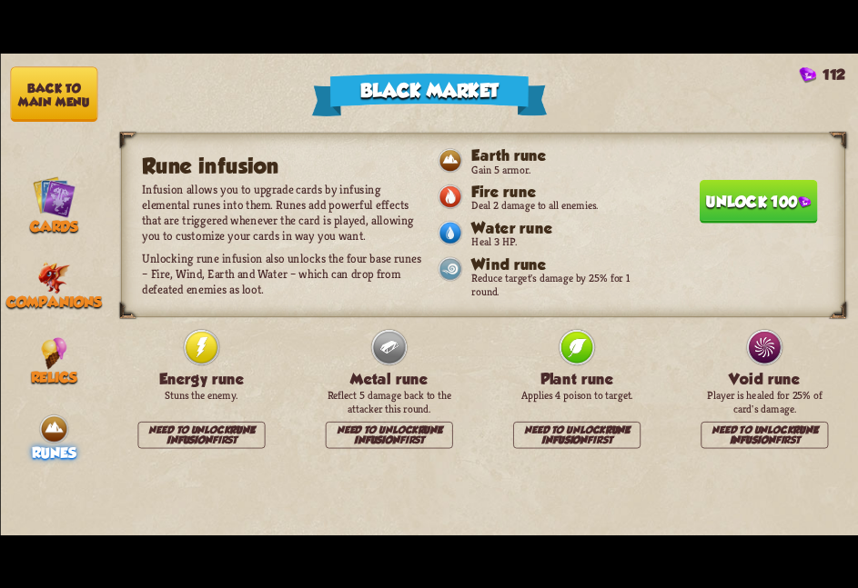
click at [698, 184] on button "Unlock 100" at bounding box center [757, 201] width 118 height 44
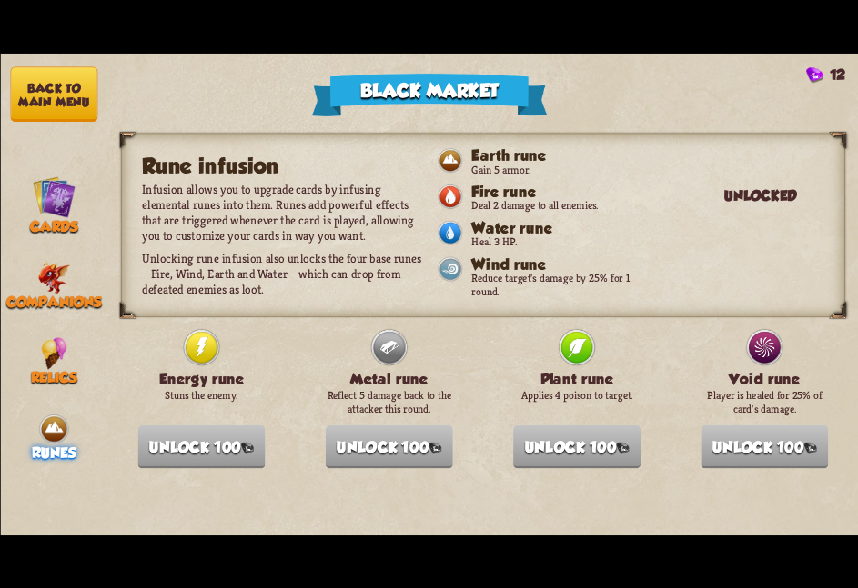
click at [71, 90] on button "Back to main menu" at bounding box center [53, 93] width 87 height 55
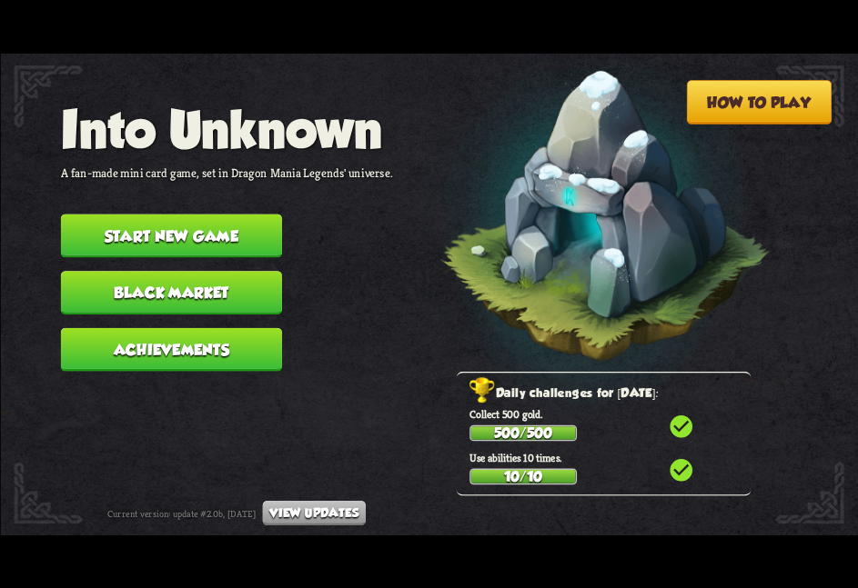
click at [152, 216] on button "Start new game" at bounding box center [170, 236] width 221 height 44
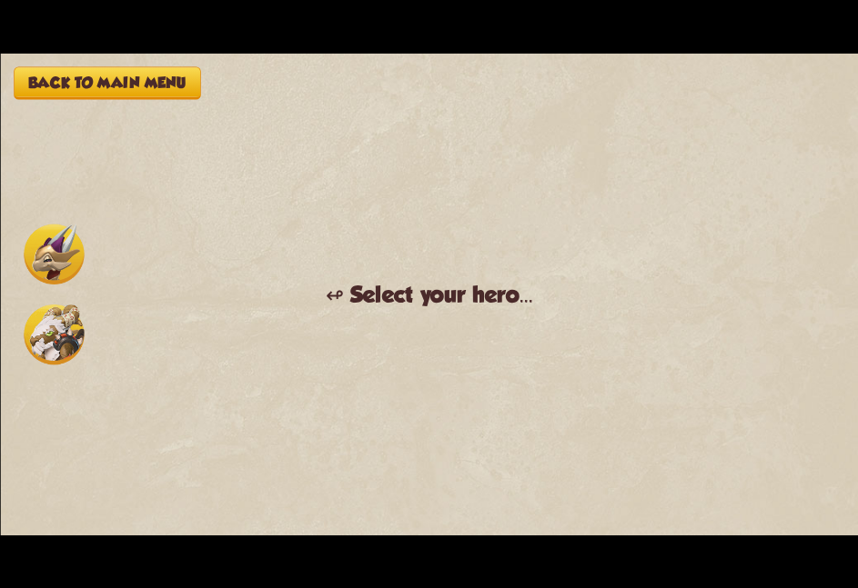
click at [48, 313] on img at bounding box center [54, 335] width 60 height 60
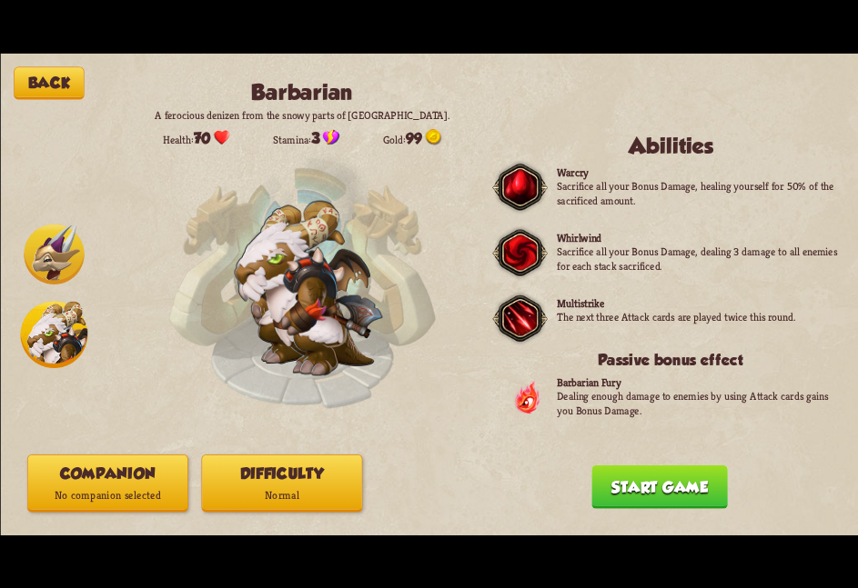
click at [146, 469] on button "Companion No companion selected" at bounding box center [106, 483] width 161 height 57
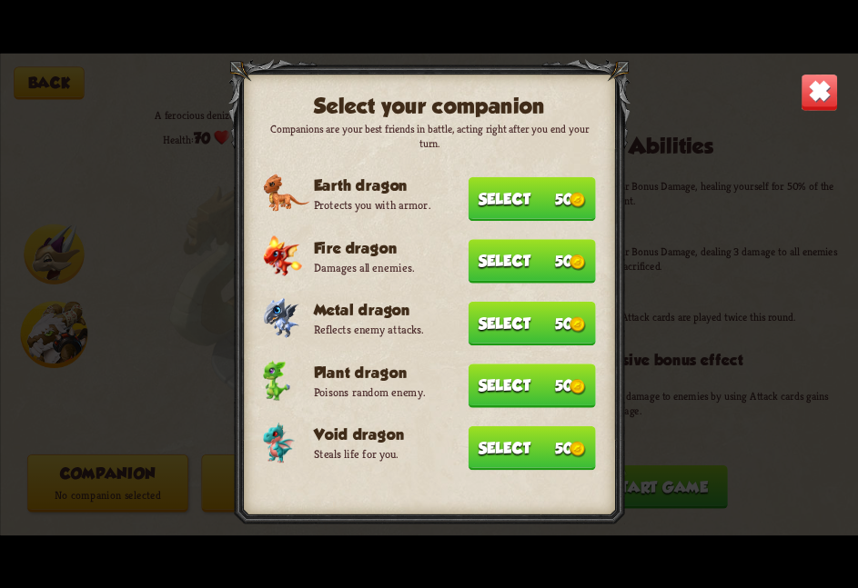
click at [515, 437] on button "Select 50" at bounding box center [530, 448] width 127 height 44
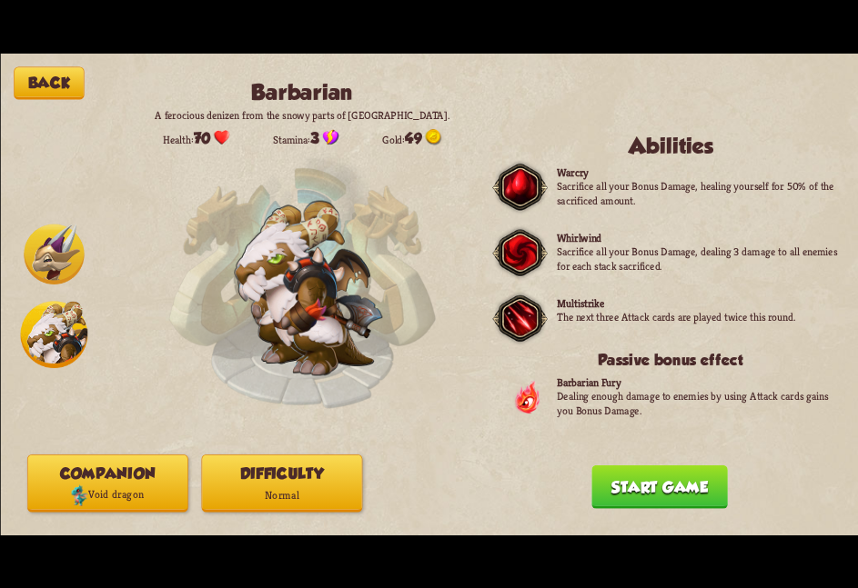
click at [402, 450] on div "Back Barbarian A ferocious denizen from the snowy parts of Northern Dragolandia…" at bounding box center [429, 294] width 858 height 482
click at [332, 467] on button "Difficulty Normal" at bounding box center [281, 483] width 161 height 57
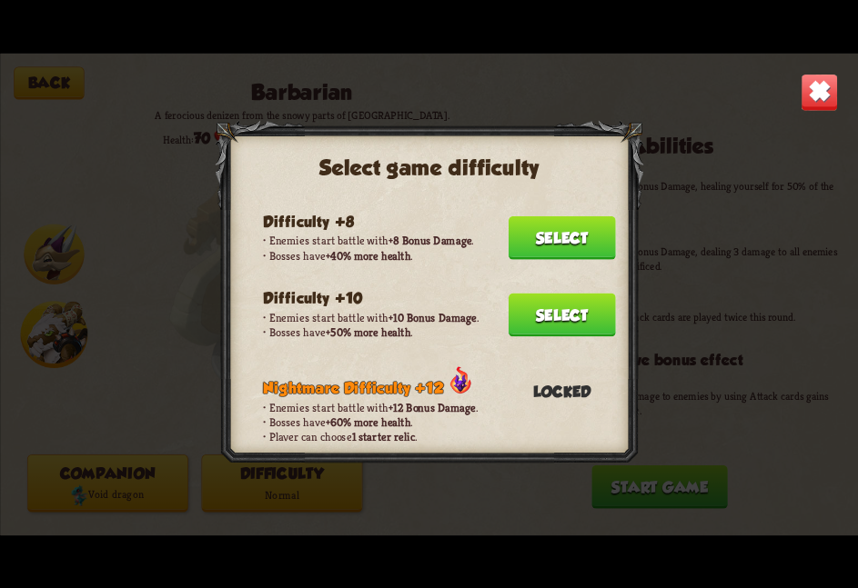
scroll to position [389, 0]
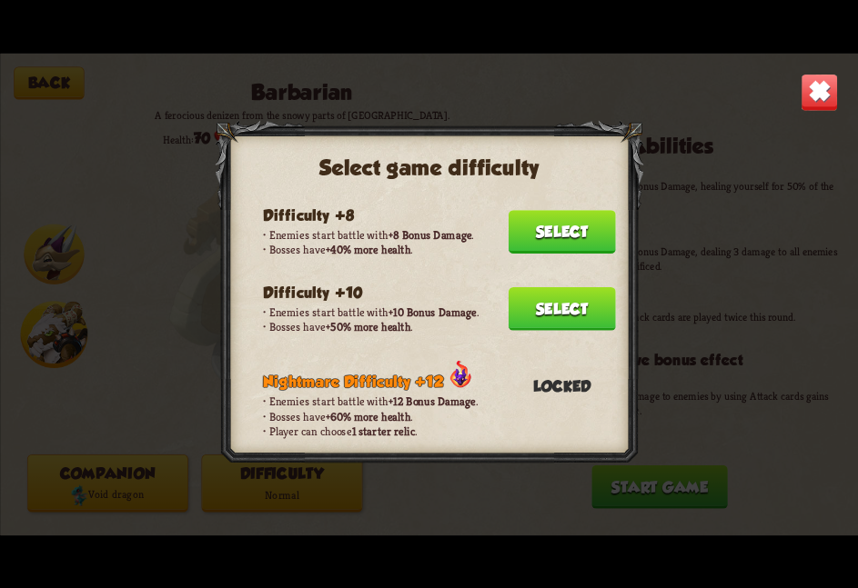
click at [524, 286] on button "Select" at bounding box center [560, 308] width 107 height 44
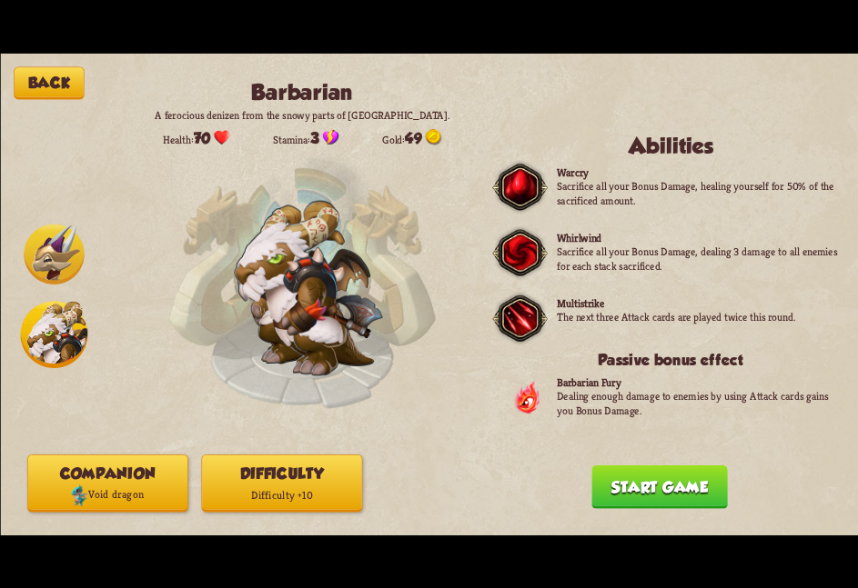
click at [630, 498] on button "Start game" at bounding box center [659, 487] width 136 height 44
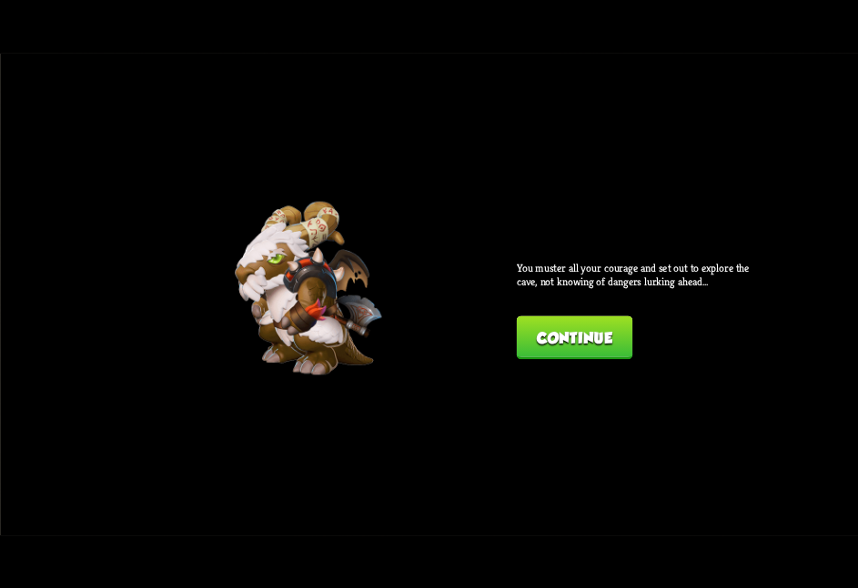
click at [606, 346] on button "Continue" at bounding box center [573, 338] width 115 height 44
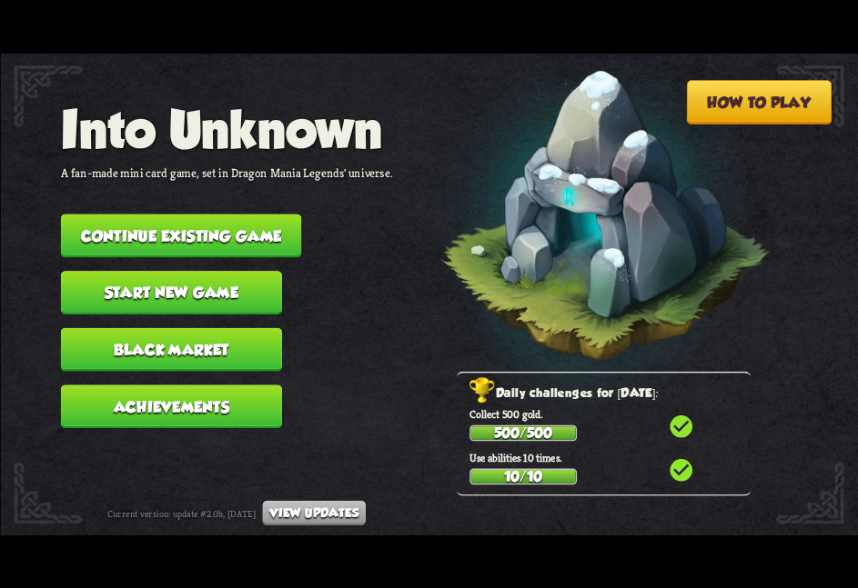
click at [124, 271] on button "Start new game" at bounding box center [170, 293] width 221 height 44
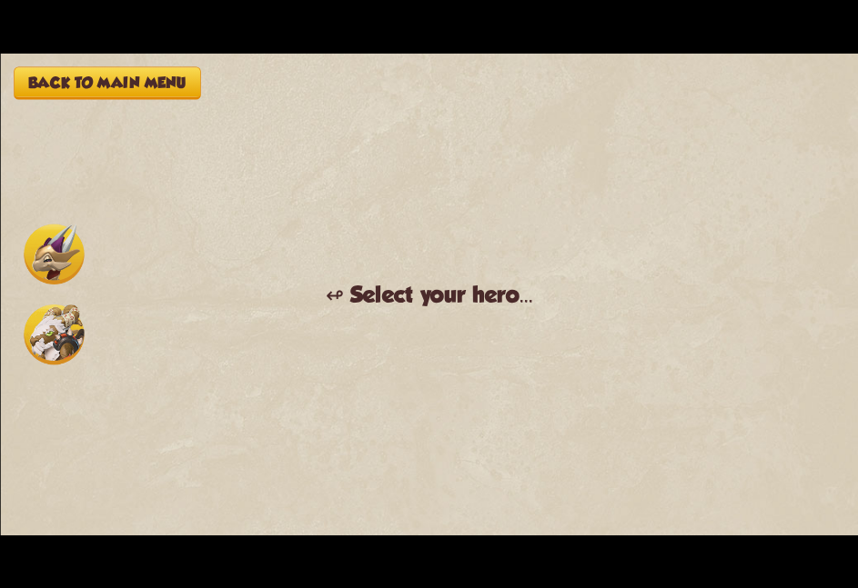
click at [75, 305] on img at bounding box center [54, 335] width 60 height 60
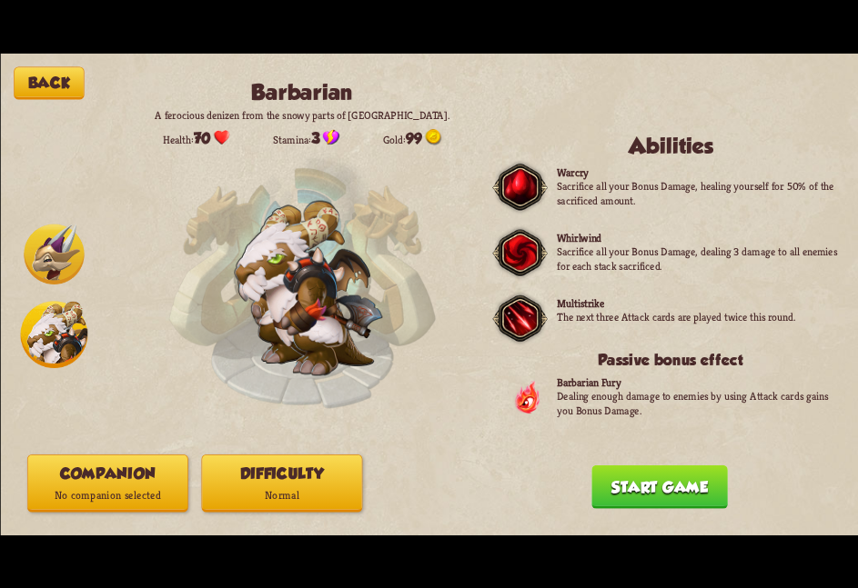
click at [112, 465] on button "Companion No companion selected" at bounding box center [106, 483] width 161 height 57
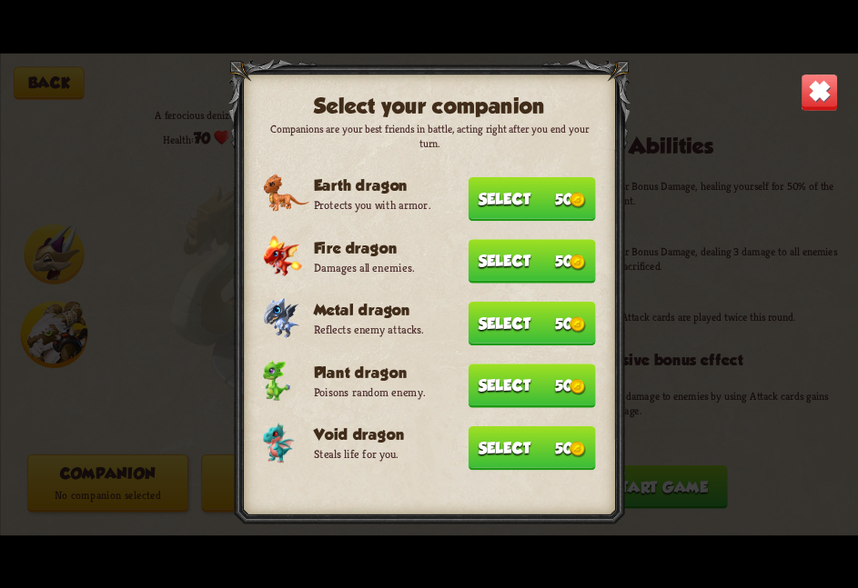
click at [508, 436] on button "Select 50" at bounding box center [530, 448] width 127 height 44
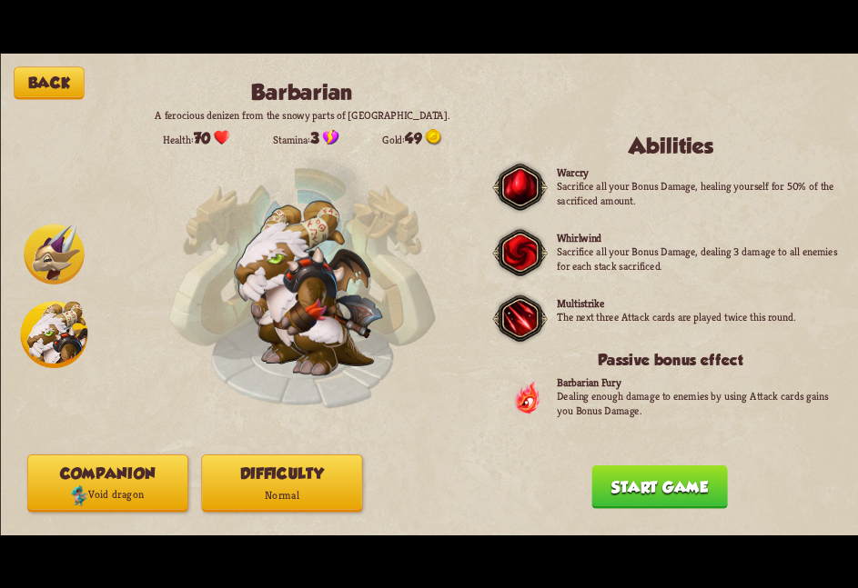
click at [255, 485] on p "Normal" at bounding box center [281, 496] width 159 height 22
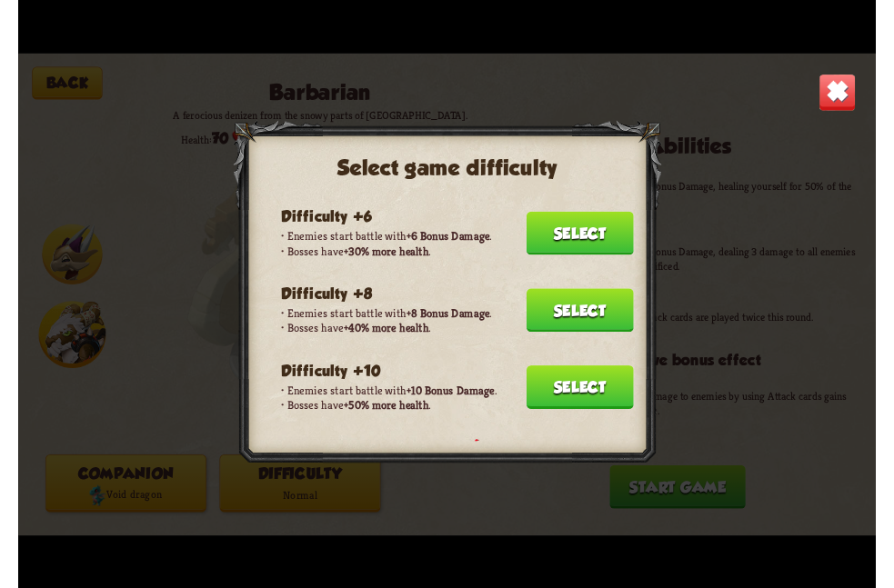
scroll to position [285, 0]
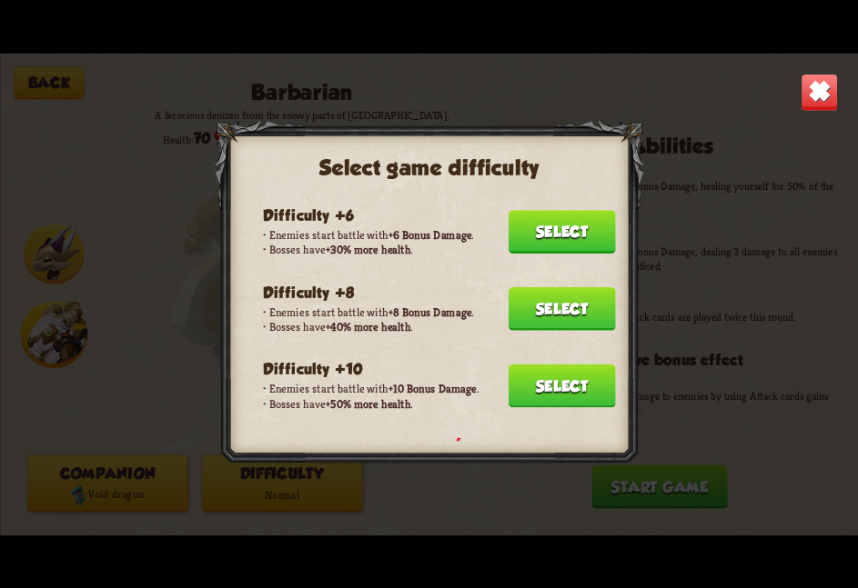
click at [549, 364] on button "Select" at bounding box center [560, 386] width 107 height 44
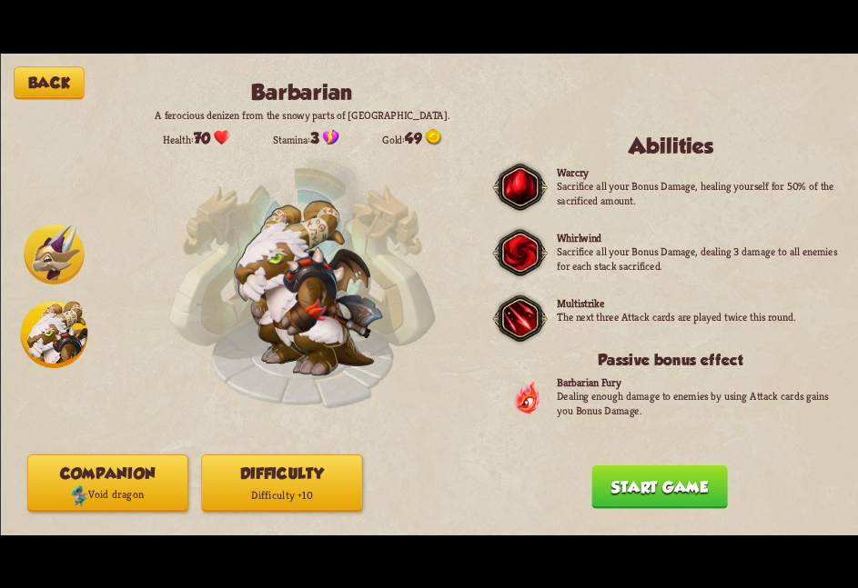
click at [668, 501] on button "Start game" at bounding box center [659, 487] width 136 height 44
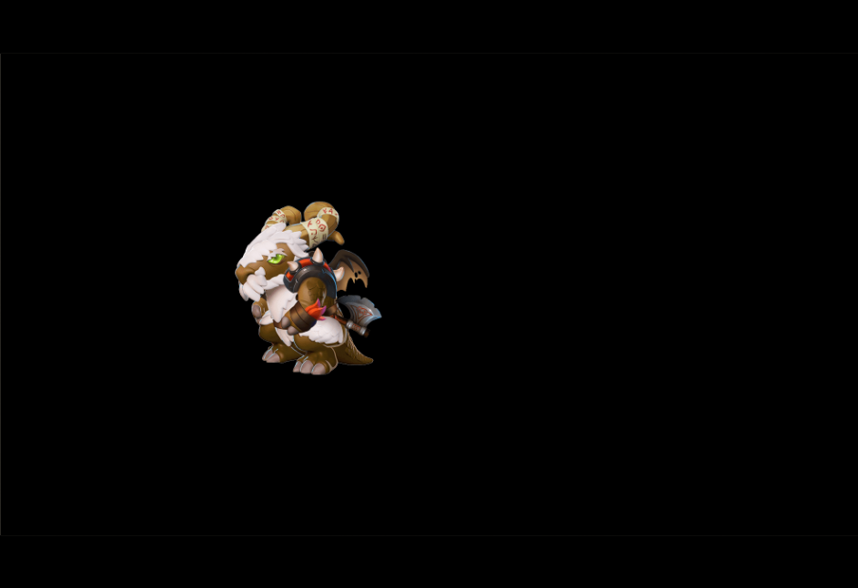
click at [434, 399] on div "Back Barbarian A ferocious denizen from the snowy parts of Northern Dragolandia…" at bounding box center [429, 294] width 858 height 482
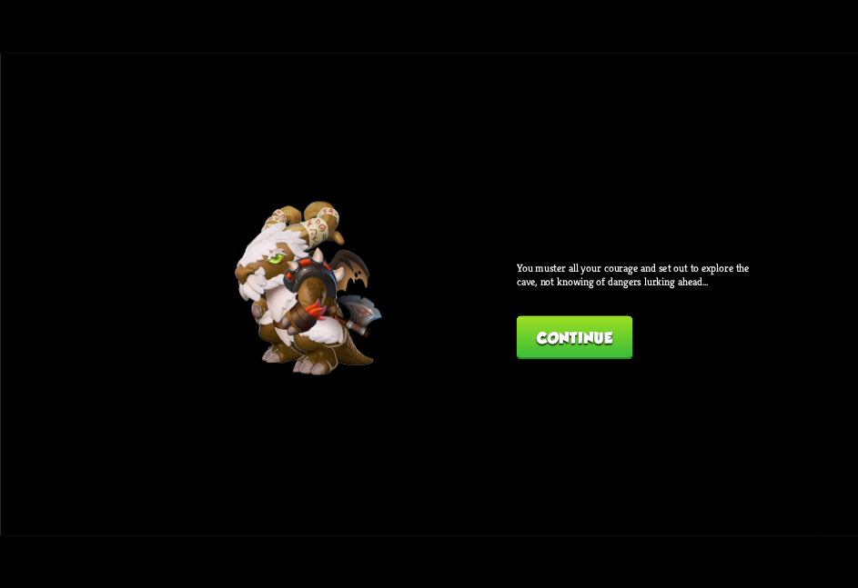
click at [564, 346] on button "Continue" at bounding box center [573, 338] width 115 height 44
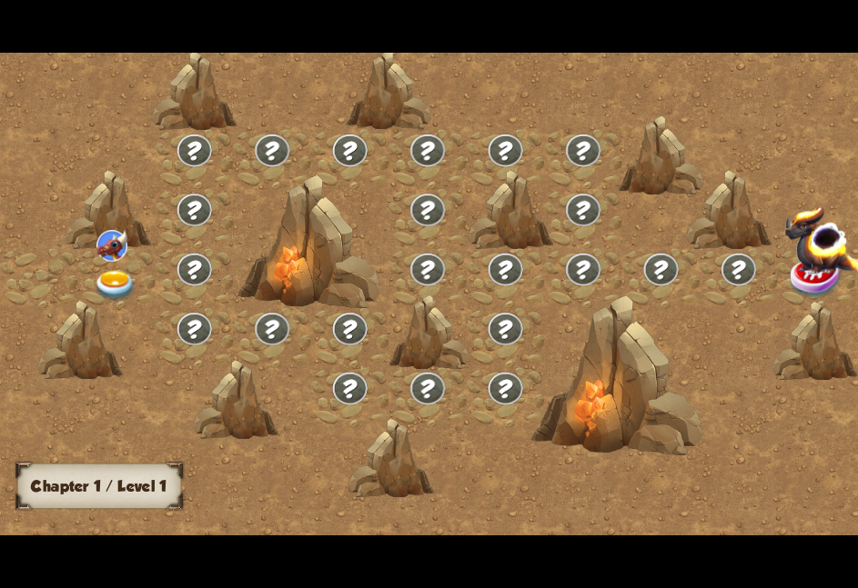
click at [136, 257] on div at bounding box center [115, 277] width 77 height 59
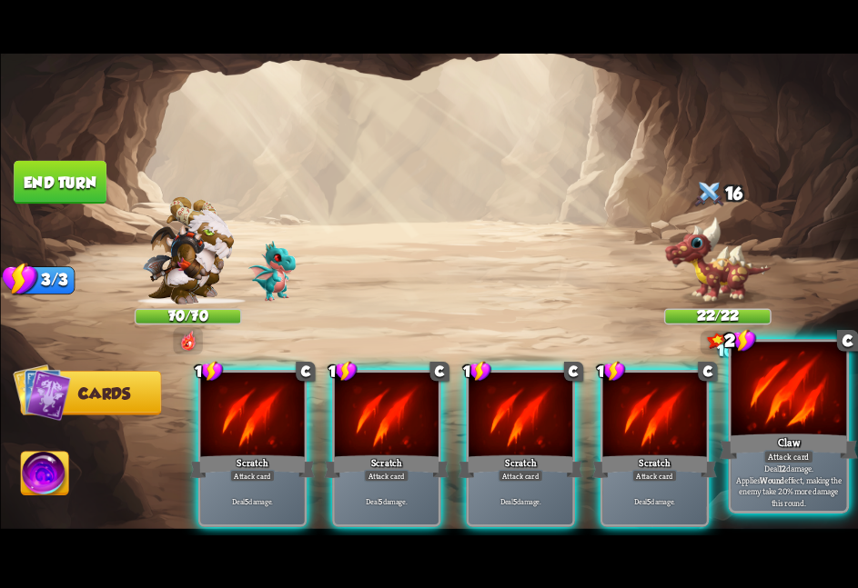
click at [752, 432] on div "Claw" at bounding box center [787, 446] width 138 height 31
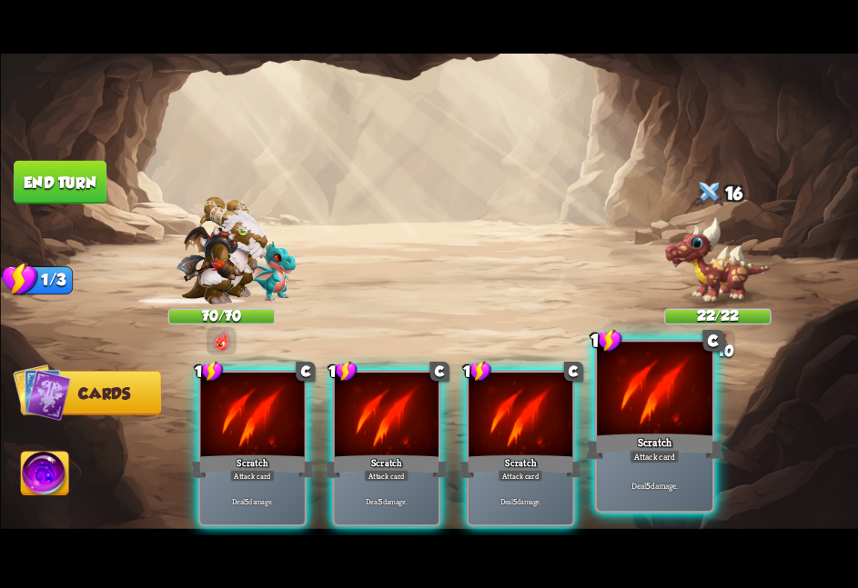
click at [648, 426] on div at bounding box center [654, 390] width 115 height 97
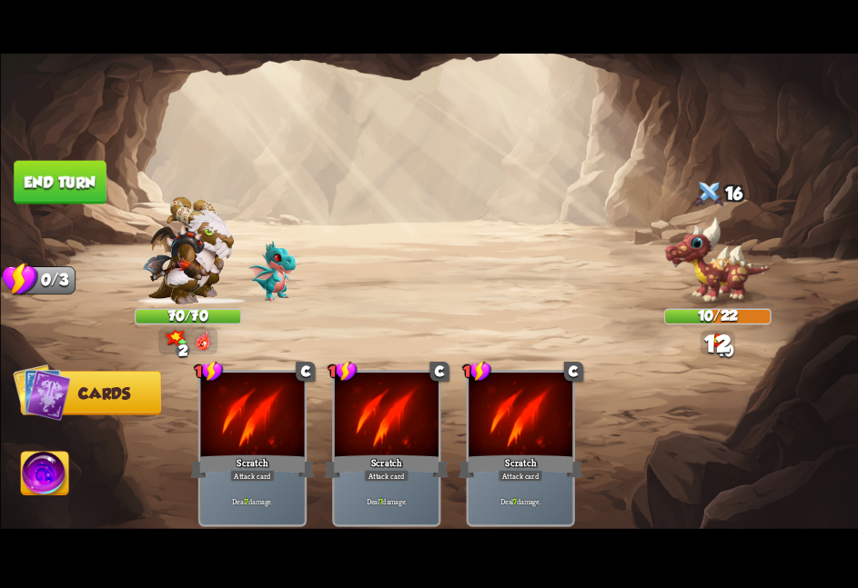
click at [57, 175] on button "End turn" at bounding box center [60, 182] width 93 height 44
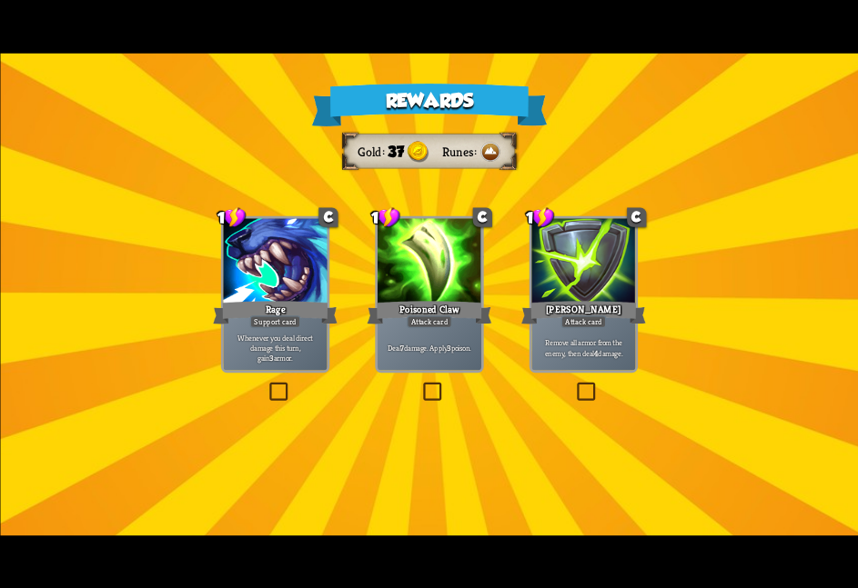
click at [408, 255] on div at bounding box center [429, 261] width 104 height 87
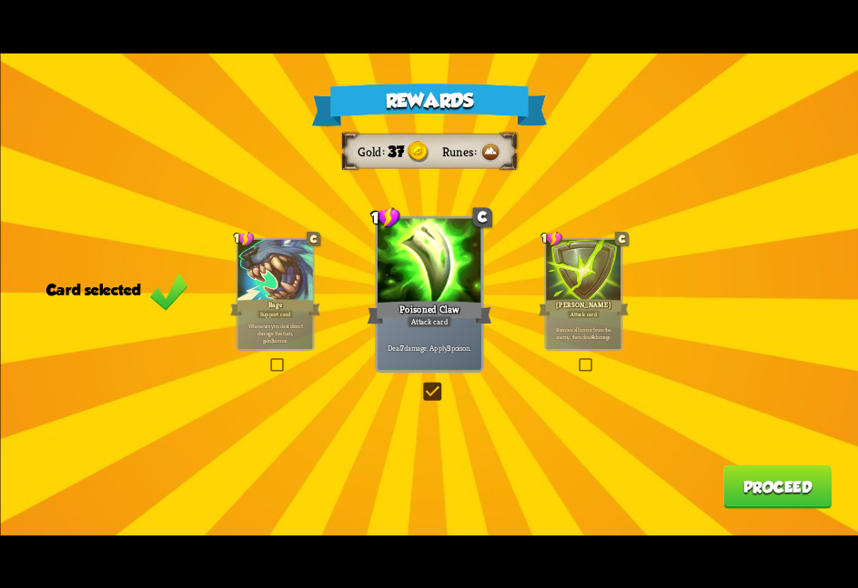
click at [756, 510] on div "Rewards Gold 37 Runes Card selected 1 C Rage Support card Whenever you deal dir…" at bounding box center [429, 294] width 858 height 482
click at [776, 484] on button "Proceed" at bounding box center [777, 487] width 108 height 44
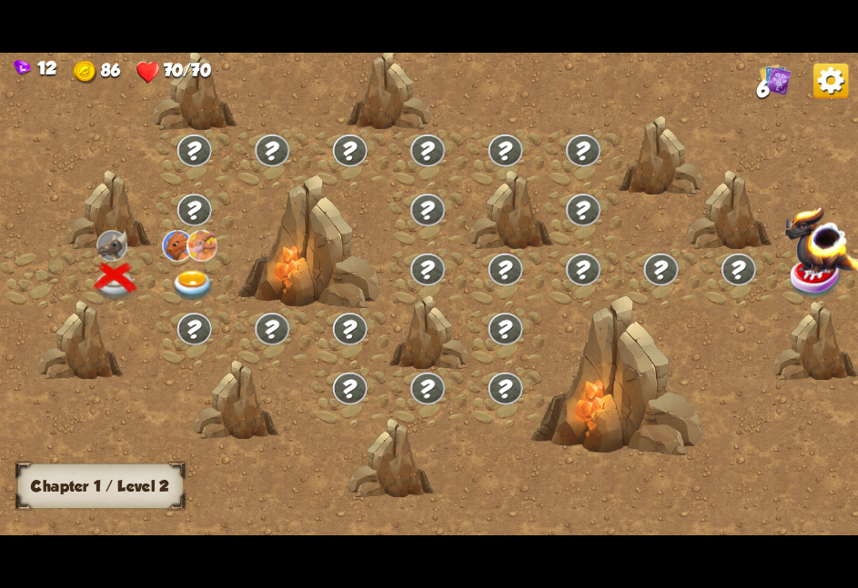
click at [174, 244] on img at bounding box center [177, 244] width 31 height 31
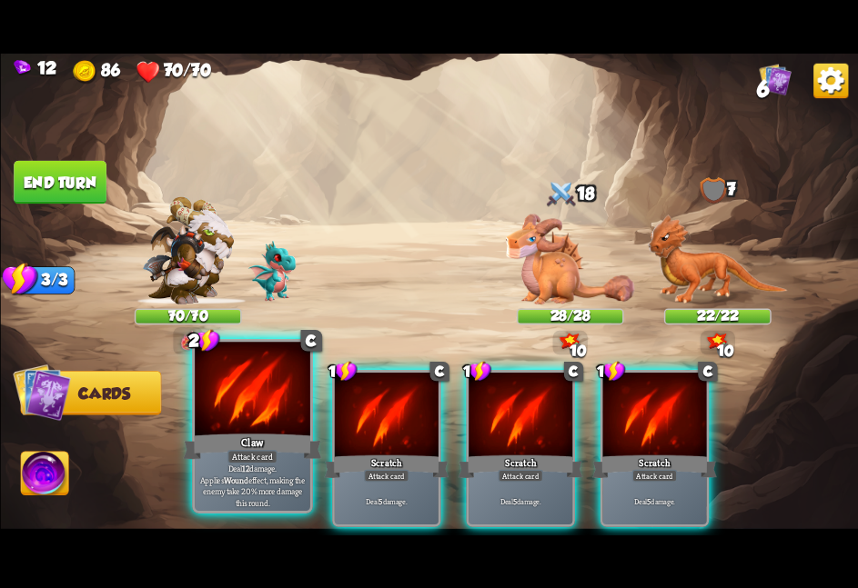
click at [268, 435] on div "Claw" at bounding box center [252, 446] width 138 height 31
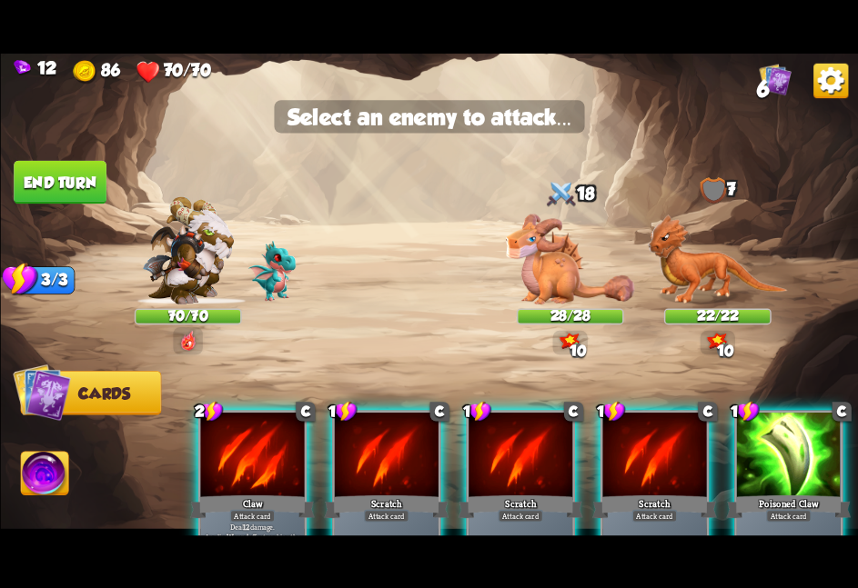
click at [537, 300] on img at bounding box center [569, 259] width 128 height 91
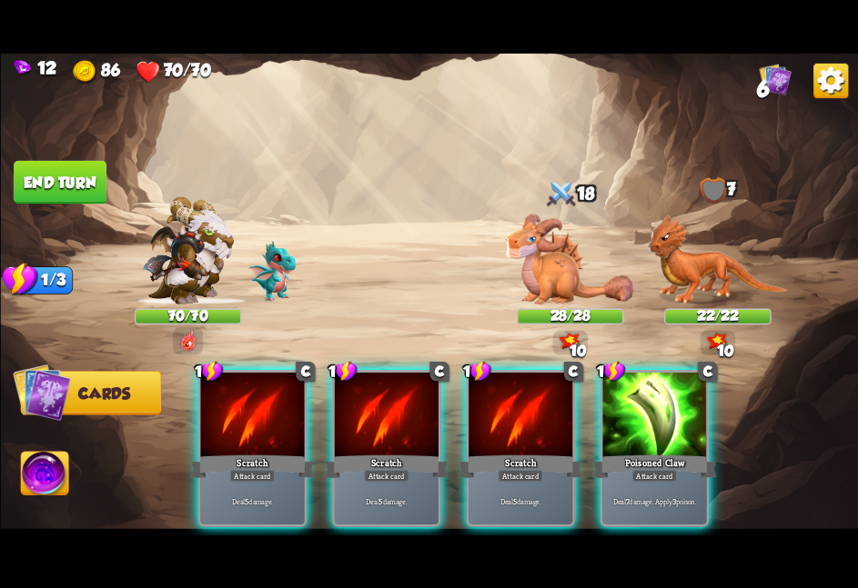
click at [537, 300] on img at bounding box center [569, 259] width 128 height 91
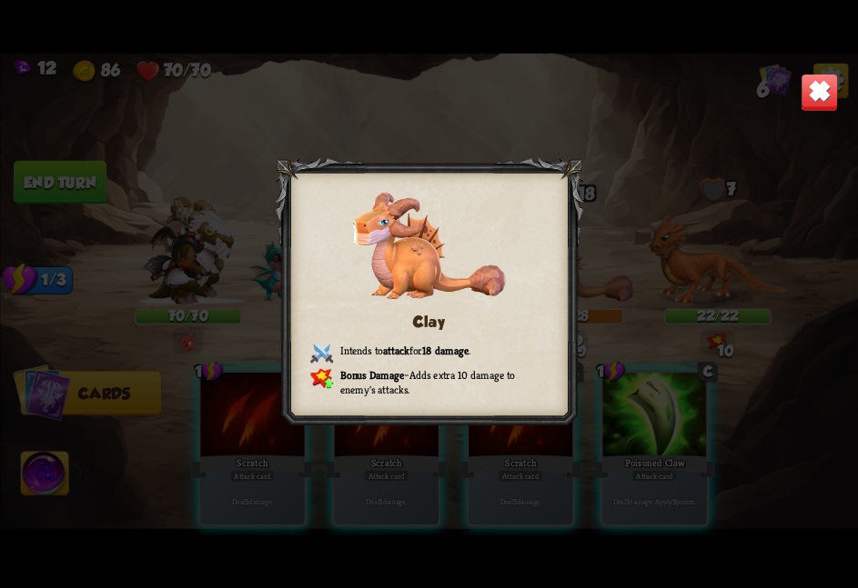
click at [628, 399] on div "Clay Intends to attack for 18 damage . Bonus Damage – Adds extra 10 damage to e…" at bounding box center [429, 294] width 858 height 482
click at [835, 85] on img at bounding box center [818, 91] width 37 height 37
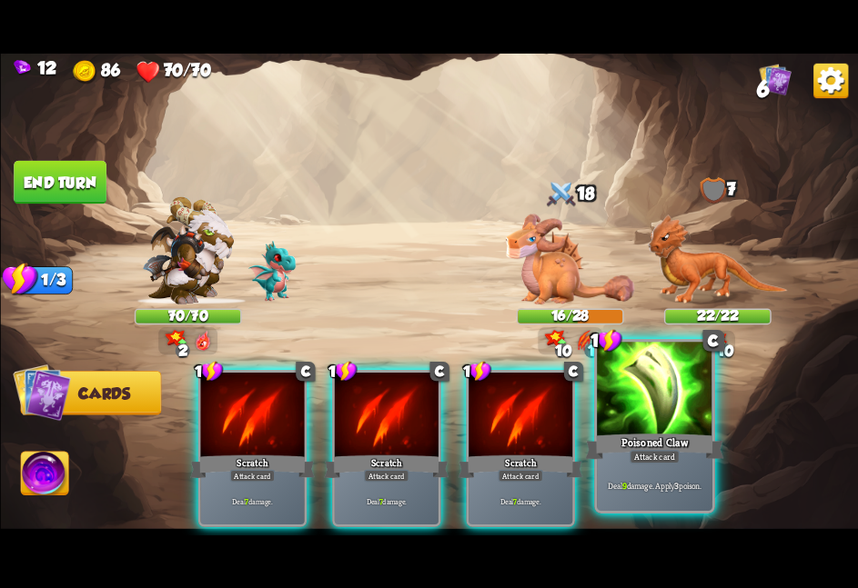
click at [619, 419] on div at bounding box center [654, 390] width 115 height 97
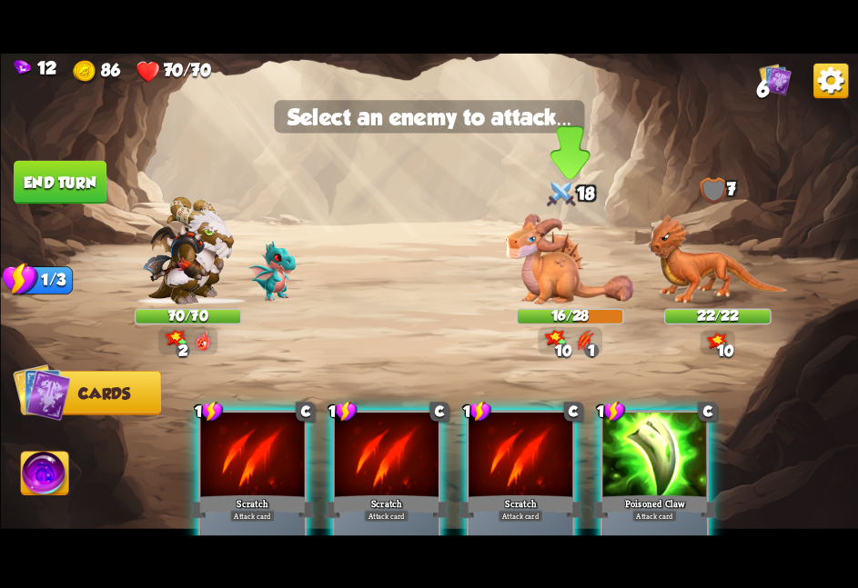
click at [568, 258] on img at bounding box center [569, 259] width 128 height 91
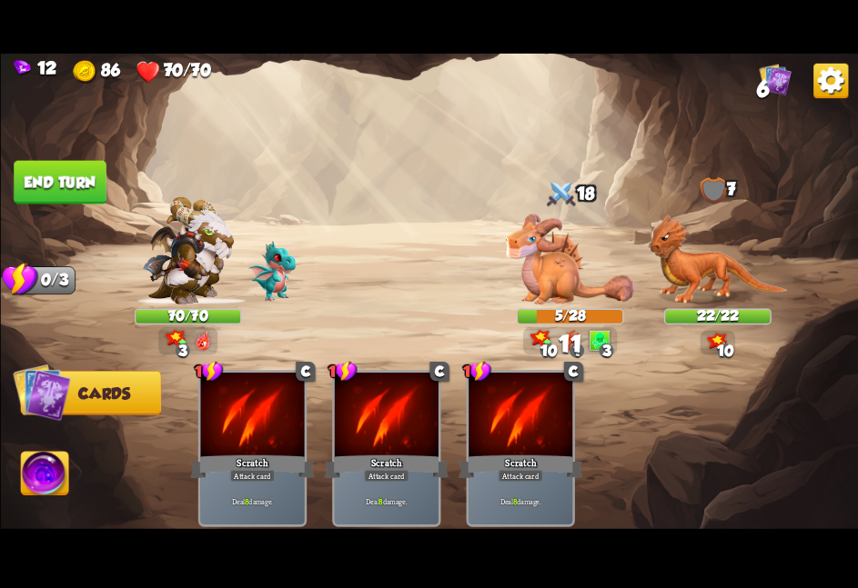
click at [83, 188] on button "End turn" at bounding box center [60, 182] width 93 height 44
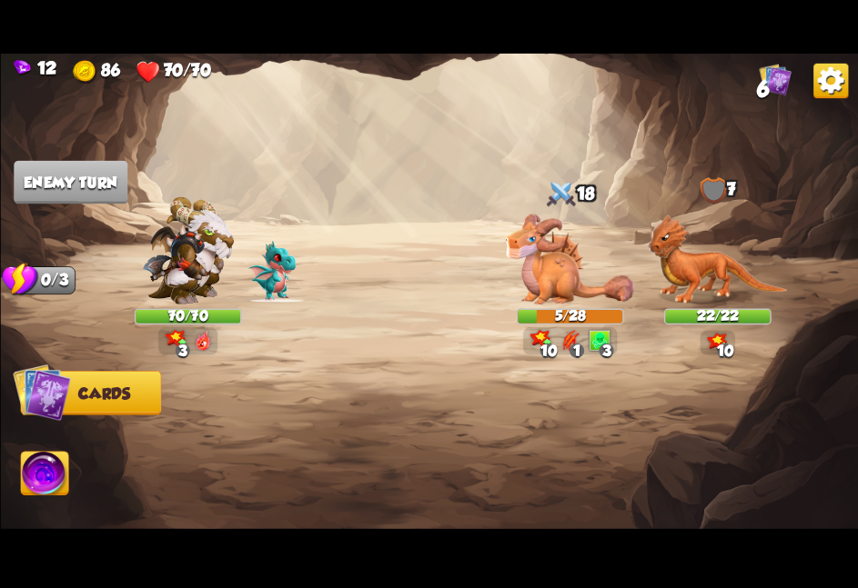
click at [35, 469] on img at bounding box center [44, 476] width 47 height 48
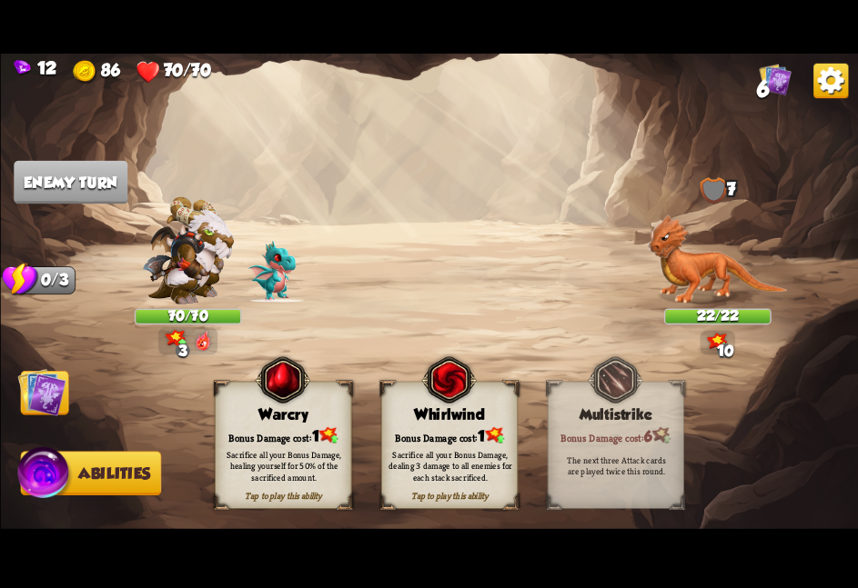
click at [53, 415] on img at bounding box center [41, 392] width 48 height 48
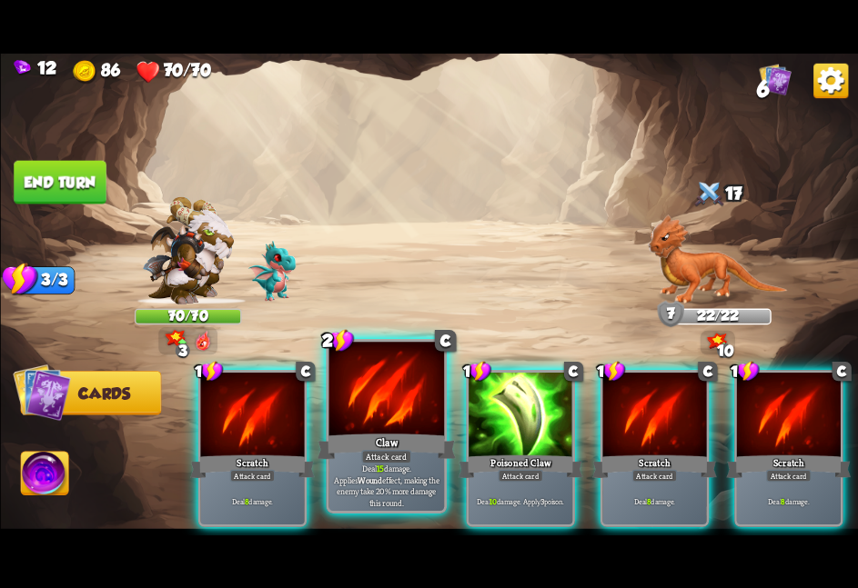
click at [376, 397] on div at bounding box center [385, 390] width 115 height 97
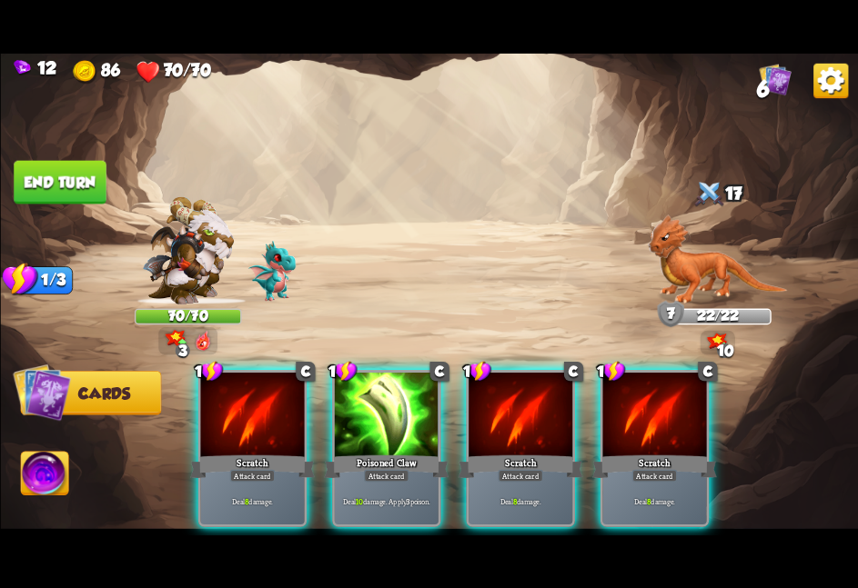
click at [376, 397] on div at bounding box center [386, 415] width 104 height 87
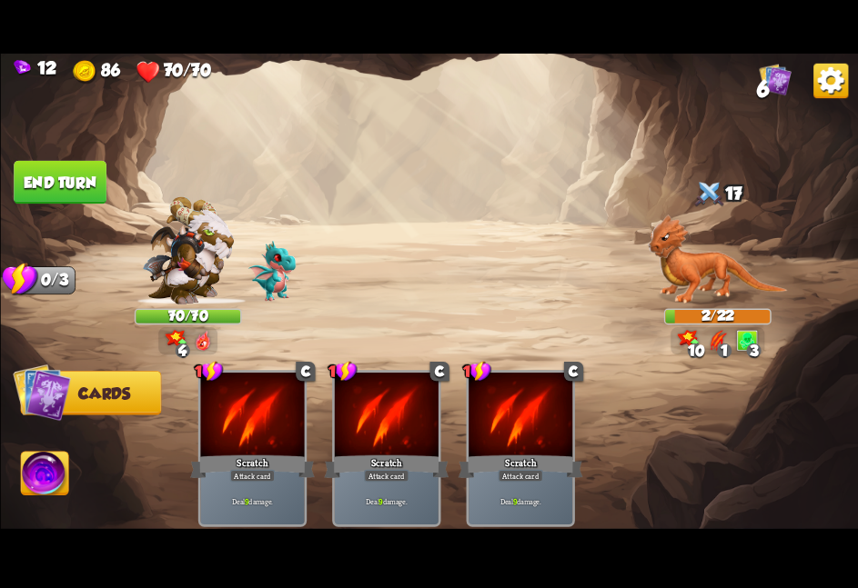
click at [68, 189] on button "End turn" at bounding box center [60, 182] width 93 height 44
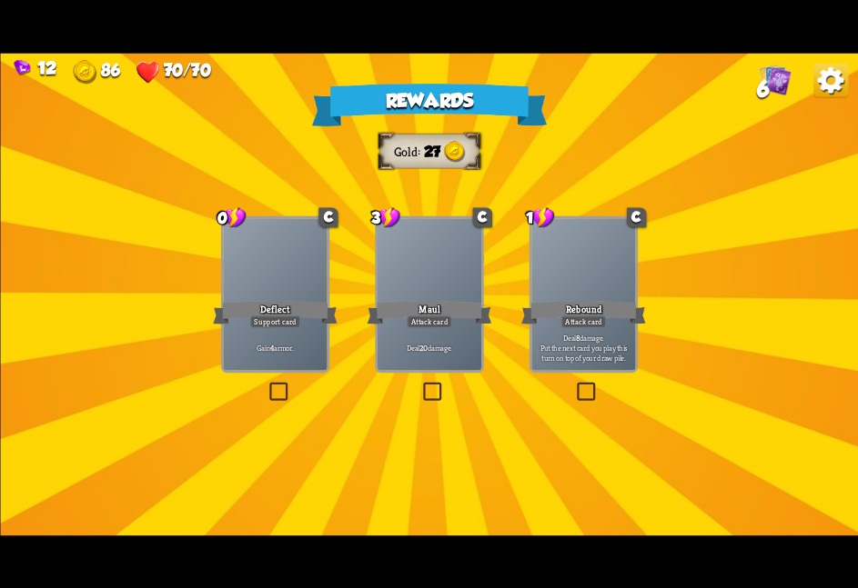
click at [284, 222] on div at bounding box center [275, 261] width 104 height 87
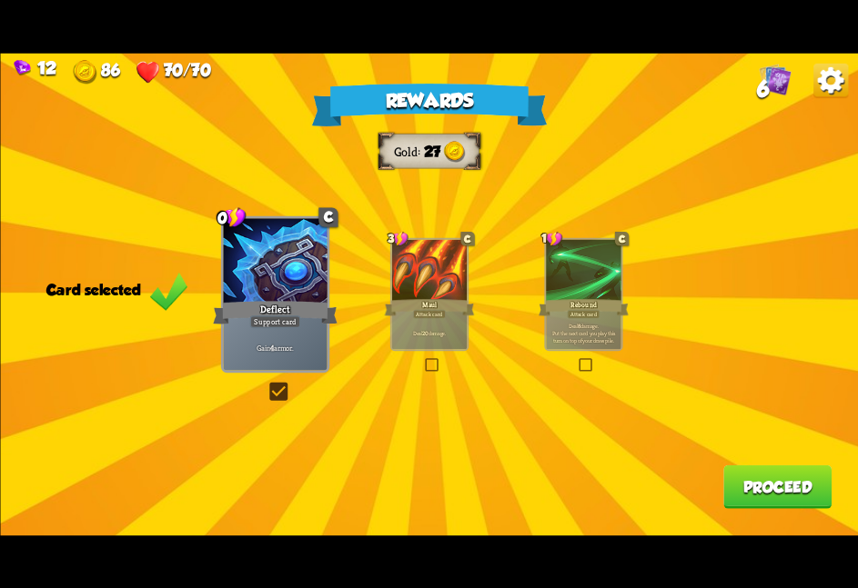
click at [769, 487] on button "Proceed" at bounding box center [777, 487] width 108 height 44
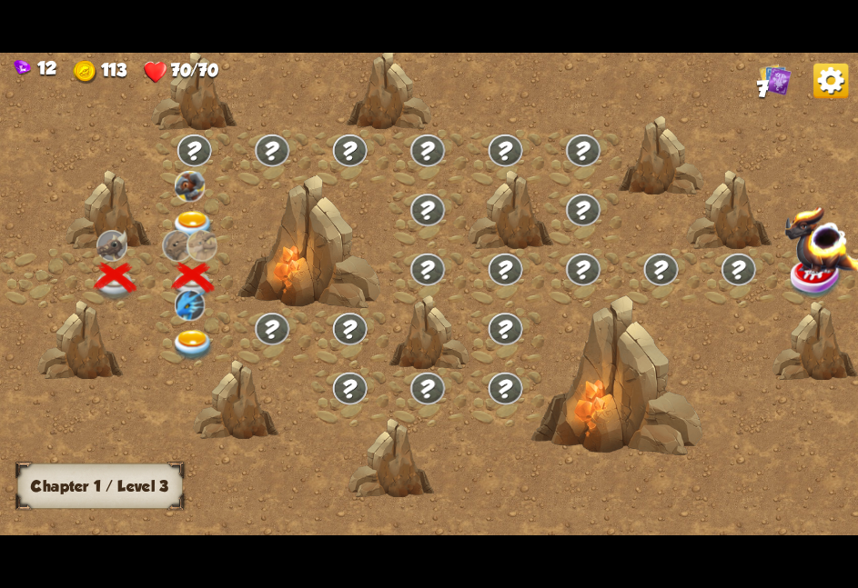
click at [196, 211] on img at bounding box center [193, 226] width 43 height 32
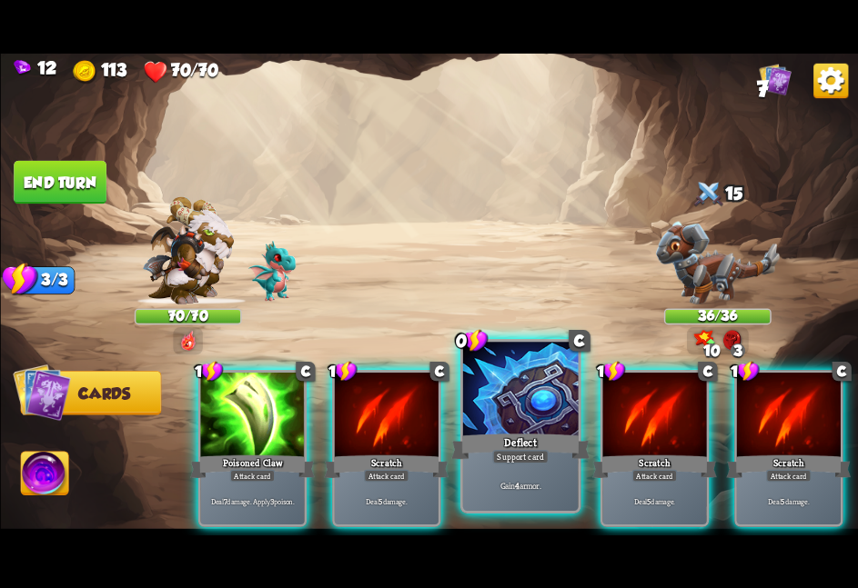
click at [494, 397] on div at bounding box center [519, 390] width 115 height 97
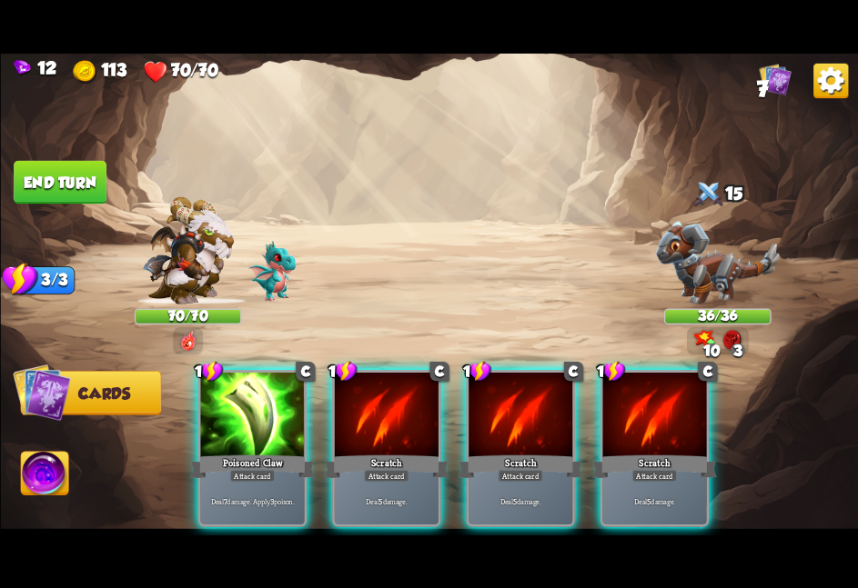
click at [494, 397] on div at bounding box center [520, 415] width 104 height 87
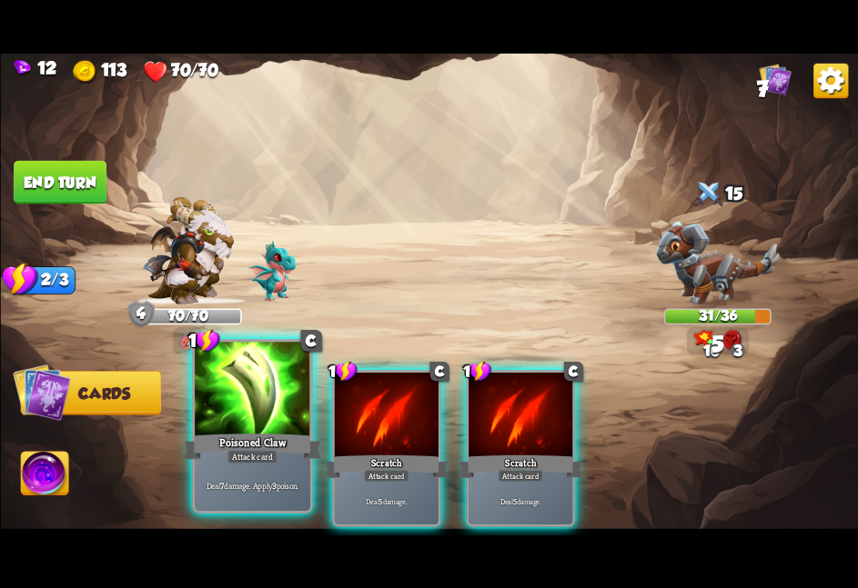
click at [299, 387] on div at bounding box center [252, 390] width 115 height 97
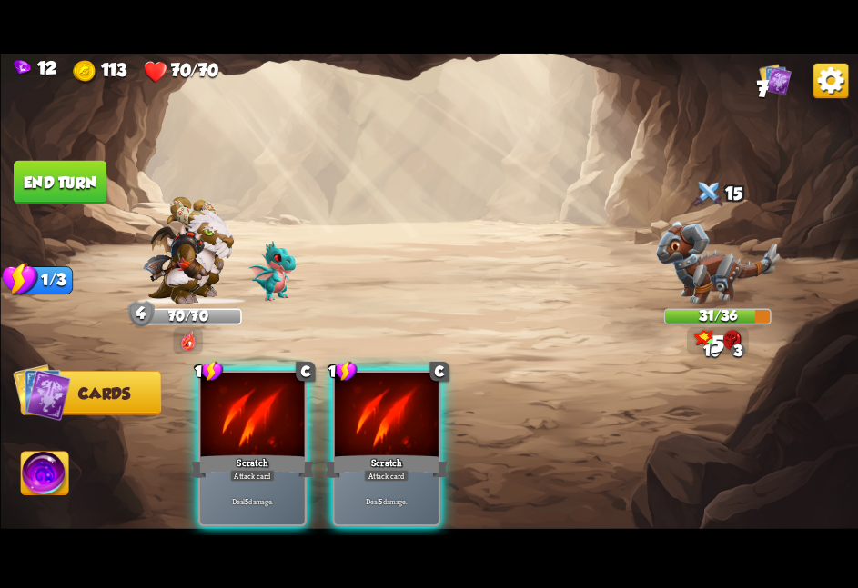
click at [299, 387] on div at bounding box center [252, 415] width 104 height 87
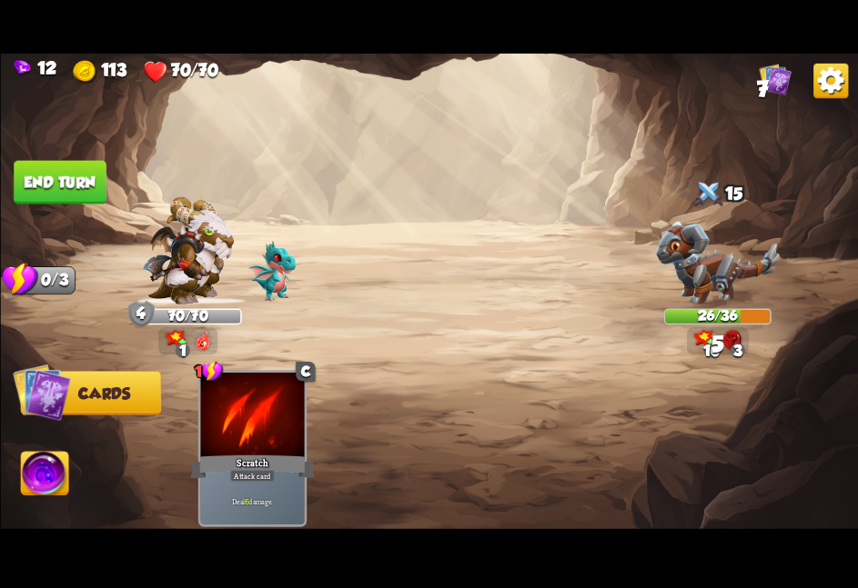
click at [75, 185] on button "End turn" at bounding box center [60, 182] width 93 height 44
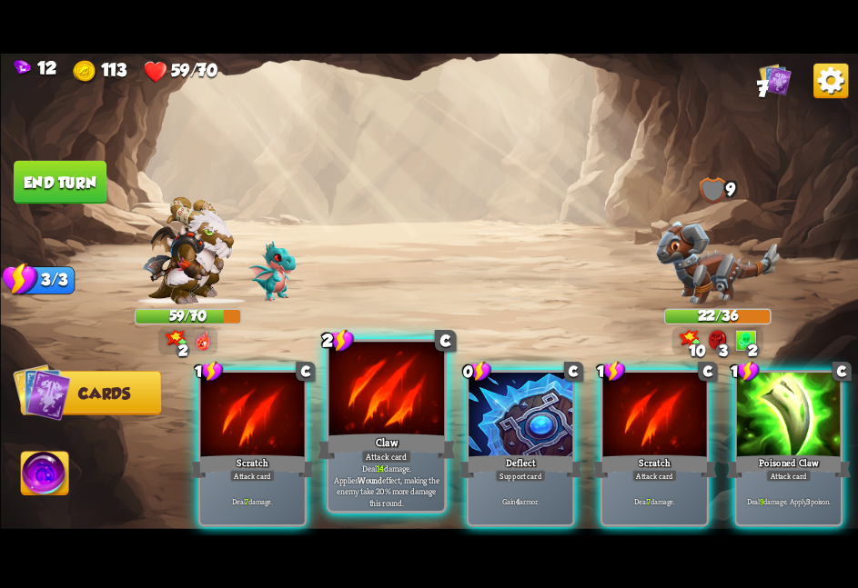
click at [364, 397] on div at bounding box center [385, 390] width 115 height 97
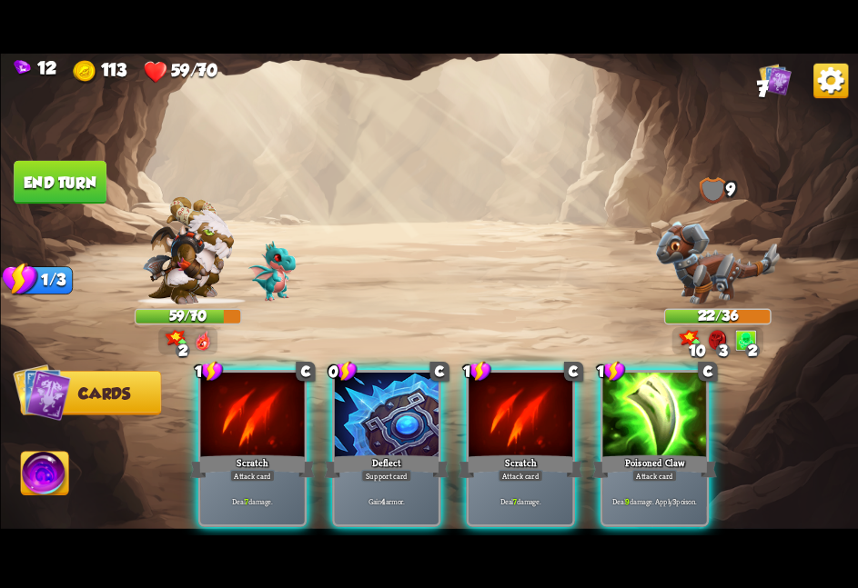
click at [364, 397] on div "1 C Scratch Attack card Deal 7 damage. 0 C Deflect Support card Gain 4 armor. 1…" at bounding box center [515, 428] width 686 height 215
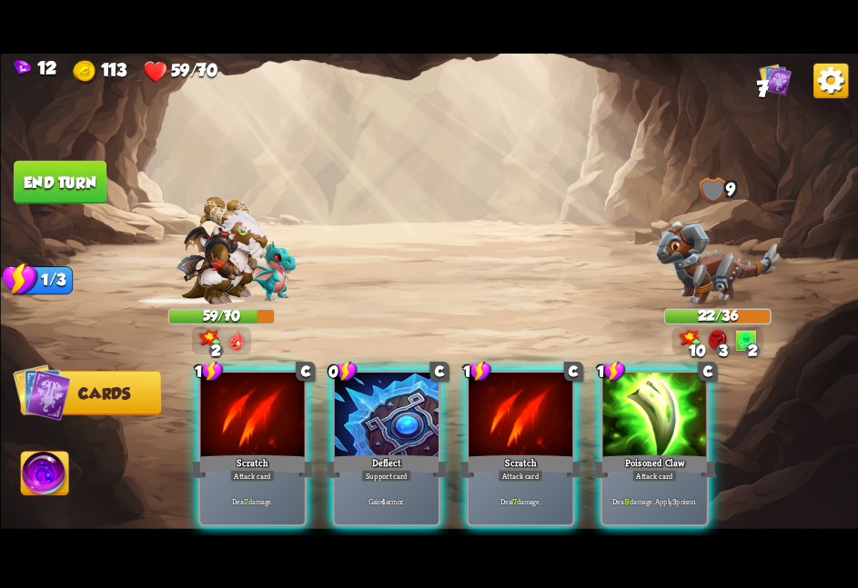
click at [364, 397] on div at bounding box center [386, 415] width 104 height 87
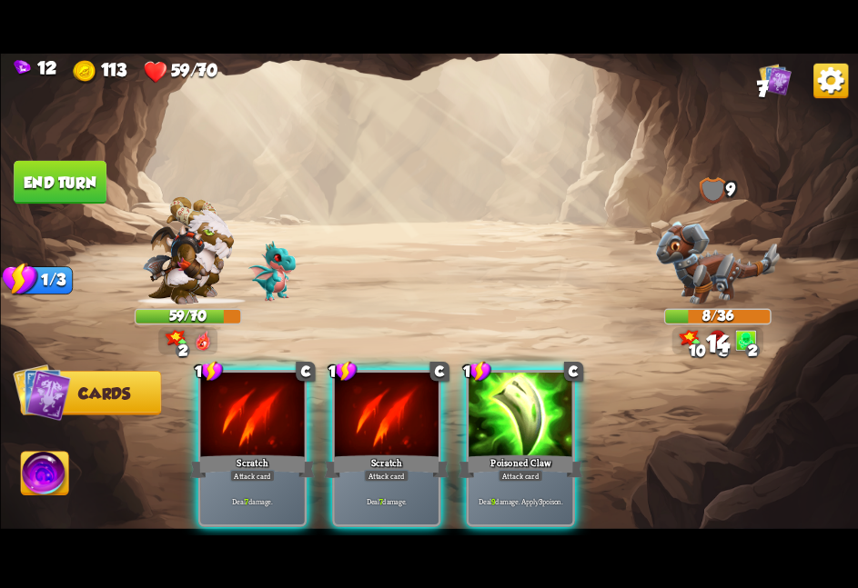
click at [559, 365] on div "1 C Scratch Attack card Deal 7 damage. 1 C Scratch Attack card Deal 7 damage. 1…" at bounding box center [515, 428] width 686 height 215
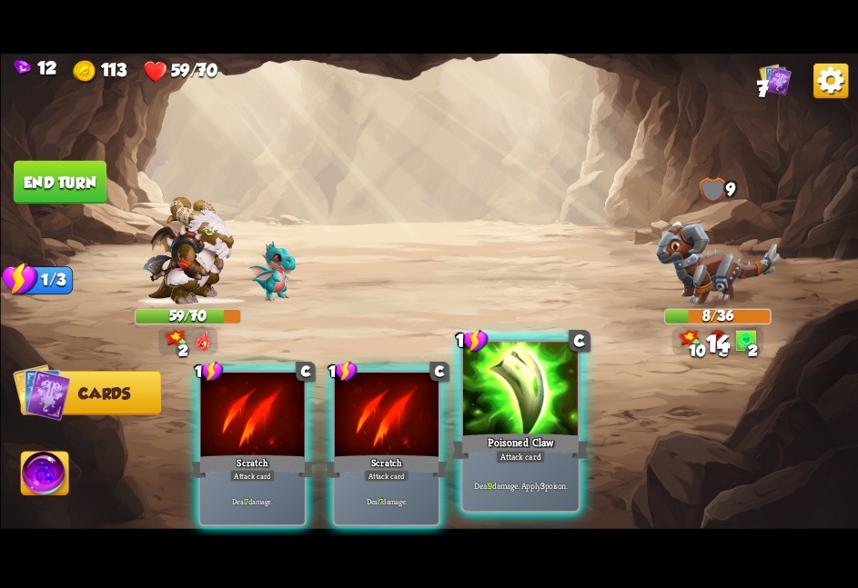
click at [540, 382] on div at bounding box center [519, 390] width 115 height 97
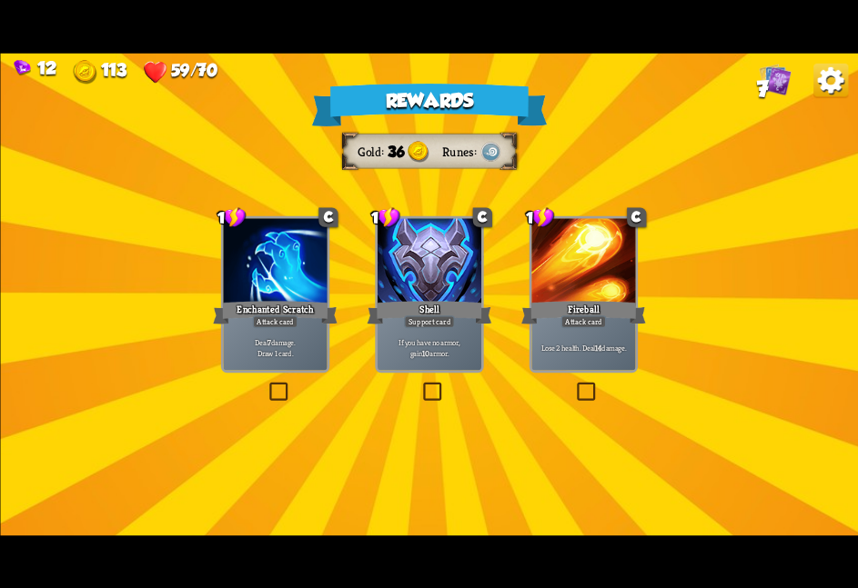
click at [401, 276] on div at bounding box center [429, 261] width 104 height 87
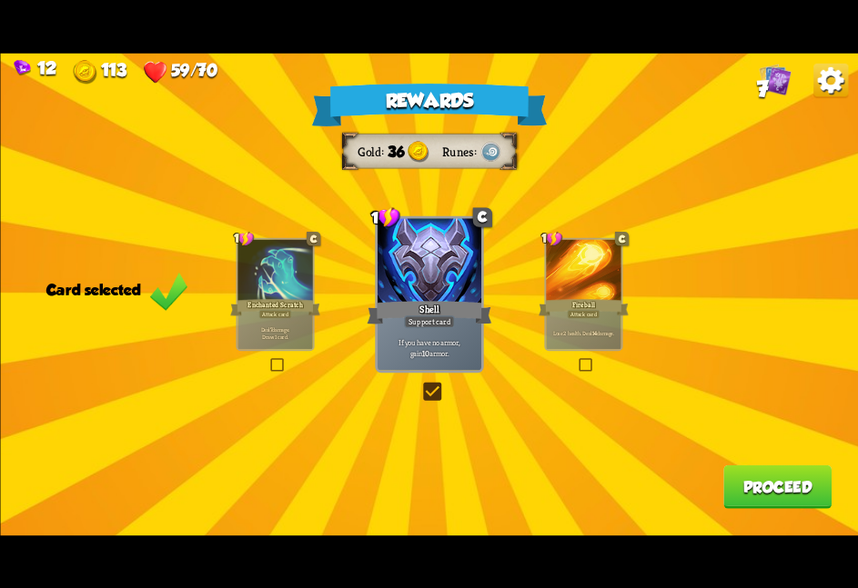
click at [758, 505] on button "Proceed" at bounding box center [777, 487] width 108 height 44
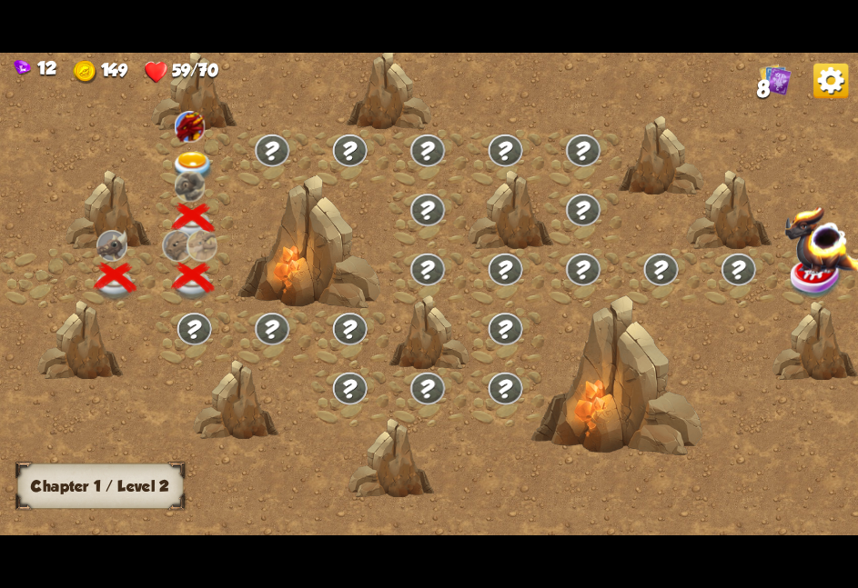
click at [216, 129] on div at bounding box center [194, 158] width 77 height 59
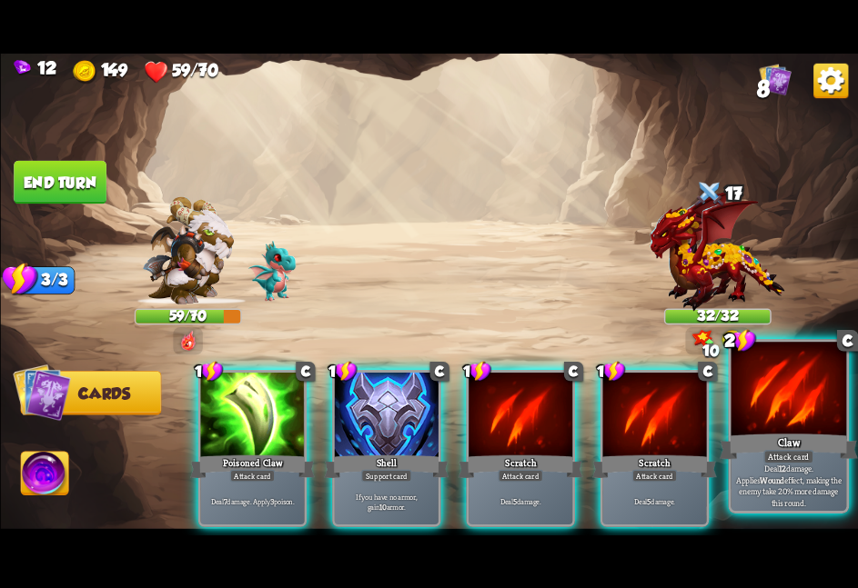
click at [763, 399] on div at bounding box center [787, 390] width 115 height 97
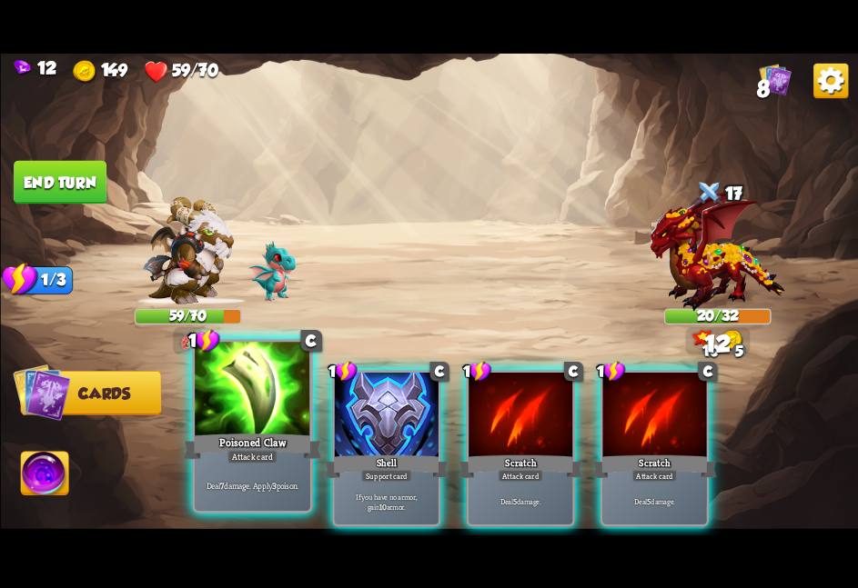
click at [242, 390] on div at bounding box center [252, 390] width 115 height 97
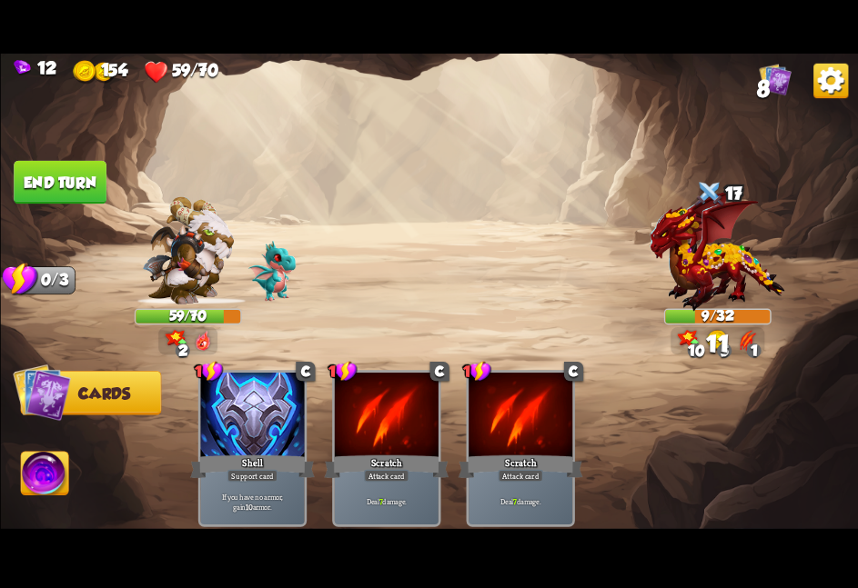
click at [41, 496] on img at bounding box center [44, 476] width 47 height 48
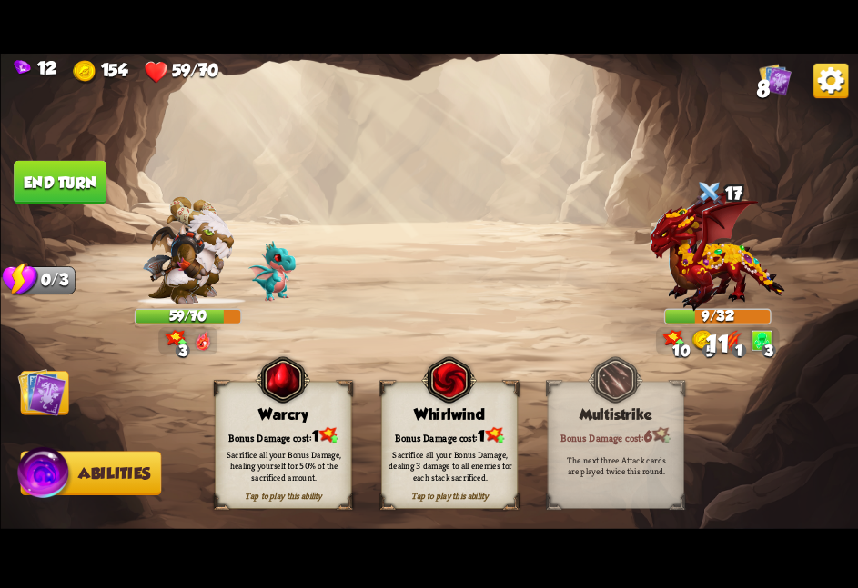
click at [418, 412] on div "Whirlwind" at bounding box center [449, 414] width 136 height 17
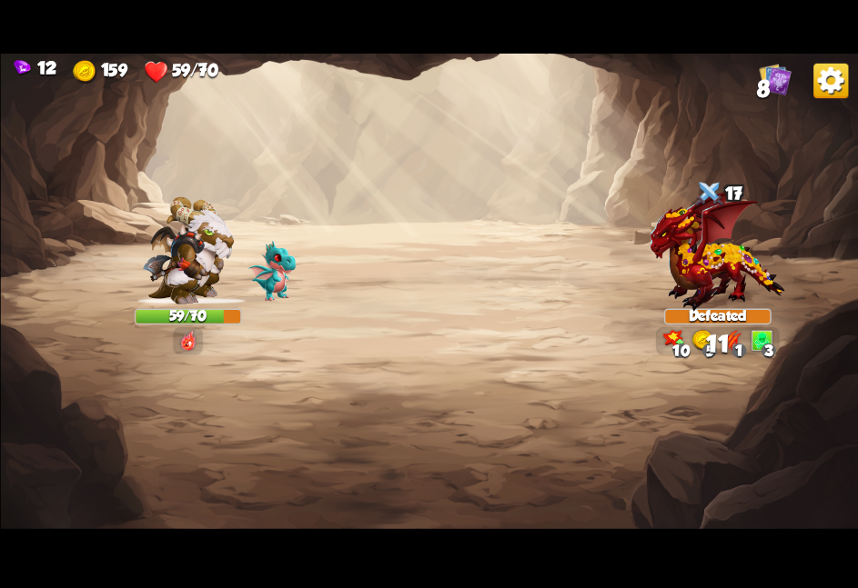
click at [52, 386] on img at bounding box center [429, 294] width 858 height 482
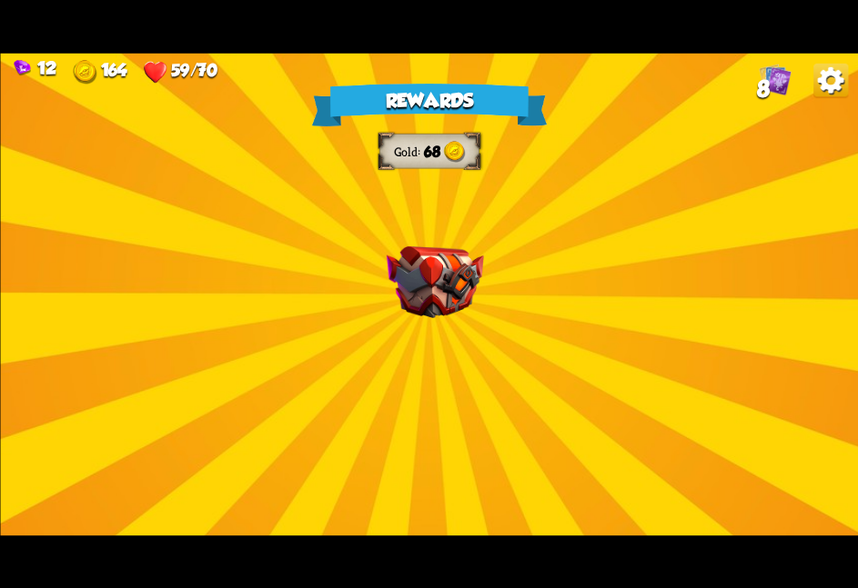
click at [354, 303] on div "Rewards Gold 68 Select a card 2 C Claw Attack card Deal 12 damage. Applies Woun…" at bounding box center [429, 294] width 858 height 482
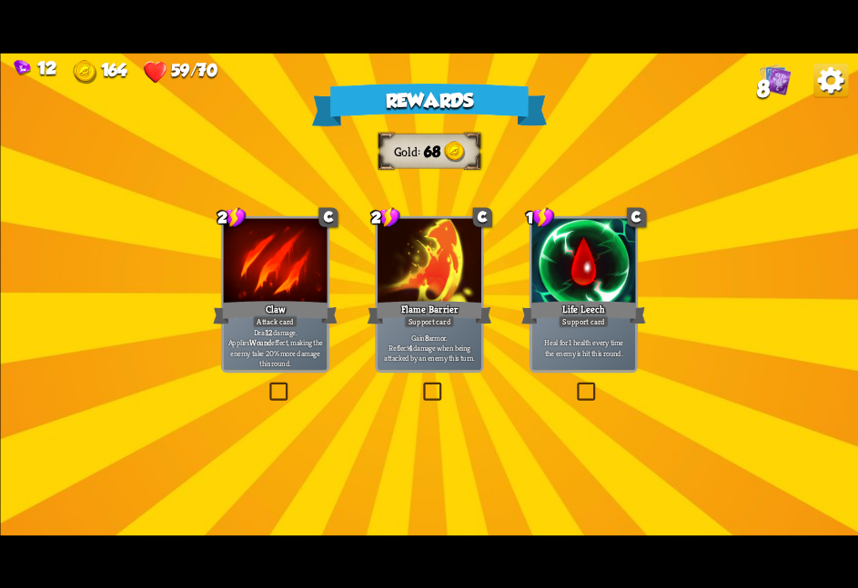
click at [295, 299] on div "Claw" at bounding box center [275, 312] width 125 height 28
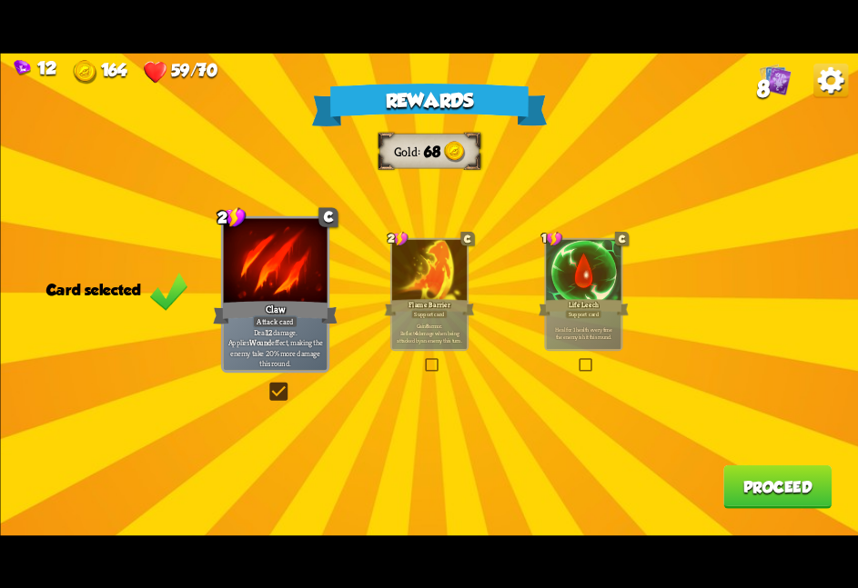
click at [810, 472] on button "Proceed" at bounding box center [777, 487] width 108 height 44
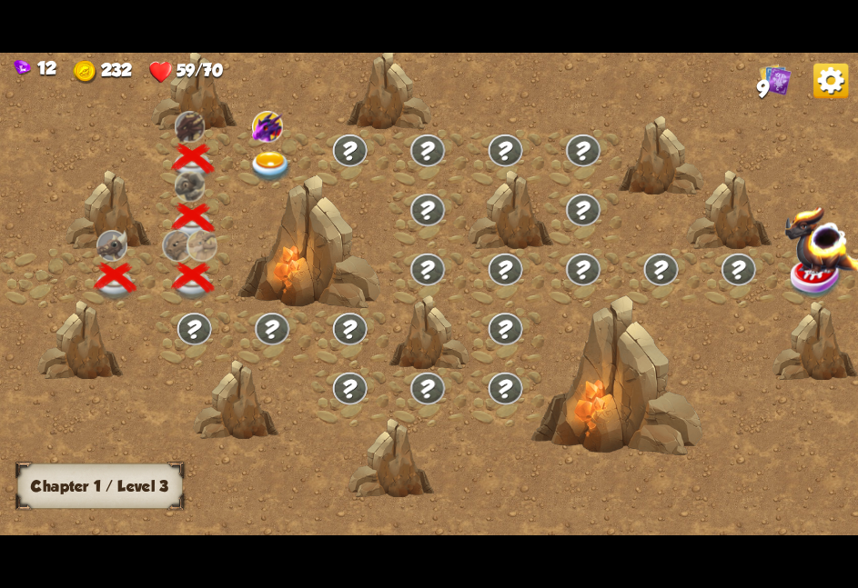
click at [236, 136] on div at bounding box center [271, 158] width 77 height 59
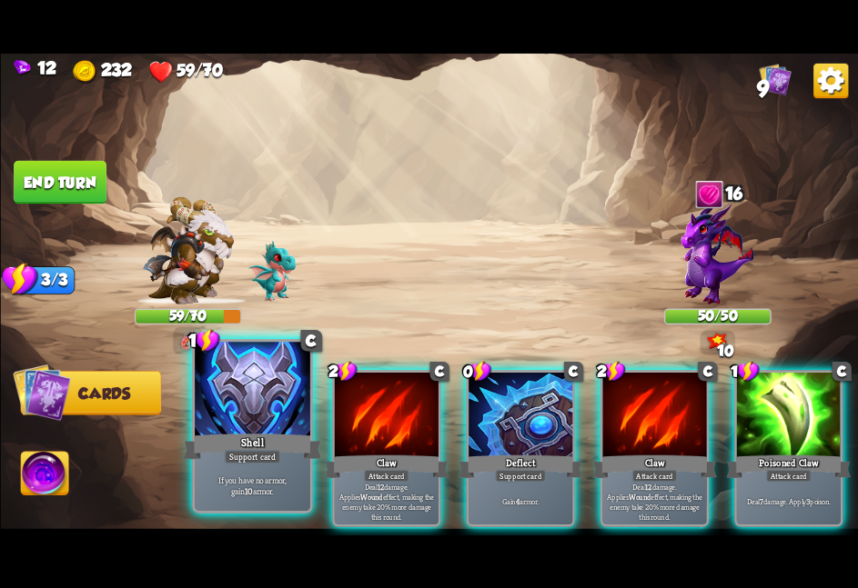
click at [246, 386] on div at bounding box center [252, 390] width 115 height 97
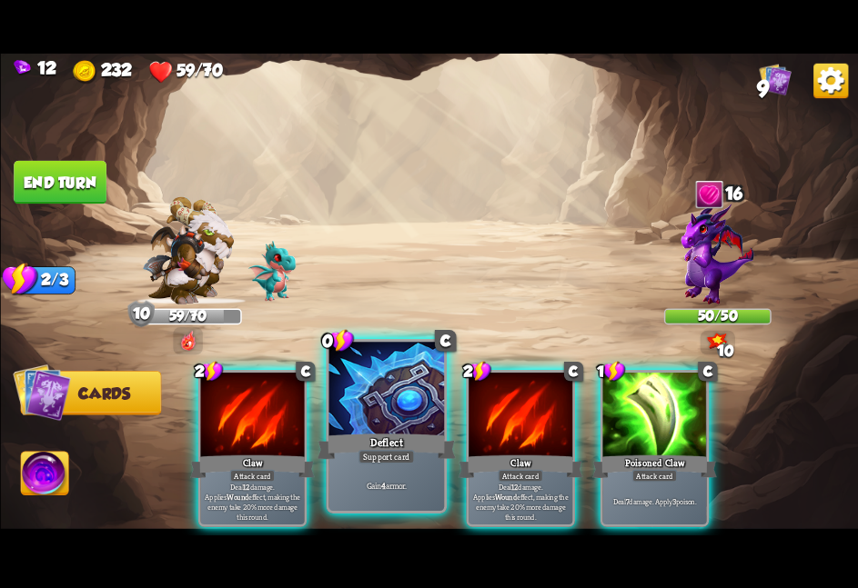
click at [376, 412] on div at bounding box center [385, 390] width 115 height 97
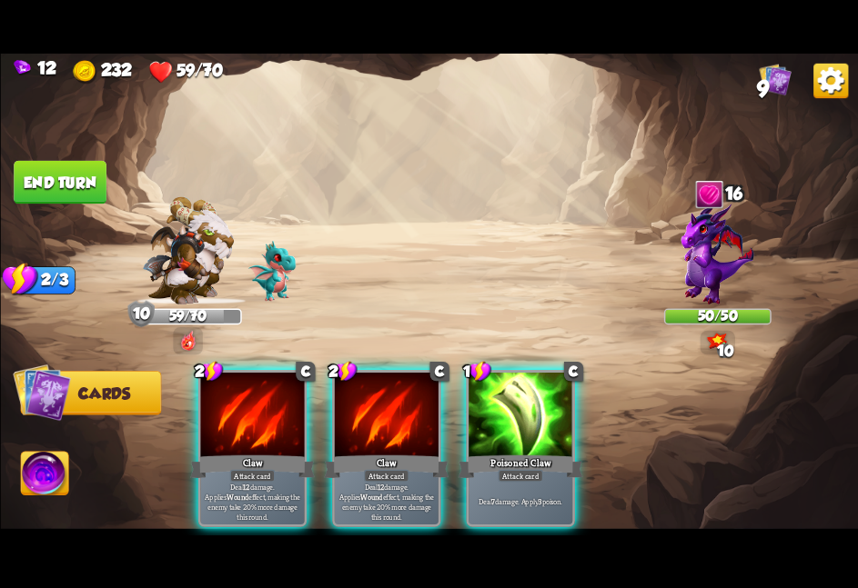
click at [376, 412] on div at bounding box center [386, 415] width 104 height 87
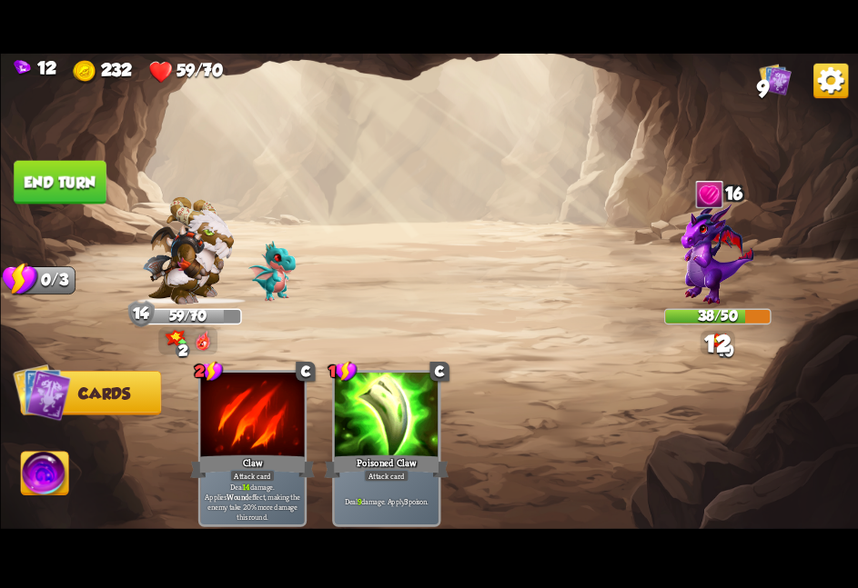
click at [105, 196] on button "End turn" at bounding box center [60, 182] width 93 height 44
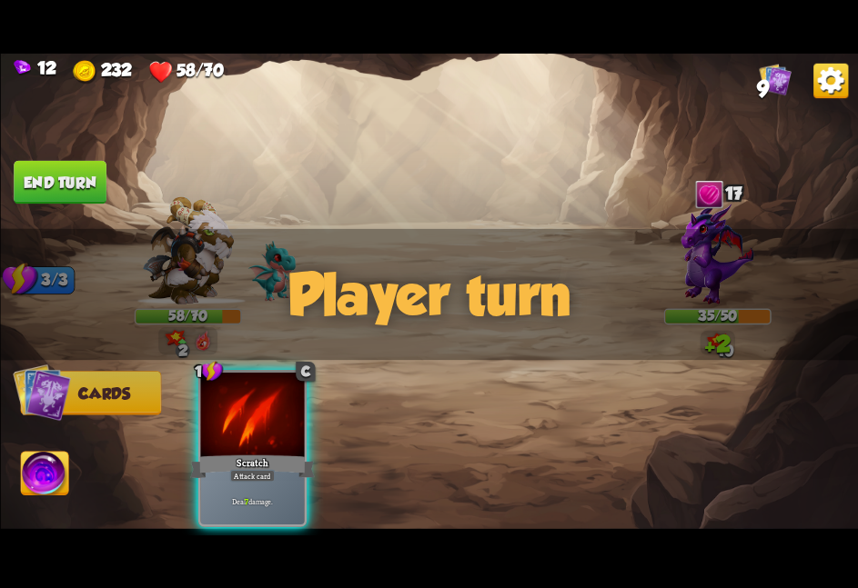
click at [83, 17] on div "12 232 58/70 9 Select an enemy to attack... You don't have enough stamina to pl…" at bounding box center [429, 294] width 858 height 588
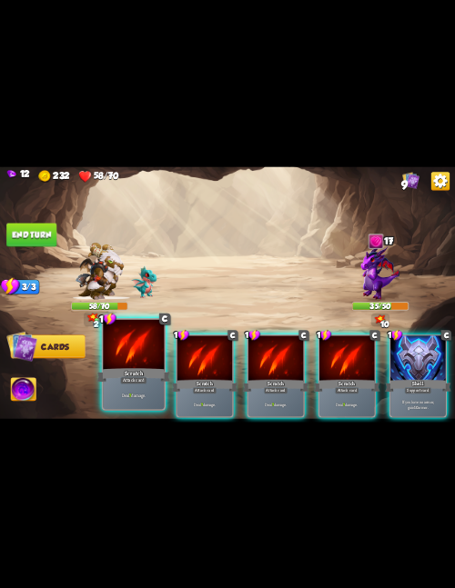
click at [136, 380] on div "Attack card" at bounding box center [133, 380] width 26 height 7
click at [172, 380] on div "Scratch" at bounding box center [205, 385] width 66 height 15
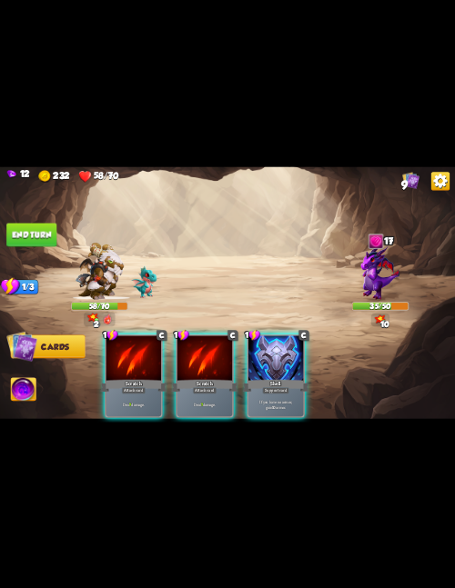
click at [136, 380] on div "Scratch" at bounding box center [134, 385] width 66 height 15
click at [136, 380] on div "1 C Scratch Attack card Deal 7 damage. 1 C Scratch Attack card Deal 7 damage. 1…" at bounding box center [273, 365] width 364 height 114
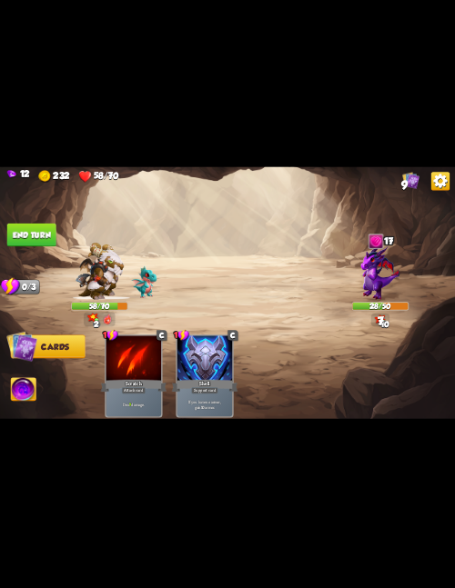
click at [48, 230] on button "End turn" at bounding box center [31, 234] width 49 height 23
click at [31, 393] on img at bounding box center [23, 389] width 25 height 25
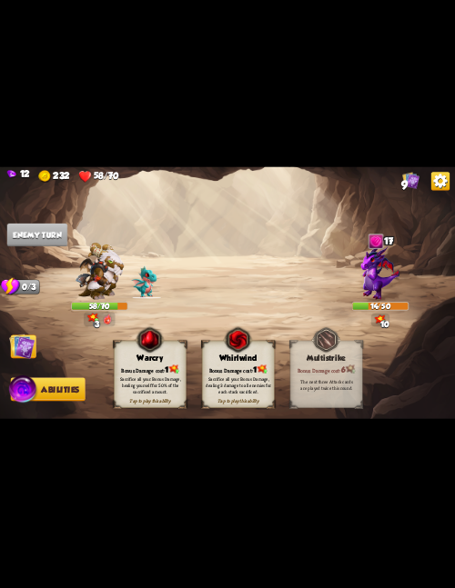
click at [231, 368] on div "Bonus Damage cost: 1" at bounding box center [238, 369] width 72 height 10
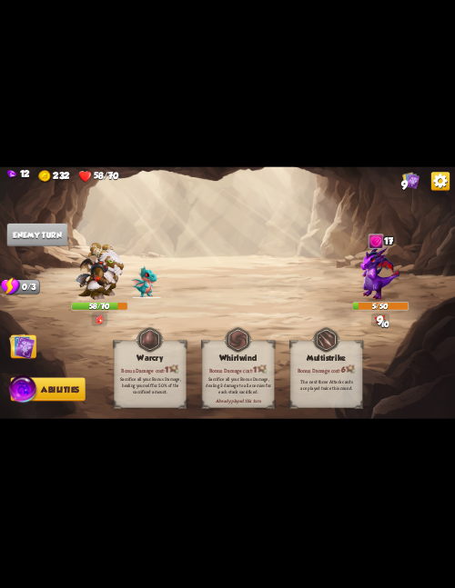
click at [21, 346] on img at bounding box center [21, 345] width 25 height 25
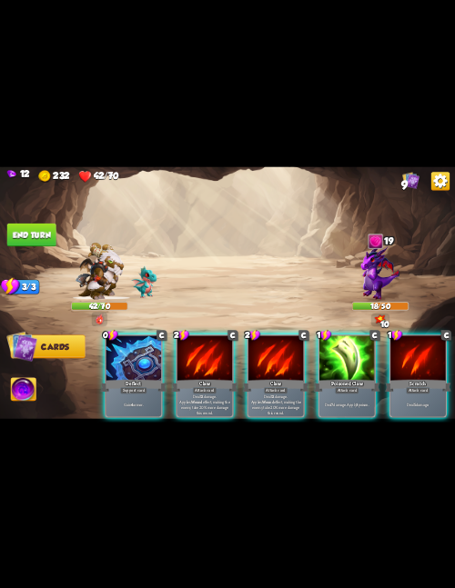
click at [44, 115] on div "12 232 42/70 9 Select an enemy to attack... You don't have enough stamina to pl…" at bounding box center [227, 294] width 455 height 588
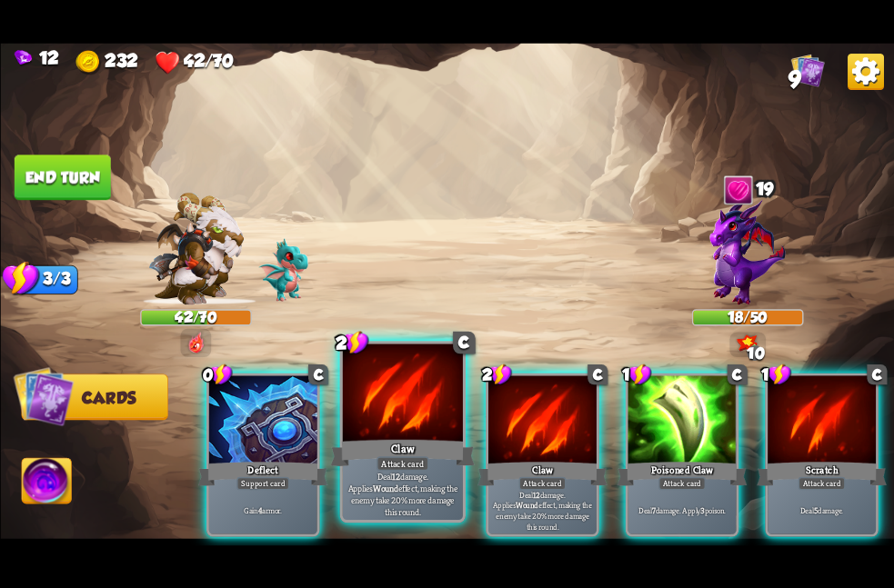
click at [408, 400] on div at bounding box center [402, 394] width 120 height 101
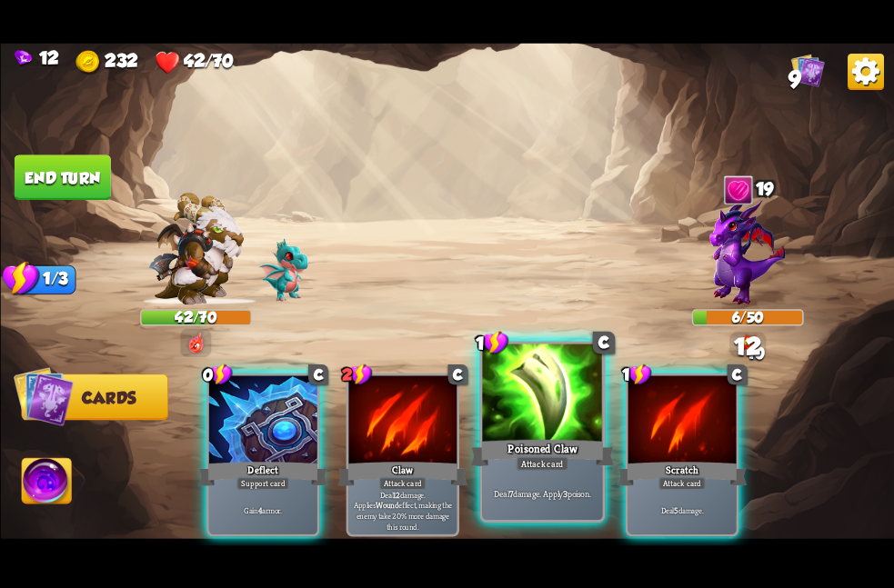
click at [540, 436] on div at bounding box center [542, 394] width 120 height 101
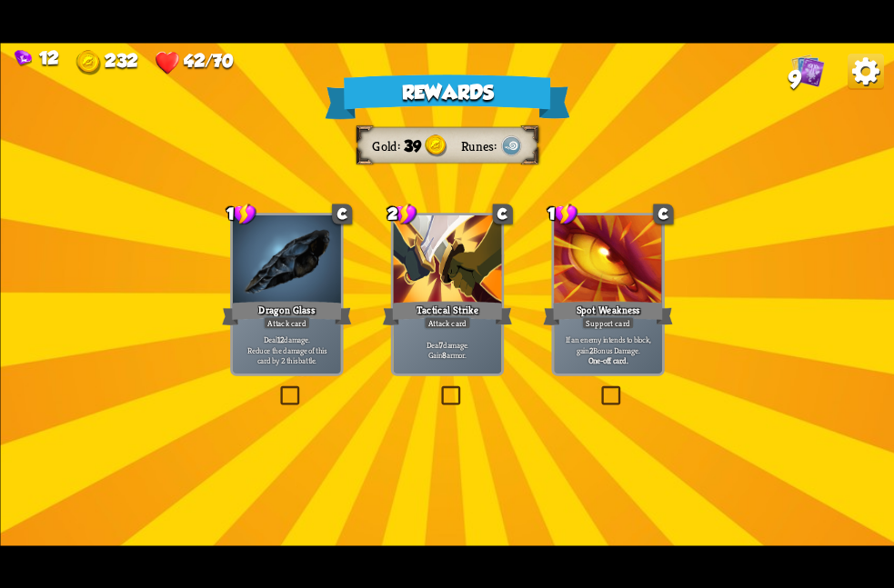
click at [410, 322] on div "Tactical Strike" at bounding box center [447, 312] width 130 height 29
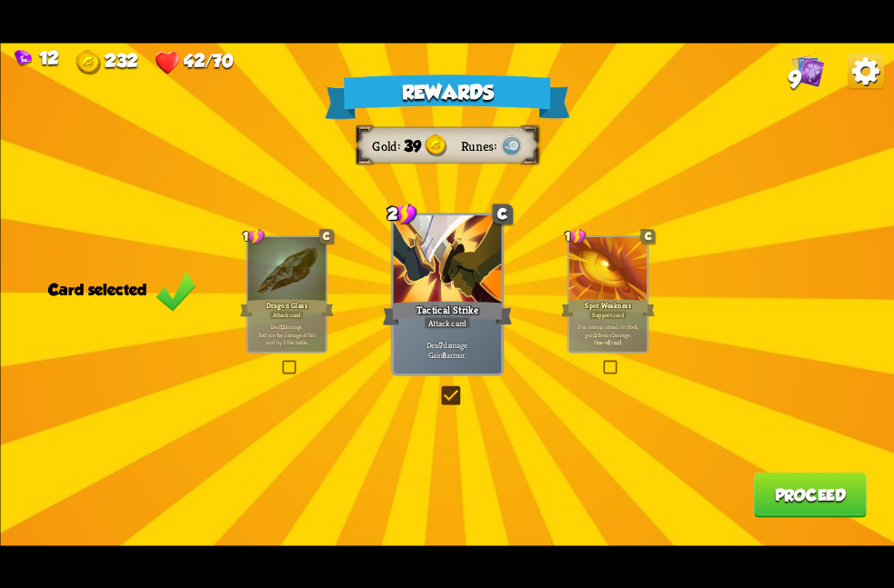
click at [753, 485] on button "Proceed" at bounding box center [809, 494] width 113 height 45
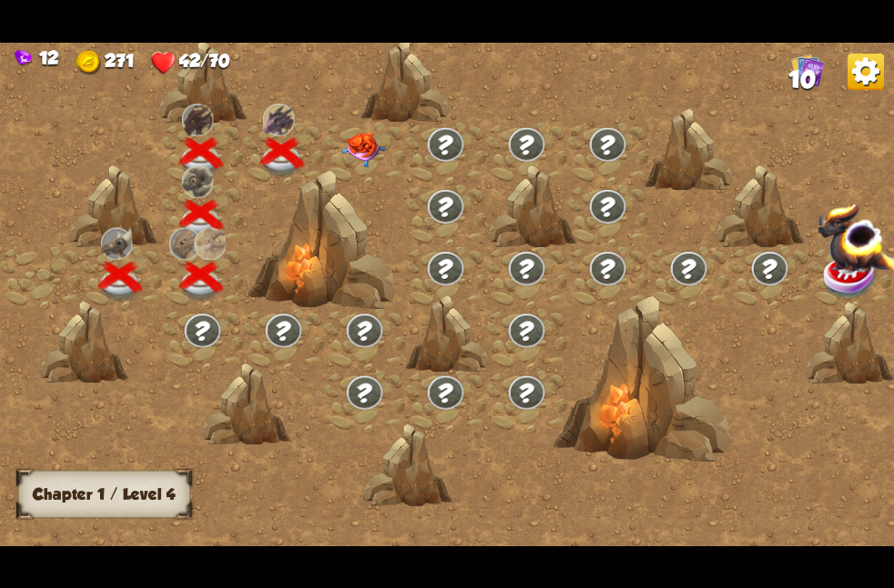
click at [365, 150] on img at bounding box center [363, 149] width 45 height 35
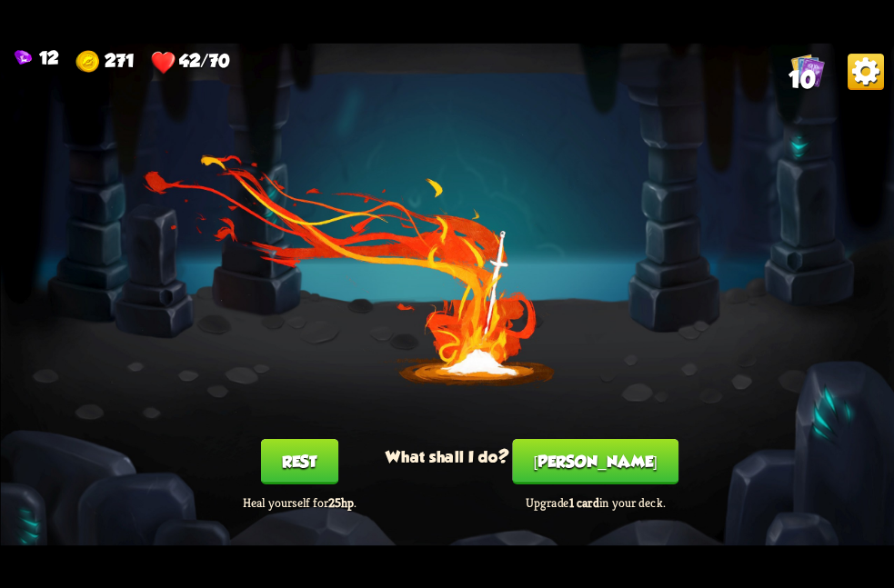
click at [295, 457] on button "Rest" at bounding box center [298, 460] width 77 height 45
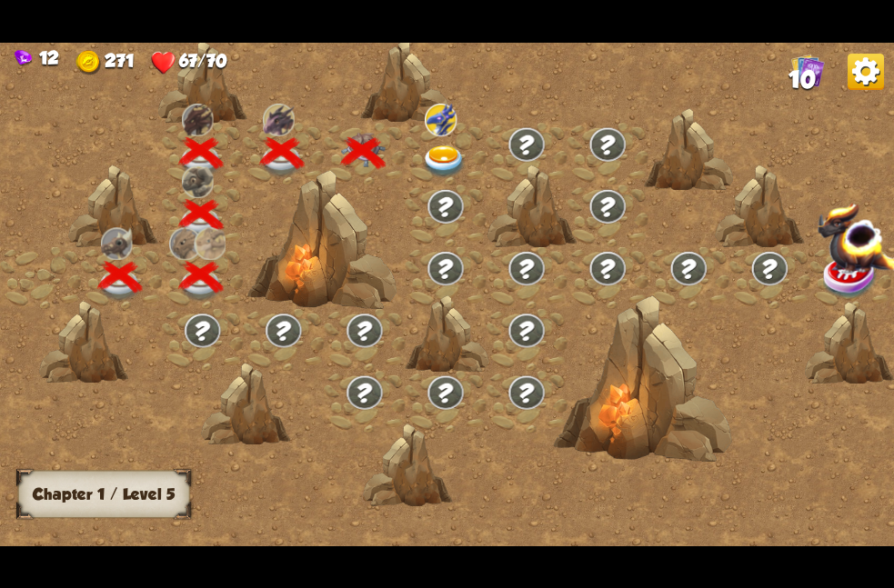
click at [417, 126] on div at bounding box center [445, 153] width 81 height 62
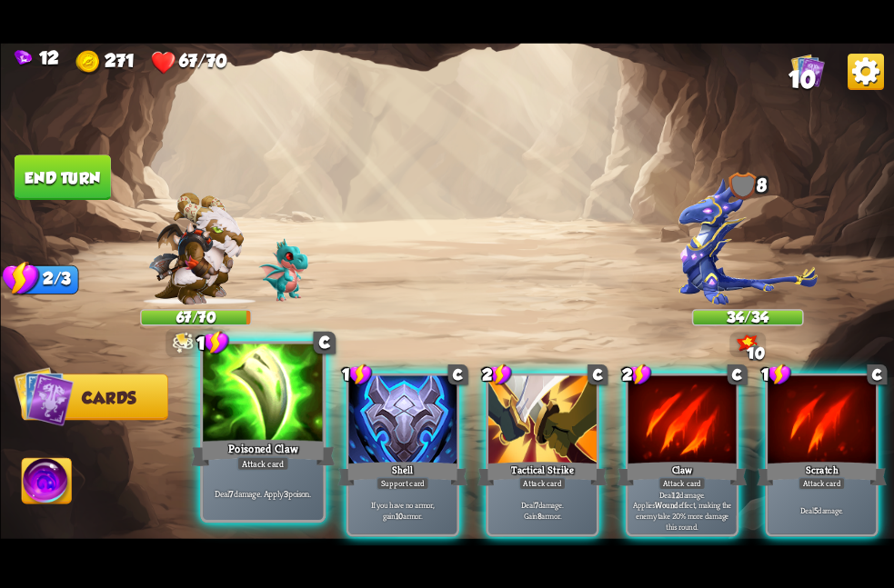
click at [306, 434] on div at bounding box center [263, 394] width 120 height 101
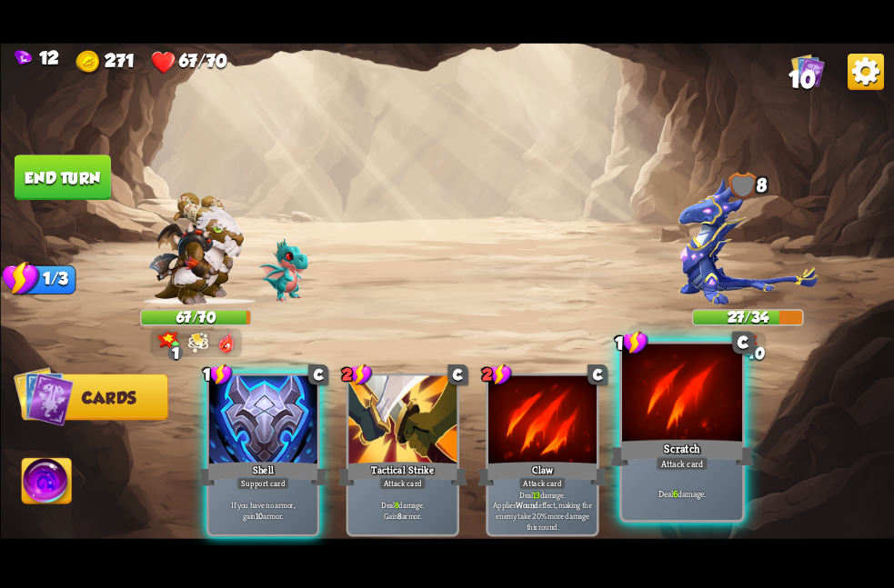
click at [649, 444] on div "Scratch" at bounding box center [681, 453] width 145 height 32
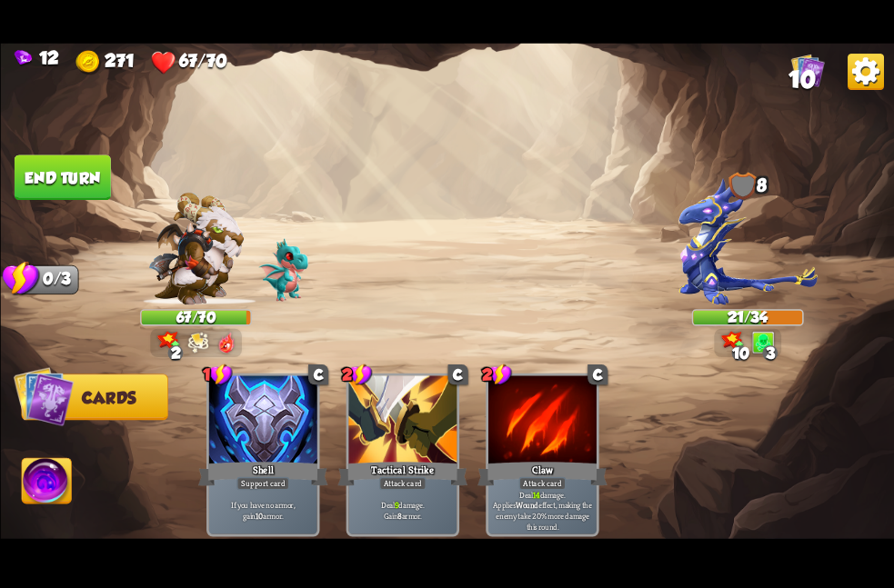
click at [69, 174] on button "End turn" at bounding box center [62, 177] width 96 height 45
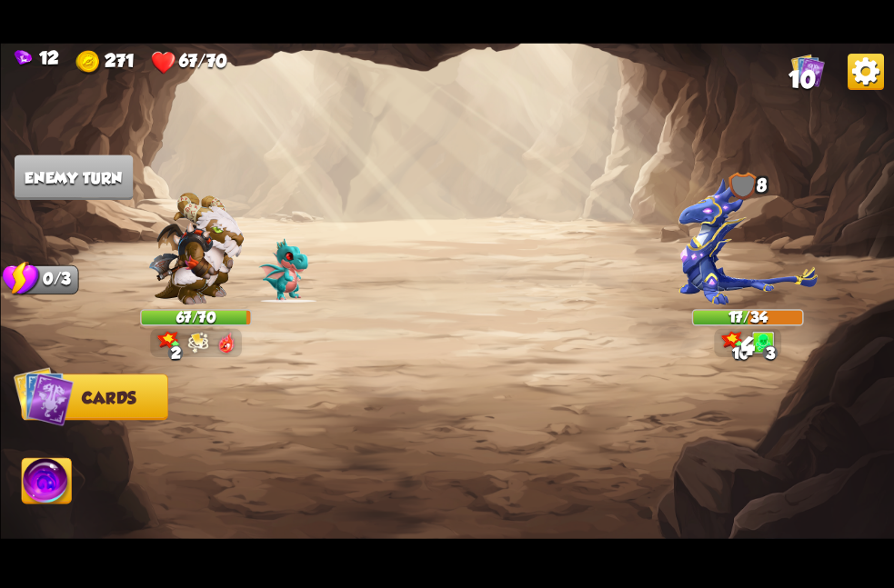
click at [223, 266] on img at bounding box center [194, 248] width 95 height 113
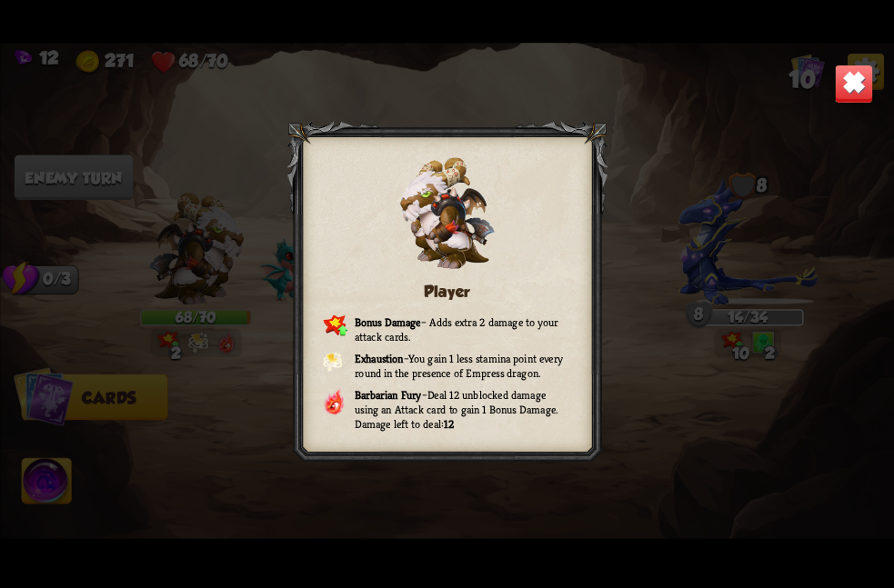
click at [855, 92] on img at bounding box center [853, 83] width 39 height 39
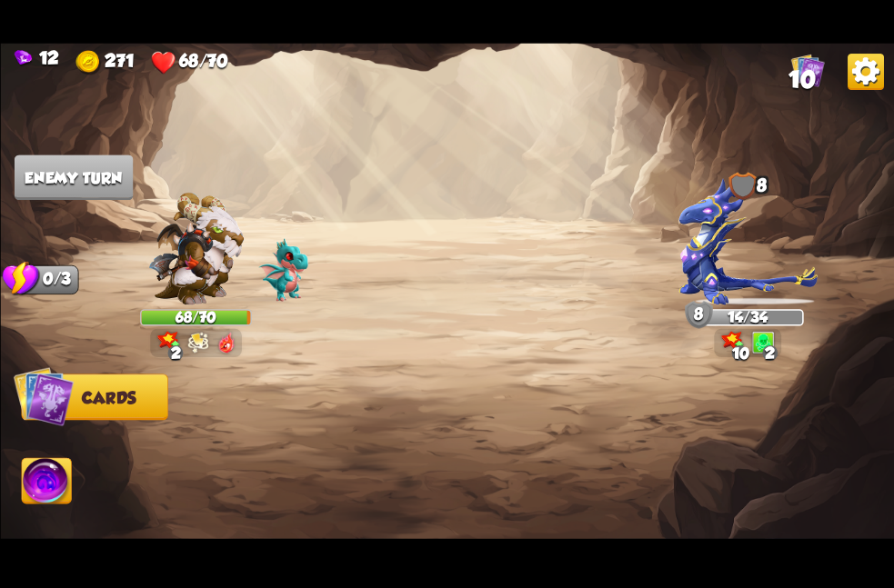
click at [754, 231] on img at bounding box center [747, 240] width 138 height 127
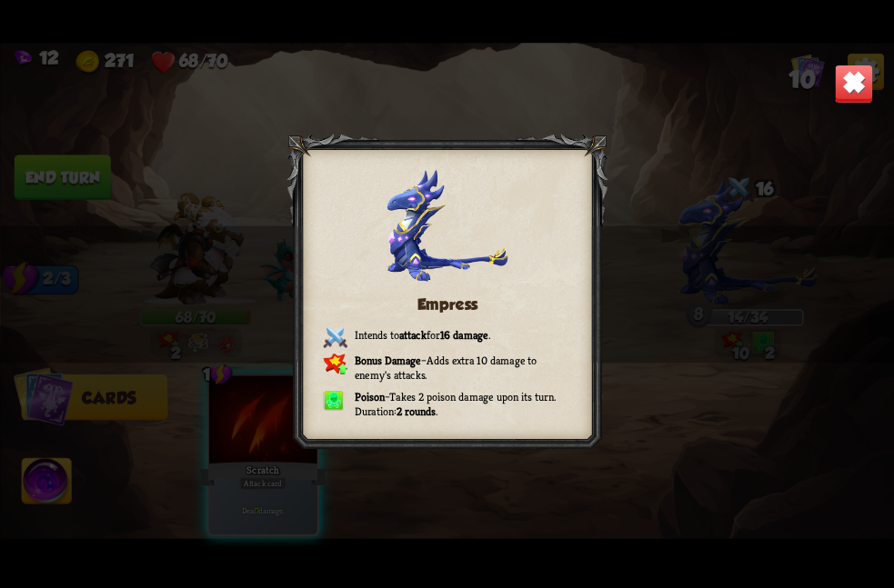
click at [857, 73] on img at bounding box center [853, 83] width 39 height 39
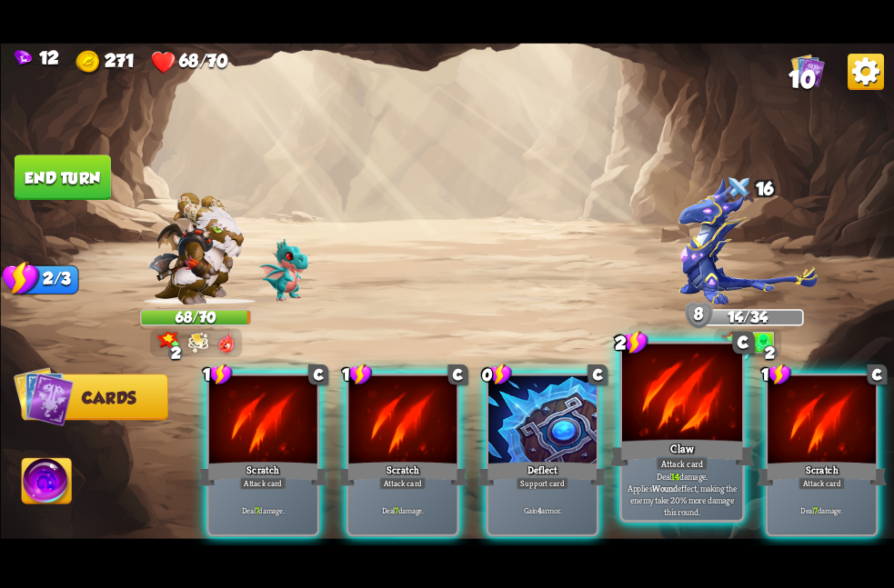
click at [672, 412] on div at bounding box center [681, 394] width 120 height 101
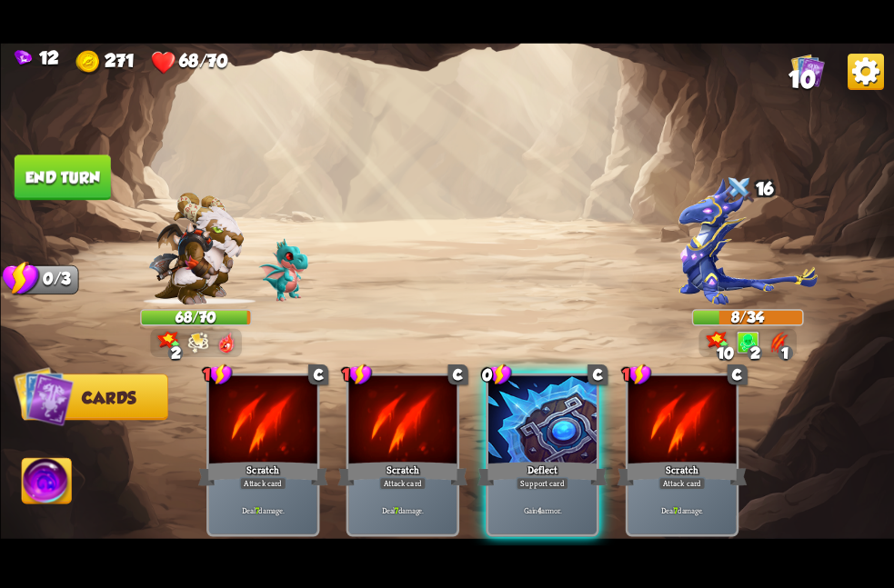
click at [36, 483] on img at bounding box center [47, 483] width 50 height 50
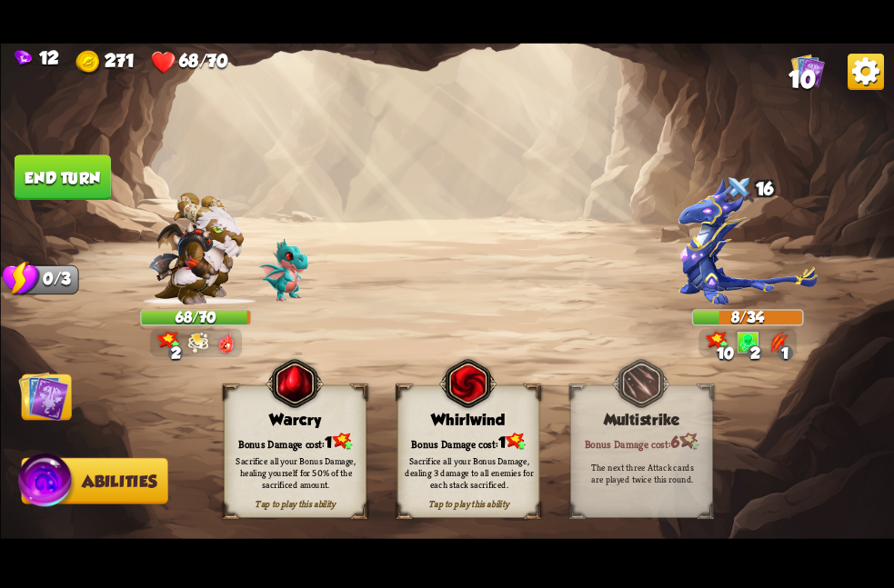
click at [381, 442] on div "Tap to play this ability Warcry Bonus Damage cost: 1 Sacrifice all your Bonus D…" at bounding box center [468, 451] width 489 height 133
click at [412, 446] on div "Sacrifice all your Bonus Damage, dealing 3 damage to all enemies for each stack…" at bounding box center [468, 472] width 143 height 55
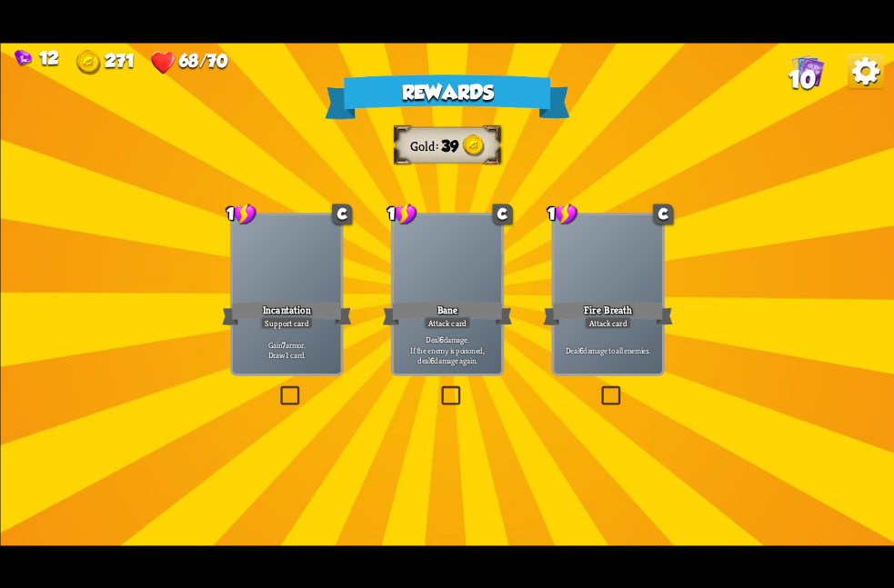
click at [266, 276] on div at bounding box center [286, 260] width 108 height 91
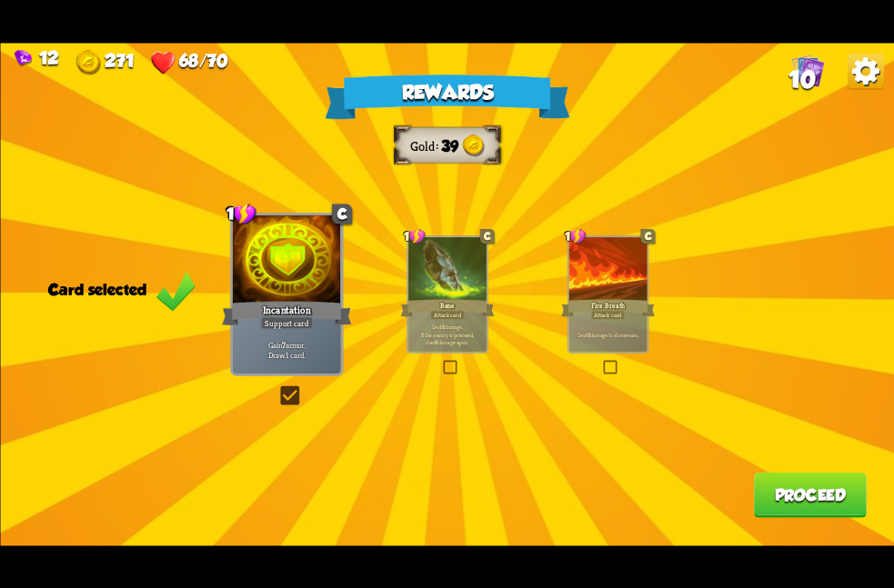
click at [838, 487] on button "Proceed" at bounding box center [809, 494] width 113 height 45
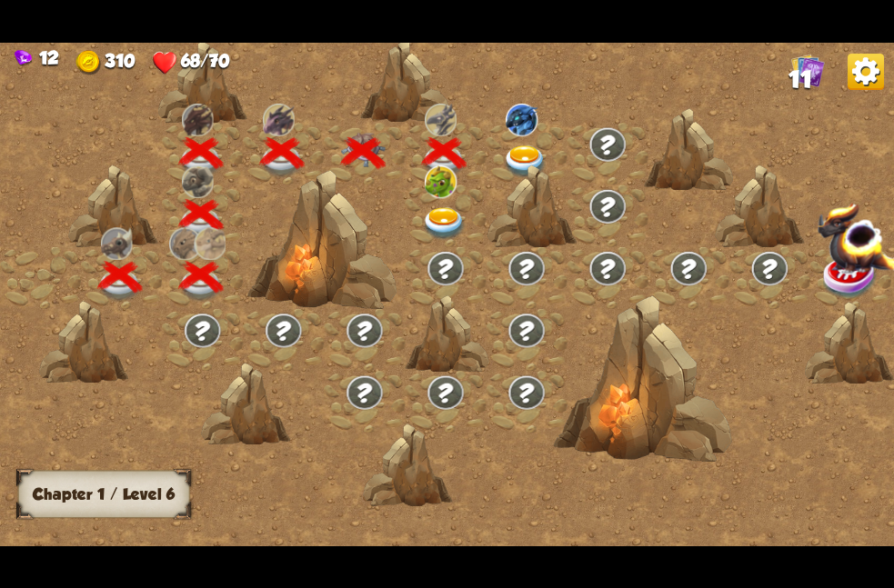
click at [514, 173] on div at bounding box center [531, 206] width 89 height 84
click at [531, 158] on img at bounding box center [525, 161] width 45 height 33
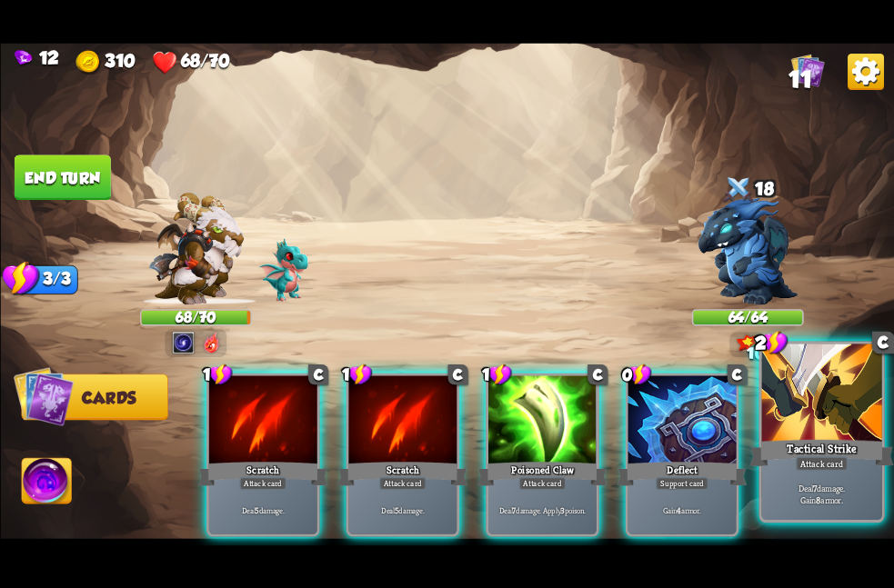
click at [768, 412] on div at bounding box center [821, 394] width 120 height 101
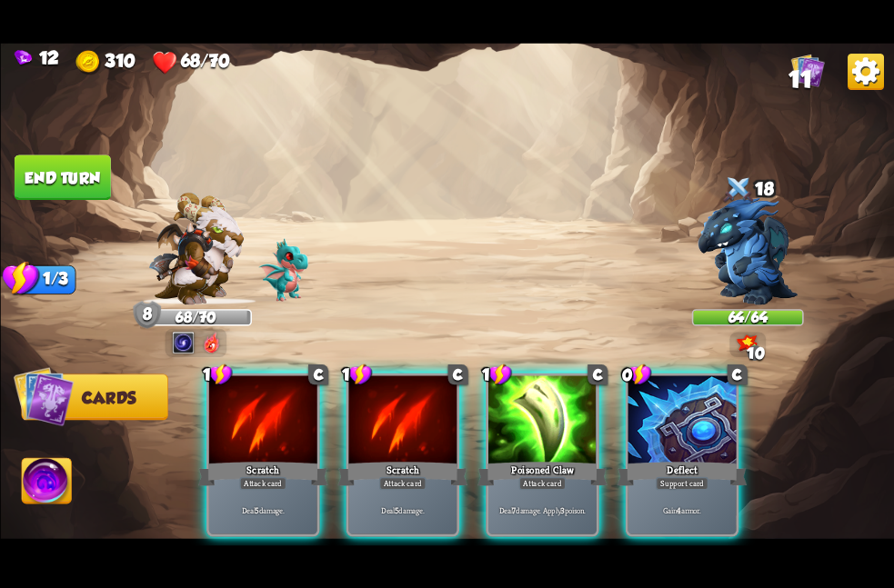
click at [748, 414] on div "1 C Scratch Attack card Deal 5 damage. 1 C Scratch Attack card Deal 5 damage. 1…" at bounding box center [536, 434] width 715 height 224
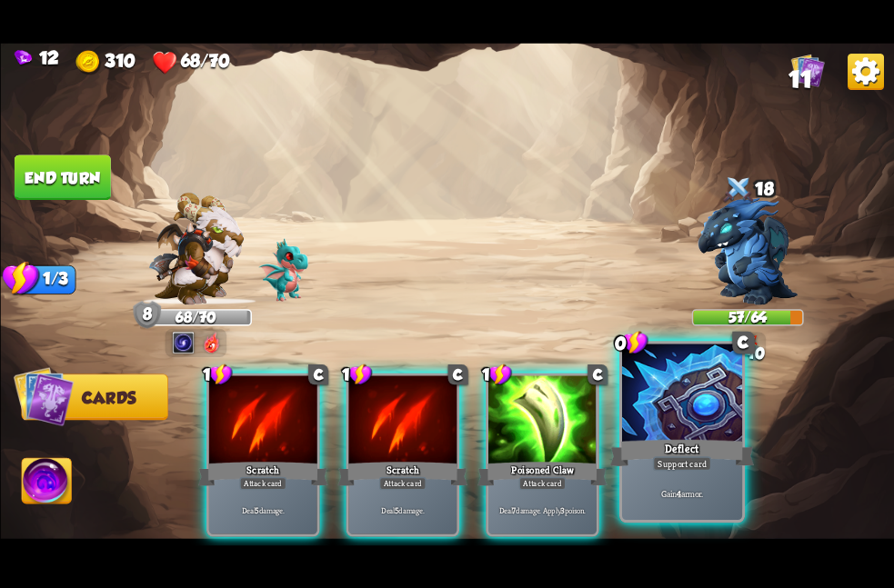
click at [717, 415] on div at bounding box center [681, 394] width 120 height 101
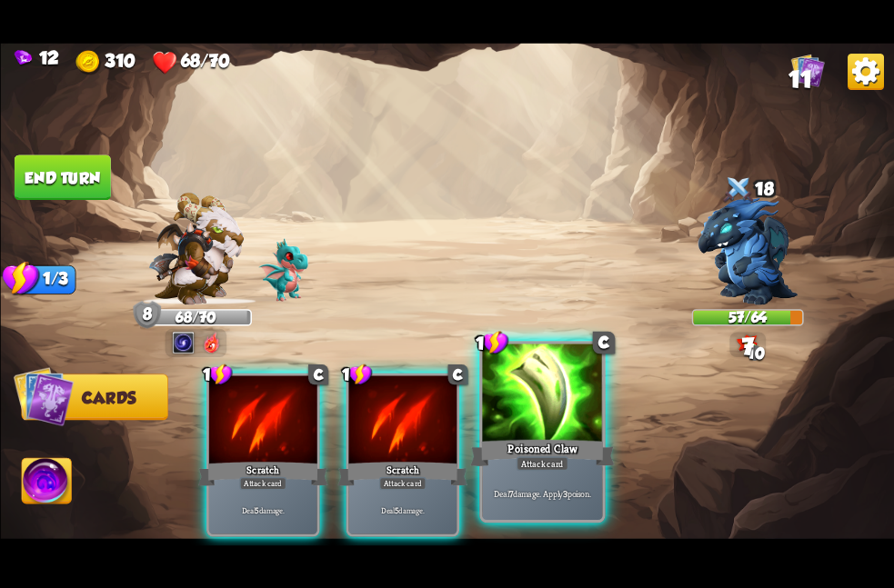
click at [530, 398] on div at bounding box center [542, 394] width 120 height 101
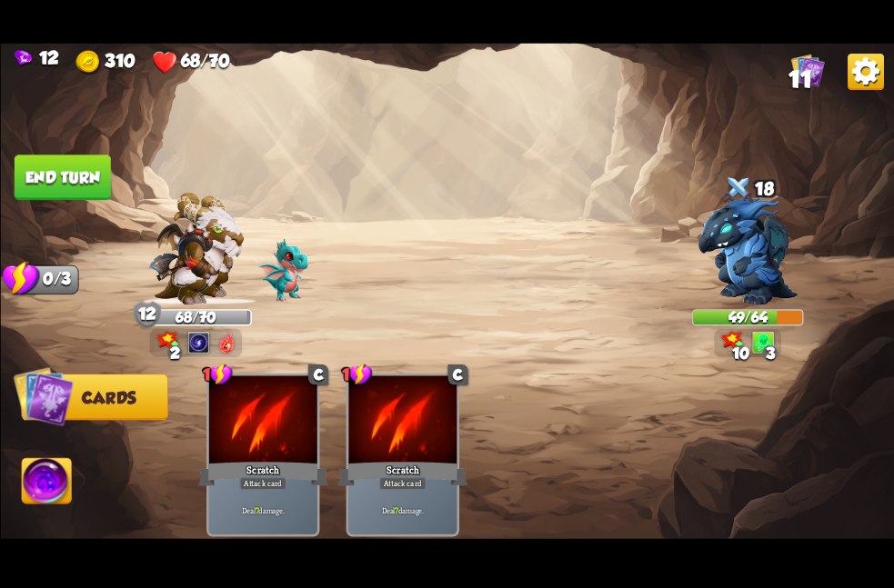
click at [88, 185] on button "End turn" at bounding box center [62, 177] width 96 height 45
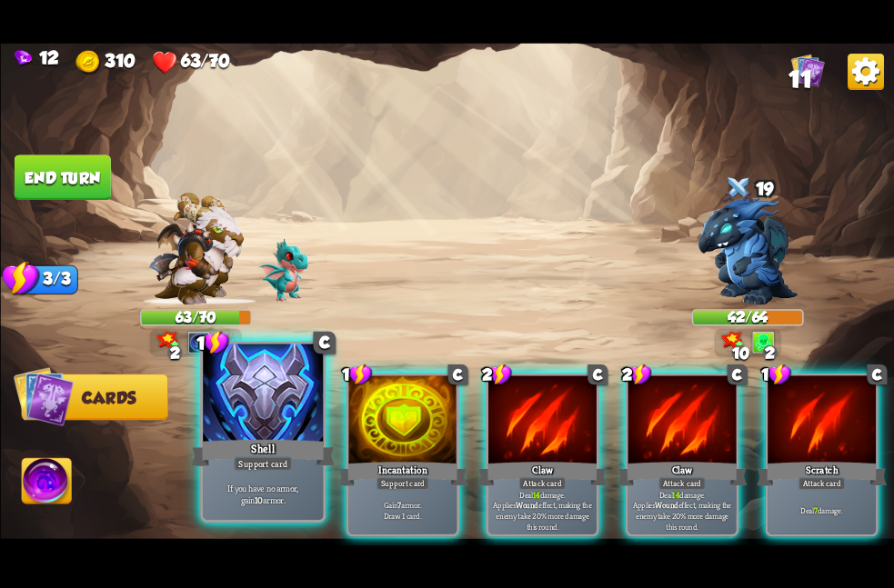
click at [288, 462] on div "Support card" at bounding box center [263, 464] width 59 height 15
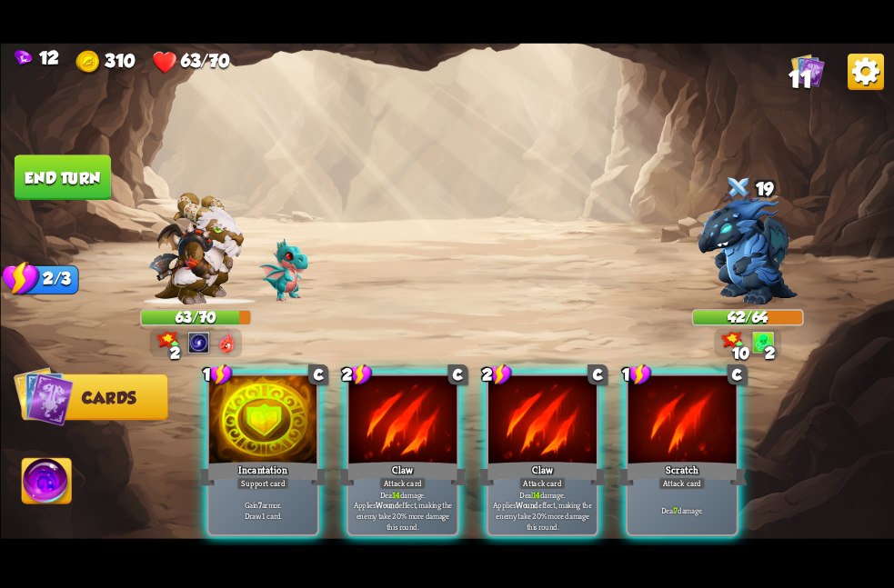
click at [288, 477] on div "Support card" at bounding box center [262, 484] width 53 height 14
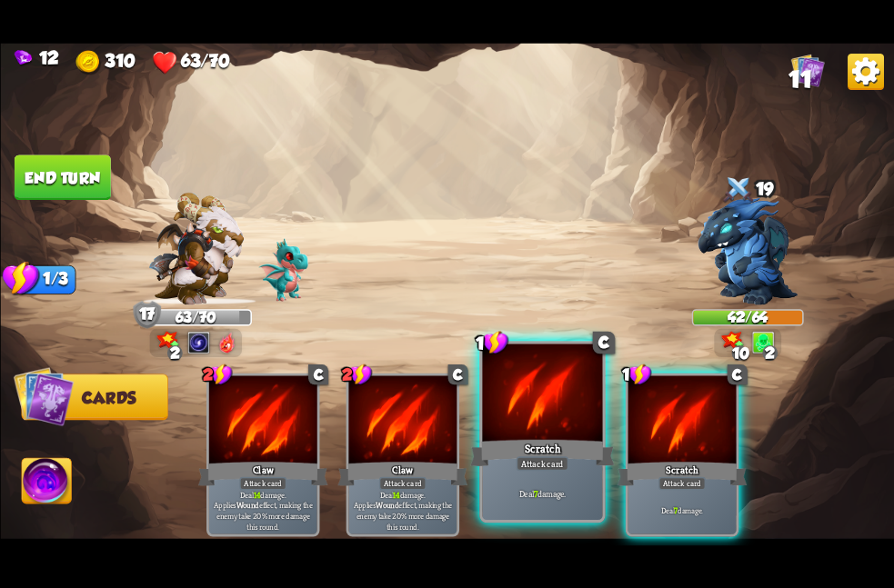
click at [537, 451] on div "Scratch" at bounding box center [542, 453] width 145 height 32
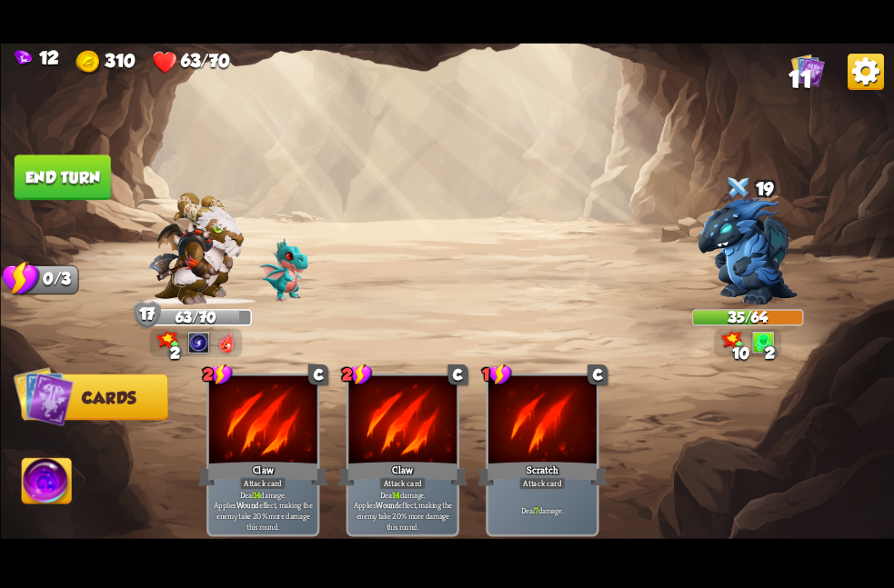
click at [54, 177] on button "End turn" at bounding box center [62, 177] width 96 height 45
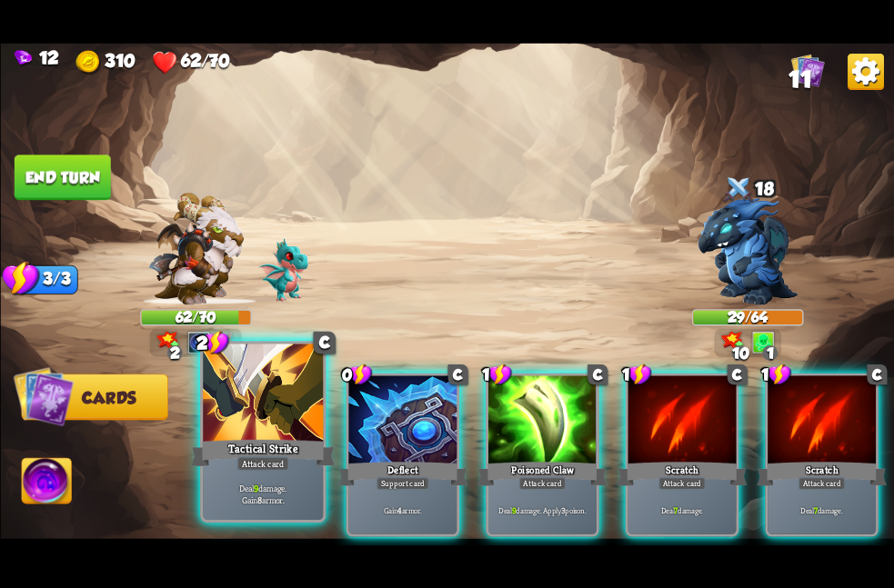
click at [274, 419] on div at bounding box center [263, 394] width 120 height 101
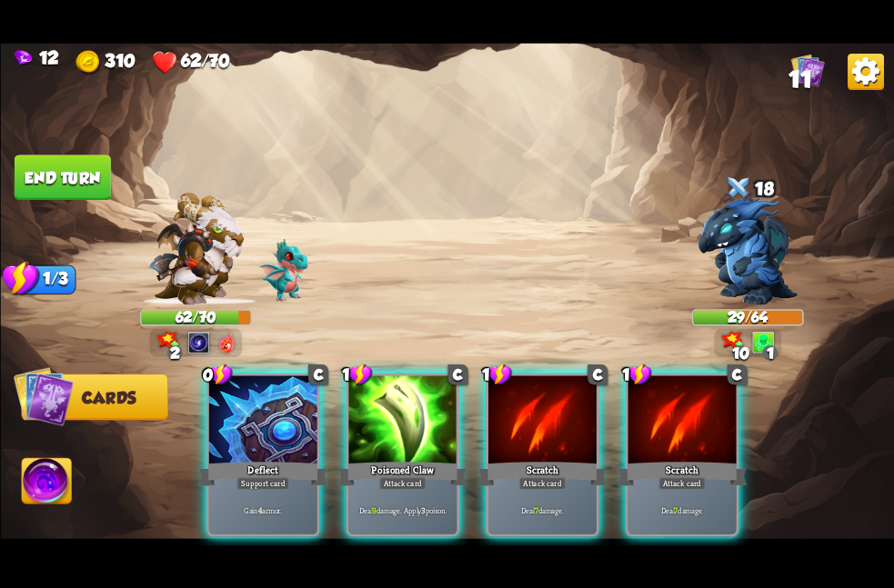
click at [274, 419] on div at bounding box center [262, 421] width 108 height 91
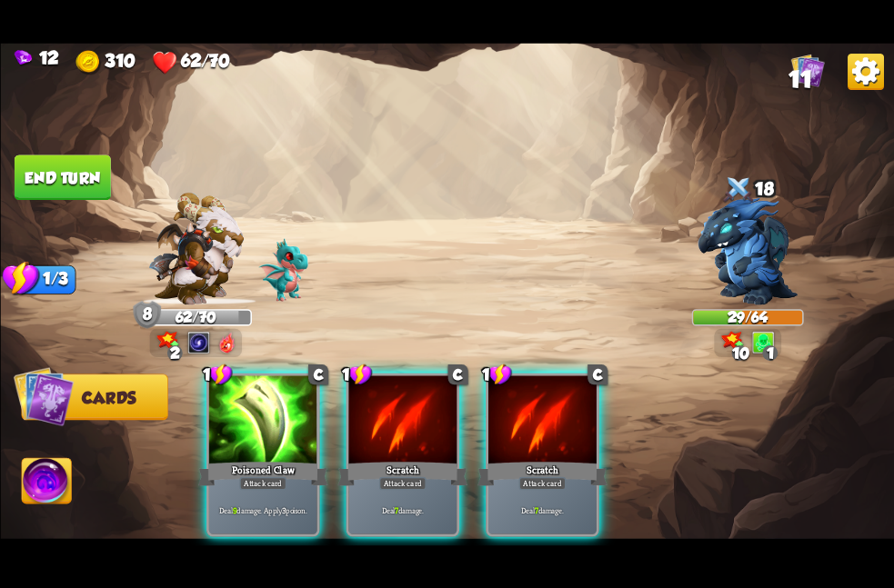
click at [274, 419] on div at bounding box center [262, 421] width 108 height 91
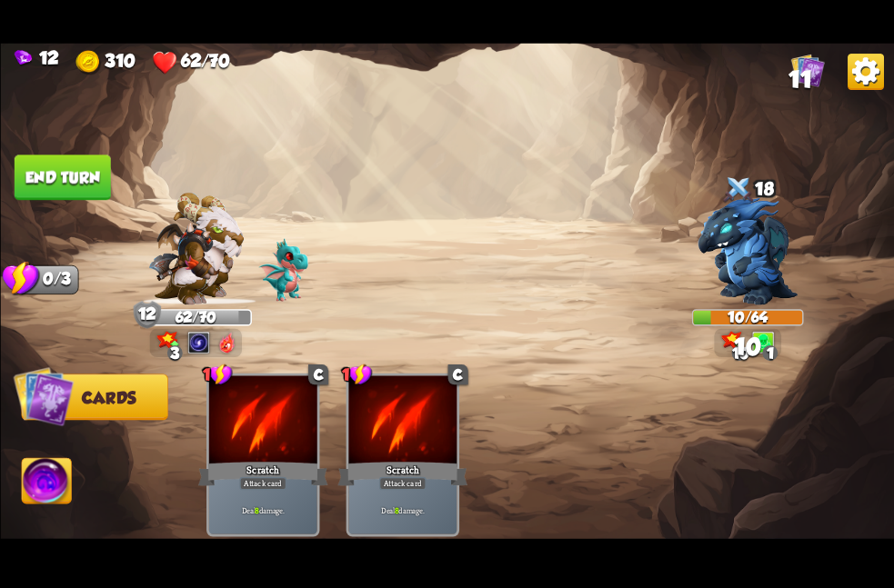
click at [86, 186] on button "End turn" at bounding box center [62, 177] width 96 height 45
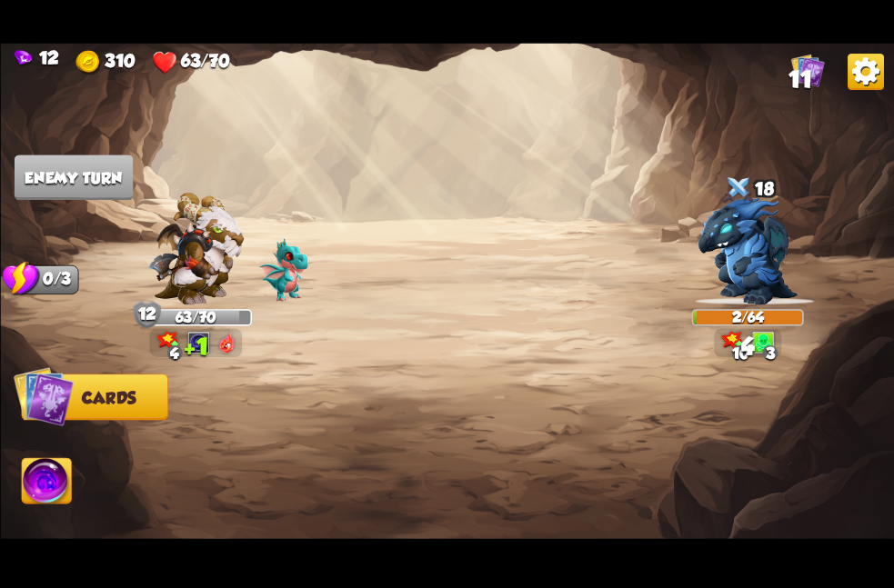
click at [52, 472] on img at bounding box center [47, 483] width 50 height 50
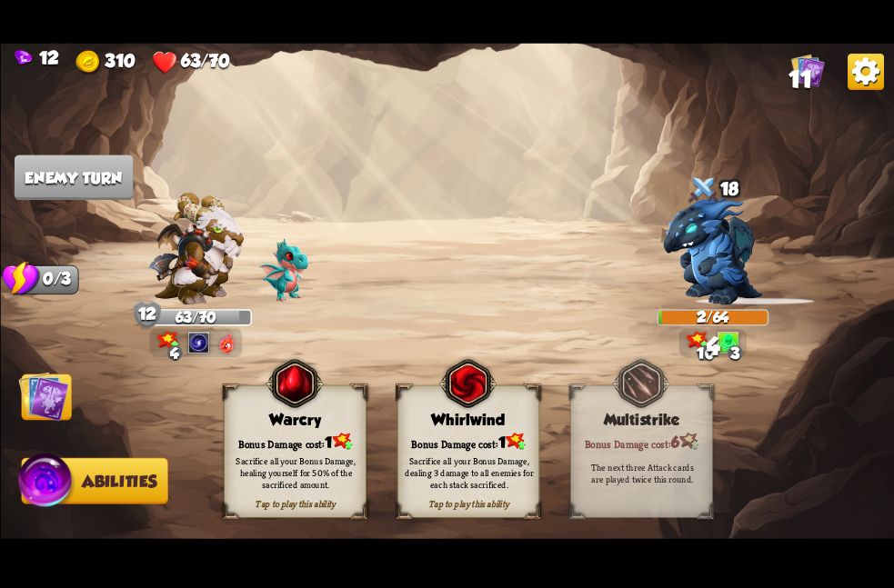
click at [408, 451] on div "Sacrifice all your Bonus Damage, dealing 3 damage to all enemies for each stack…" at bounding box center [468, 472] width 143 height 55
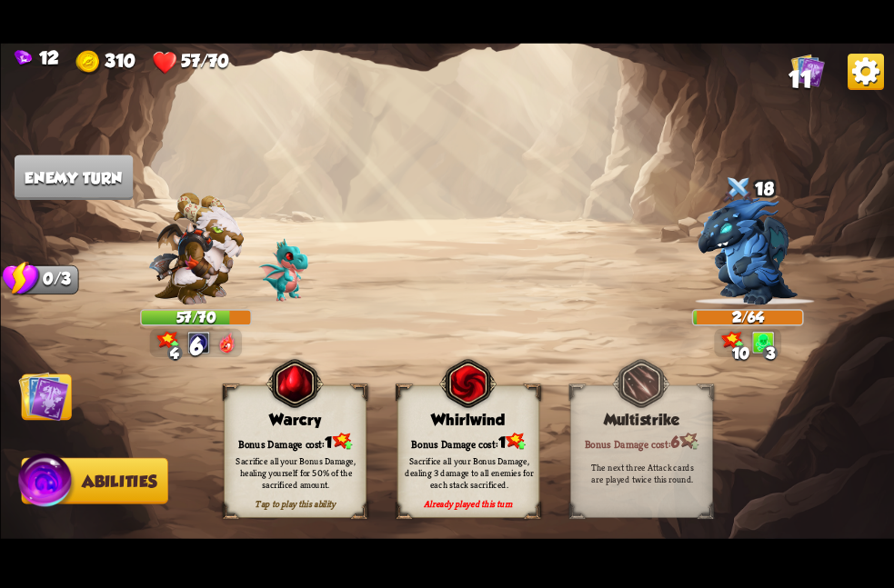
click at [27, 405] on img at bounding box center [43, 396] width 50 height 50
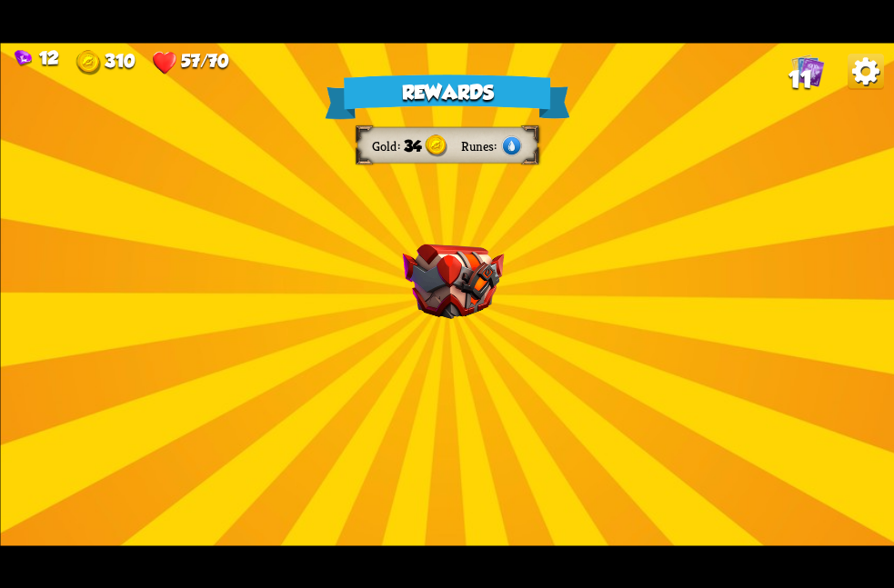
click at [446, 354] on div "Rewards Gold 34 Runes Select a card 0 C Growl Attack card Deal 4 damage. 1 C Bu…" at bounding box center [447, 294] width 894 height 503
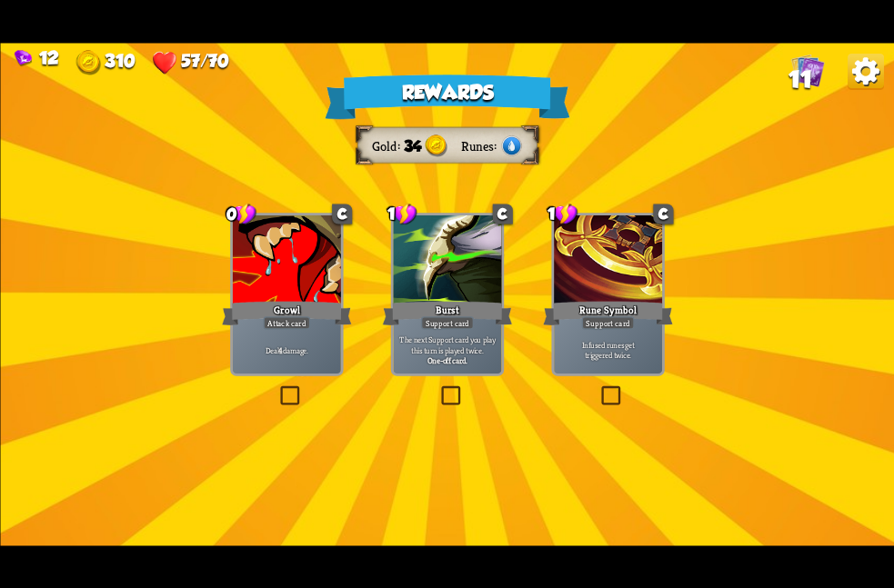
click at [332, 319] on div "Growl" at bounding box center [287, 312] width 130 height 29
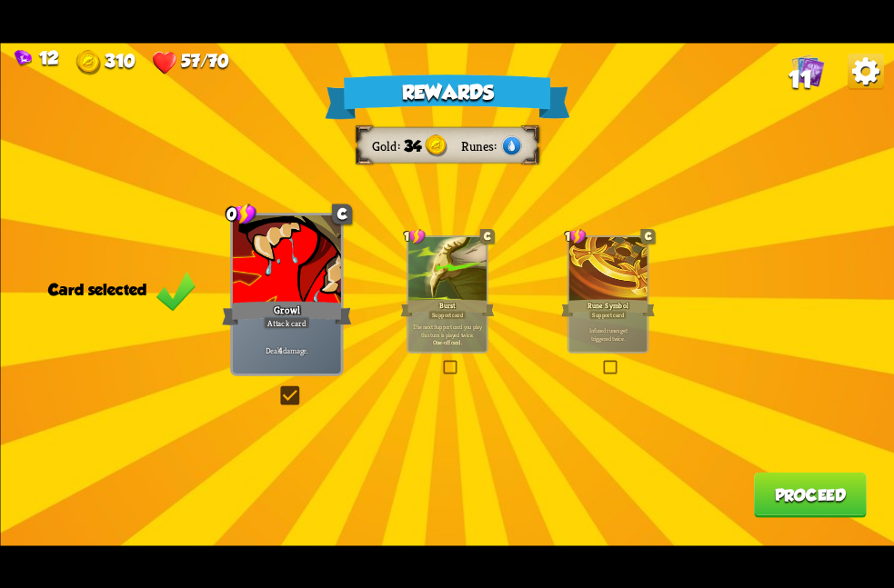
click at [340, 316] on div "Growl" at bounding box center [287, 312] width 130 height 29
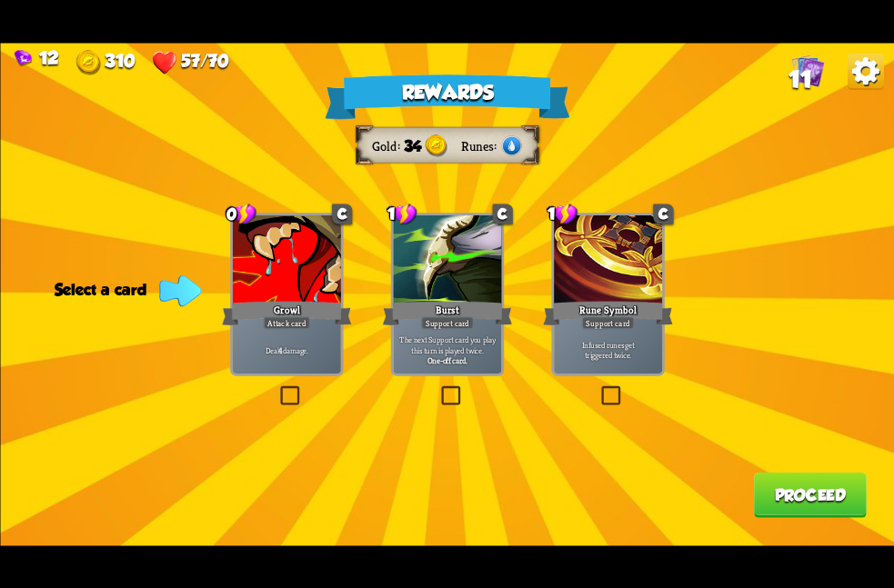
click at [612, 330] on div "Infused runes get triggered twice." at bounding box center [608, 349] width 108 height 47
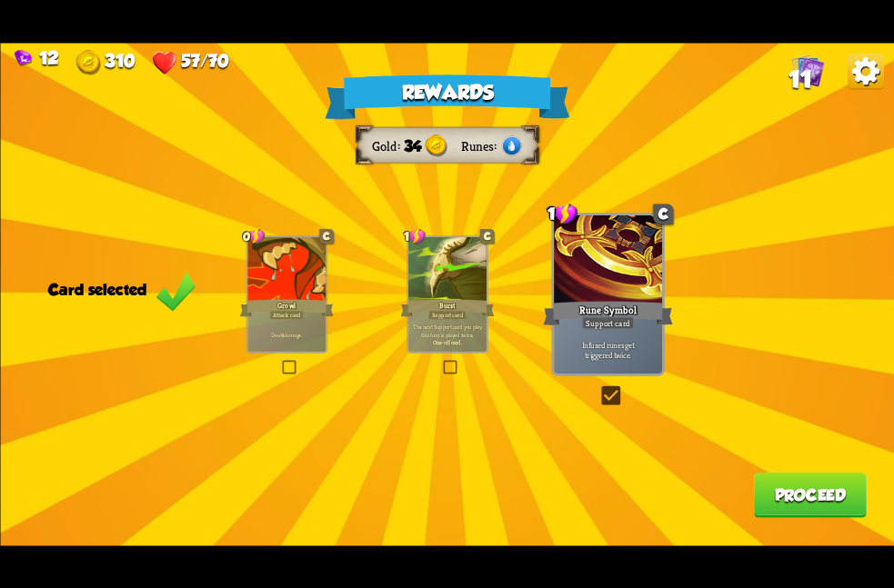
click at [763, 495] on button "Proceed" at bounding box center [809, 494] width 113 height 45
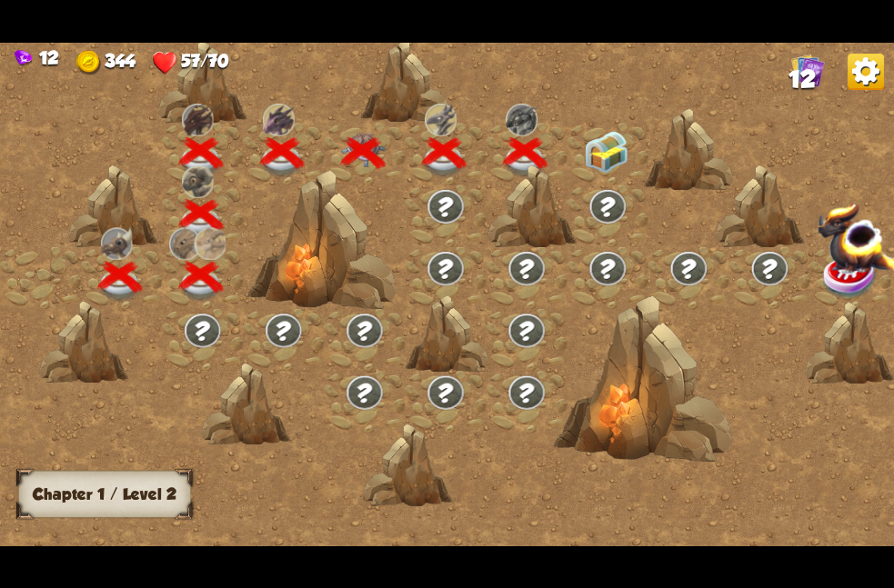
click at [586, 166] on img at bounding box center [606, 151] width 45 height 42
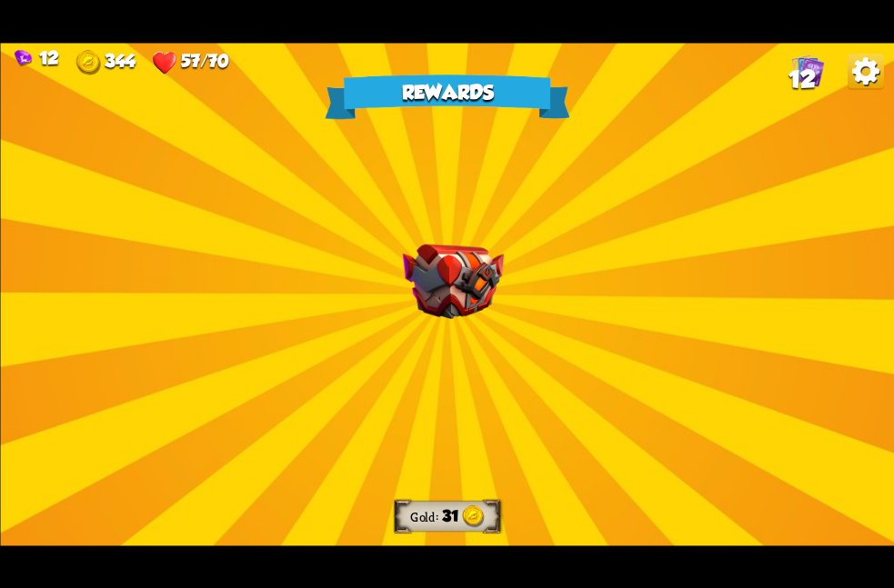
click at [402, 250] on img at bounding box center [452, 281] width 101 height 75
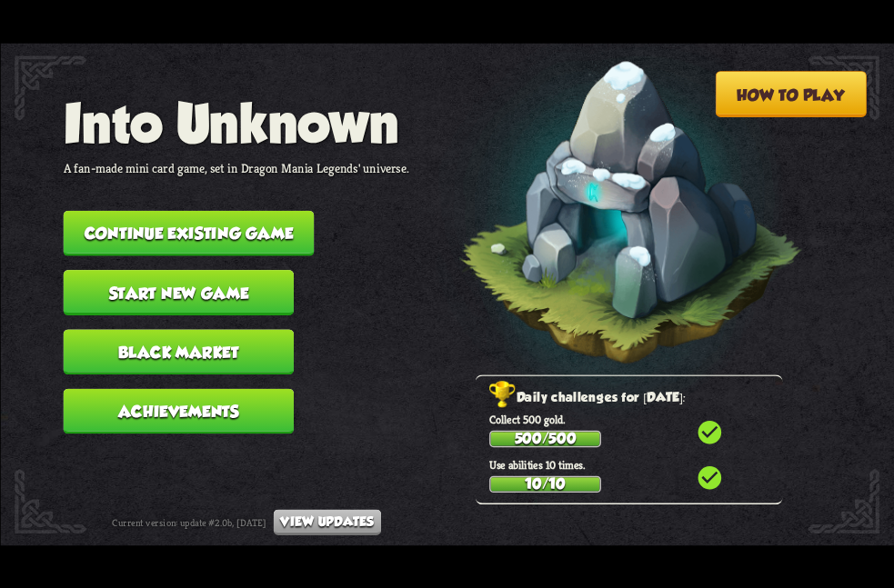
click at [280, 230] on button "Continue existing game" at bounding box center [188, 232] width 251 height 45
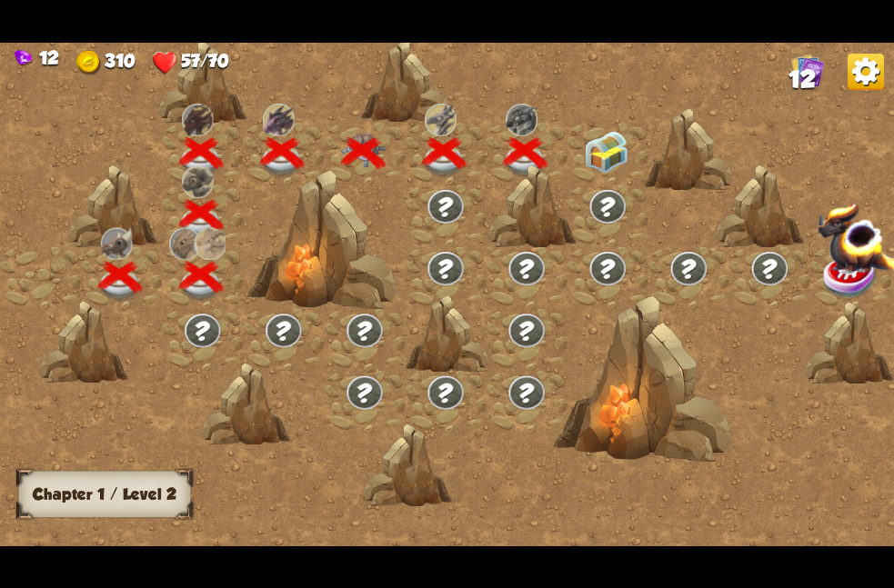
click at [572, 164] on div at bounding box center [531, 206] width 89 height 84
click at [580, 152] on div at bounding box center [607, 153] width 81 height 62
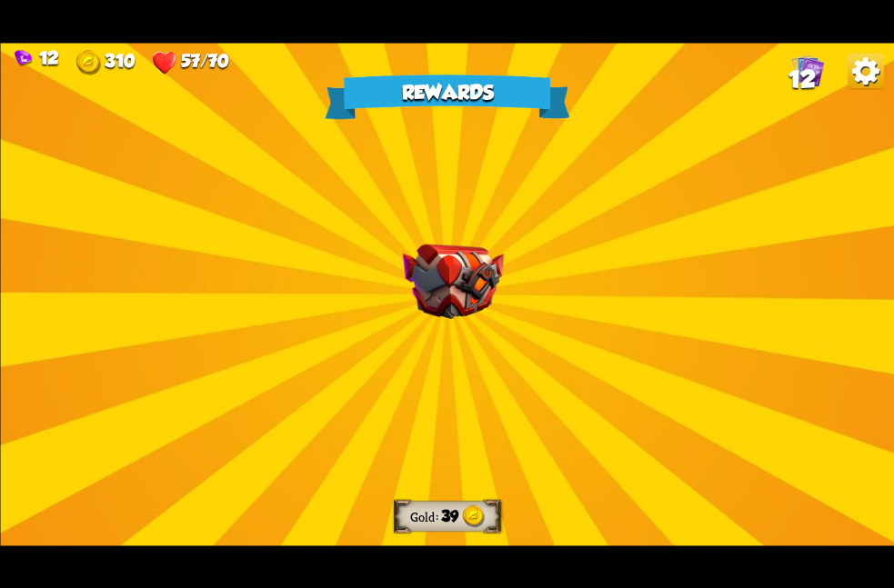
click at [474, 235] on div "Rewards Gold 39 Select a card 1 R Assassin's Blade Attack card Deal 7 damage. I…" at bounding box center [447, 294] width 894 height 503
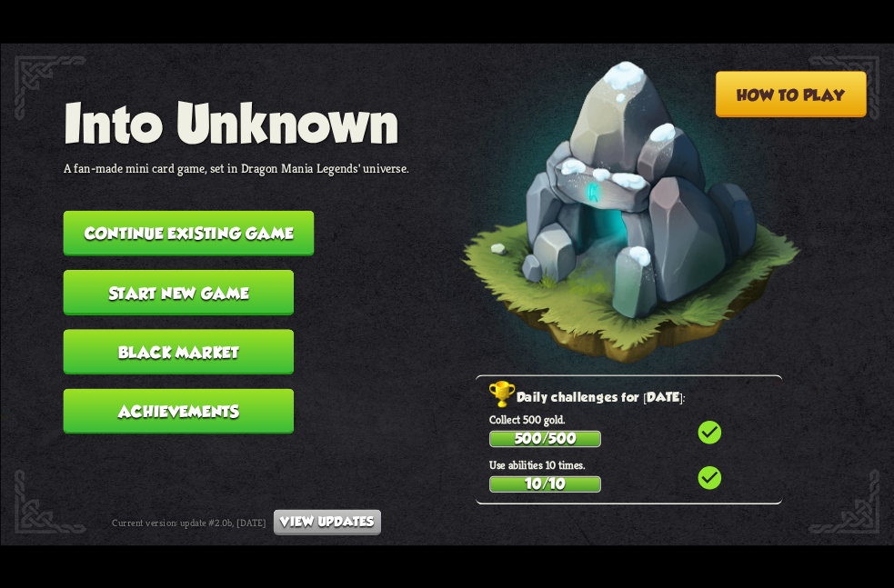
click at [277, 210] on button "Continue existing game" at bounding box center [188, 232] width 251 height 45
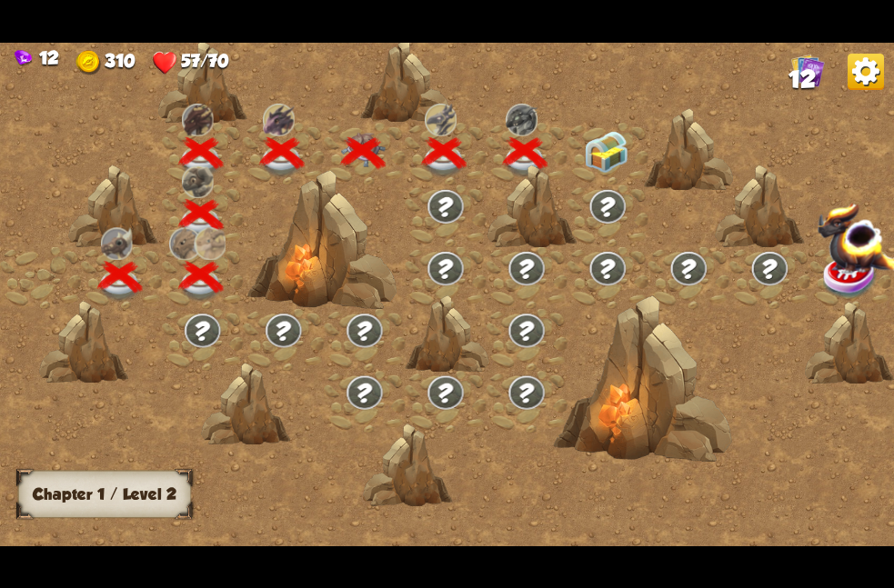
click at [581, 146] on div at bounding box center [607, 153] width 81 height 62
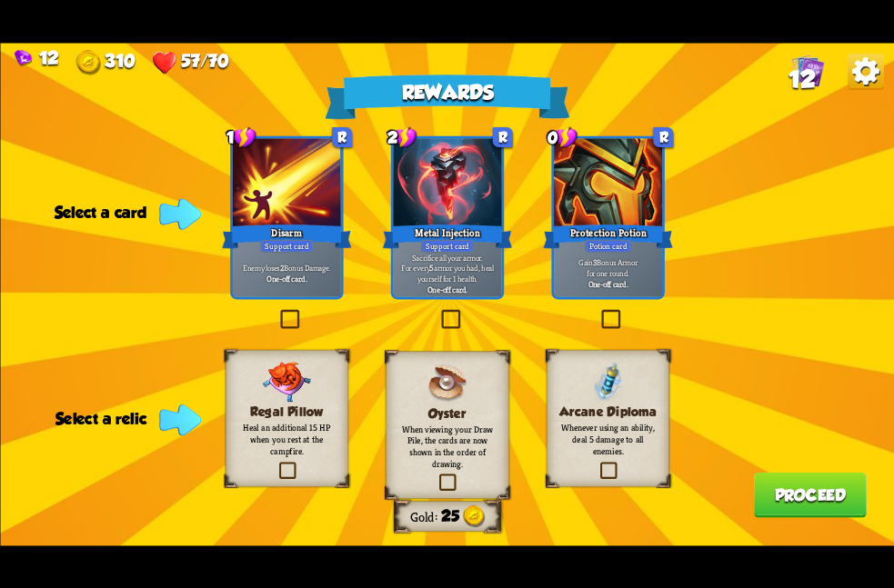
click at [274, 479] on div "Regal Pillow Heal an additional 15 HP when you rest at the campfire." at bounding box center [286, 418] width 123 height 137
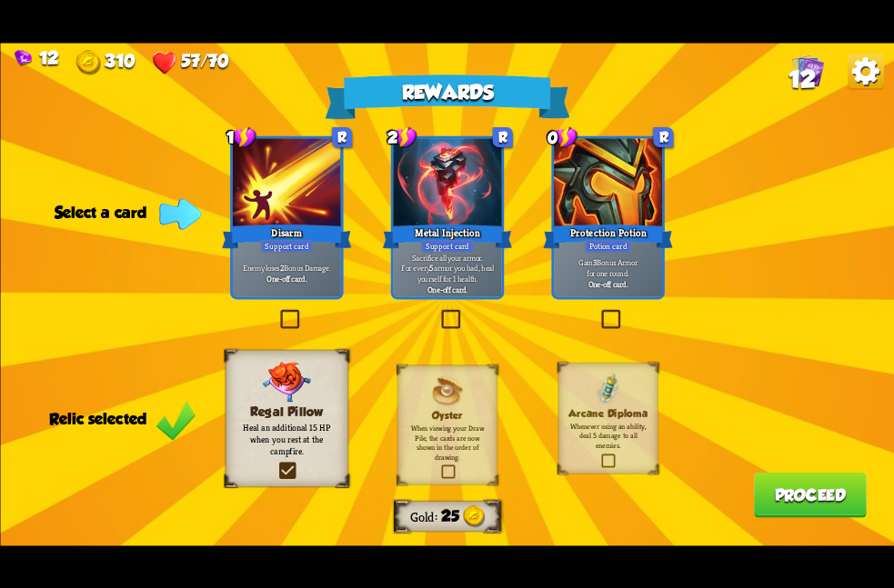
click at [579, 279] on div "One-off card." at bounding box center [608, 283] width 103 height 11
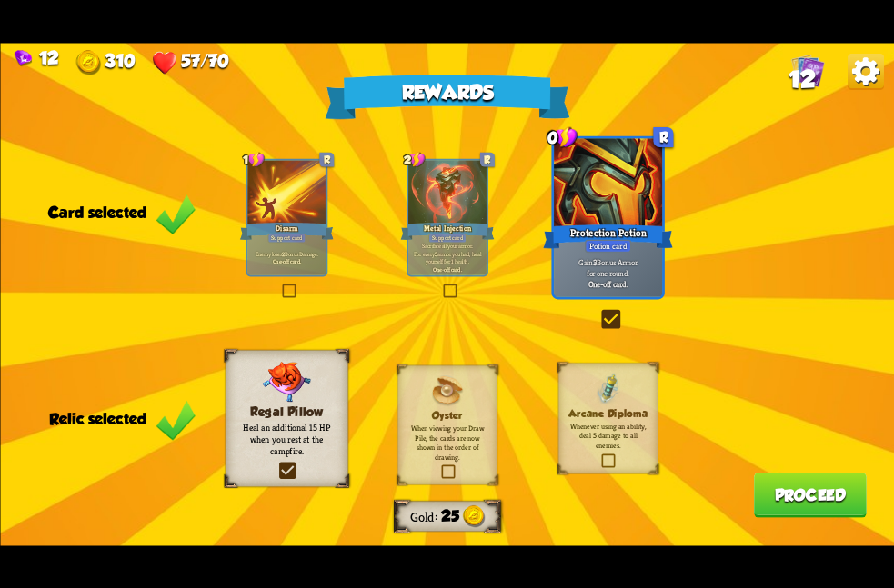
click at [754, 482] on button "Proceed" at bounding box center [809, 494] width 113 height 45
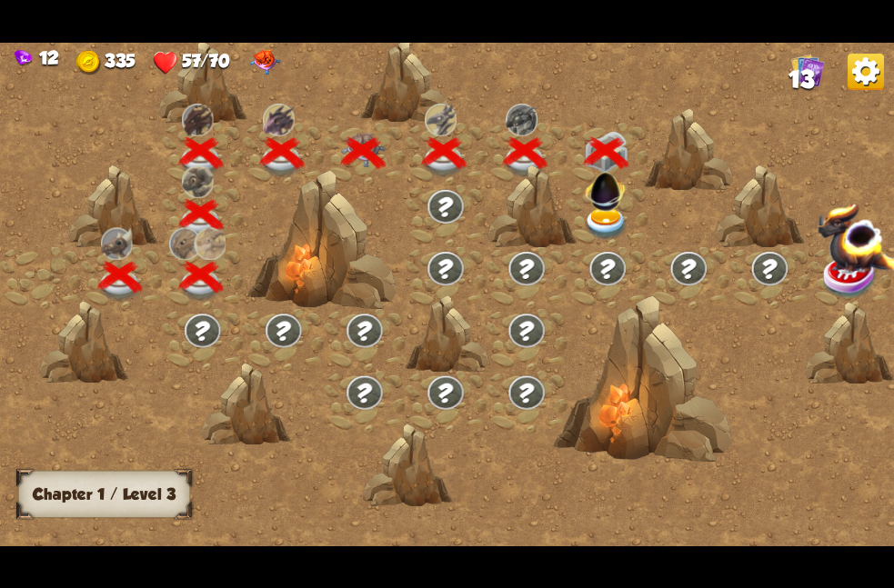
click at [636, 226] on div at bounding box center [607, 215] width 81 height 62
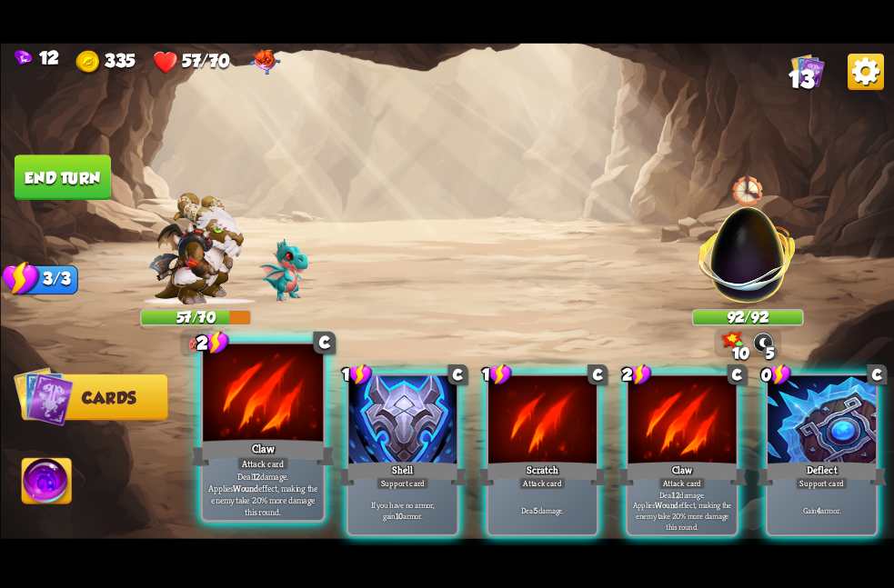
click at [273, 437] on div "Claw" at bounding box center [263, 453] width 145 height 32
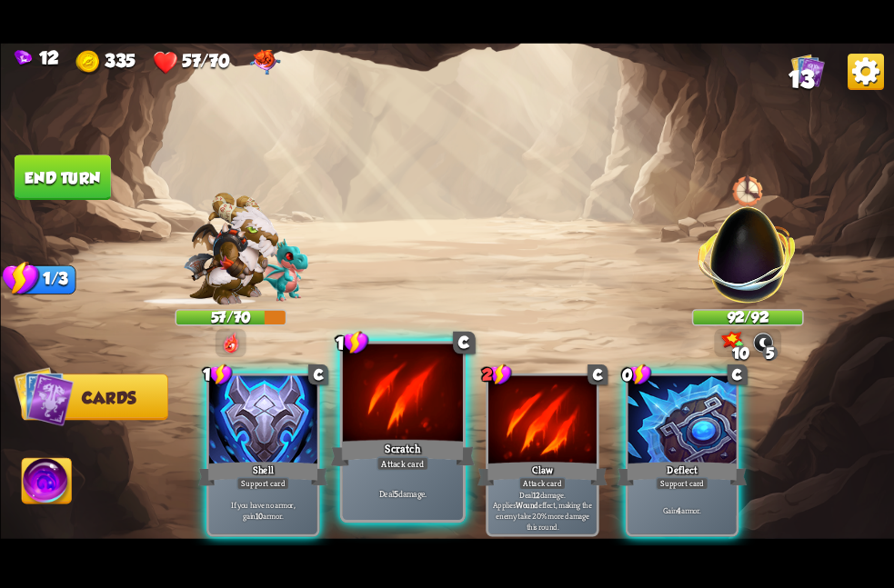
click at [393, 420] on div at bounding box center [402, 394] width 120 height 101
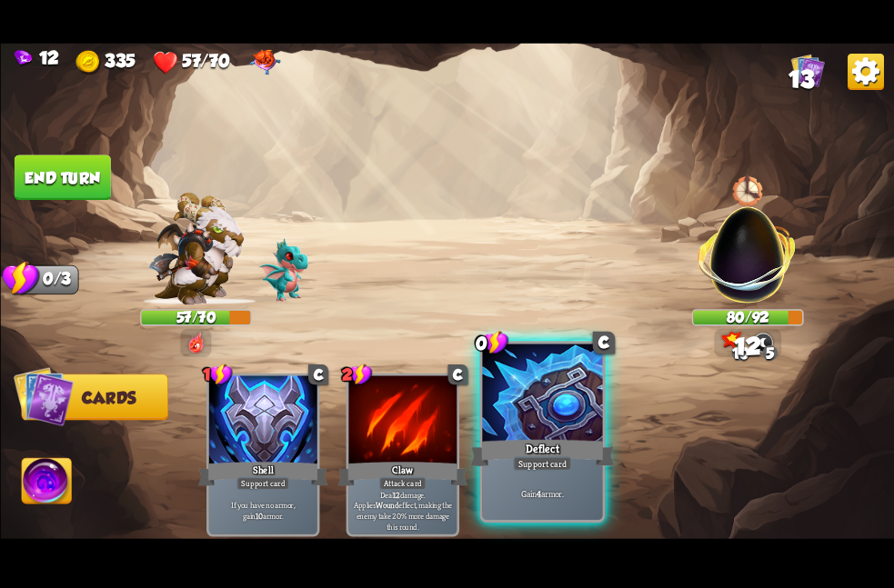
click at [497, 426] on div at bounding box center [542, 394] width 120 height 101
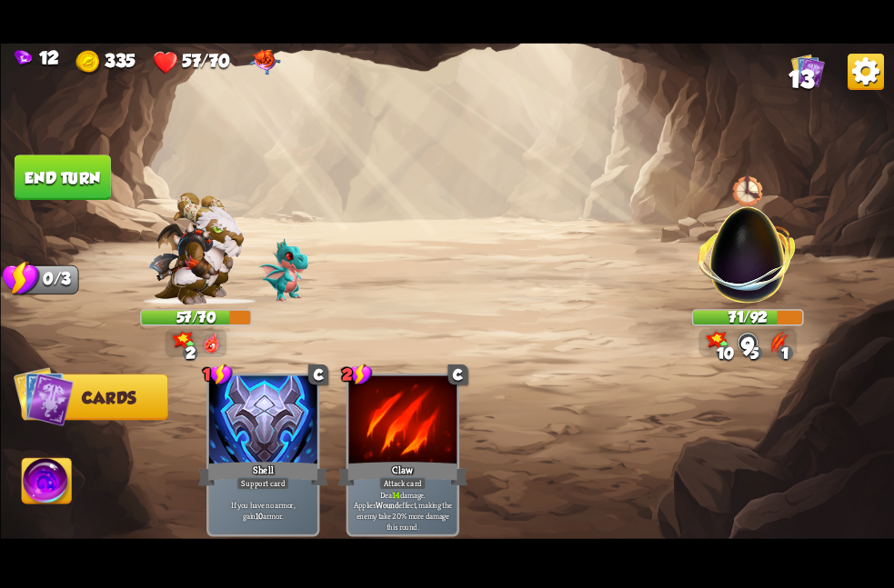
click at [79, 156] on button "End turn" at bounding box center [62, 177] width 98 height 46
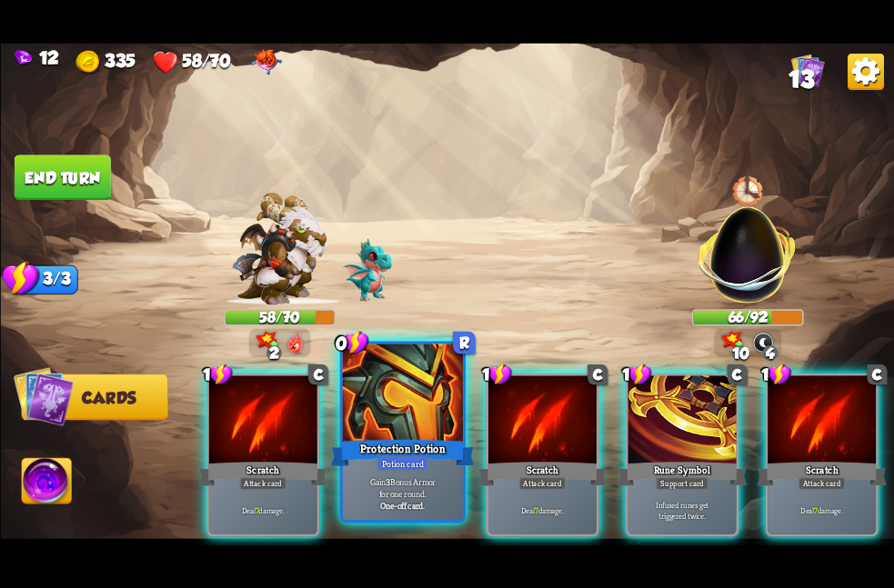
click at [416, 494] on p "Gain 3 Bonus Armor for one round." at bounding box center [403, 488] width 114 height 24
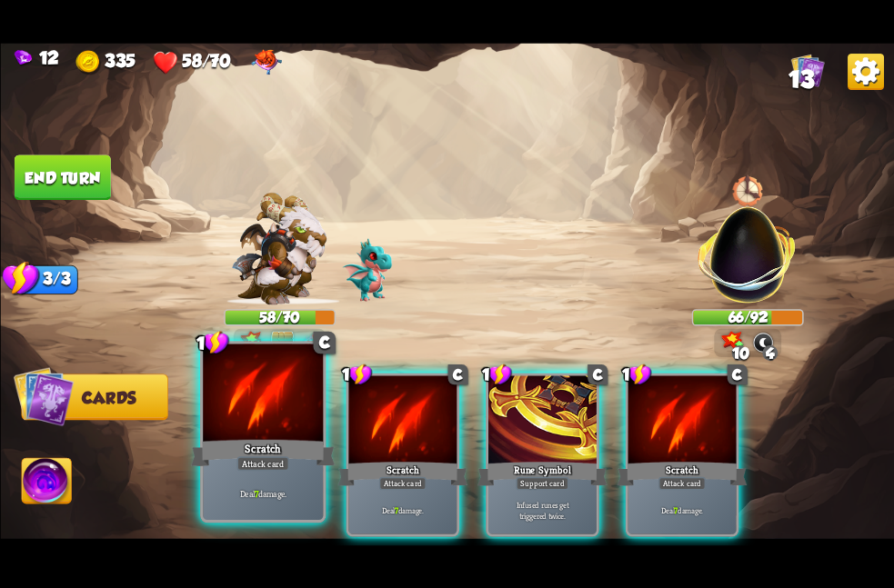
click at [290, 452] on div "Scratch" at bounding box center [263, 453] width 145 height 32
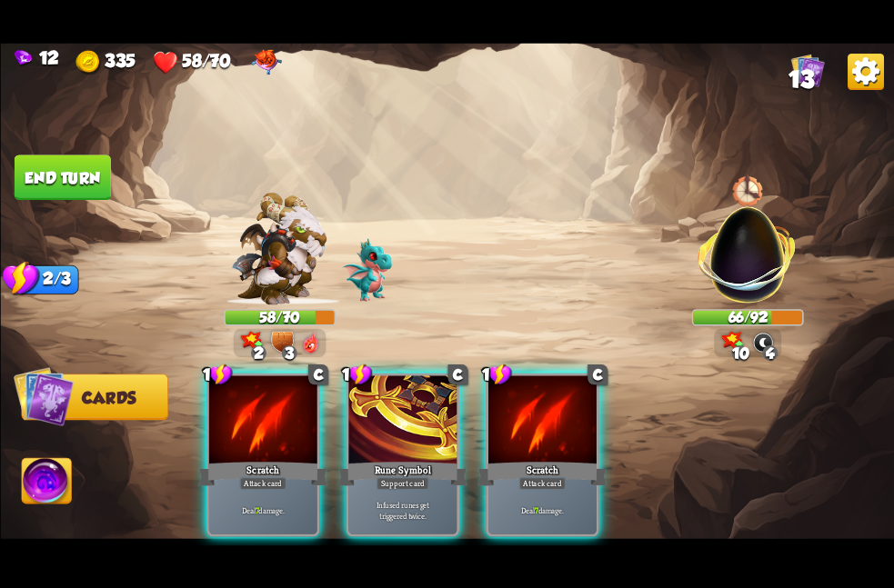
click at [290, 459] on div "Scratch" at bounding box center [262, 473] width 130 height 29
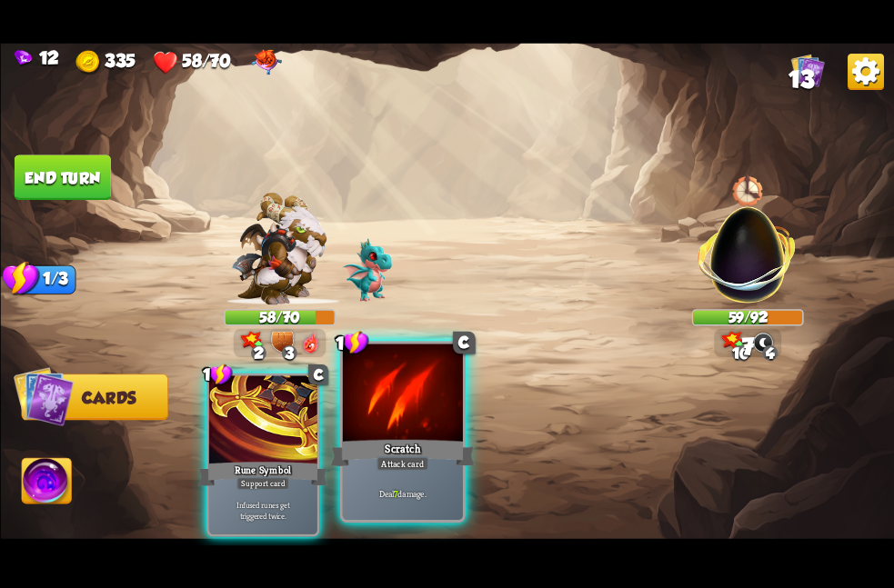
click at [389, 437] on div "Scratch" at bounding box center [402, 453] width 145 height 32
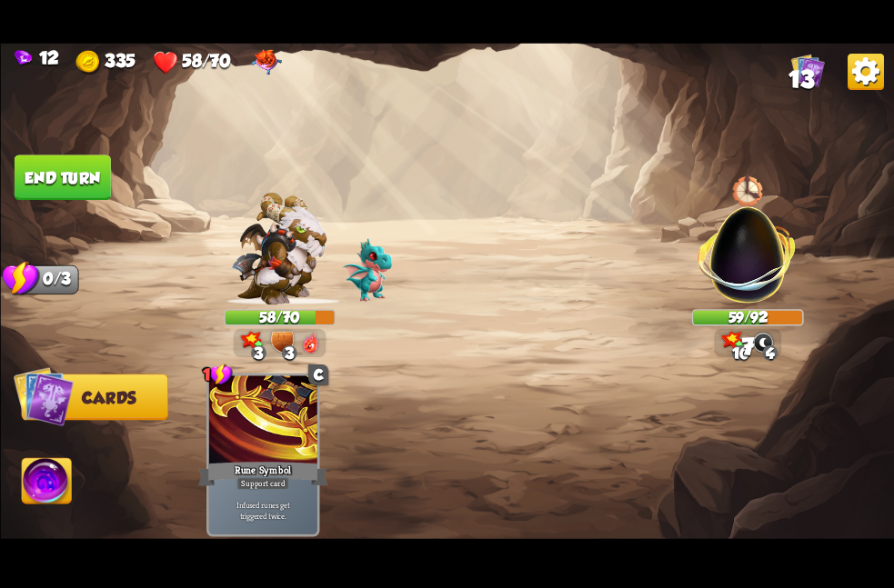
click at [95, 180] on button "End turn" at bounding box center [62, 177] width 98 height 46
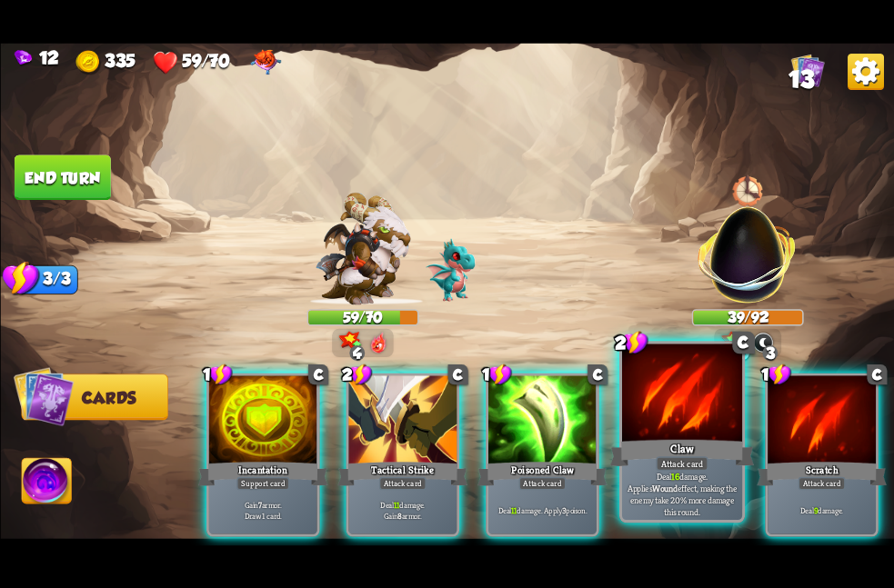
click at [704, 390] on div at bounding box center [681, 394] width 120 height 101
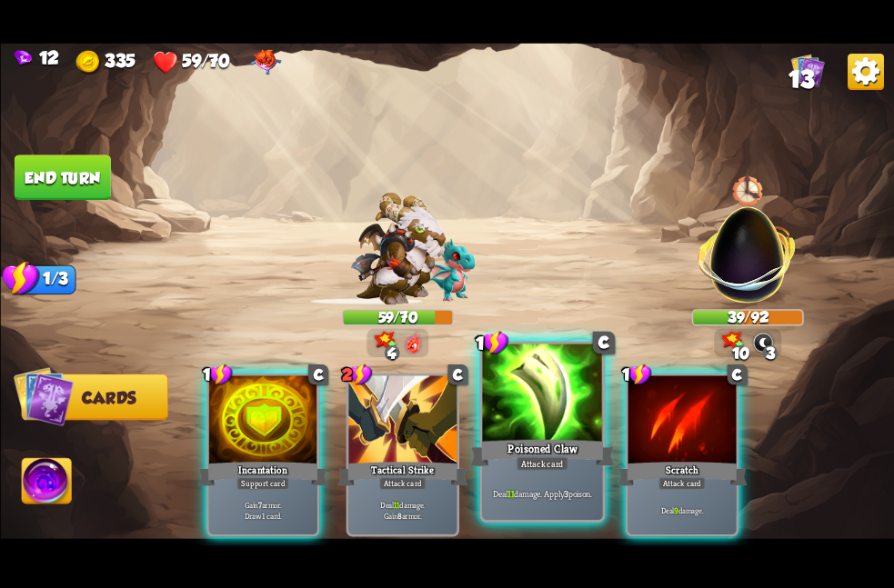
click at [554, 413] on div at bounding box center [542, 394] width 120 height 101
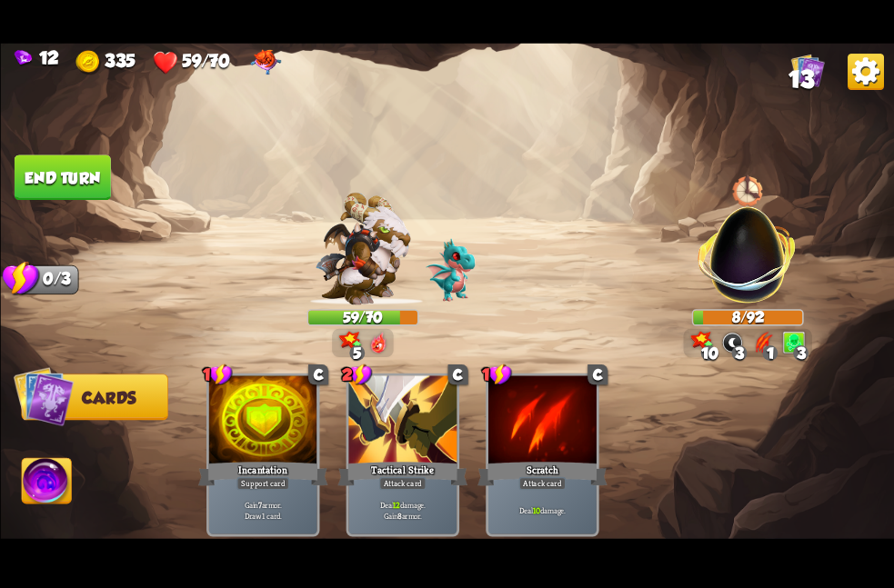
click at [36, 173] on button "End turn" at bounding box center [62, 177] width 96 height 45
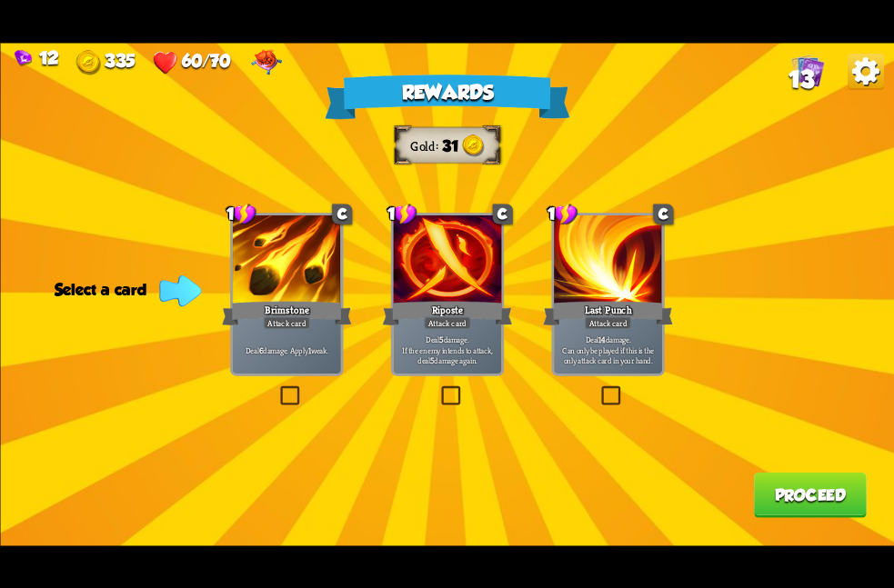
click at [385, 275] on div "Rewards Gold 31 Select a card 1 C Brimstone Attack card Deal 6 damage. Apply 1 …" at bounding box center [447, 294] width 894 height 503
click at [431, 294] on div at bounding box center [447, 260] width 108 height 91
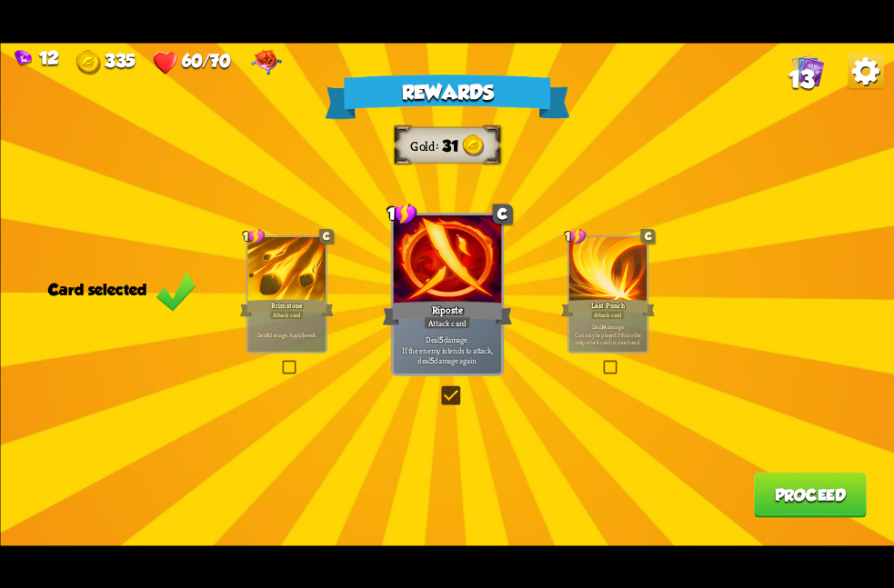
click at [771, 492] on button "Proceed" at bounding box center [809, 494] width 113 height 45
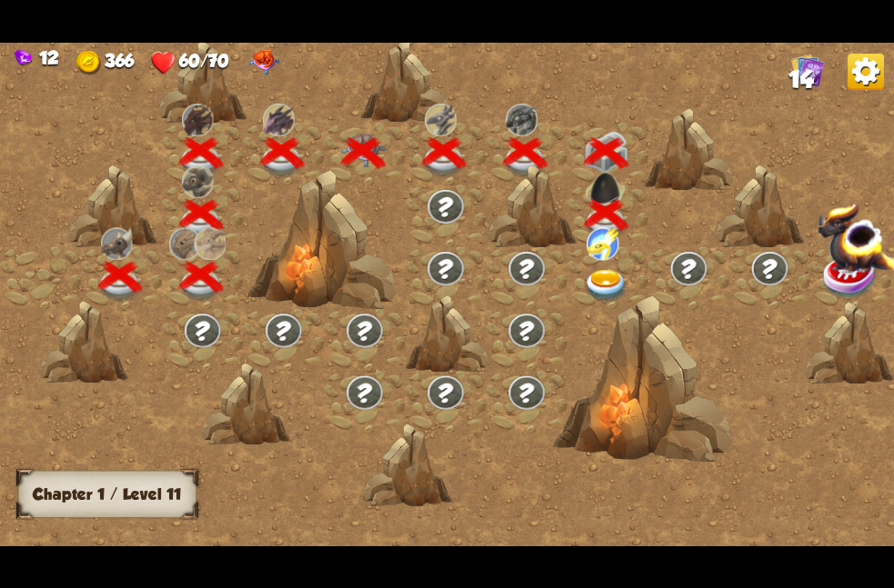
scroll to position [0, 276]
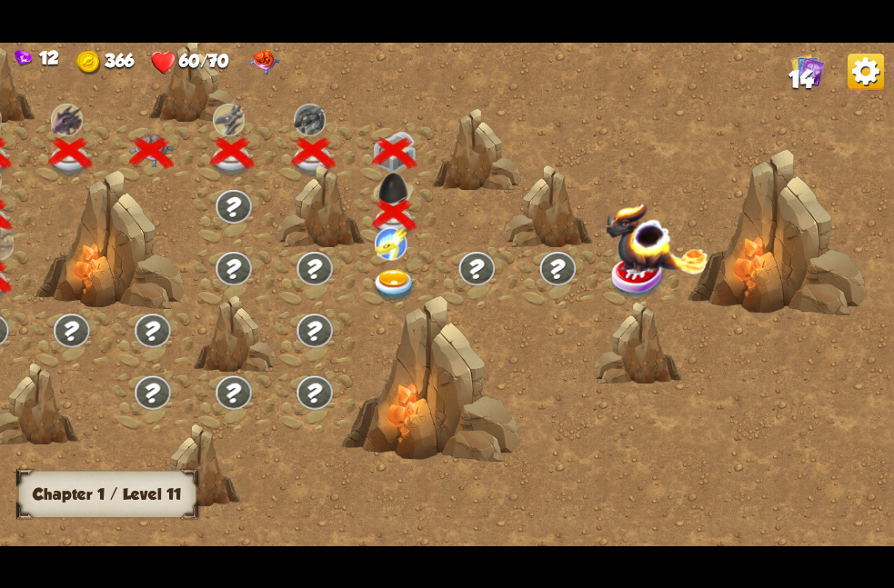
click at [414, 295] on div at bounding box center [430, 379] width 179 height 168
click at [395, 269] on img at bounding box center [394, 285] width 45 height 33
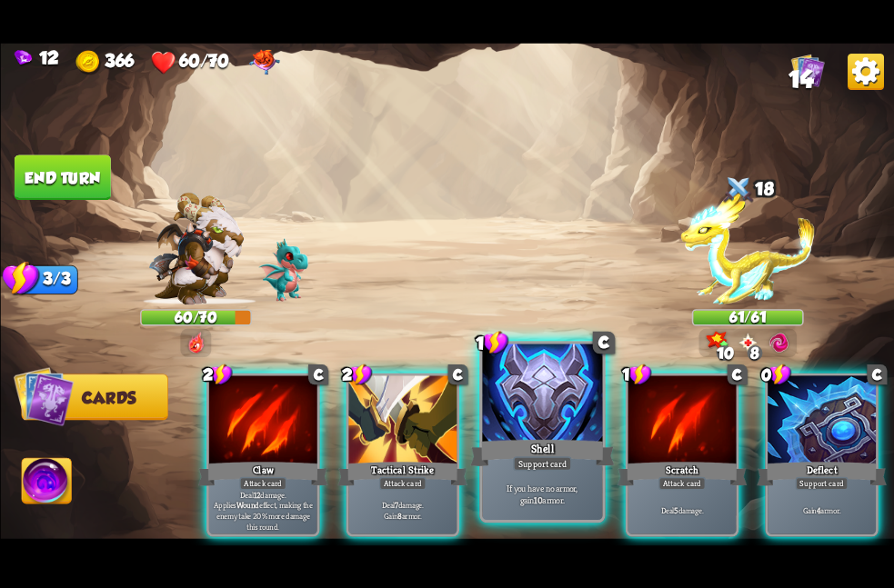
click at [553, 397] on div at bounding box center [542, 394] width 120 height 101
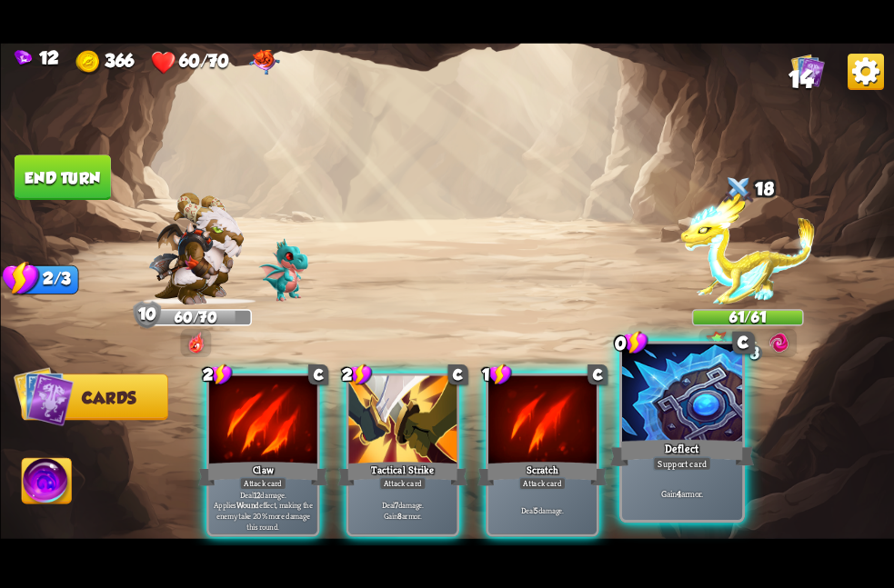
click at [684, 433] on div at bounding box center [681, 394] width 120 height 101
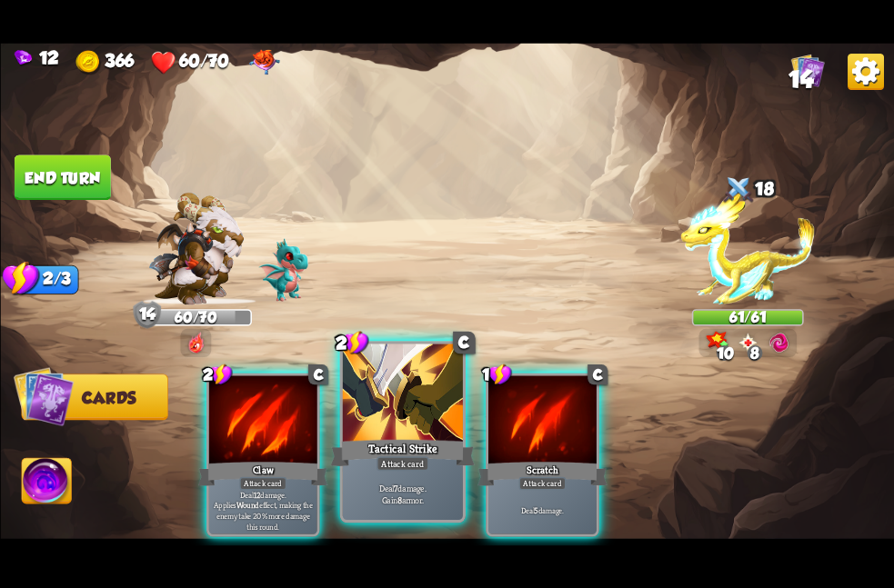
click at [441, 423] on div at bounding box center [402, 394] width 120 height 101
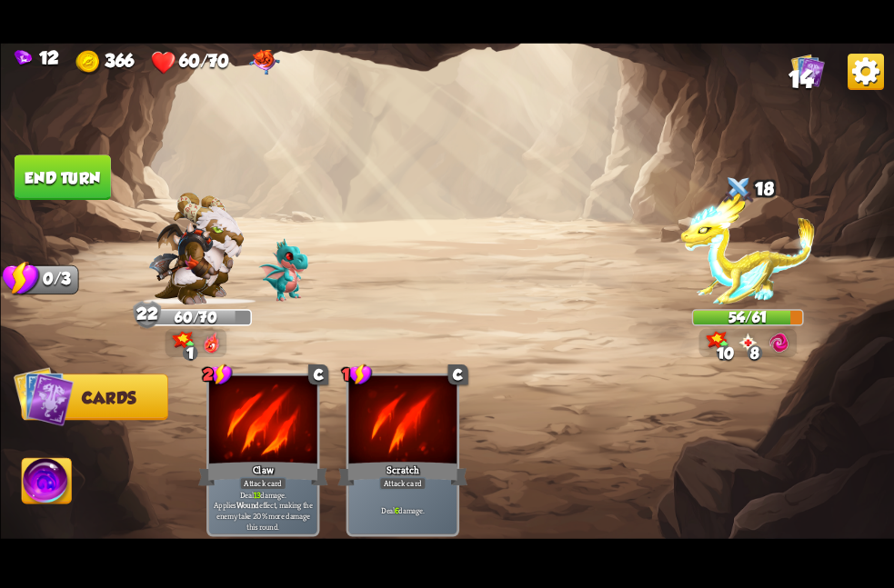
click at [82, 151] on img at bounding box center [447, 294] width 894 height 503
click at [84, 157] on button "End turn" at bounding box center [62, 177] width 97 height 45
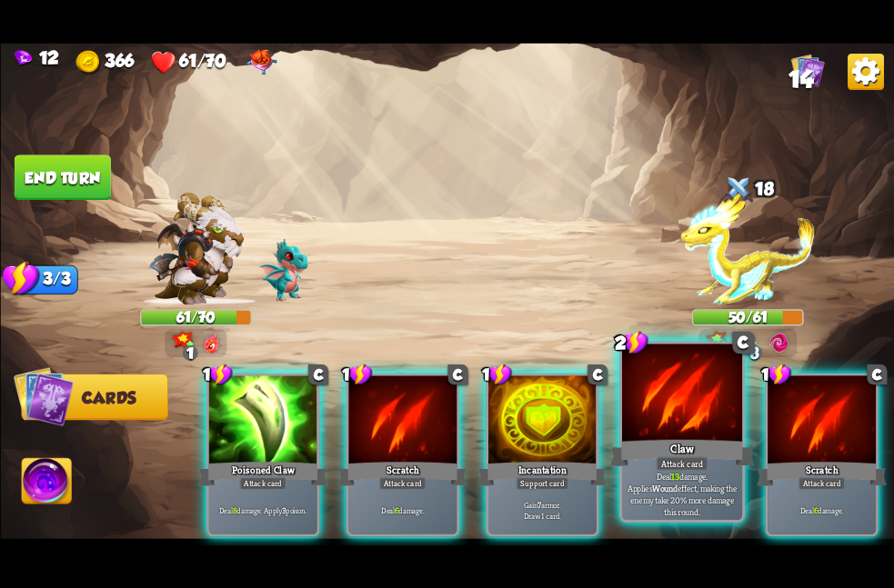
click at [678, 427] on div at bounding box center [681, 394] width 120 height 101
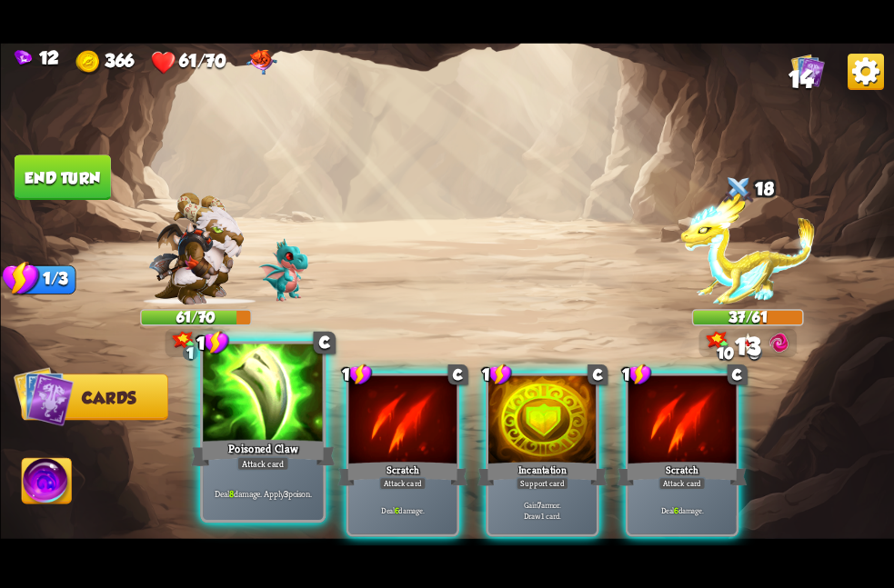
click at [226, 454] on div "Poisoned Claw" at bounding box center [263, 453] width 145 height 32
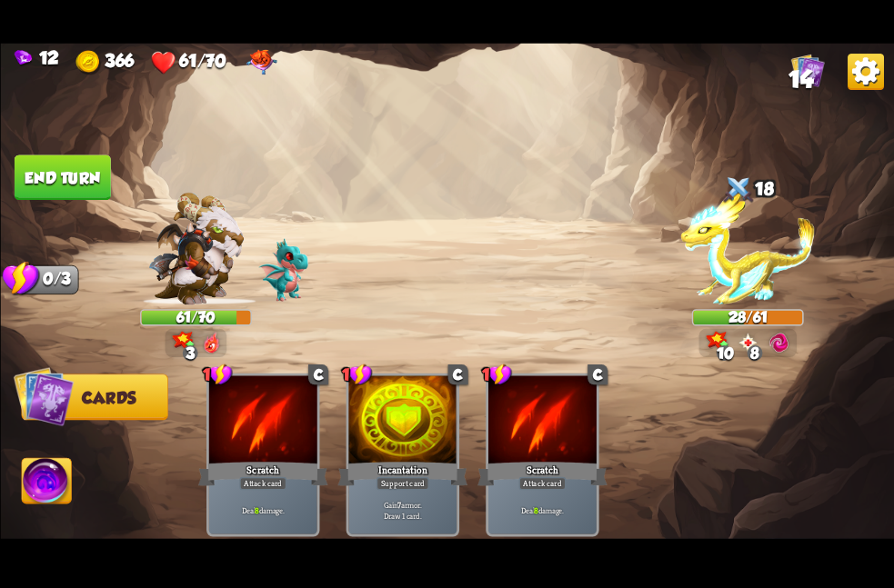
click at [46, 477] on img at bounding box center [47, 483] width 50 height 50
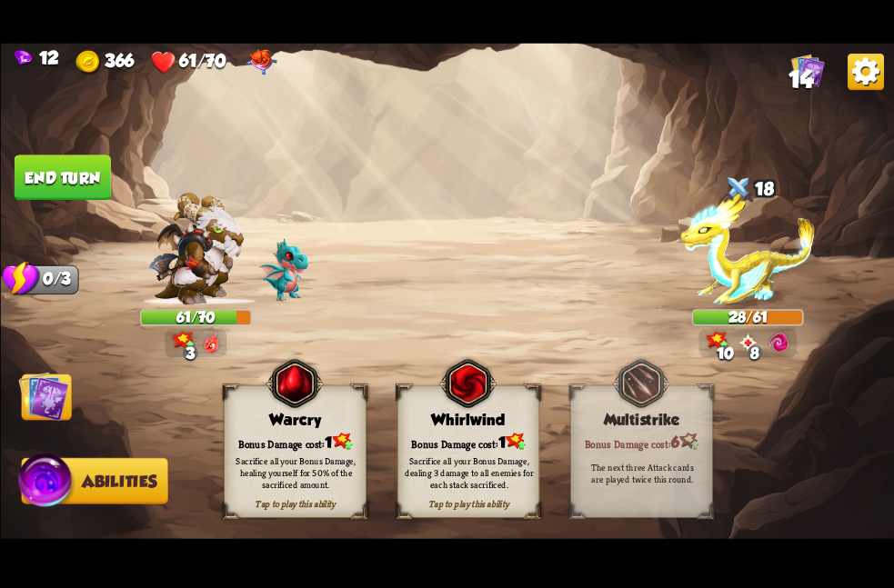
click at [406, 444] on div "Bonus Damage cost: 1" at bounding box center [467, 441] width 141 height 20
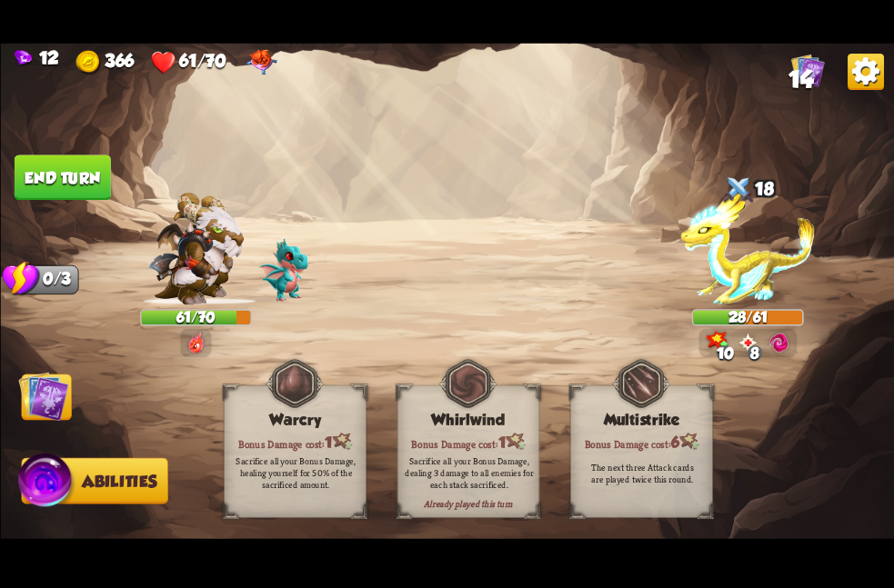
click at [406, 444] on div "Bonus Damage cost: 1" at bounding box center [467, 441] width 141 height 20
click at [21, 389] on img at bounding box center [43, 396] width 50 height 50
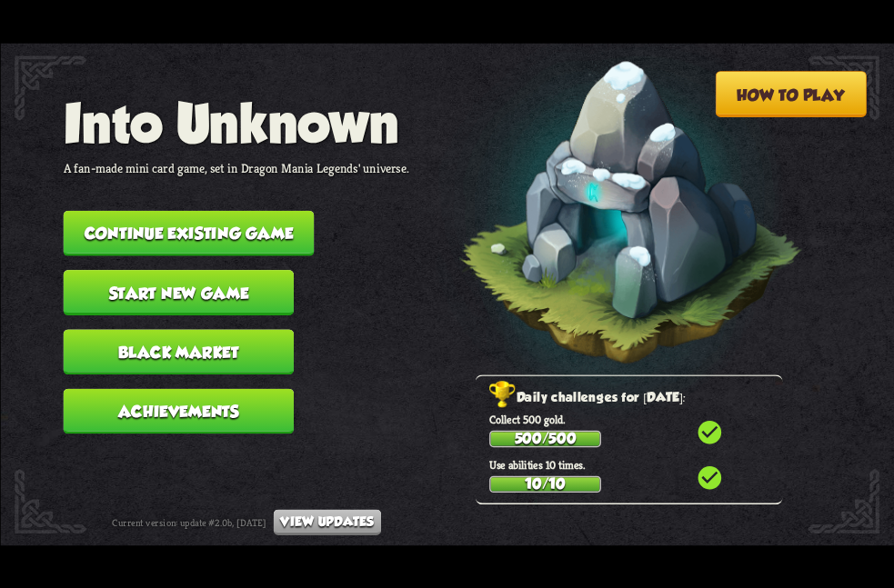
click at [158, 210] on button "Continue existing game" at bounding box center [188, 232] width 251 height 45
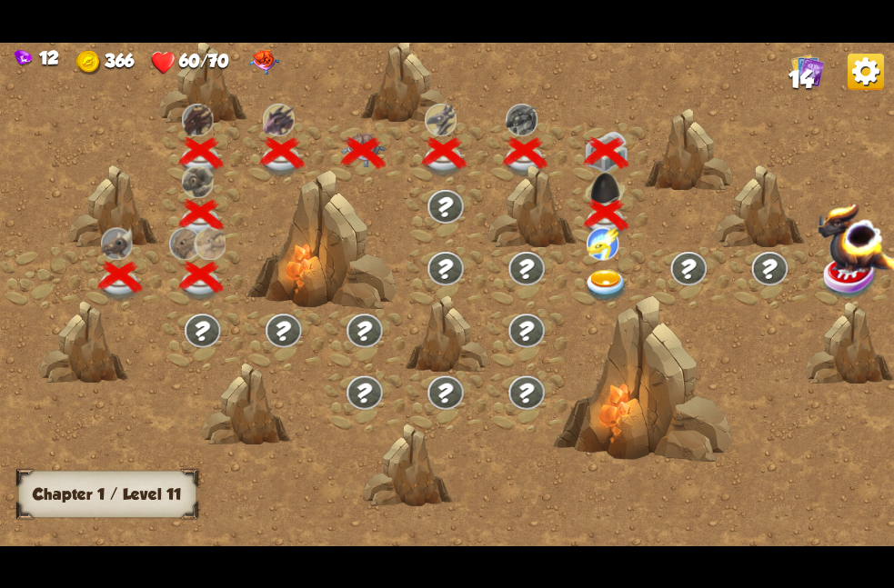
scroll to position [0, 276]
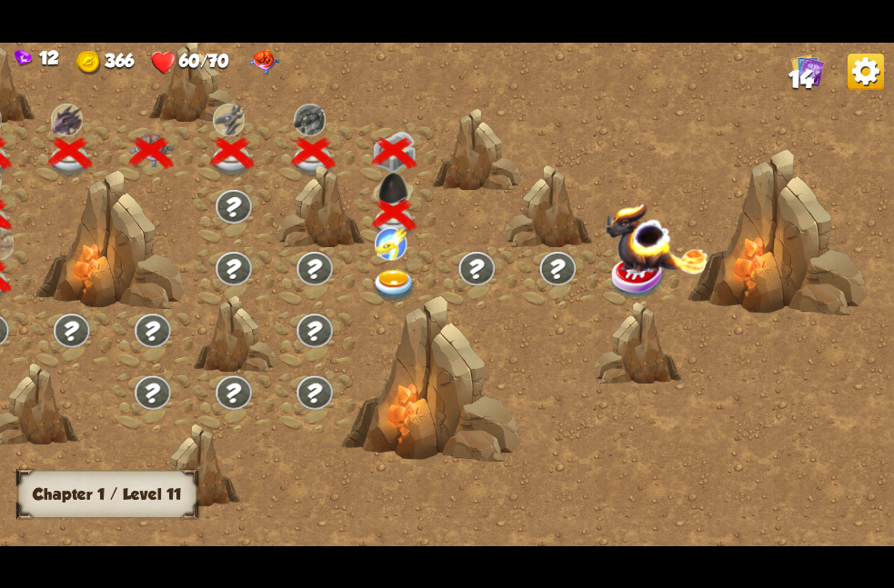
click at [391, 258] on img at bounding box center [391, 242] width 32 height 33
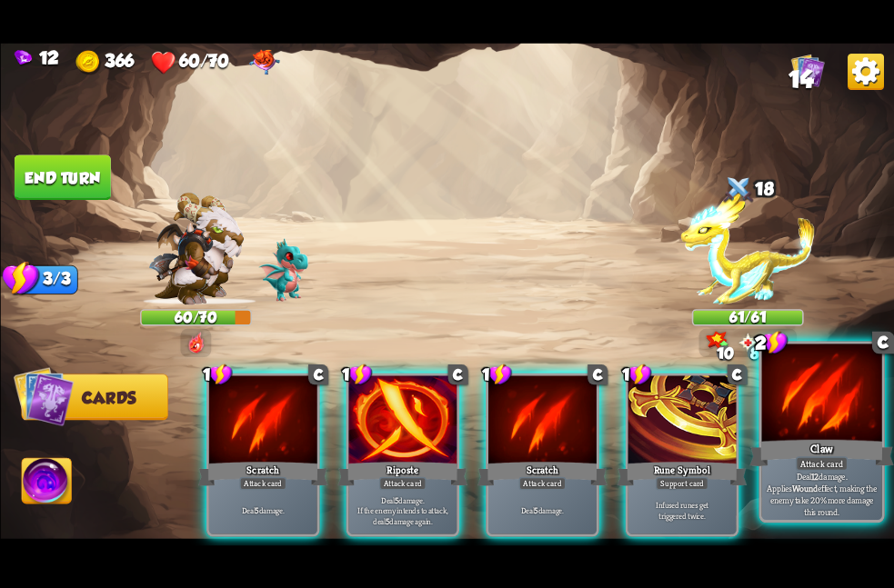
click at [790, 414] on div at bounding box center [821, 394] width 120 height 101
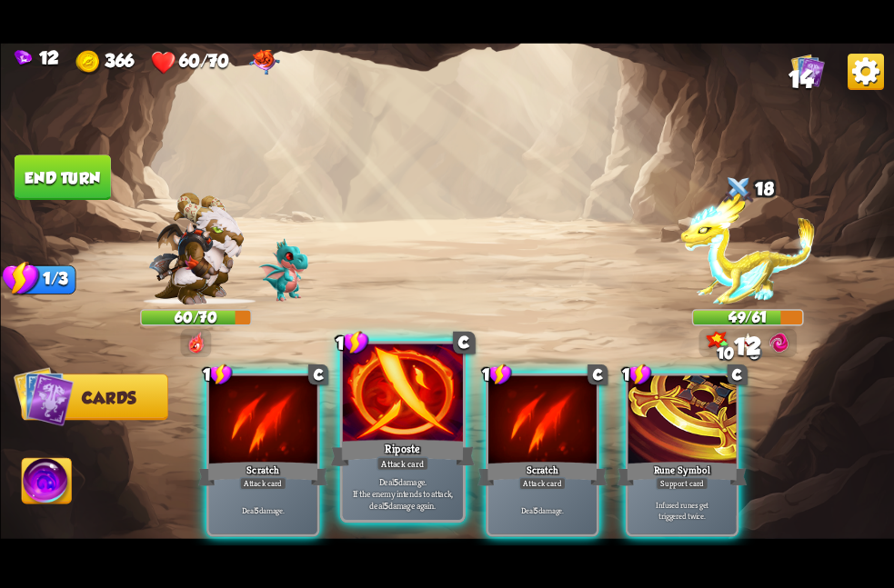
click at [442, 423] on div at bounding box center [402, 394] width 120 height 101
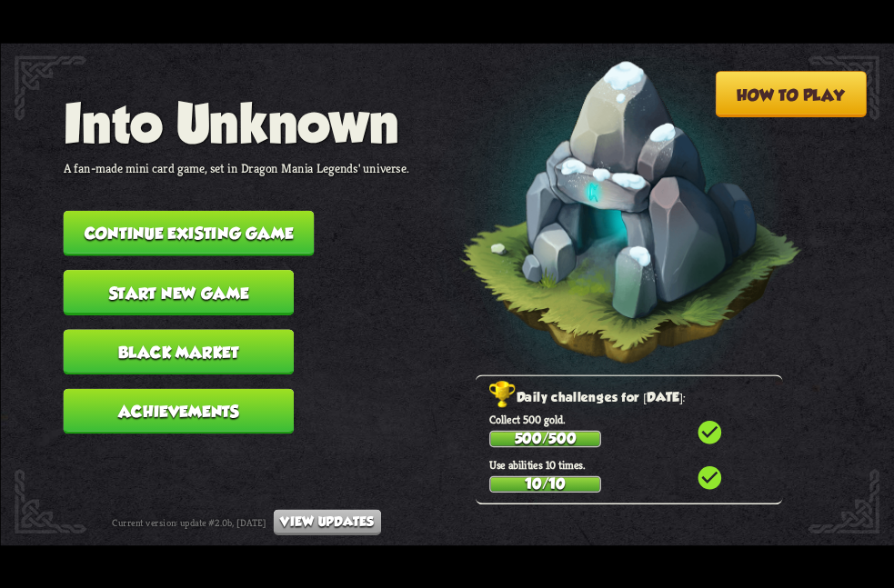
click at [239, 194] on nav "Into Unknown A fan-made mini card game, set in Dragon Mania Legends' universe. …" at bounding box center [236, 270] width 346 height 356
click at [246, 199] on nav "Into Unknown A fan-made mini card game, set in Dragon Mania Legends' universe. …" at bounding box center [236, 270] width 346 height 356
click at [263, 210] on button "Continue existing game" at bounding box center [188, 232] width 251 height 45
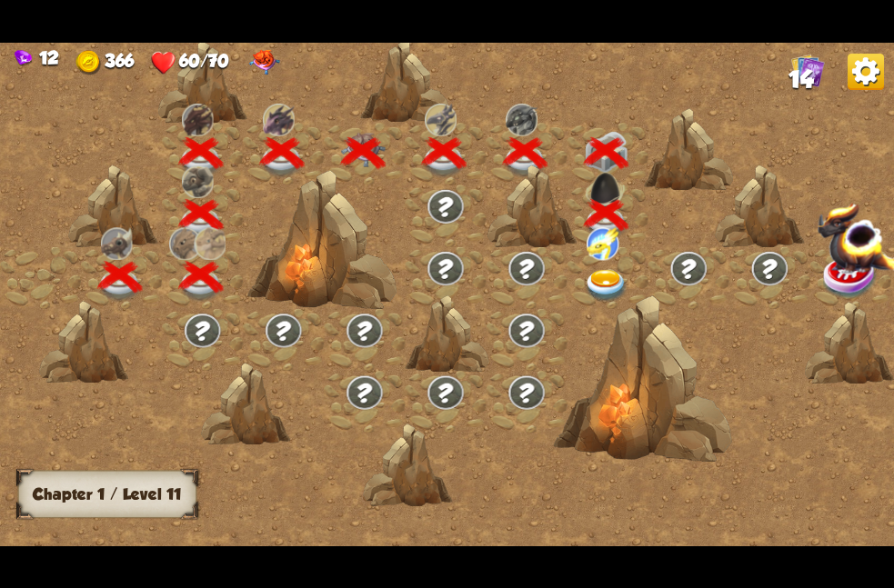
scroll to position [0, 276]
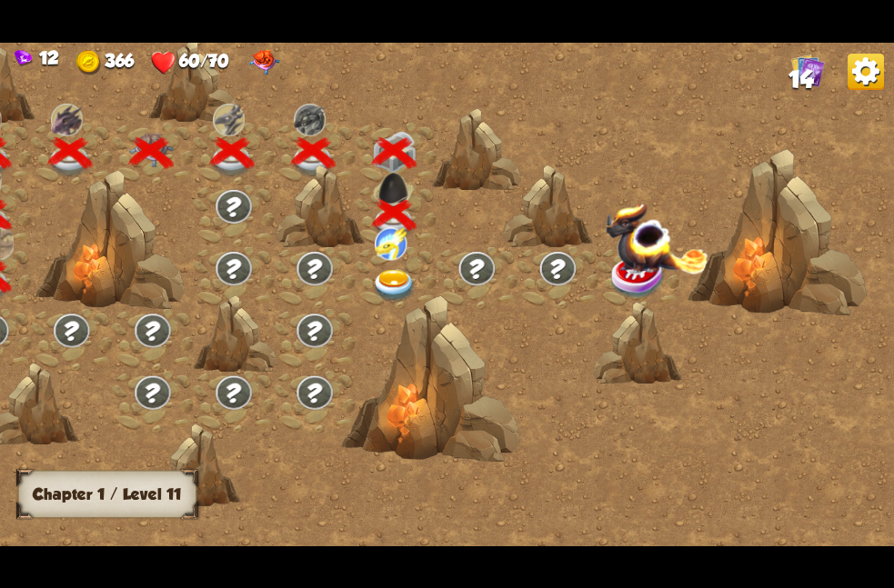
click at [401, 283] on img at bounding box center [394, 285] width 45 height 33
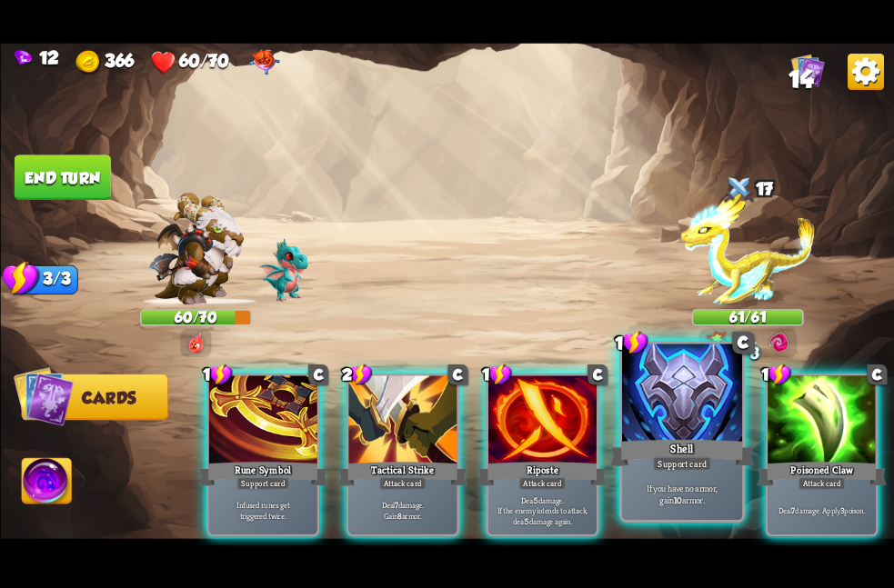
click at [678, 433] on div at bounding box center [681, 394] width 120 height 101
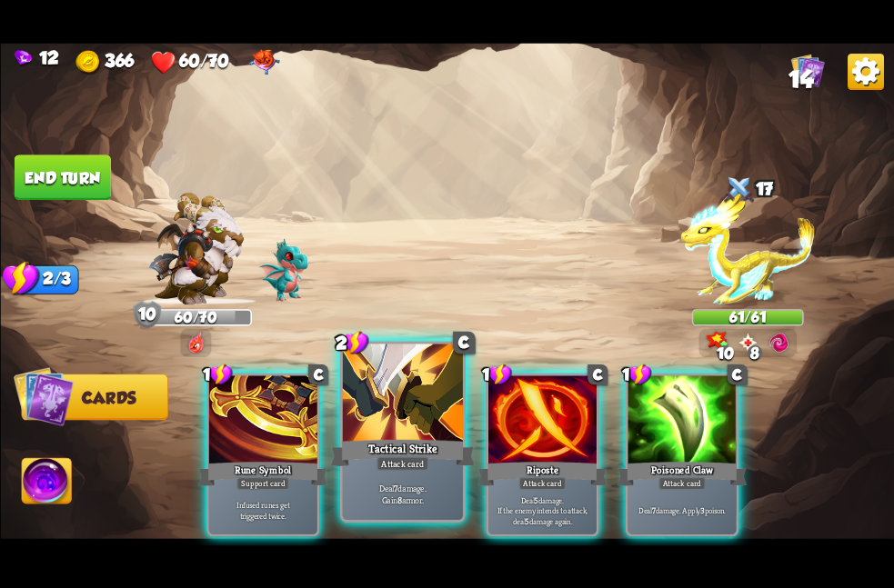
click at [452, 457] on div "Tactical Strike" at bounding box center [402, 453] width 145 height 32
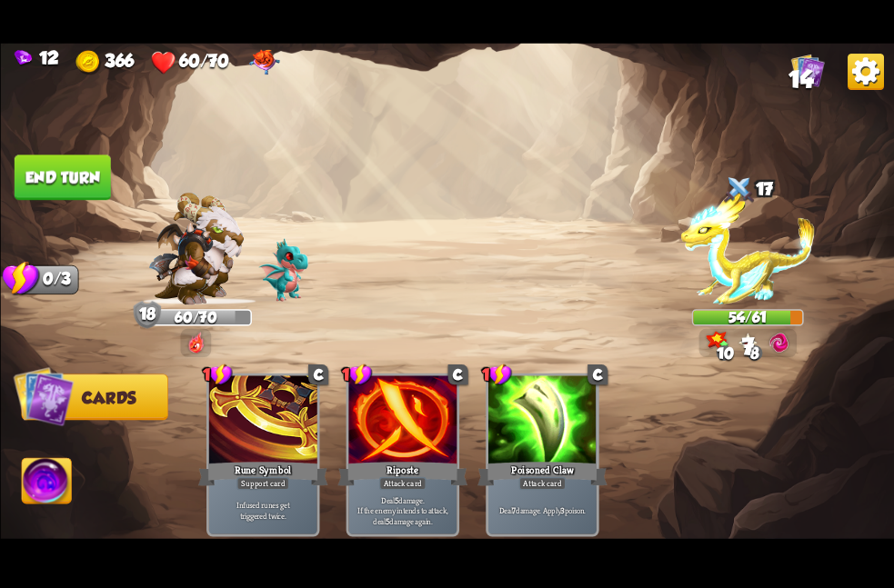
click at [74, 184] on button "End turn" at bounding box center [62, 177] width 96 height 45
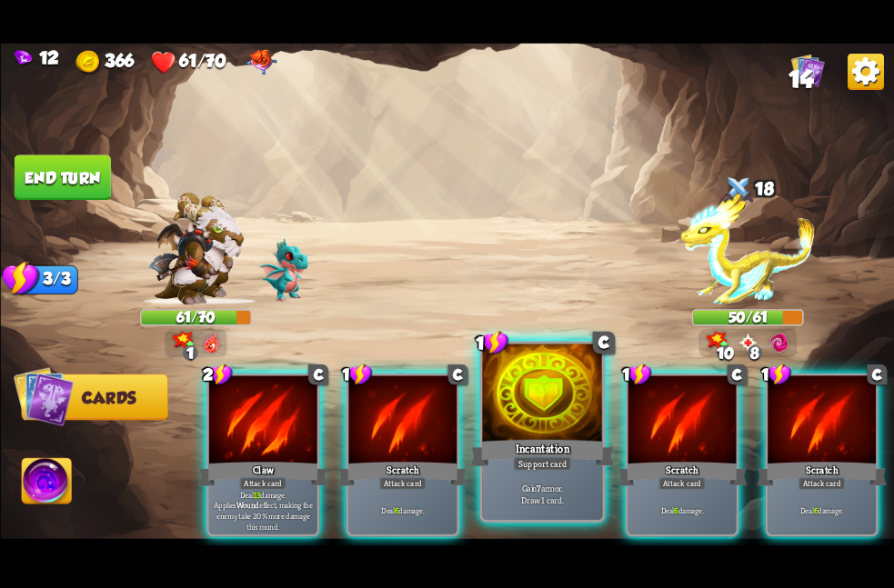
click at [553, 457] on div "Support card" at bounding box center [542, 464] width 59 height 15
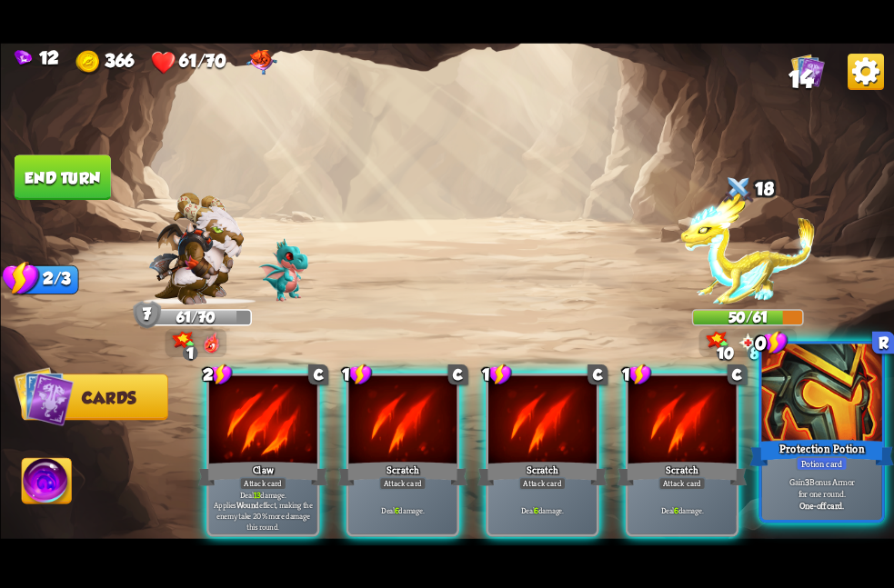
click at [788, 438] on div "Protection Potion" at bounding box center [821, 453] width 145 height 32
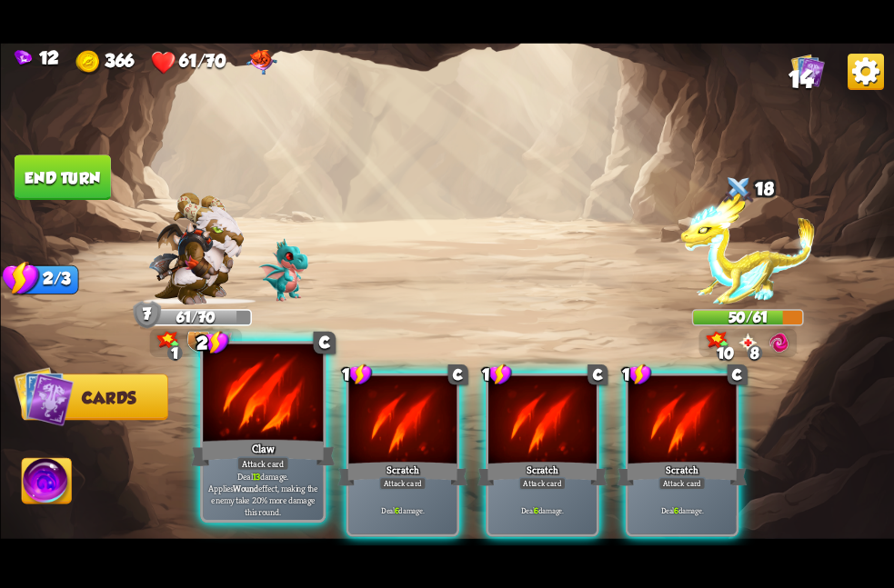
click at [301, 440] on div "Claw" at bounding box center [263, 453] width 145 height 32
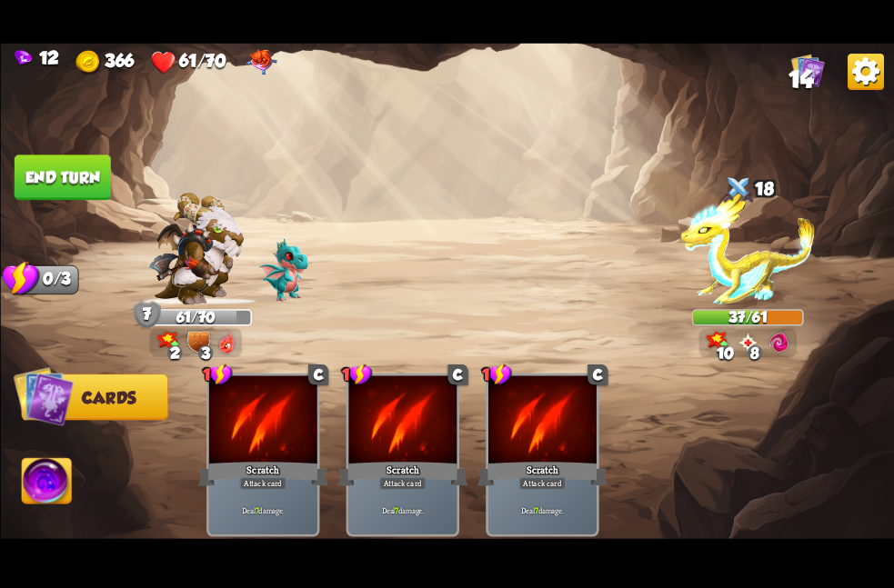
click at [95, 169] on button "End turn" at bounding box center [62, 177] width 96 height 45
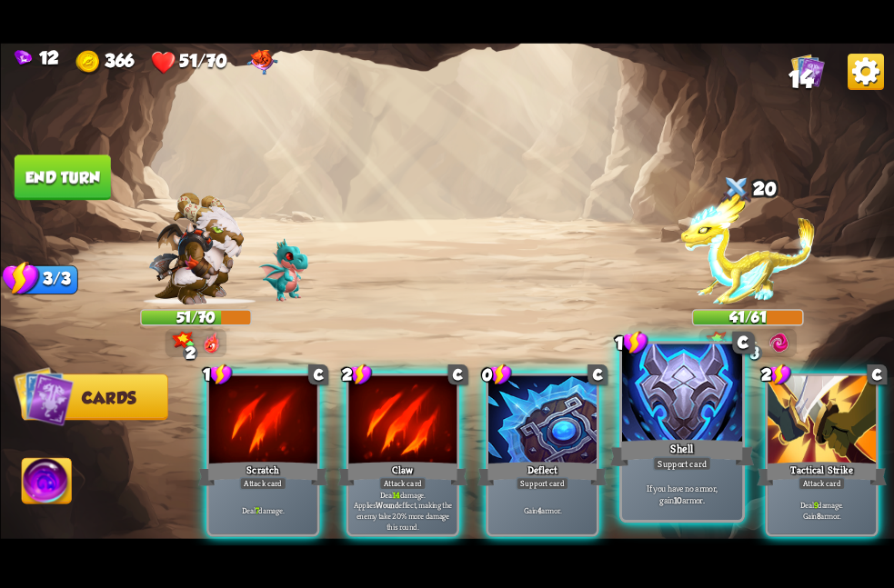
click at [698, 461] on div "Support card" at bounding box center [681, 464] width 59 height 15
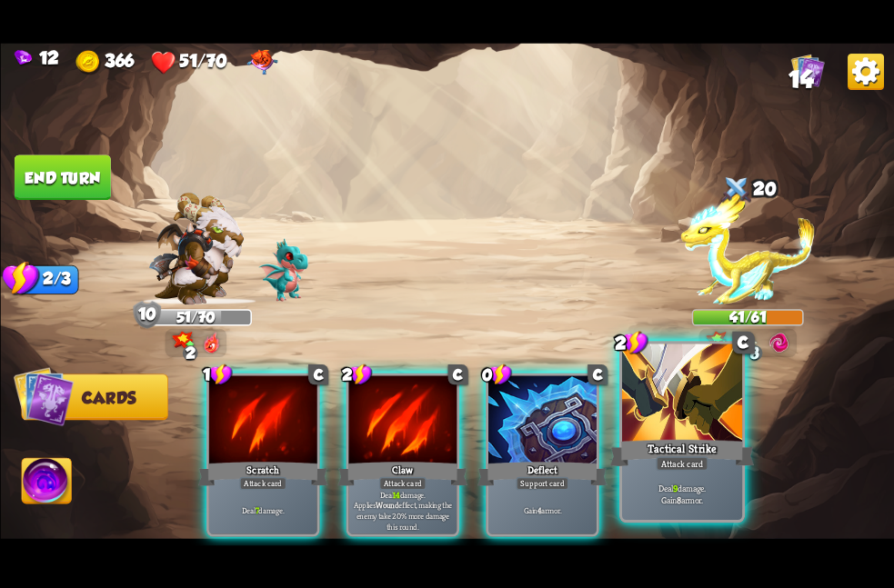
click at [609, 445] on div "Tactical Strike" at bounding box center [681, 453] width 145 height 32
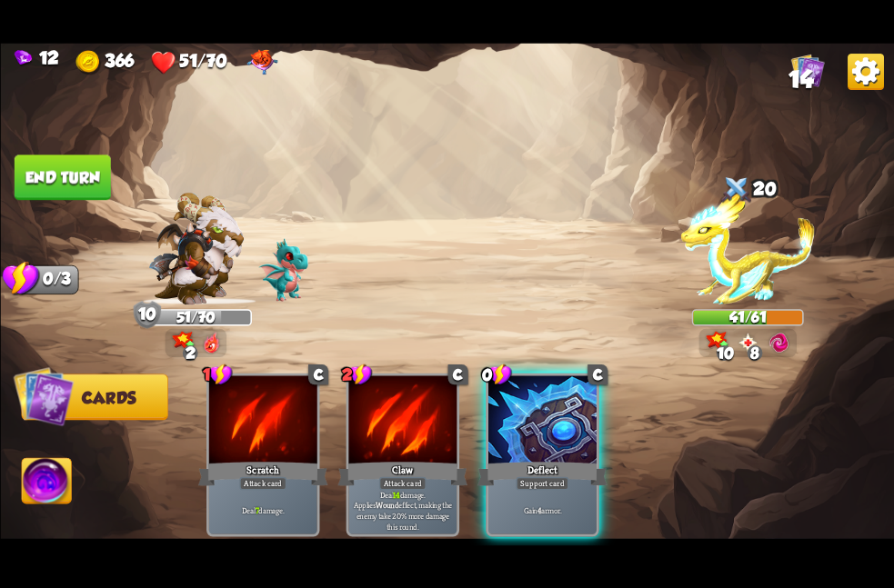
click at [609, 445] on div "1 C Scratch Attack card Deal 7 damage. 2 C Claw Attack card Deal 14 damage. App…" at bounding box center [536, 434] width 715 height 224
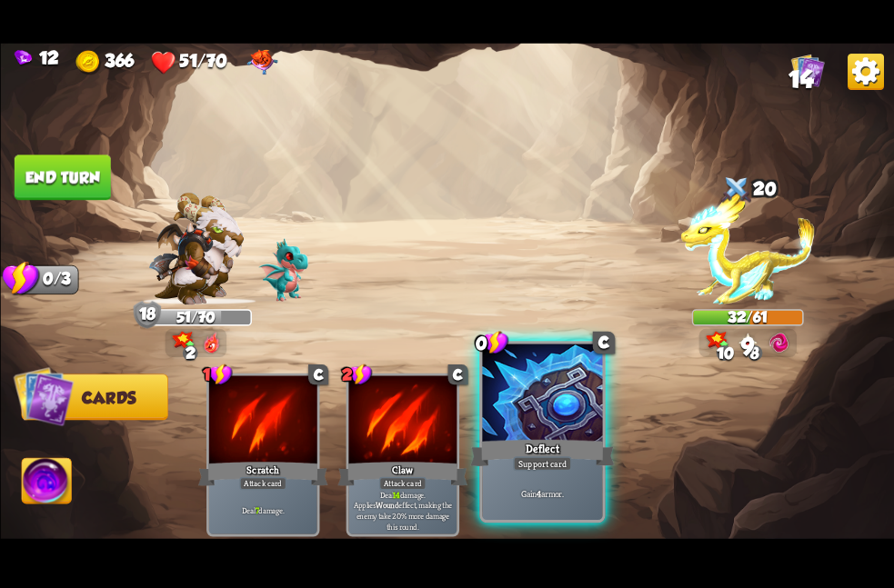
click at [571, 436] on div at bounding box center [542, 394] width 120 height 101
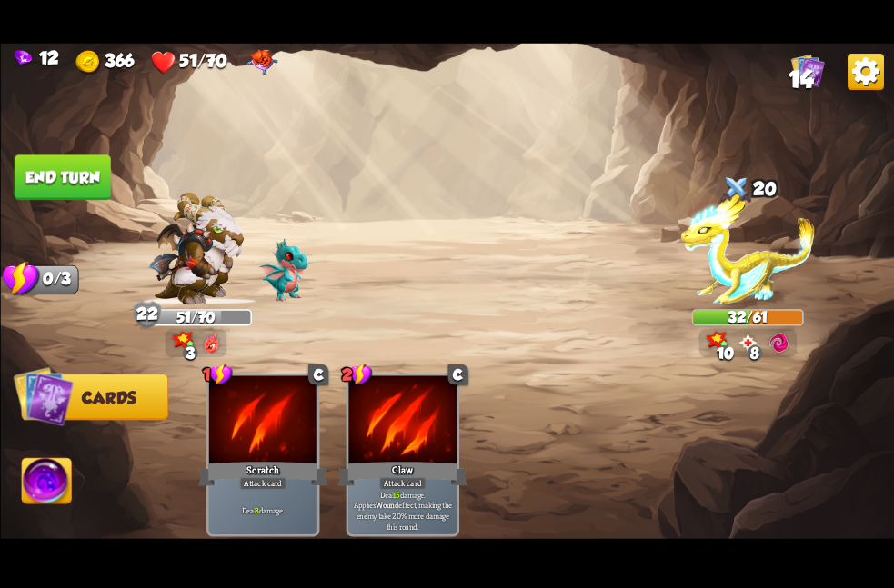
click at [46, 177] on button "End turn" at bounding box center [62, 177] width 96 height 45
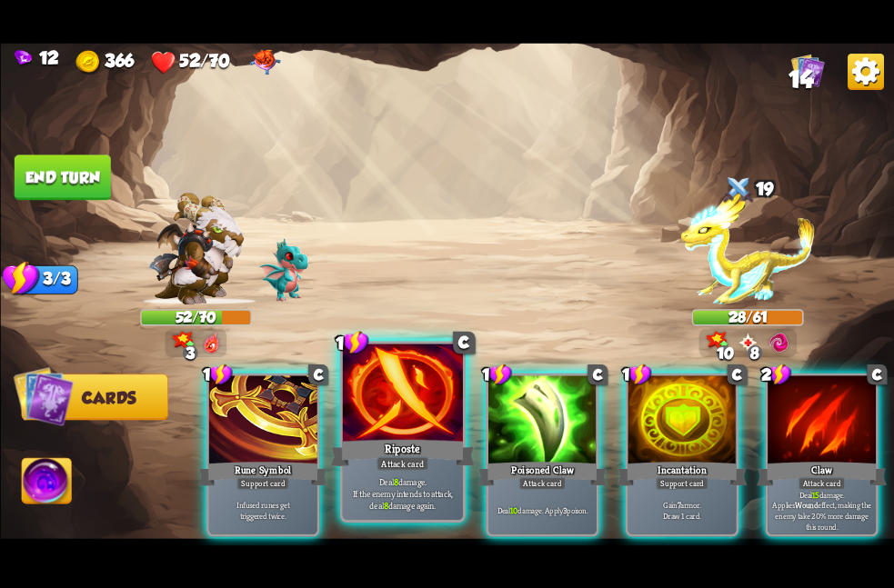
click at [454, 417] on div at bounding box center [402, 394] width 120 height 101
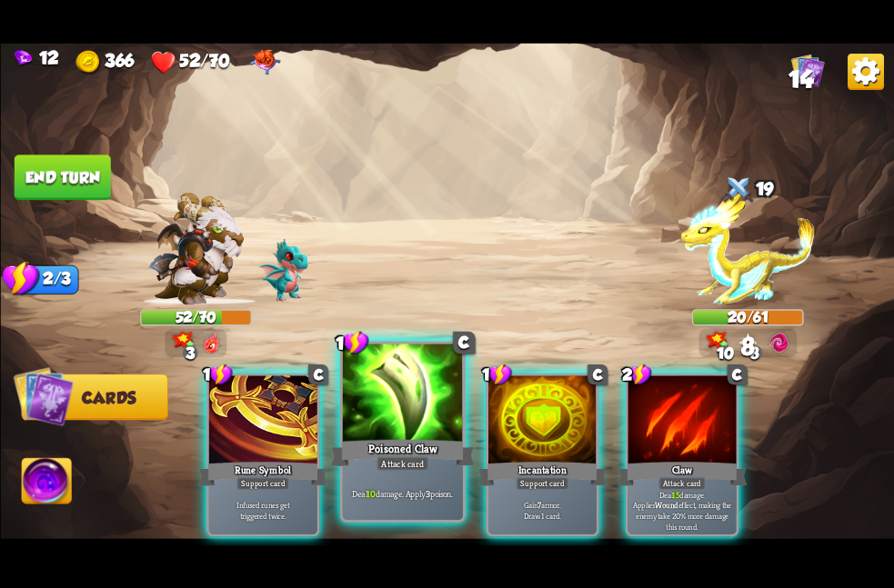
click at [458, 417] on div at bounding box center [402, 394] width 120 height 101
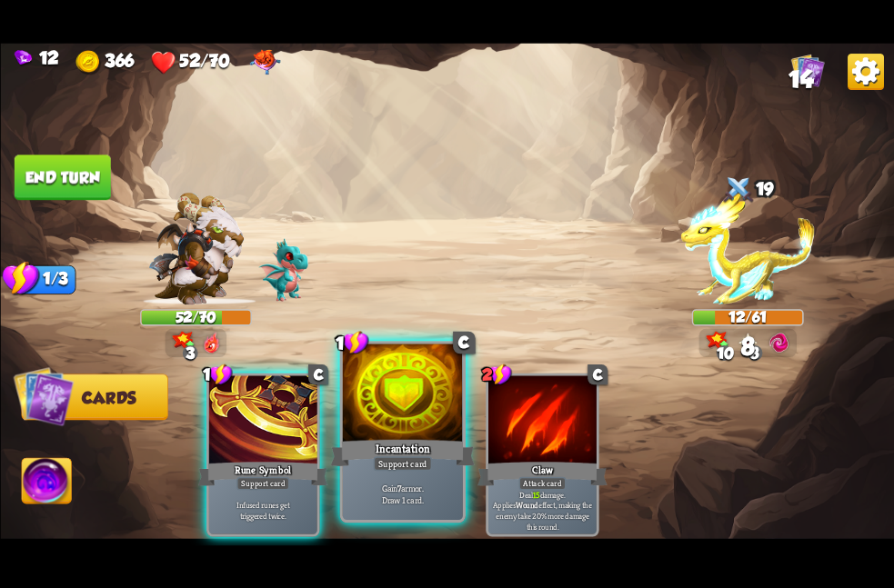
click at [445, 425] on div at bounding box center [402, 394] width 120 height 101
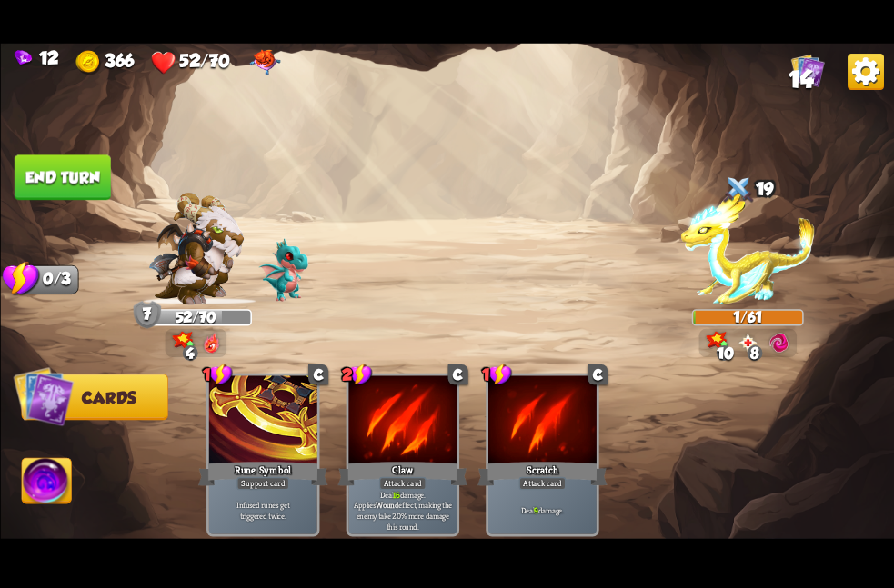
click at [65, 167] on button "End turn" at bounding box center [62, 177] width 96 height 45
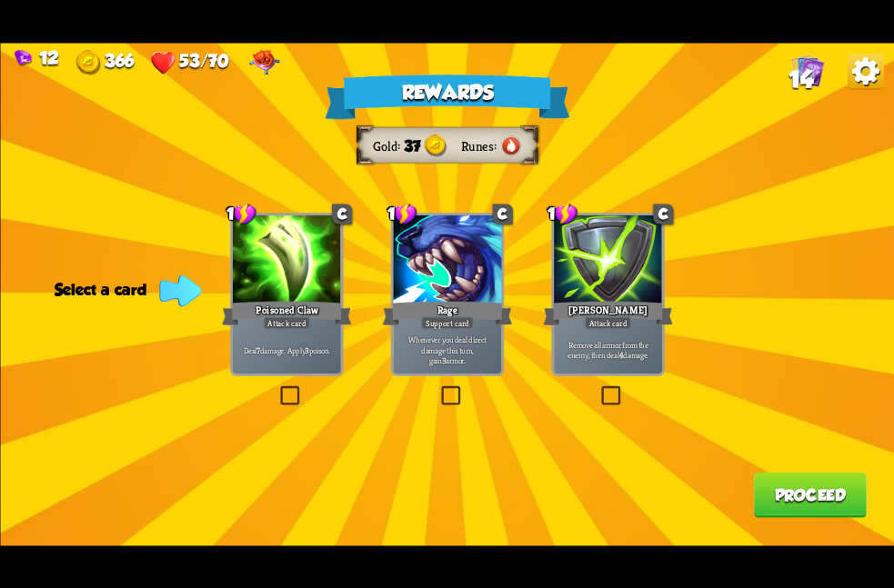
click at [269, 296] on div at bounding box center [286, 260] width 108 height 91
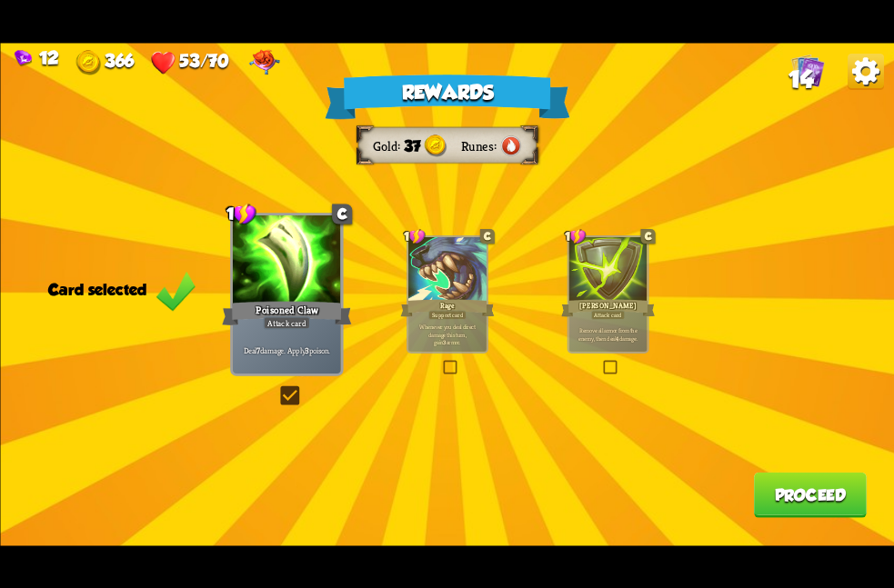
click at [651, 321] on div "Rewards Gold 37 Runes Card selected 1 C Poisoned Claw Attack card Deal 7 damage…" at bounding box center [447, 294] width 894 height 503
click at [617, 306] on div "[PERSON_NAME]" at bounding box center [608, 307] width 94 height 21
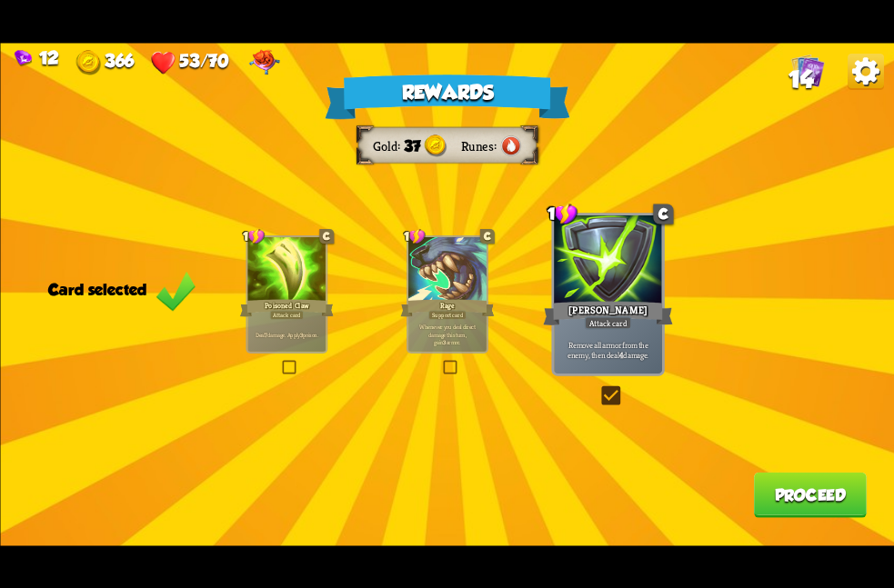
click at [754, 484] on button "Proceed" at bounding box center [809, 494] width 113 height 45
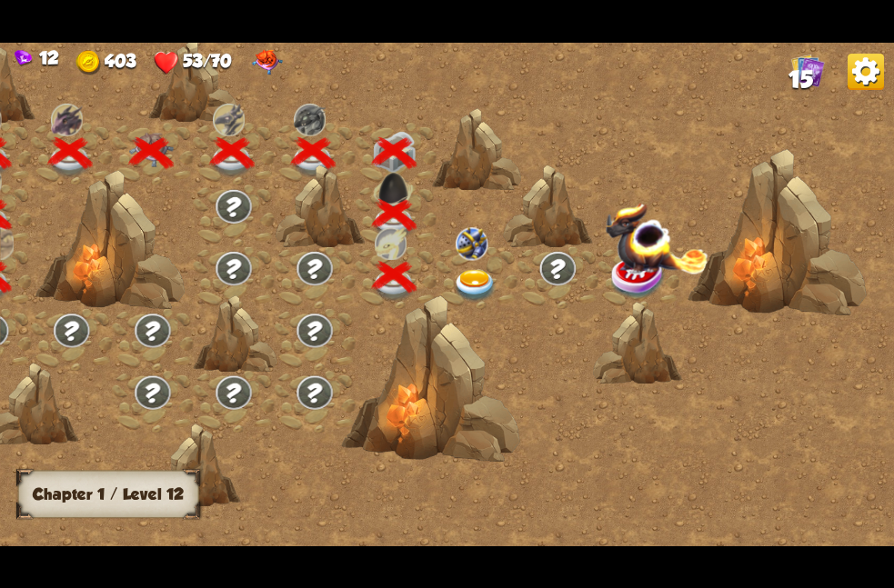
click at [442, 256] on div at bounding box center [476, 277] width 81 height 62
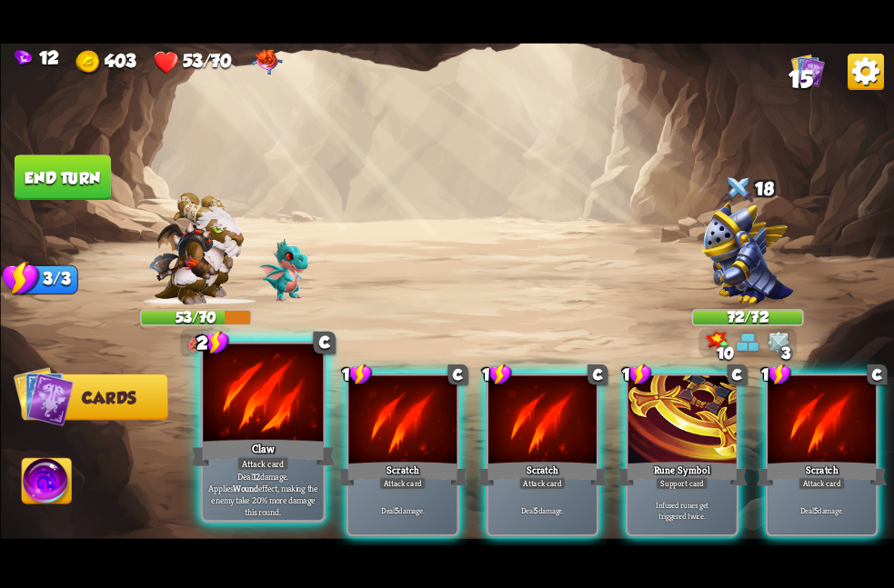
click at [236, 412] on div at bounding box center [263, 394] width 120 height 101
click at [348, 412] on div at bounding box center [402, 421] width 108 height 91
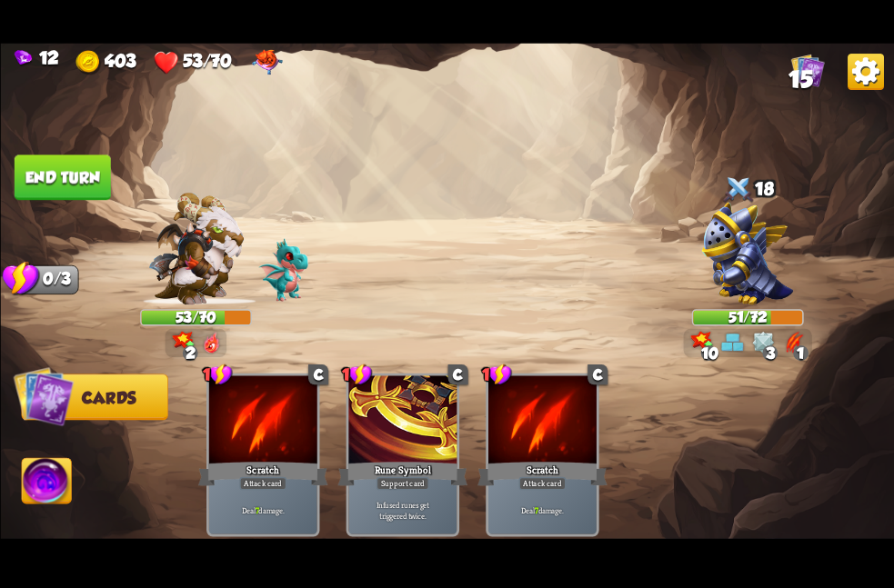
click at [76, 165] on button "End turn" at bounding box center [62, 177] width 96 height 45
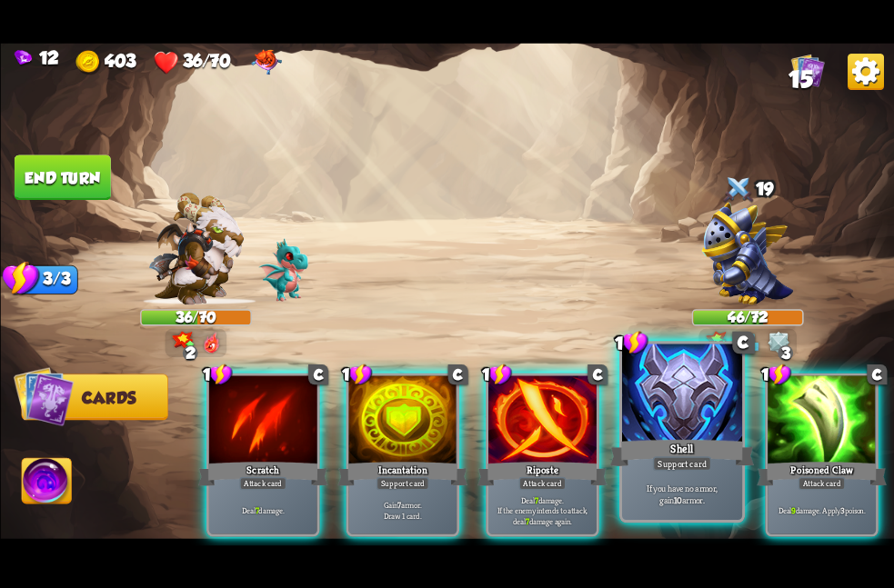
click at [665, 435] on div at bounding box center [681, 394] width 120 height 101
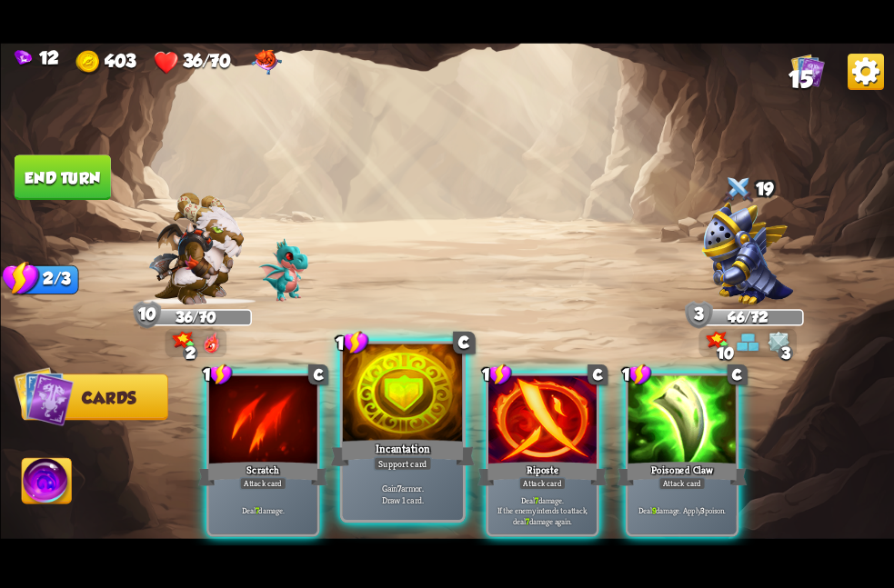
click at [447, 436] on div at bounding box center [402, 394] width 120 height 101
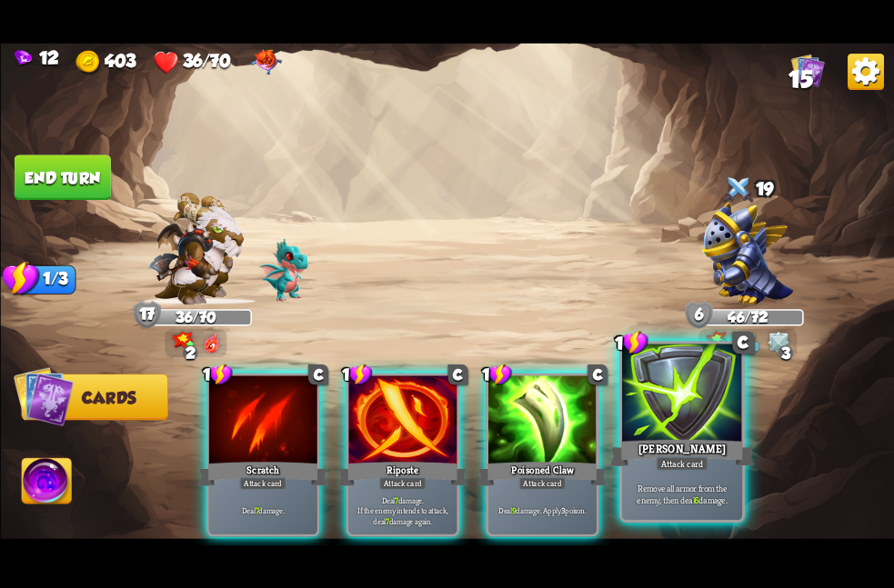
click at [636, 407] on div at bounding box center [681, 394] width 120 height 101
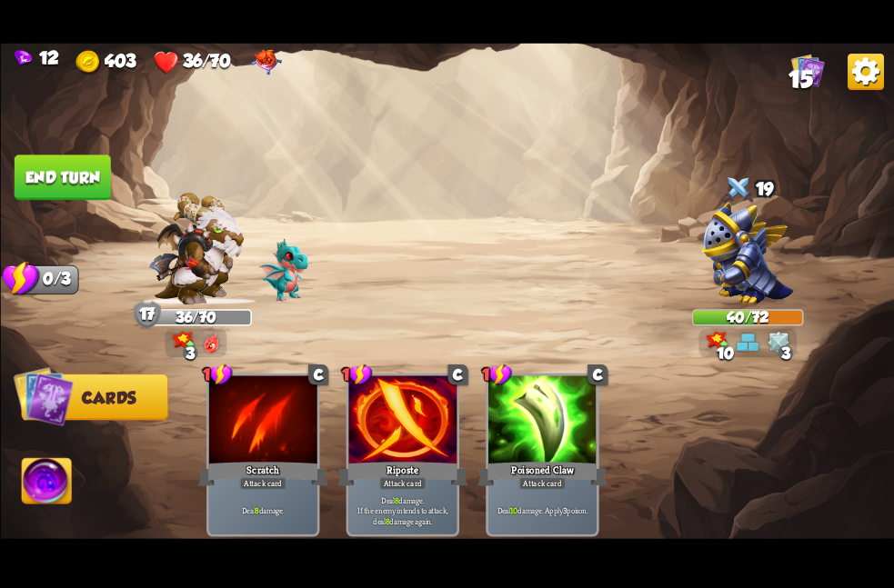
click at [67, 175] on button "End turn" at bounding box center [62, 177] width 96 height 45
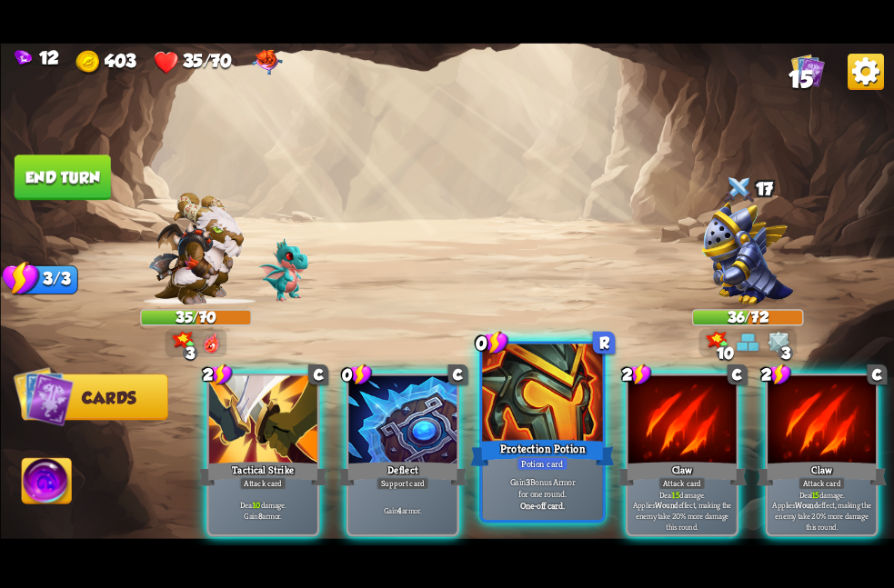
click at [502, 419] on div at bounding box center [542, 394] width 120 height 101
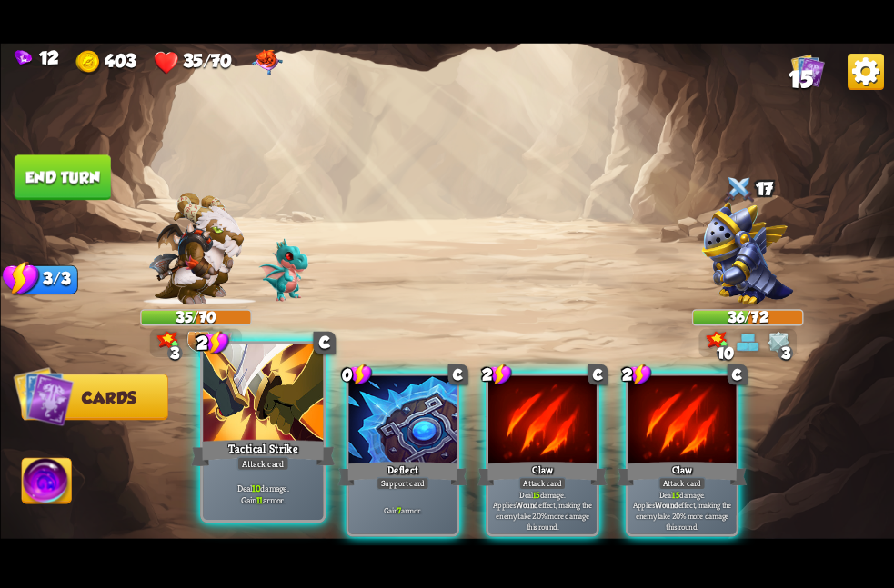
click at [265, 420] on div at bounding box center [263, 394] width 120 height 101
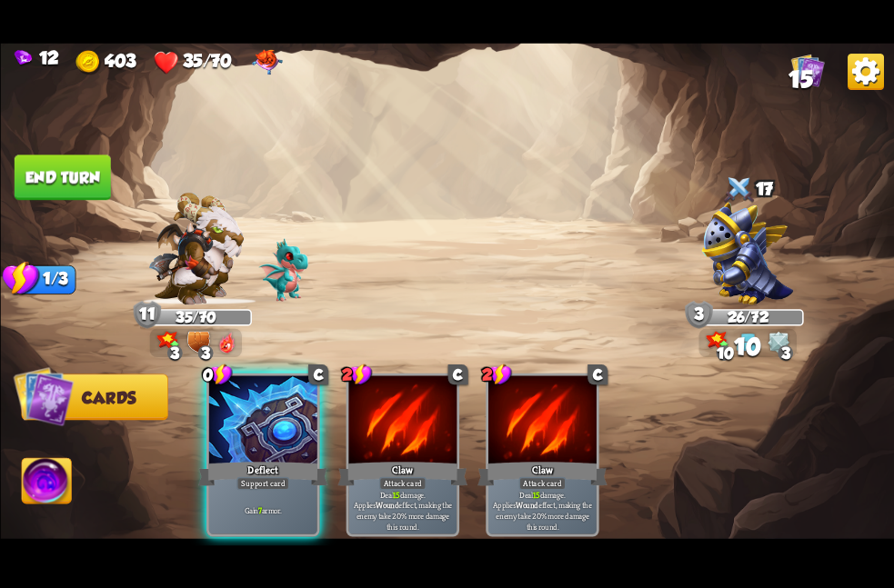
click at [265, 420] on div at bounding box center [262, 421] width 108 height 91
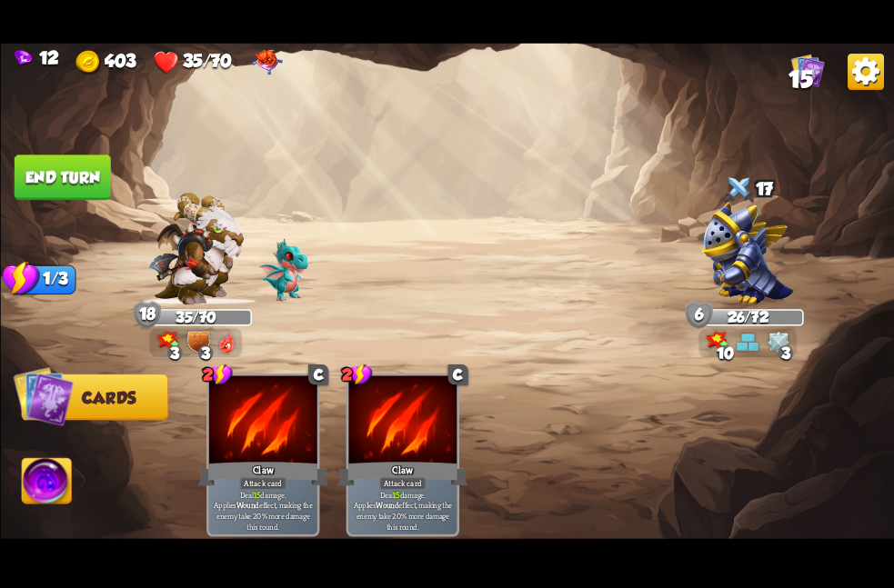
click at [69, 168] on button "End turn" at bounding box center [62, 177] width 96 height 45
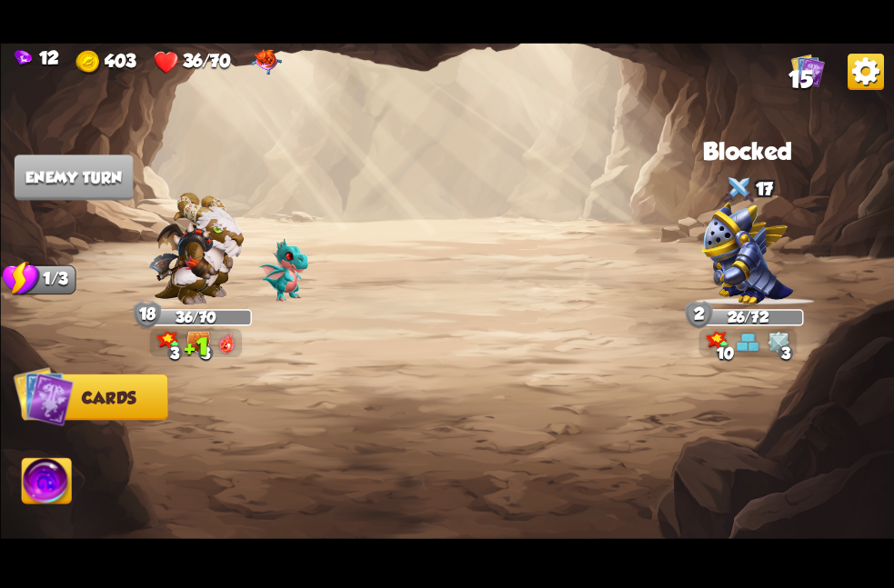
click at [273, 230] on img at bounding box center [447, 294] width 894 height 503
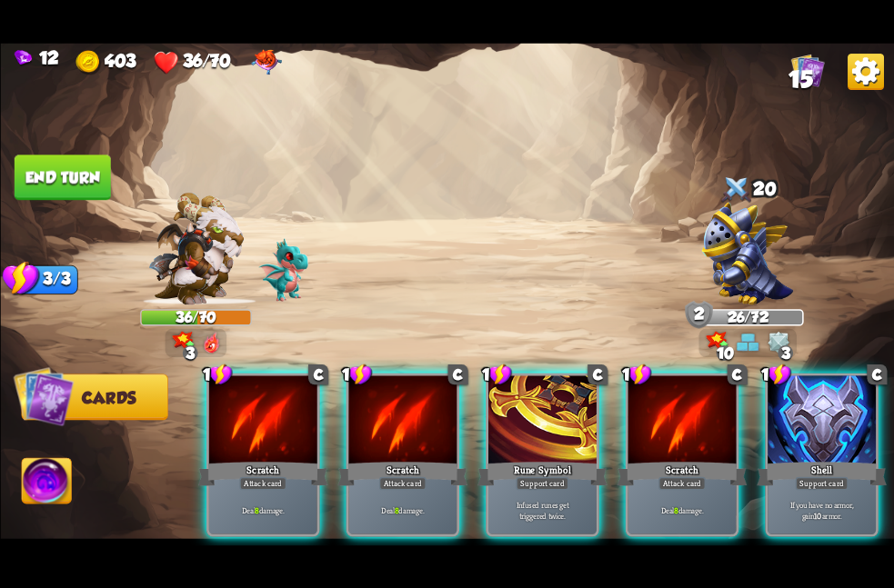
click at [628, 236] on img at bounding box center [447, 294] width 894 height 503
click at [572, 158] on img at bounding box center [447, 294] width 894 height 503
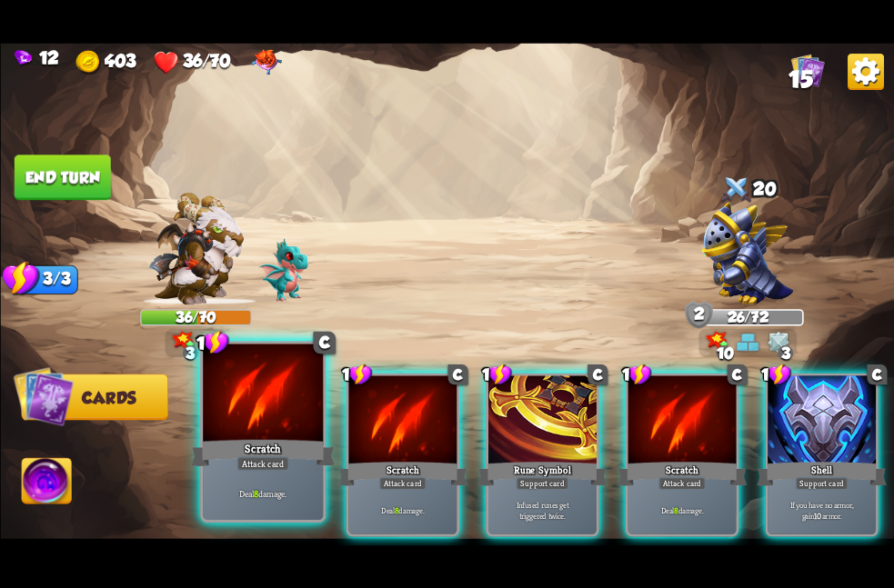
click at [263, 397] on div at bounding box center [263, 394] width 120 height 101
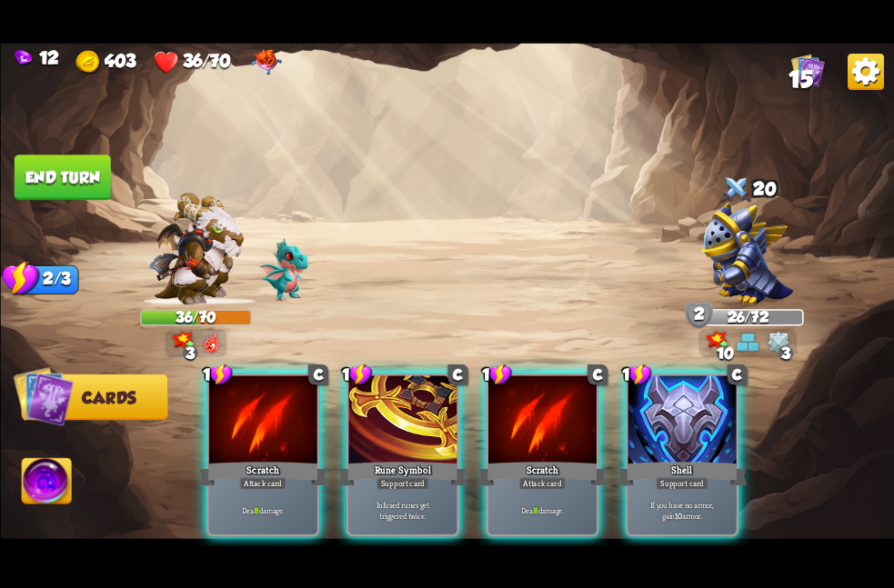
click at [263, 397] on div at bounding box center [262, 421] width 108 height 91
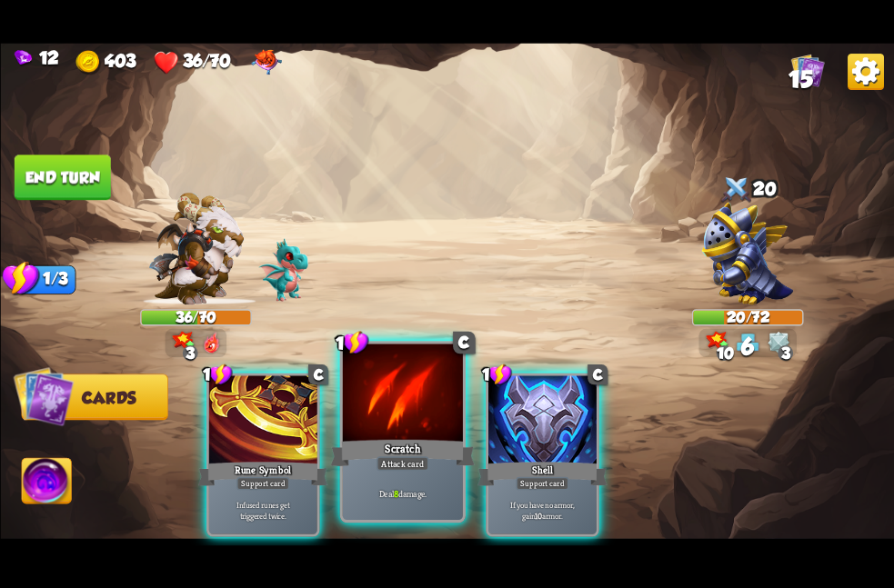
click at [346, 416] on div at bounding box center [402, 394] width 120 height 101
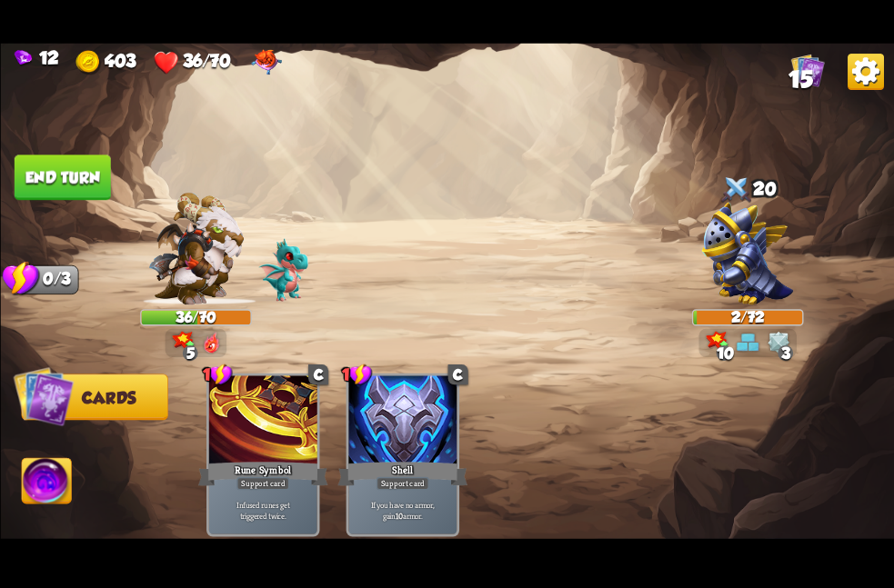
click at [79, 176] on button "End turn" at bounding box center [62, 177] width 96 height 45
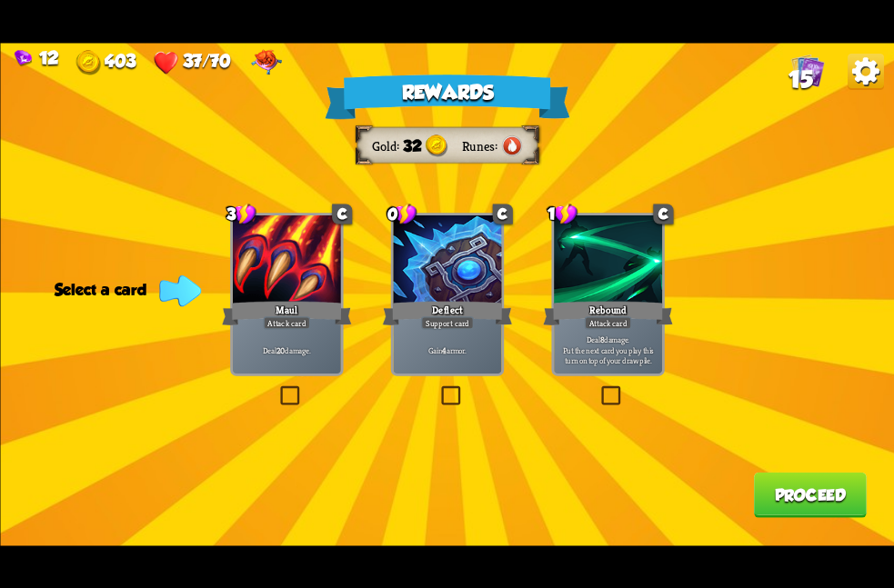
click at [467, 263] on div at bounding box center [447, 260] width 108 height 91
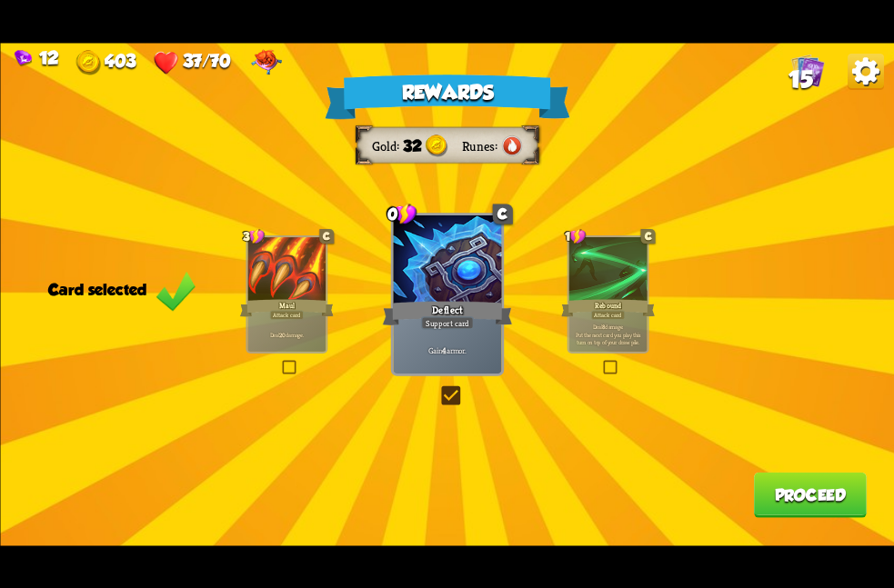
click at [287, 308] on div "Maul" at bounding box center [286, 307] width 94 height 21
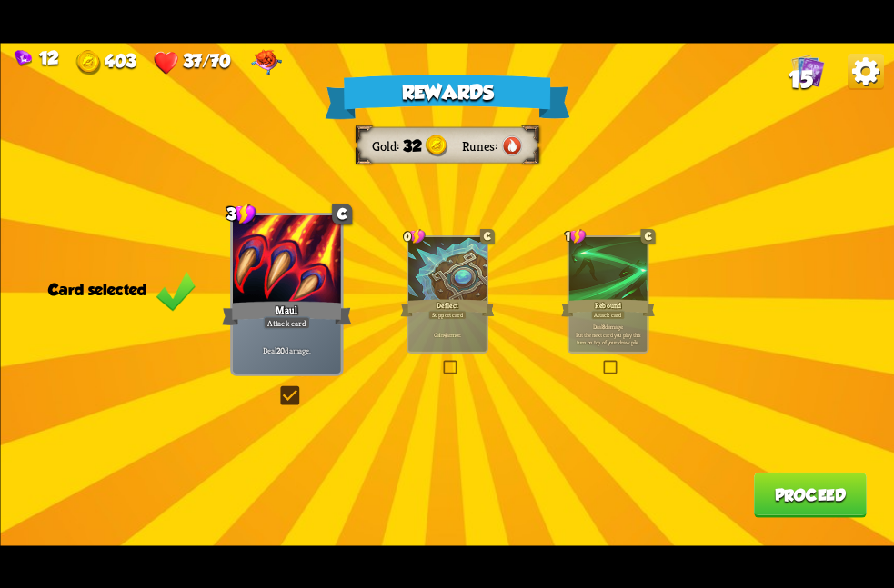
click at [812, 498] on button "Proceed" at bounding box center [809, 494] width 113 height 45
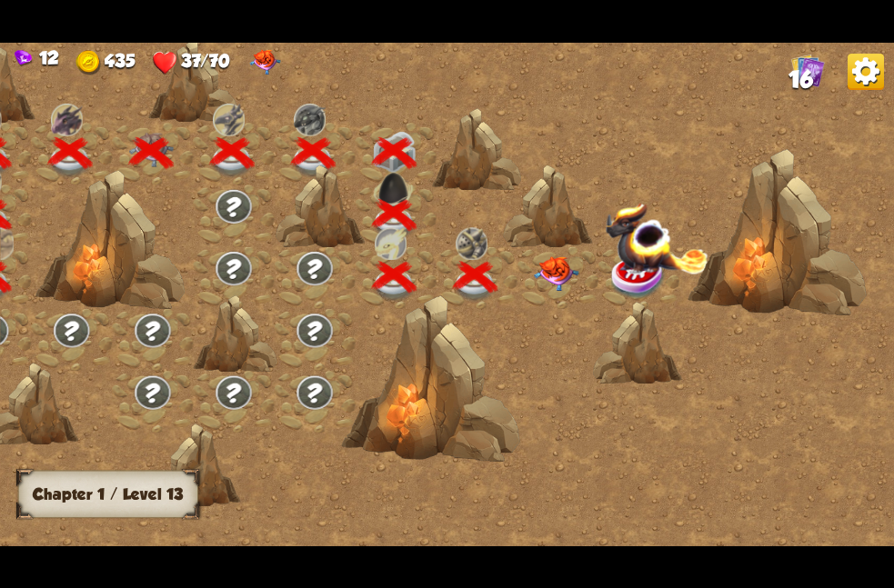
click at [527, 279] on div at bounding box center [557, 277] width 81 height 62
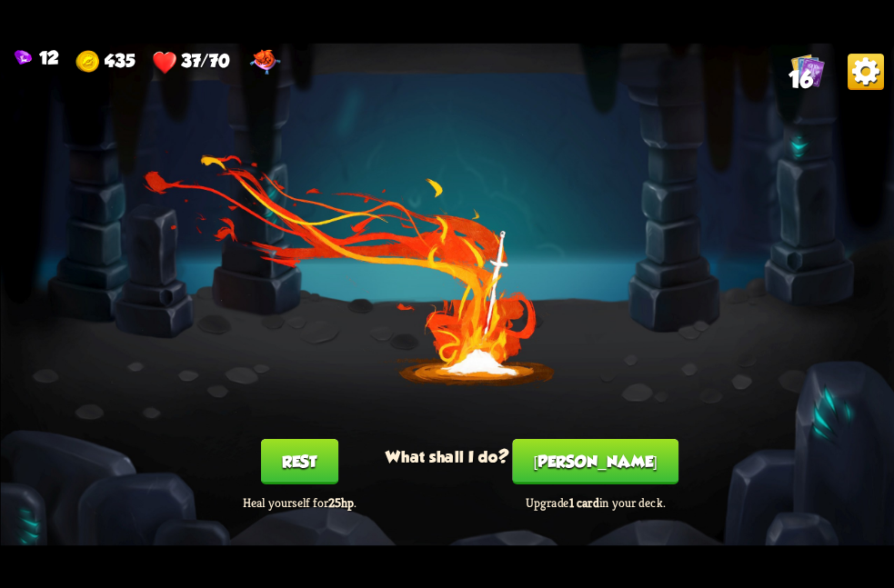
click at [289, 445] on button "Rest" at bounding box center [298, 460] width 77 height 45
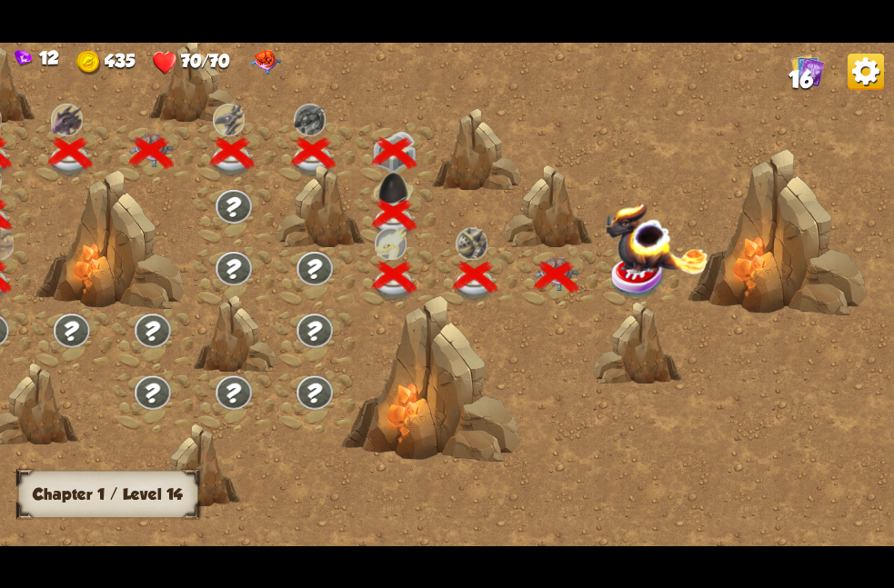
click at [640, 297] on img at bounding box center [637, 276] width 55 height 45
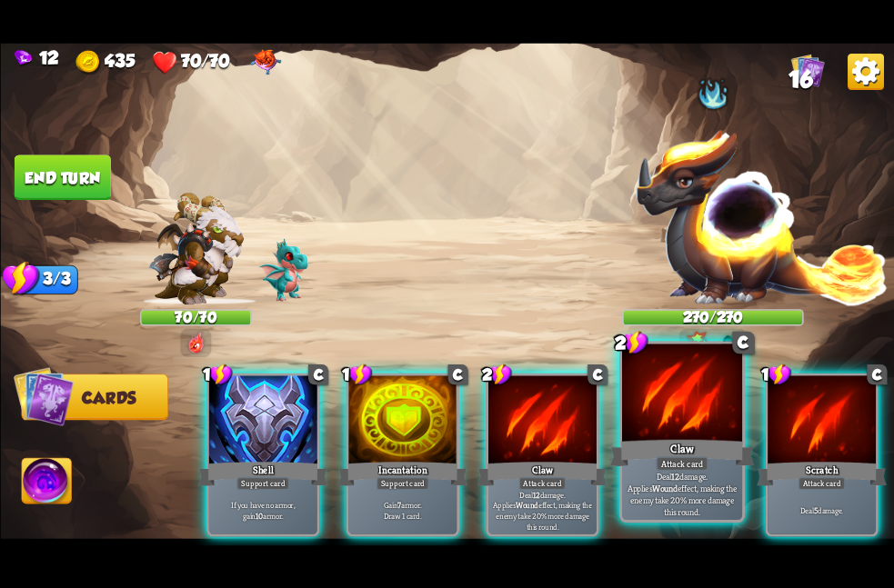
click at [641, 448] on div "Claw" at bounding box center [681, 453] width 145 height 32
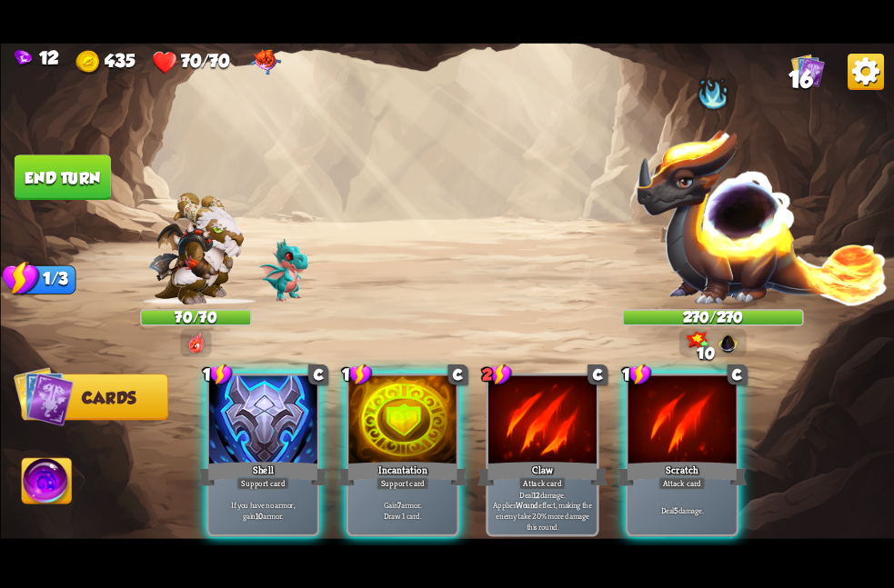
click at [641, 448] on div "1 C Shell Support card If you have no armor, gain 10 armor. 1 C Incantation Sup…" at bounding box center [536, 434] width 715 height 224
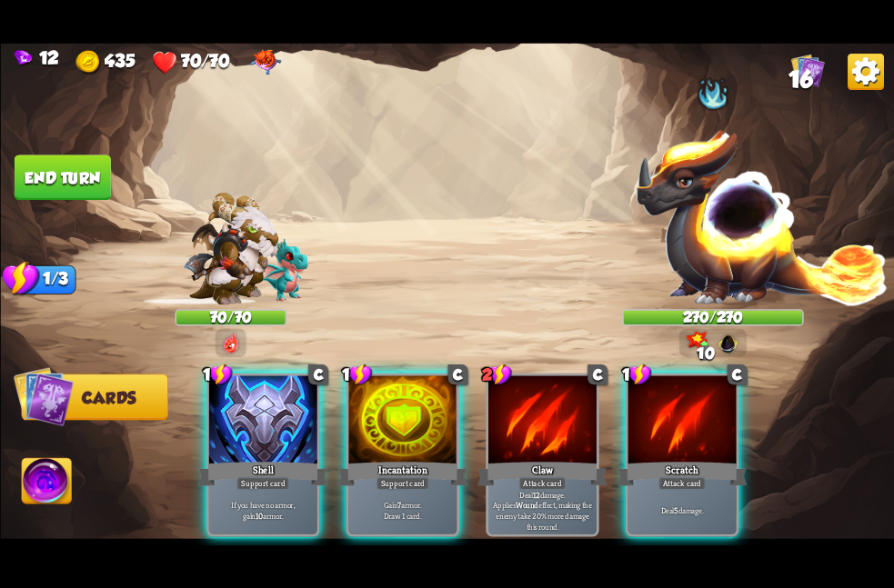
click at [641, 459] on div "Scratch" at bounding box center [682, 473] width 130 height 29
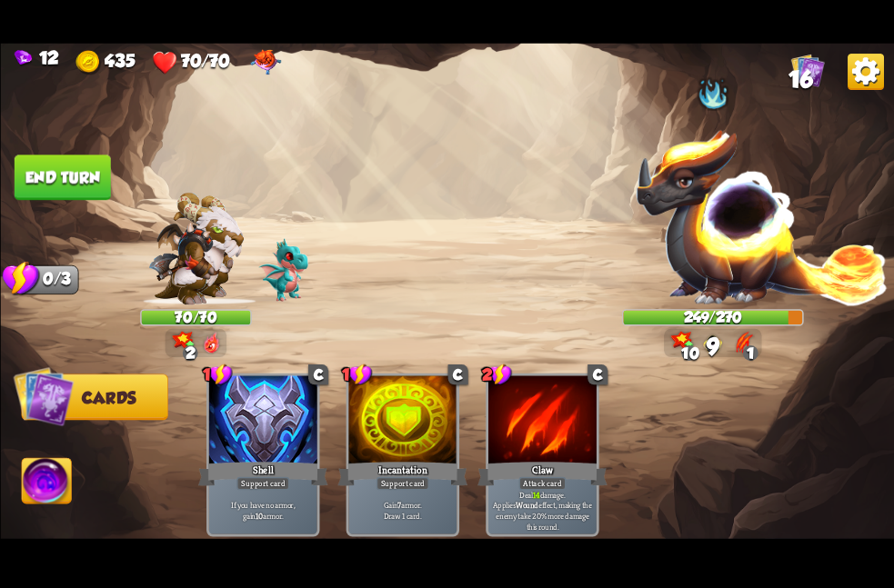
click at [72, 158] on button "End turn" at bounding box center [62, 177] width 96 height 45
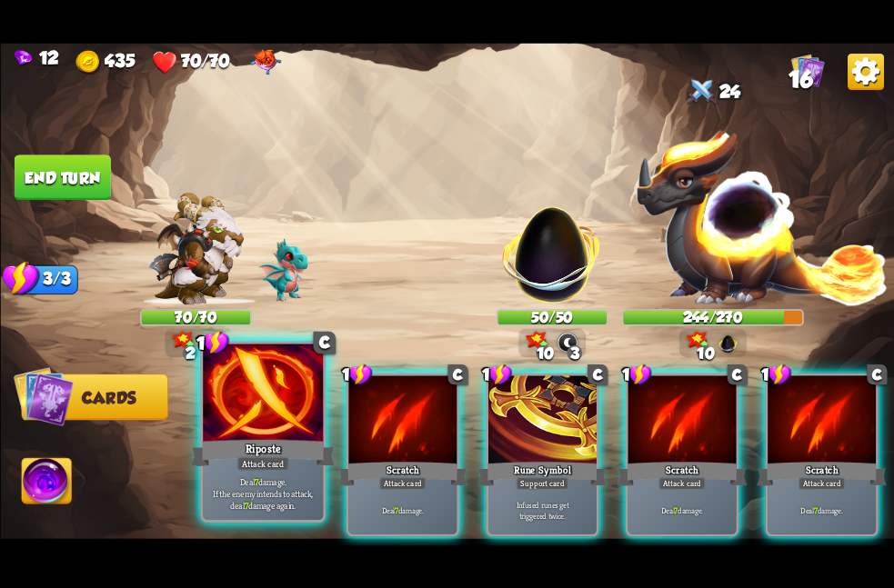
click at [250, 427] on div at bounding box center [263, 394] width 120 height 101
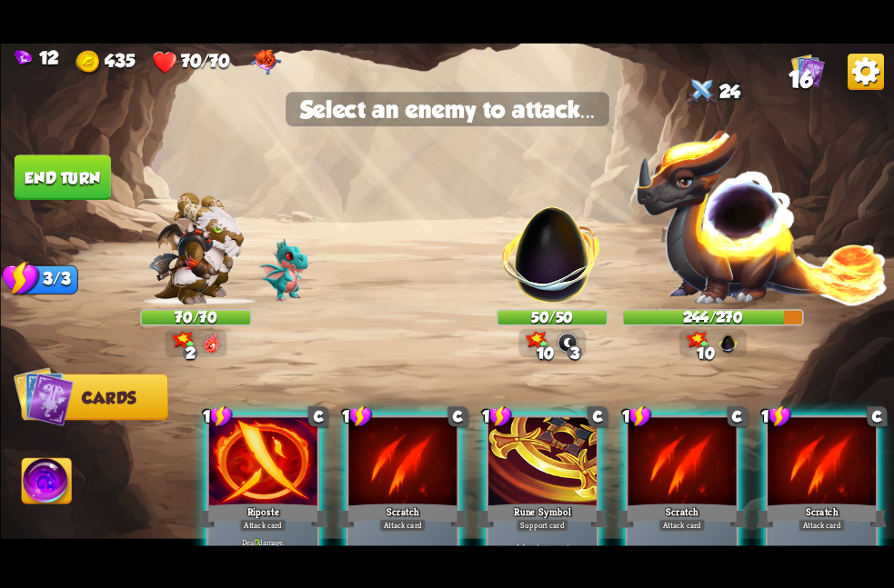
click at [474, 298] on img at bounding box center [447, 294] width 894 height 503
click at [504, 279] on img at bounding box center [551, 245] width 117 height 117
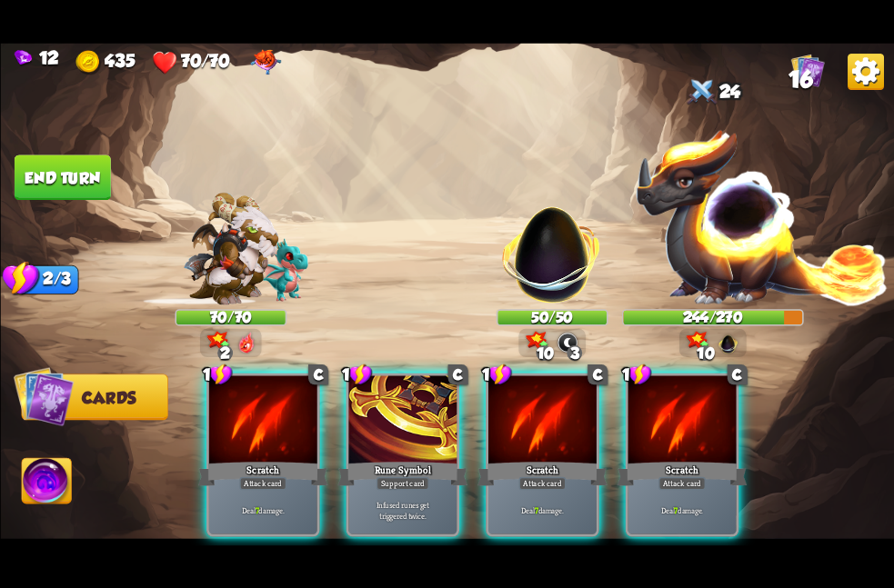
click at [197, 426] on div "1 C Scratch Attack card Deal 7 damage. 1 C Rune Symbol Support card Infused run…" at bounding box center [536, 434] width 715 height 224
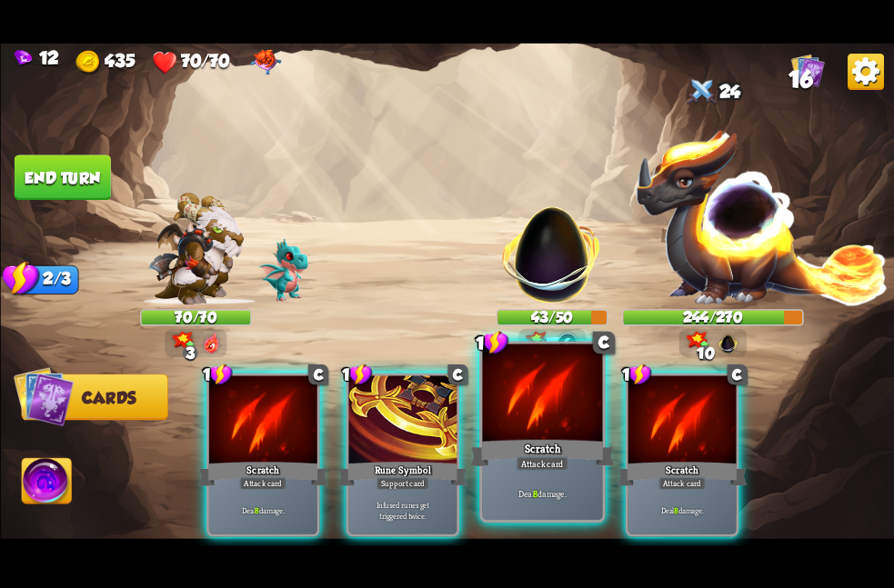
click at [530, 408] on div at bounding box center [542, 394] width 120 height 101
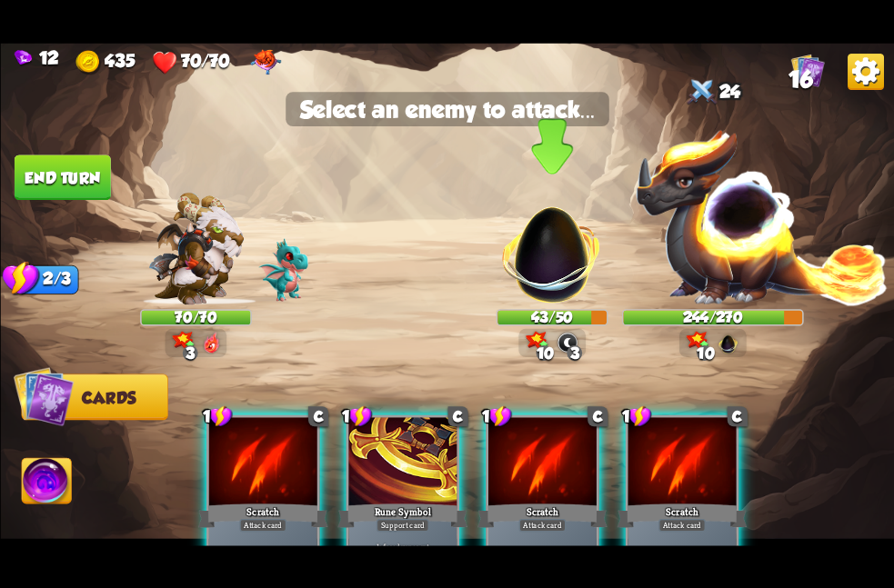
click at [538, 296] on img at bounding box center [551, 245] width 117 height 117
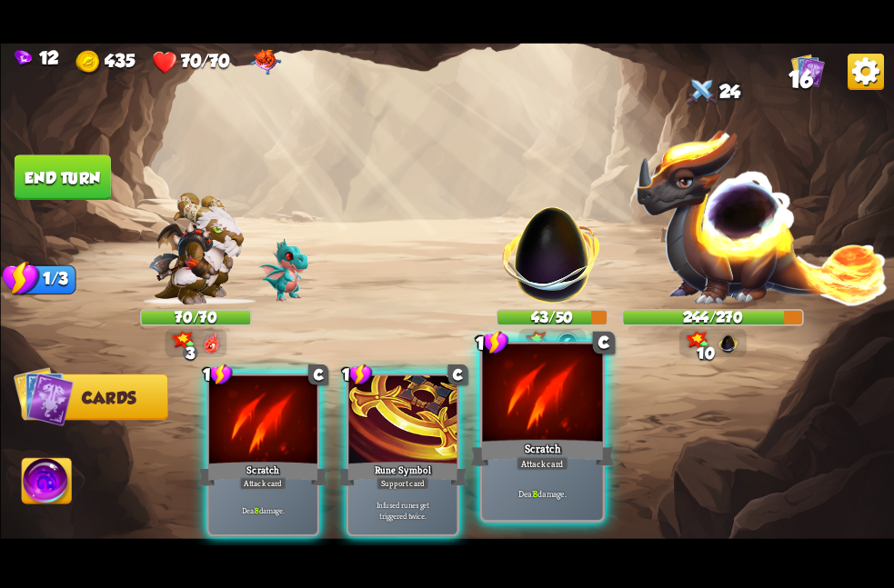
click at [534, 480] on div "Deal 8 damage." at bounding box center [542, 493] width 120 height 53
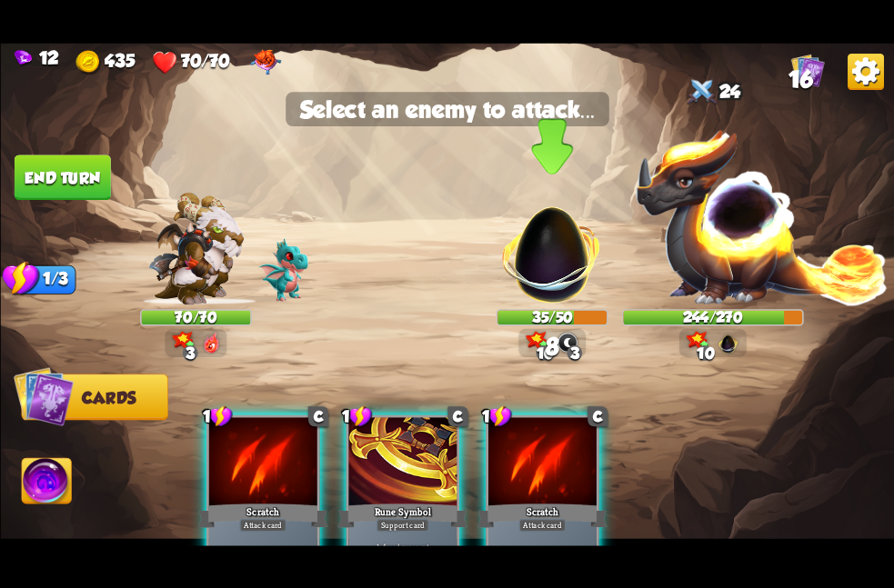
click at [542, 231] on img at bounding box center [551, 245] width 117 height 117
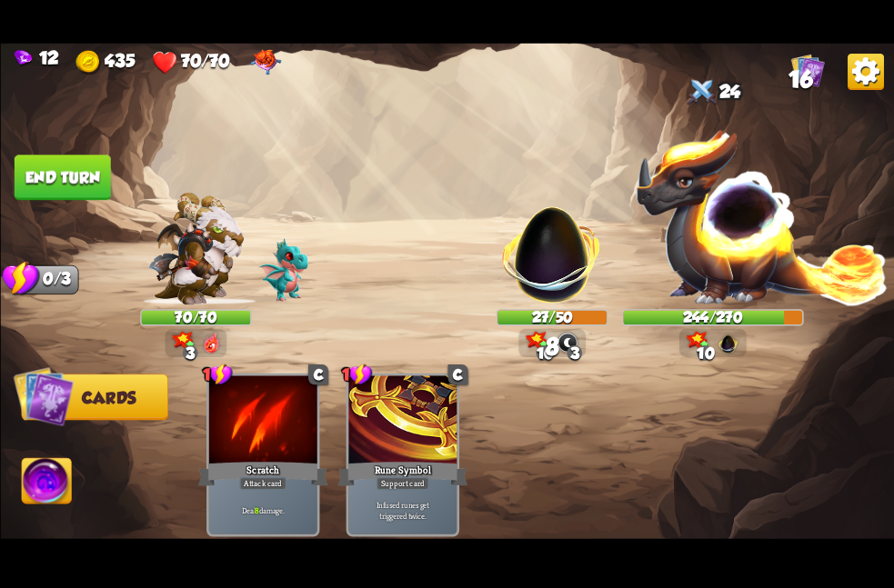
click at [108, 177] on button "End turn" at bounding box center [62, 177] width 96 height 45
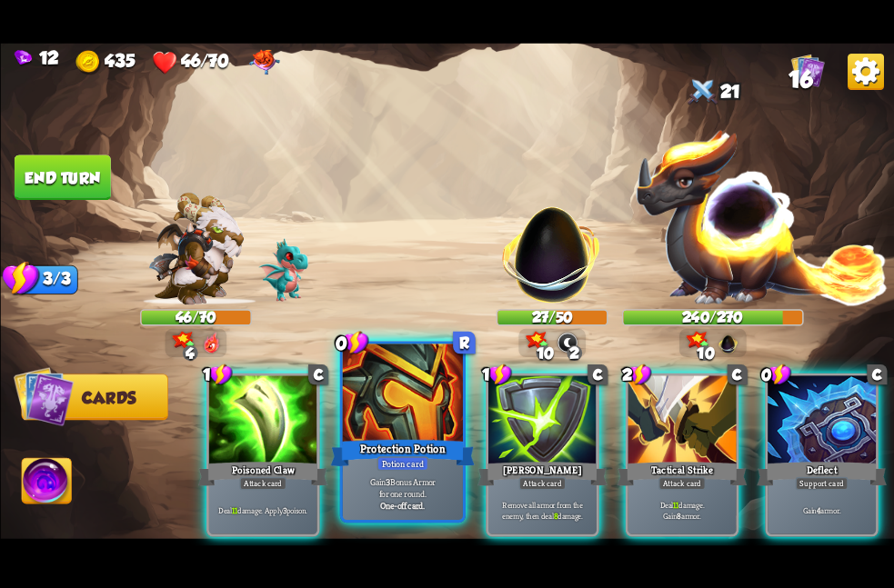
click at [353, 477] on p "Gain 3 Bonus Armor for one round." at bounding box center [403, 488] width 114 height 24
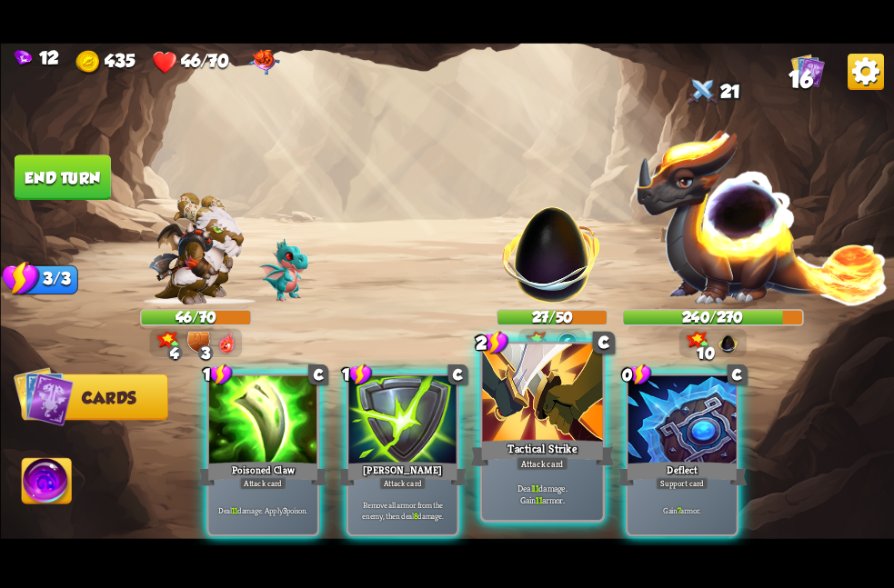
click at [543, 422] on div at bounding box center [542, 394] width 120 height 101
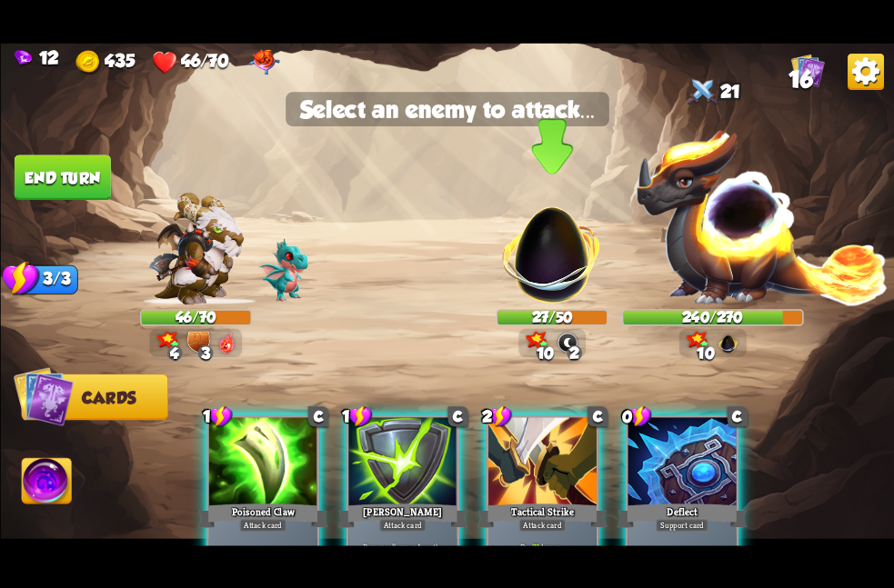
click at [544, 324] on div "27/50" at bounding box center [551, 317] width 109 height 14
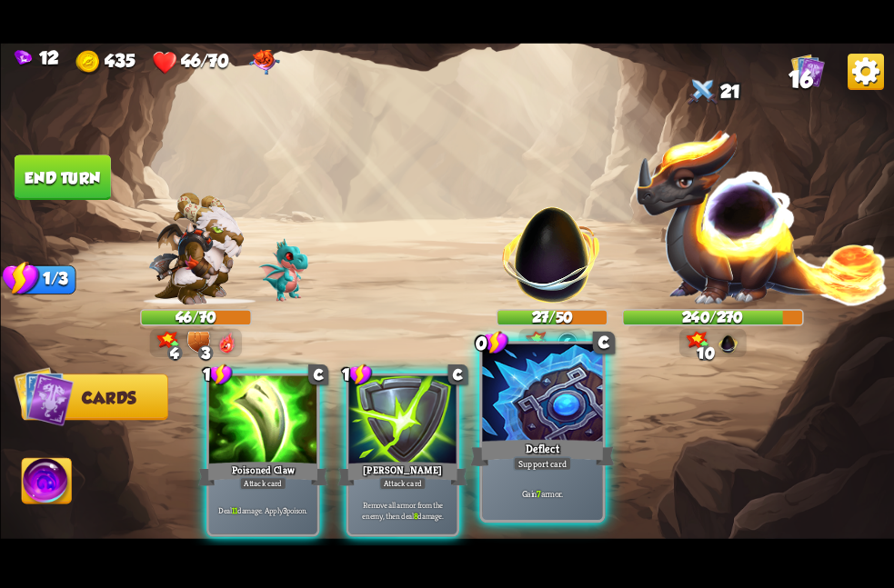
click at [527, 404] on div at bounding box center [542, 394] width 120 height 101
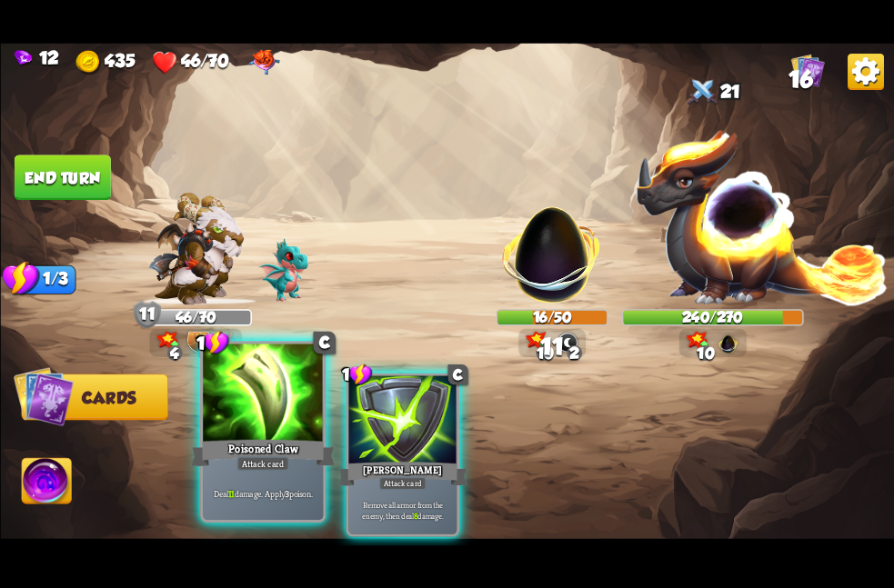
click at [227, 438] on div "Poisoned Claw" at bounding box center [263, 453] width 145 height 32
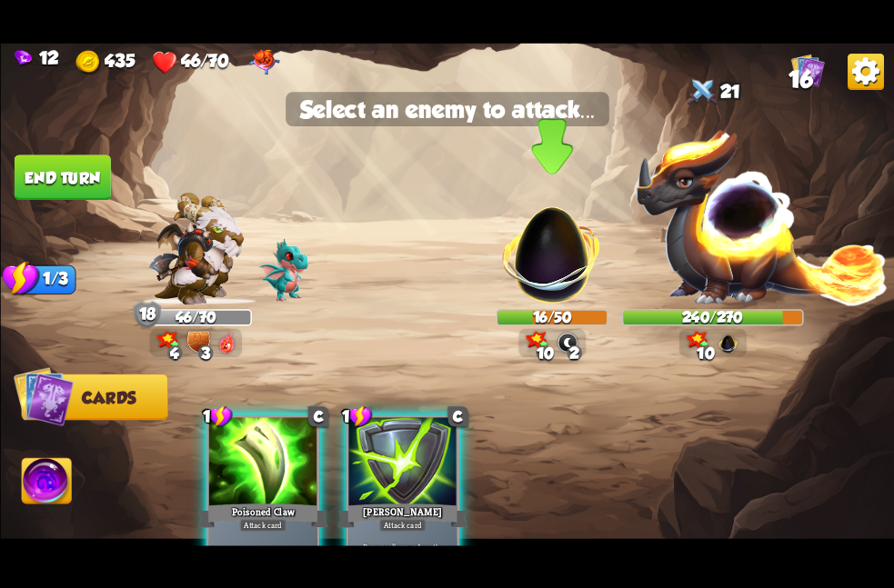
click at [518, 266] on img at bounding box center [551, 245] width 117 height 117
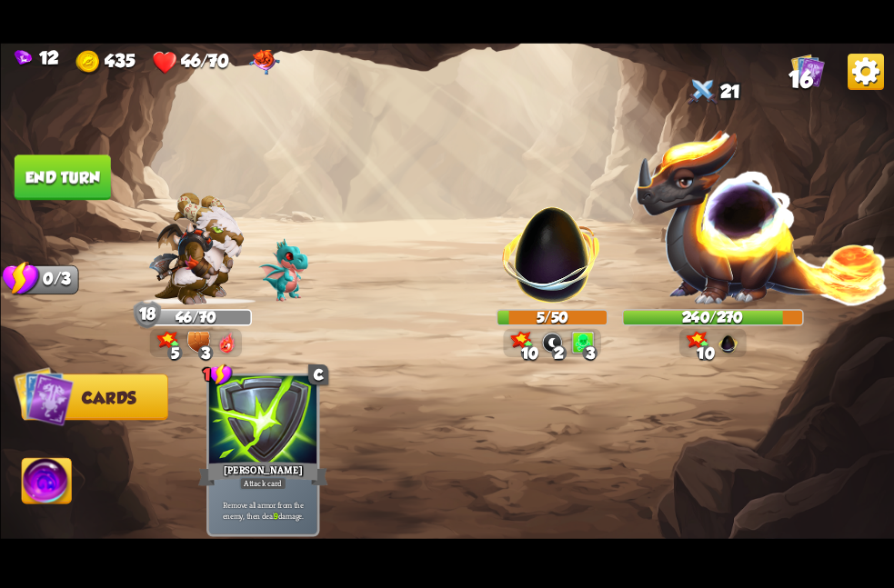
click at [98, 170] on button "End turn" at bounding box center [62, 177] width 96 height 45
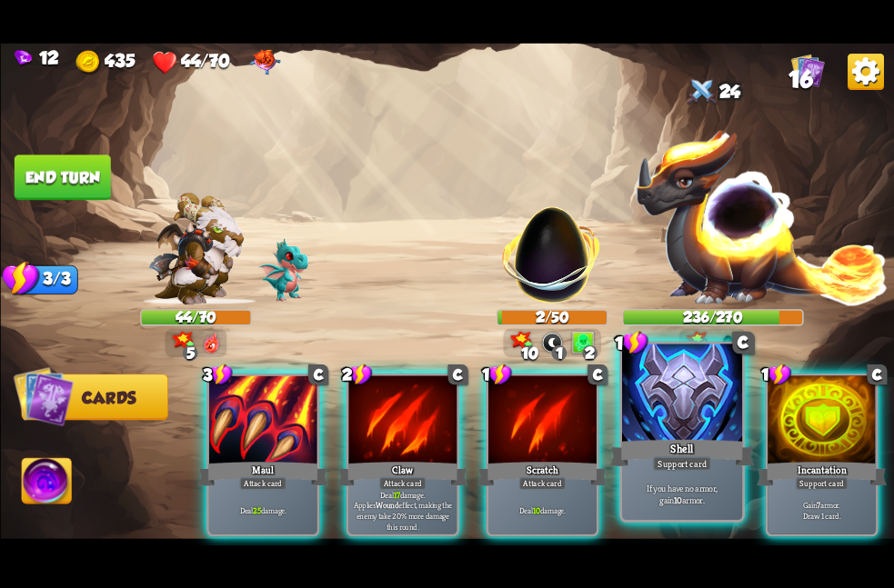
click at [687, 413] on div at bounding box center [681, 394] width 120 height 101
click at [768, 413] on div at bounding box center [822, 421] width 108 height 91
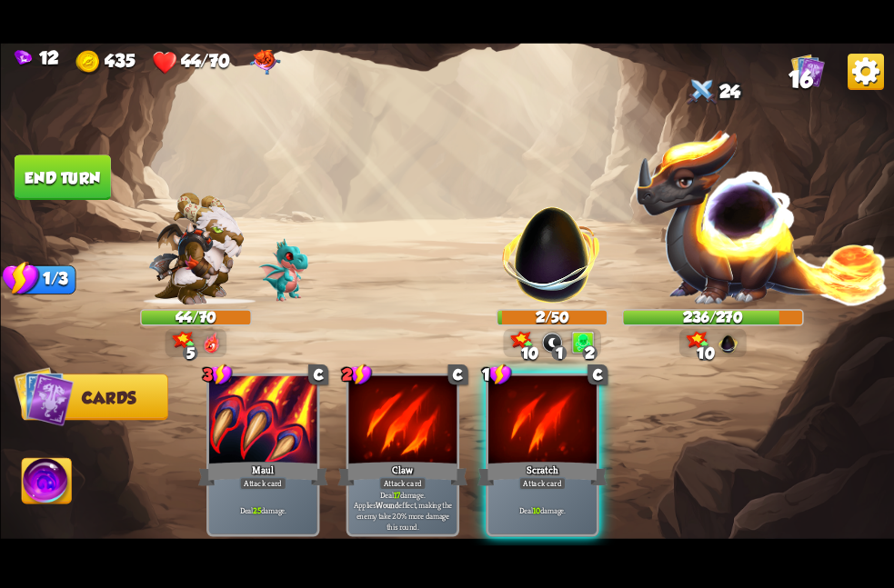
click at [687, 413] on div "3 C Maul Attack card Deal 25 damage. 2 C Claw Attack card Deal 17 damage. Appli…" at bounding box center [536, 434] width 715 height 224
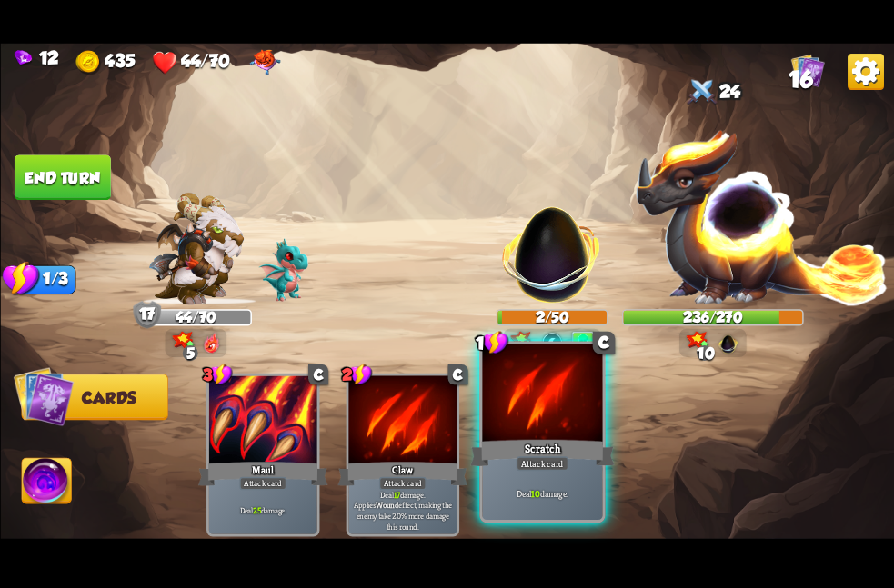
click at [580, 404] on div at bounding box center [542, 394] width 120 height 101
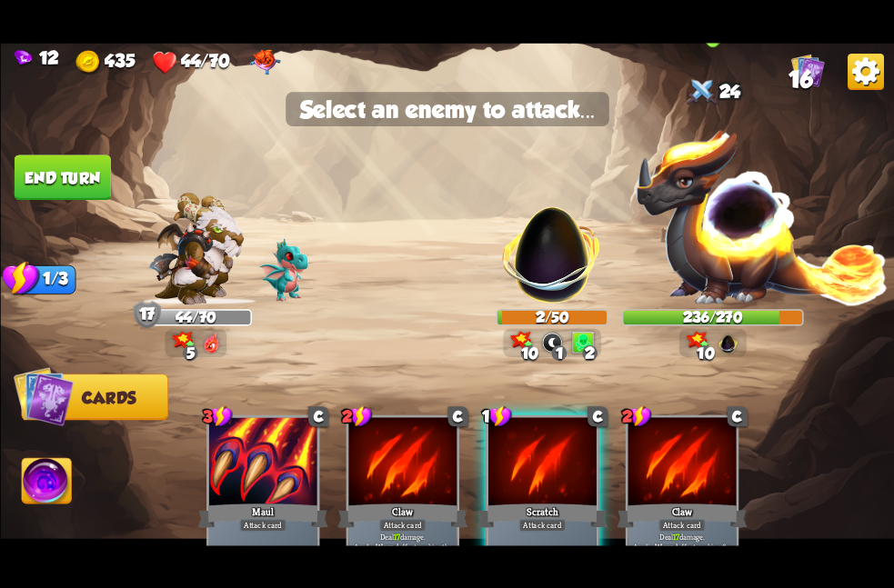
click at [734, 136] on img at bounding box center [761, 215] width 255 height 177
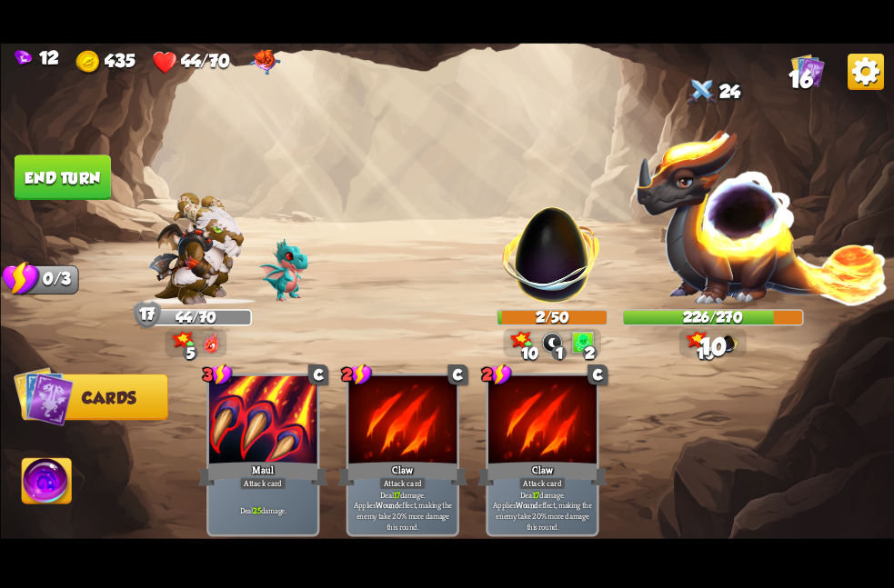
click at [83, 173] on button "End turn" at bounding box center [62, 177] width 96 height 45
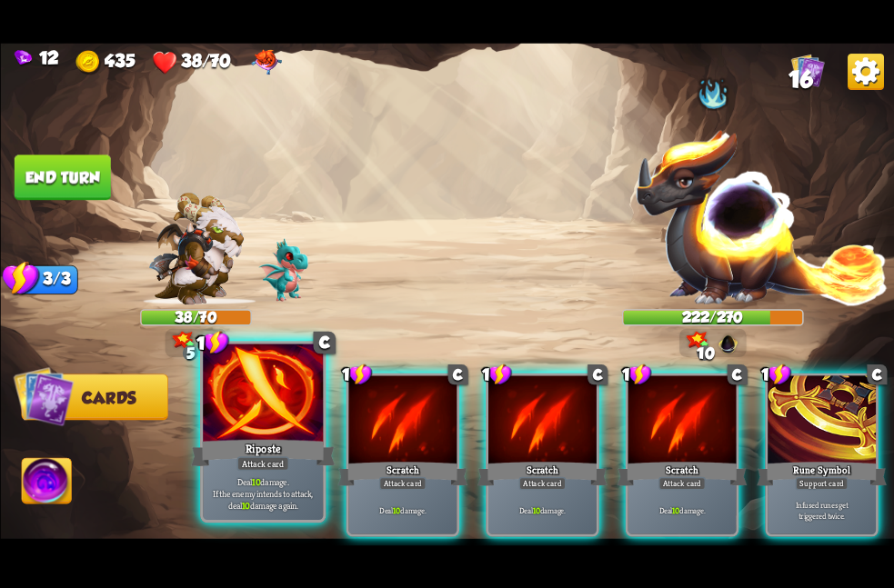
click at [272, 409] on div at bounding box center [263, 394] width 120 height 101
click at [348, 409] on div at bounding box center [402, 421] width 108 height 91
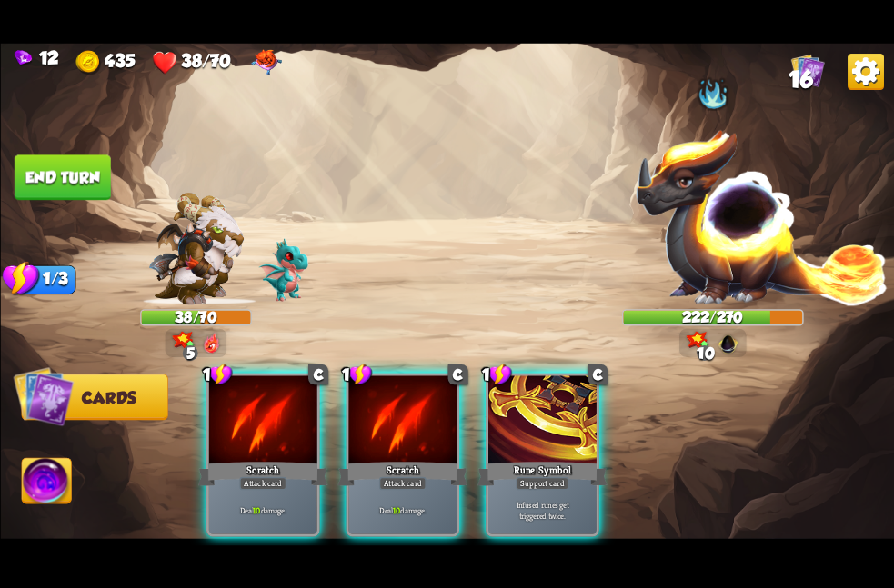
click at [272, 409] on div at bounding box center [262, 421] width 108 height 91
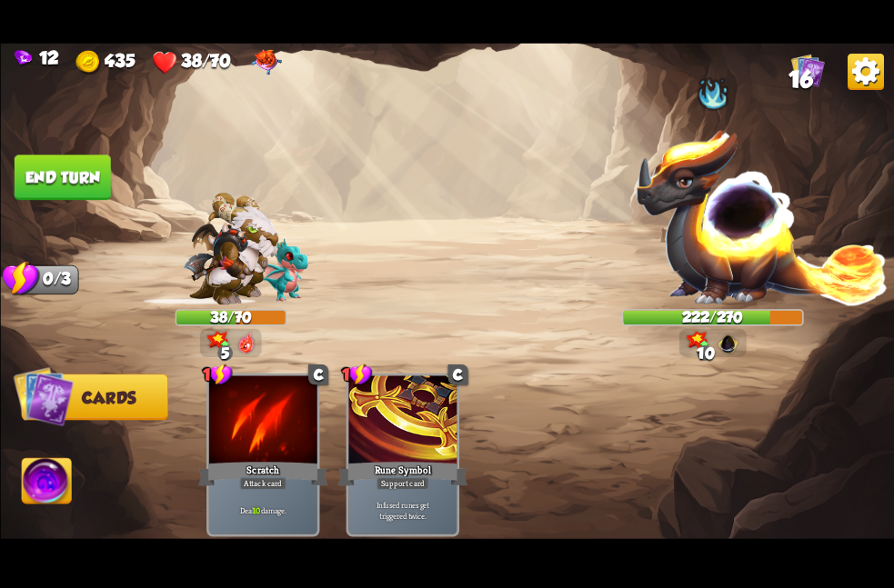
click at [272, 409] on div at bounding box center [262, 421] width 108 height 91
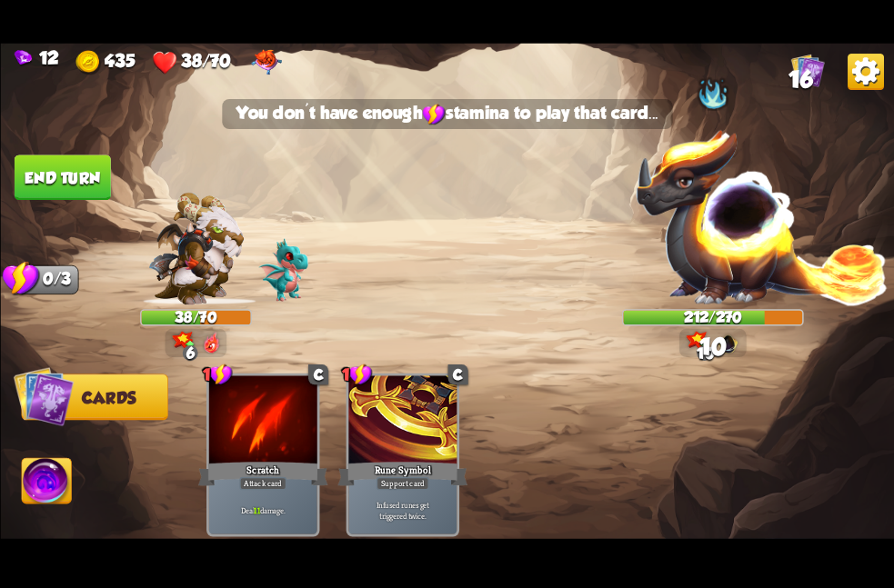
click at [55, 155] on button "End turn" at bounding box center [62, 177] width 96 height 45
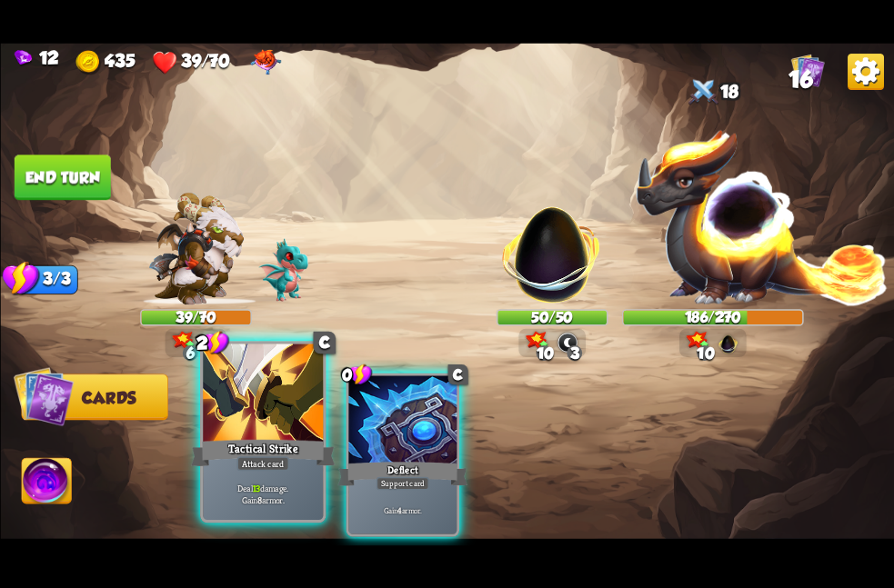
click at [291, 374] on div at bounding box center [263, 394] width 120 height 101
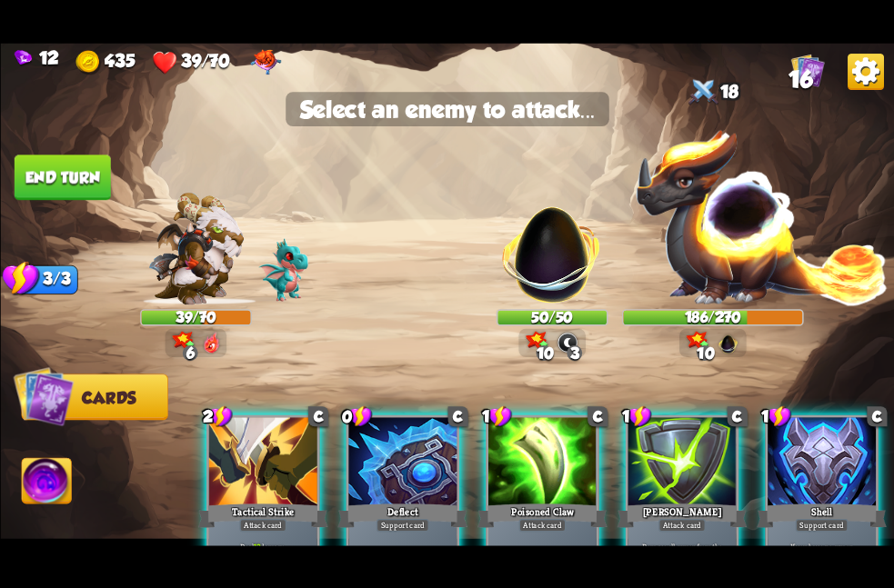
click at [259, 495] on div at bounding box center [262, 462] width 108 height 91
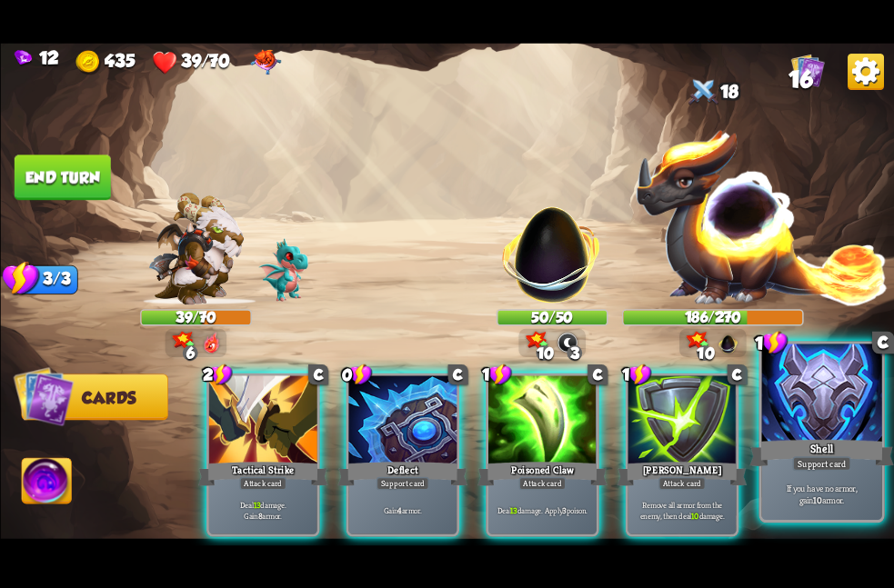
click at [856, 396] on div at bounding box center [821, 394] width 120 height 101
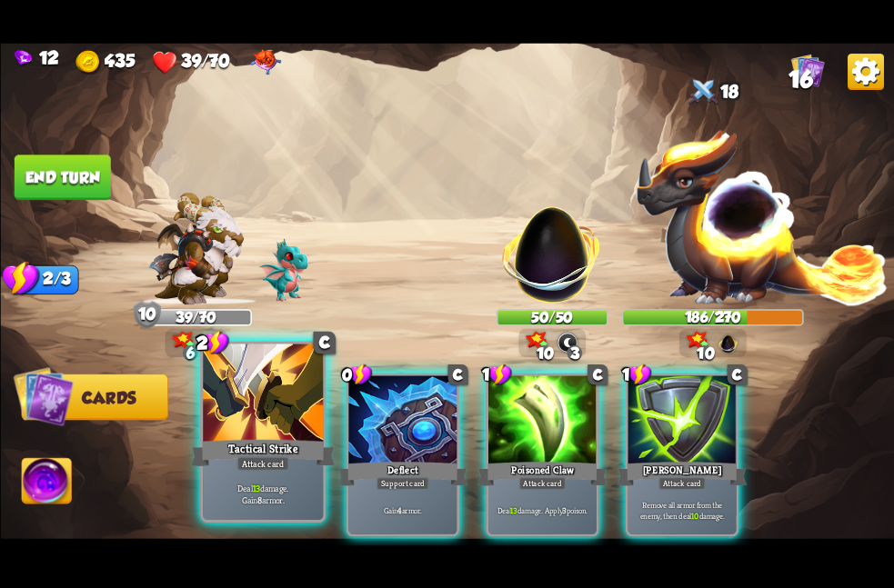
click at [280, 421] on div at bounding box center [263, 394] width 120 height 101
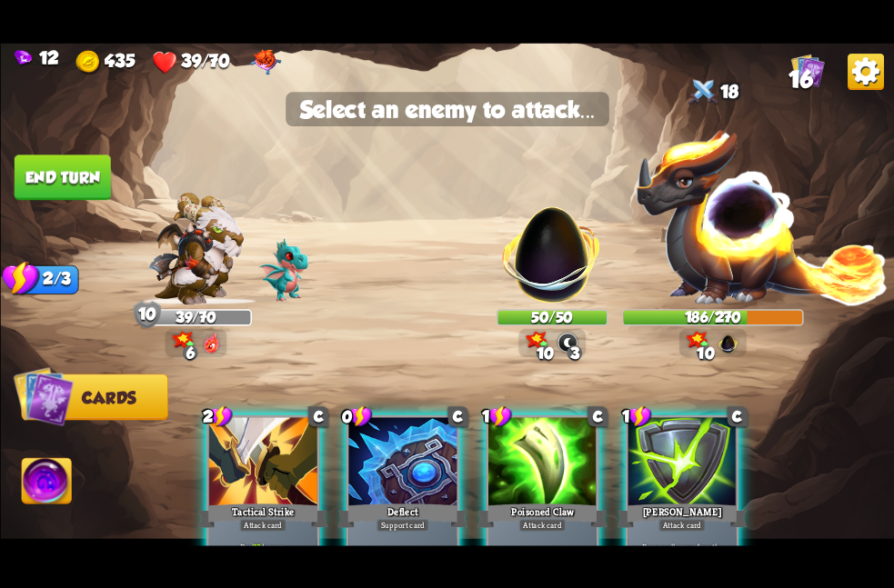
click at [487, 305] on img at bounding box center [447, 294] width 894 height 503
click at [522, 272] on img at bounding box center [551, 245] width 117 height 117
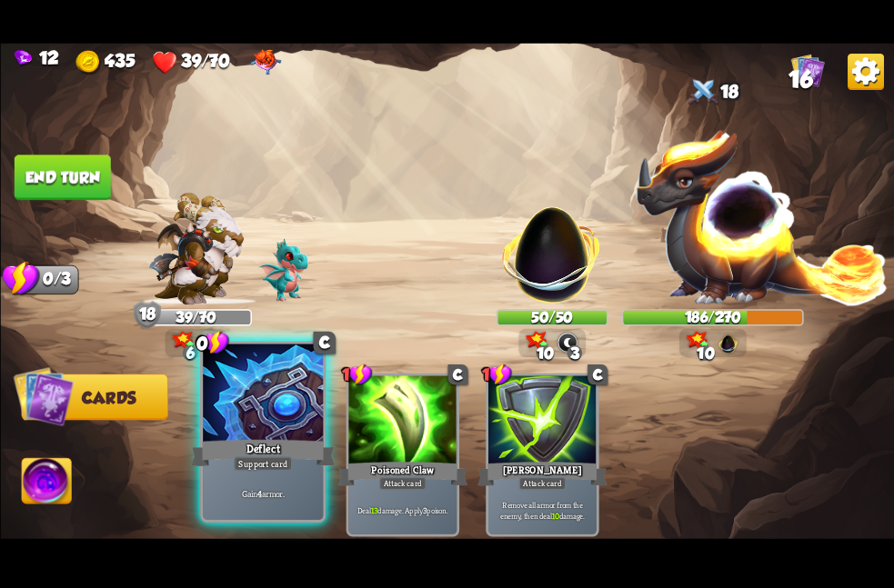
click at [249, 416] on div at bounding box center [263, 394] width 120 height 101
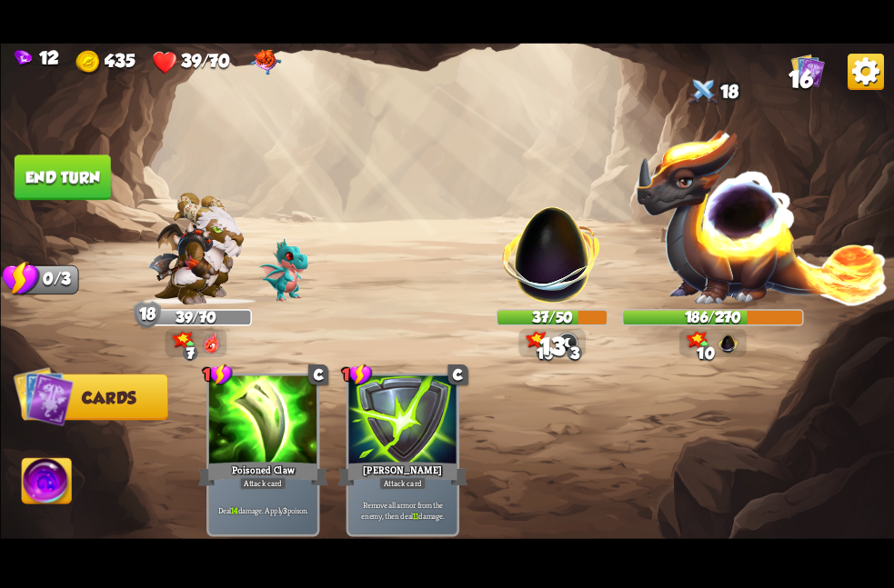
click at [53, 162] on button "End turn" at bounding box center [62, 177] width 96 height 45
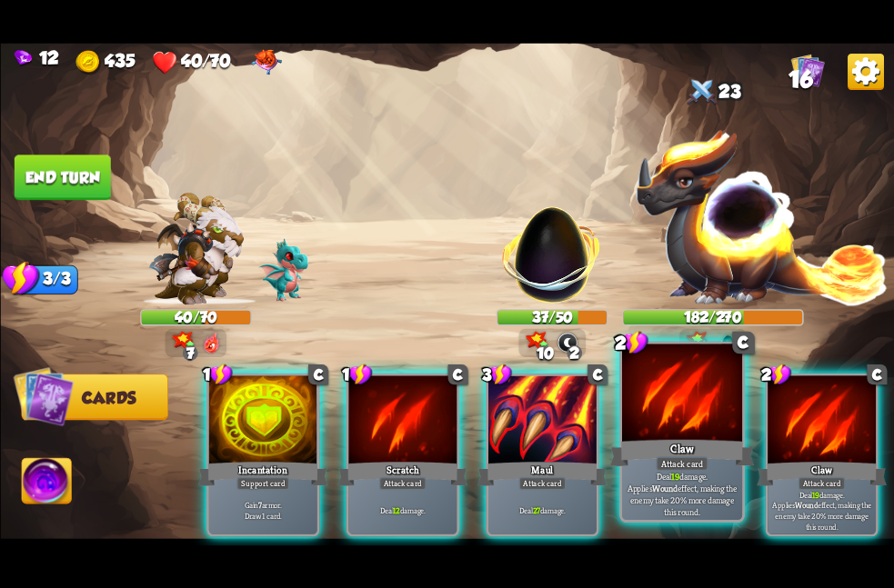
click at [734, 436] on div at bounding box center [681, 394] width 120 height 101
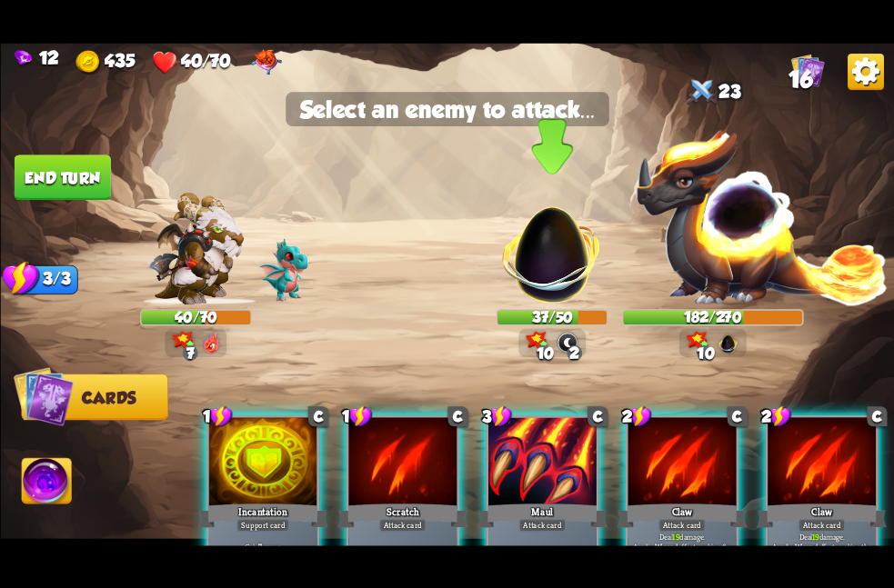
click at [597, 280] on img at bounding box center [551, 245] width 117 height 117
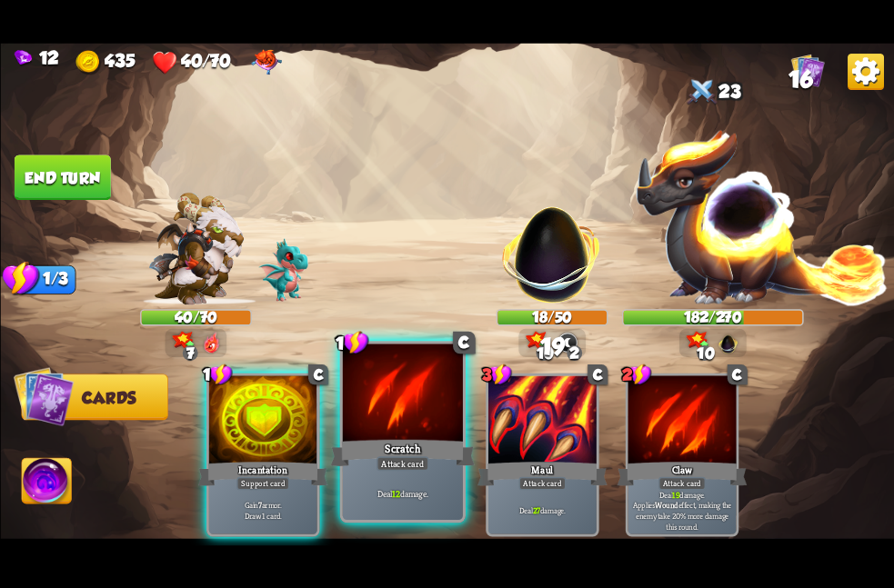
click at [348, 417] on div at bounding box center [402, 394] width 120 height 101
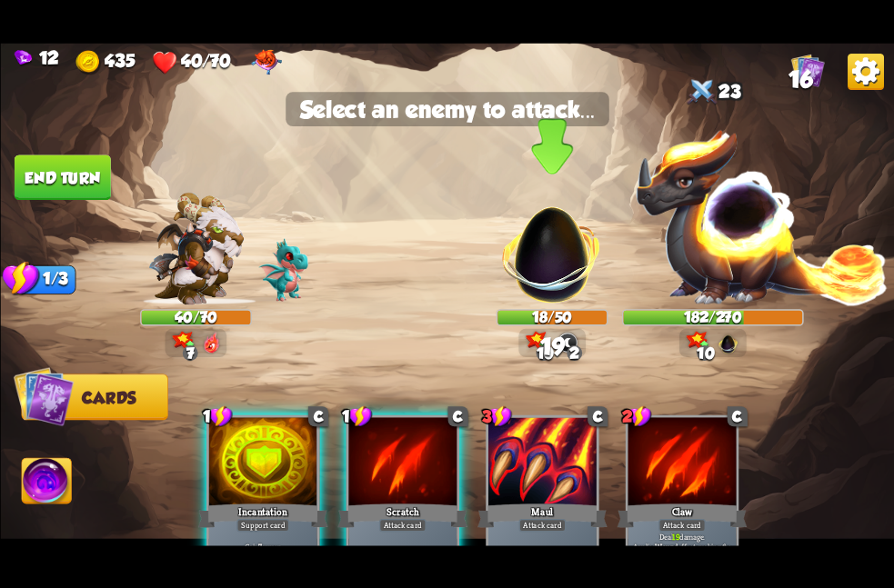
click at [533, 274] on img at bounding box center [551, 245] width 117 height 117
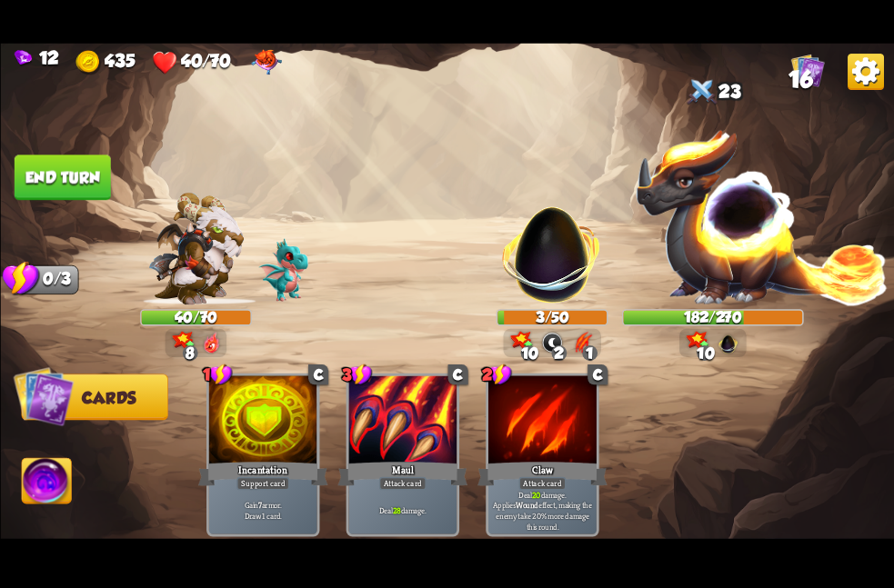
click at [93, 162] on button "End turn" at bounding box center [62, 177] width 96 height 45
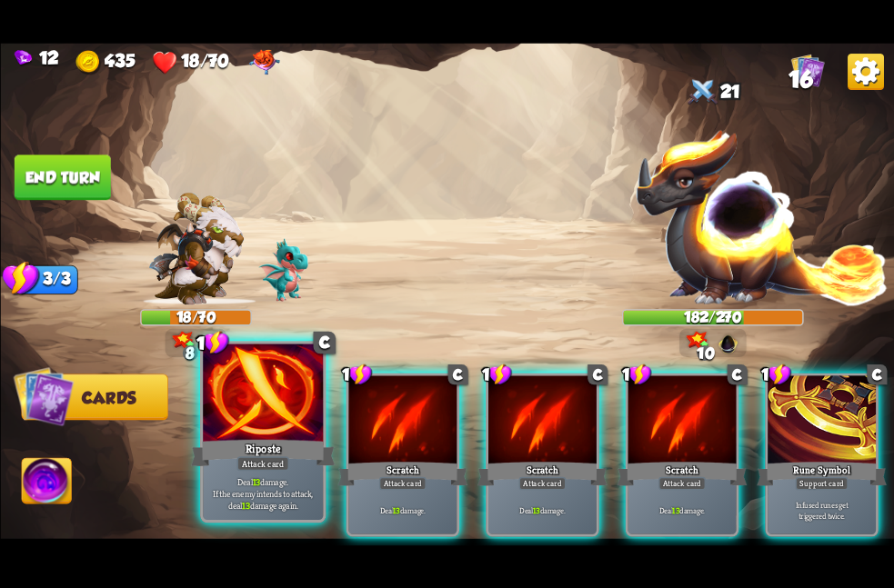
click at [303, 405] on div at bounding box center [263, 394] width 120 height 101
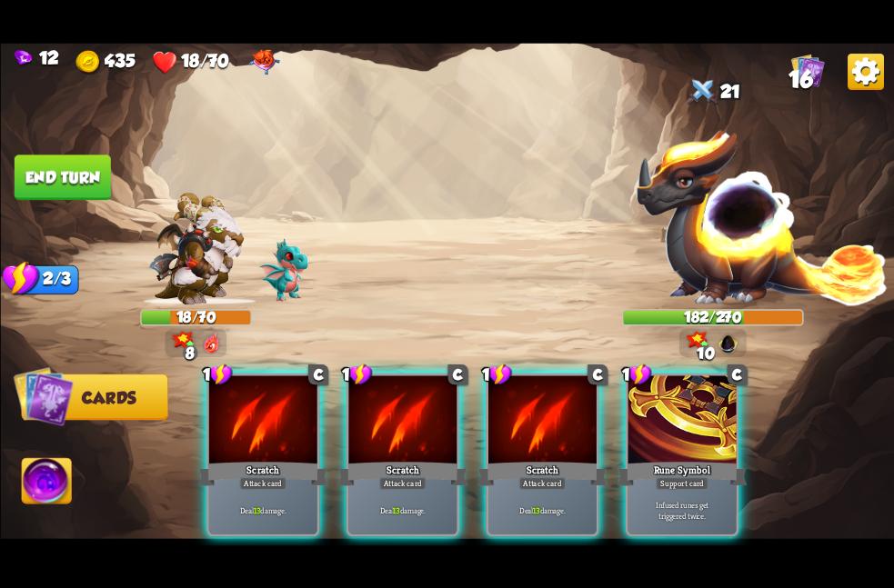
click at [303, 405] on div at bounding box center [262, 421] width 108 height 91
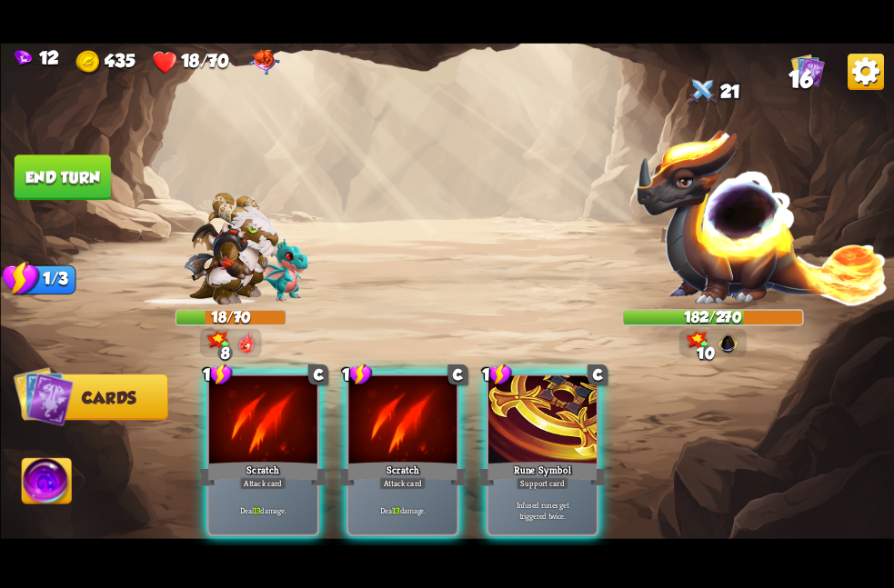
click at [303, 405] on div at bounding box center [262, 421] width 108 height 91
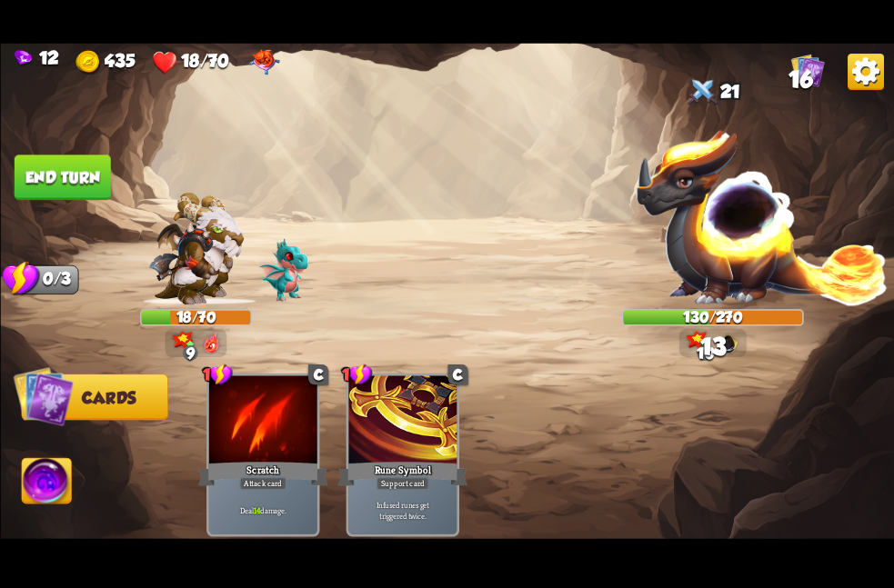
click at [43, 487] on img at bounding box center [47, 483] width 50 height 50
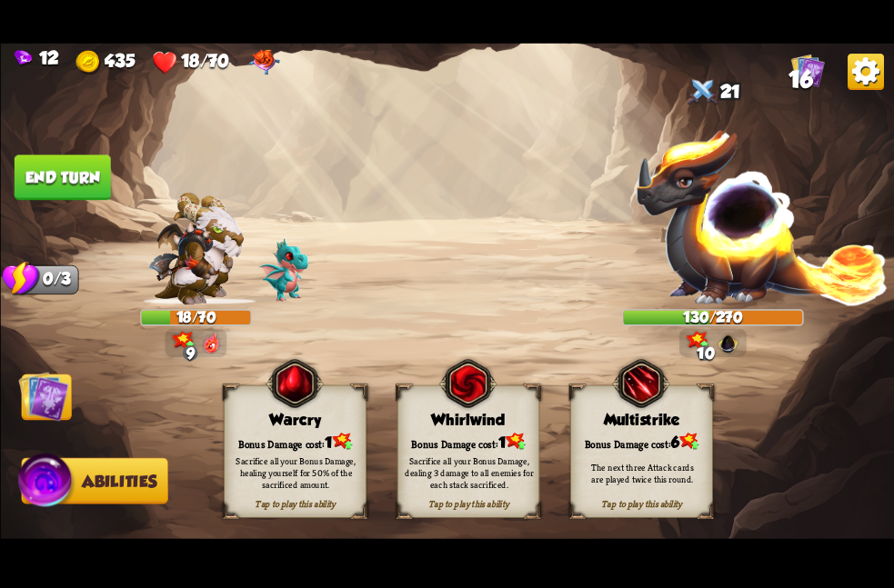
click at [291, 475] on div "Sacrifice all your Bonus Damage, healing yourself for 50% of the sacrificed amo…" at bounding box center [295, 473] width 128 height 35
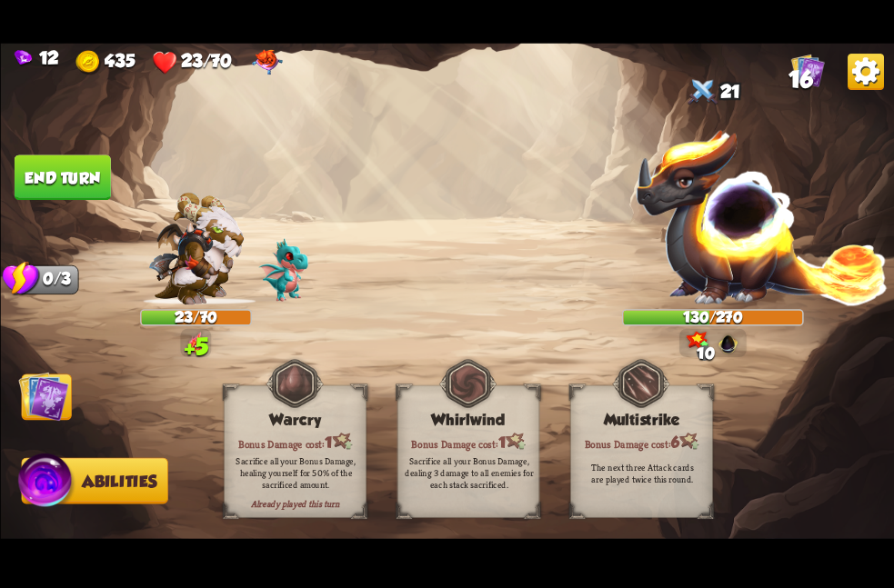
click at [46, 410] on img at bounding box center [43, 396] width 50 height 50
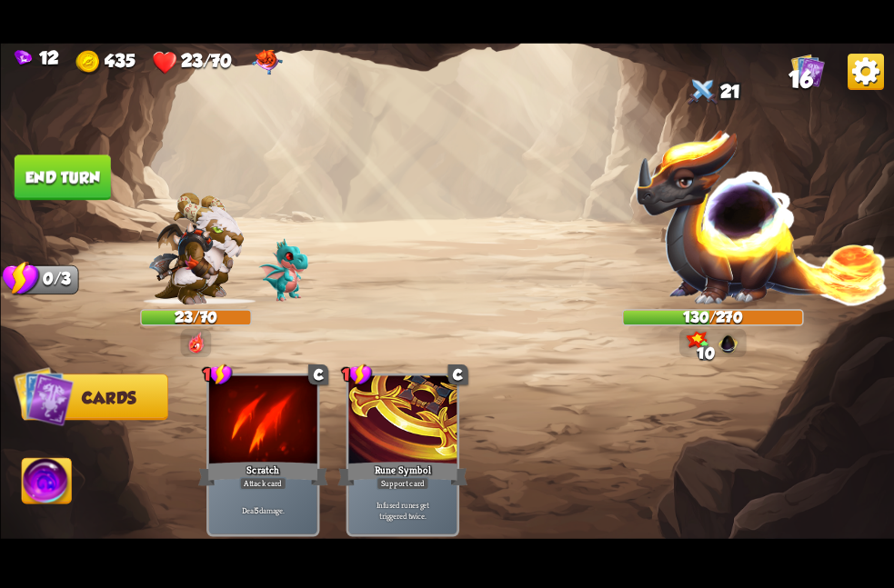
click at [67, 184] on button "End turn" at bounding box center [62, 177] width 96 height 45
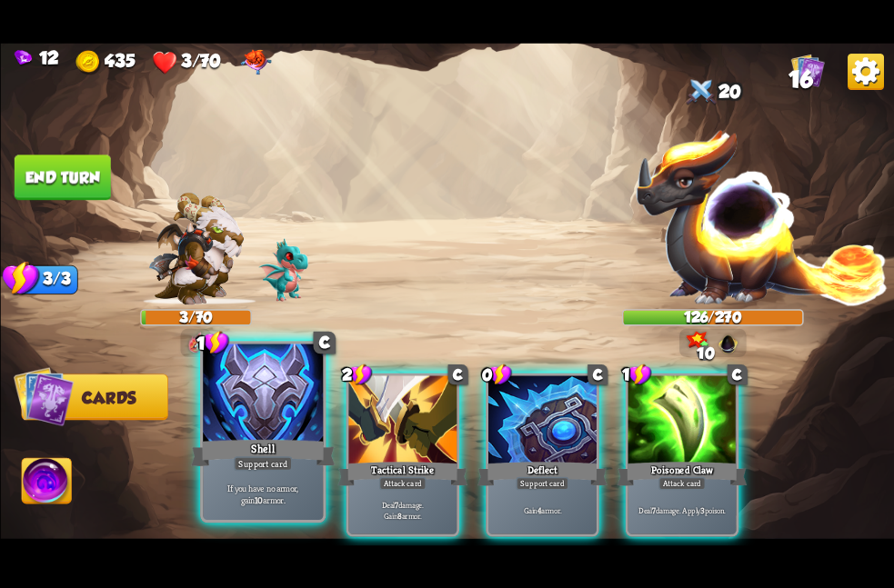
click at [272, 416] on div at bounding box center [263, 394] width 120 height 101
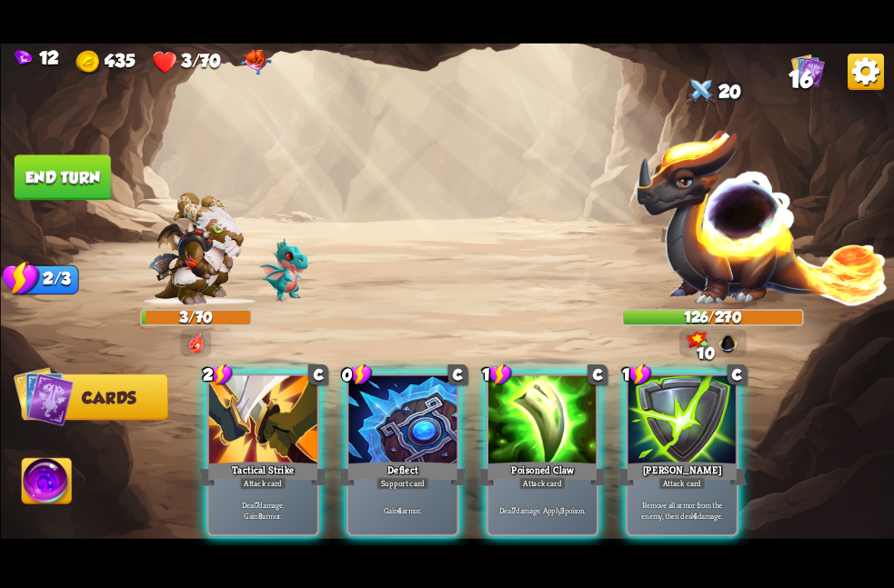
click at [272, 416] on div at bounding box center [262, 421] width 108 height 91
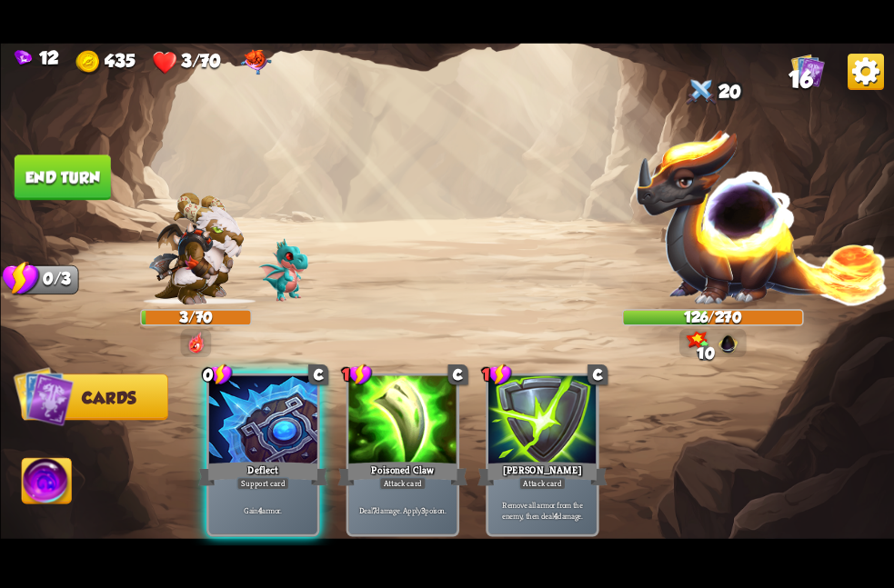
click at [272, 416] on div at bounding box center [262, 421] width 108 height 91
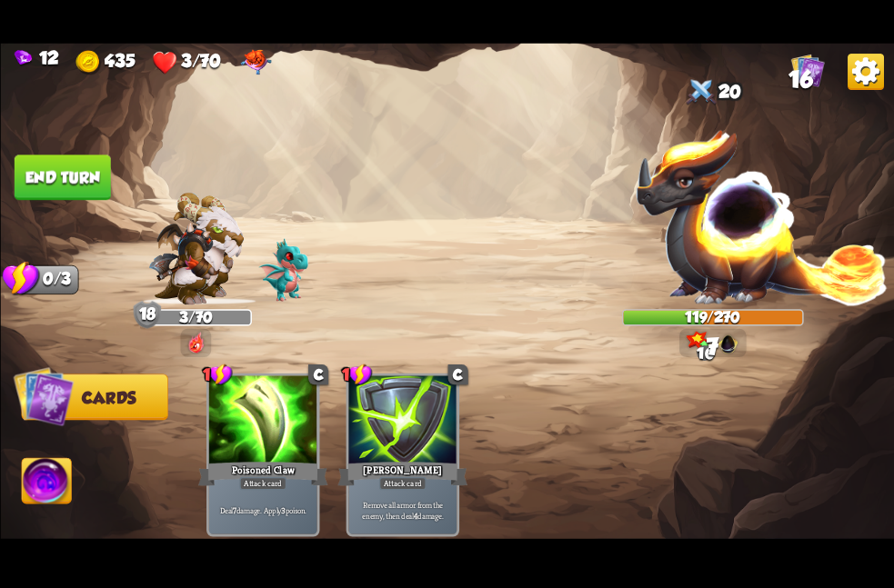
click at [58, 167] on button "End turn" at bounding box center [62, 177] width 96 height 45
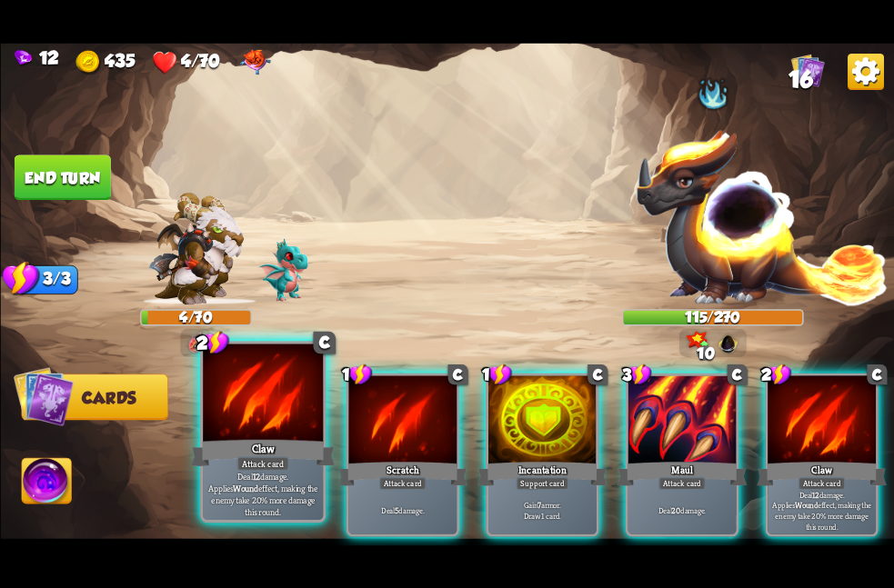
click at [305, 430] on div at bounding box center [263, 394] width 120 height 101
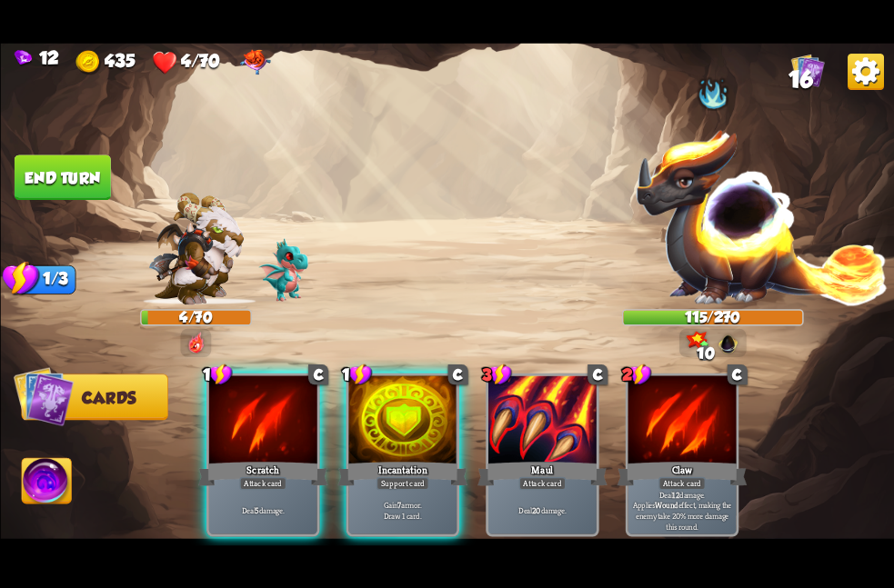
click at [305, 430] on div at bounding box center [262, 421] width 108 height 91
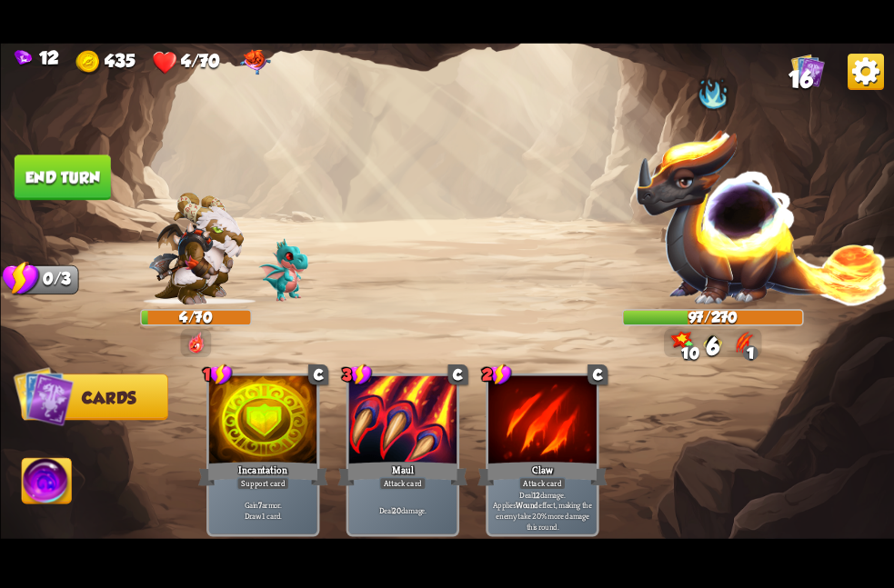
click at [65, 174] on button "End turn" at bounding box center [62, 177] width 96 height 45
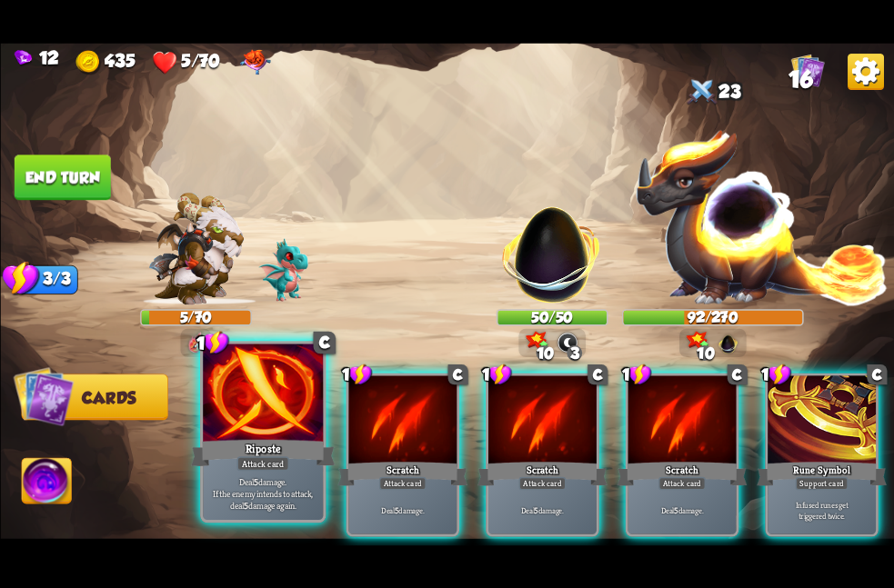
click at [252, 437] on div "Riposte" at bounding box center [263, 453] width 145 height 32
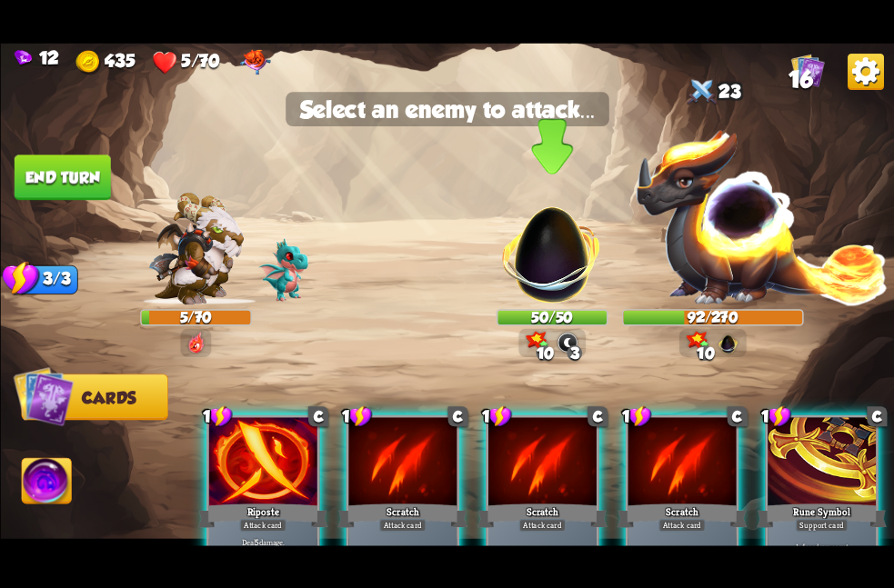
click at [563, 288] on img at bounding box center [551, 245] width 117 height 117
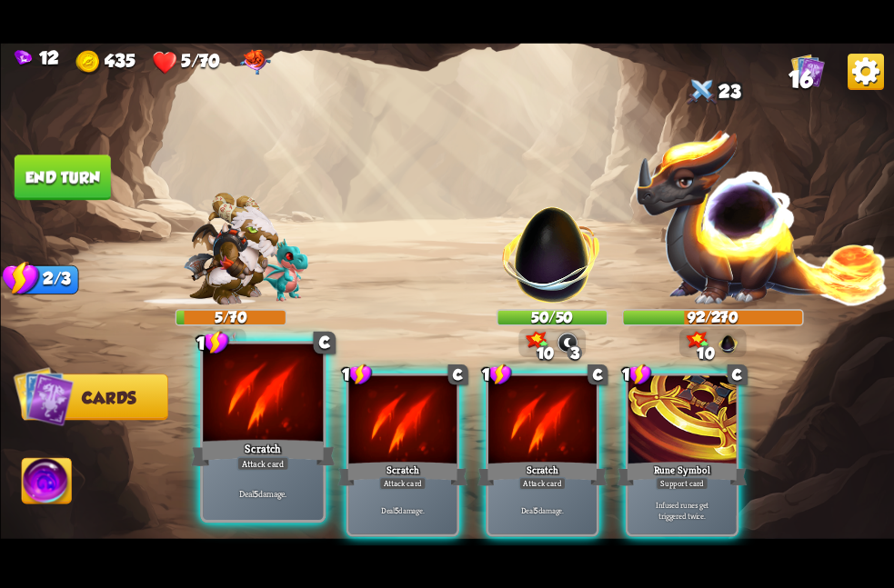
click at [232, 448] on div "Scratch" at bounding box center [263, 453] width 145 height 32
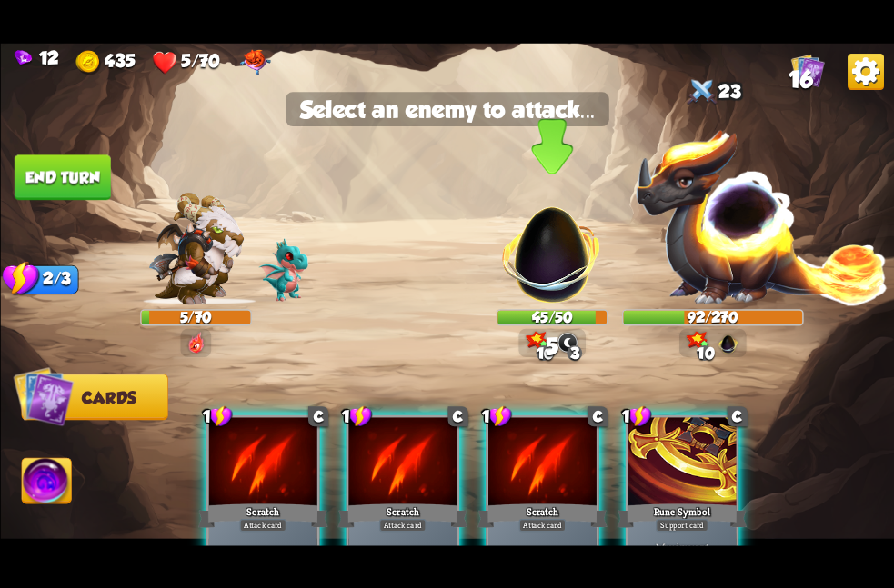
click at [567, 286] on img at bounding box center [551, 245] width 117 height 117
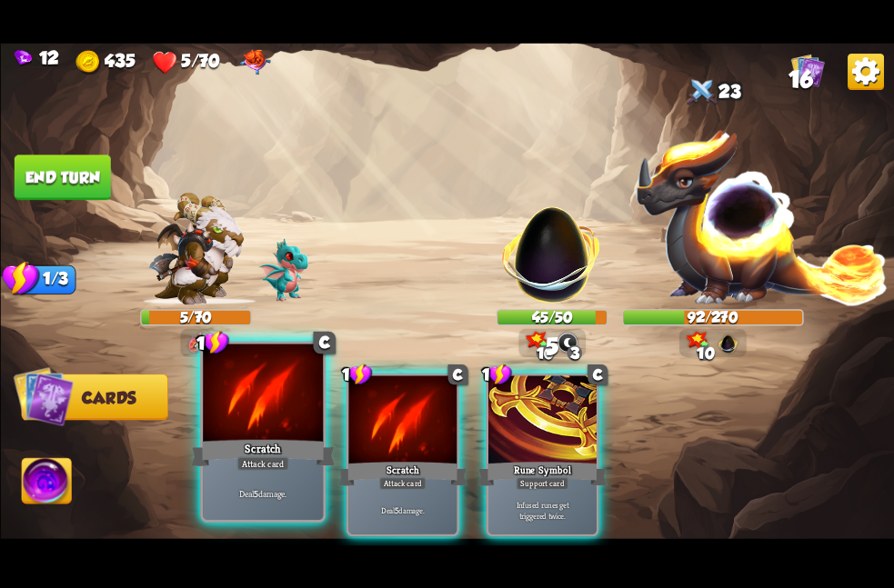
click at [284, 401] on div at bounding box center [263, 394] width 120 height 101
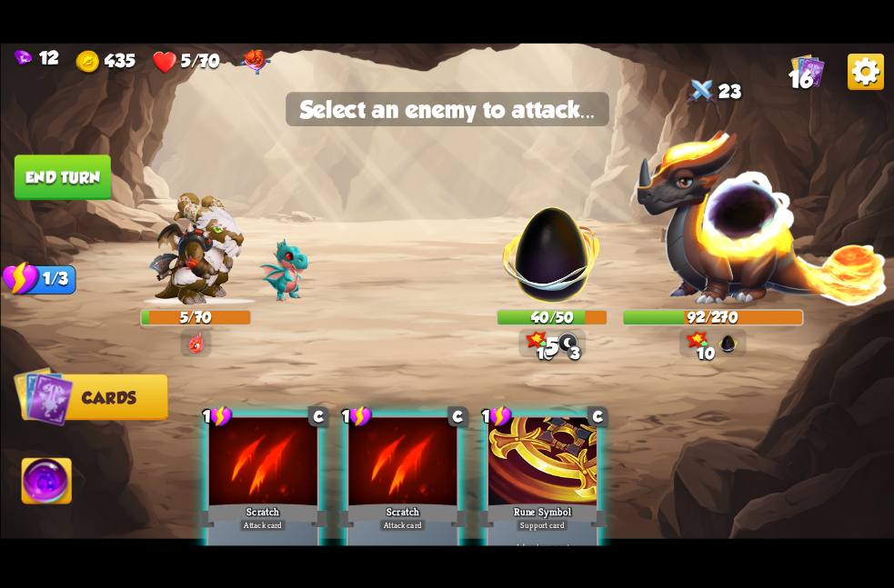
click at [492, 285] on img at bounding box center [447, 294] width 894 height 503
click at [504, 276] on img at bounding box center [551, 245] width 117 height 117
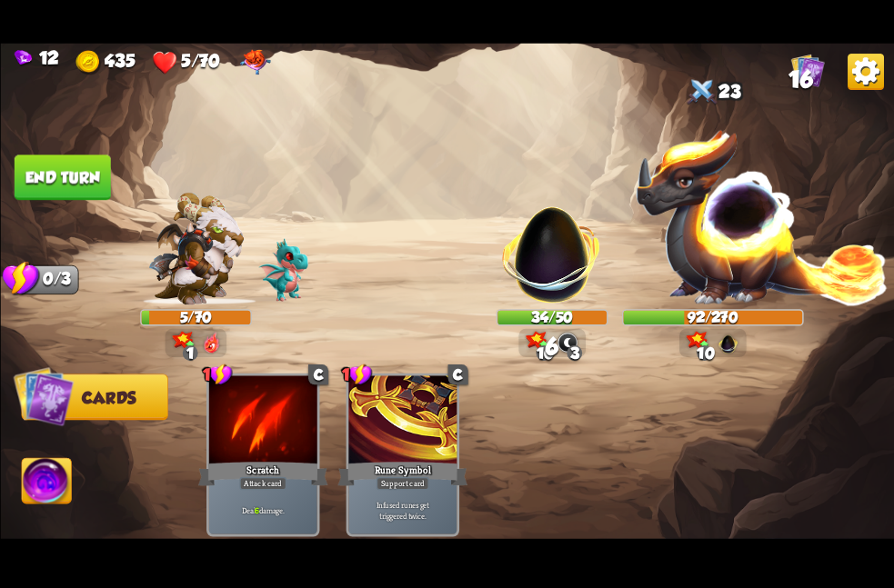
click at [207, 246] on img at bounding box center [194, 248] width 95 height 113
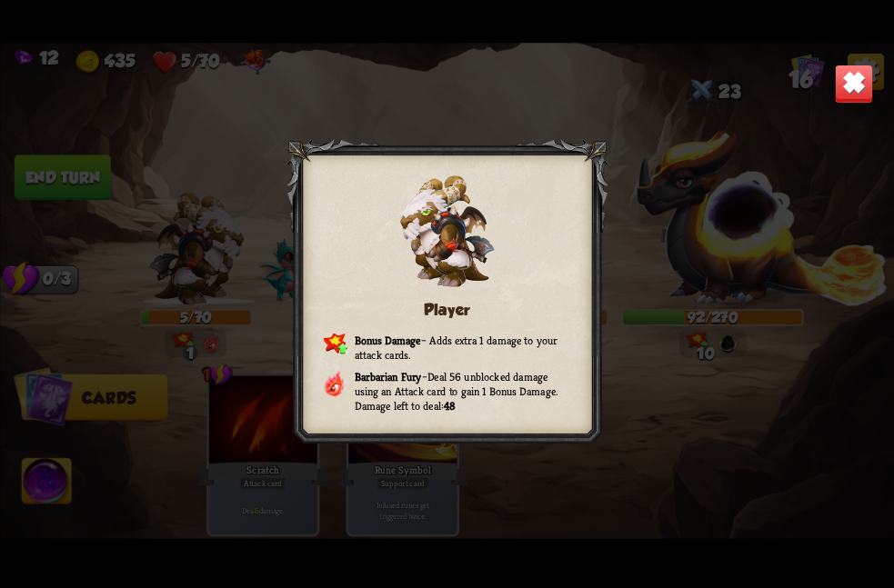
click at [865, 87] on img at bounding box center [853, 83] width 39 height 39
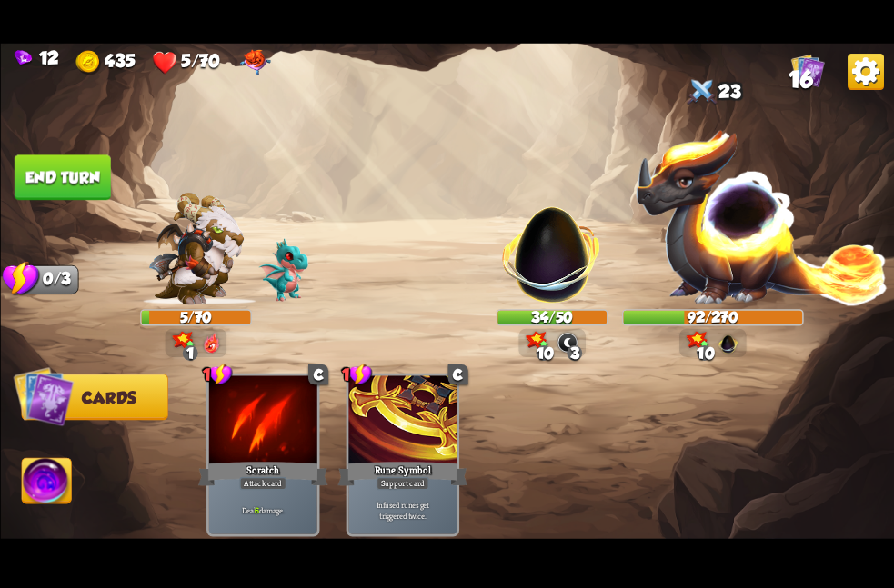
click at [42, 158] on button "End turn" at bounding box center [62, 177] width 96 height 45
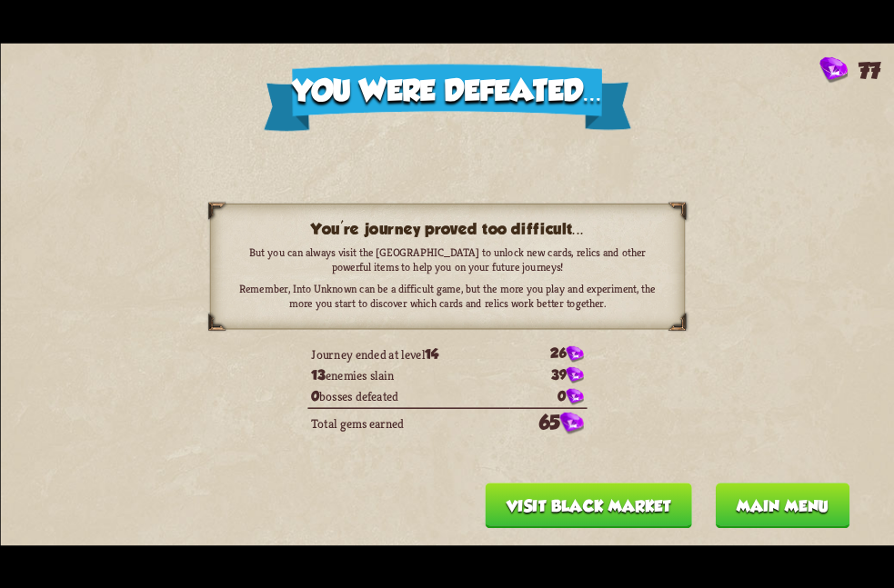
click at [515, 491] on button "Visit Black Market" at bounding box center [588, 505] width 206 height 45
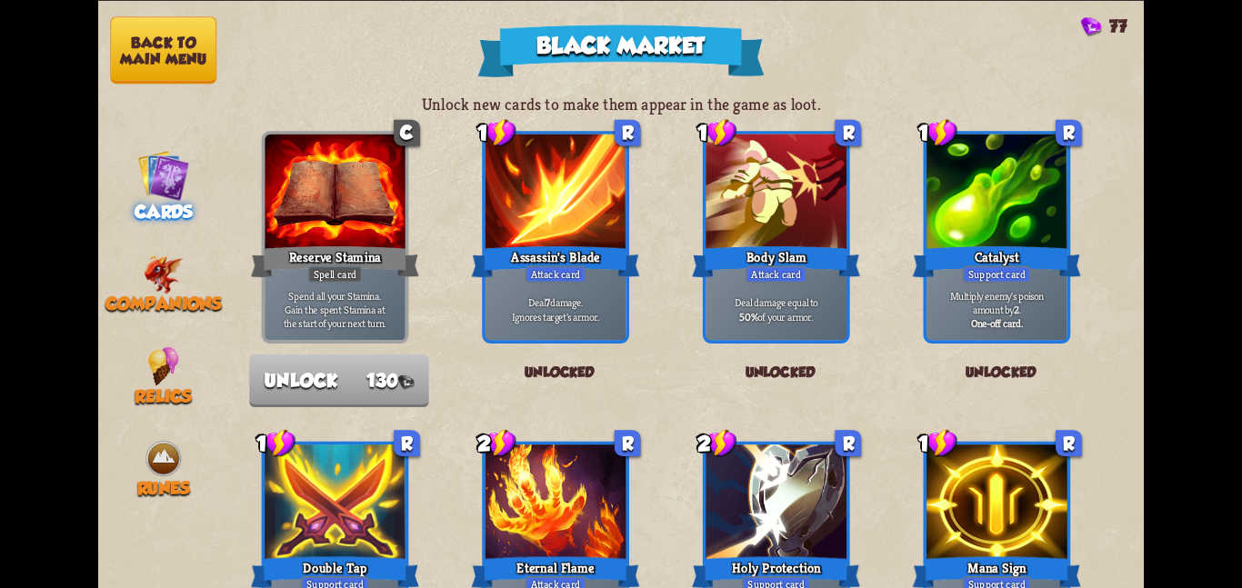
click at [186, 68] on button "Back to main menu" at bounding box center [163, 49] width 106 height 67
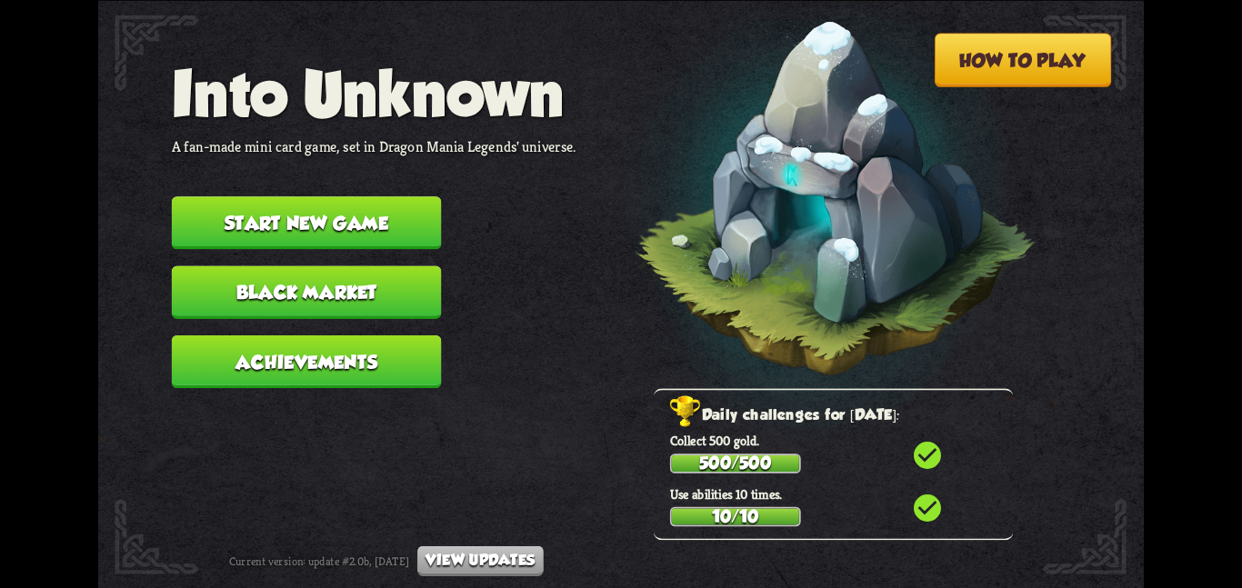
click at [274, 229] on button "Start new game" at bounding box center [307, 222] width 270 height 53
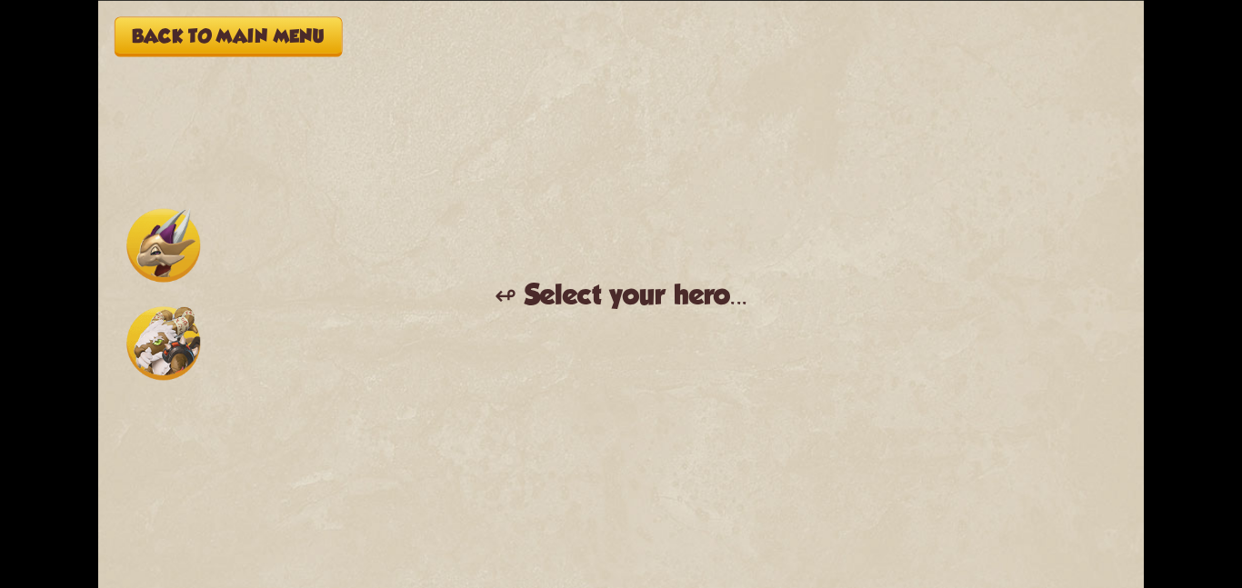
click at [173, 349] on img at bounding box center [163, 343] width 74 height 74
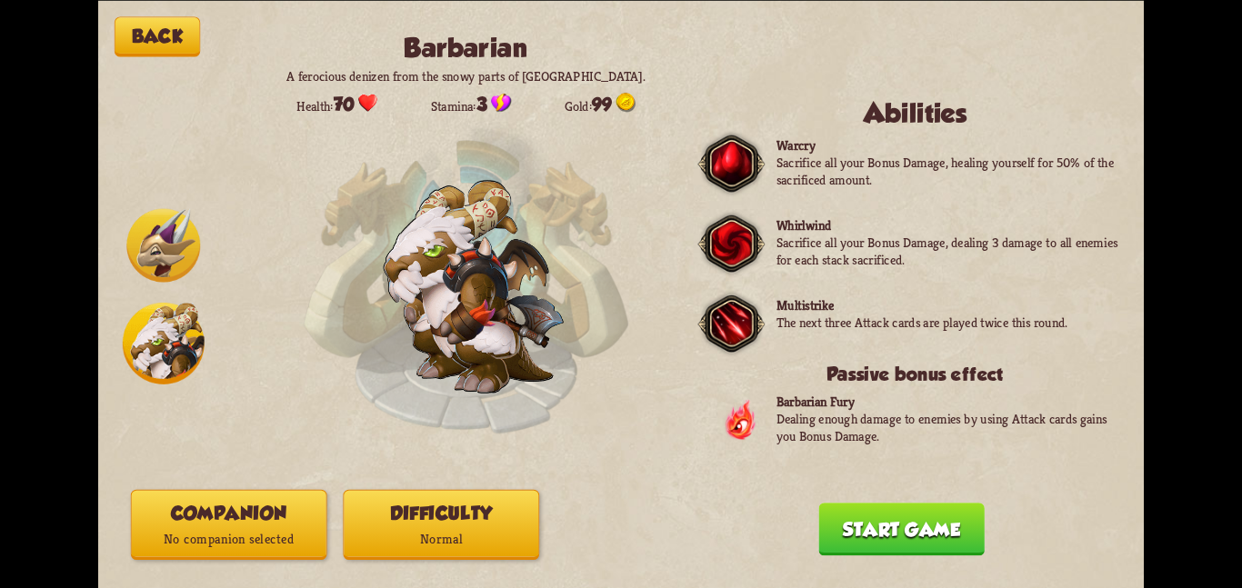
click at [256, 536] on p "No companion selected" at bounding box center [229, 540] width 195 height 26
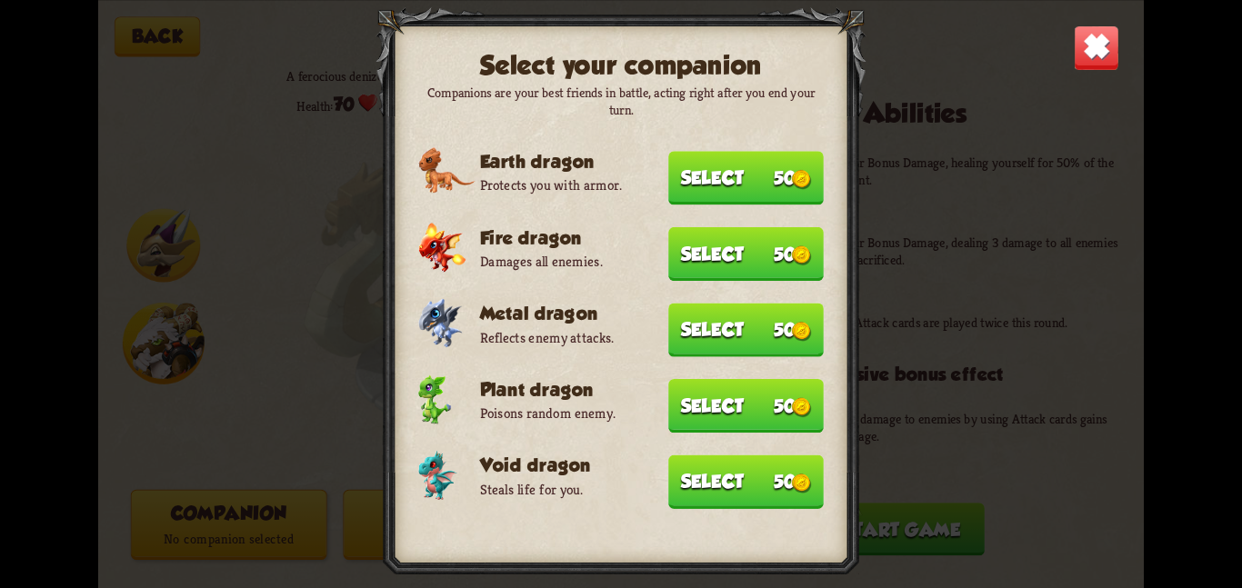
click at [732, 472] on button "Select 50" at bounding box center [746, 482] width 156 height 54
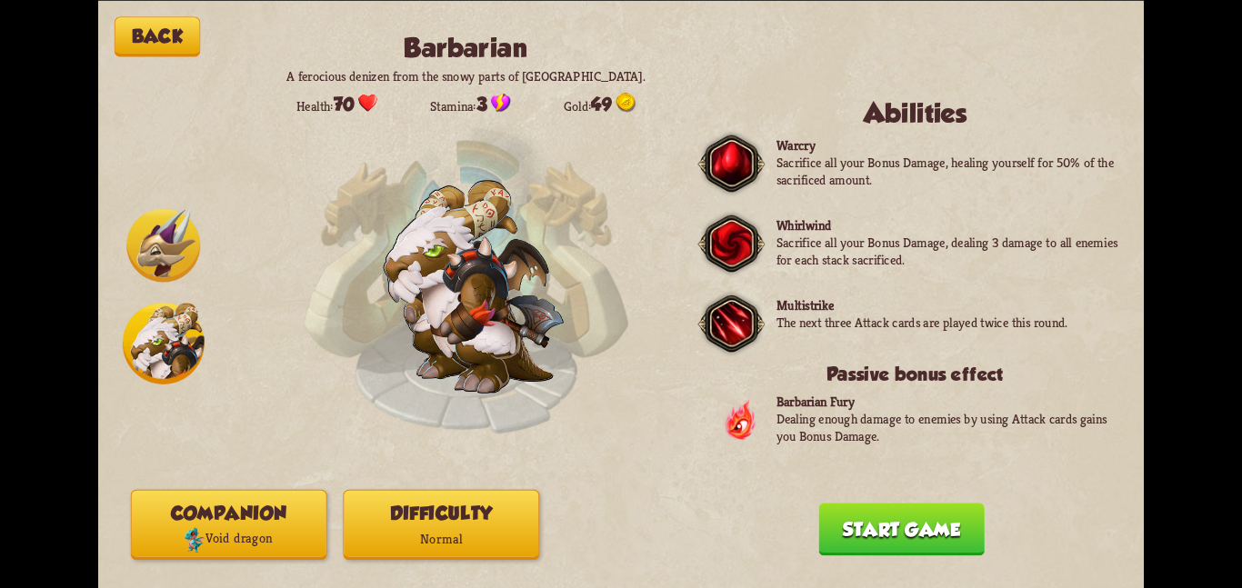
click at [505, 505] on button "Difficulty Normal" at bounding box center [441, 524] width 196 height 70
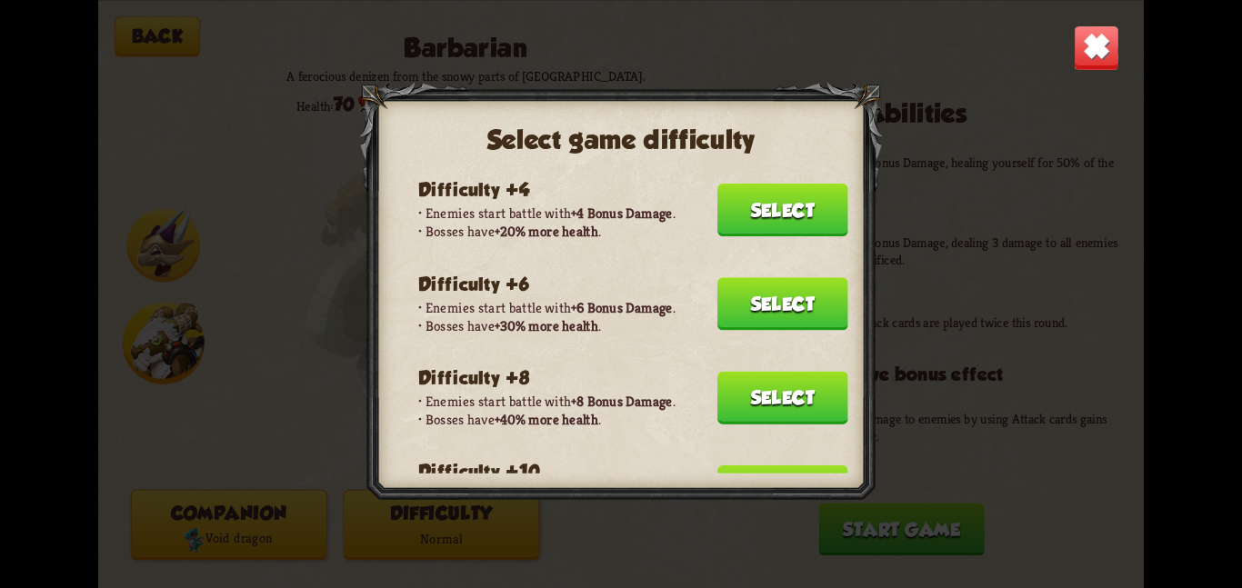
scroll to position [173, 0]
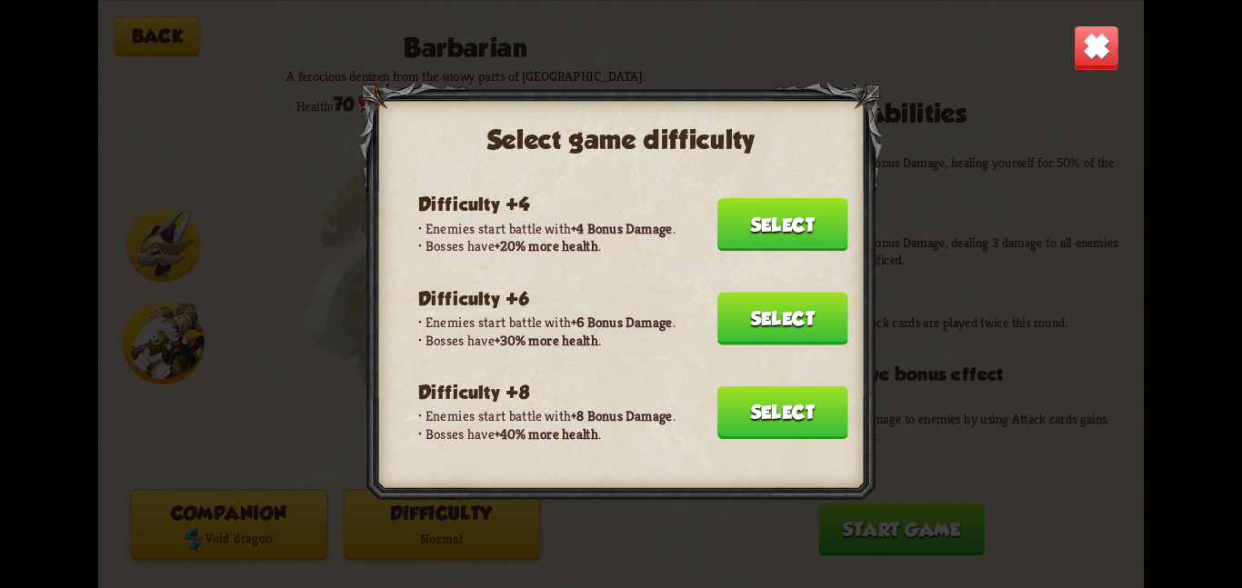
click at [782, 293] on button "Select" at bounding box center [783, 318] width 131 height 53
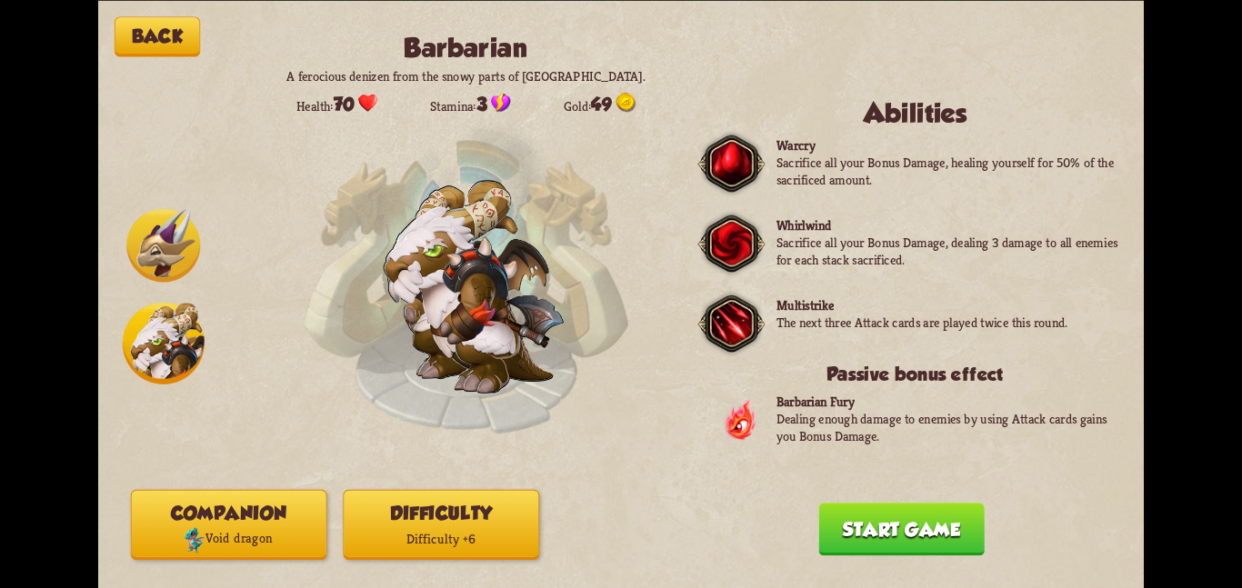
click at [858, 532] on button "Start game" at bounding box center [901, 529] width 166 height 53
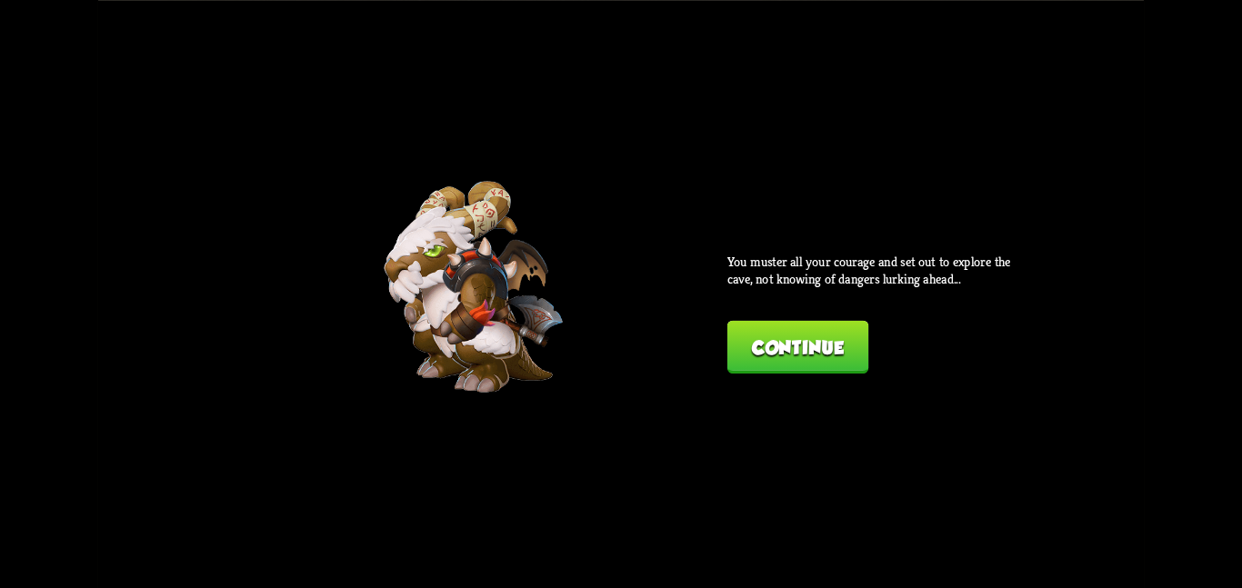
click at [799, 334] on button "Continue" at bounding box center [798, 346] width 141 height 53
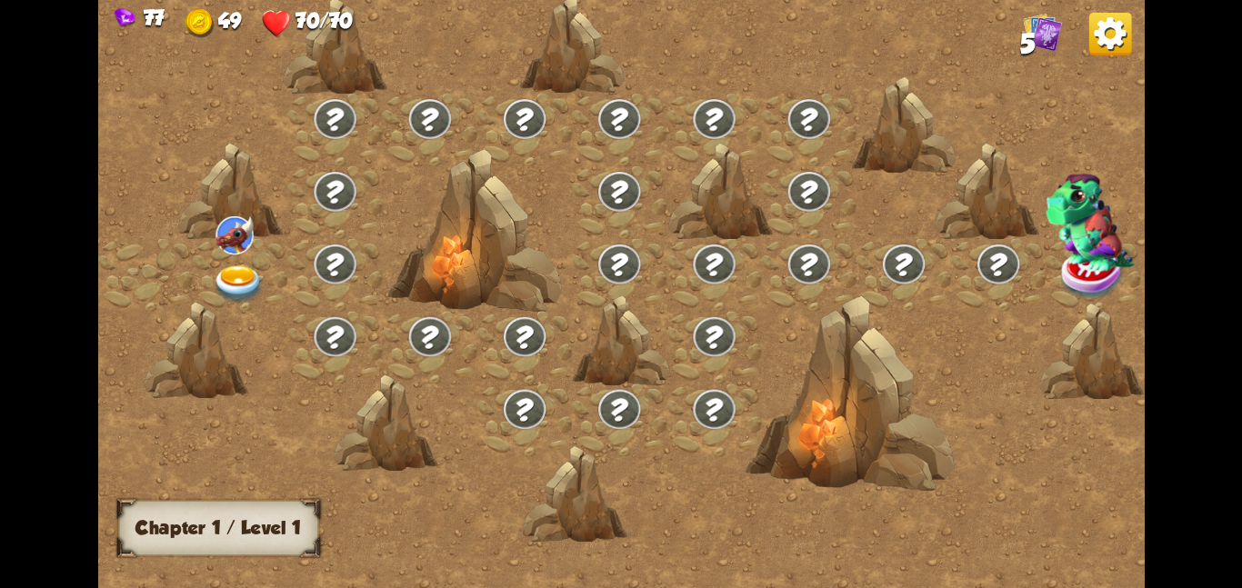
click at [226, 280] on img at bounding box center [239, 284] width 53 height 38
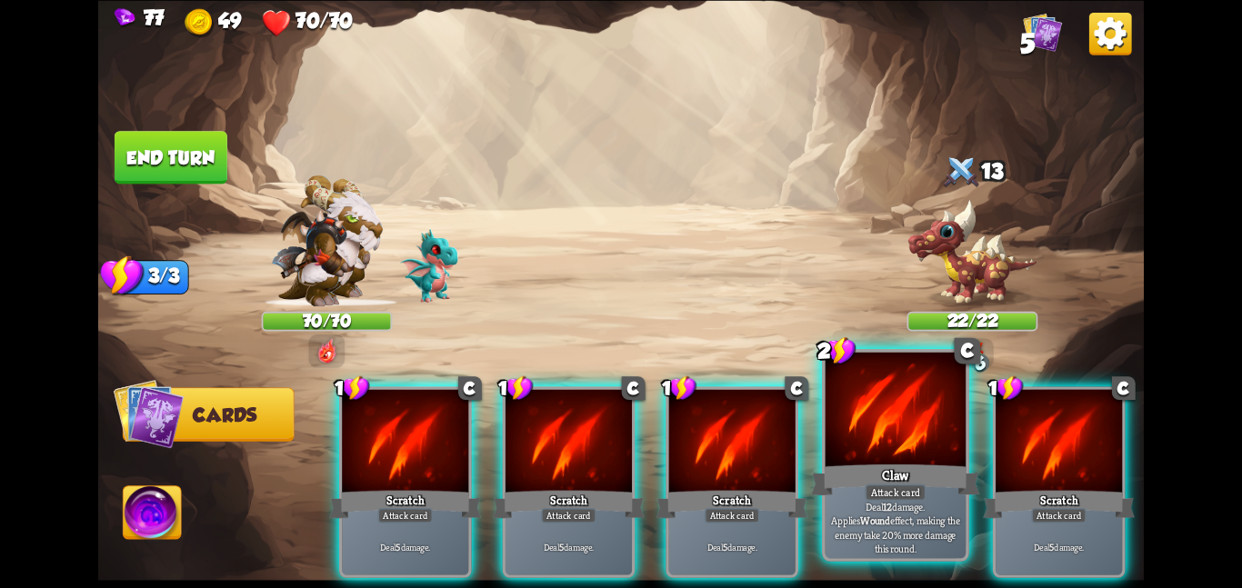
click at [839, 417] on div at bounding box center [896, 411] width 141 height 118
click at [839, 417] on div "1 C Scratch Attack card Deal 5 damage. 1 C Scratch Attack card Deal 5 damage. 1…" at bounding box center [725, 457] width 837 height 262
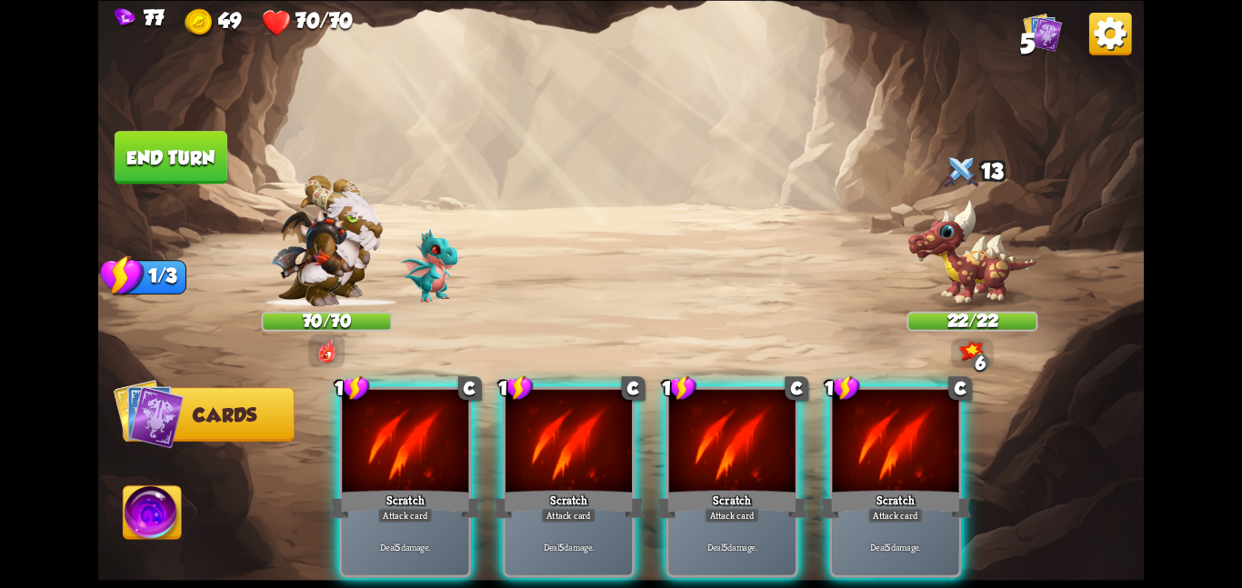
click at [839, 417] on div at bounding box center [895, 442] width 126 height 106
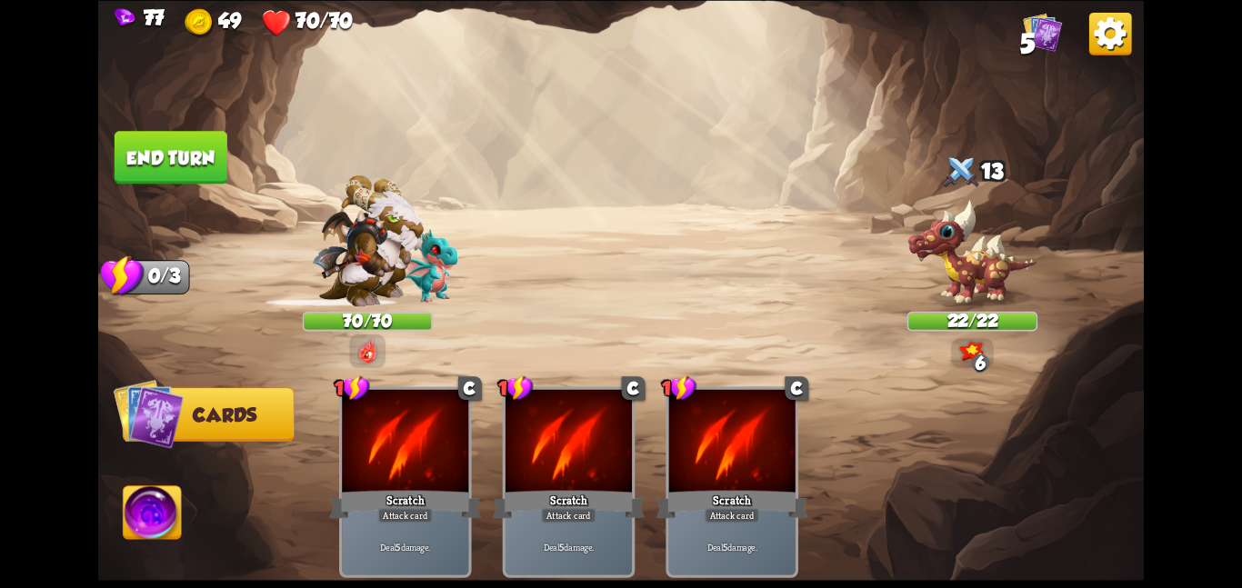
click at [839, 417] on div "1 C Scratch Attack card Deal 5 damage. 1 C Scratch Attack card Deal 5 damage. 1…" at bounding box center [725, 457] width 837 height 262
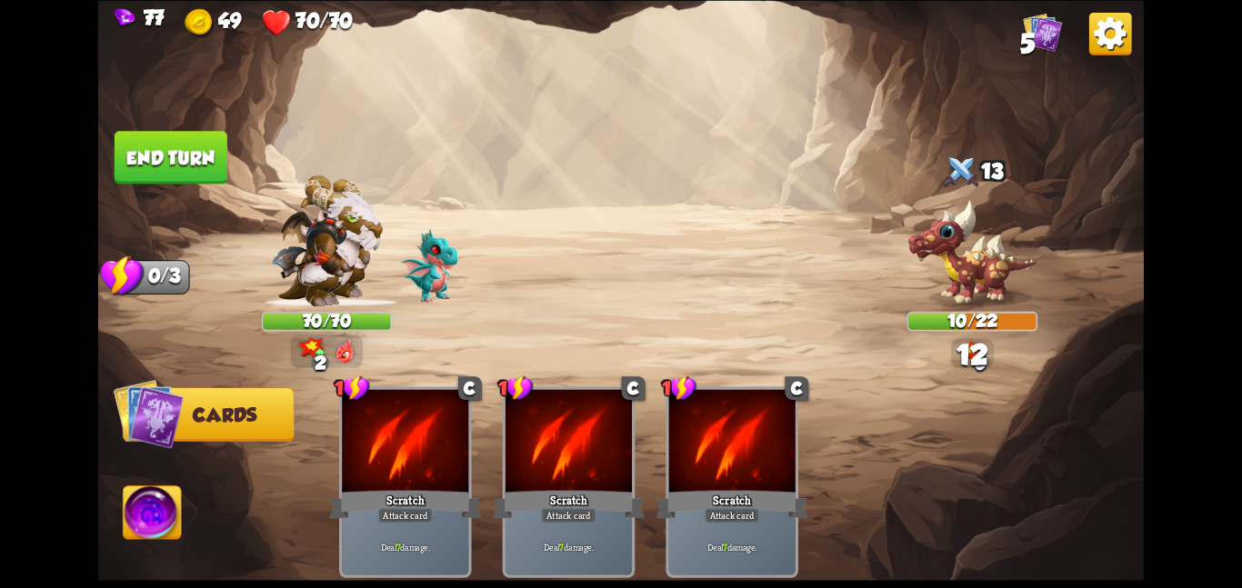
click at [162, 157] on button "End turn" at bounding box center [171, 157] width 113 height 53
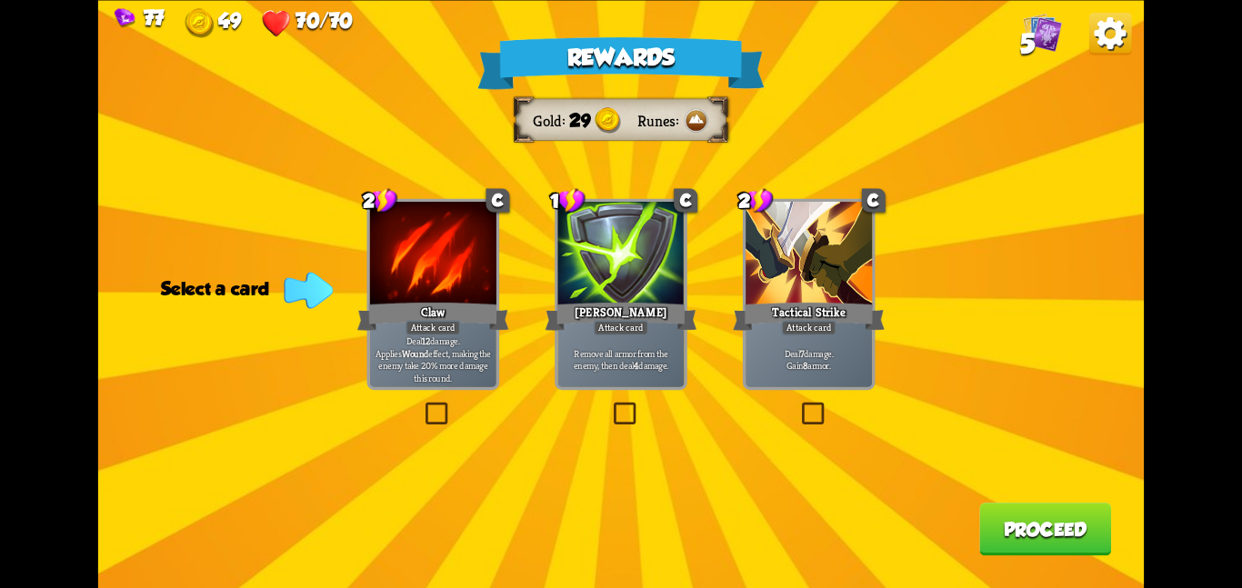
click at [608, 213] on div at bounding box center [620, 255] width 126 height 106
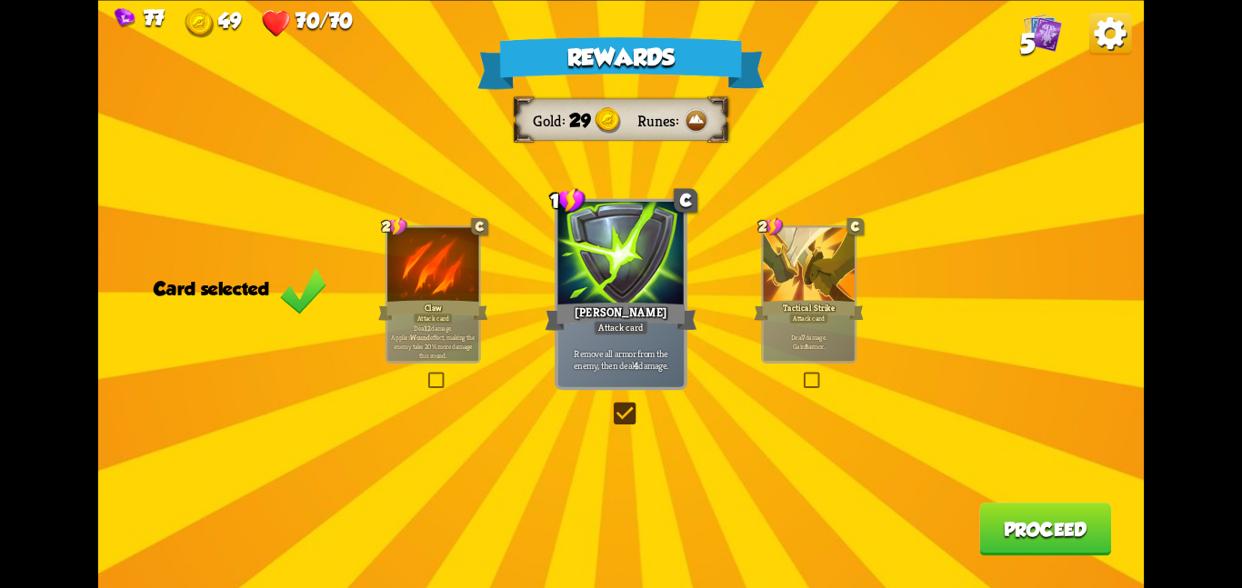
click at [751, 245] on div "Rewards Gold 29 Runes Card selected 2 C Claw Attack card Deal 12 damage. Applie…" at bounding box center [621, 294] width 1046 height 588
click at [789, 275] on div at bounding box center [808, 265] width 91 height 77
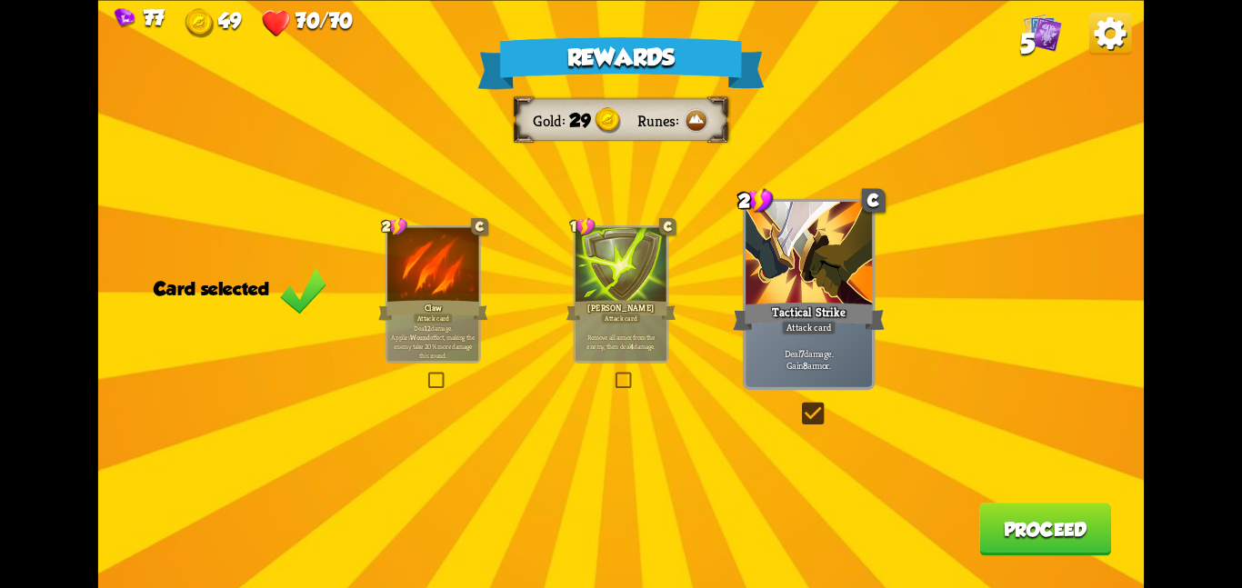
click at [893, 517] on button "Proceed" at bounding box center [1045, 529] width 132 height 53
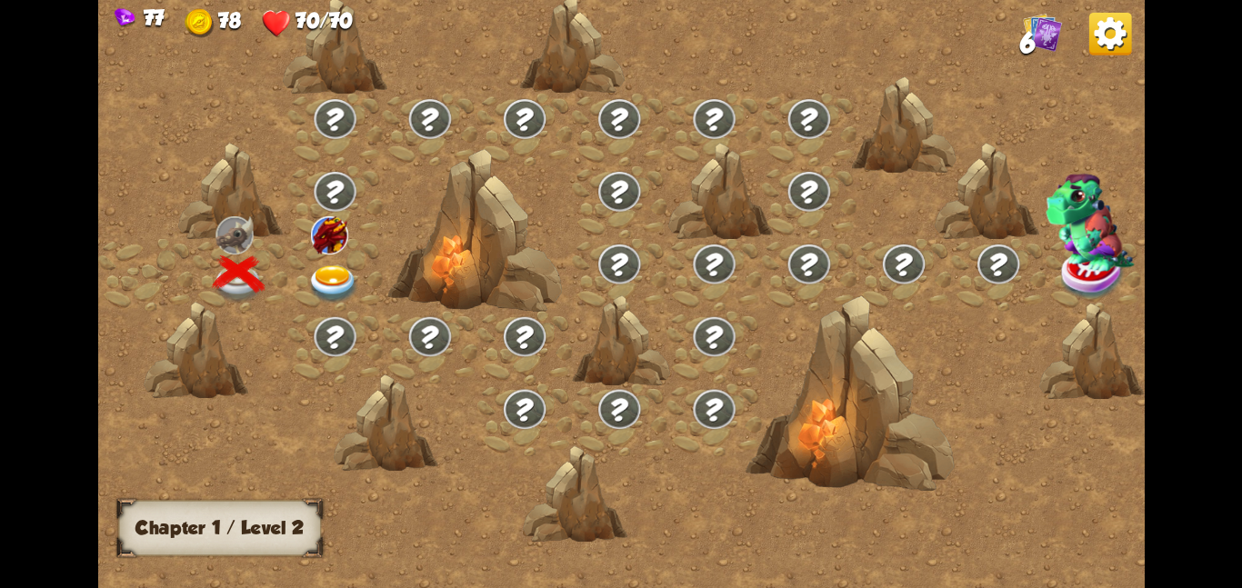
click at [295, 251] on div at bounding box center [334, 274] width 95 height 73
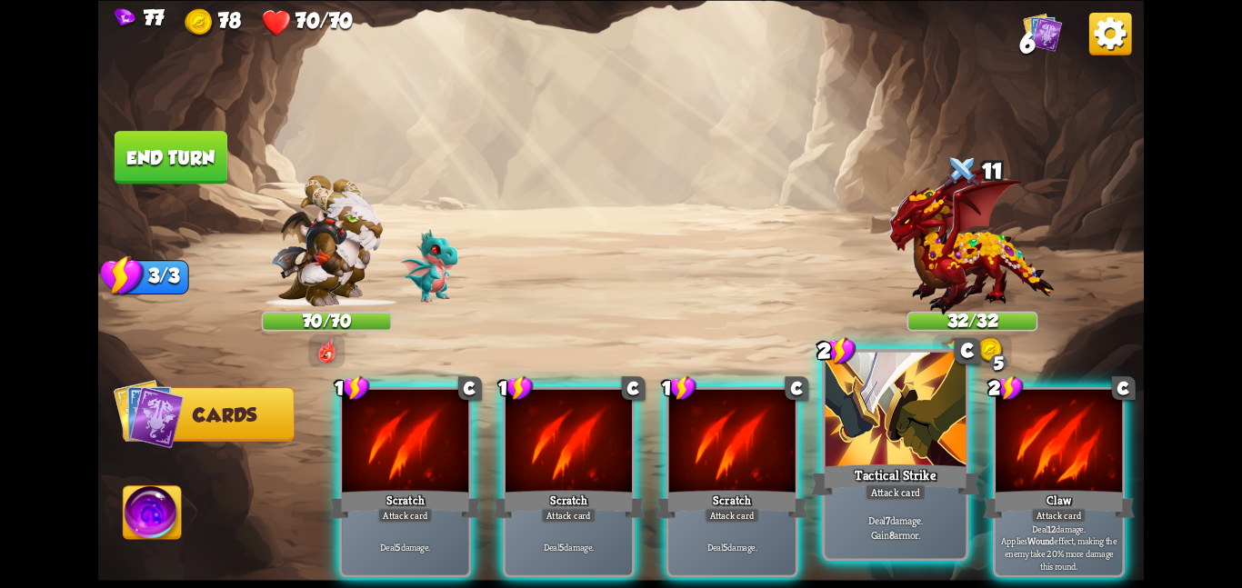
click at [851, 490] on div "Tactical Strike" at bounding box center [895, 479] width 168 height 37
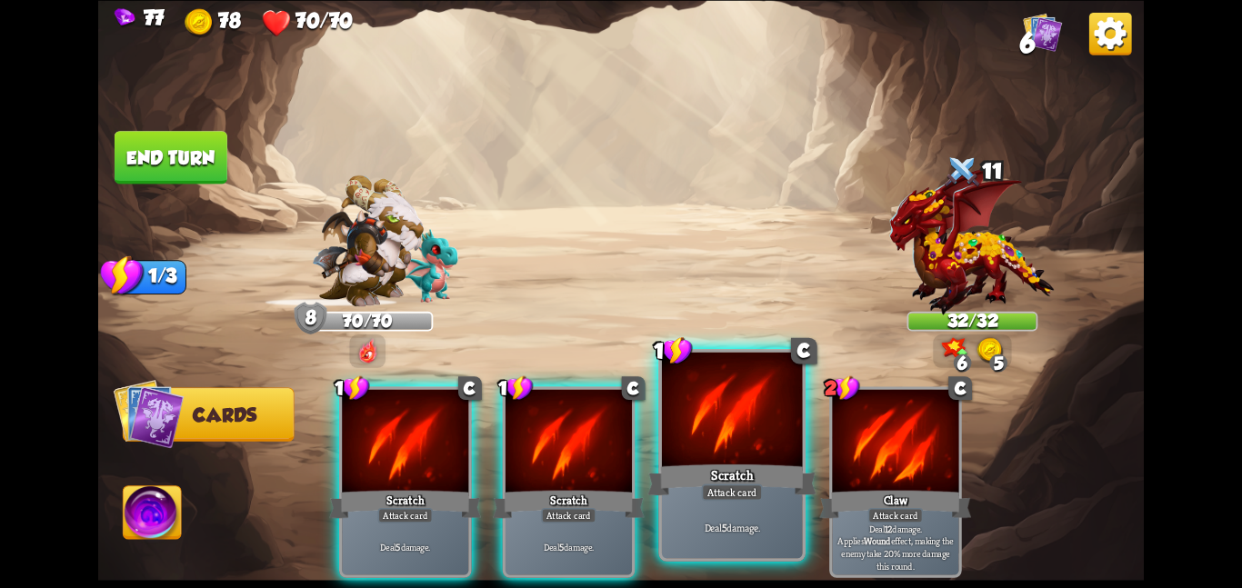
click at [733, 482] on div "Scratch" at bounding box center [732, 479] width 168 height 37
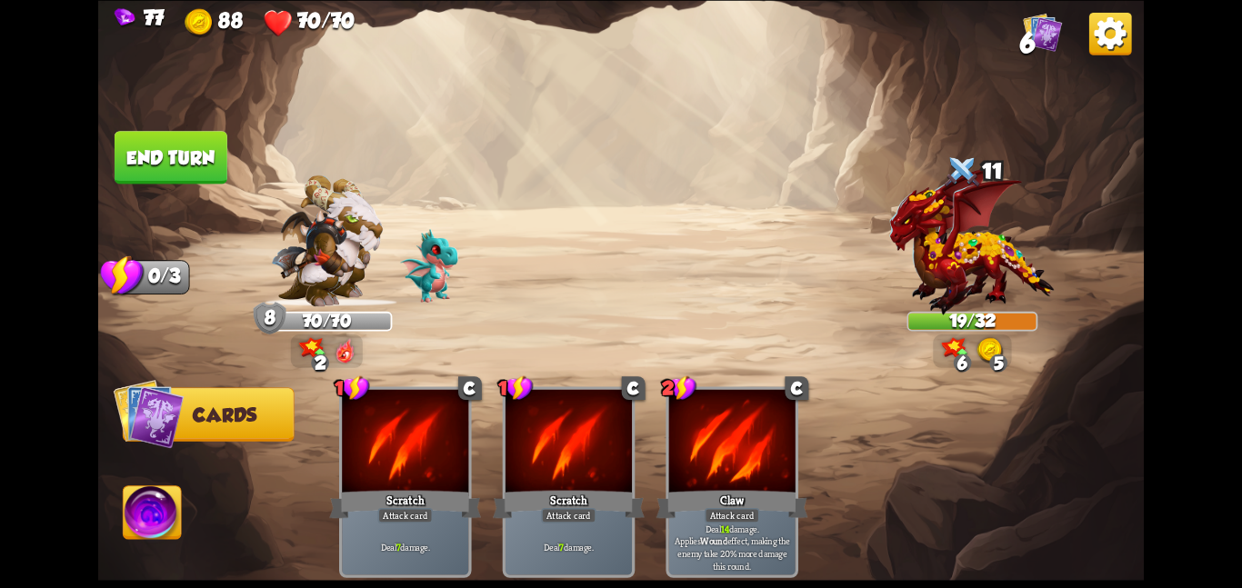
click at [146, 169] on button "End turn" at bounding box center [171, 157] width 113 height 53
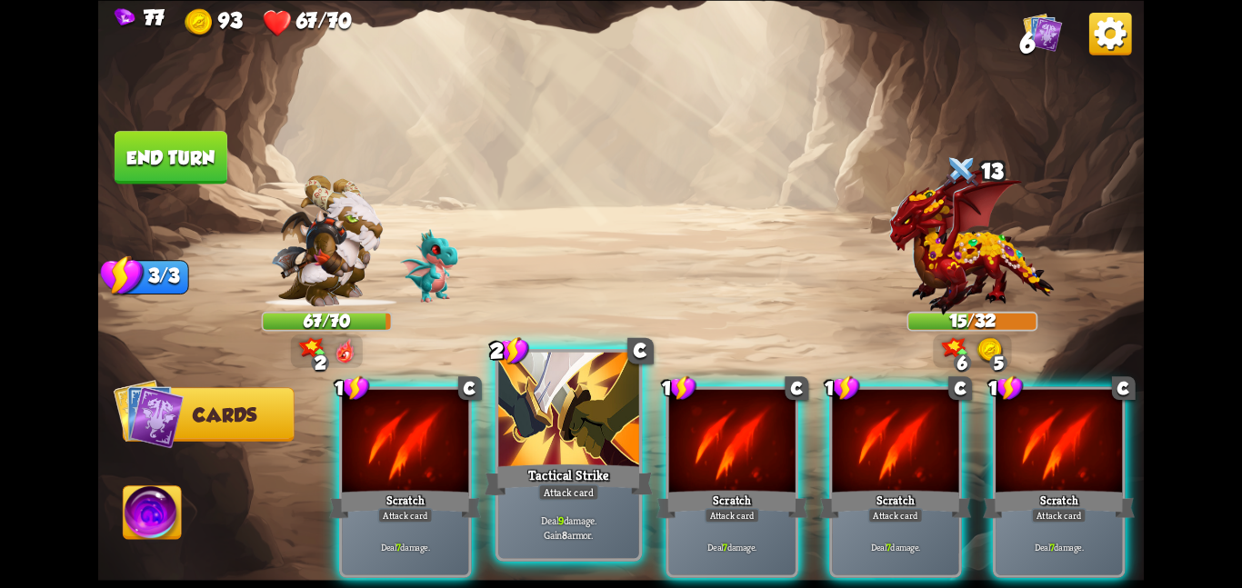
click at [615, 505] on div "Deal 9 damage. Gain 8 armor." at bounding box center [568, 527] width 141 height 61
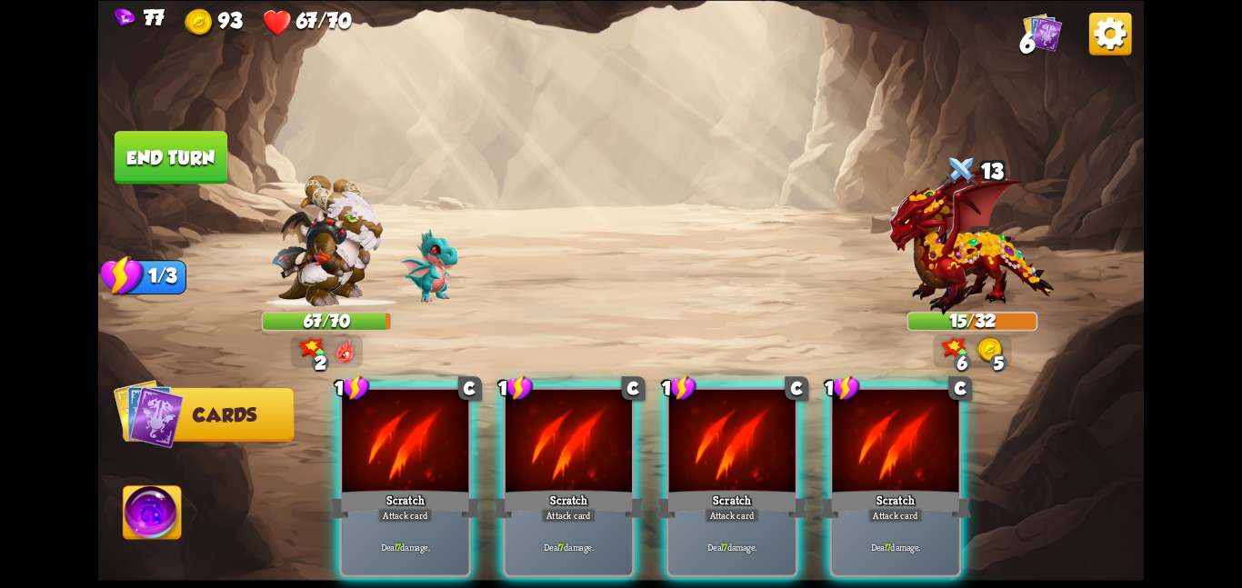
click at [615, 519] on div "Deal 7 damage." at bounding box center [569, 546] width 126 height 55
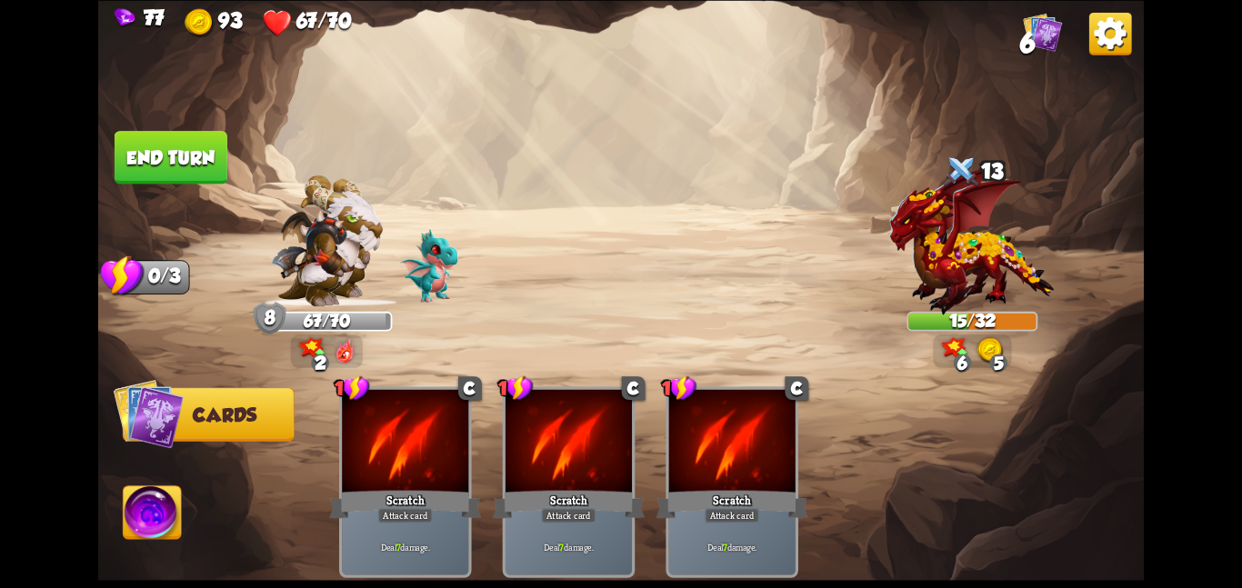
click at [615, 519] on div "Deal 7 damage." at bounding box center [569, 546] width 126 height 55
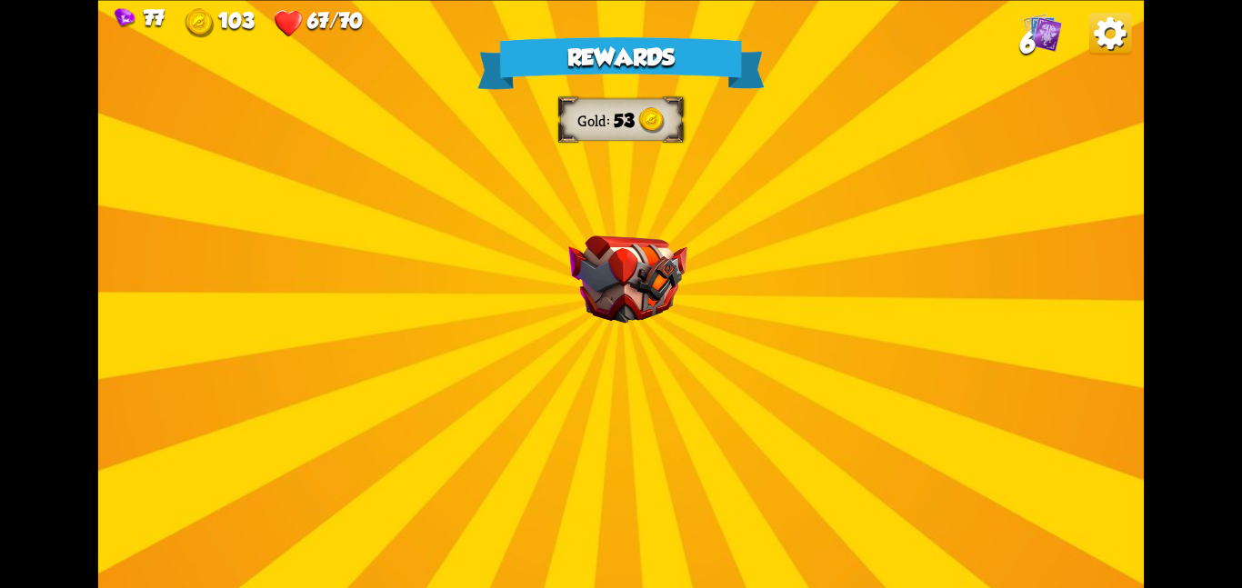
click at [617, 305] on img at bounding box center [627, 280] width 118 height 88
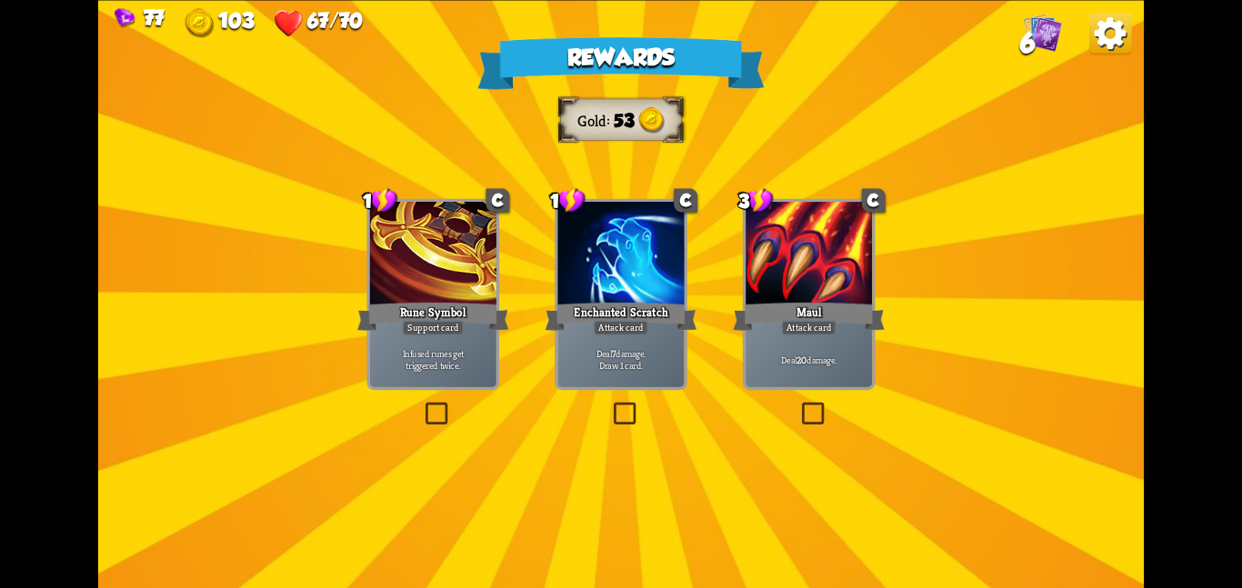
click at [617, 305] on div "Enchanted Scratch" at bounding box center [622, 316] width 152 height 34
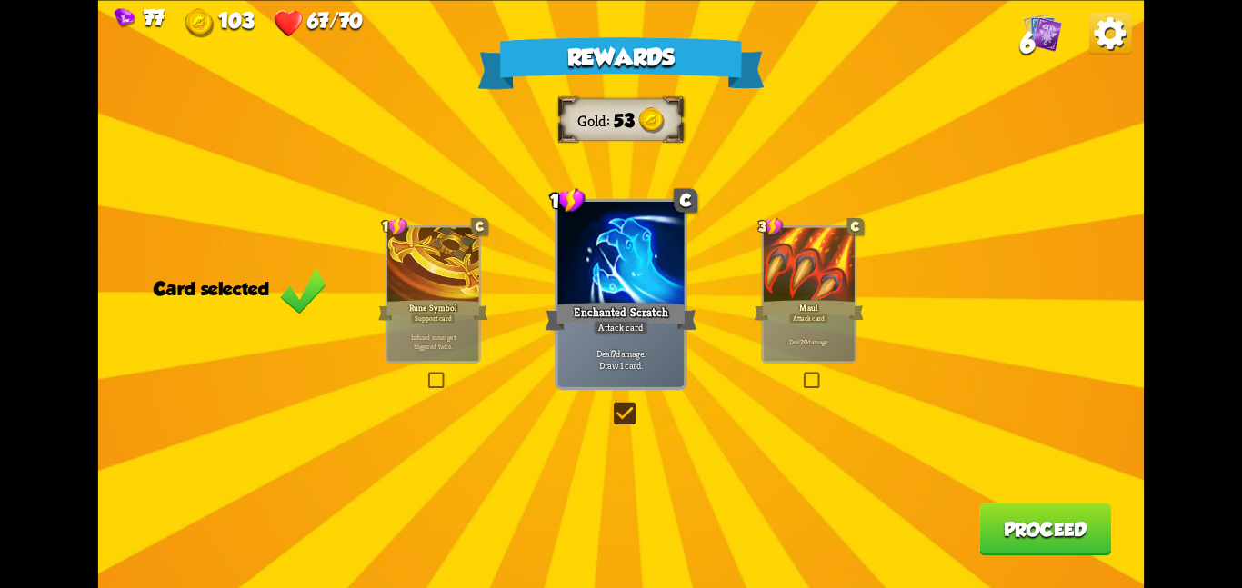
click at [893, 531] on button "Proceed" at bounding box center [1045, 529] width 132 height 53
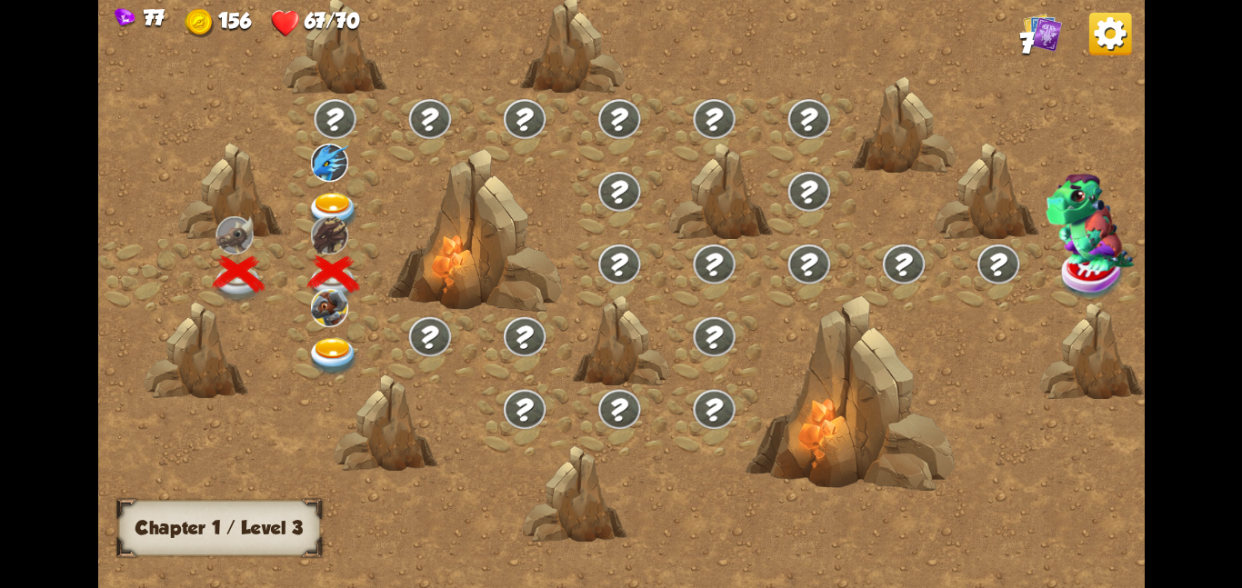
click at [324, 332] on div at bounding box center [334, 346] width 95 height 73
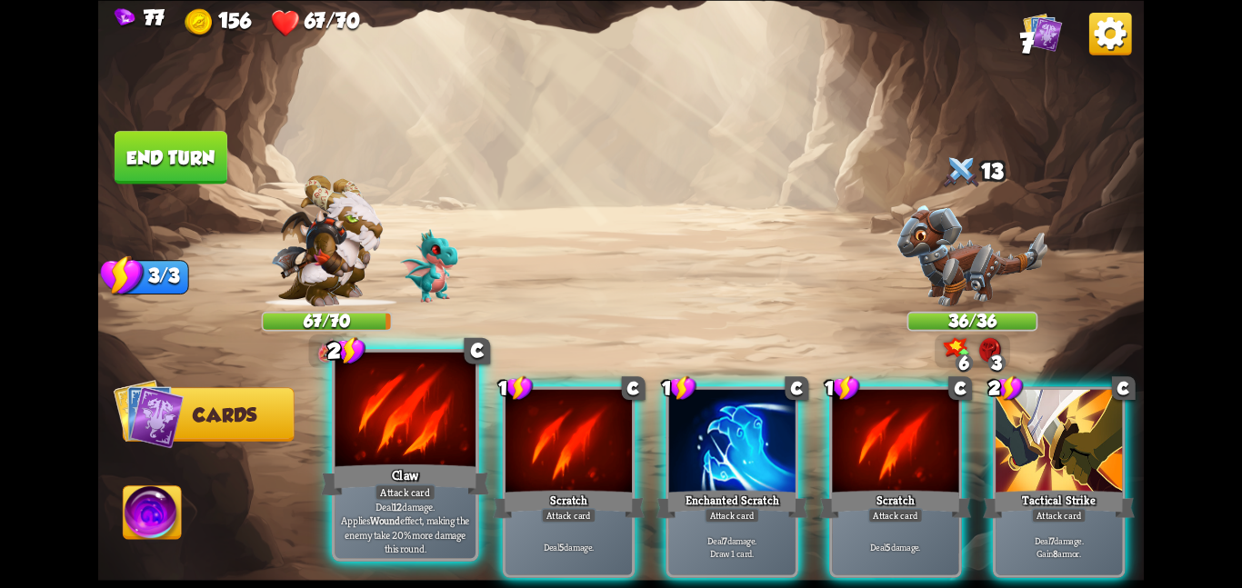
click at [450, 411] on div at bounding box center [405, 411] width 141 height 118
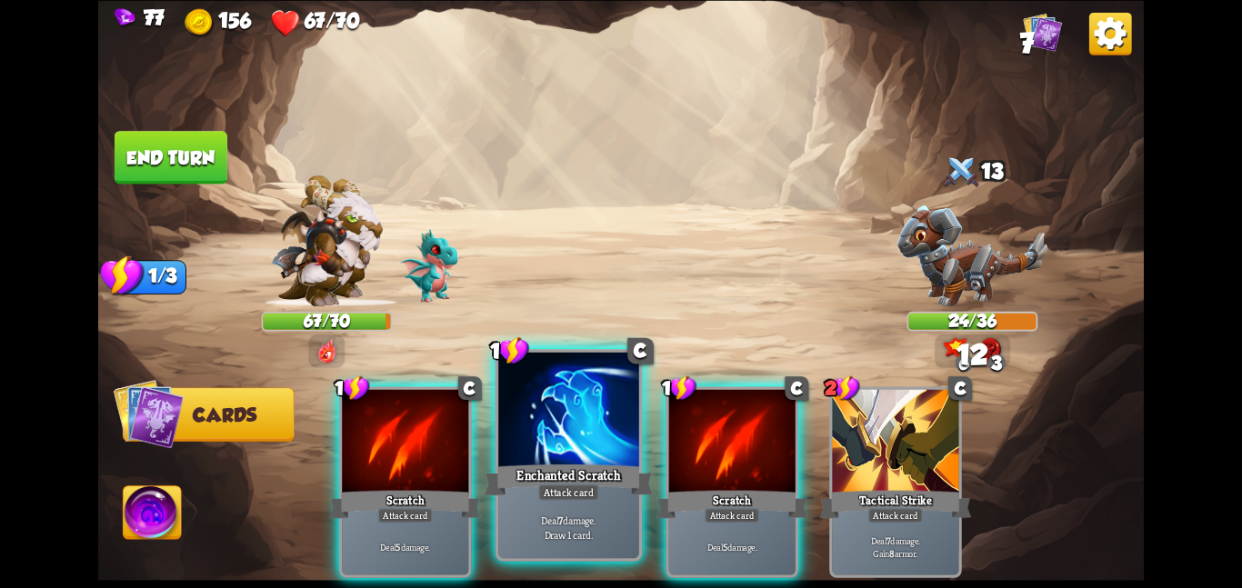
click at [508, 407] on div at bounding box center [568, 411] width 141 height 118
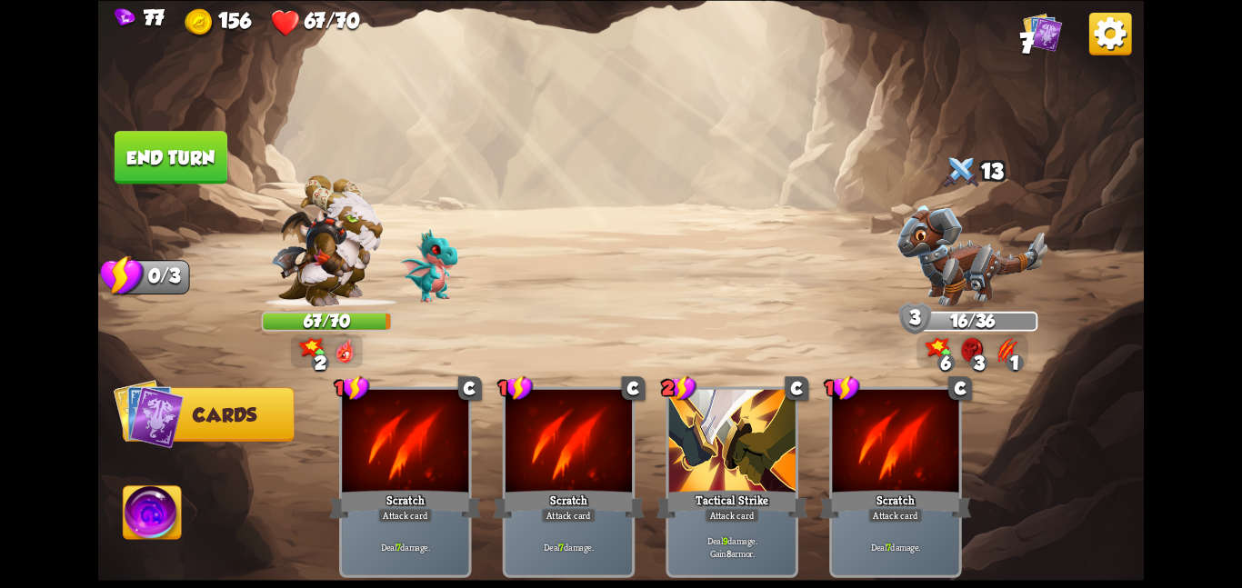
click at [208, 136] on button "End turn" at bounding box center [171, 157] width 113 height 53
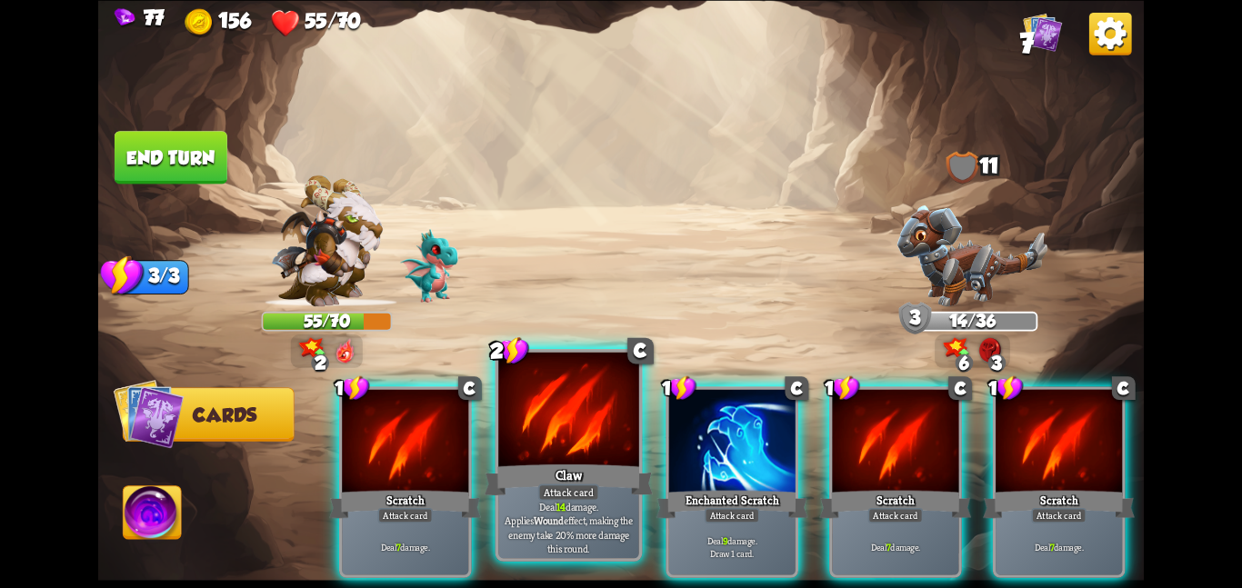
click at [543, 428] on div at bounding box center [568, 411] width 141 height 118
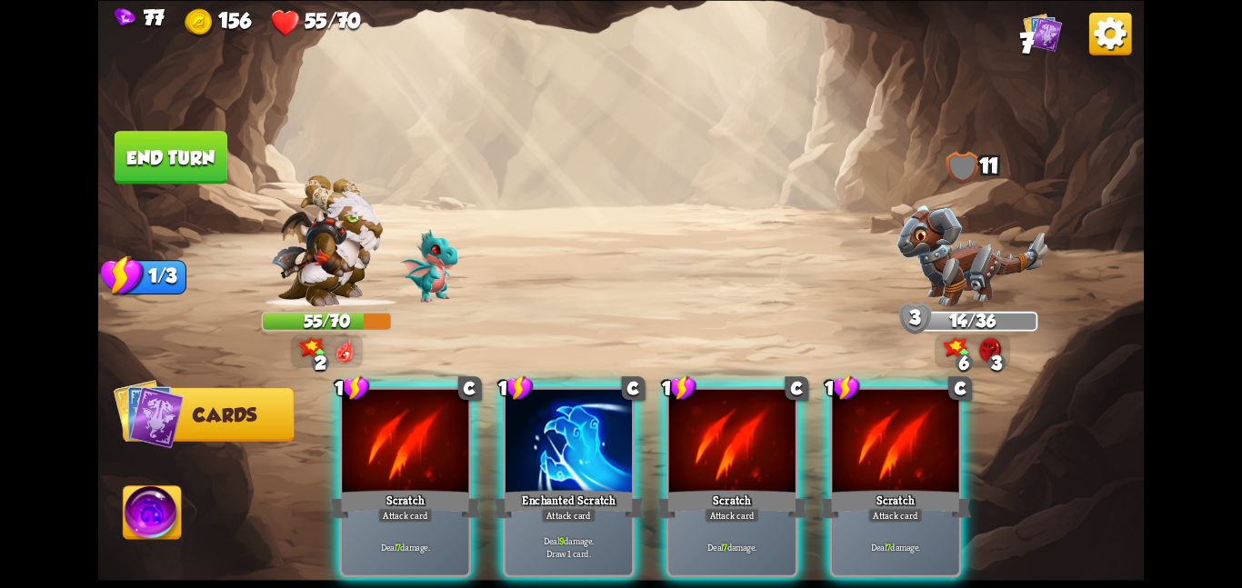
click at [543, 428] on div at bounding box center [569, 442] width 126 height 106
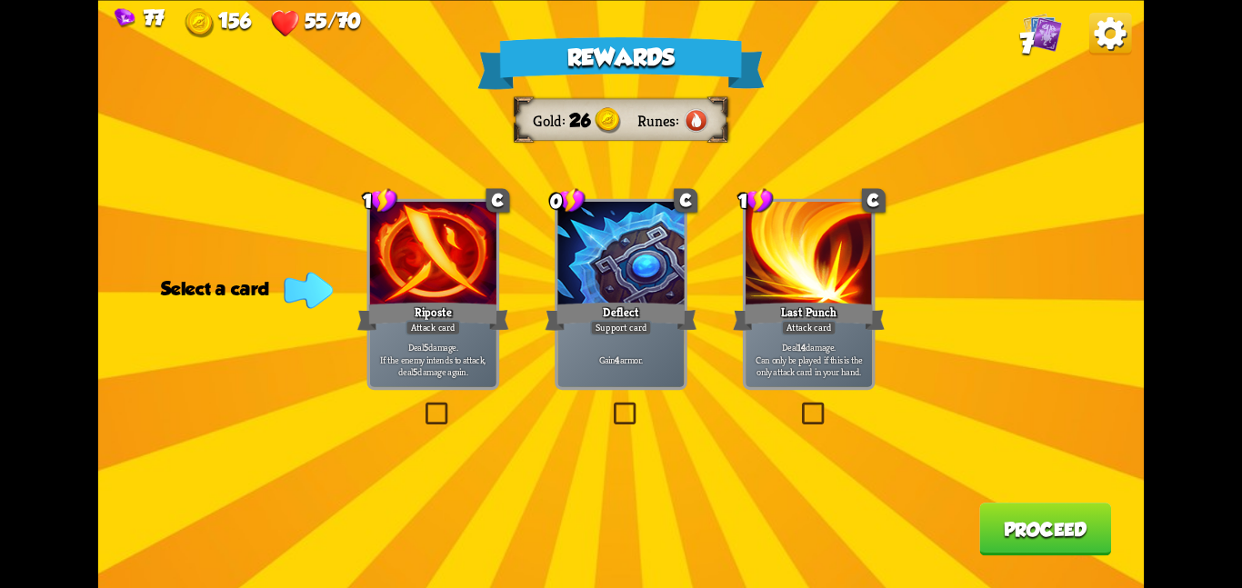
click at [557, 331] on div "Deflect" at bounding box center [622, 316] width 152 height 34
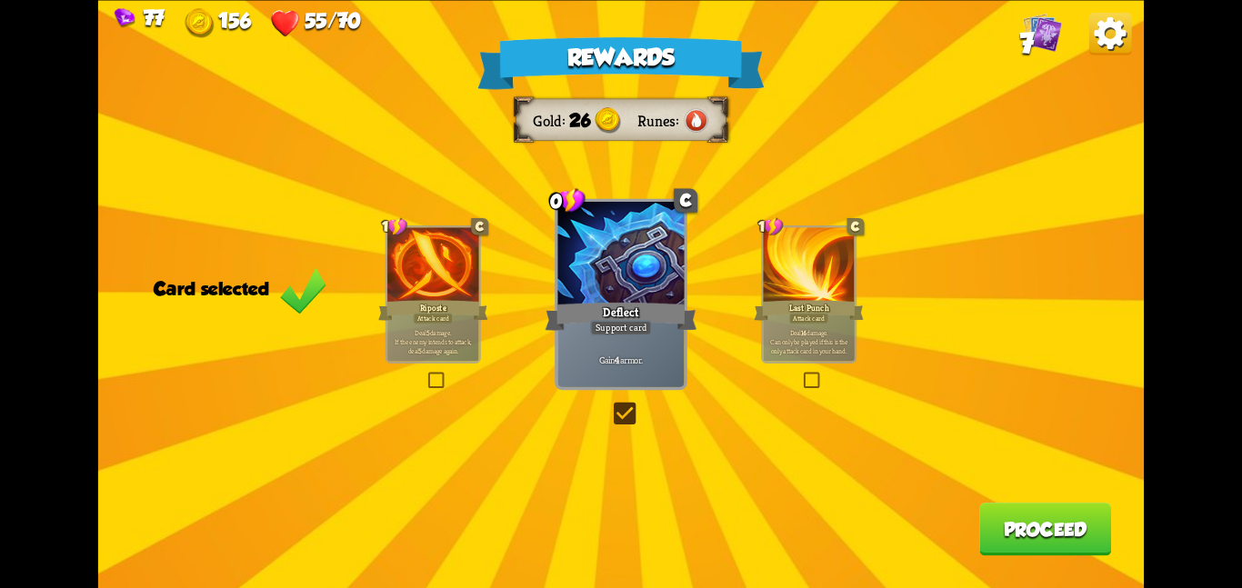
click at [893, 522] on button "Proceed" at bounding box center [1045, 529] width 132 height 53
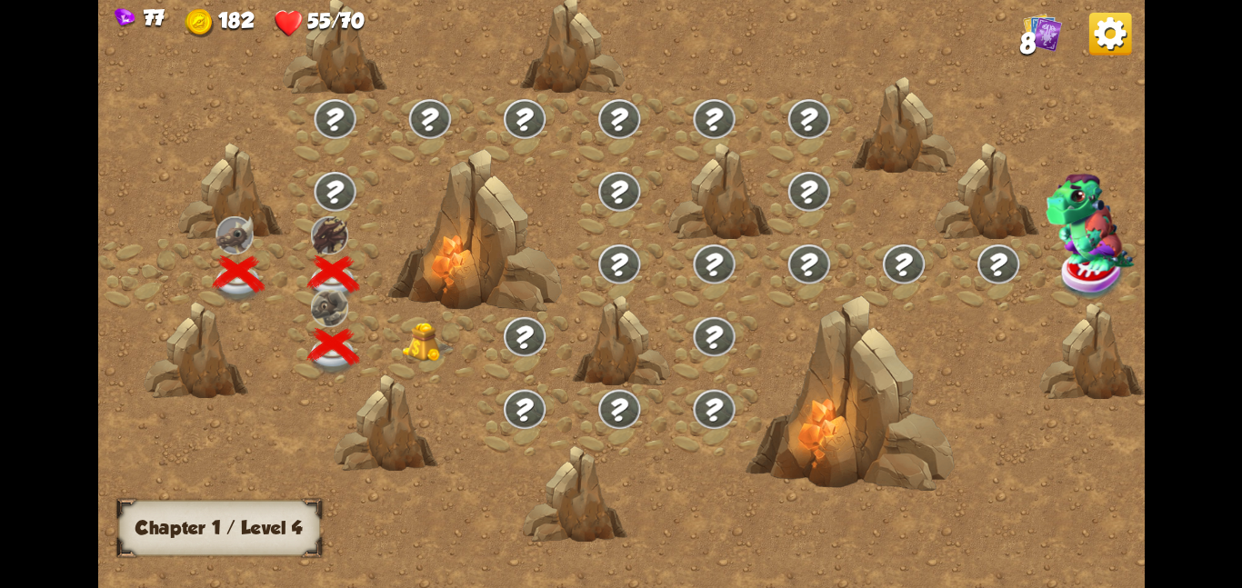
click at [408, 336] on img at bounding box center [428, 342] width 53 height 40
click at [436, 341] on img at bounding box center [428, 342] width 53 height 40
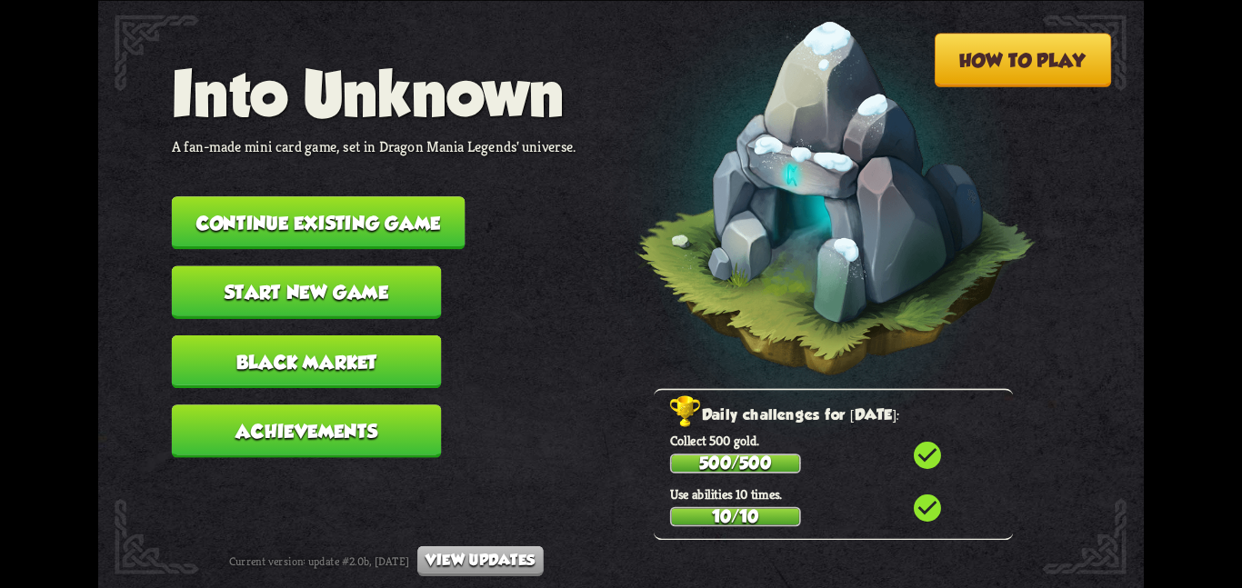
click at [235, 196] on button "Continue existing game" at bounding box center [319, 222] width 294 height 53
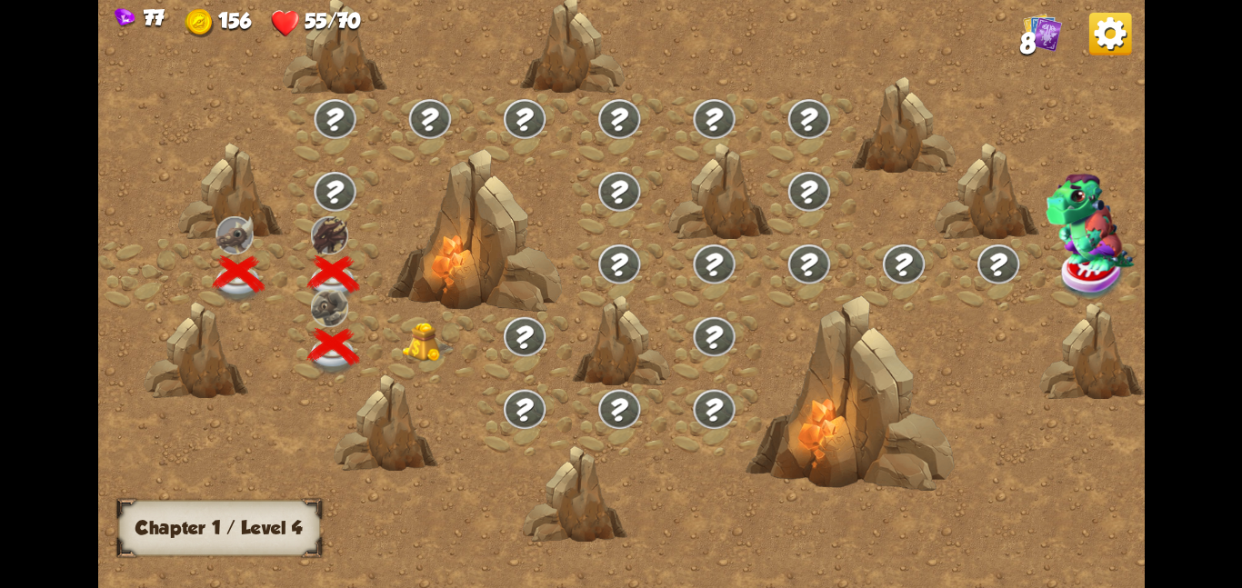
click at [424, 344] on img at bounding box center [428, 342] width 53 height 40
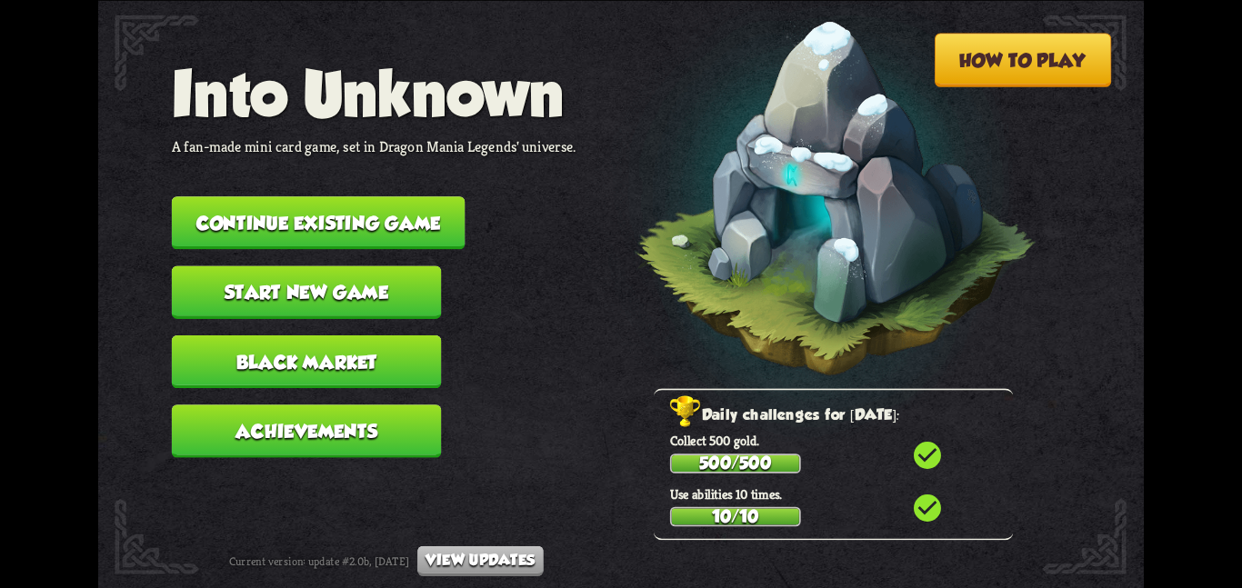
click at [290, 226] on button "Continue existing game" at bounding box center [319, 222] width 294 height 53
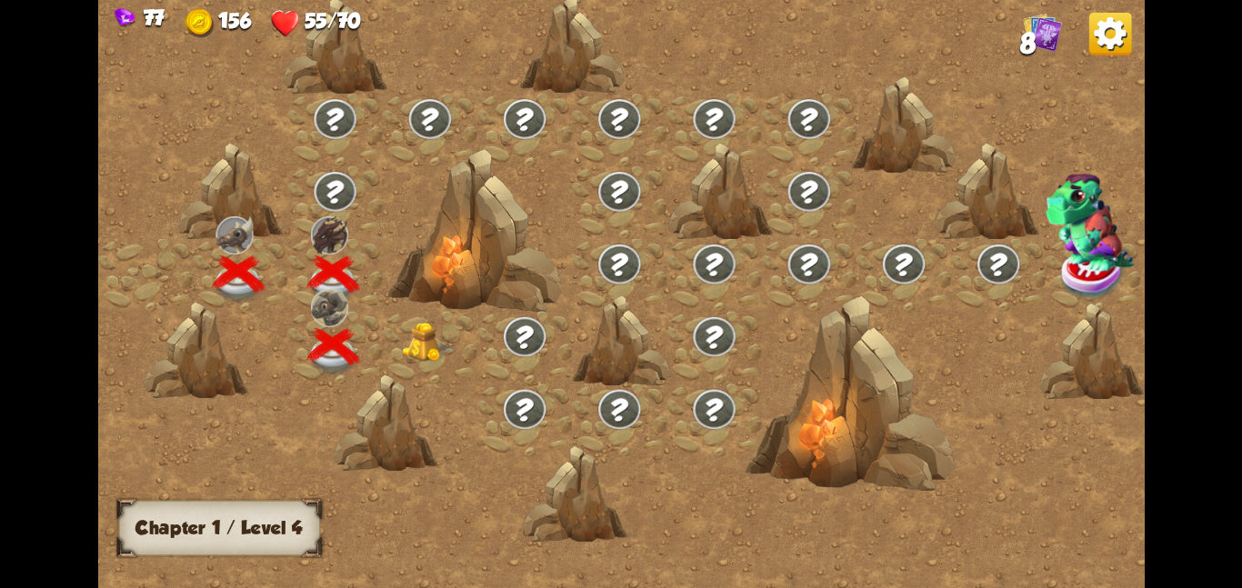
click at [394, 320] on div at bounding box center [430, 346] width 95 height 73
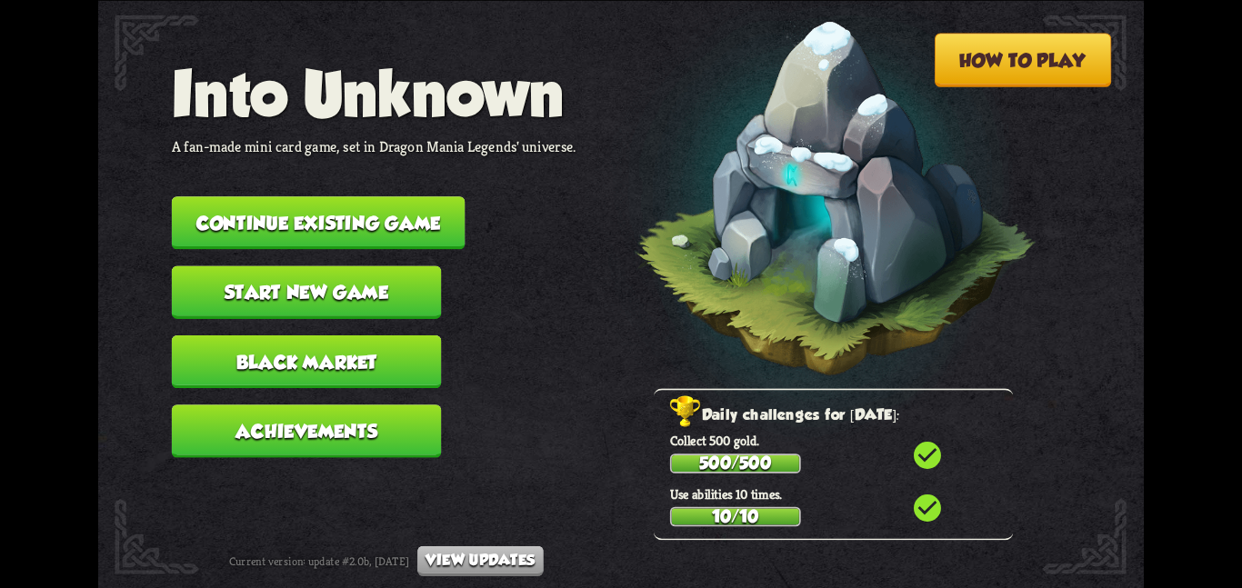
click at [309, 220] on button "Continue existing game" at bounding box center [319, 222] width 294 height 53
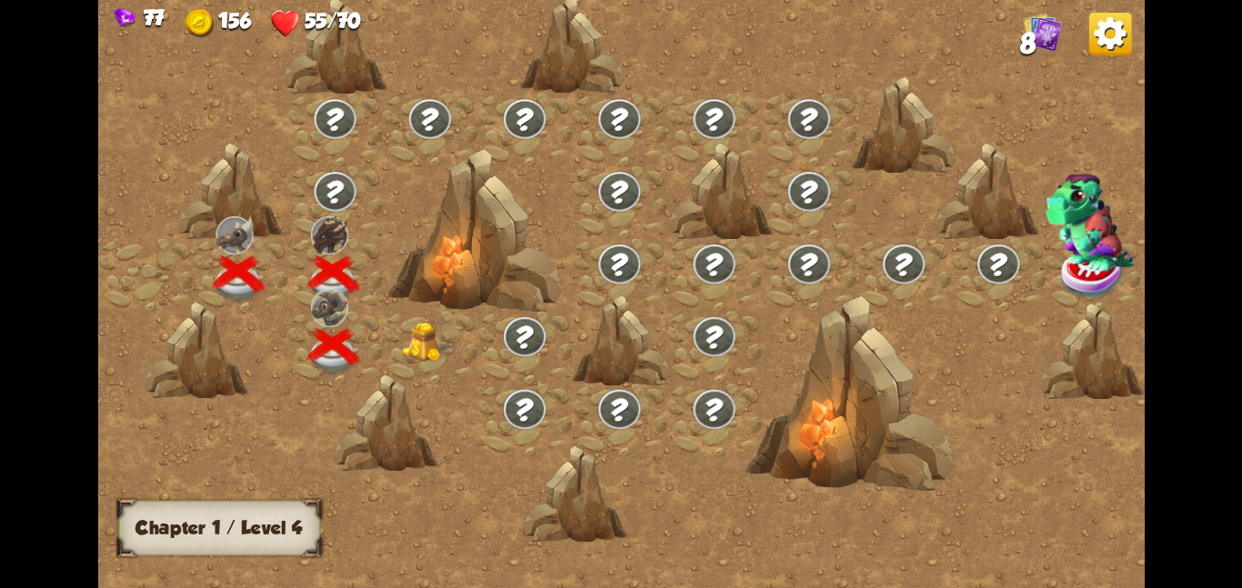
click at [418, 335] on img at bounding box center [428, 342] width 53 height 40
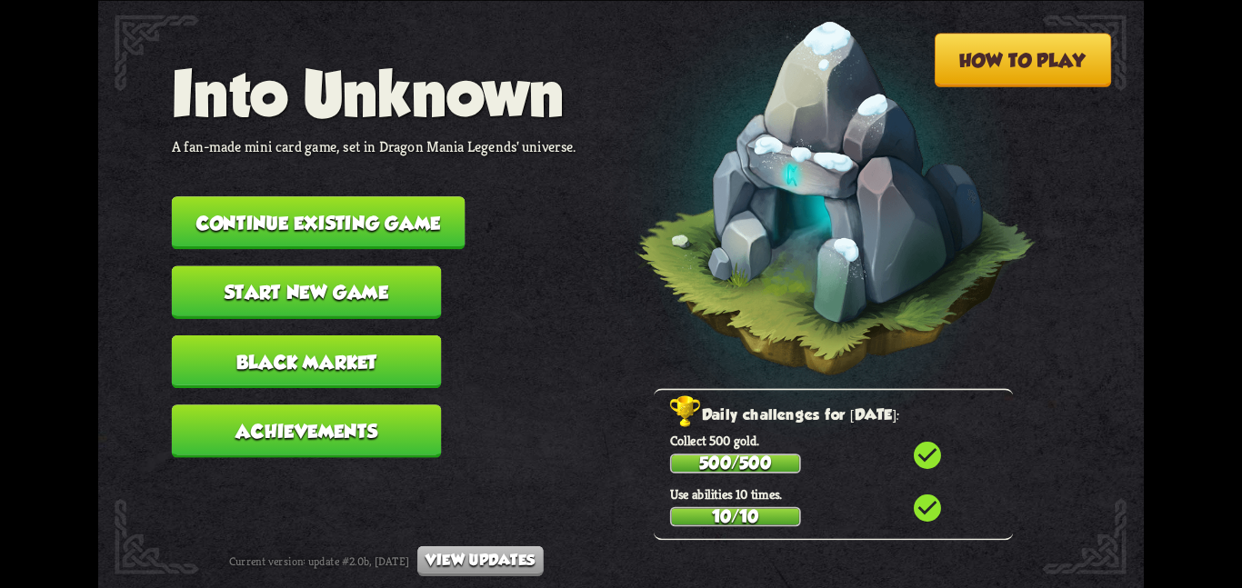
click at [285, 196] on button "Continue existing game" at bounding box center [319, 222] width 294 height 53
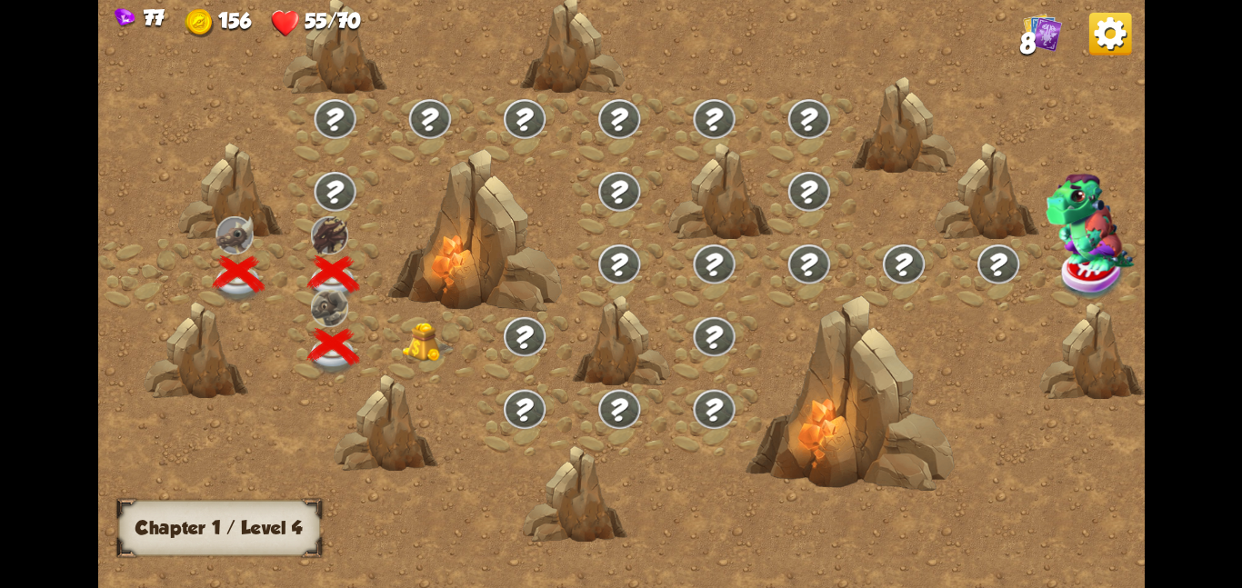
click at [435, 317] on div at bounding box center [430, 346] width 95 height 73
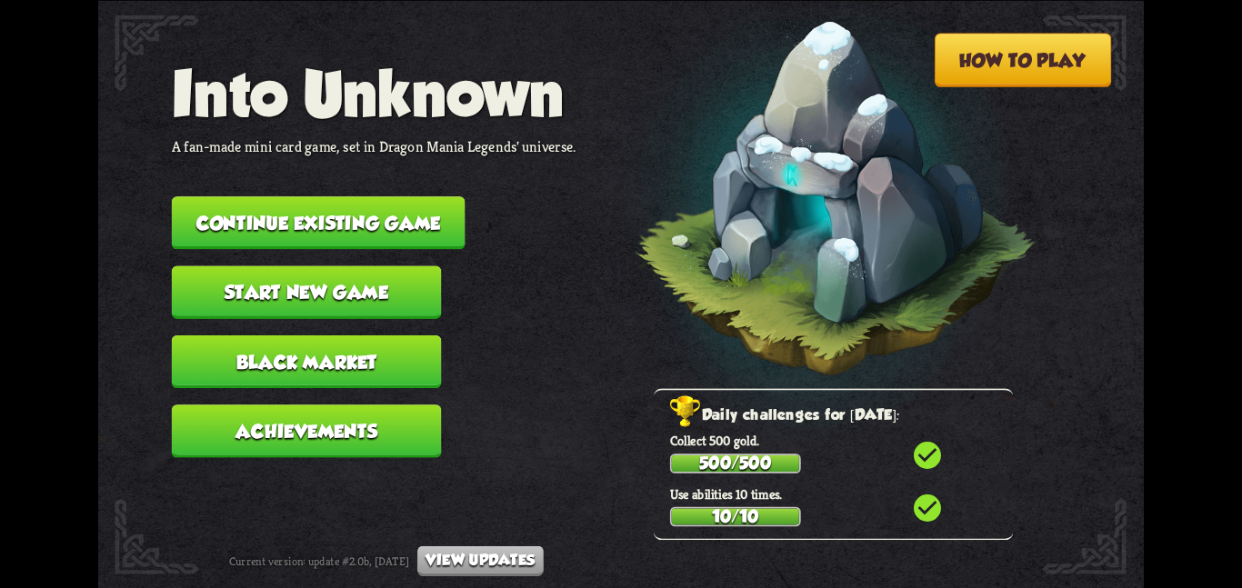
click at [262, 214] on button "Continue existing game" at bounding box center [319, 222] width 294 height 53
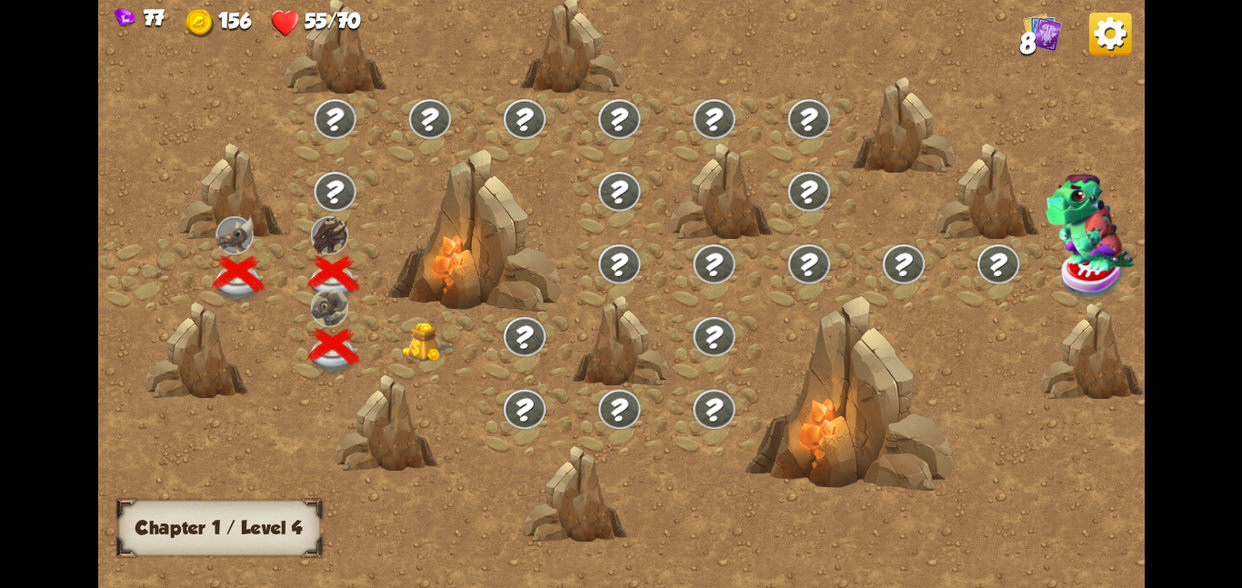
click at [393, 360] on div at bounding box center [430, 346] width 95 height 73
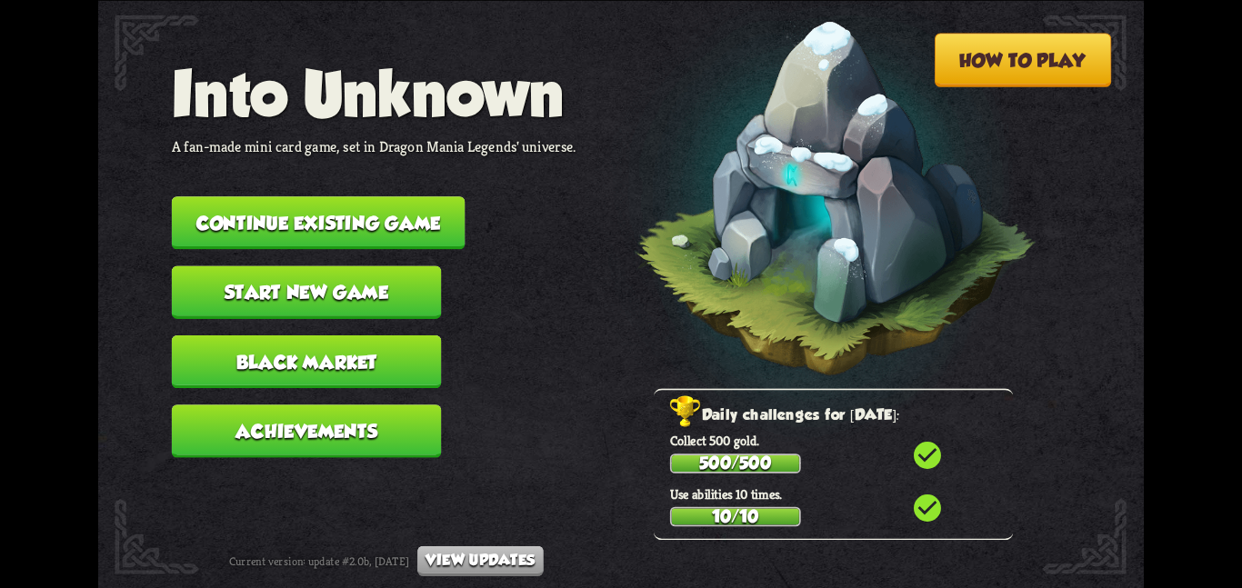
click at [327, 214] on button "Continue existing game" at bounding box center [319, 222] width 294 height 53
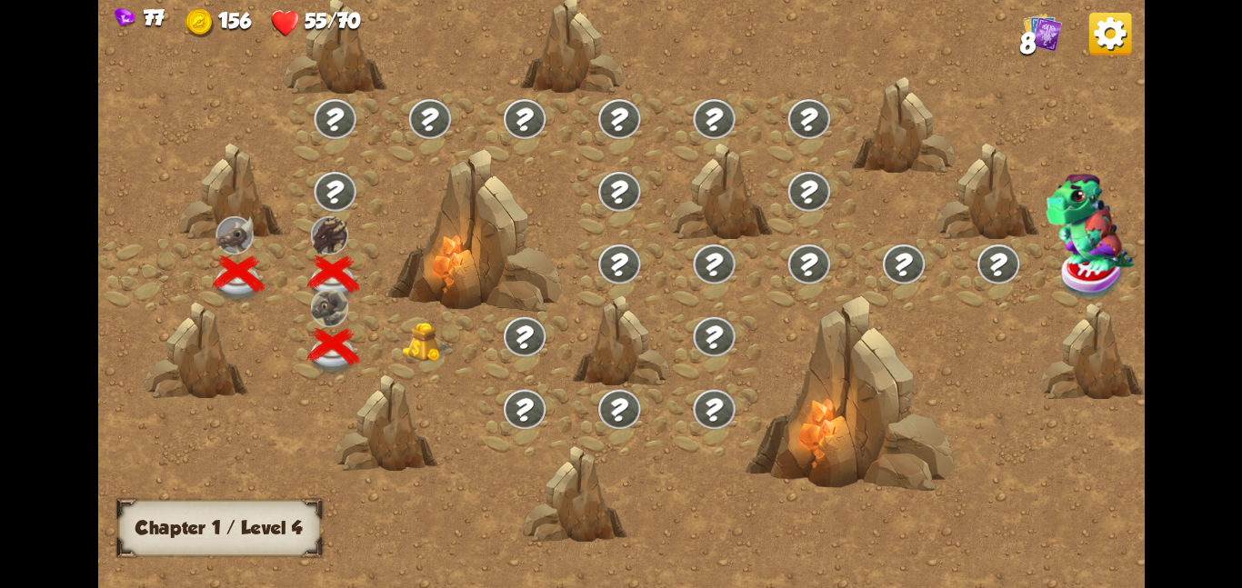
click at [415, 345] on img at bounding box center [428, 342] width 53 height 40
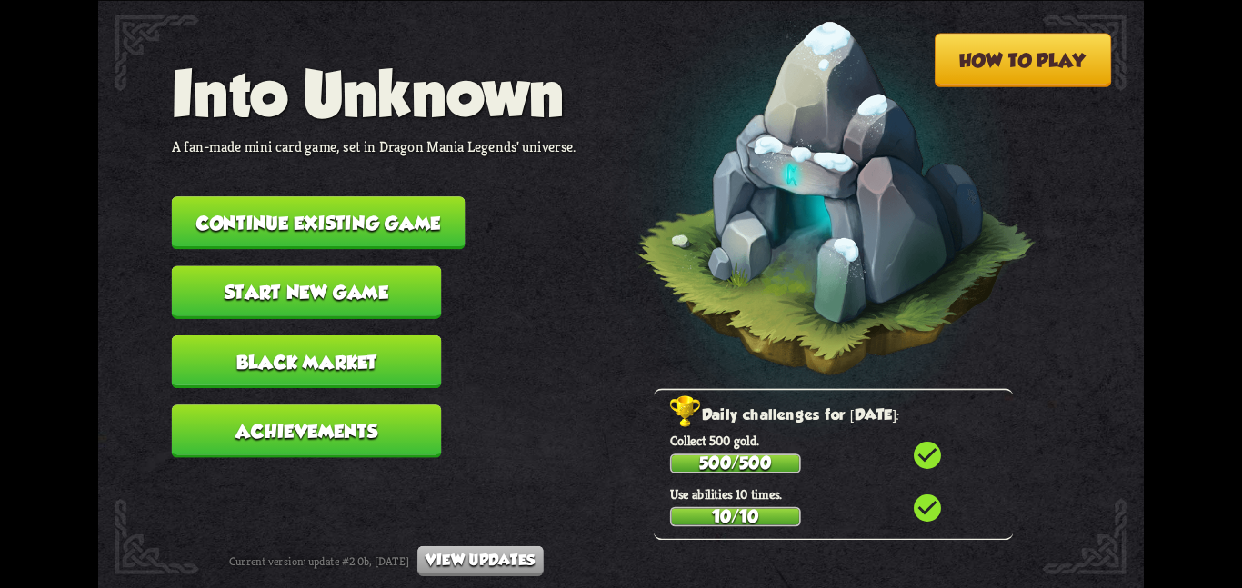
click at [243, 215] on button "Continue existing game" at bounding box center [319, 222] width 294 height 53
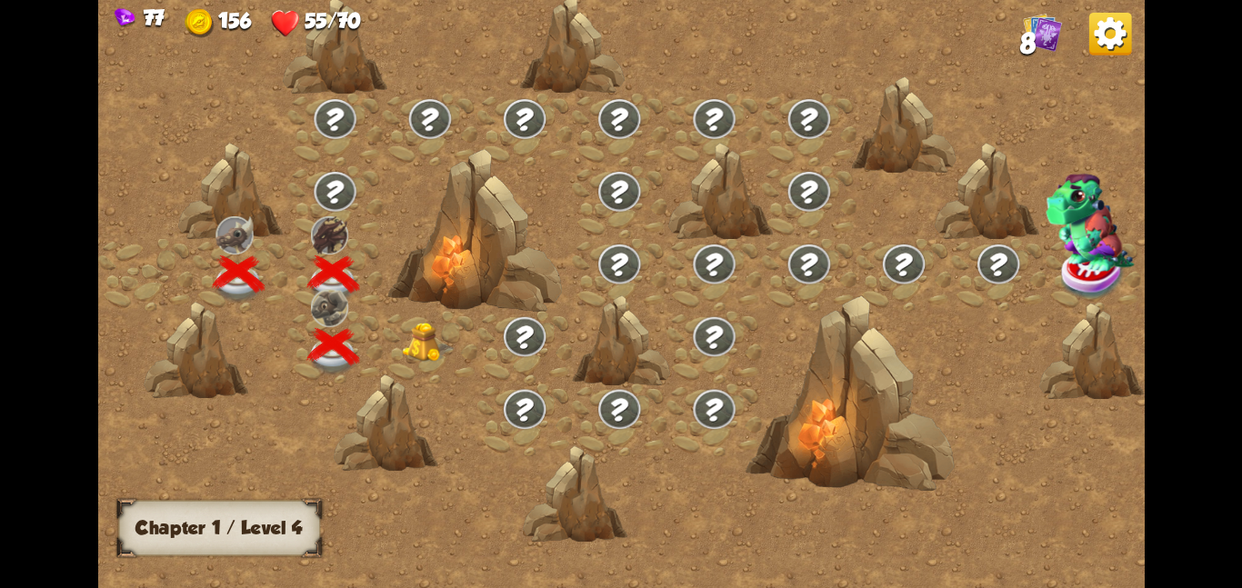
click at [452, 333] on img at bounding box center [428, 342] width 53 height 40
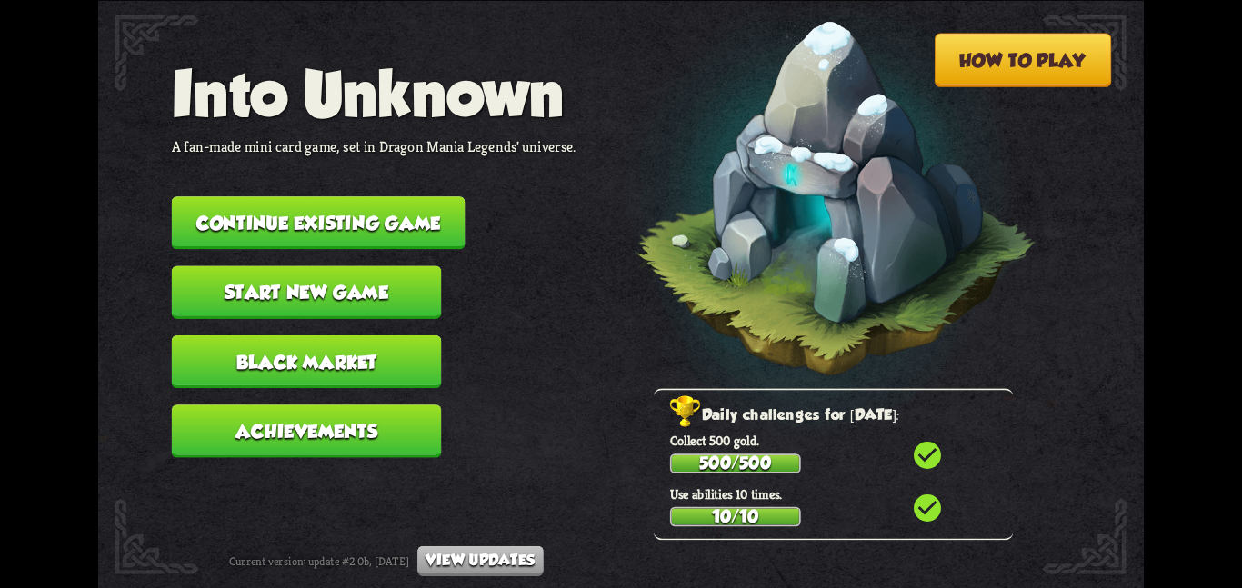
click at [246, 196] on button "Continue existing game" at bounding box center [319, 222] width 294 height 53
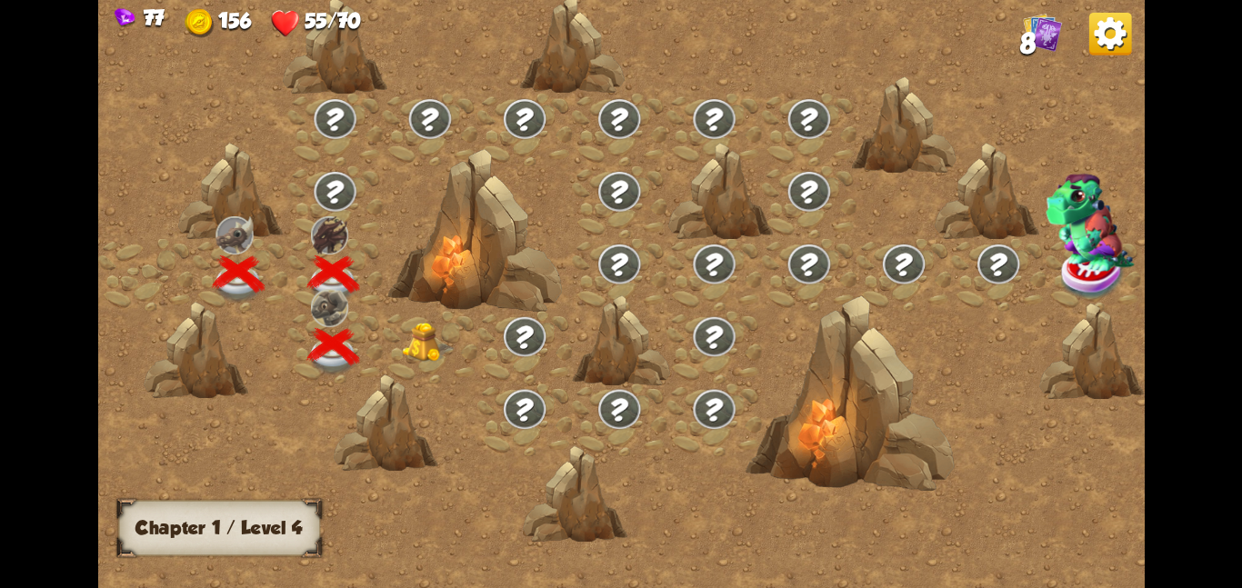
click at [402, 353] on img at bounding box center [428, 342] width 53 height 40
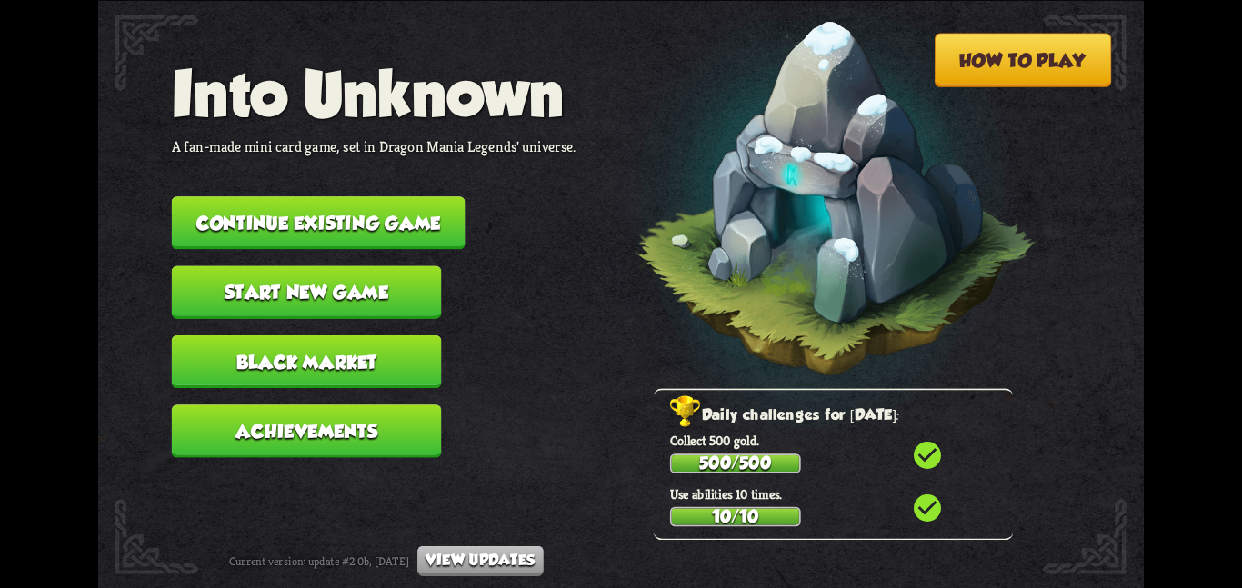
click at [315, 218] on button "Continue existing game" at bounding box center [319, 222] width 294 height 53
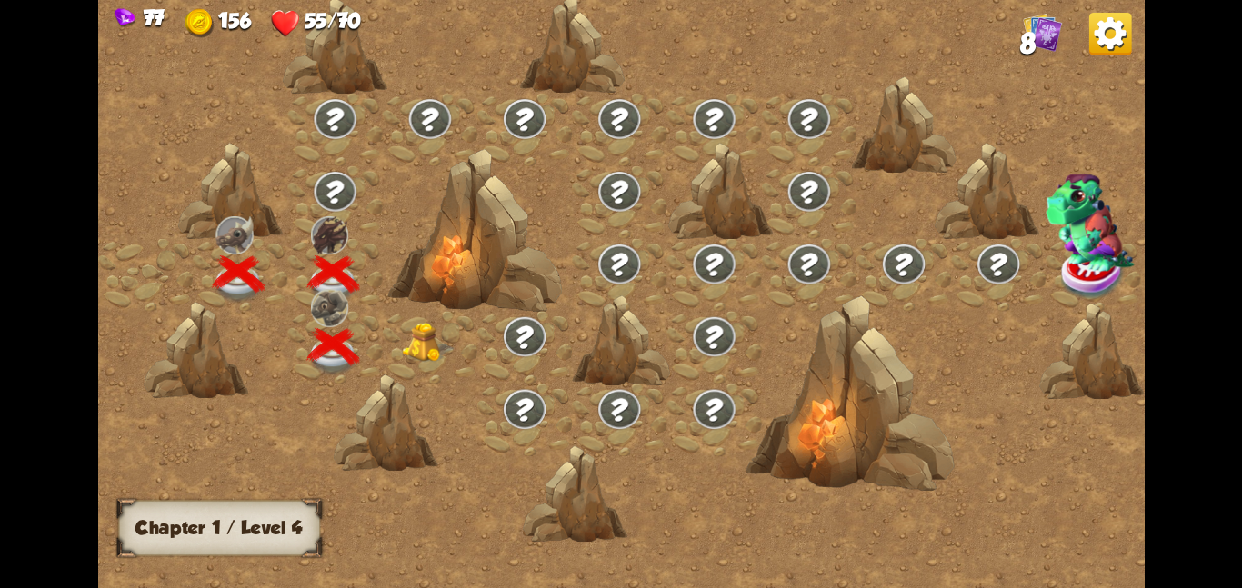
click at [434, 356] on img at bounding box center [428, 342] width 53 height 40
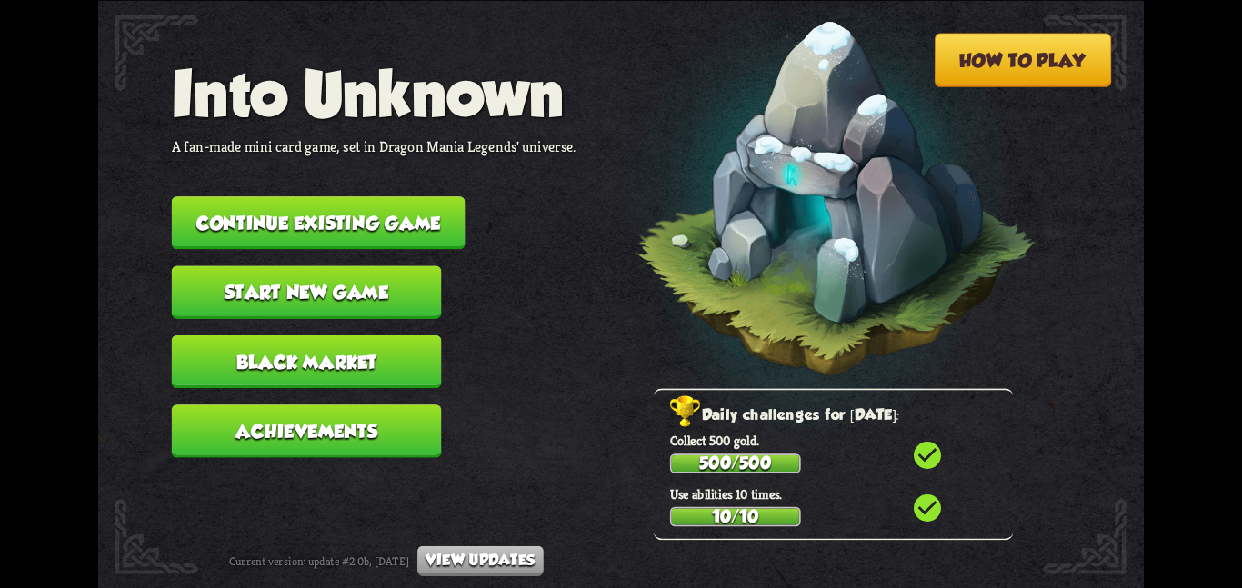
click at [270, 196] on button "Continue existing game" at bounding box center [319, 222] width 294 height 53
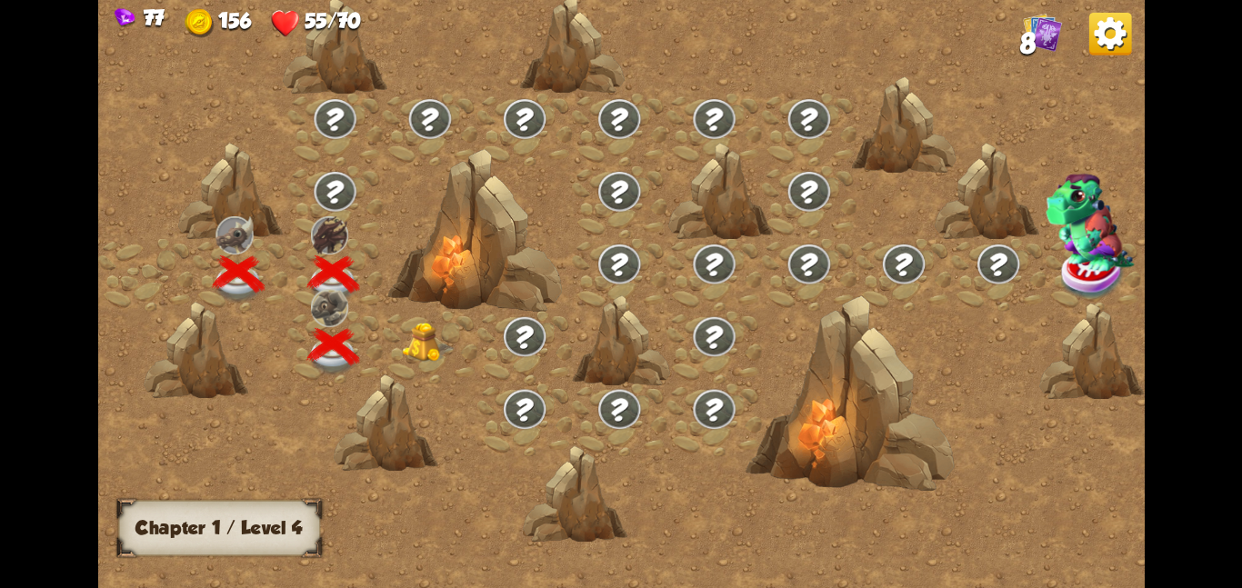
click at [420, 315] on div at bounding box center [430, 346] width 95 height 73
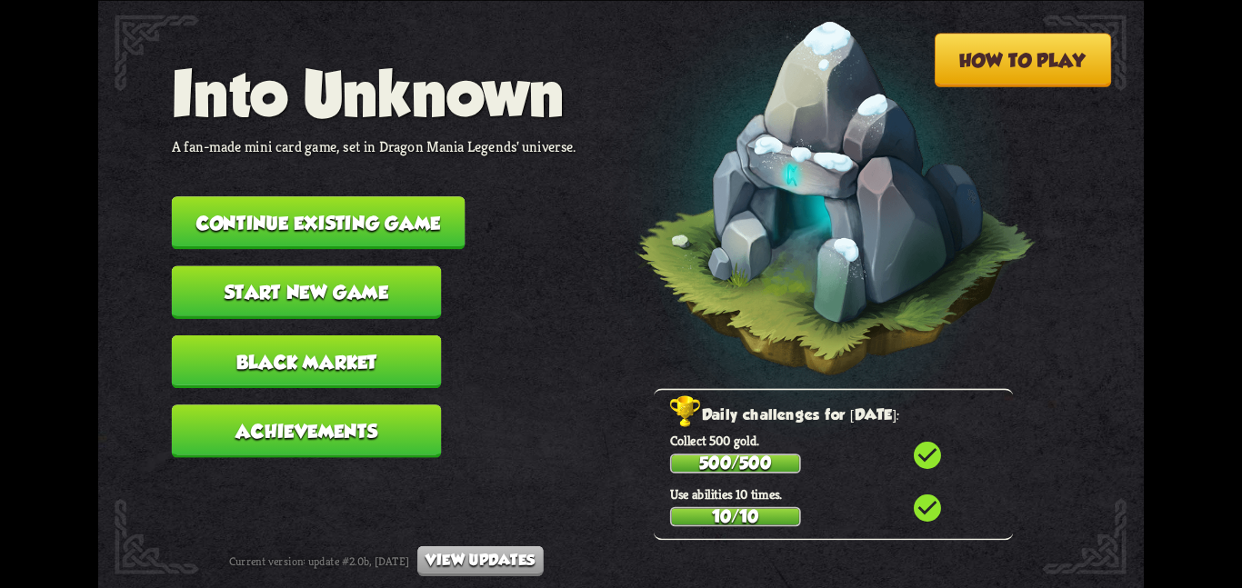
click at [248, 223] on button "Continue existing game" at bounding box center [319, 222] width 294 height 53
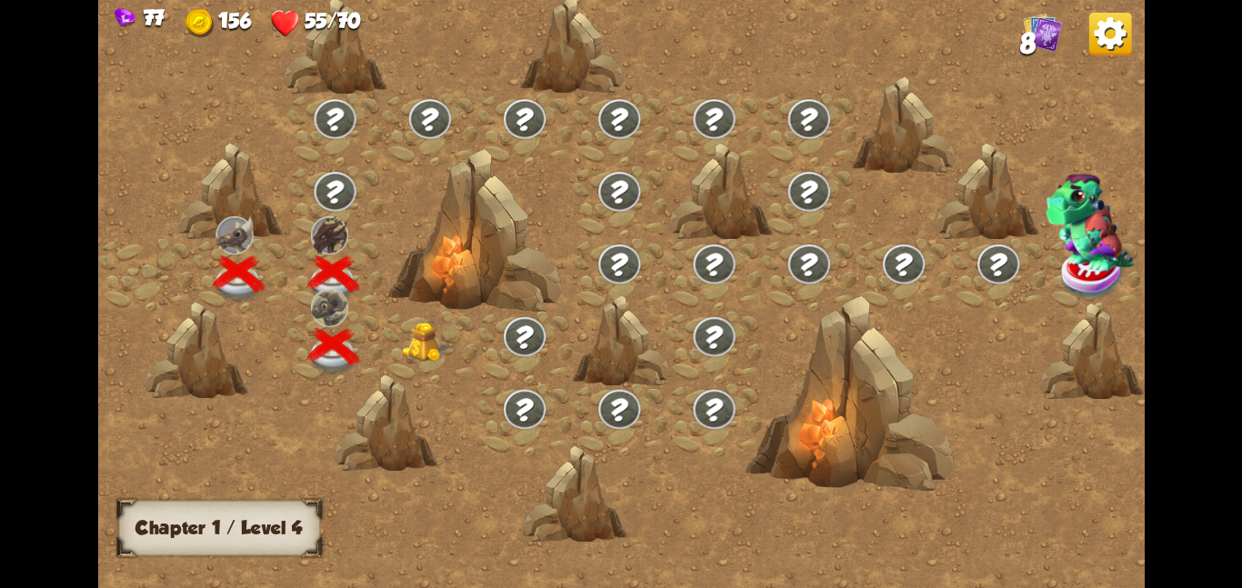
click at [422, 346] on img at bounding box center [428, 342] width 53 height 40
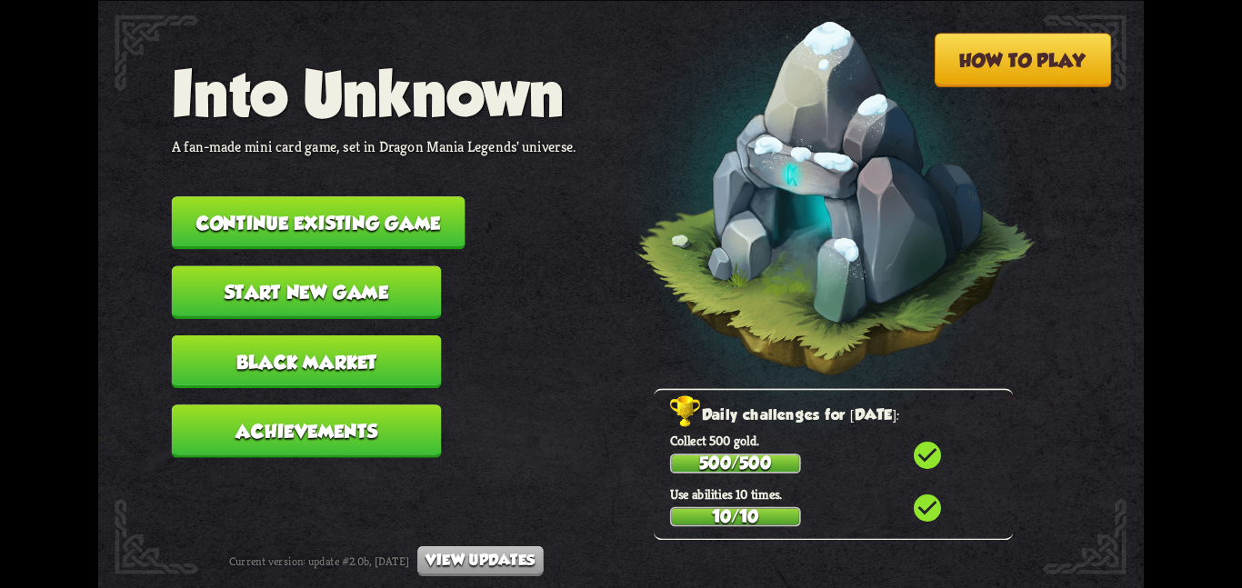
click at [229, 335] on button "Black Market" at bounding box center [307, 361] width 270 height 53
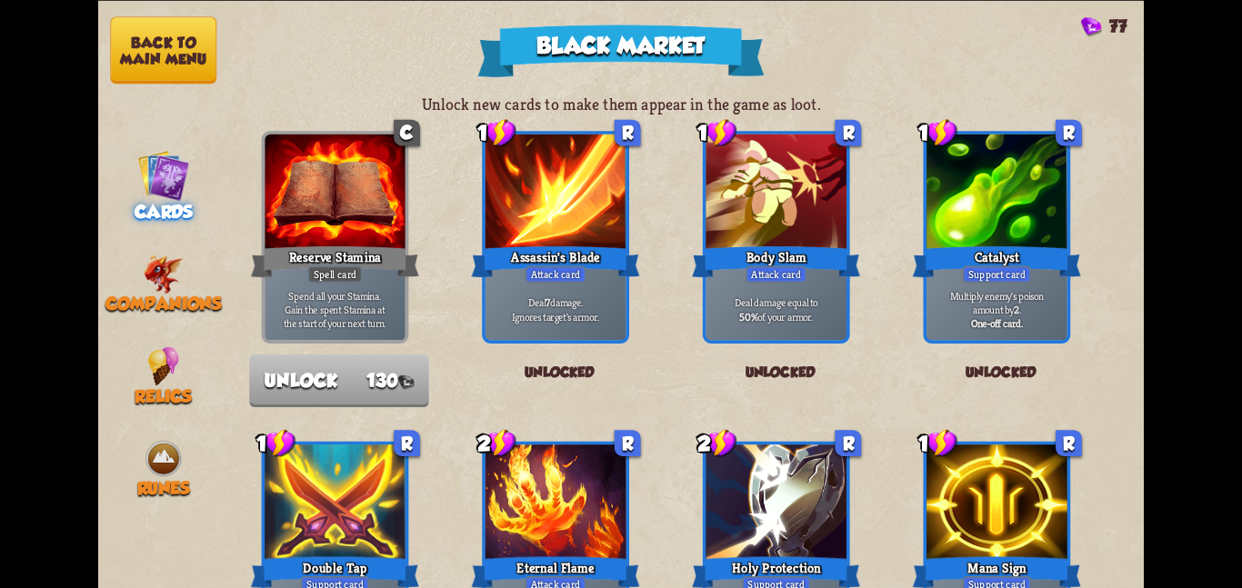
click at [156, 74] on button "Back to main menu" at bounding box center [163, 49] width 106 height 67
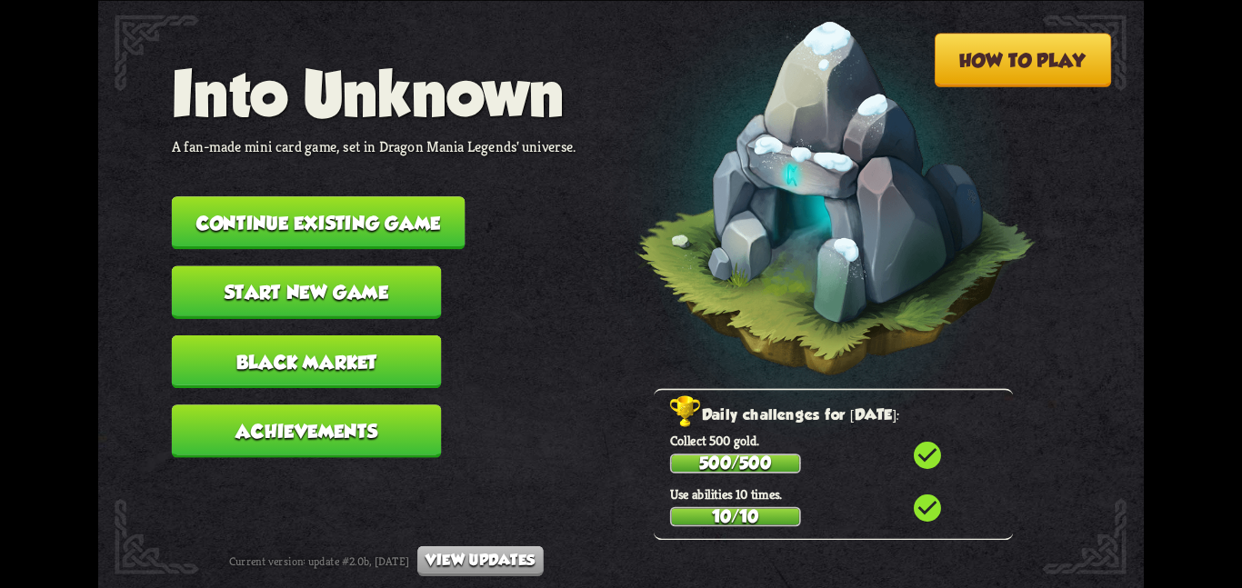
click at [256, 215] on button "Continue existing game" at bounding box center [319, 222] width 294 height 53
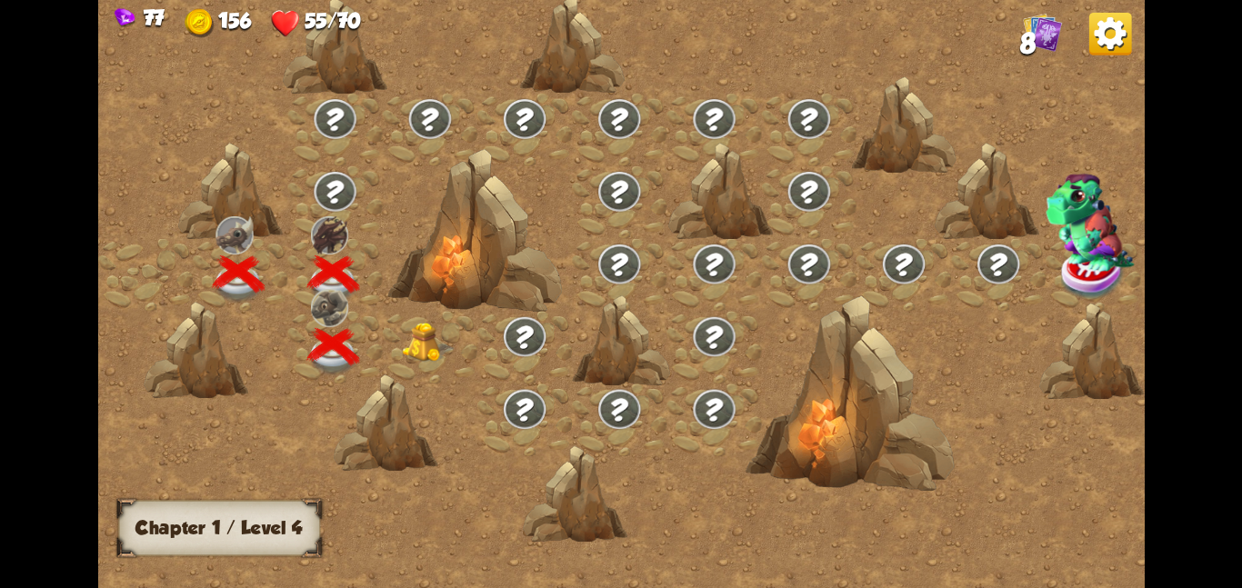
click at [369, 326] on div at bounding box center [334, 346] width 95 height 73
click at [416, 335] on img at bounding box center [428, 342] width 53 height 40
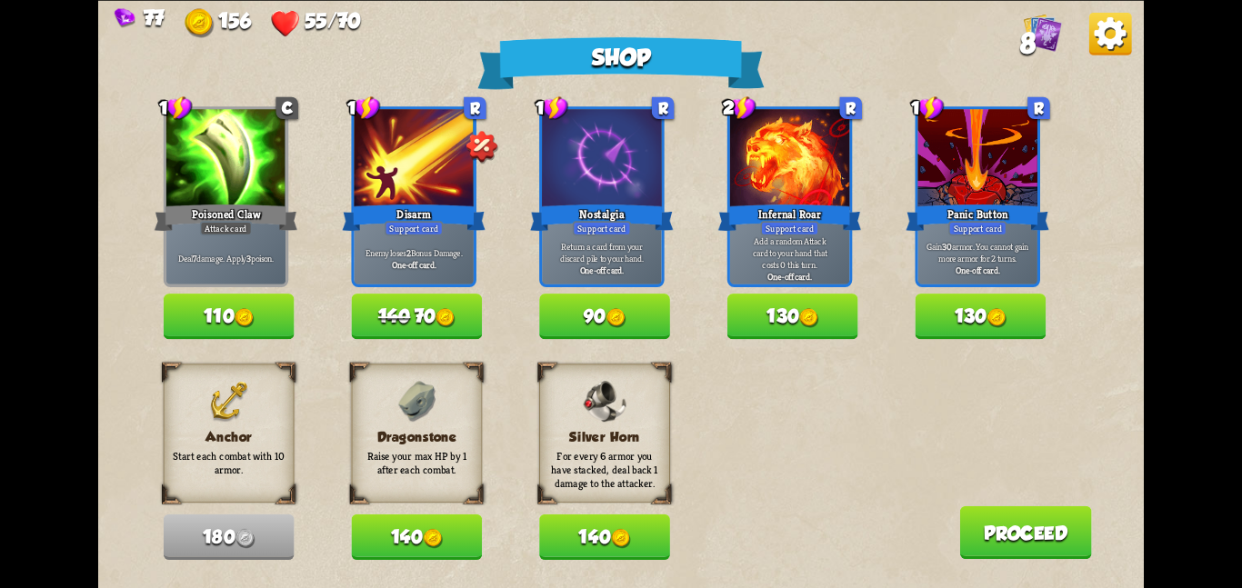
click at [405, 536] on button "140" at bounding box center [416, 537] width 131 height 45
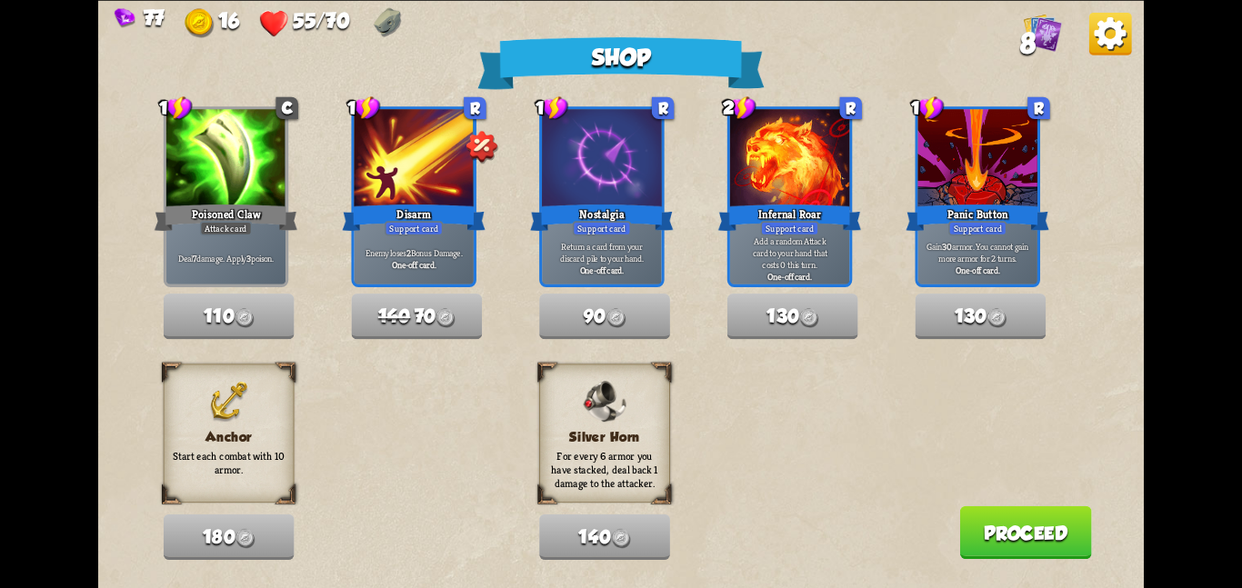
click at [1058, 527] on button "Proceed" at bounding box center [1025, 532] width 132 height 53
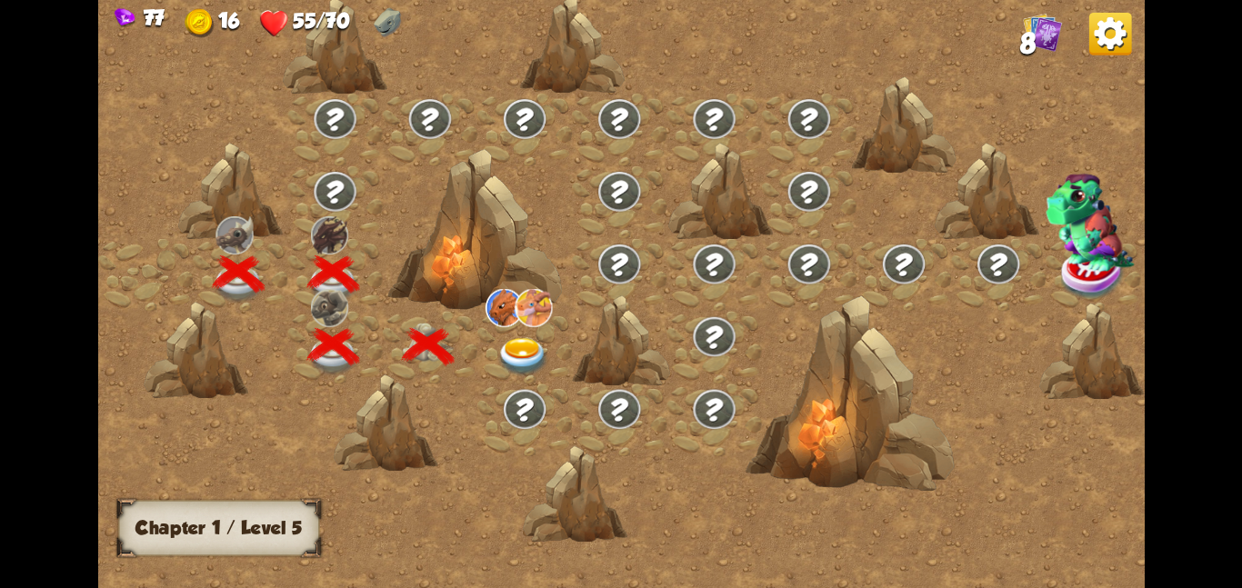
click at [542, 352] on img at bounding box center [523, 356] width 53 height 38
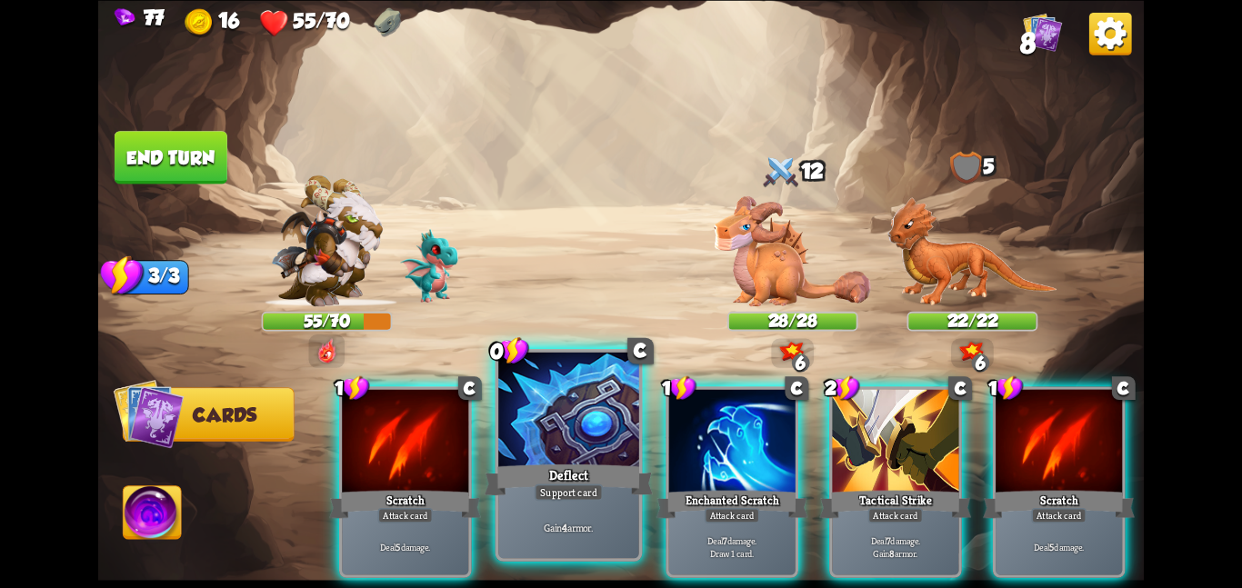
click at [588, 437] on div at bounding box center [568, 411] width 141 height 118
click at [669, 437] on div at bounding box center [732, 442] width 126 height 106
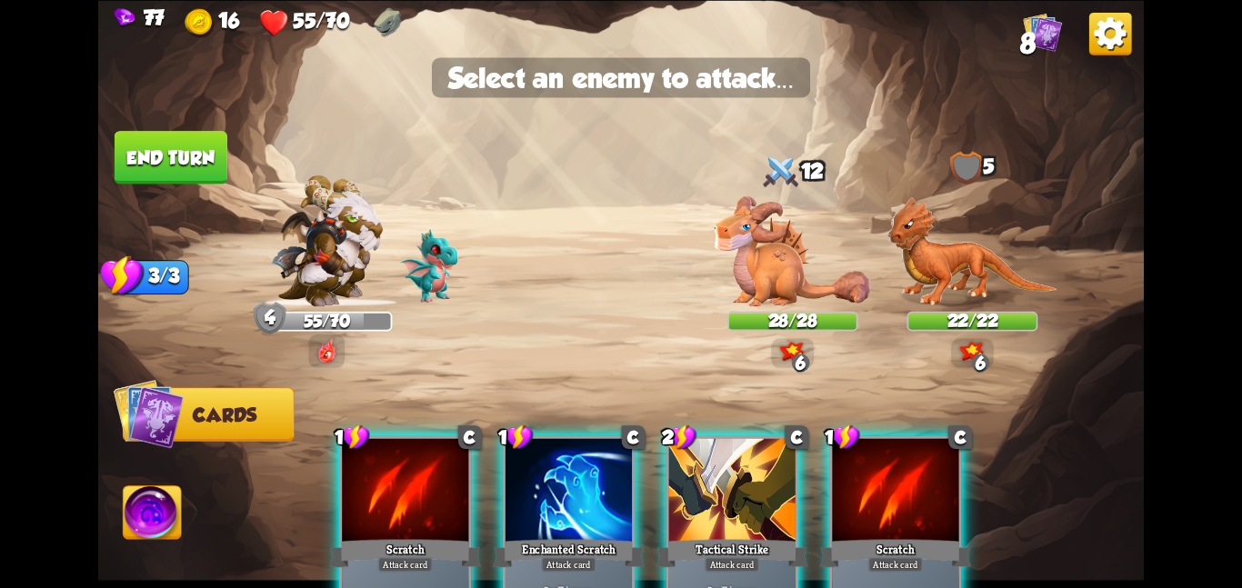
click at [745, 307] on img at bounding box center [621, 294] width 1046 height 588
click at [749, 286] on img at bounding box center [792, 251] width 157 height 110
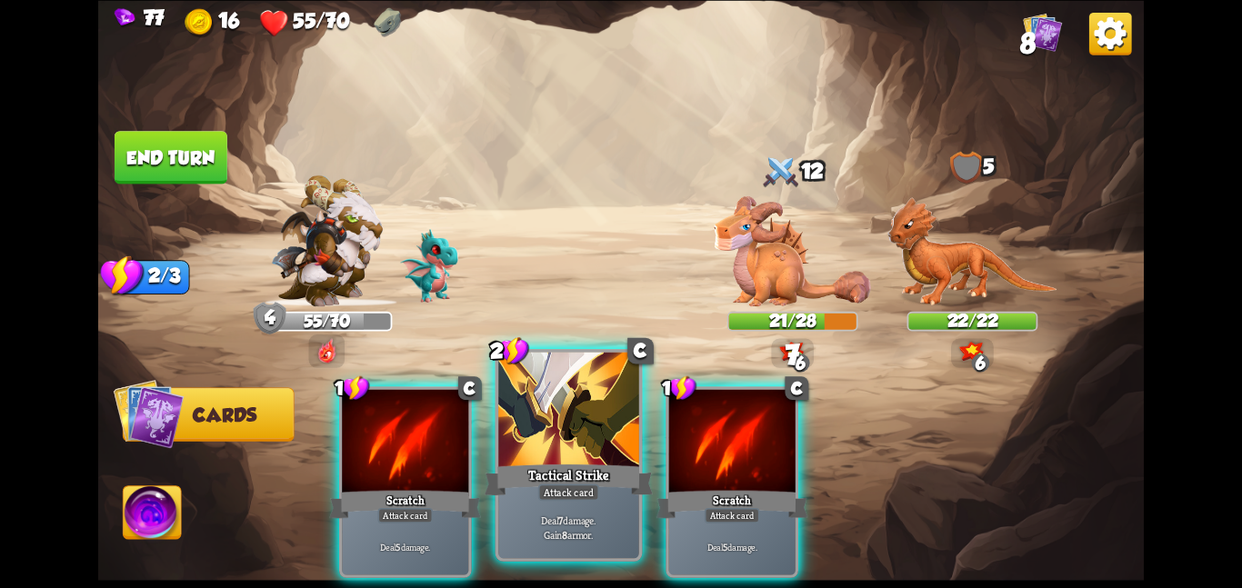
click at [551, 446] on div at bounding box center [568, 411] width 141 height 118
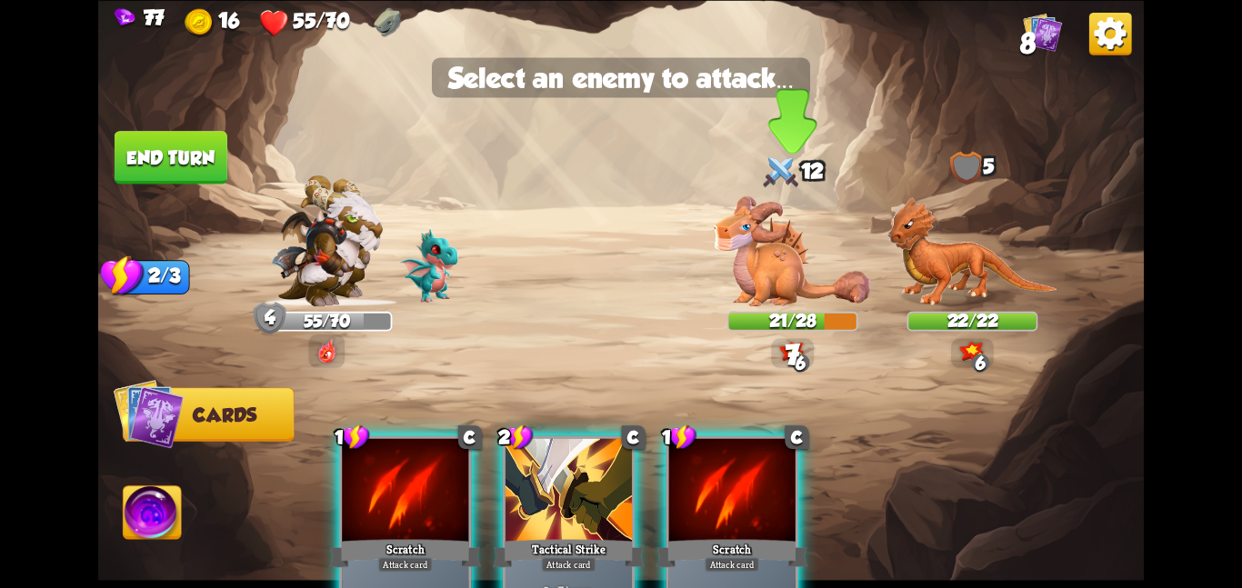
click at [728, 296] on img at bounding box center [792, 251] width 157 height 110
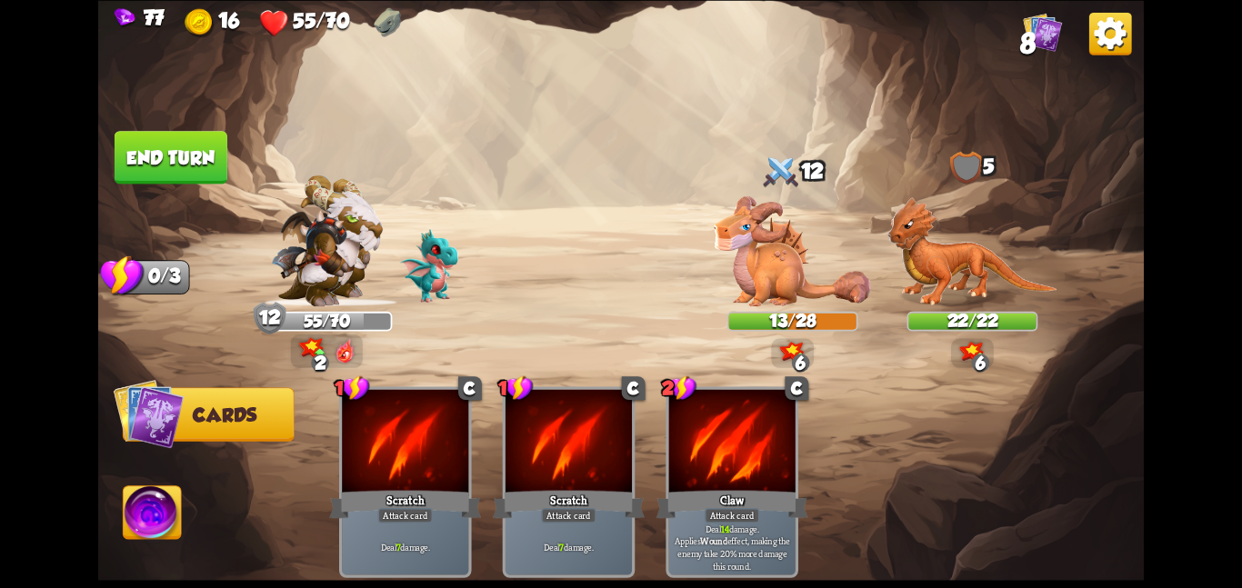
click at [176, 506] on img at bounding box center [153, 516] width 58 height 59
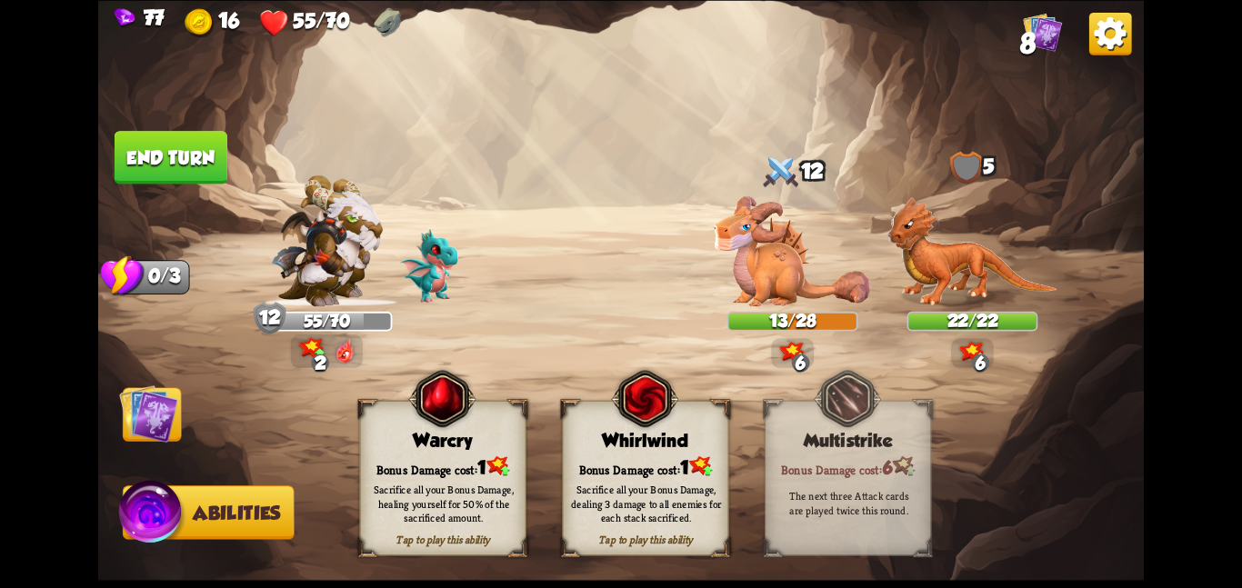
click at [640, 458] on div "Bonus Damage cost: 1" at bounding box center [646, 467] width 166 height 24
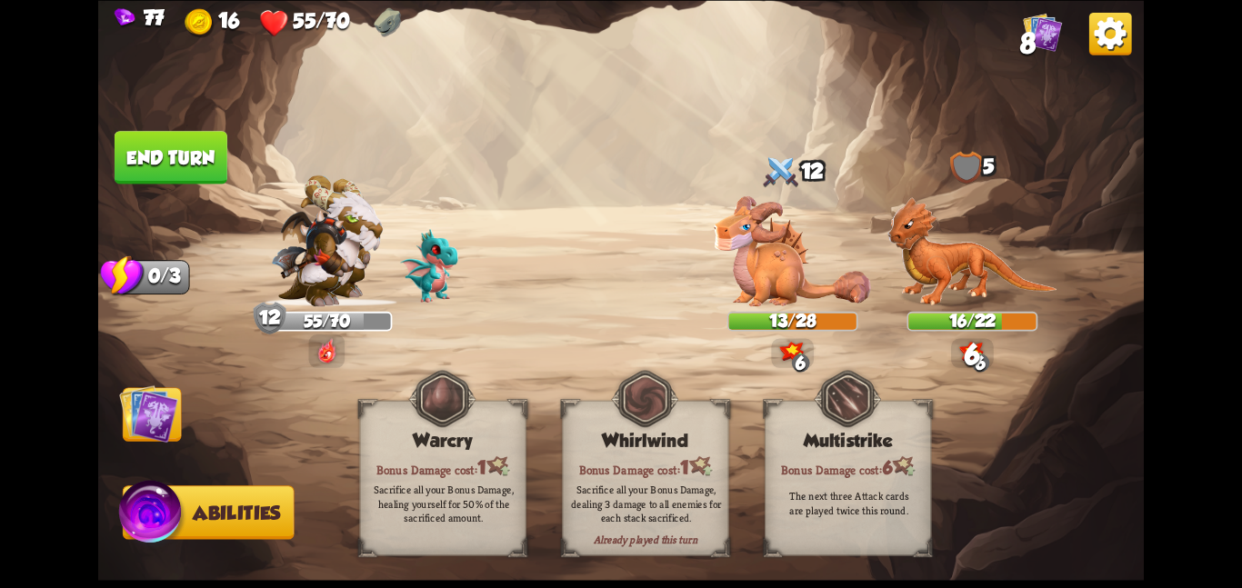
click at [128, 407] on img at bounding box center [148, 413] width 59 height 59
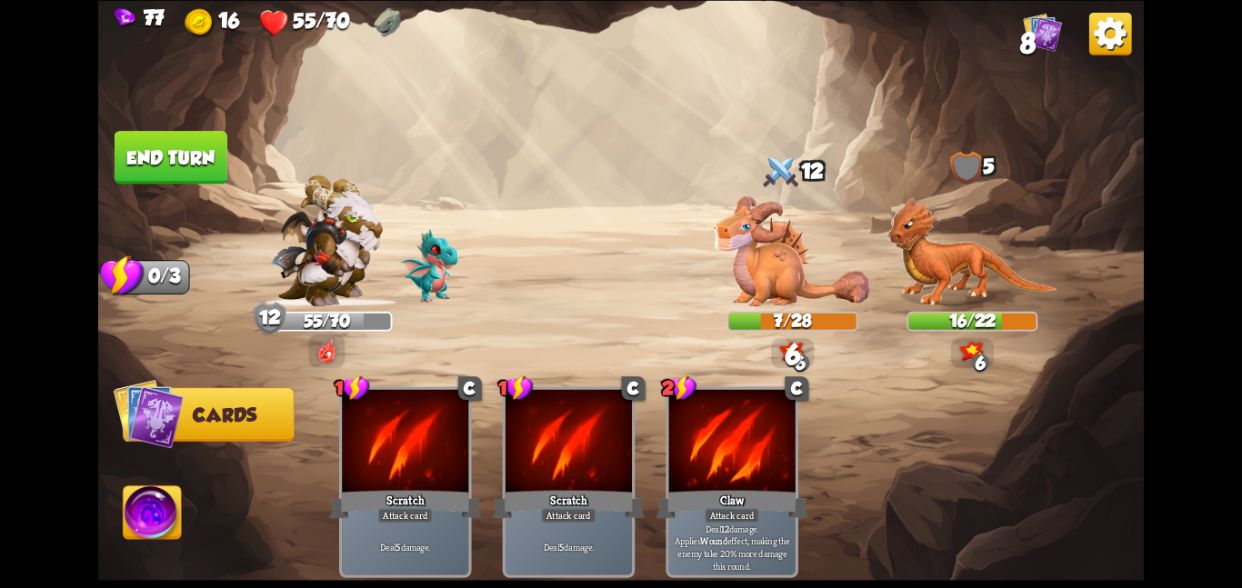
click at [164, 134] on button "End turn" at bounding box center [171, 157] width 113 height 53
